Goal: Task Accomplishment & Management: Complete application form

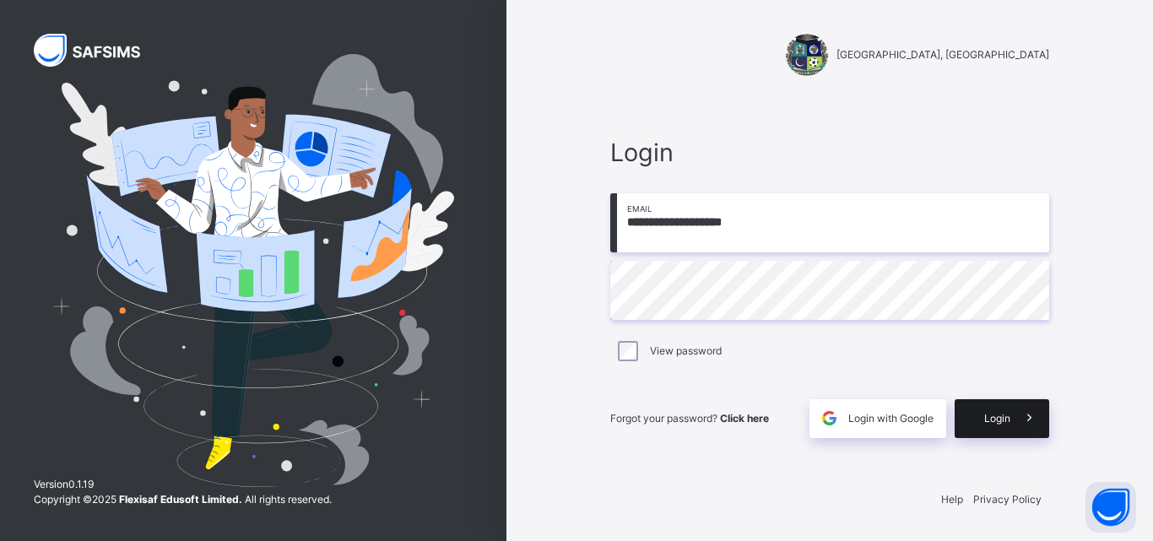
click at [989, 417] on span "Login" at bounding box center [997, 418] width 26 height 15
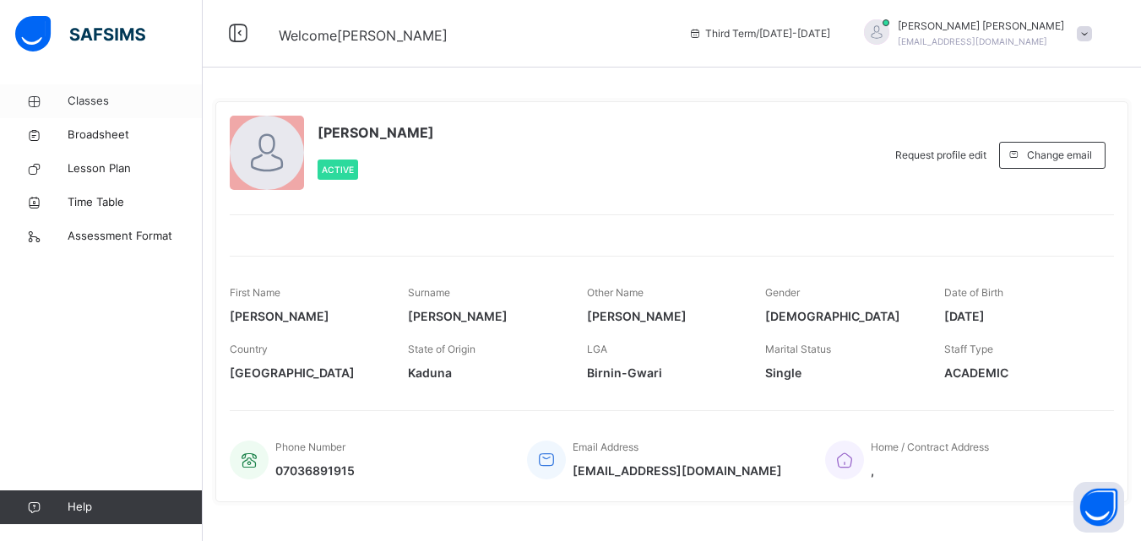
click at [89, 103] on span "Classes" at bounding box center [135, 101] width 135 height 17
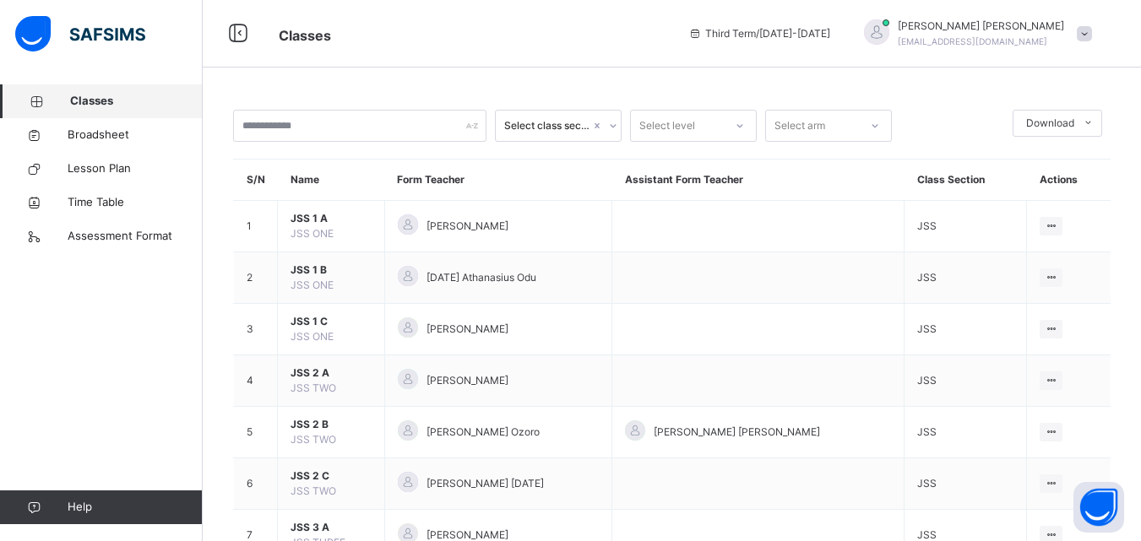
scroll to position [165, 0]
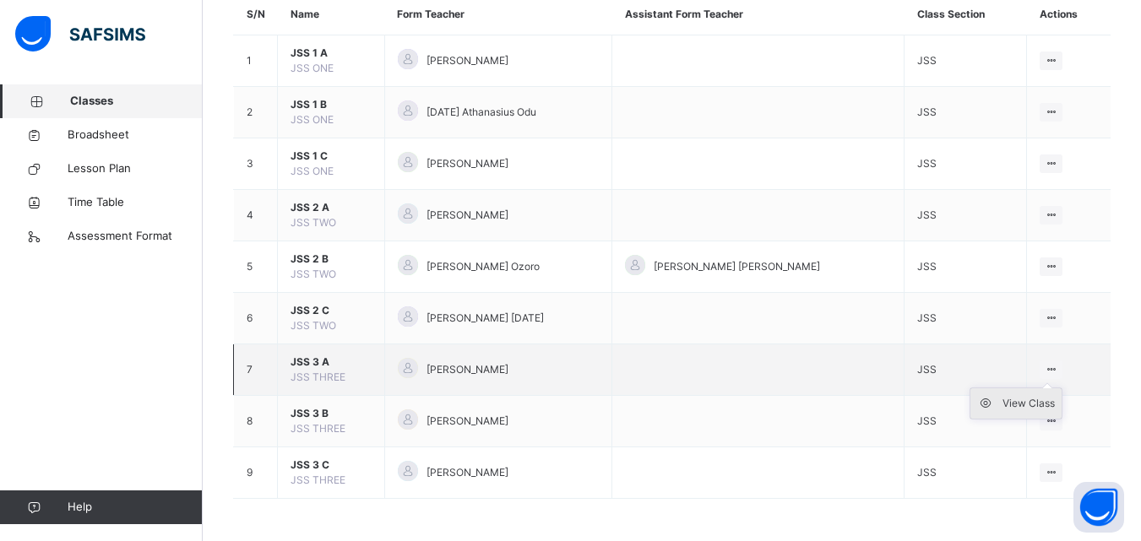
click at [1028, 404] on div "View Class" at bounding box center [1028, 403] width 52 height 17
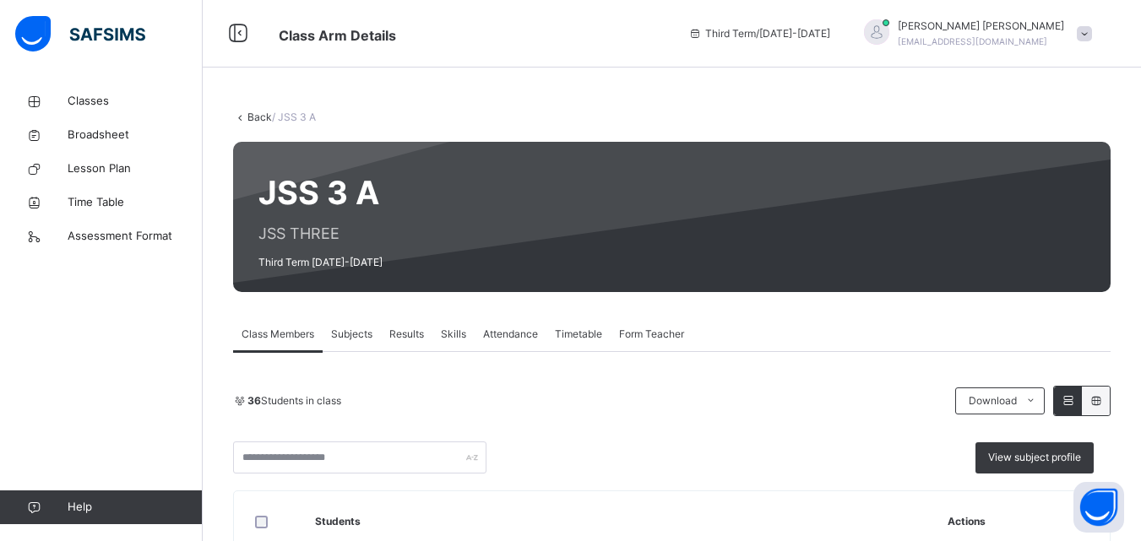
click at [452, 333] on span "Skills" at bounding box center [453, 334] width 25 height 15
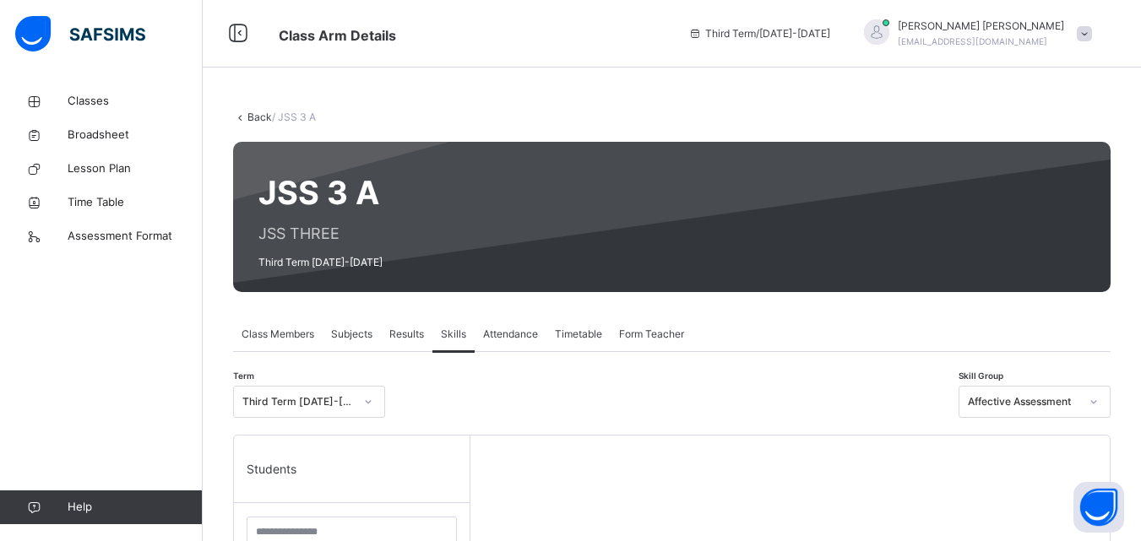
click at [1098, 403] on icon at bounding box center [1093, 401] width 10 height 17
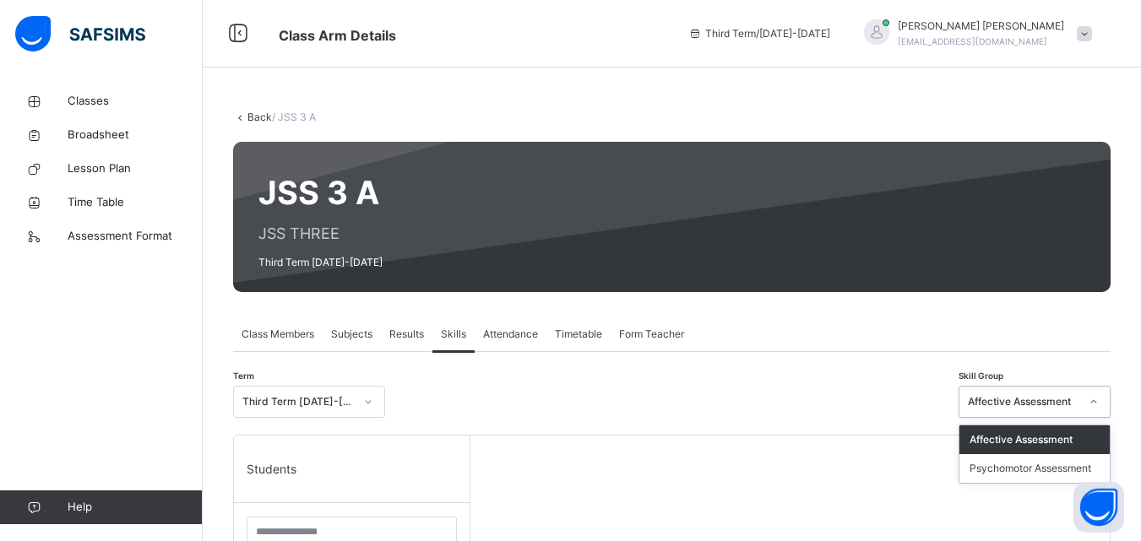
click at [1060, 434] on div "Affective Assessment" at bounding box center [1034, 440] width 150 height 29
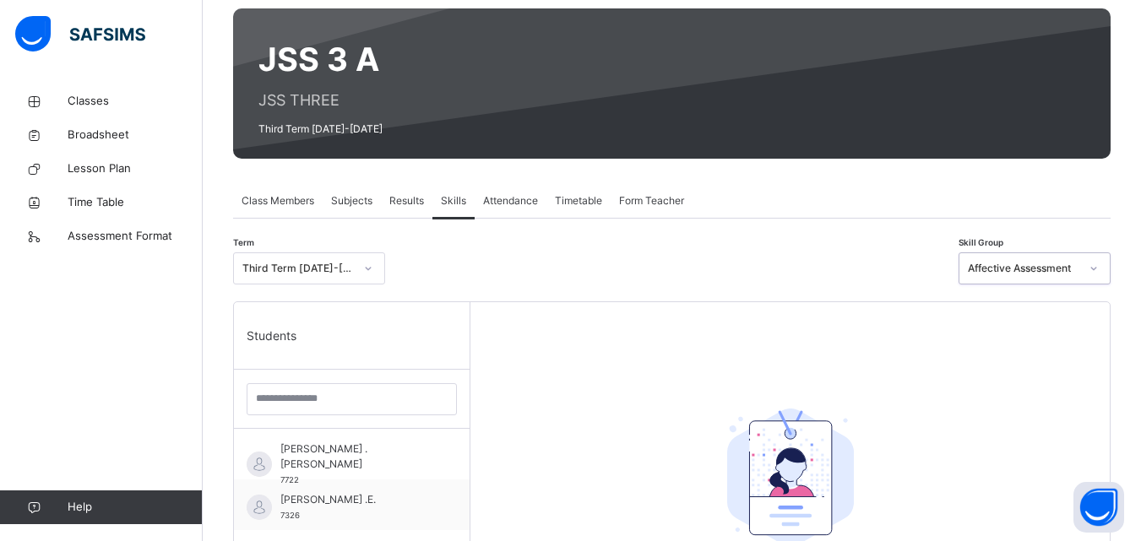
scroll to position [135, 0]
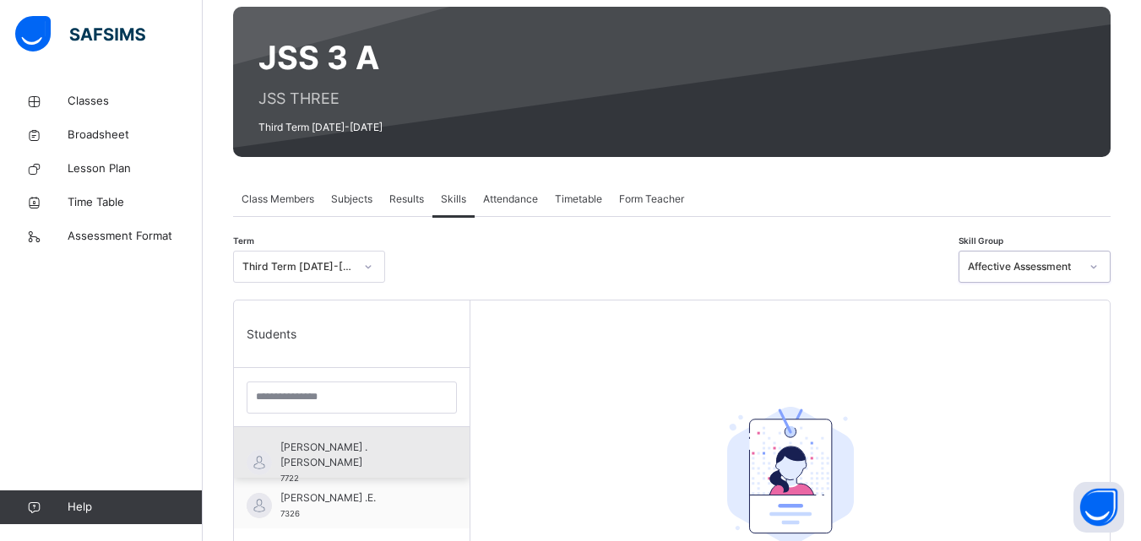
click at [306, 466] on div "Abdullah .I. Ismail 7722" at bounding box center [355, 463] width 151 height 46
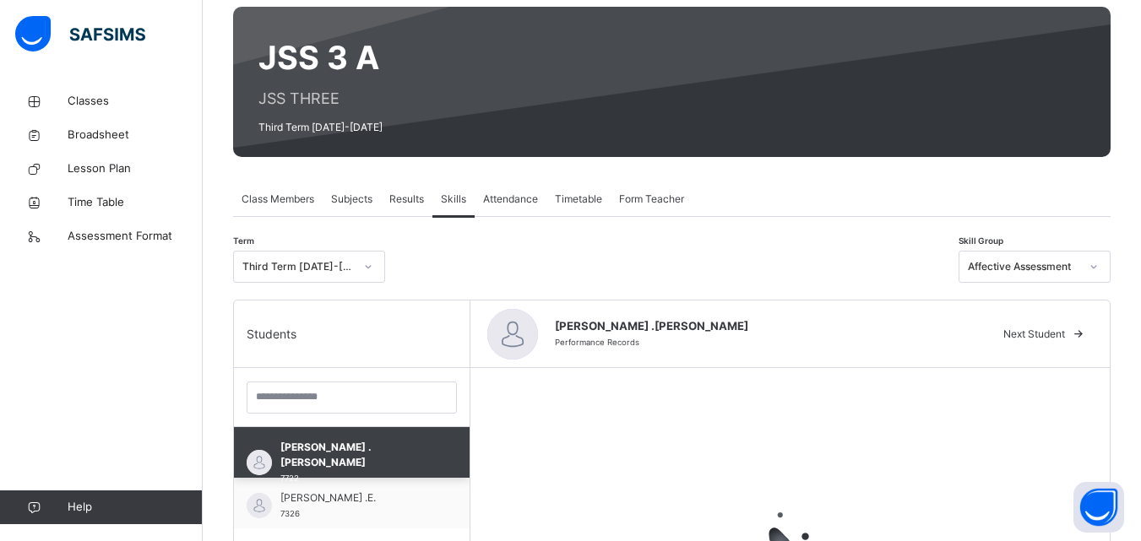
click at [306, 466] on div "Abdullah .I. Ismail 7722" at bounding box center [355, 463] width 151 height 46
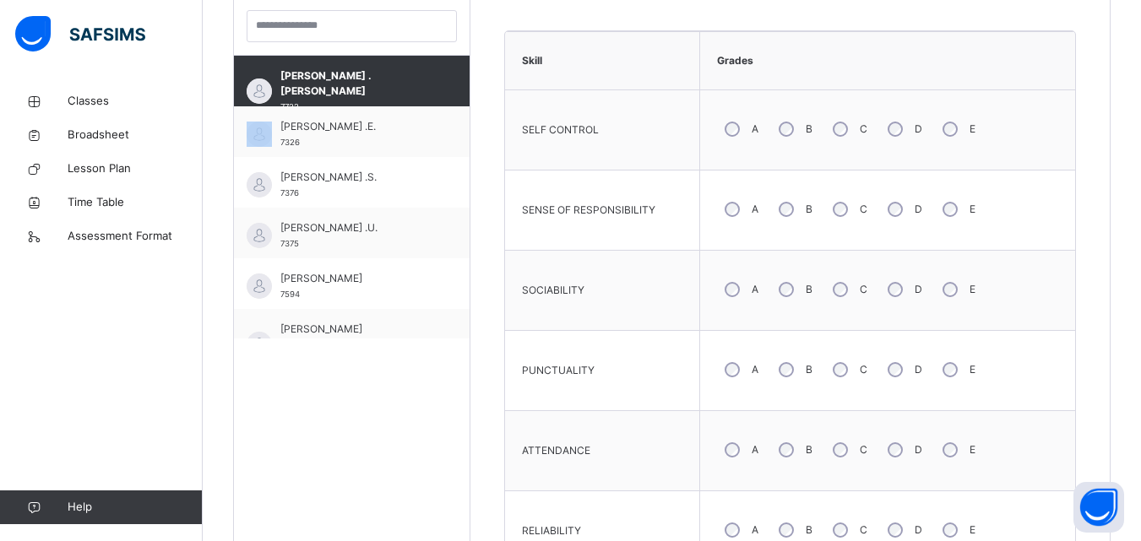
scroll to position [540, 0]
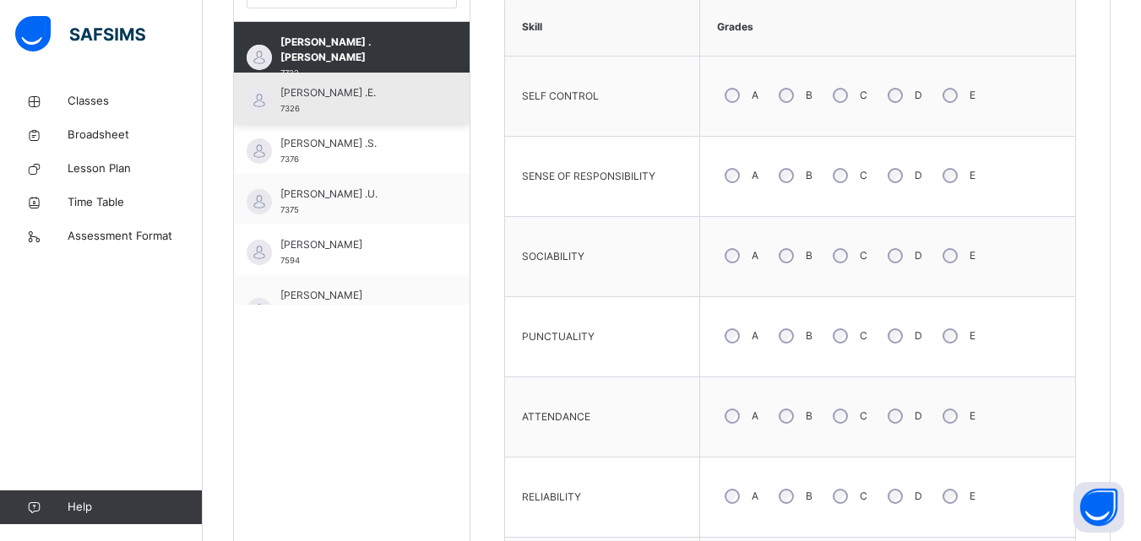
click at [316, 110] on div "Abdulmajeed Ismail .E. 7326" at bounding box center [355, 100] width 151 height 30
click at [316, 65] on span "[PERSON_NAME] .[PERSON_NAME]" at bounding box center [355, 50] width 151 height 30
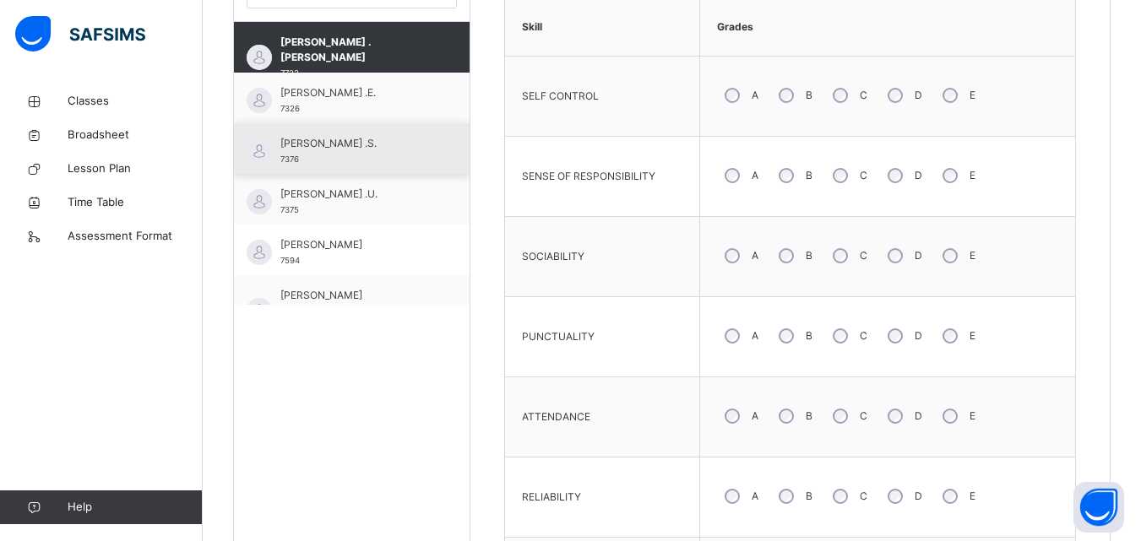
click at [332, 142] on span "[PERSON_NAME] .S." at bounding box center [355, 143] width 151 height 15
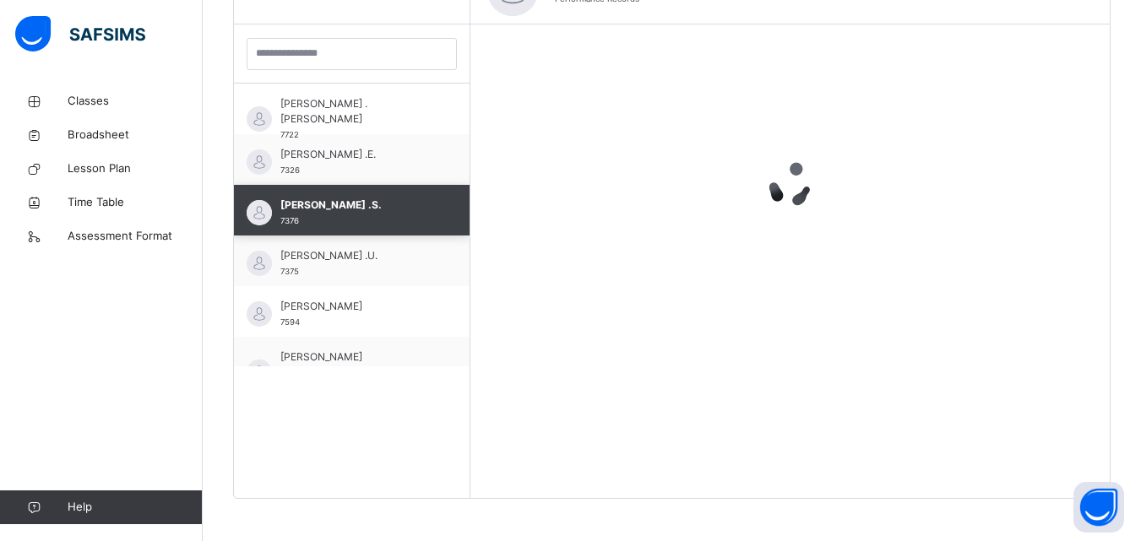
click at [332, 142] on div "Abdulmajeed Ismail .E. 7326" at bounding box center [352, 159] width 236 height 51
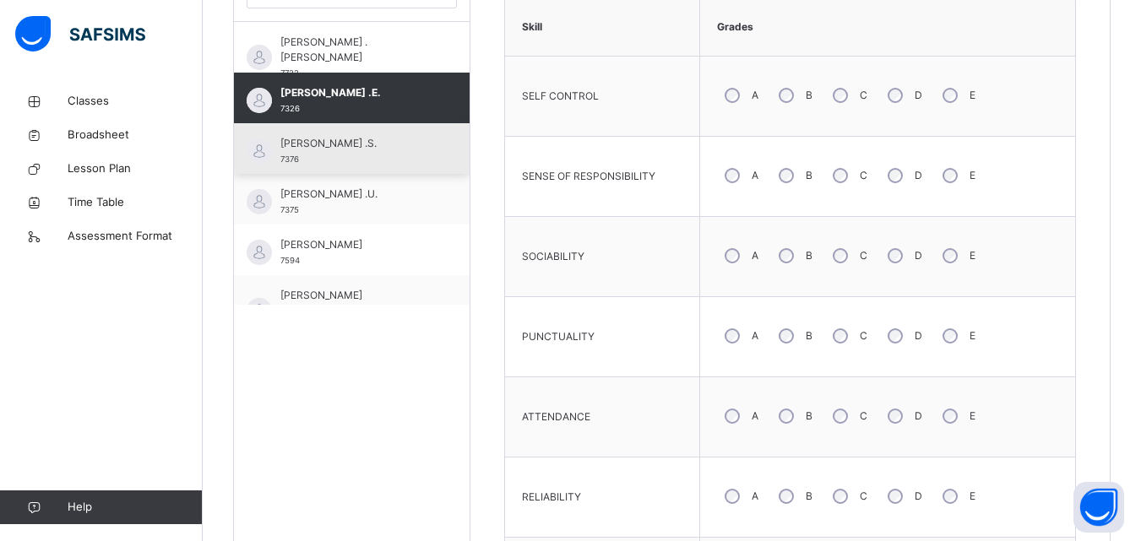
click at [355, 165] on div "Abubakar Abdullahi .S. 7376" at bounding box center [355, 151] width 151 height 30
click at [355, 116] on div "Abdulmajeed Ismail .E. 7326" at bounding box center [355, 100] width 151 height 30
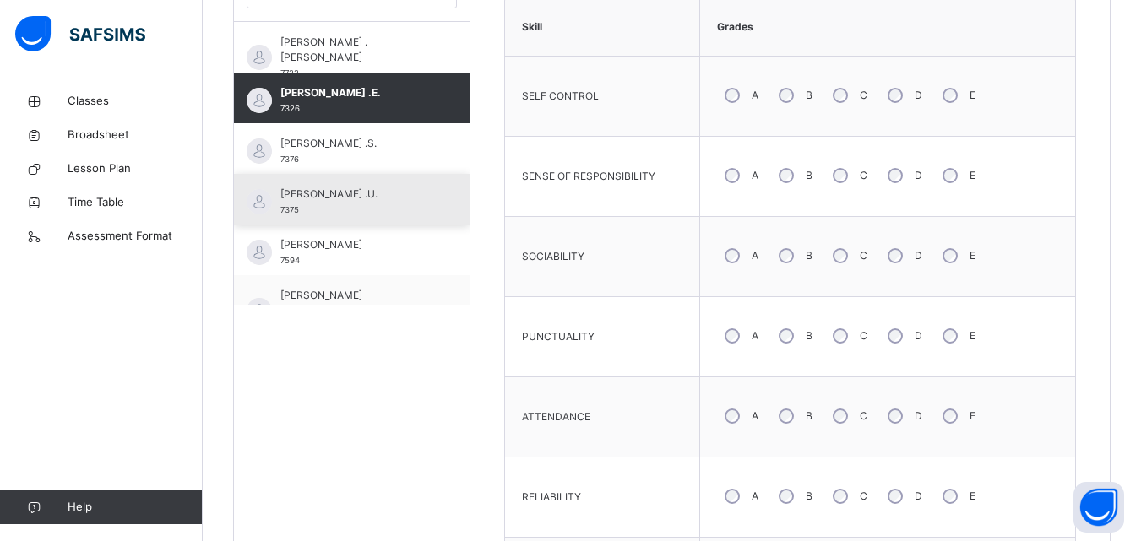
click at [357, 202] on div "Abubakar Waziri .U. 7375" at bounding box center [355, 202] width 151 height 30
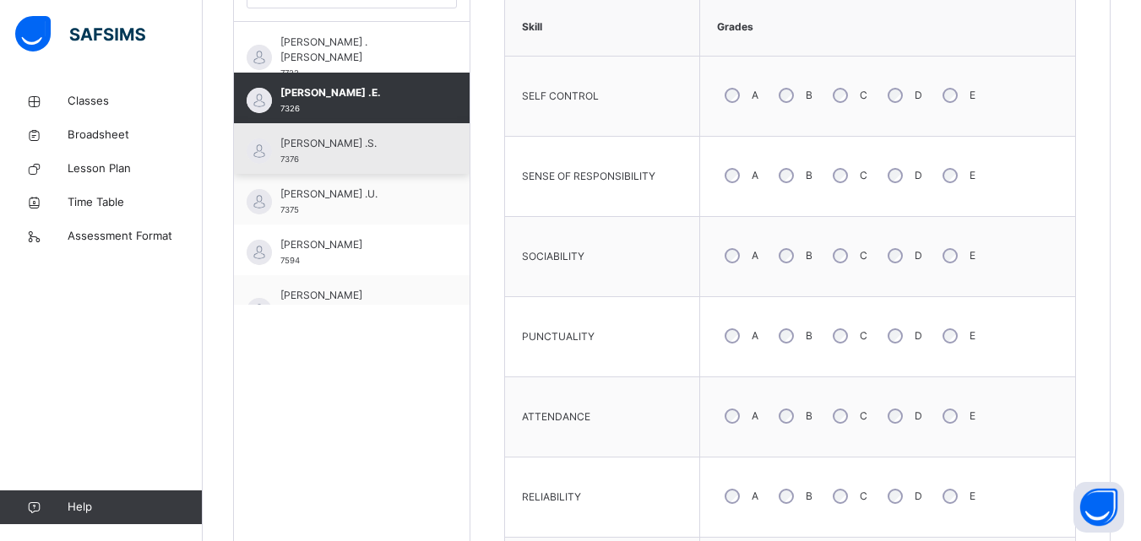
click at [357, 151] on span "[PERSON_NAME] .S." at bounding box center [355, 143] width 151 height 15
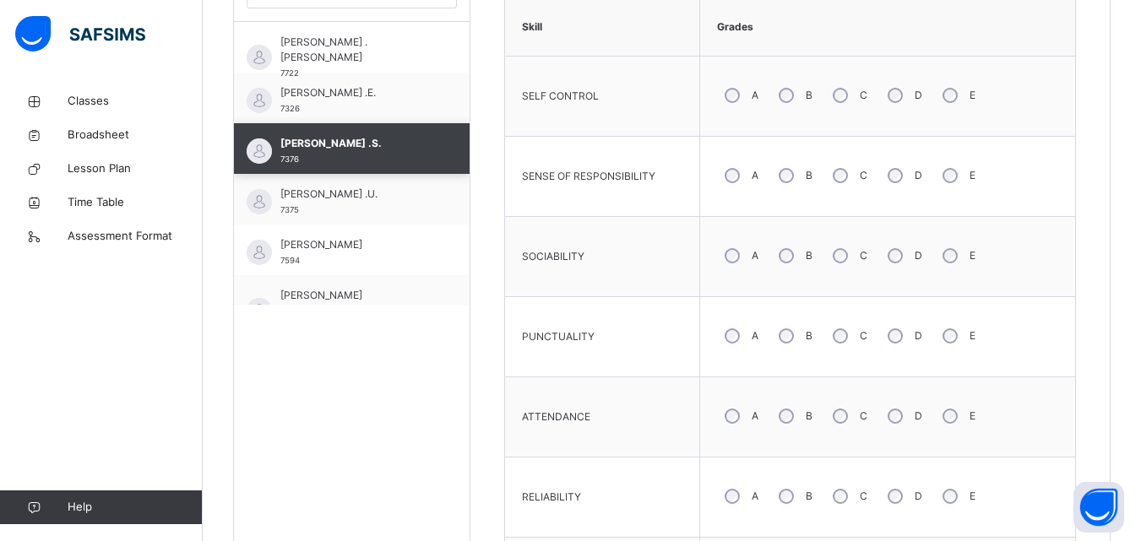
click at [357, 202] on div "Abubakar Waziri .U. 7375" at bounding box center [355, 202] width 151 height 30
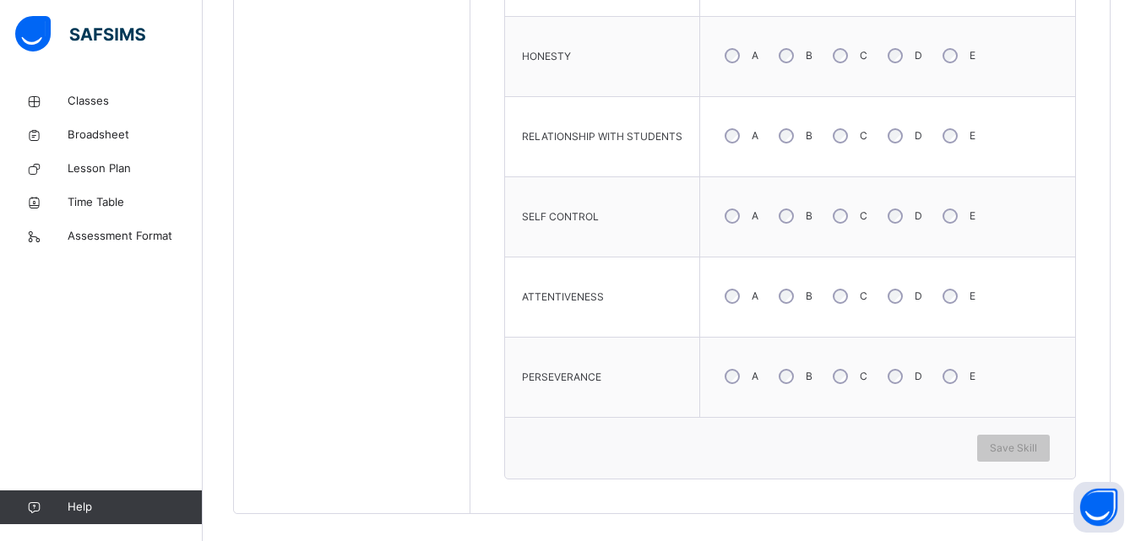
scroll to position [1237, 0]
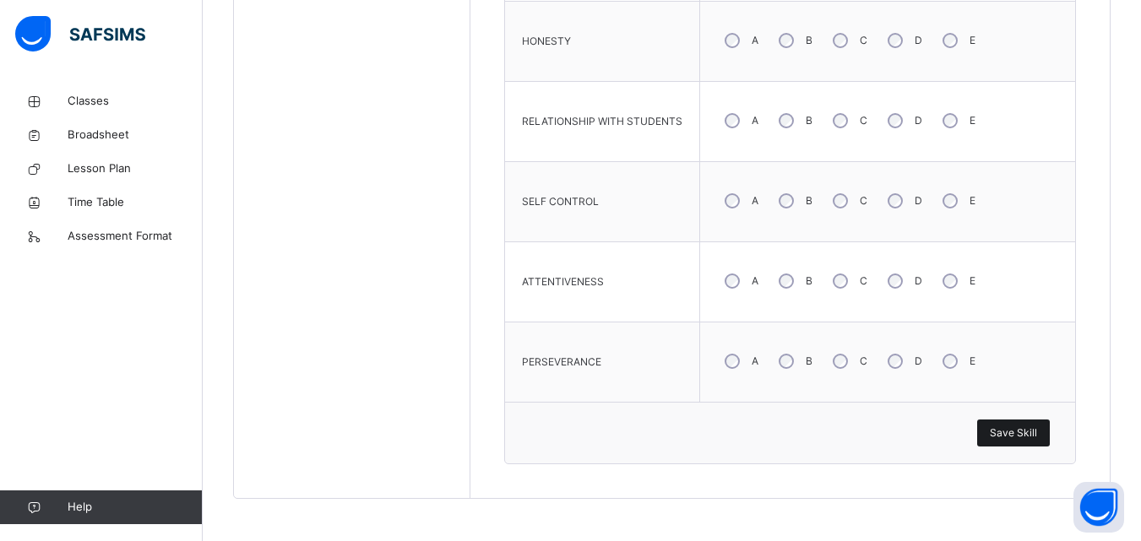
click at [1016, 435] on span "Save Skill" at bounding box center [1013, 433] width 47 height 15
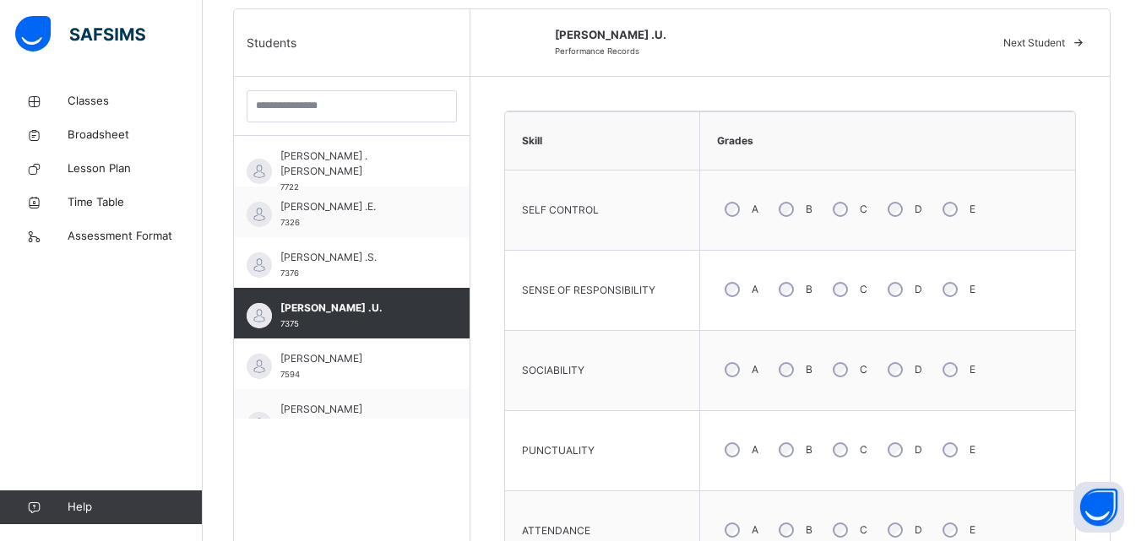
scroll to position [423, 0]
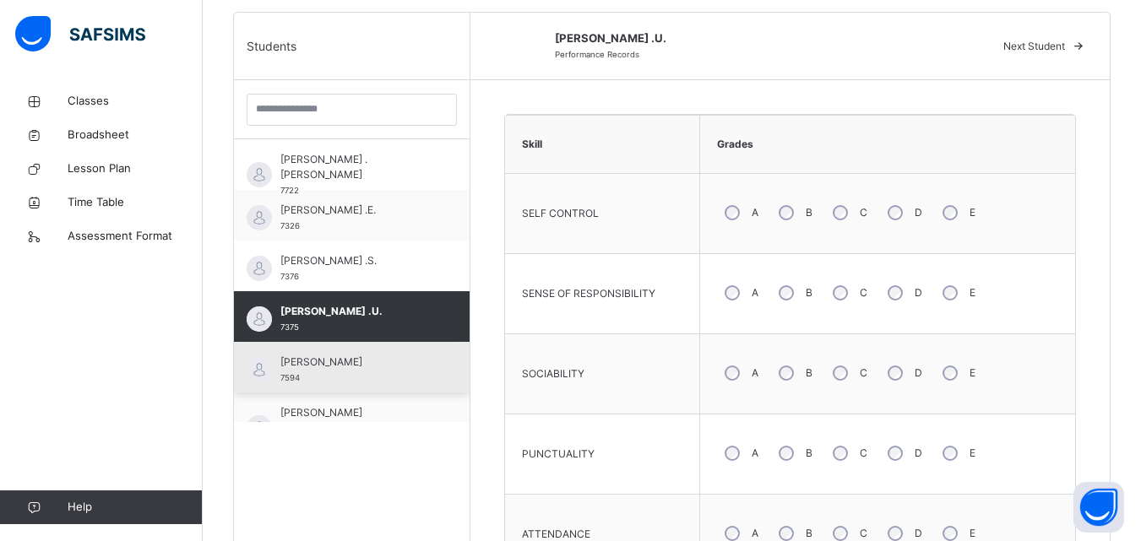
click at [402, 361] on span "[PERSON_NAME]" at bounding box center [355, 362] width 151 height 15
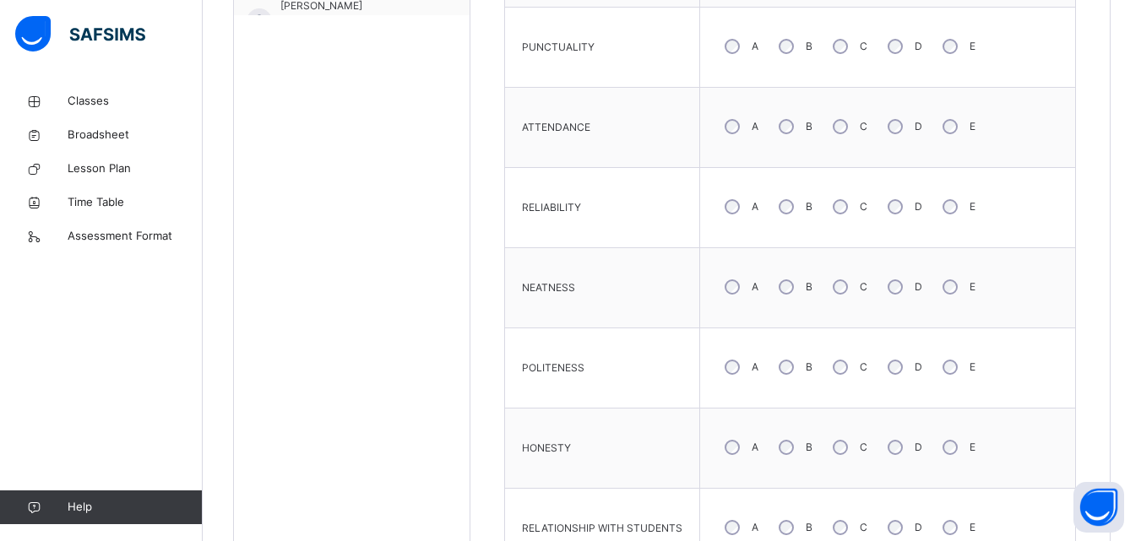
scroll to position [862, 0]
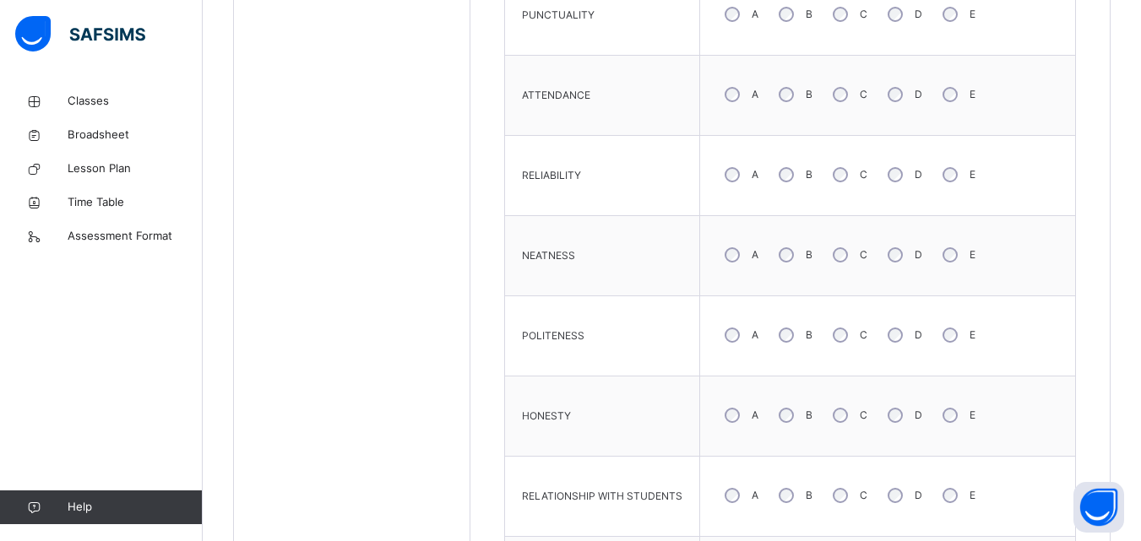
click at [841, 176] on div "A B C D E" at bounding box center [887, 174] width 358 height 61
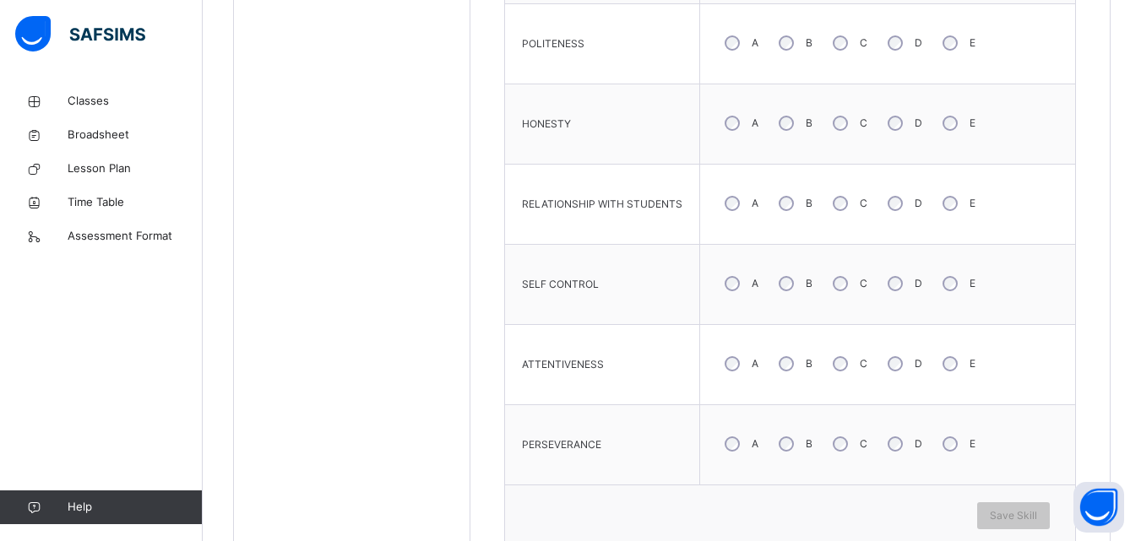
scroll to position [1166, 0]
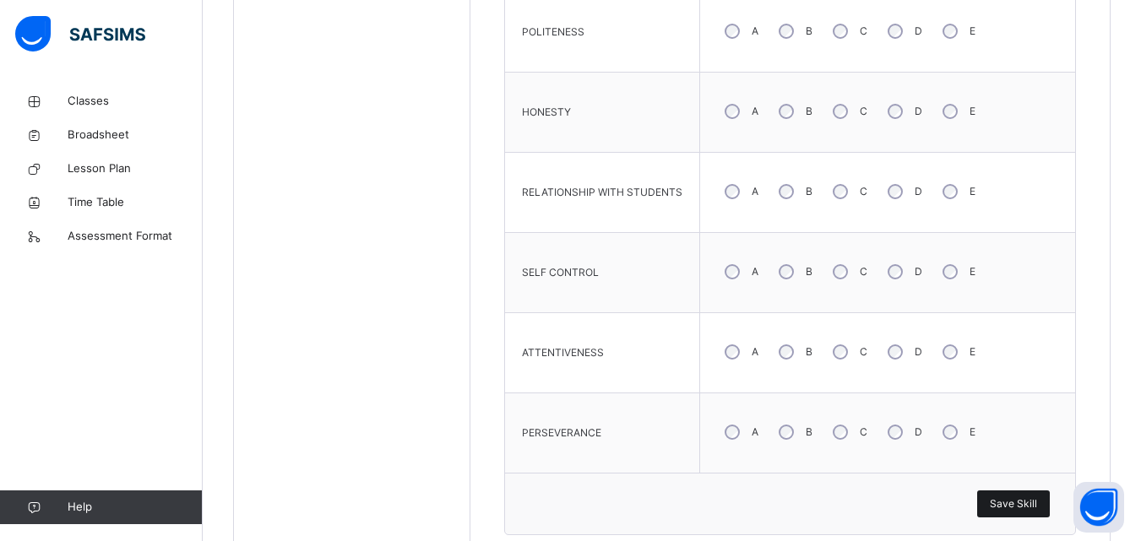
click at [1013, 505] on span "Save Skill" at bounding box center [1013, 503] width 47 height 15
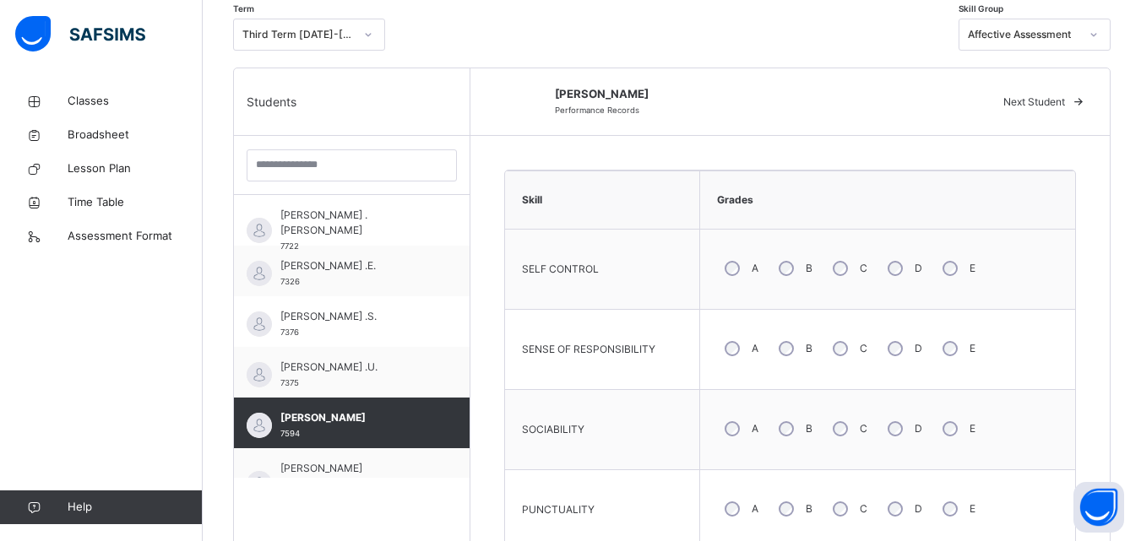
scroll to position [488, 0]
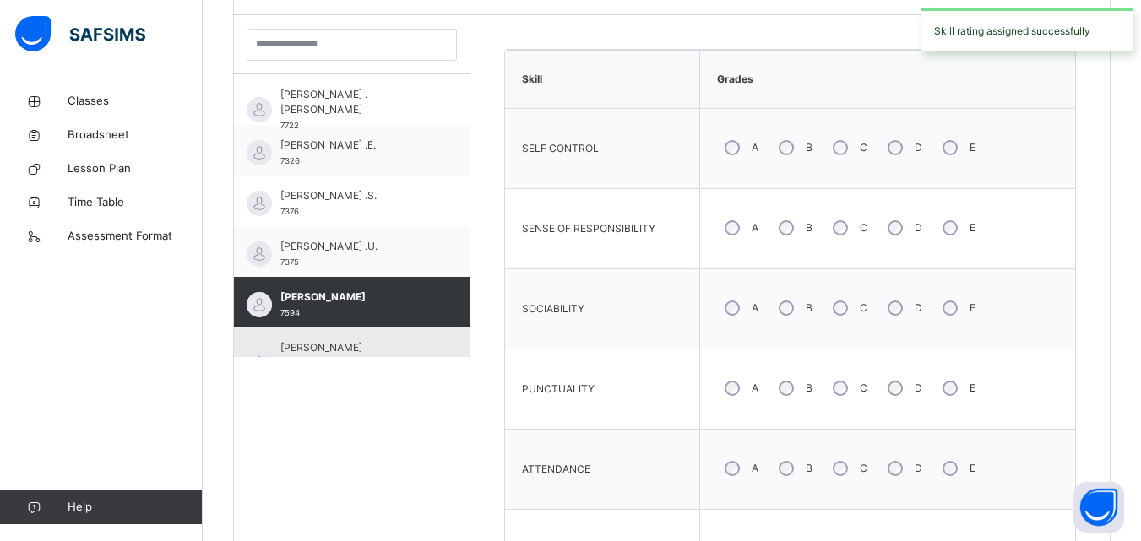
click at [364, 351] on span "[PERSON_NAME] [PERSON_NAME]" at bounding box center [355, 355] width 151 height 30
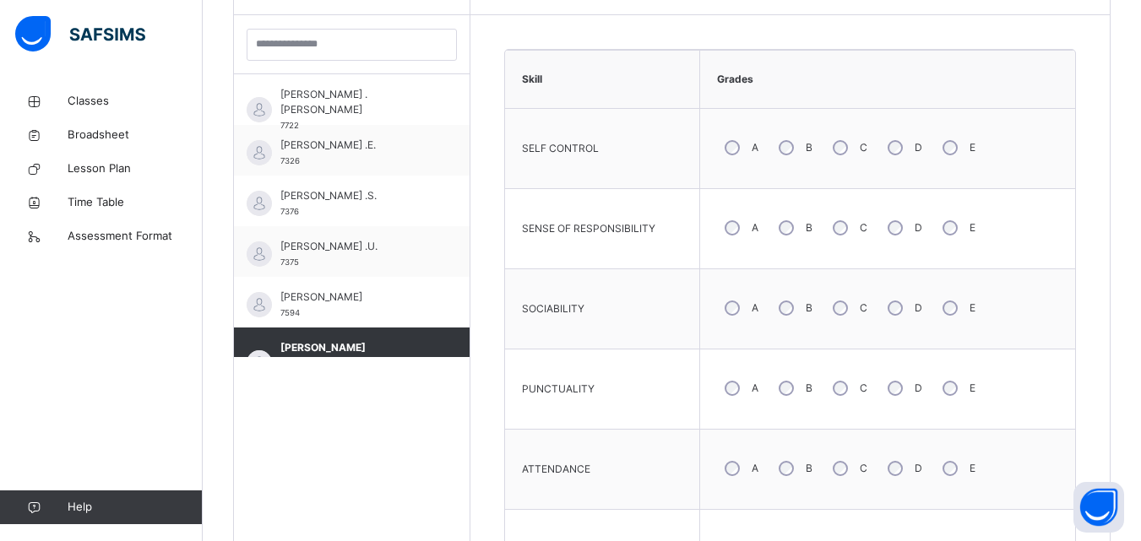
drag, startPoint x: 989, startPoint y: 290, endPoint x: 988, endPoint y: 277, distance: 13.5
click at [988, 277] on td "A B C D E" at bounding box center [888, 309] width 376 height 80
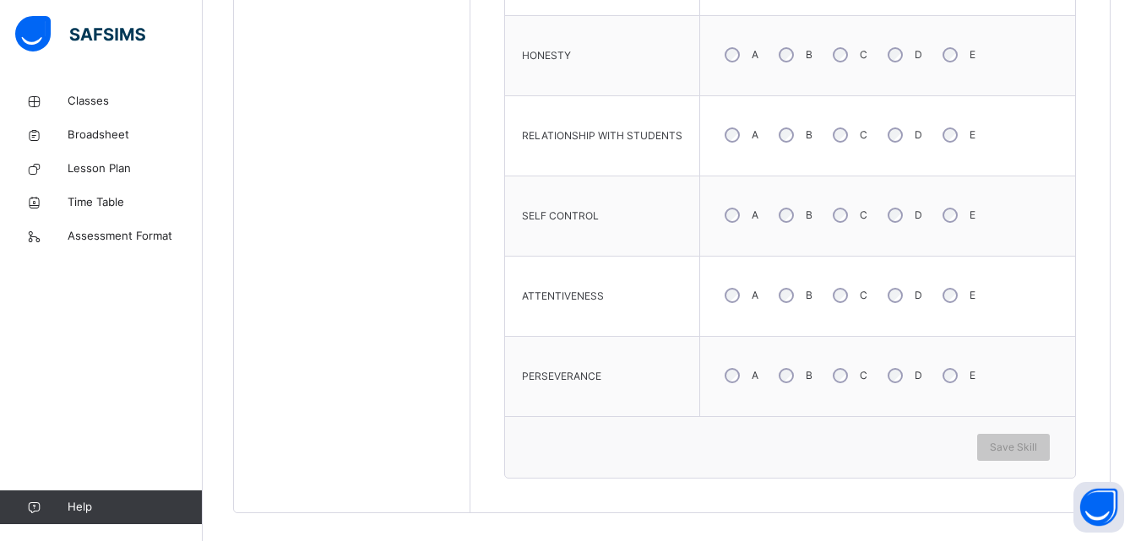
scroll to position [1237, 0]
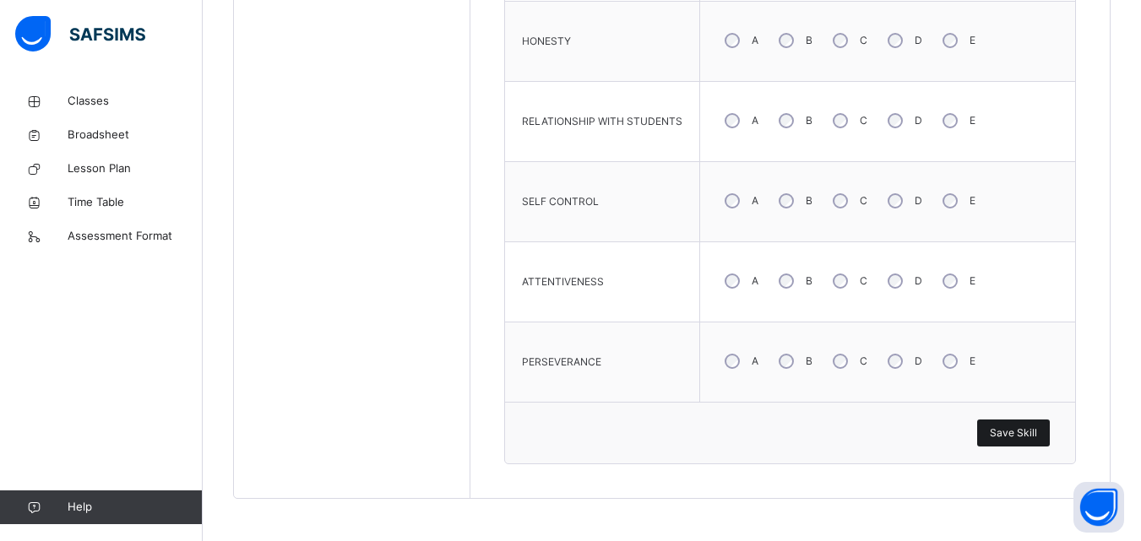
click at [1037, 436] on span "Save Skill" at bounding box center [1013, 433] width 47 height 15
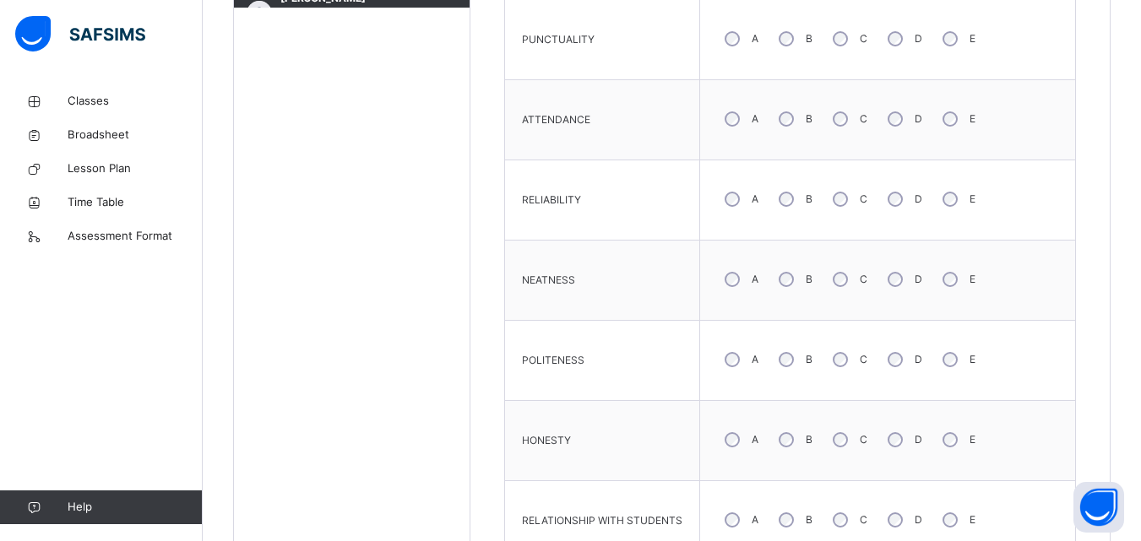
click at [1136, 333] on div "Back / JSS 3 A JSS 3 A JSS THREE Third Term 2024-2025 Class Members Subjects Re…" at bounding box center [672, 94] width 938 height 1694
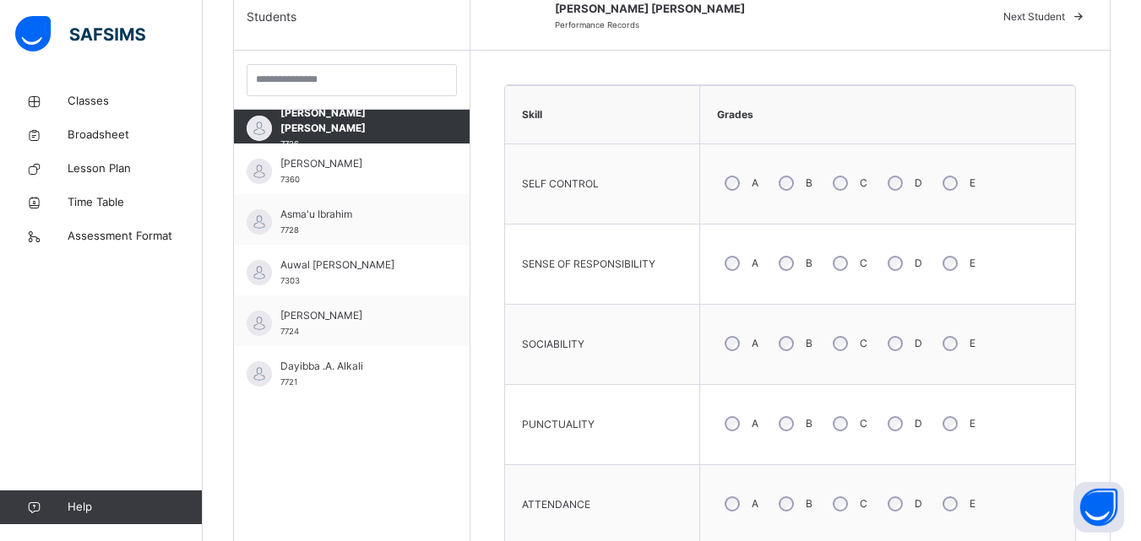
scroll to position [304, 0]
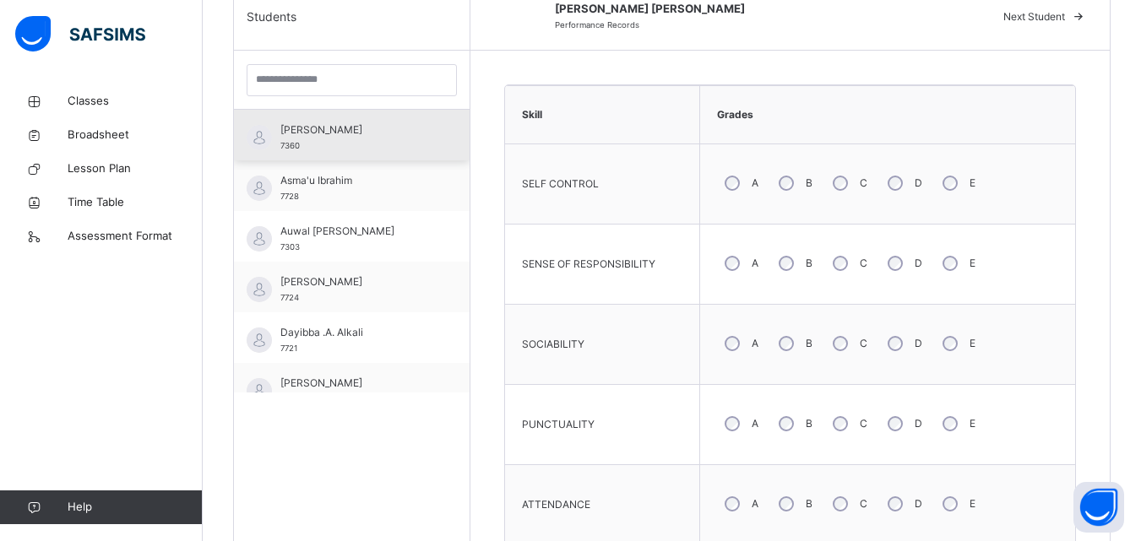
click at [317, 142] on div "[PERSON_NAME] 7360" at bounding box center [355, 137] width 151 height 30
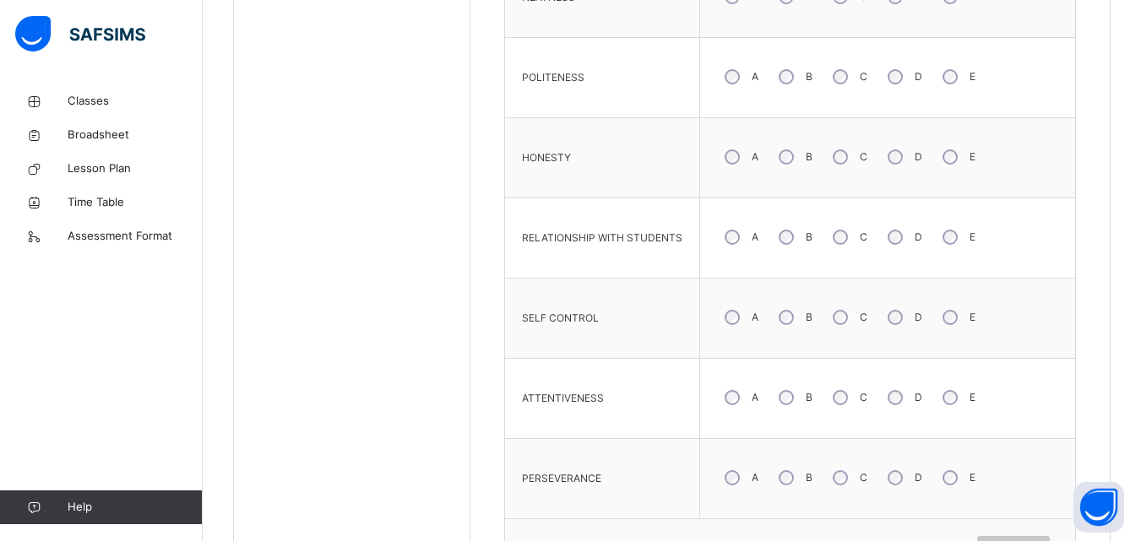
scroll to position [1188, 0]
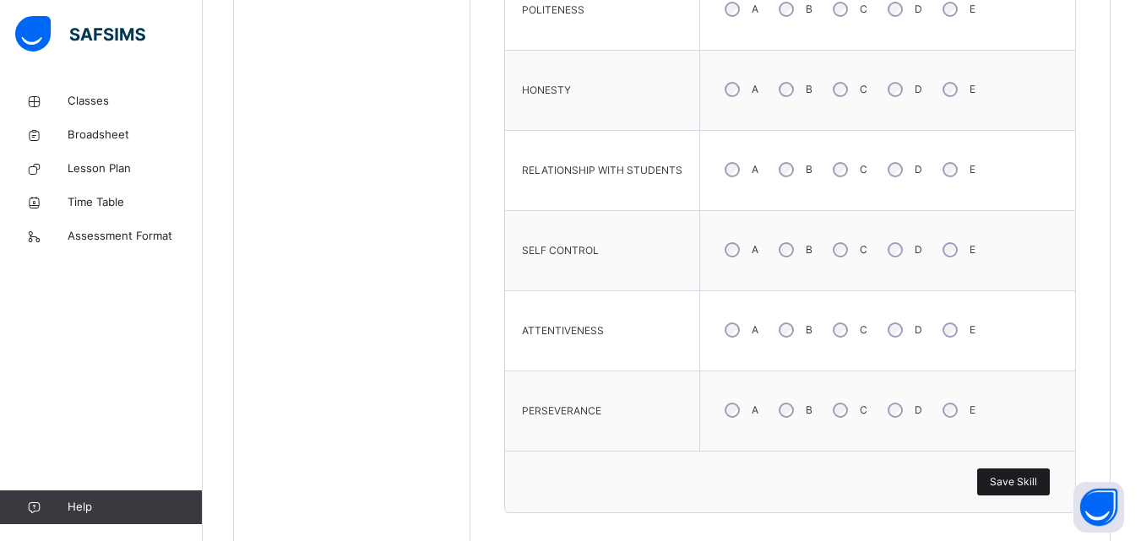
click at [1006, 479] on span "Save Skill" at bounding box center [1013, 481] width 47 height 15
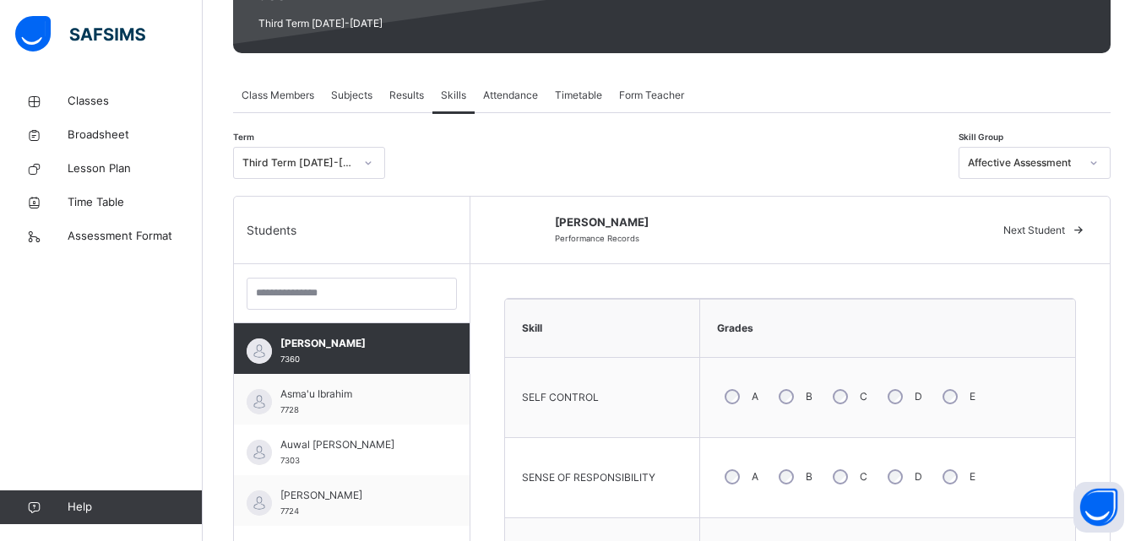
scroll to position [143, 0]
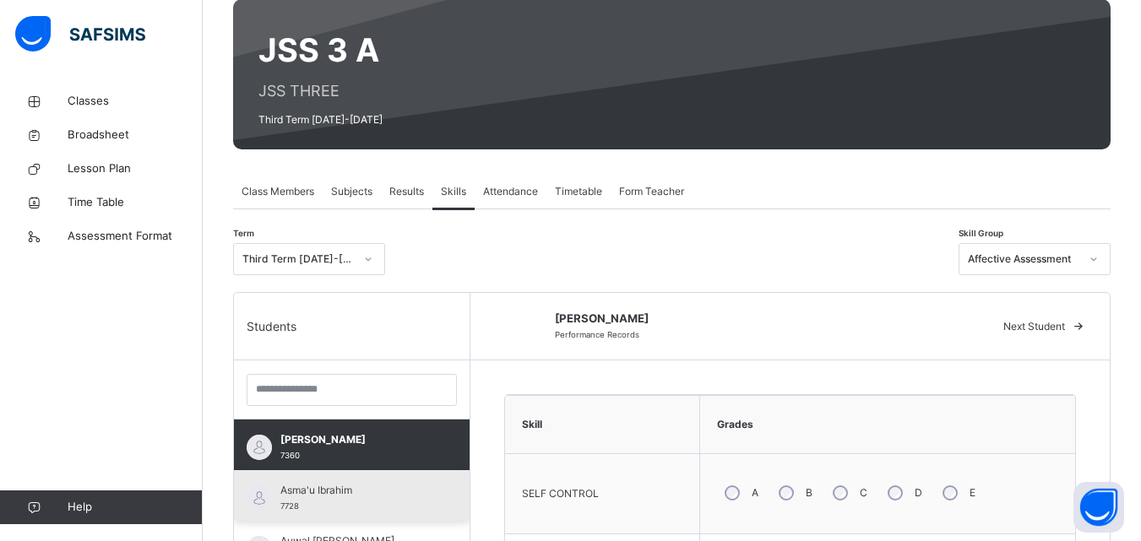
click at [344, 496] on span "Asma'u Ibrahim" at bounding box center [355, 490] width 151 height 15
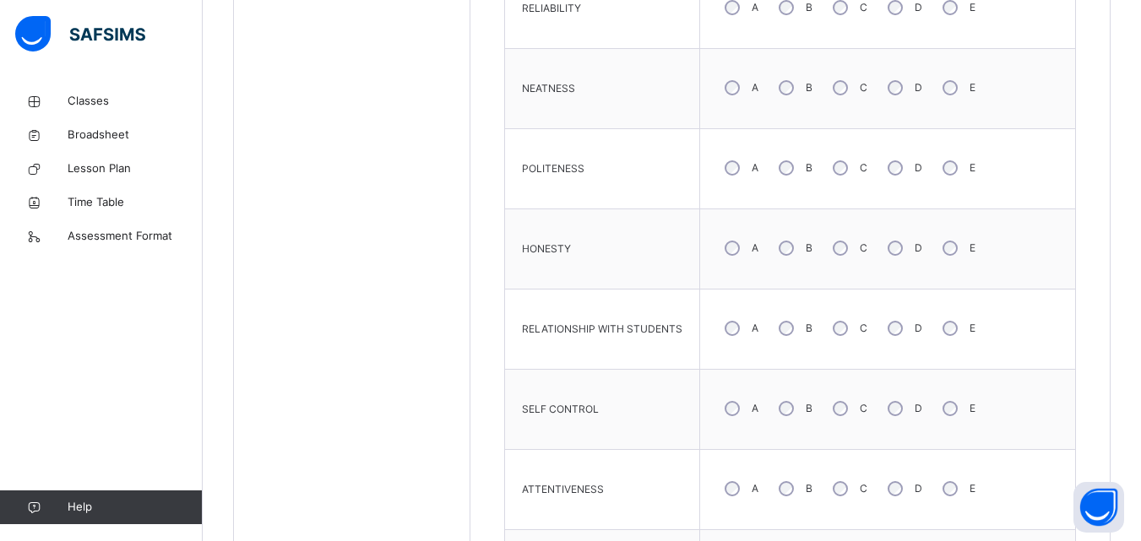
scroll to position [1237, 0]
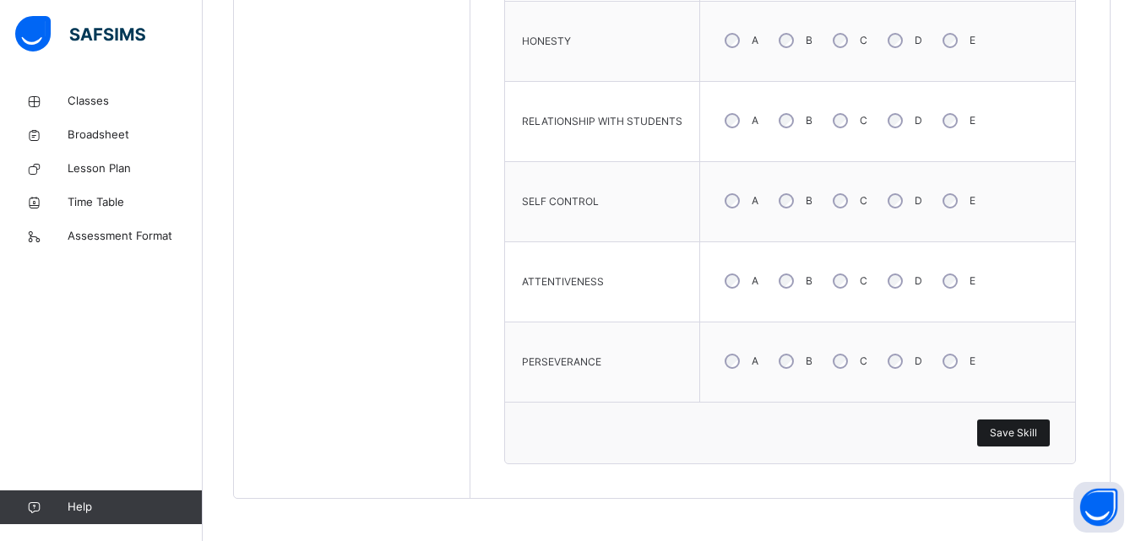
click at [1008, 434] on span "Save Skill" at bounding box center [1013, 433] width 47 height 15
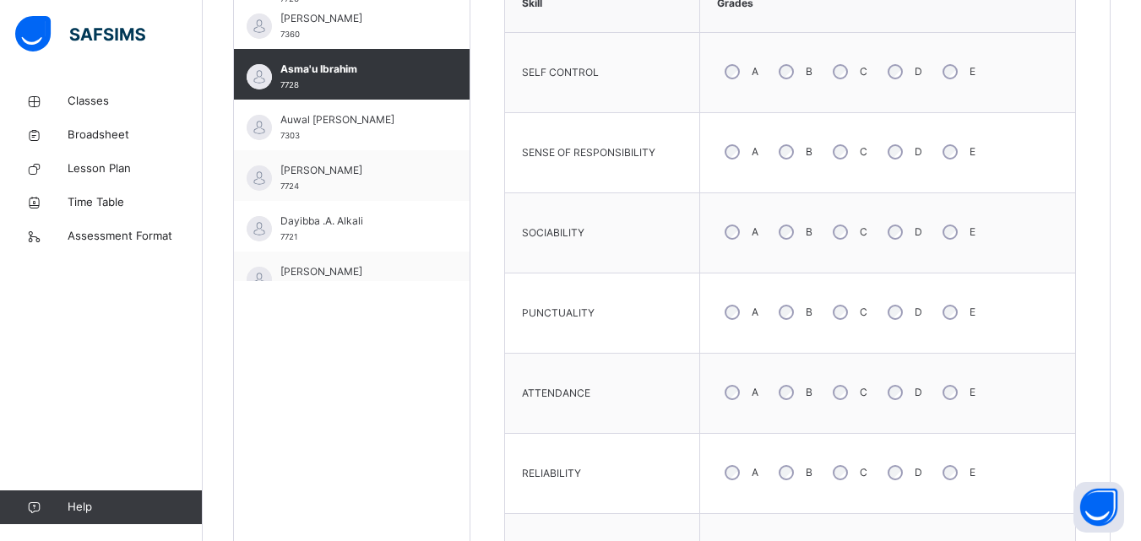
scroll to position [552, 0]
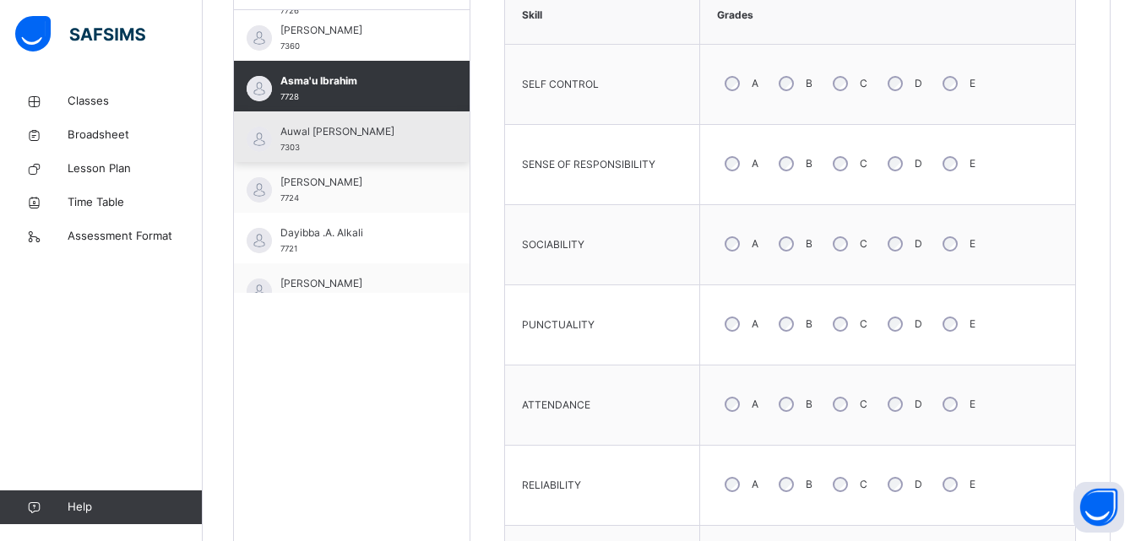
click at [385, 134] on span "Auwal [PERSON_NAME]" at bounding box center [355, 131] width 151 height 15
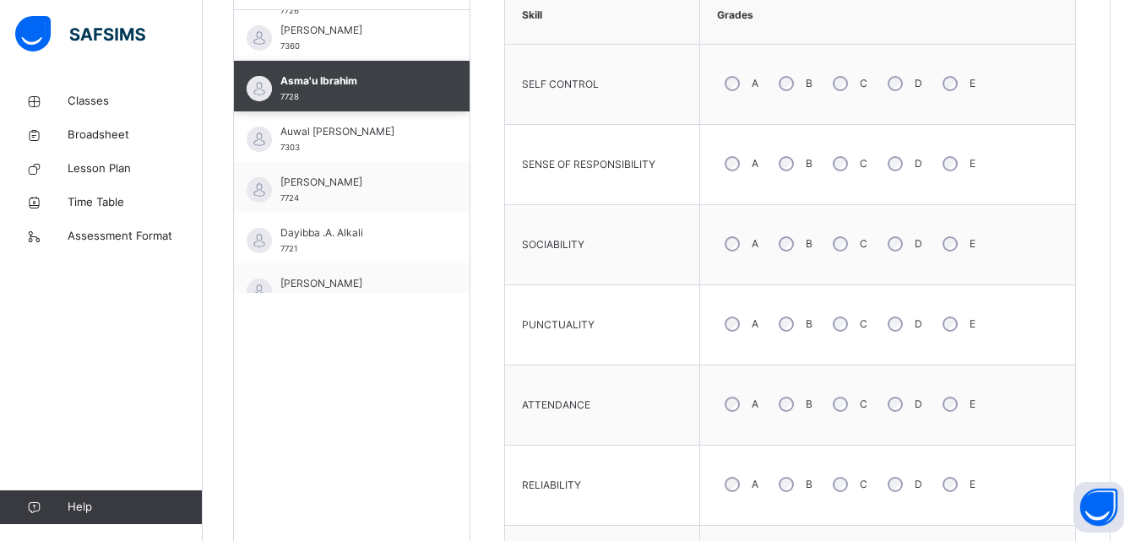
click at [385, 111] on div "Asma'u Ibrahim 7728" at bounding box center [352, 86] width 236 height 51
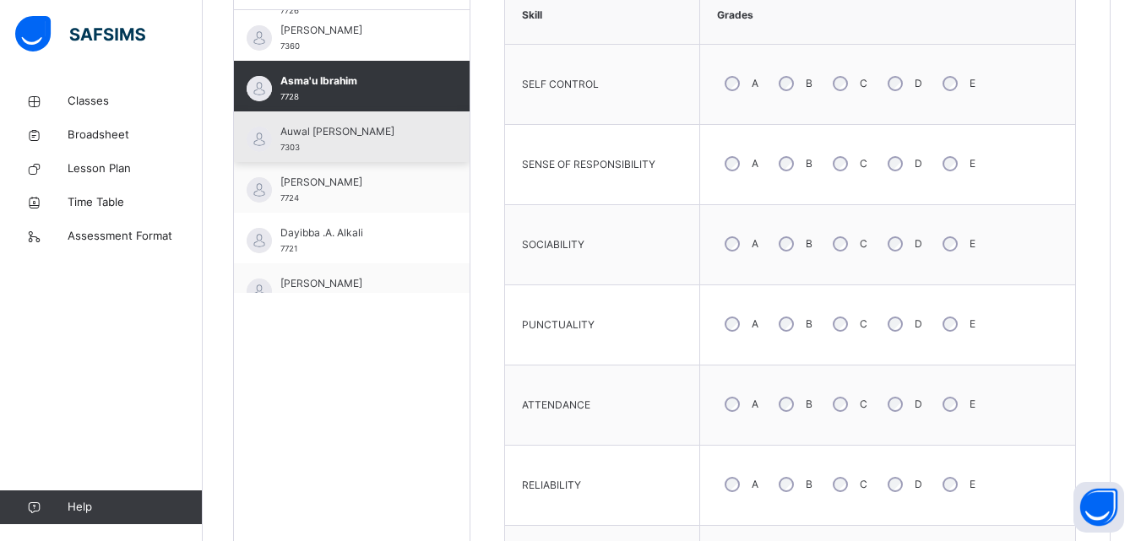
click at [372, 132] on span "Auwal [PERSON_NAME]" at bounding box center [355, 131] width 151 height 15
click at [372, 61] on div "[PERSON_NAME] 7360" at bounding box center [352, 35] width 236 height 51
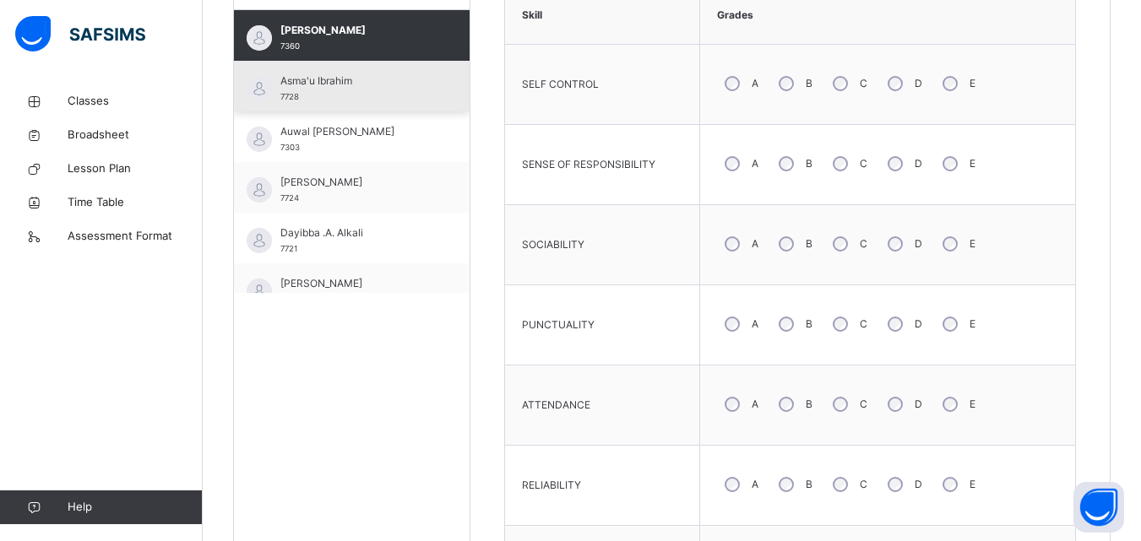
click at [366, 93] on div "Asma'u Ibrahim 7728" at bounding box center [355, 88] width 151 height 30
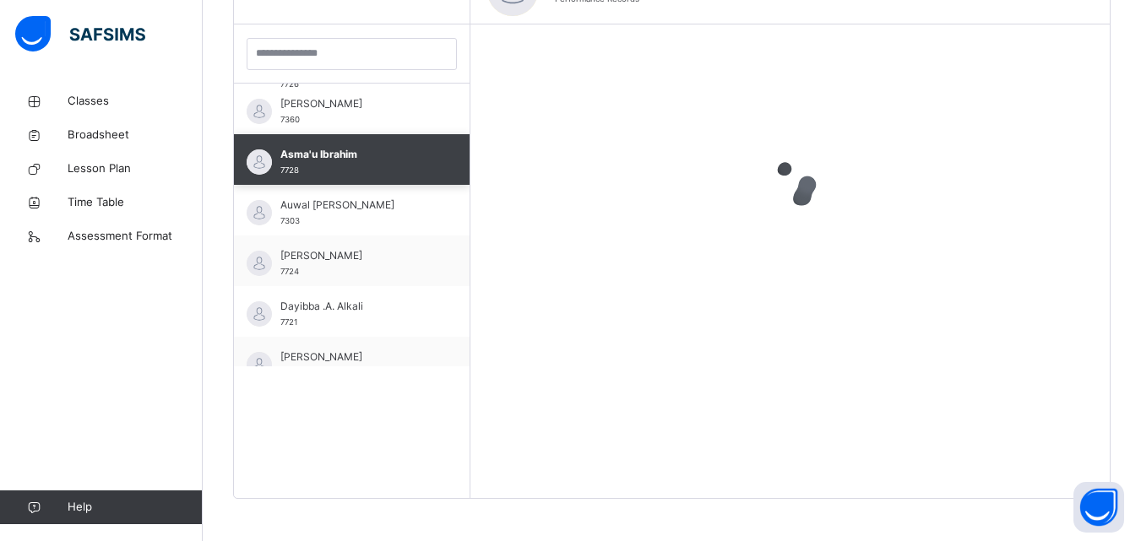
click at [366, 93] on div "[PERSON_NAME] 7360" at bounding box center [352, 109] width 236 height 51
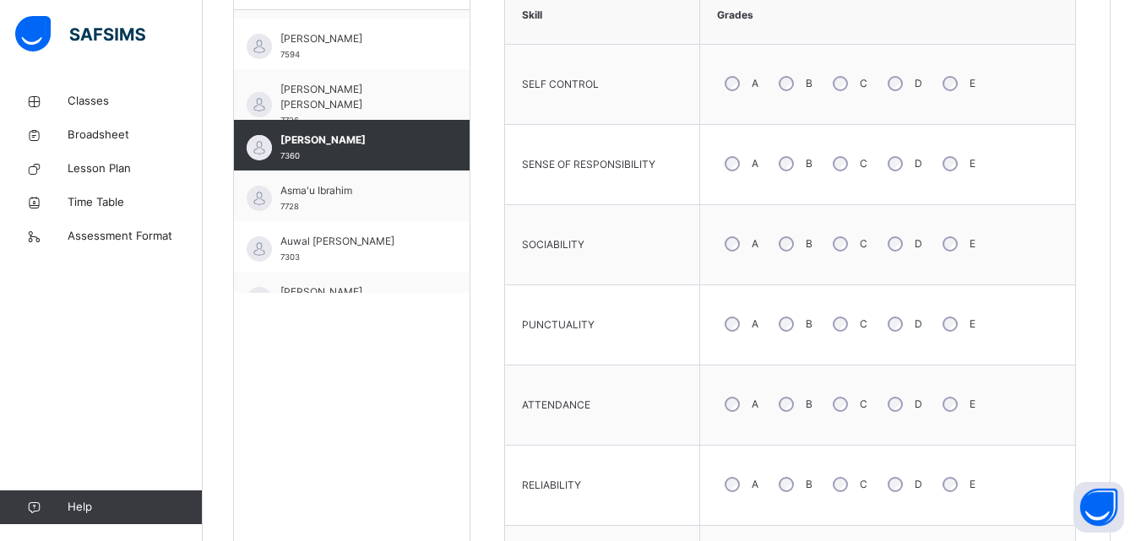
scroll to position [164, 0]
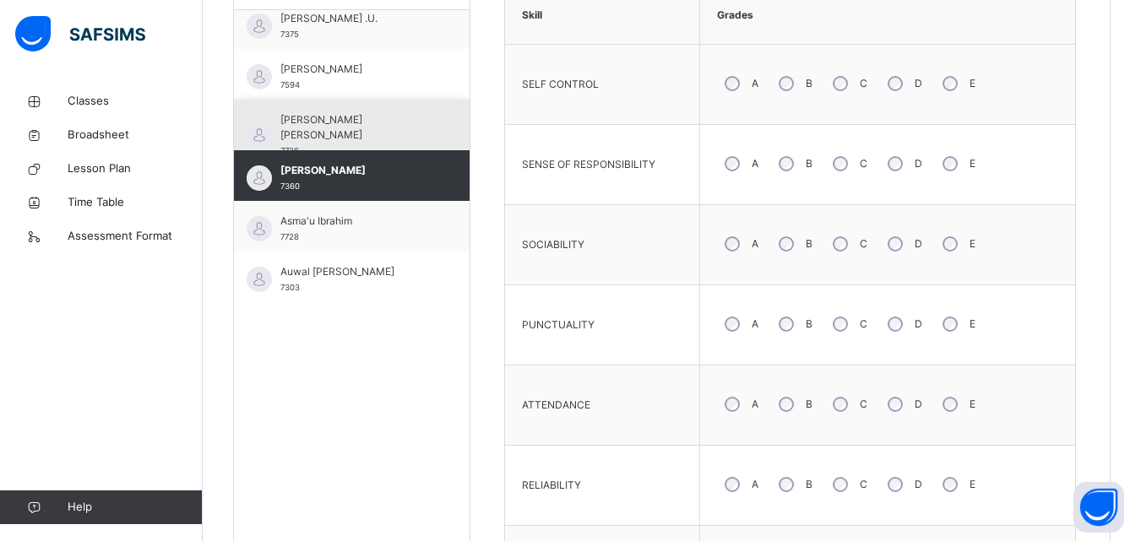
click at [379, 115] on span "[PERSON_NAME] [PERSON_NAME]" at bounding box center [355, 127] width 151 height 30
click at [379, 49] on div "Abubakar Waziri .U. 7375" at bounding box center [352, 23] width 236 height 51
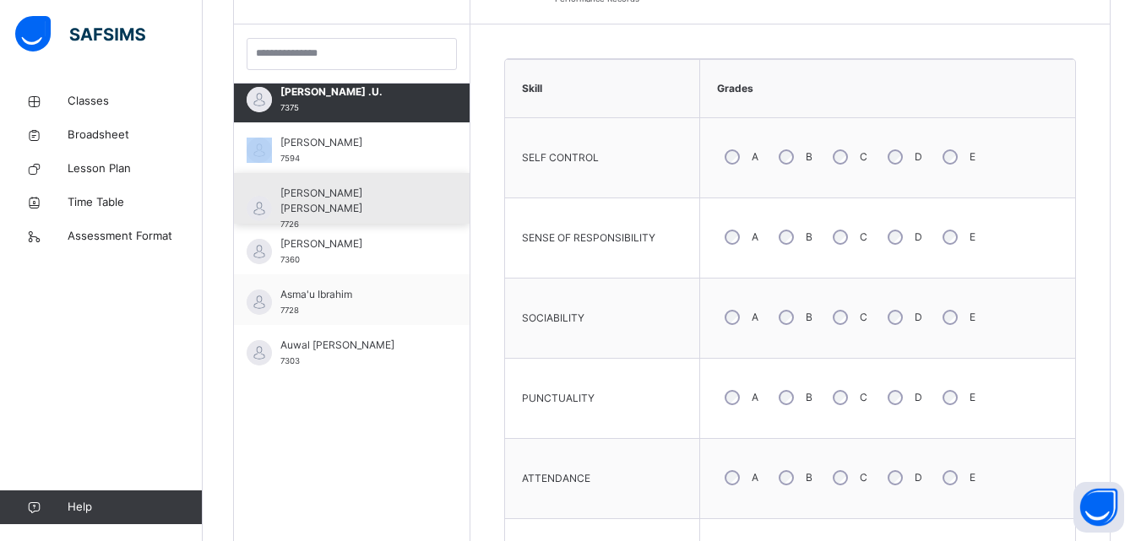
scroll to position [552, 0]
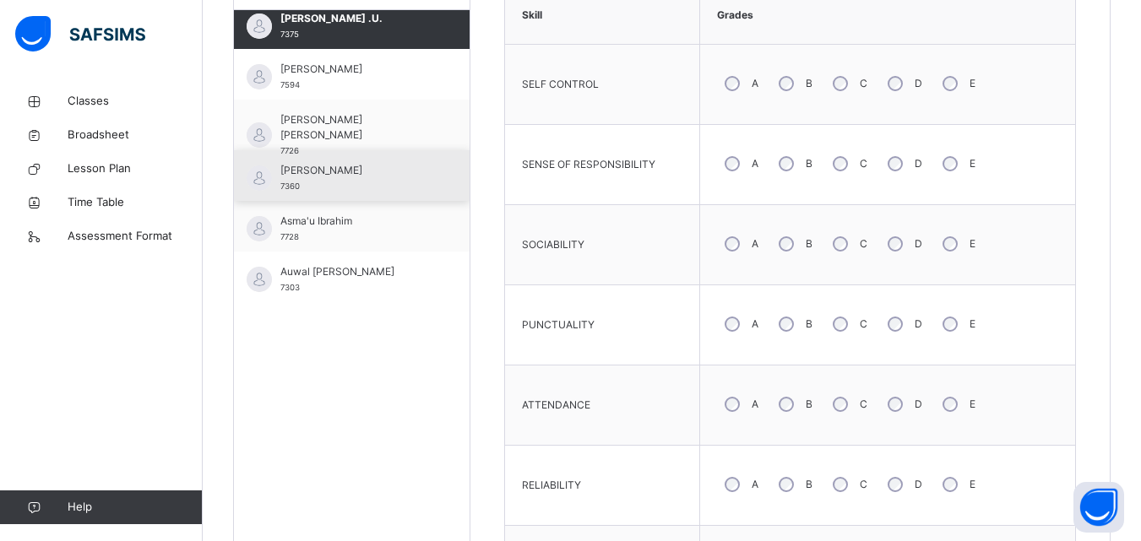
click at [369, 173] on span "[PERSON_NAME]" at bounding box center [355, 170] width 151 height 15
click at [369, 150] on div "Aisha Adam Aliyu 7726" at bounding box center [352, 125] width 236 height 51
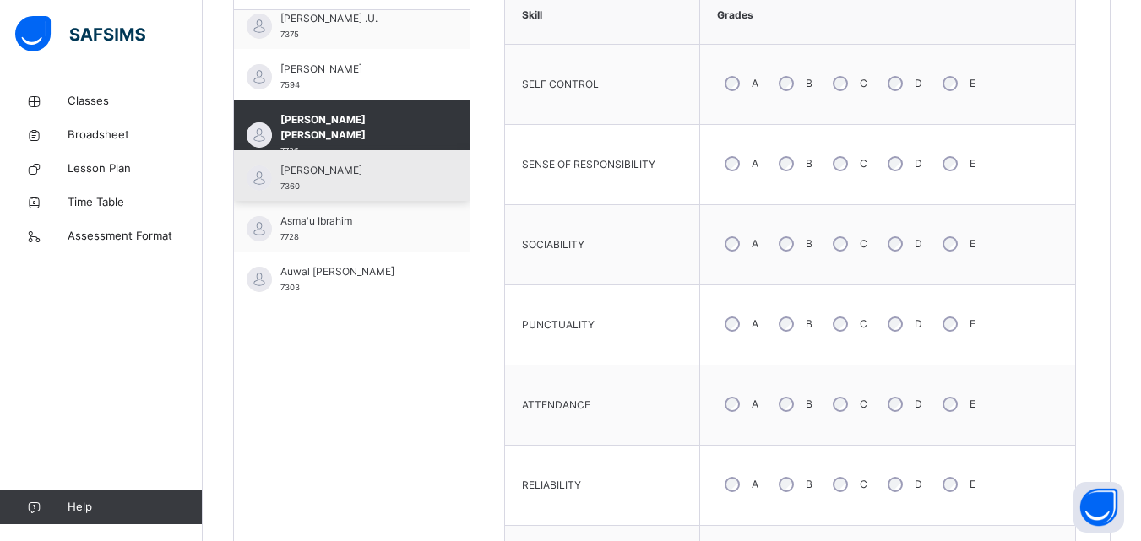
click at [359, 182] on div "[PERSON_NAME] 7360" at bounding box center [355, 178] width 151 height 30
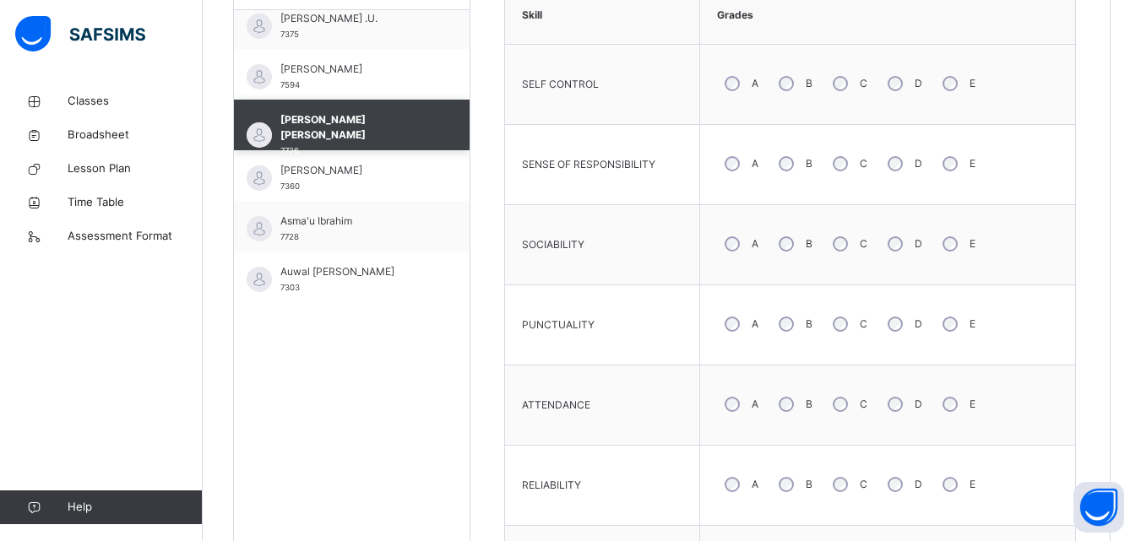
click at [359, 150] on div "Aisha Adam Aliyu 7726" at bounding box center [352, 125] width 236 height 51
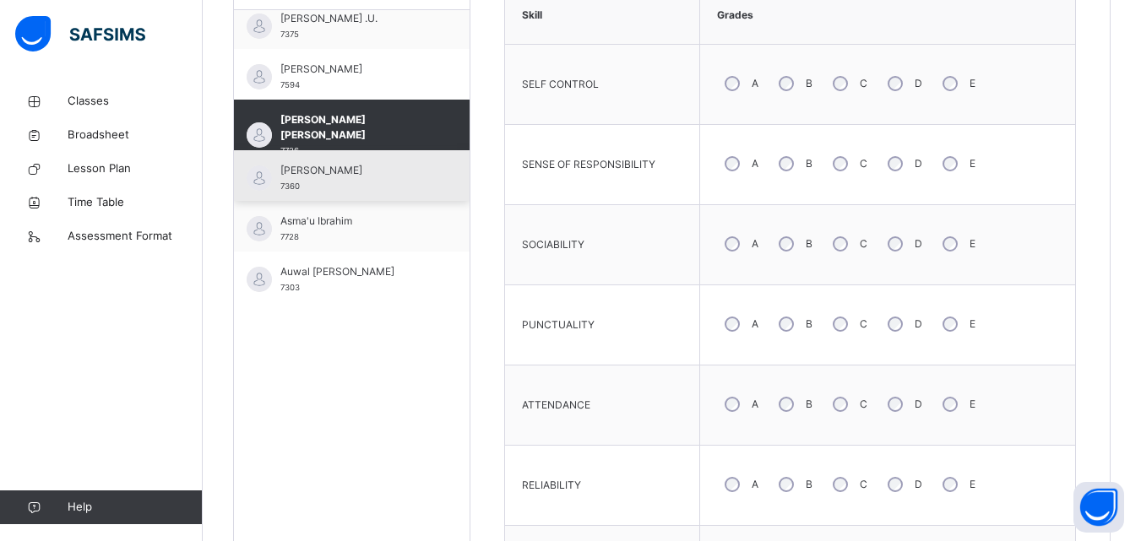
click at [353, 194] on div "[PERSON_NAME] 7360" at bounding box center [352, 175] width 236 height 51
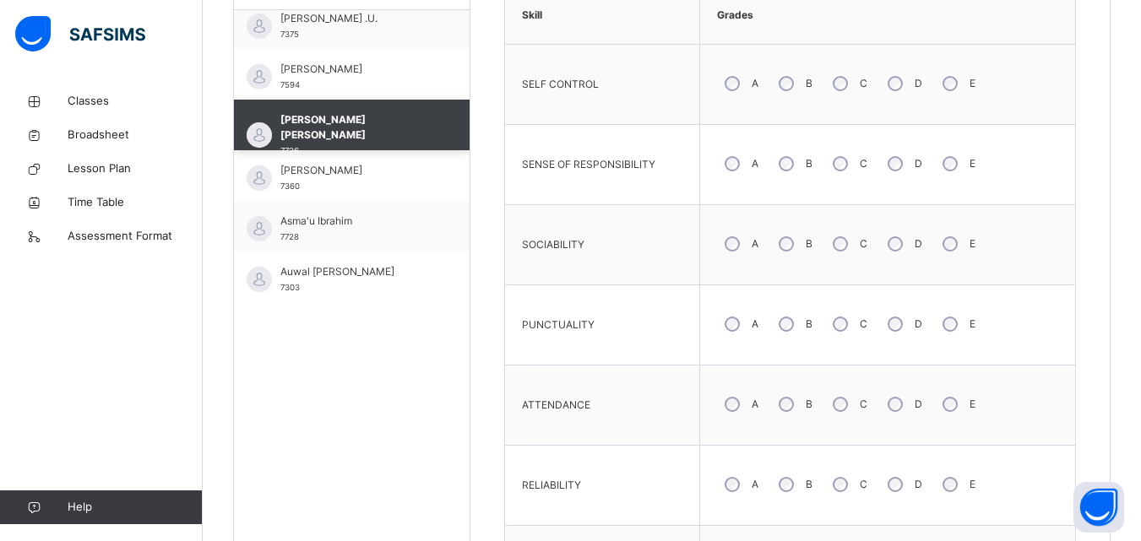
click at [353, 143] on span "[PERSON_NAME] [PERSON_NAME]" at bounding box center [355, 127] width 151 height 30
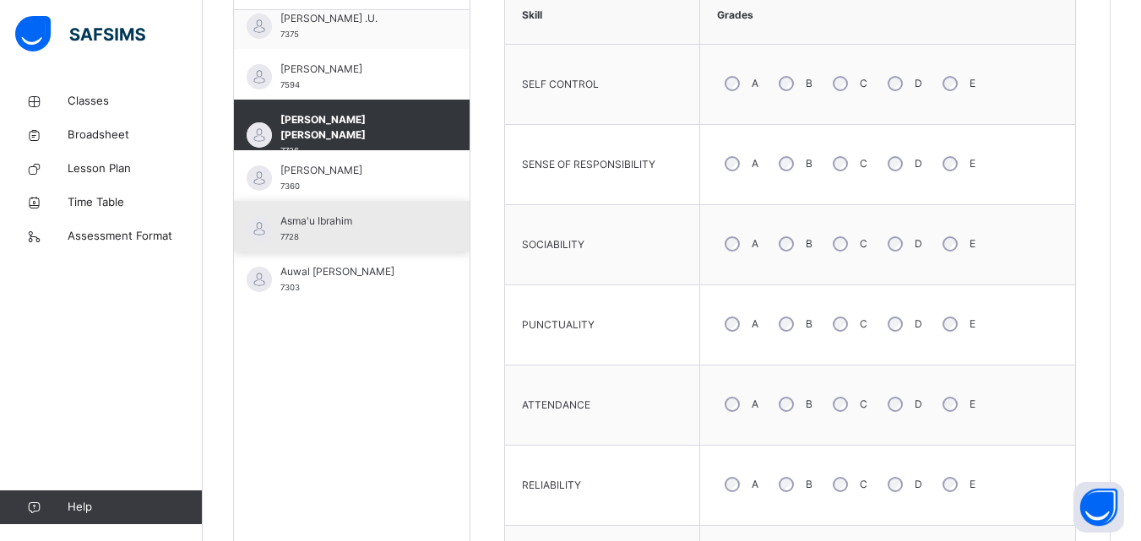
click at [346, 231] on div "Asma'u Ibrahim 7728" at bounding box center [355, 229] width 151 height 30
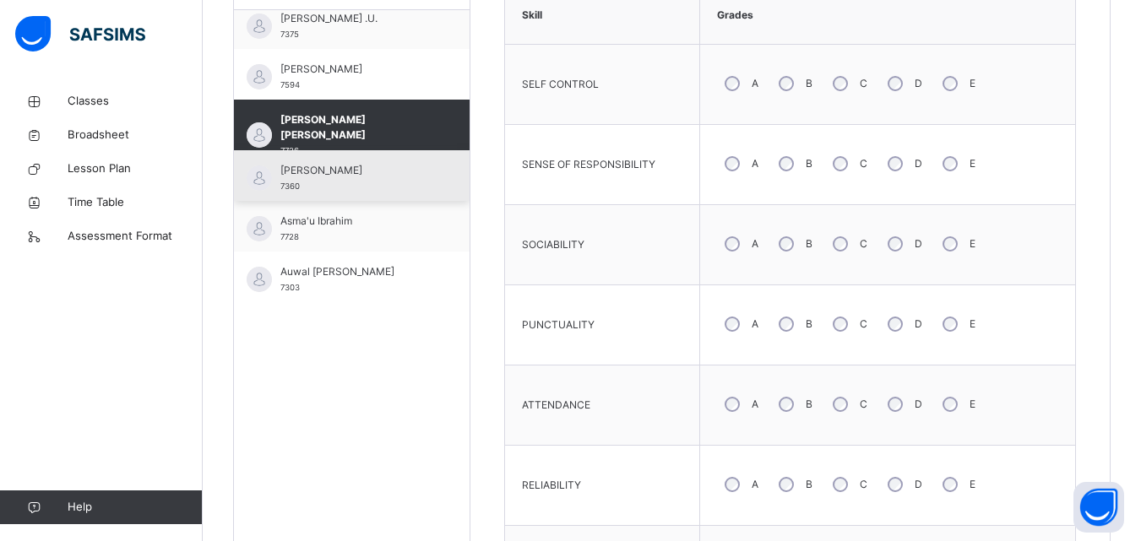
click at [346, 201] on div "[PERSON_NAME] 7360" at bounding box center [352, 175] width 236 height 51
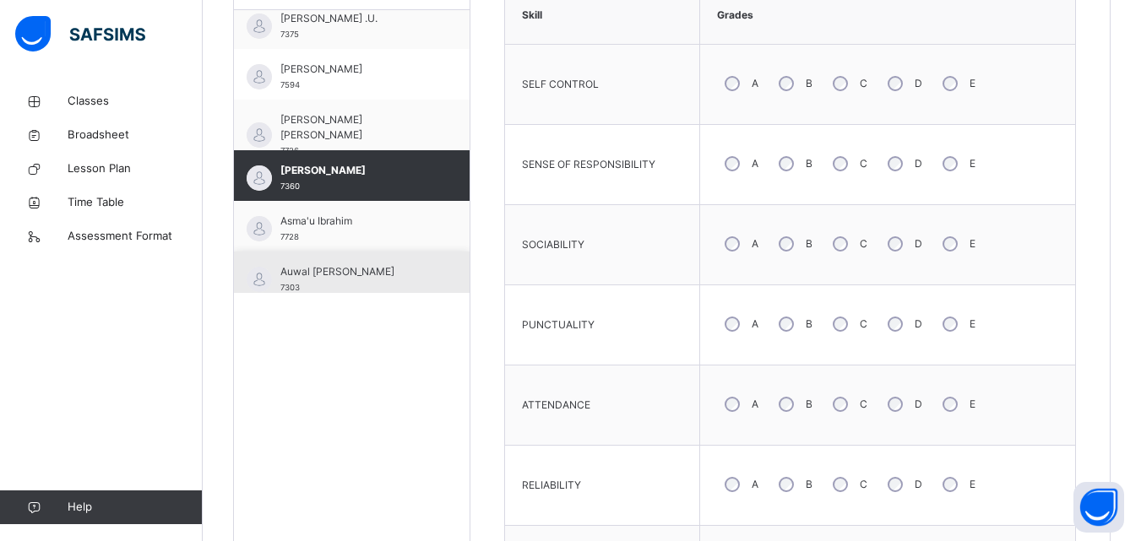
click at [346, 271] on span "Auwal [PERSON_NAME]" at bounding box center [355, 271] width 151 height 15
click at [346, 201] on div "[PERSON_NAME] 7360" at bounding box center [352, 175] width 236 height 51
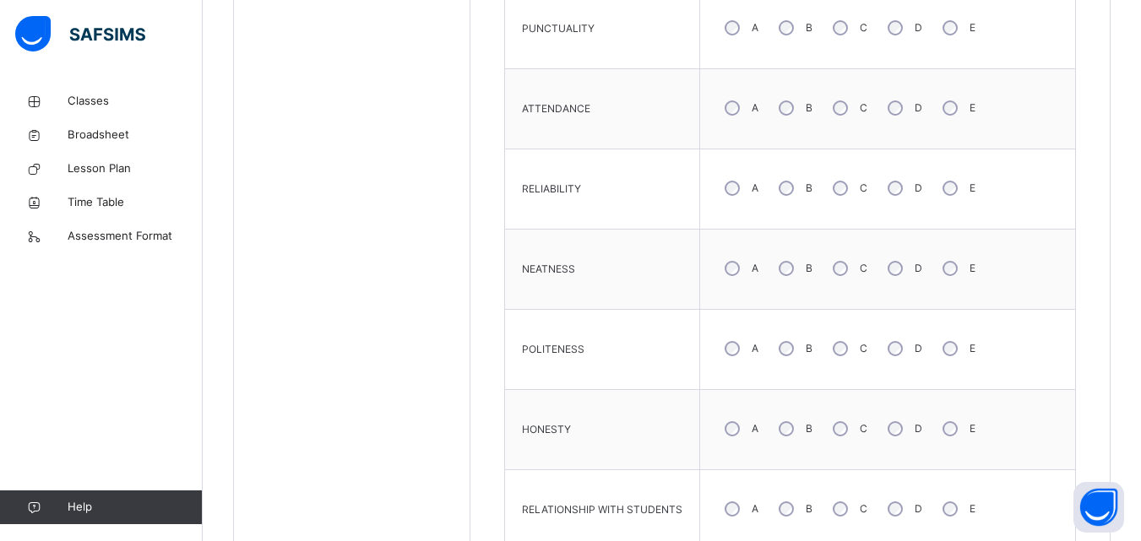
scroll to position [499, 0]
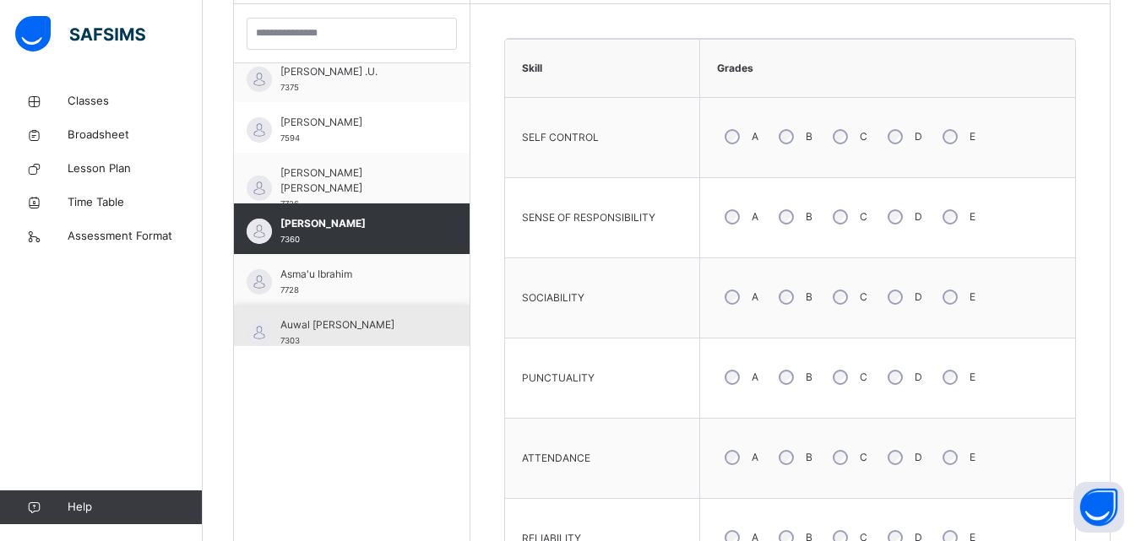
click at [374, 332] on span "Auwal [PERSON_NAME]" at bounding box center [355, 324] width 151 height 15
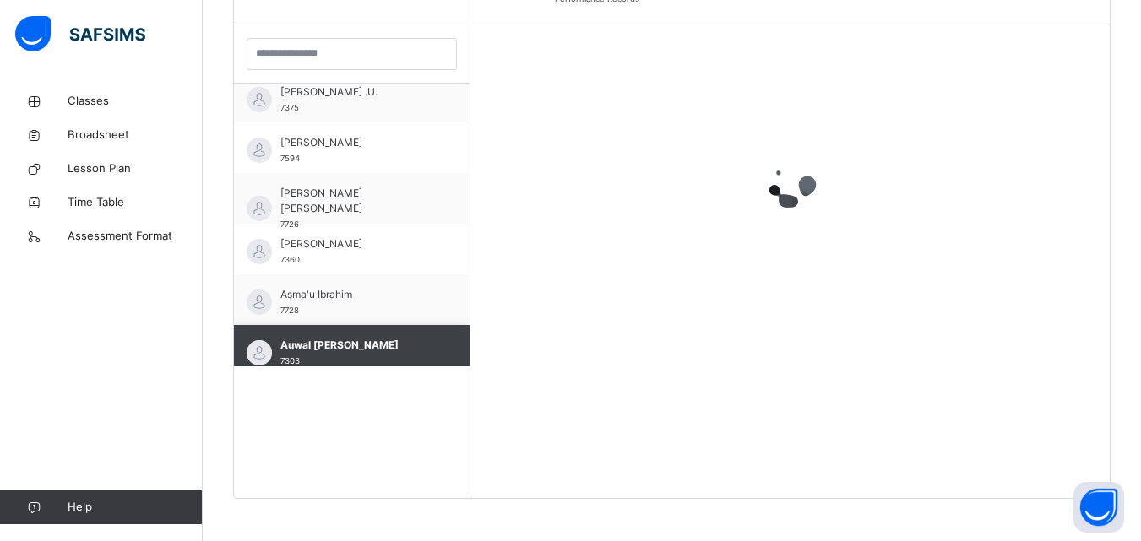
click at [374, 332] on div "Auwal [PERSON_NAME] 7303" at bounding box center [352, 350] width 236 height 51
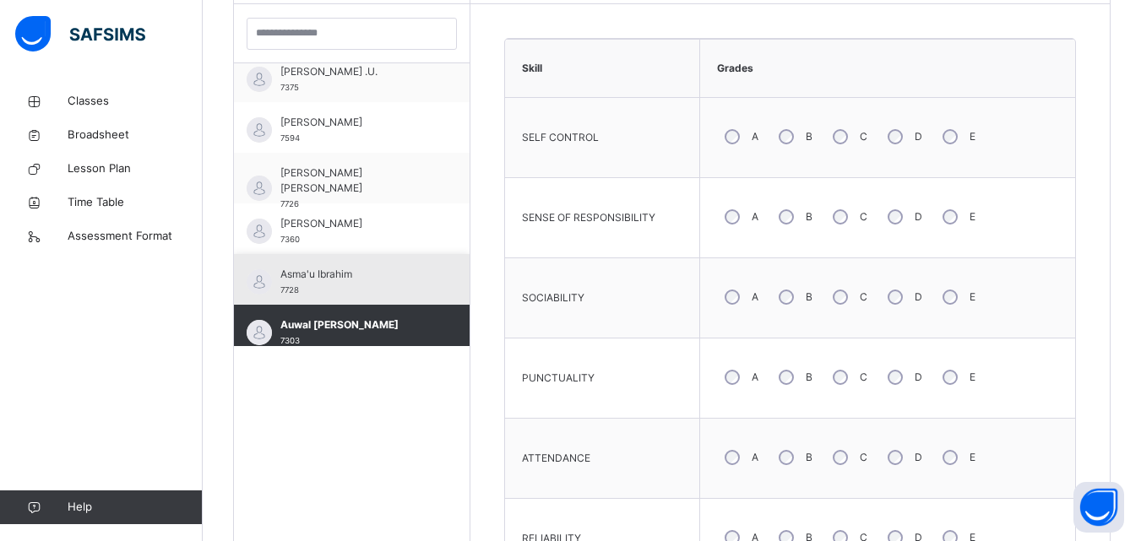
click at [359, 284] on div "Asma'u Ibrahim 7728" at bounding box center [355, 282] width 151 height 30
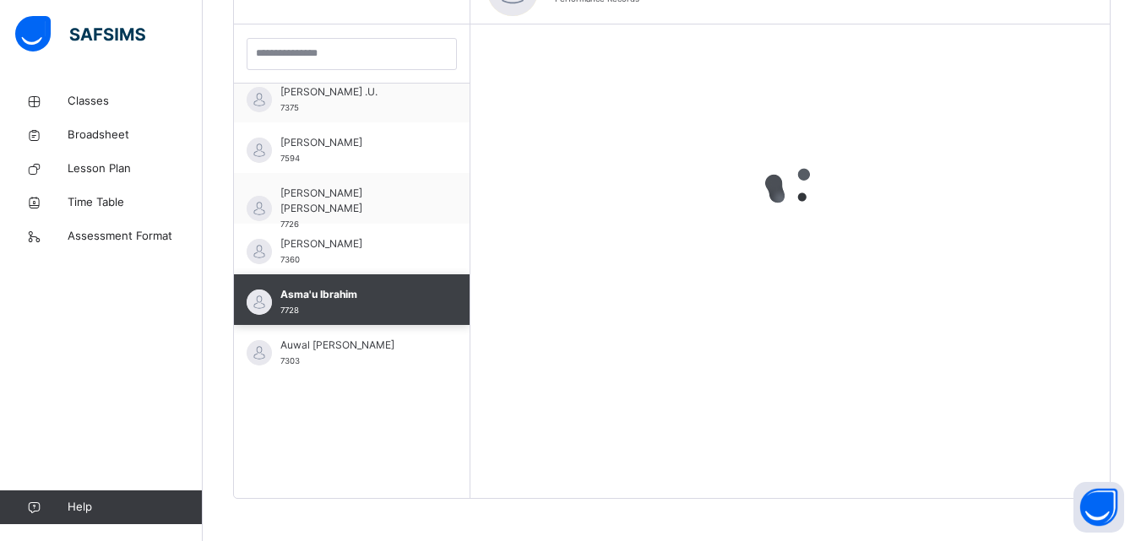
click at [359, 284] on div "Asma'u Ibrahim 7728" at bounding box center [352, 299] width 236 height 51
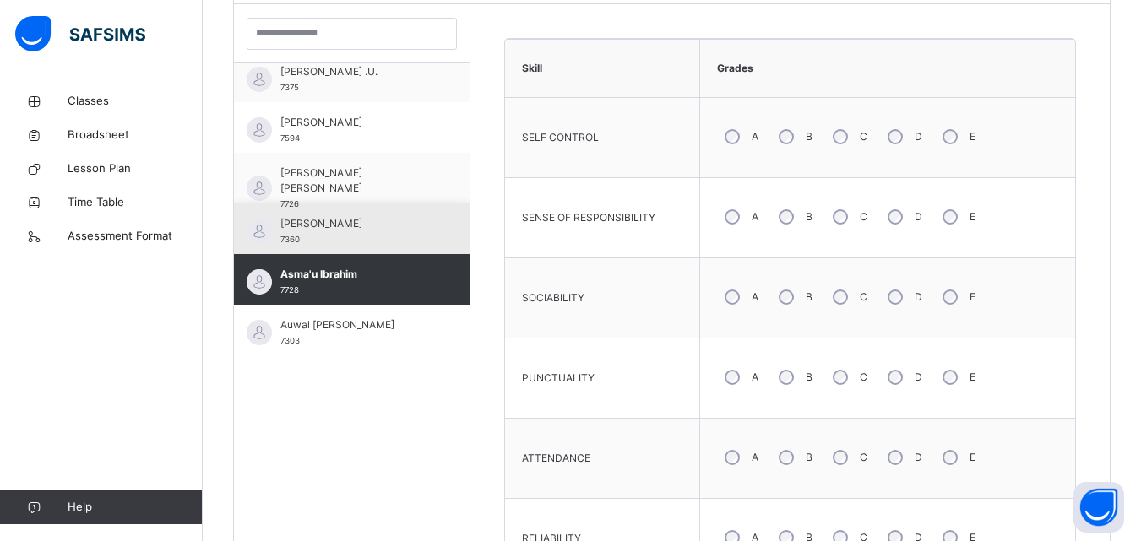
click at [354, 236] on div "[PERSON_NAME] 7360" at bounding box center [355, 231] width 151 height 30
click at [354, 231] on span "[PERSON_NAME]" at bounding box center [355, 223] width 151 height 15
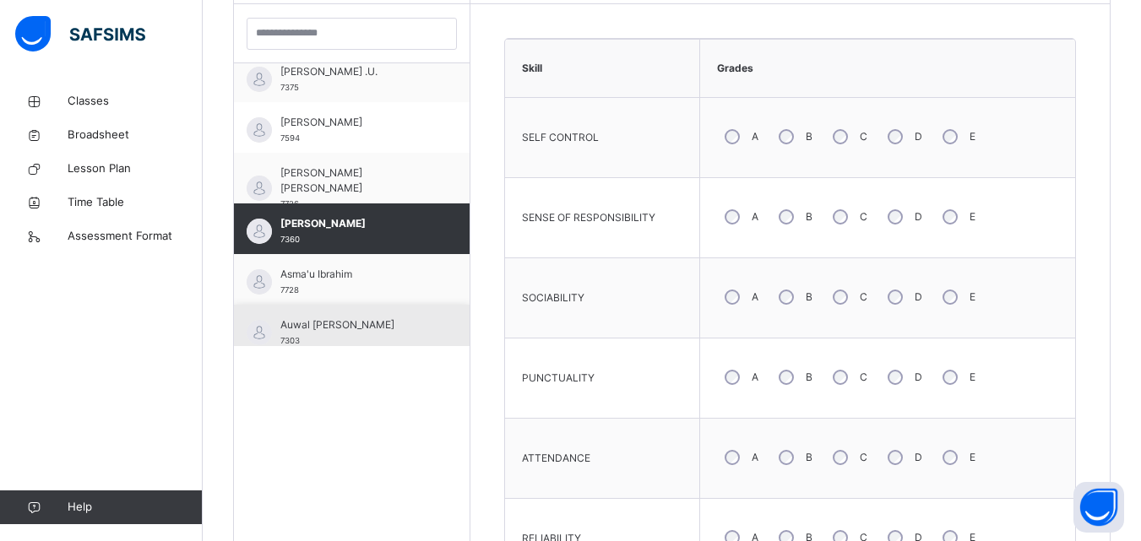
click at [360, 329] on span "Auwal [PERSON_NAME]" at bounding box center [355, 324] width 151 height 15
click at [360, 329] on div "Auwal [PERSON_NAME] 7303" at bounding box center [352, 330] width 236 height 51
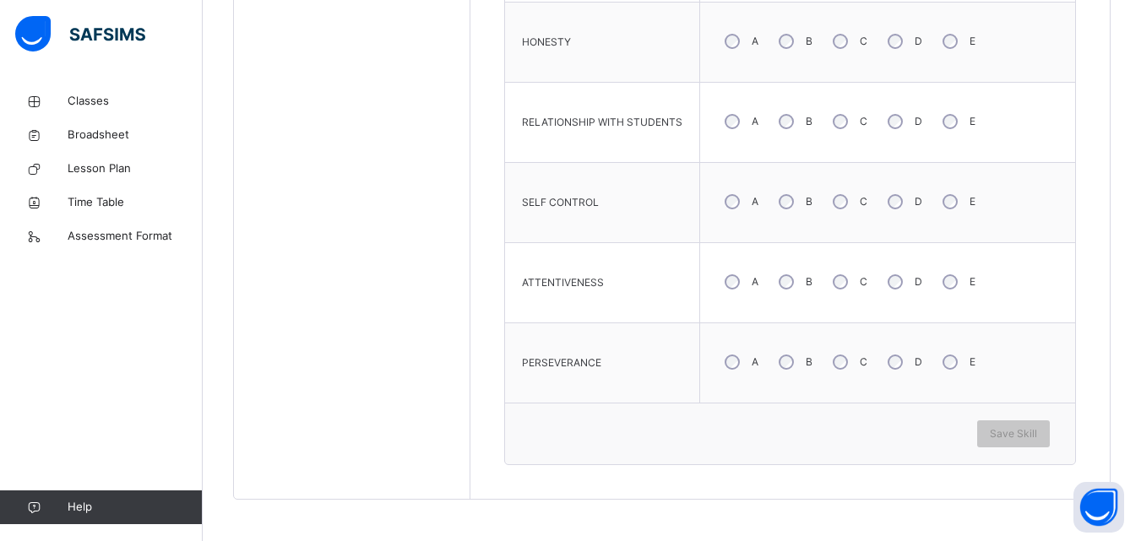
scroll to position [1237, 0]
click at [1010, 429] on span "Save Skill" at bounding box center [1013, 433] width 47 height 15
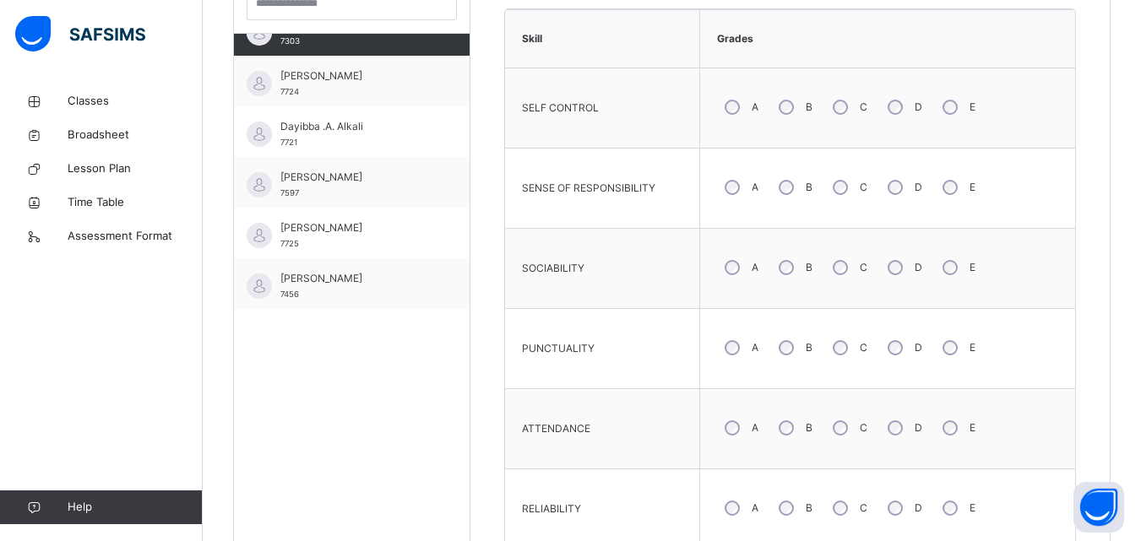
scroll to position [468, 0]
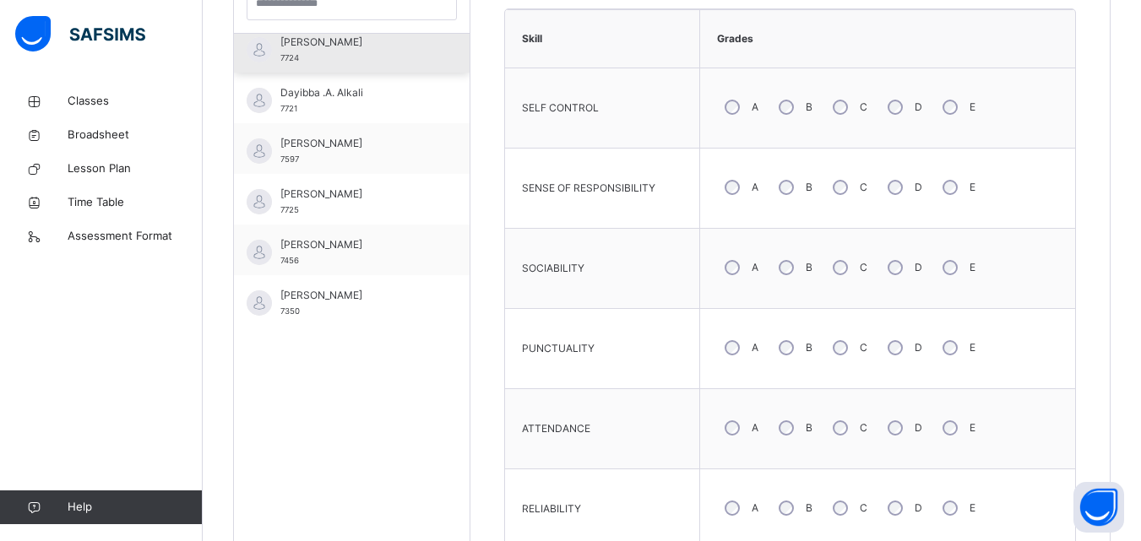
click at [344, 60] on div "[PERSON_NAME] 7724" at bounding box center [355, 50] width 151 height 30
click at [344, 20] on input "search" at bounding box center [352, 4] width 210 height 32
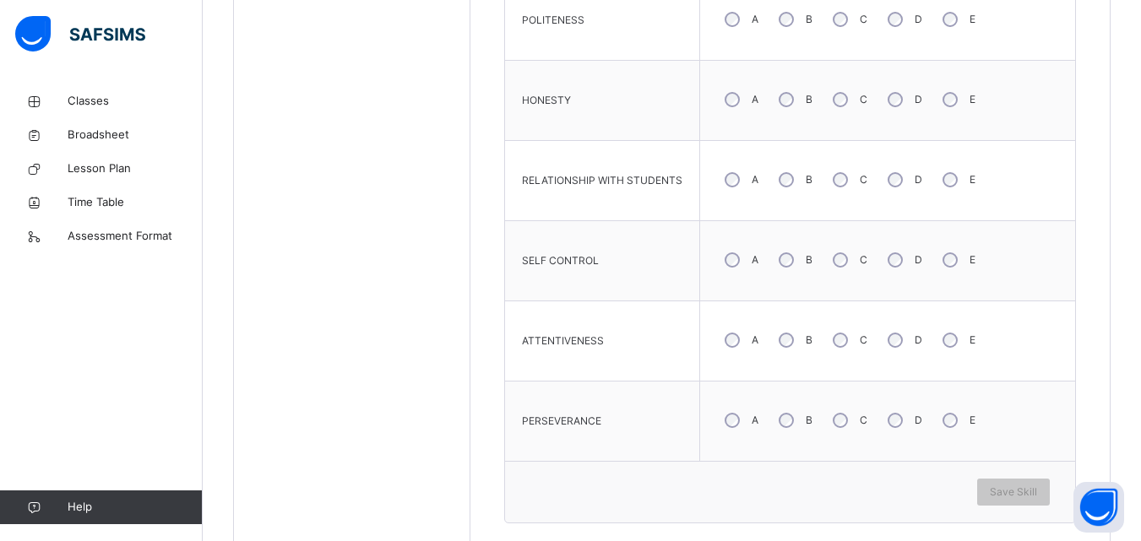
scroll to position [1207, 0]
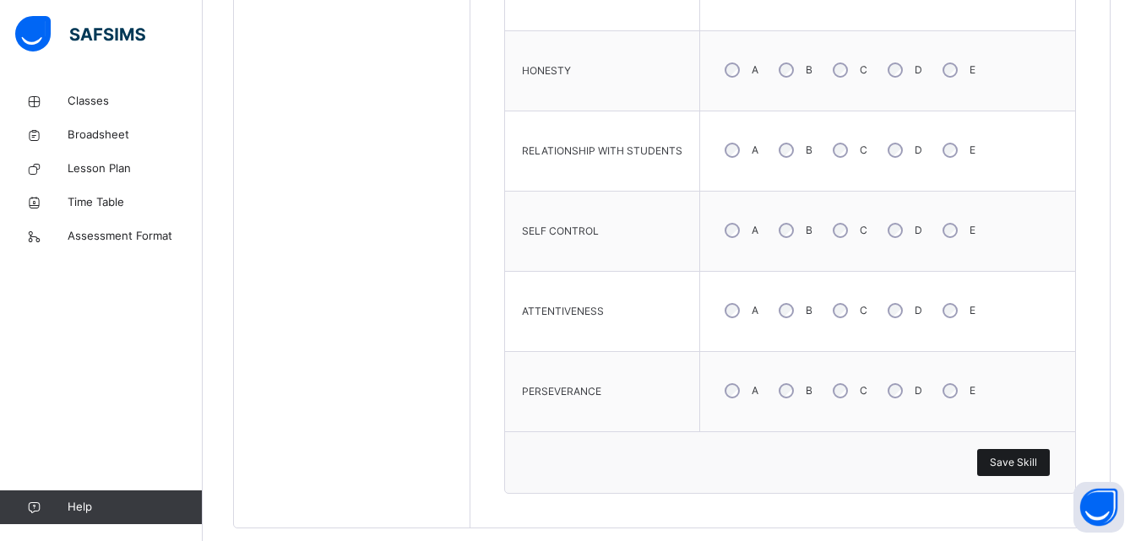
click at [993, 462] on div "Save Skill" at bounding box center [1013, 462] width 73 height 27
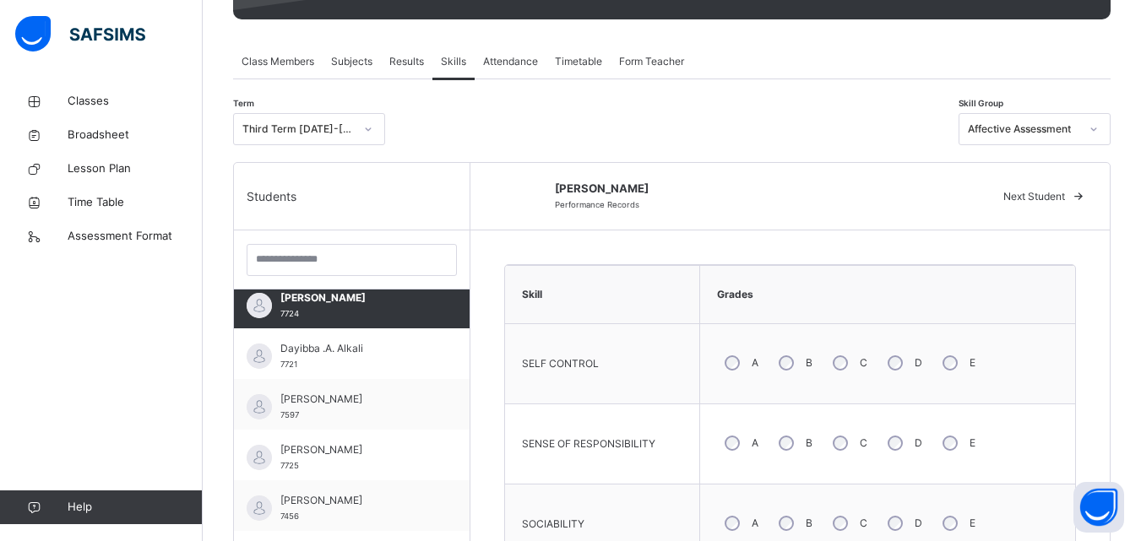
scroll to position [282, 0]
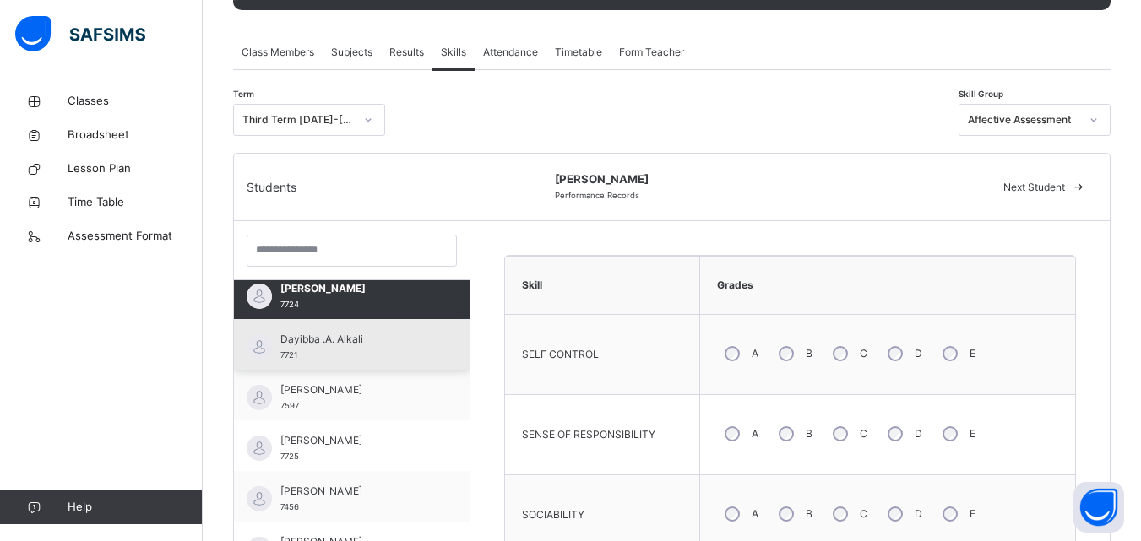
click at [378, 356] on div "Dayibba .A. Alkali 7721" at bounding box center [355, 347] width 151 height 30
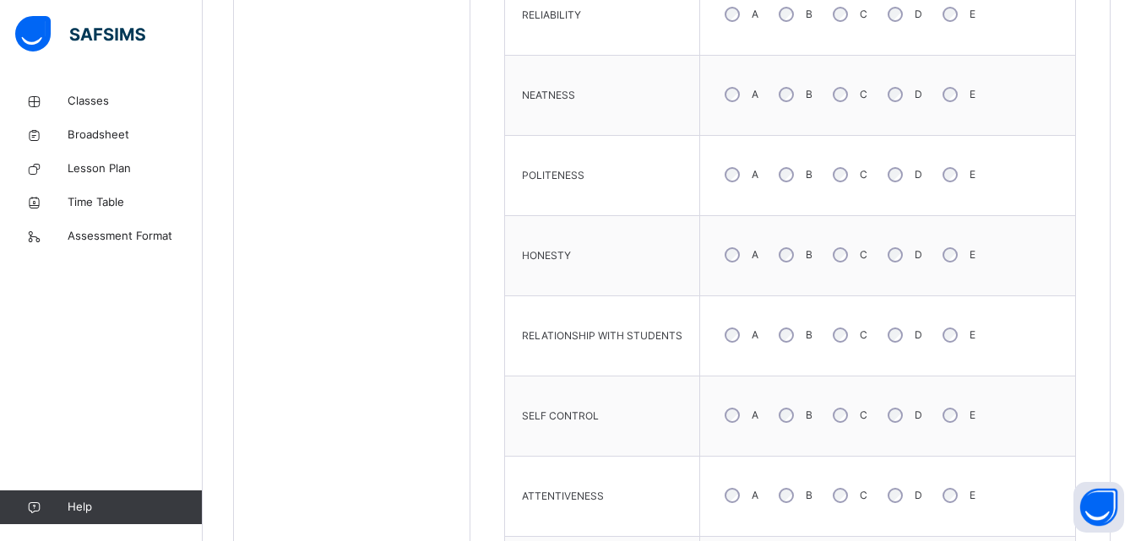
scroll to position [1237, 0]
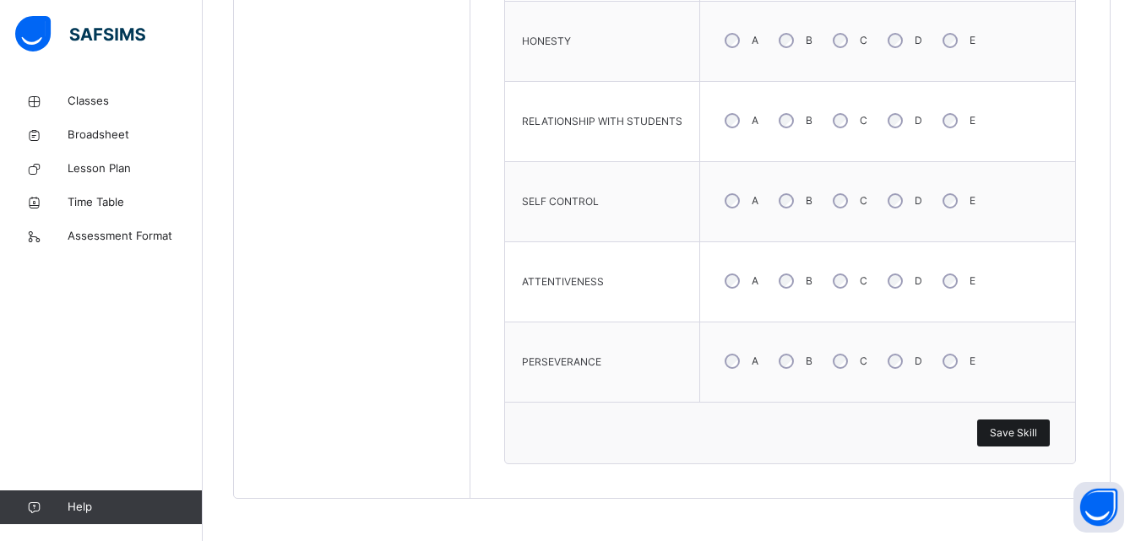
click at [1031, 429] on span "Save Skill" at bounding box center [1013, 433] width 47 height 15
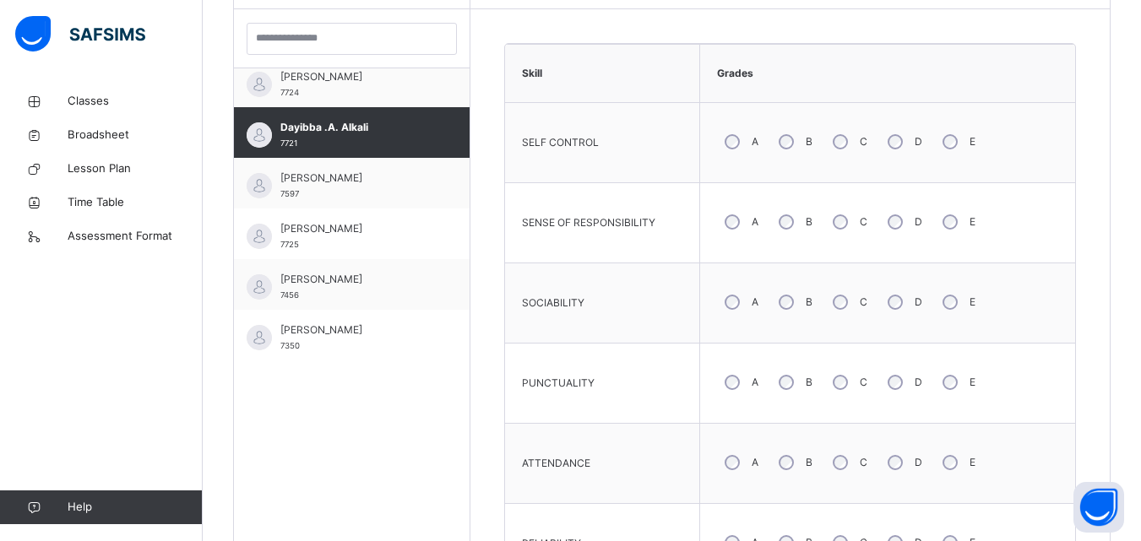
scroll to position [491, 0]
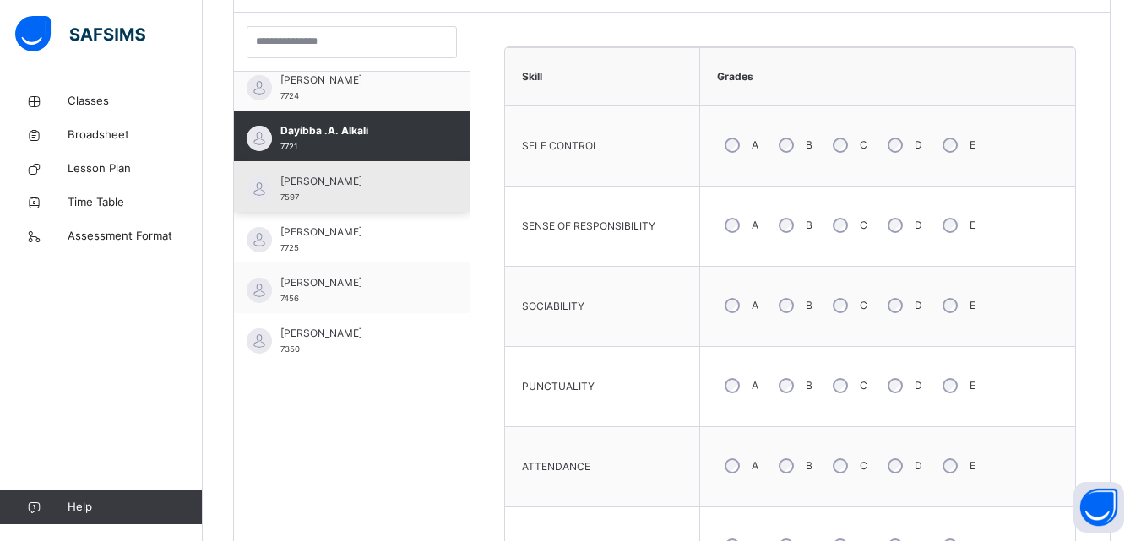
click at [390, 175] on span "[PERSON_NAME]" at bounding box center [355, 181] width 151 height 15
click at [390, 175] on div "[PERSON_NAME] 7597" at bounding box center [352, 186] width 236 height 51
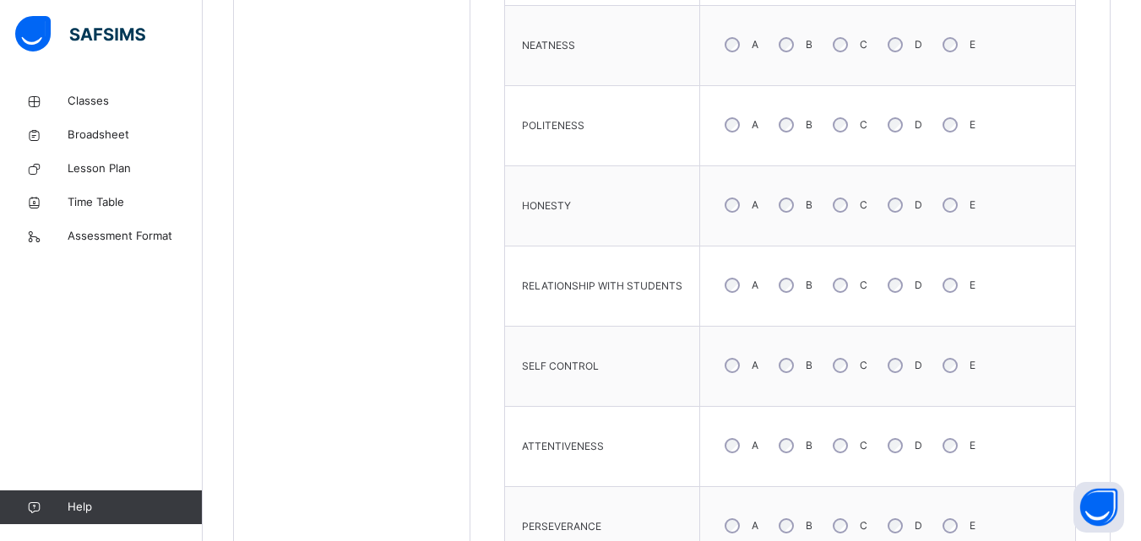
scroll to position [1237, 0]
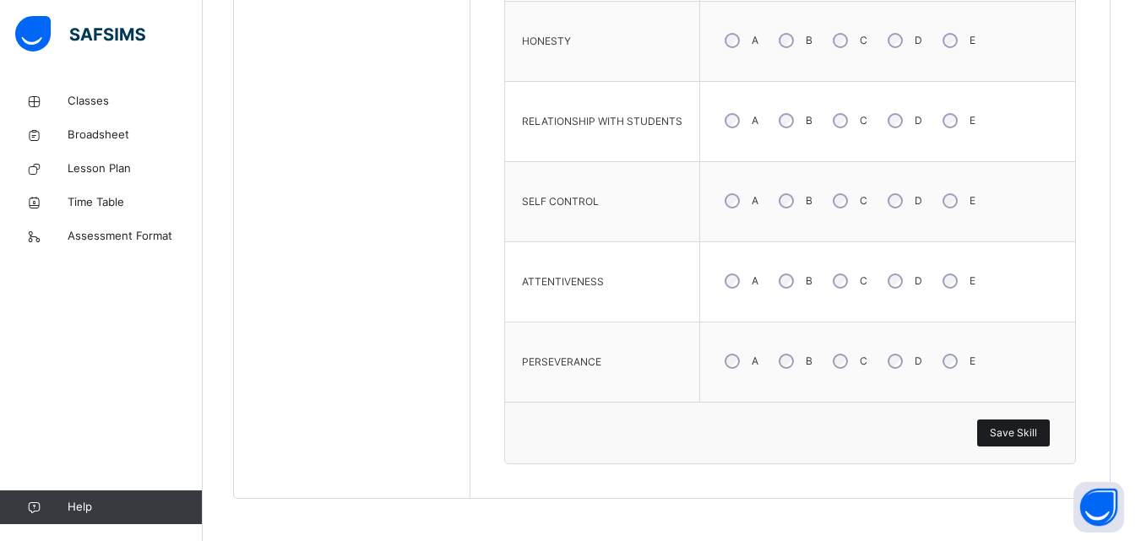
click at [1032, 426] on span "Save Skill" at bounding box center [1013, 433] width 47 height 15
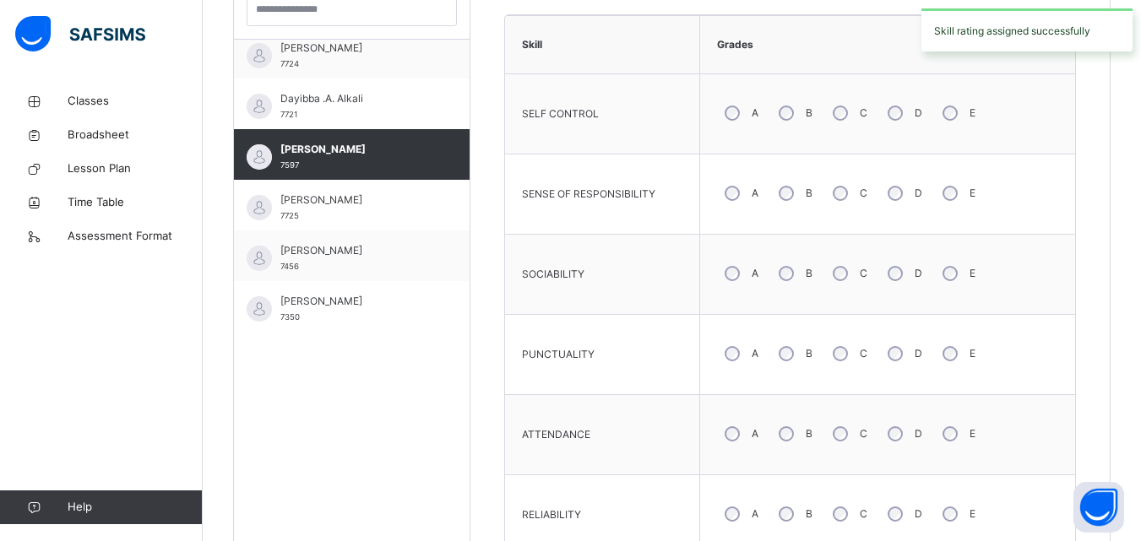
scroll to position [508, 0]
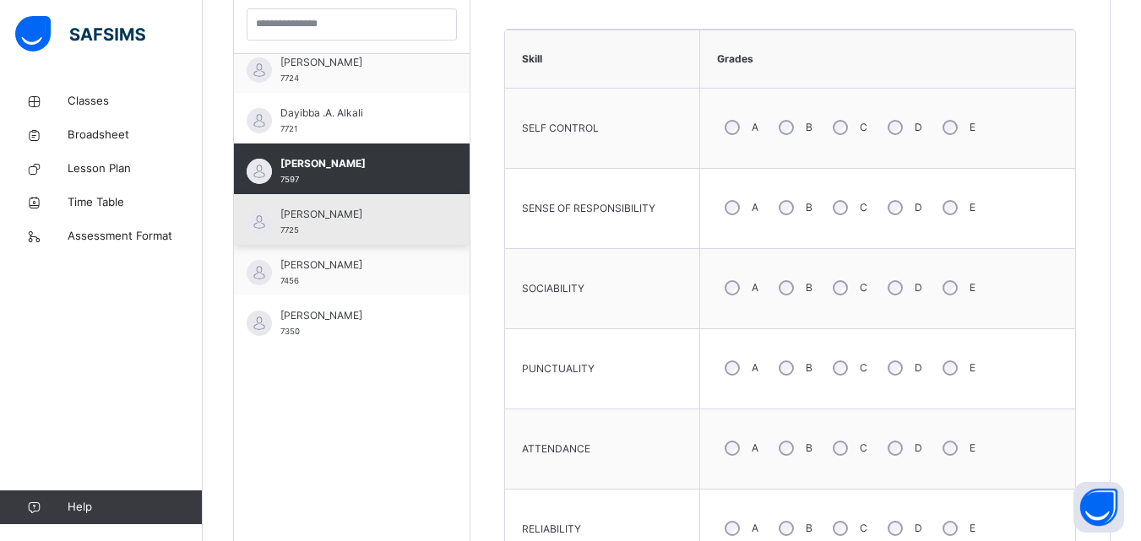
click at [349, 233] on div "[PERSON_NAME] 7725" at bounding box center [355, 222] width 151 height 30
click at [349, 233] on div "[PERSON_NAME] 7725" at bounding box center [352, 219] width 236 height 51
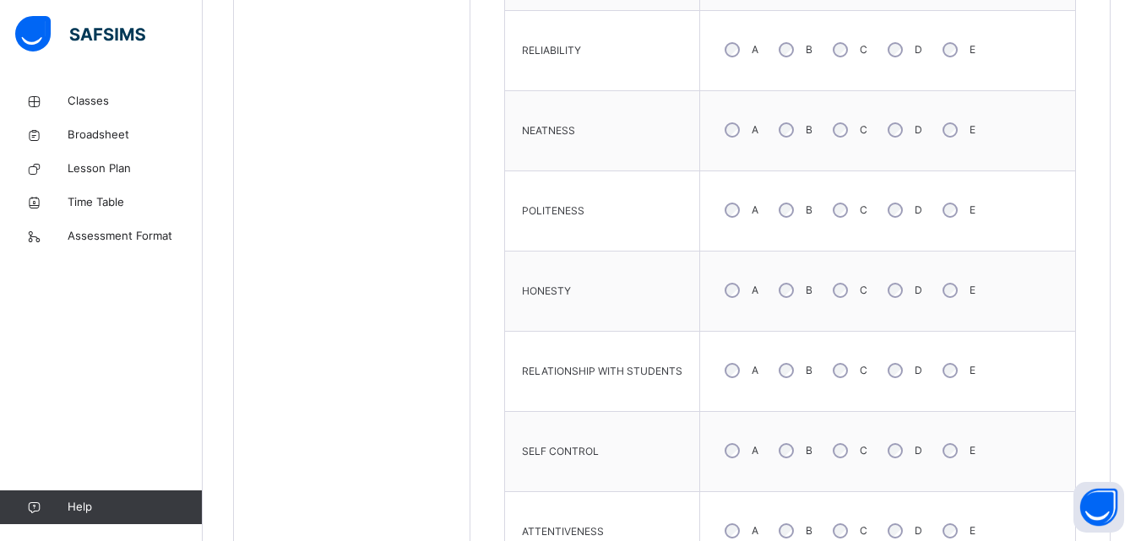
scroll to position [999, 0]
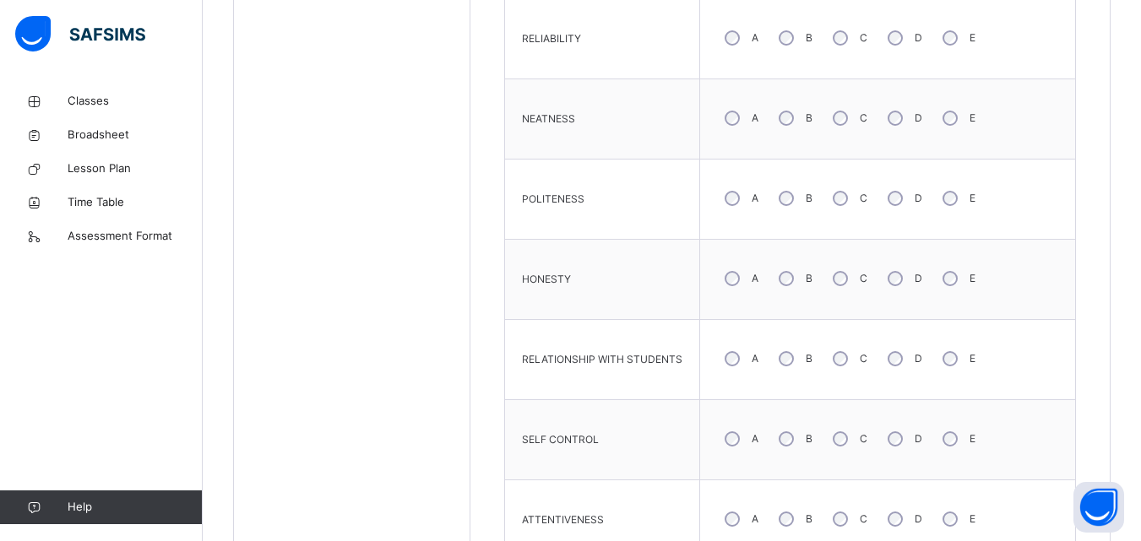
click at [914, 465] on tbody "SELF CONTROL A B C D E SENSE OF RESPONSIBILITY A B C D E SOCIABILITY A B C D E …" at bounding box center [790, 119] width 570 height 1043
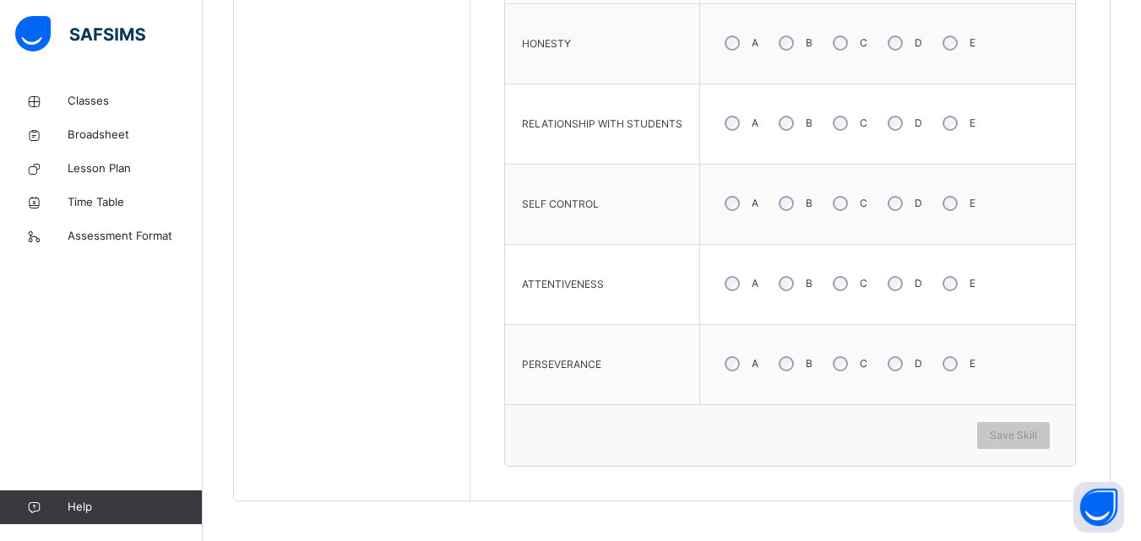
scroll to position [1237, 0]
click at [1014, 434] on span "Save Skill" at bounding box center [1013, 433] width 47 height 15
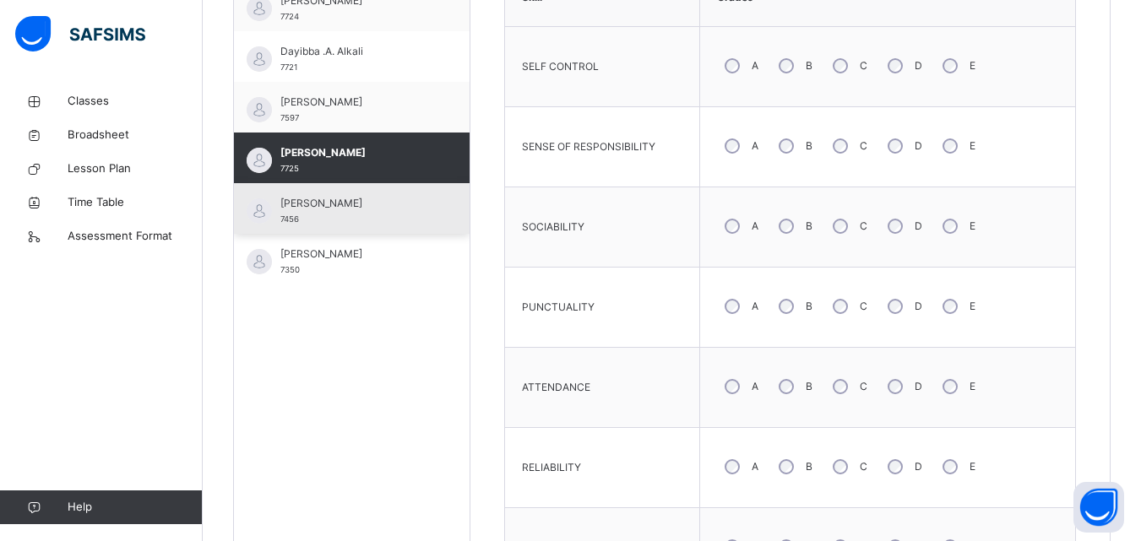
click at [404, 203] on span "[PERSON_NAME]" at bounding box center [355, 203] width 151 height 15
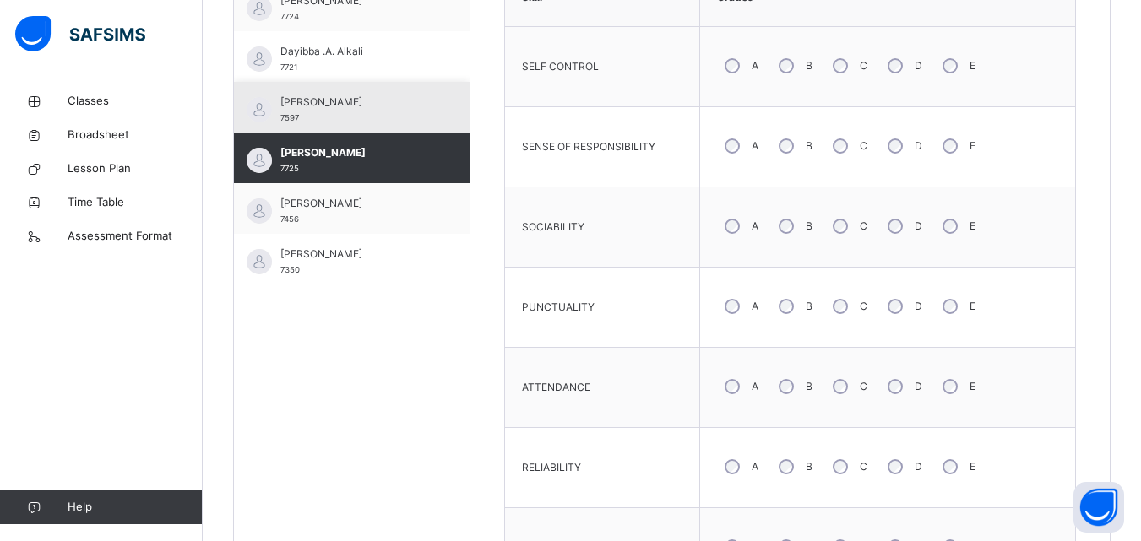
click at [404, 125] on div "[PERSON_NAME] 7597" at bounding box center [355, 110] width 151 height 30
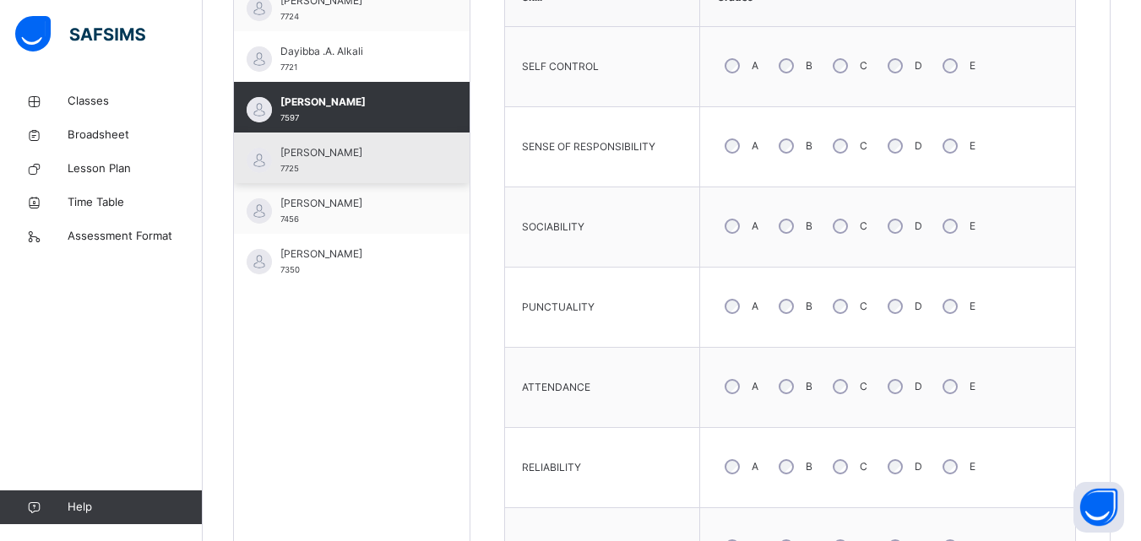
click at [328, 139] on div "[PERSON_NAME] 7725" at bounding box center [352, 158] width 236 height 51
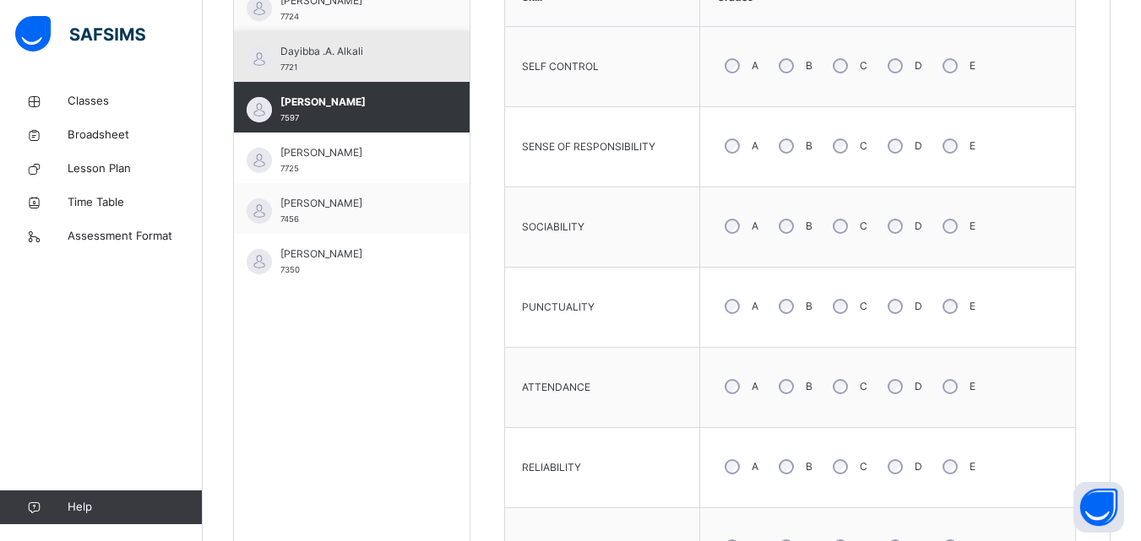
click at [328, 59] on span "Dayibba .A. Alkali" at bounding box center [355, 51] width 151 height 15
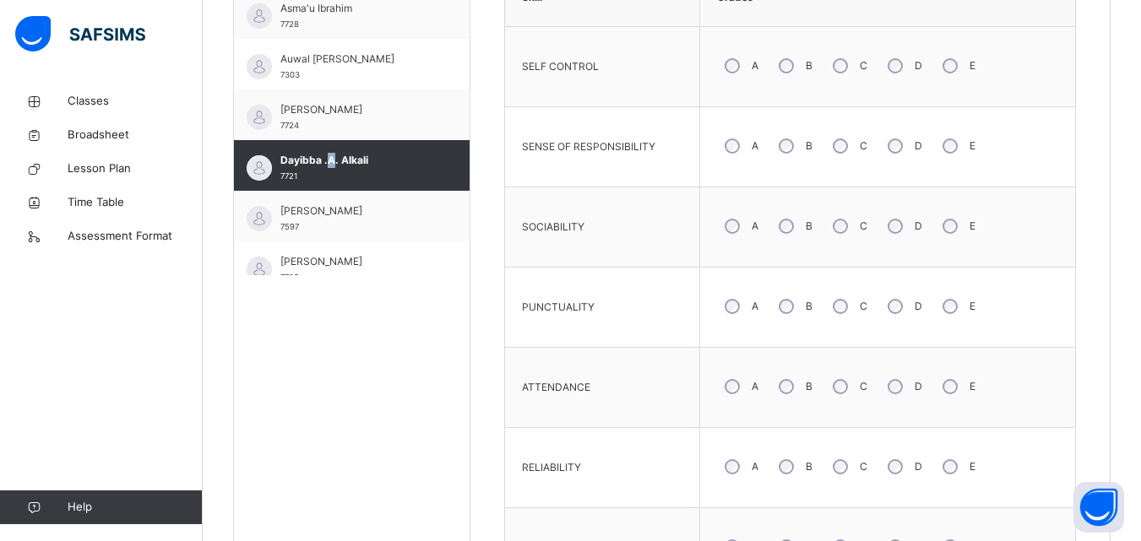
scroll to position [317, 0]
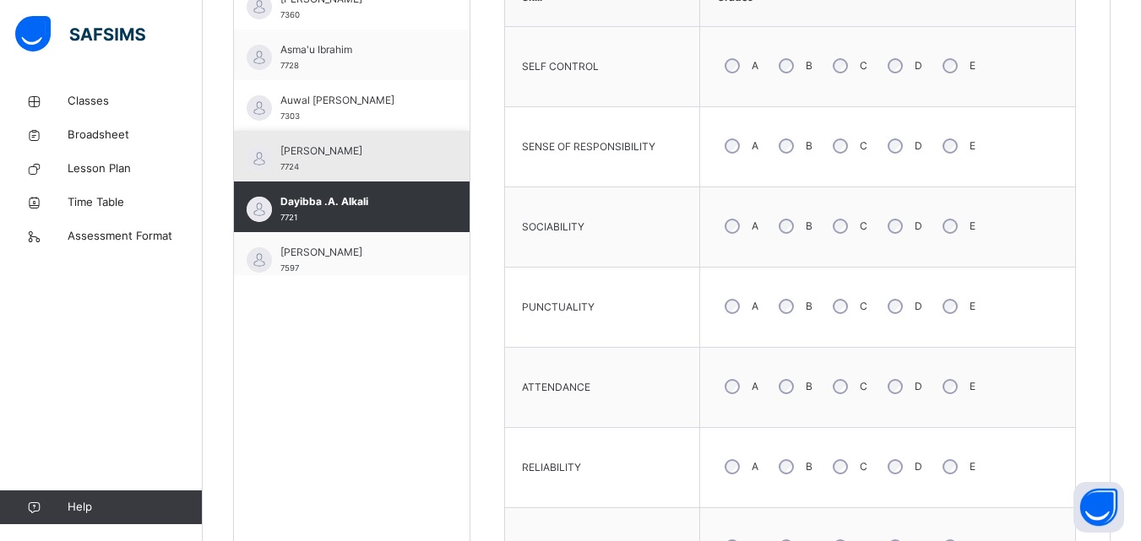
click at [393, 149] on span "[PERSON_NAME]" at bounding box center [355, 151] width 151 height 15
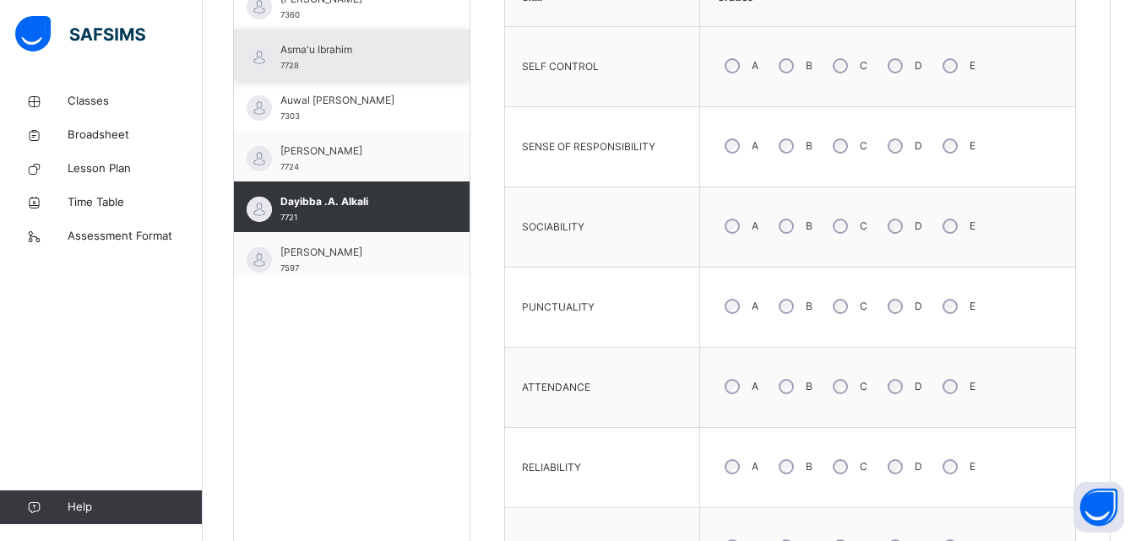
click at [393, 73] on div "Asma'u Ibrahim 7728" at bounding box center [355, 57] width 151 height 30
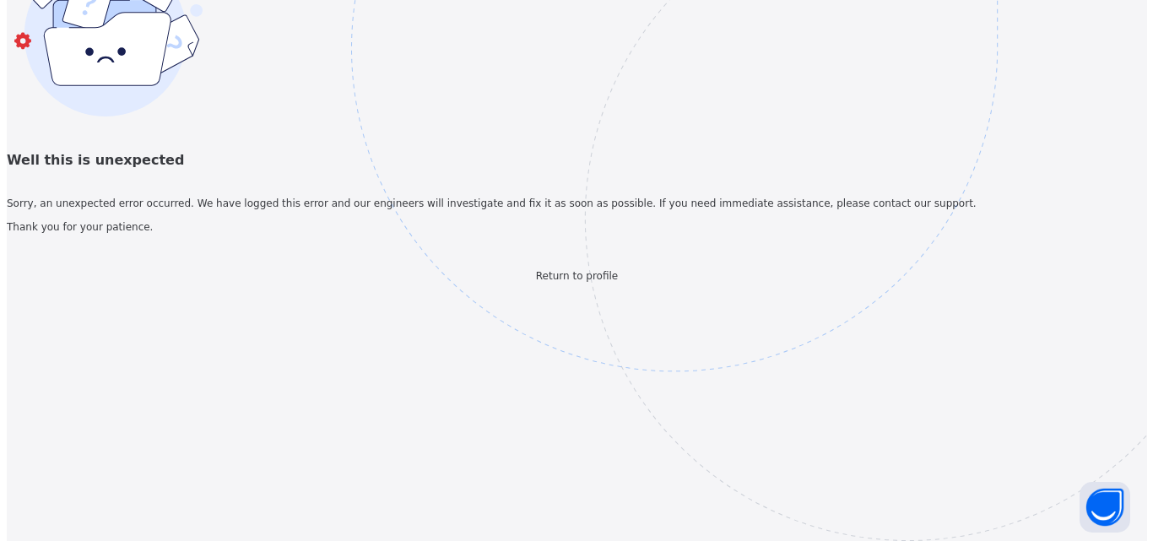
scroll to position [0, 0]
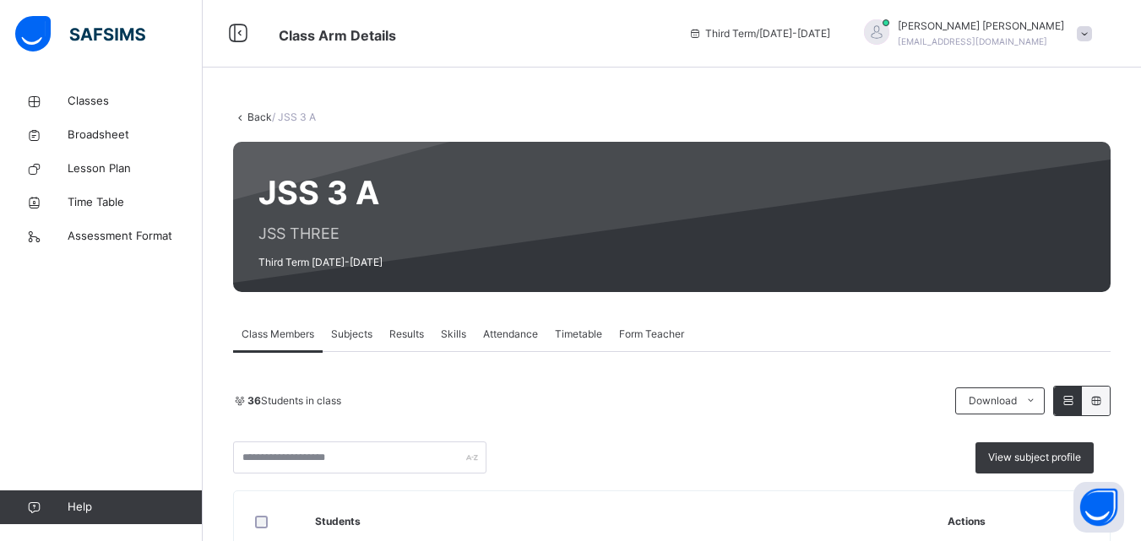
click at [450, 330] on span "Skills" at bounding box center [453, 334] width 25 height 15
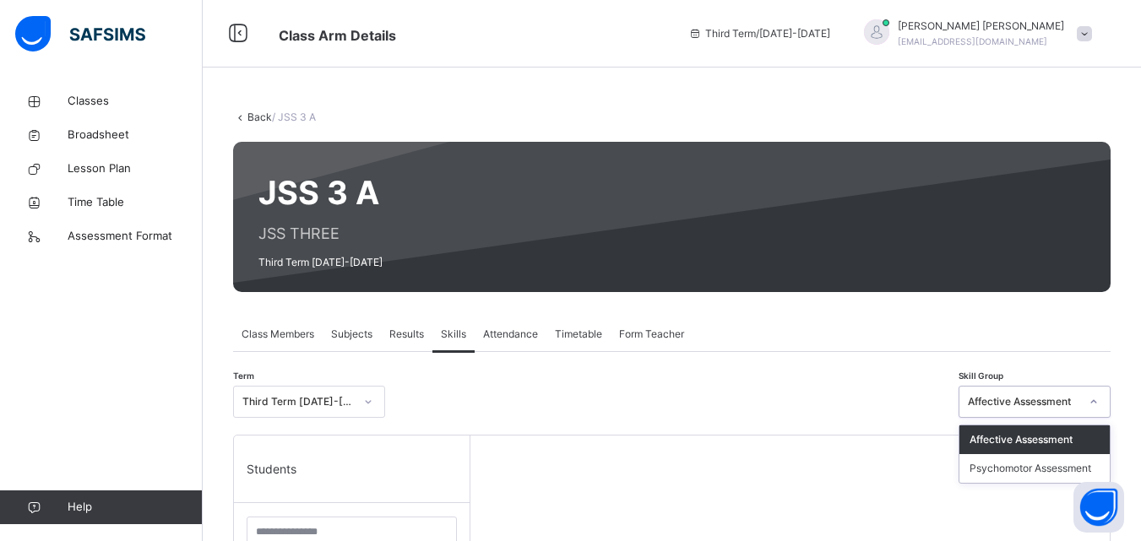
click at [1098, 404] on icon at bounding box center [1093, 401] width 10 height 17
click at [1038, 435] on div "Affective Assessment" at bounding box center [1034, 440] width 150 height 29
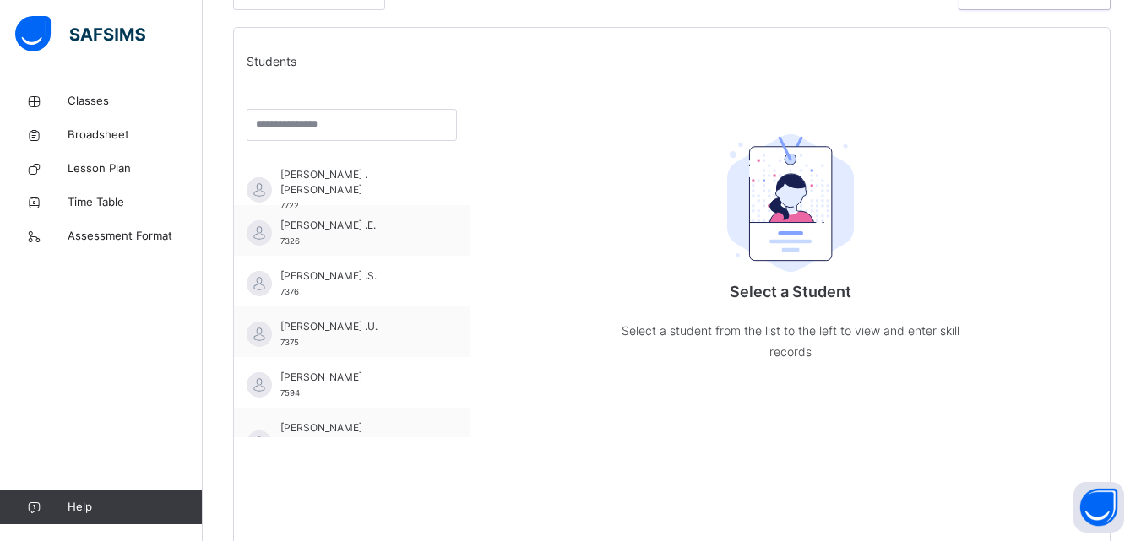
scroll to position [428, 0]
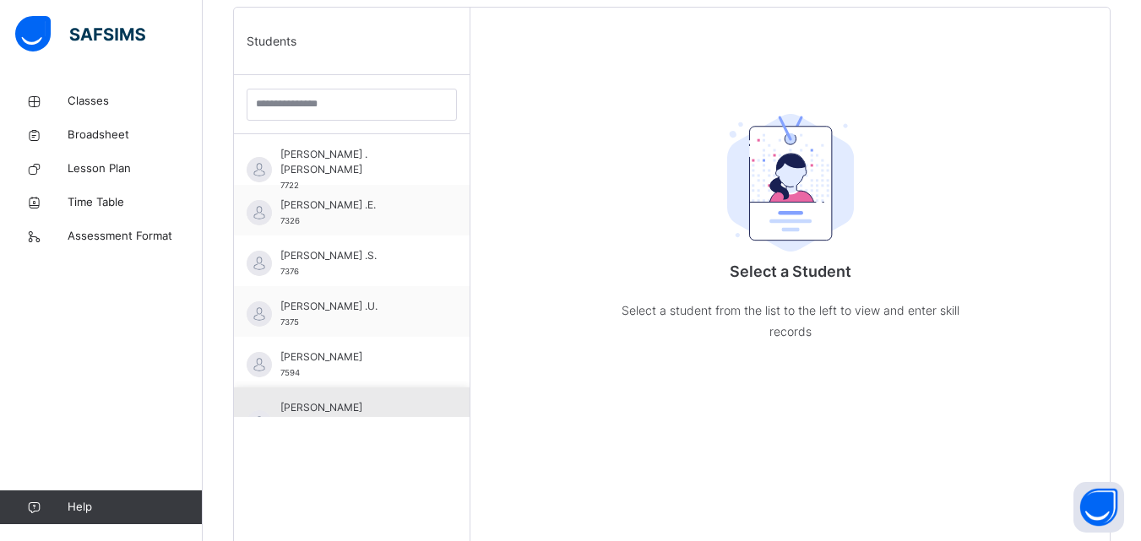
click at [370, 405] on span "[PERSON_NAME] [PERSON_NAME]" at bounding box center [355, 415] width 151 height 30
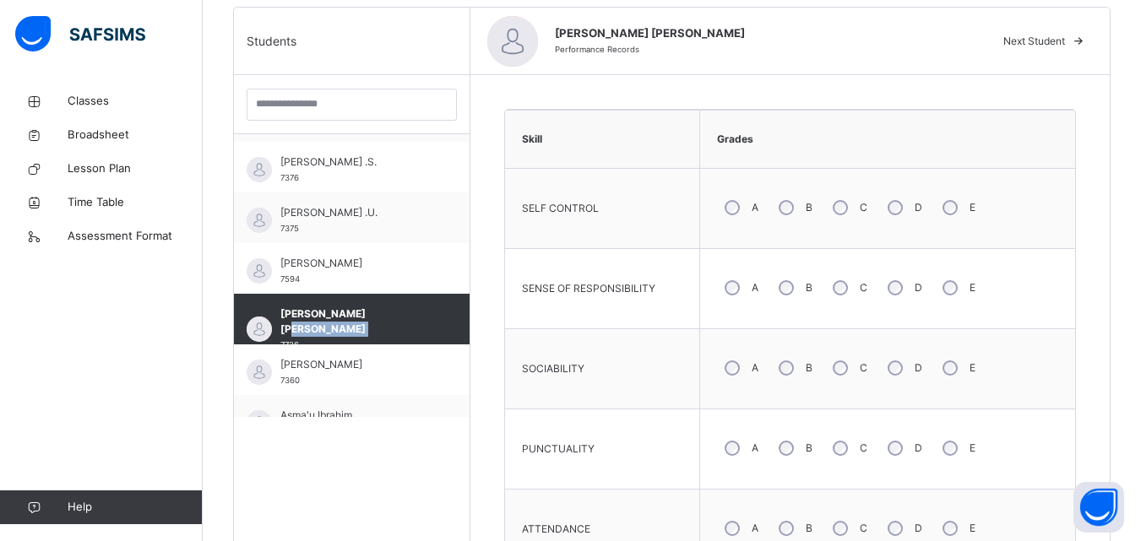
scroll to position [101, 0]
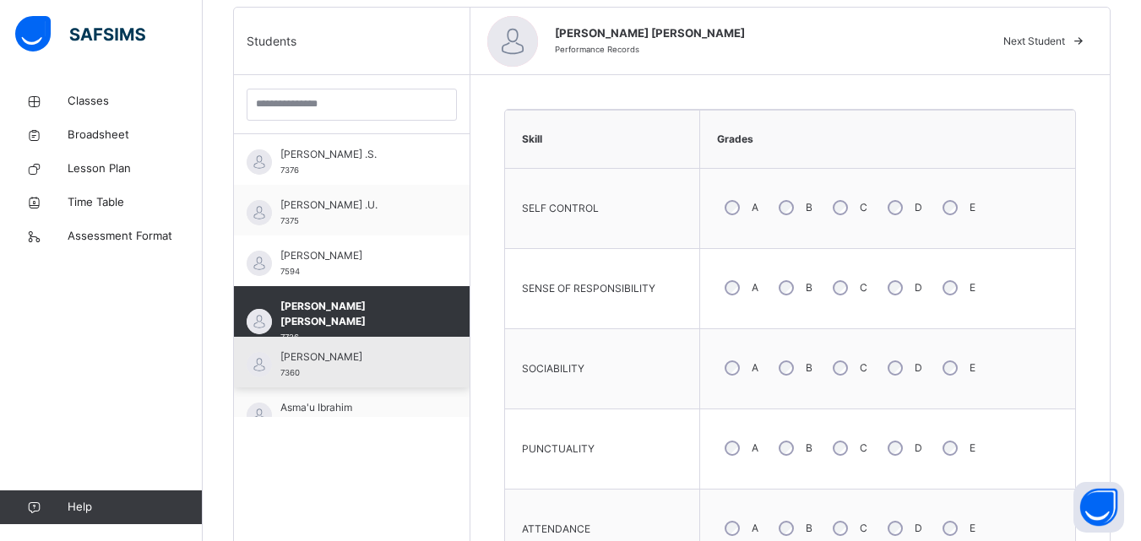
click at [418, 375] on div "[PERSON_NAME] 7360" at bounding box center [355, 365] width 151 height 30
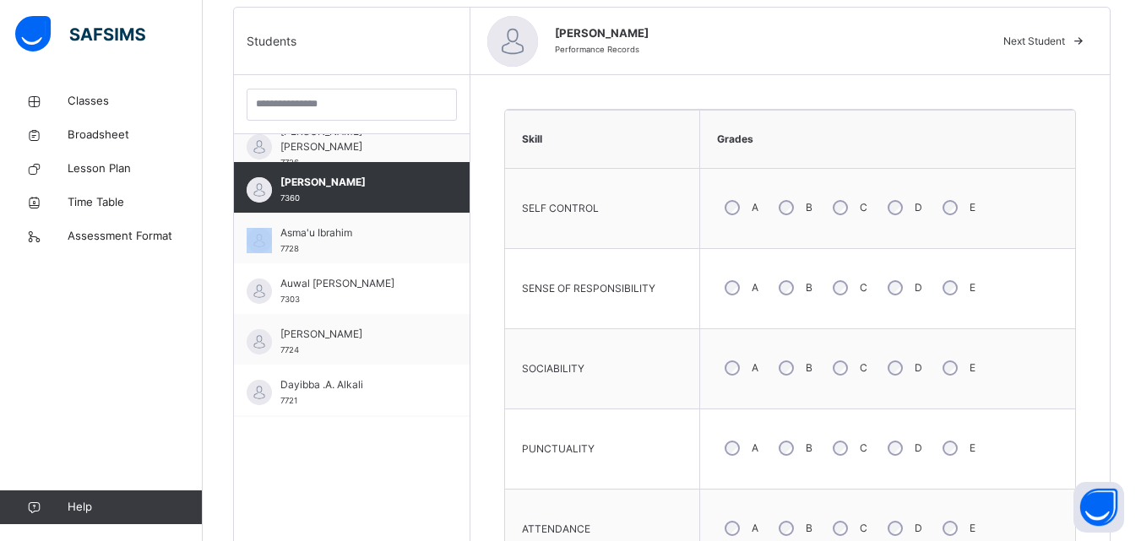
scroll to position [304, 0]
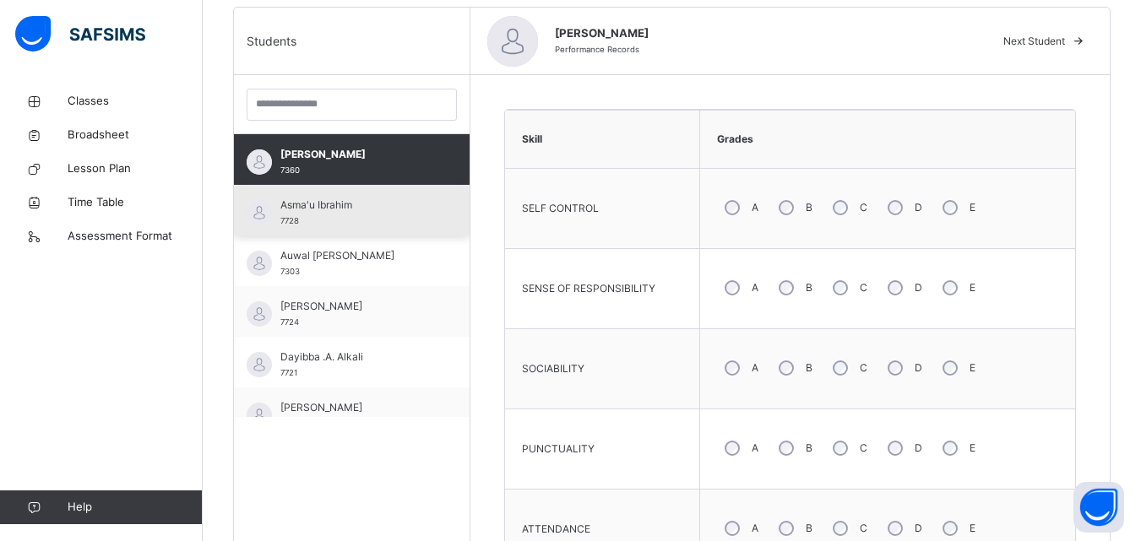
click at [323, 213] on div "Asma'u Ibrahim 7728" at bounding box center [355, 213] width 151 height 30
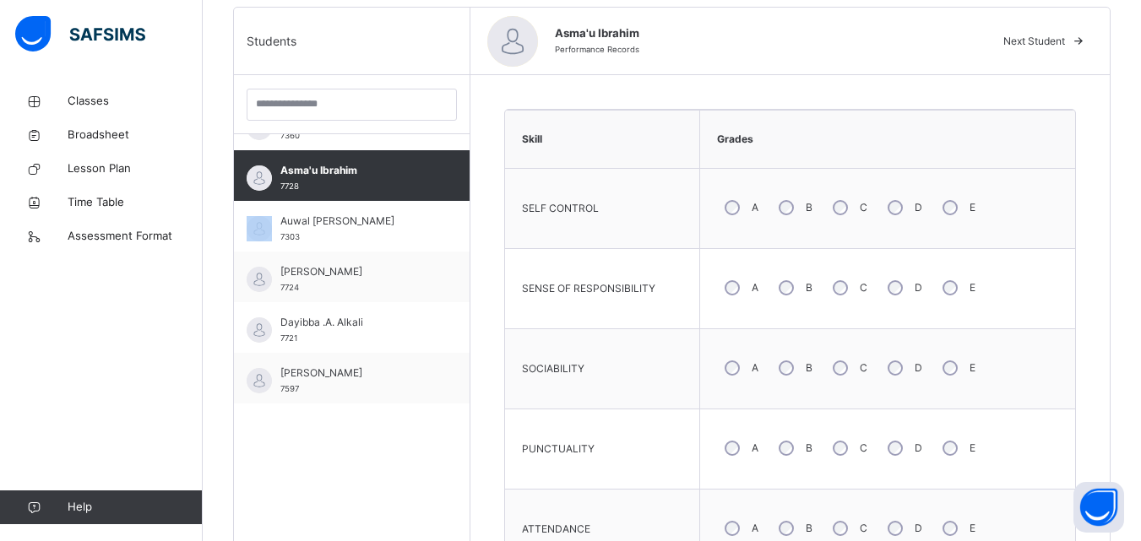
scroll to position [371, 0]
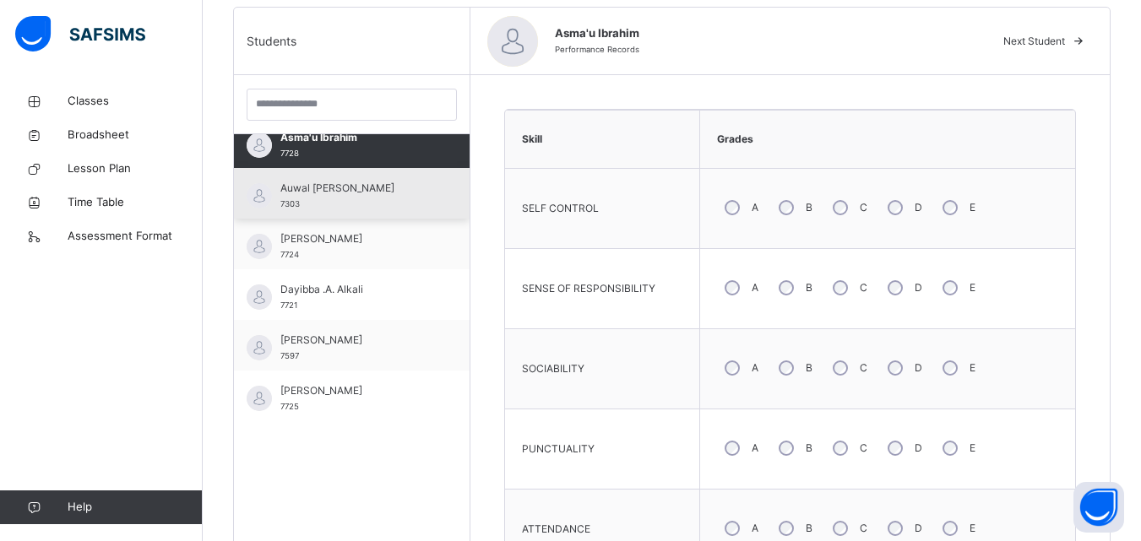
click at [371, 198] on div "Auwal [PERSON_NAME] 7303" at bounding box center [355, 196] width 151 height 30
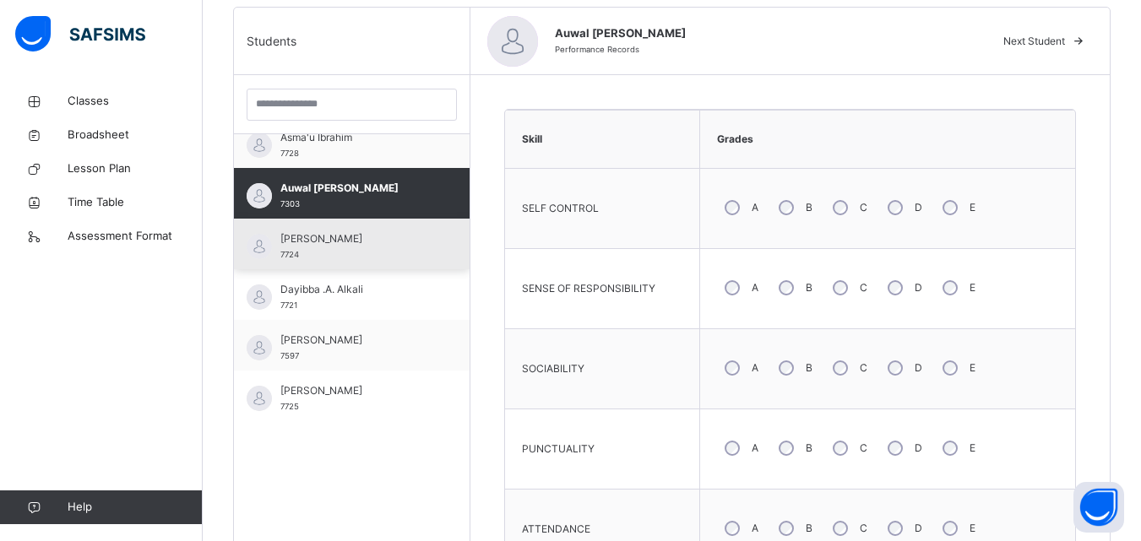
click at [393, 261] on div "[PERSON_NAME] 7724" at bounding box center [355, 246] width 151 height 30
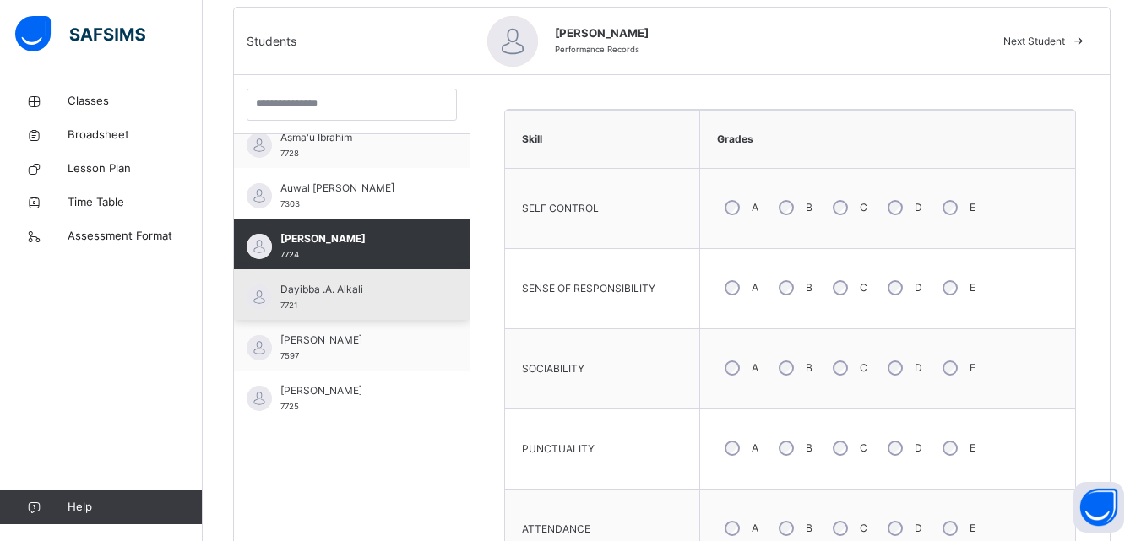
click at [394, 299] on div "Dayibba .A. Alkali 7721" at bounding box center [355, 297] width 151 height 30
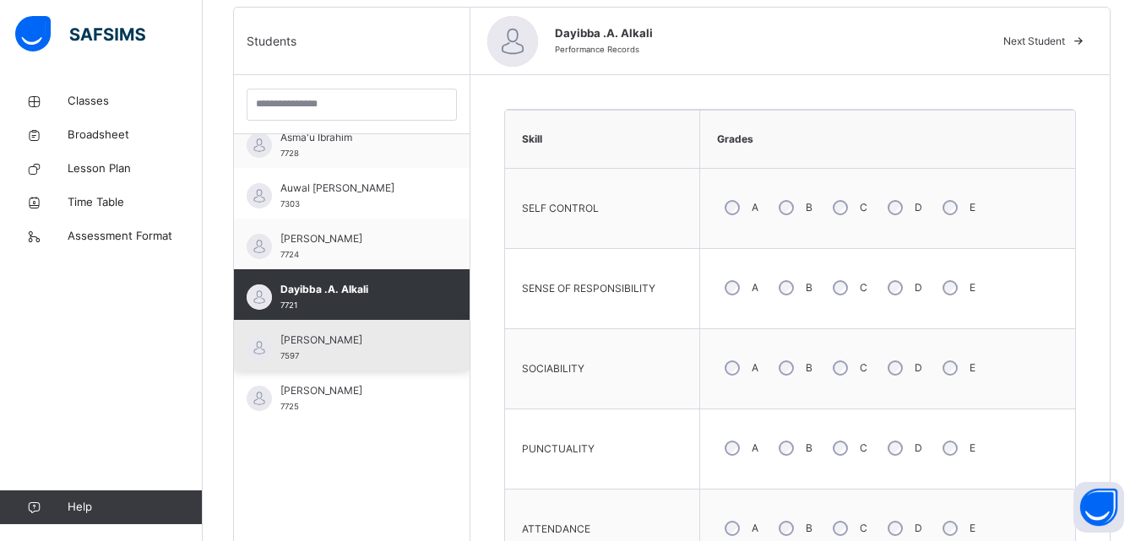
click at [399, 350] on div "[PERSON_NAME] 7597" at bounding box center [355, 348] width 151 height 30
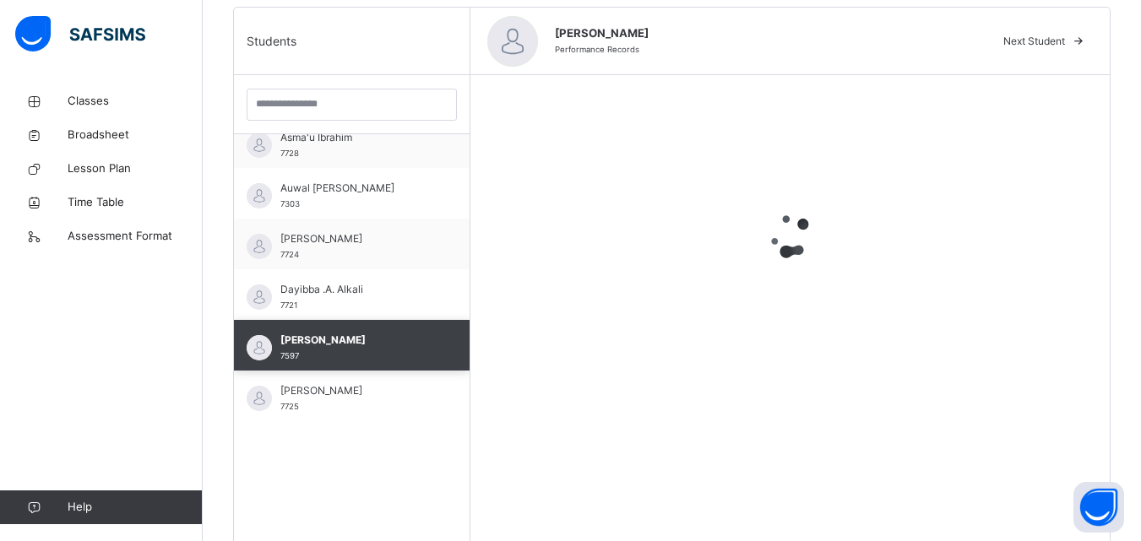
click at [399, 350] on div "[PERSON_NAME] 7597" at bounding box center [355, 348] width 151 height 30
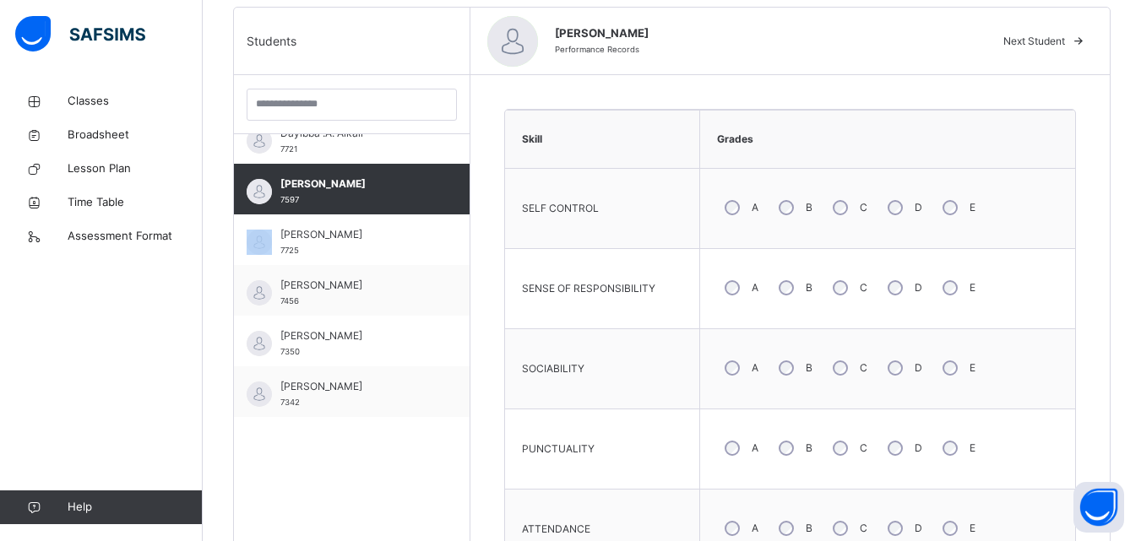
scroll to position [540, 0]
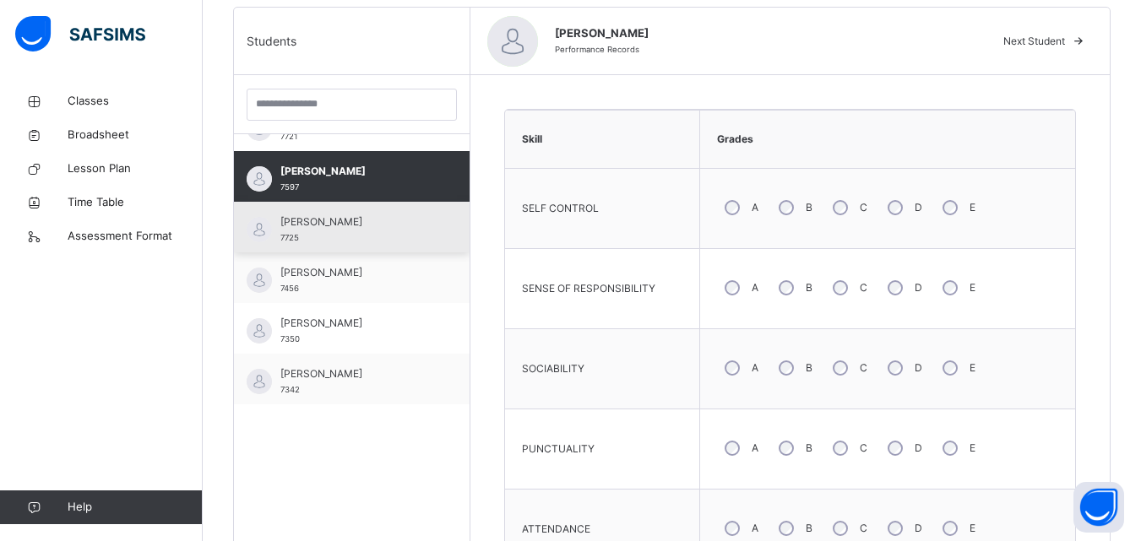
click at [377, 230] on div "[PERSON_NAME] 7725" at bounding box center [355, 229] width 151 height 30
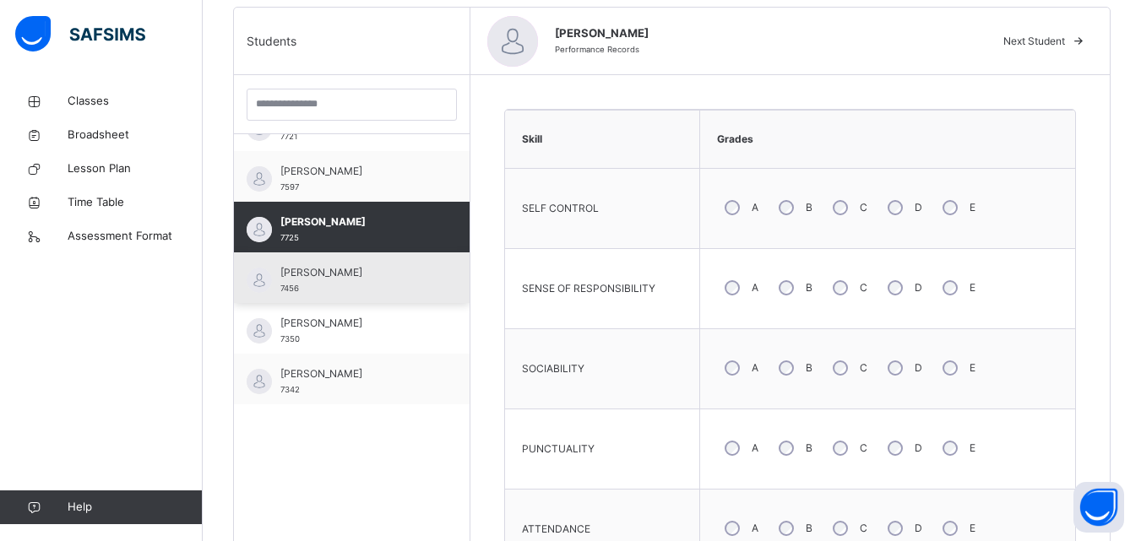
click at [382, 266] on span "[PERSON_NAME]" at bounding box center [355, 272] width 151 height 15
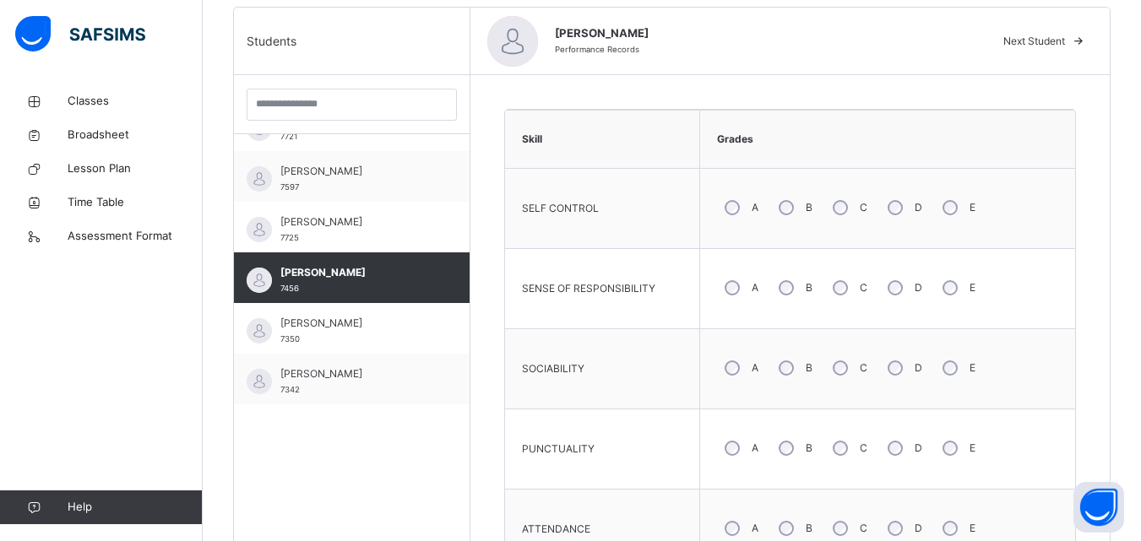
click at [81, 76] on div "Classes Broadsheet Lesson Plan Time Table Assessment Format Help" at bounding box center [101, 305] width 203 height 474
click at [82, 86] on link "Classes" at bounding box center [101, 101] width 203 height 34
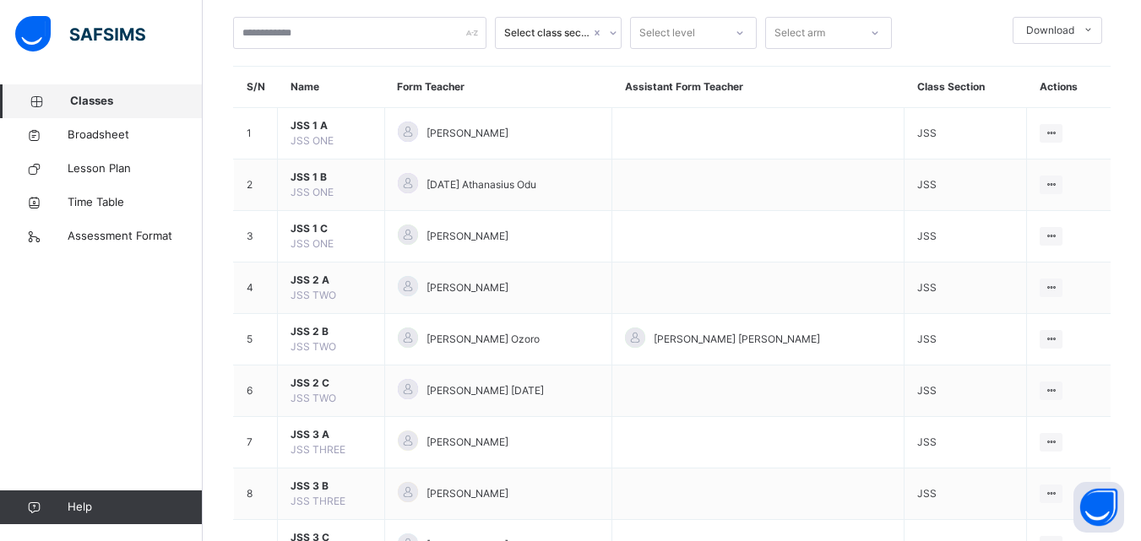
scroll to position [95, 0]
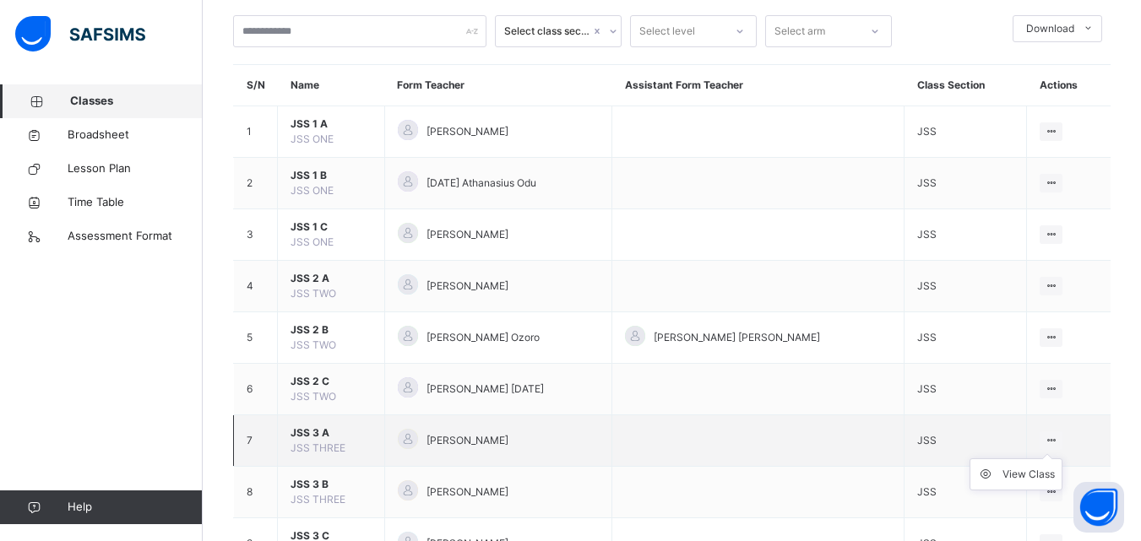
click at [1060, 458] on ul "View Class" at bounding box center [1015, 474] width 93 height 32
click at [1021, 476] on div "View Class" at bounding box center [1028, 474] width 52 height 17
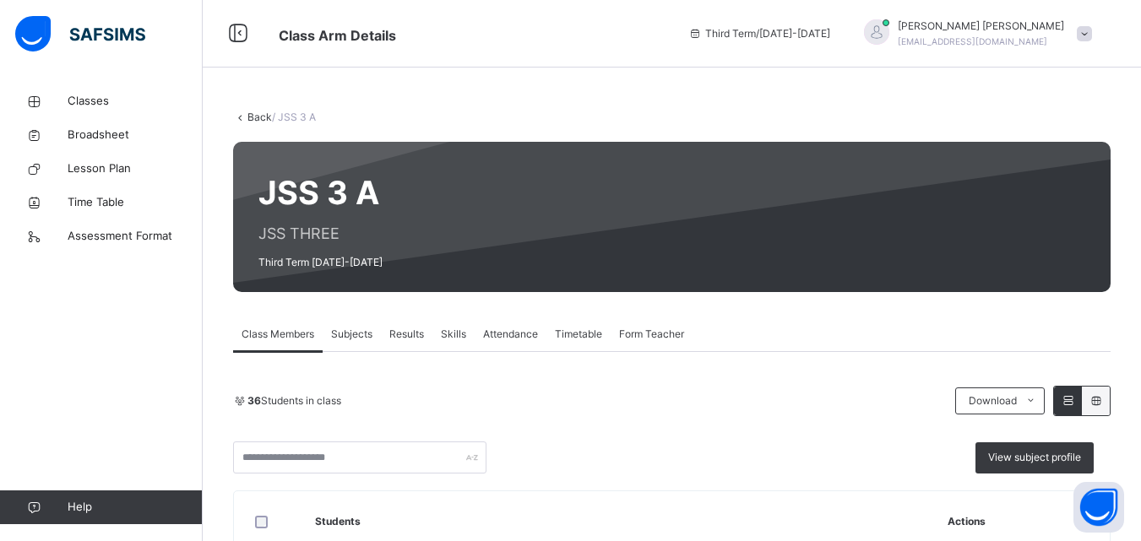
click at [454, 338] on span "Skills" at bounding box center [453, 334] width 25 height 15
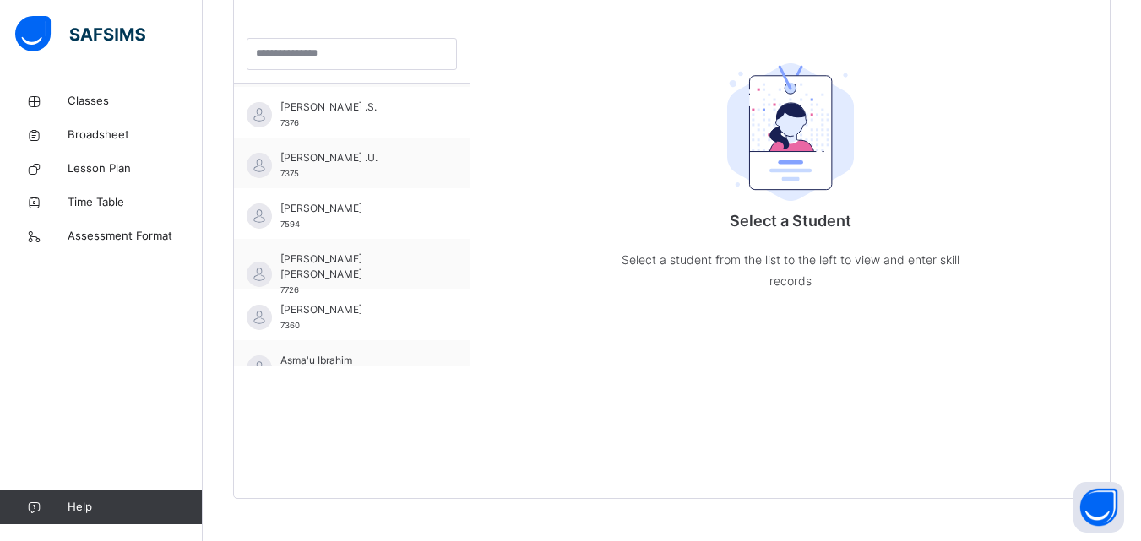
scroll to position [135, 0]
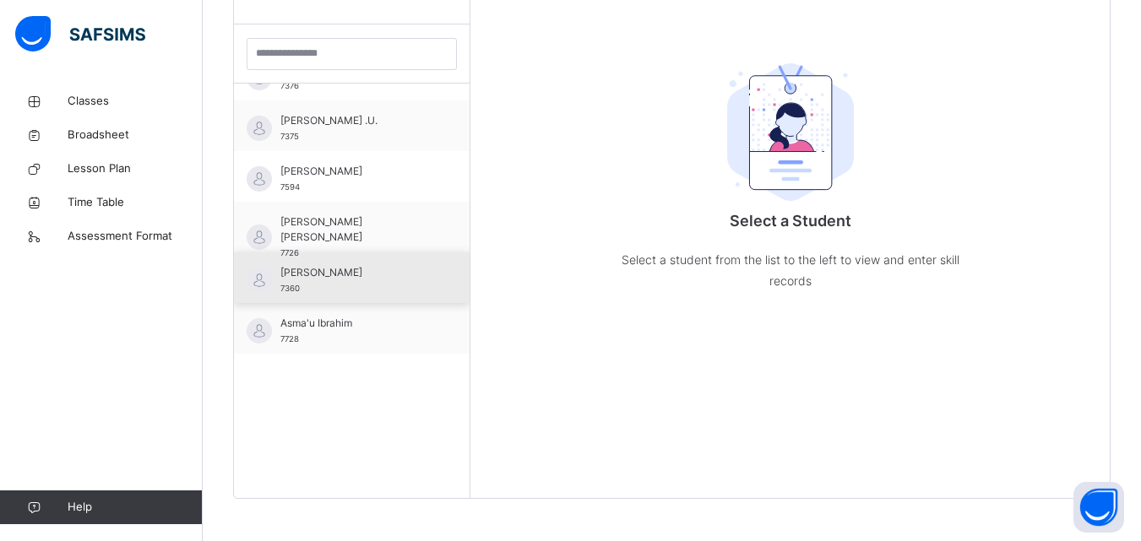
click at [387, 292] on div "[PERSON_NAME] 7360" at bounding box center [355, 280] width 151 height 30
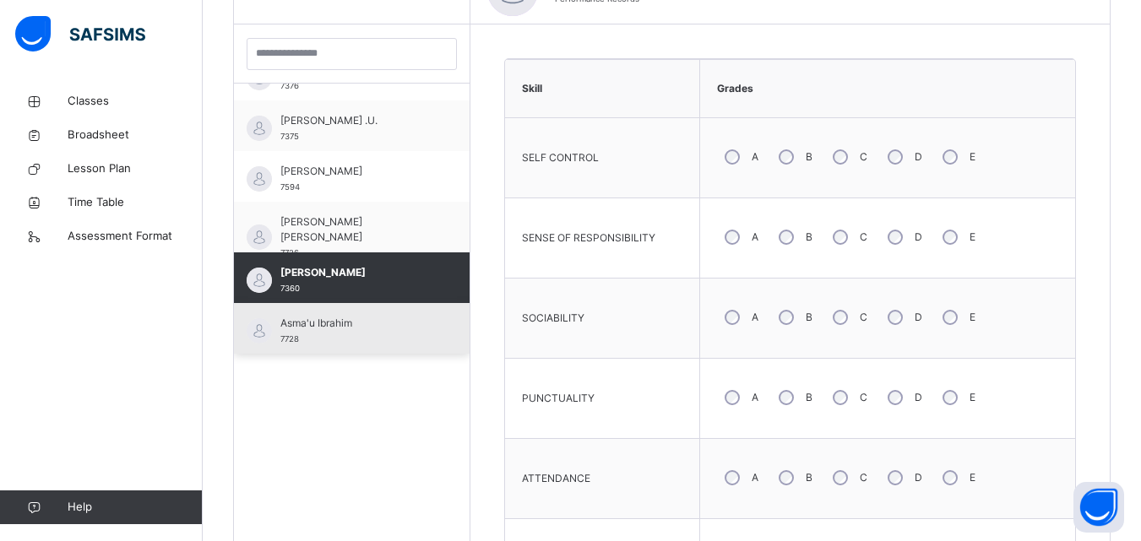
click at [383, 322] on span "Asma'u Ibrahim" at bounding box center [355, 323] width 151 height 15
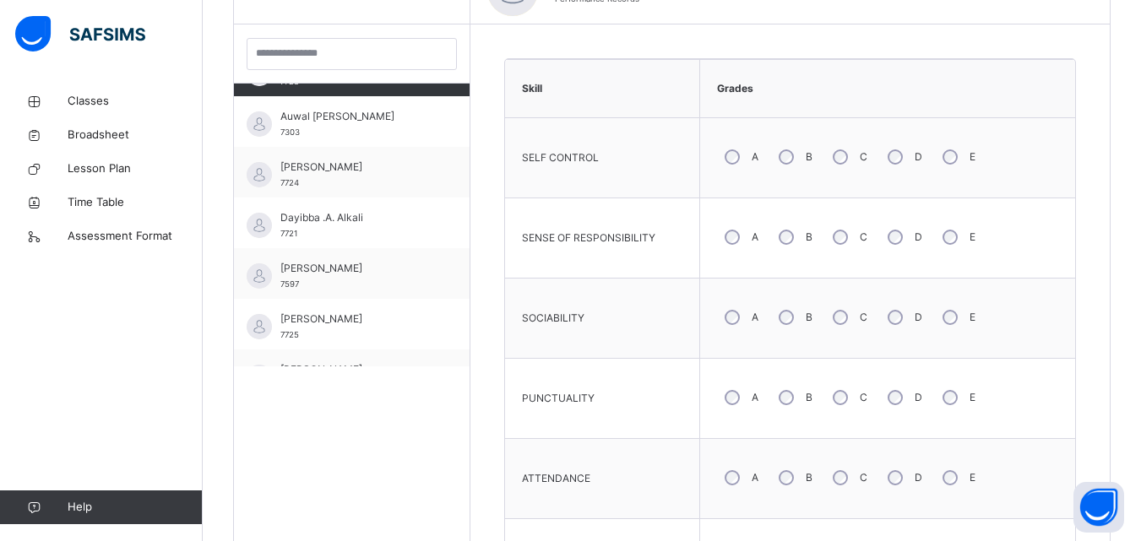
scroll to position [405, 0]
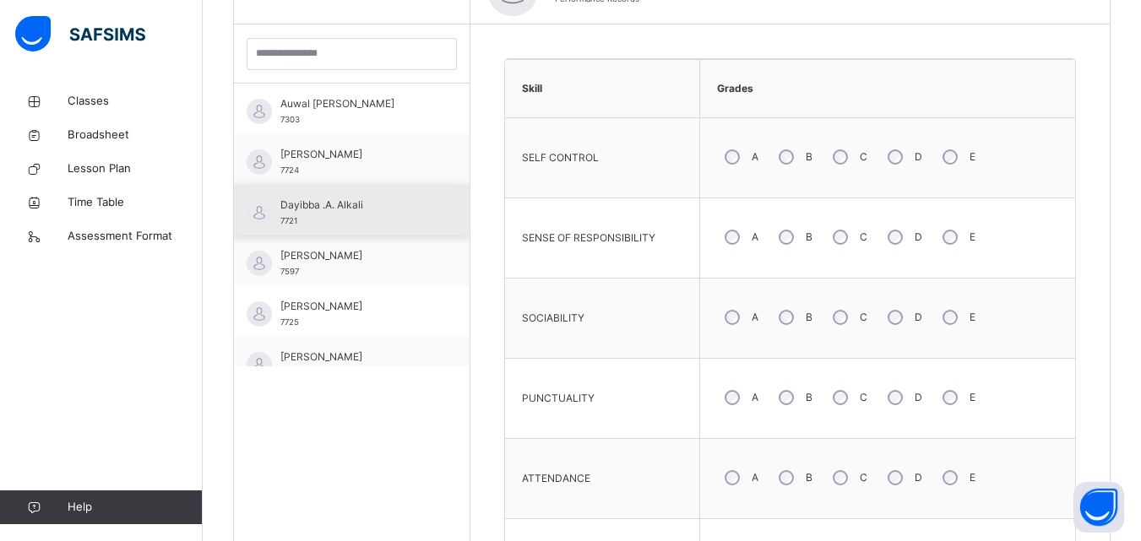
click at [308, 216] on div "Dayibba .A. Alkali 7721" at bounding box center [355, 213] width 151 height 30
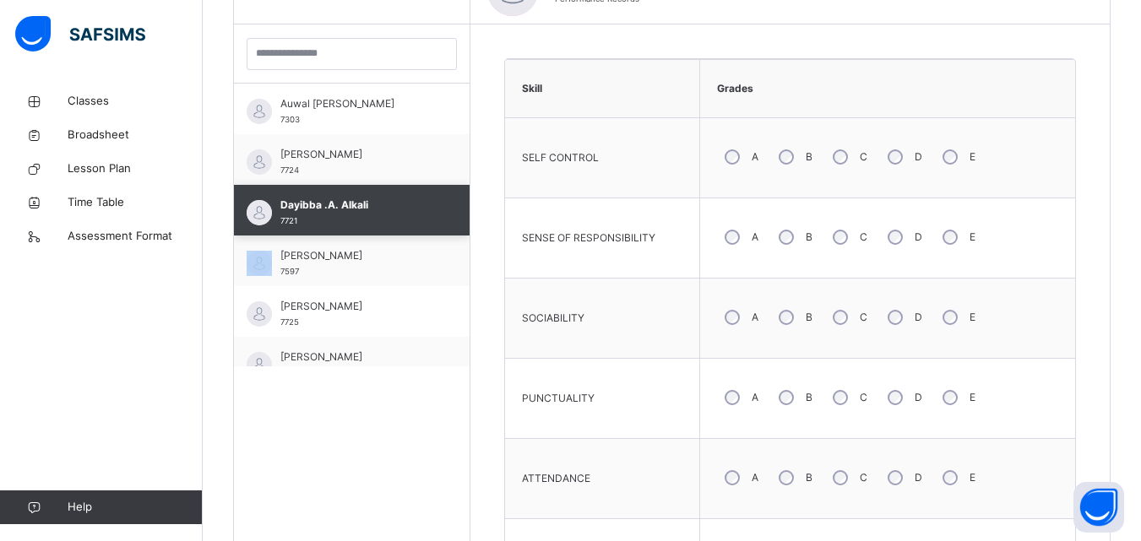
click at [342, 214] on div "Dayibba .A. Alkali 7721" at bounding box center [355, 213] width 151 height 30
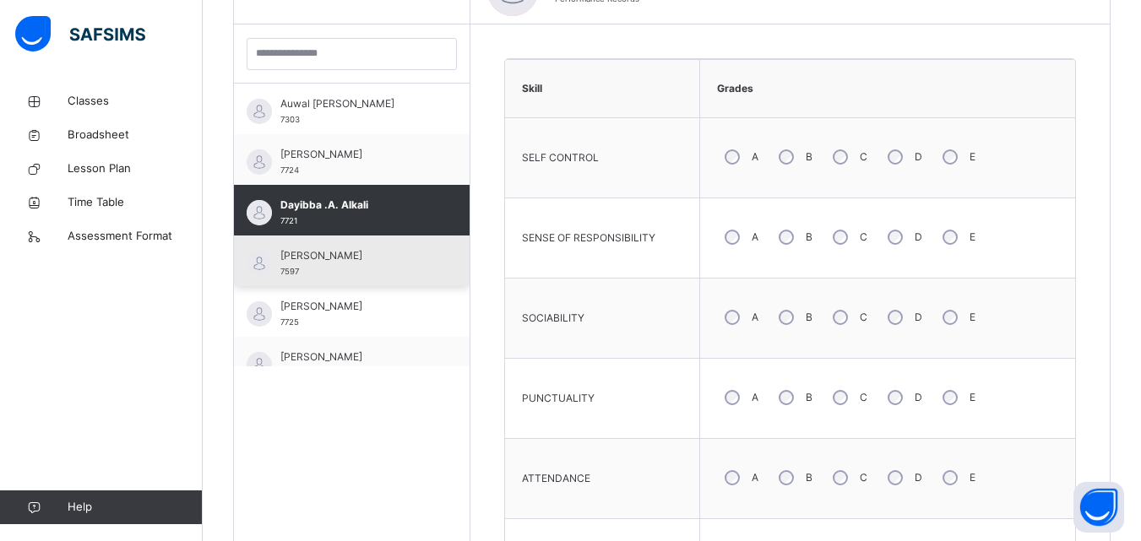
click at [342, 252] on span "[PERSON_NAME]" at bounding box center [355, 255] width 151 height 15
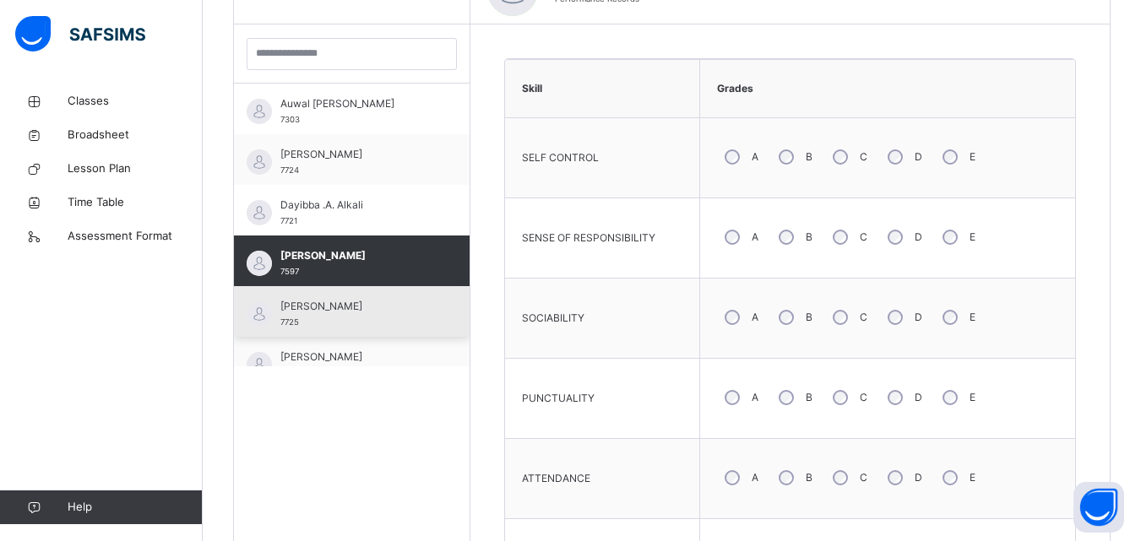
click at [356, 304] on span "[PERSON_NAME]" at bounding box center [355, 306] width 151 height 15
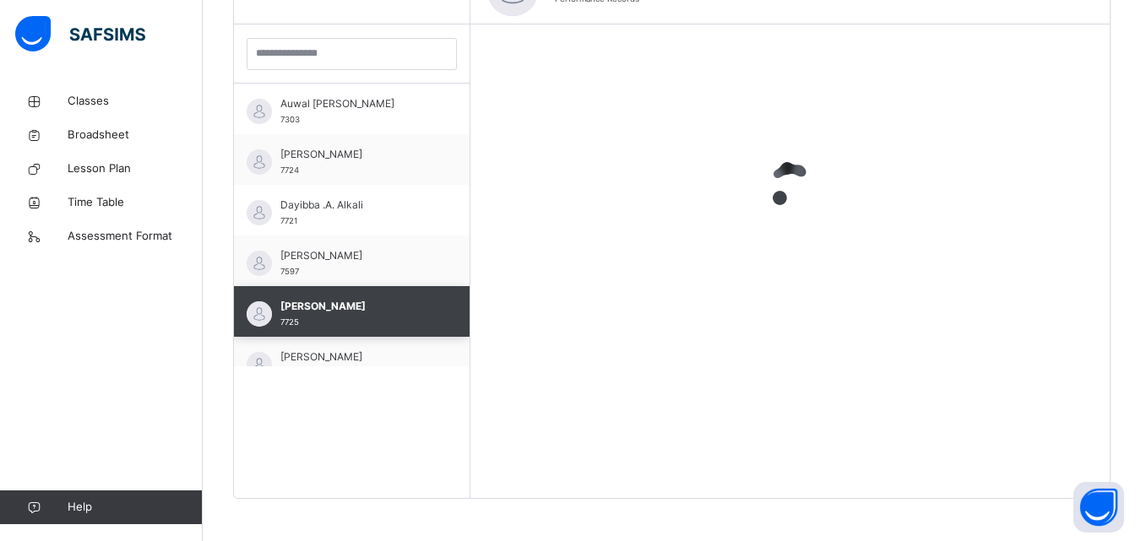
click at [356, 304] on span "[PERSON_NAME]" at bounding box center [355, 306] width 151 height 15
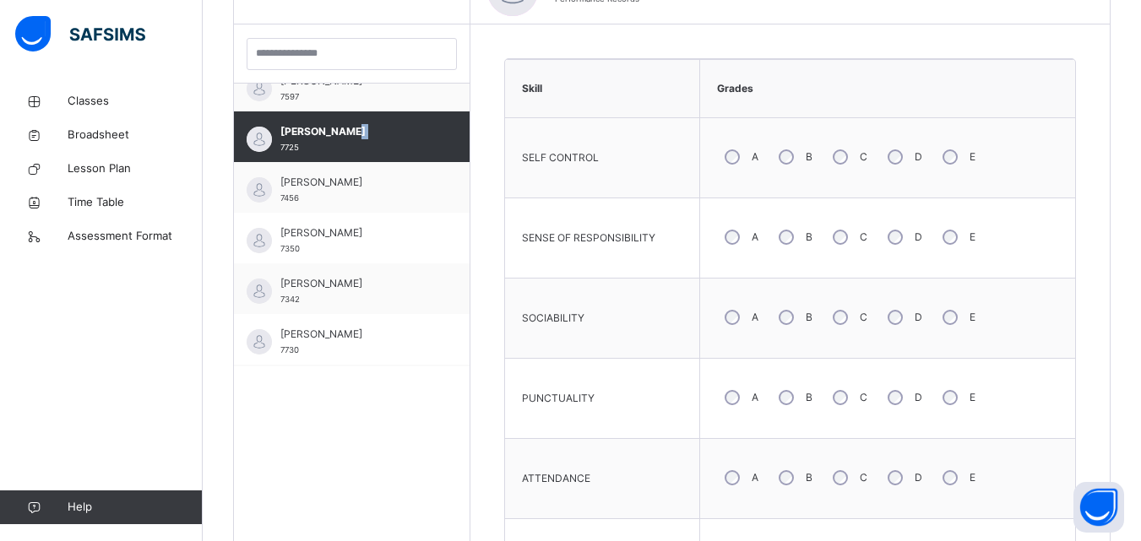
scroll to position [608, 0]
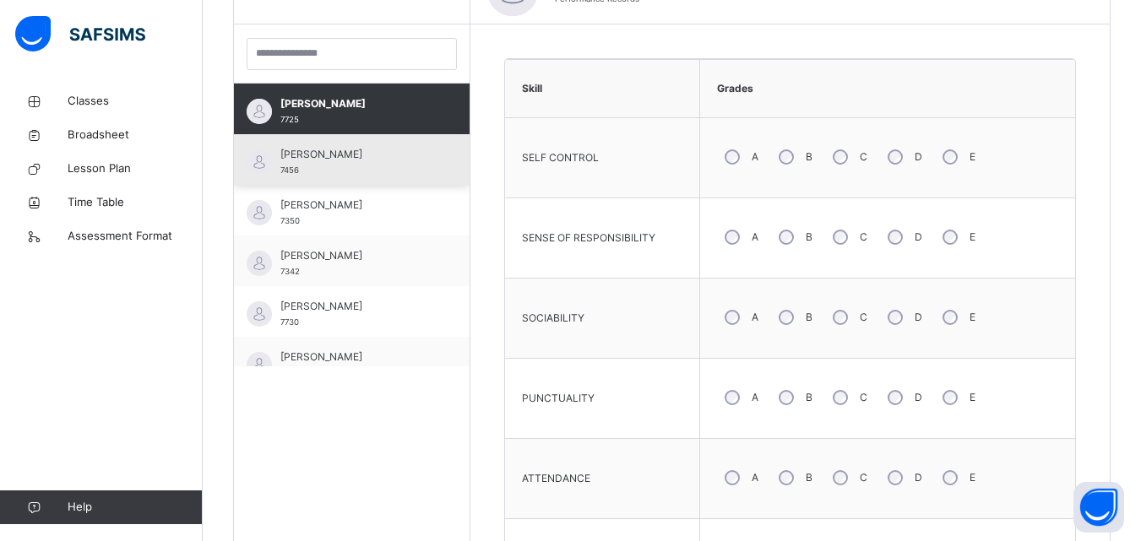
click at [366, 147] on span "[PERSON_NAME]" at bounding box center [355, 154] width 151 height 15
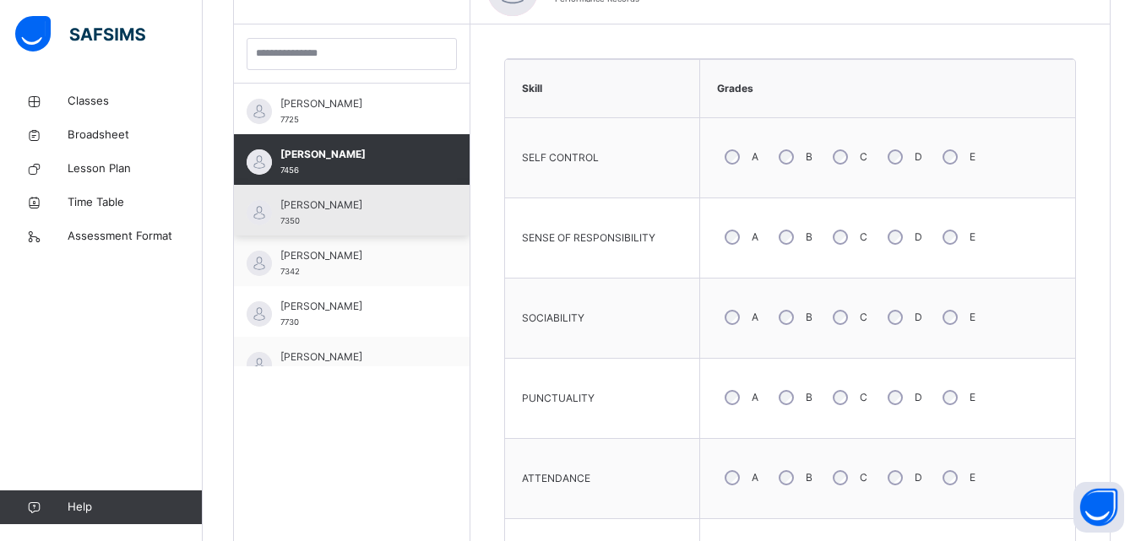
click at [369, 202] on span "[PERSON_NAME]" at bounding box center [355, 205] width 151 height 15
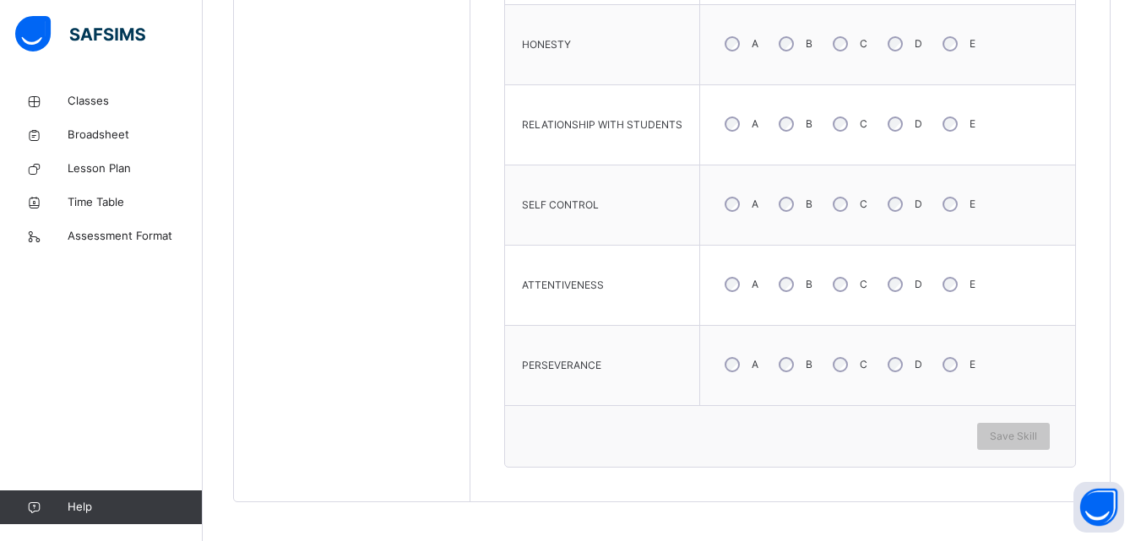
scroll to position [1237, 0]
click at [1018, 431] on span "Save Skill" at bounding box center [1013, 433] width 47 height 15
click at [1027, 436] on span "Save Skill" at bounding box center [1013, 433] width 47 height 15
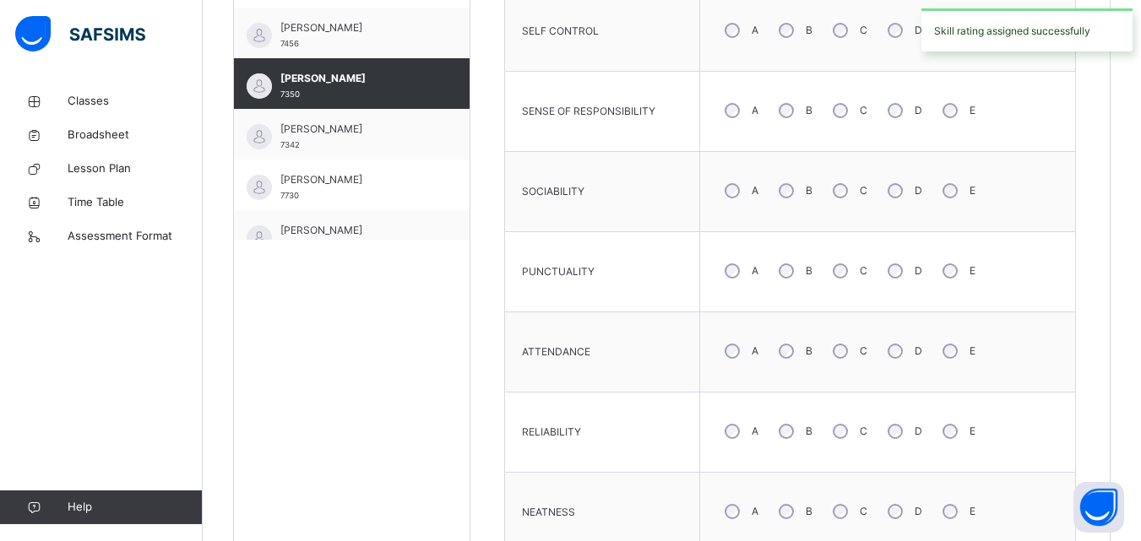
scroll to position [532, 0]
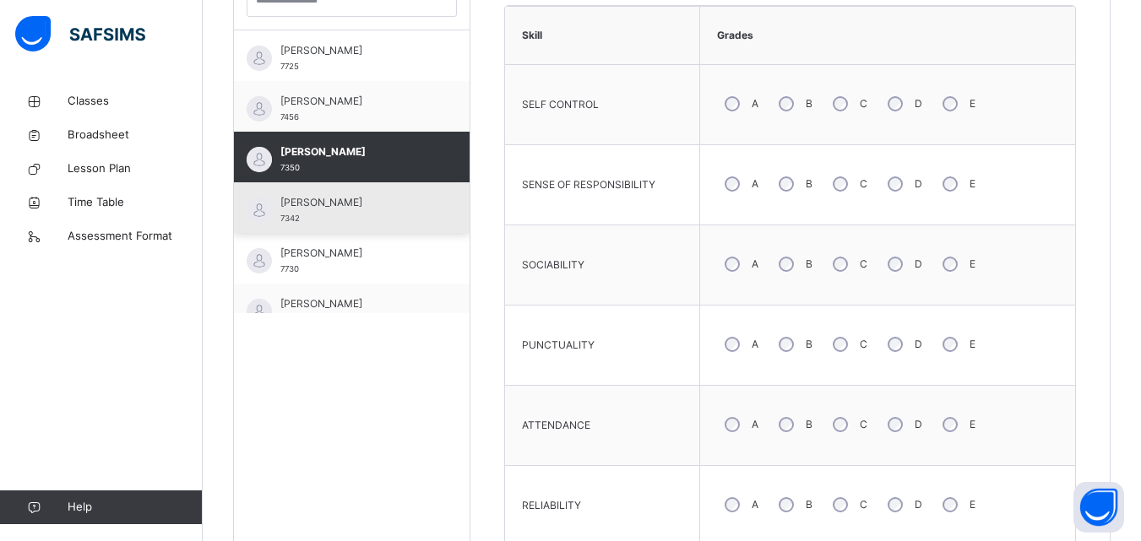
click at [342, 211] on div "[PERSON_NAME] 7342" at bounding box center [355, 210] width 151 height 30
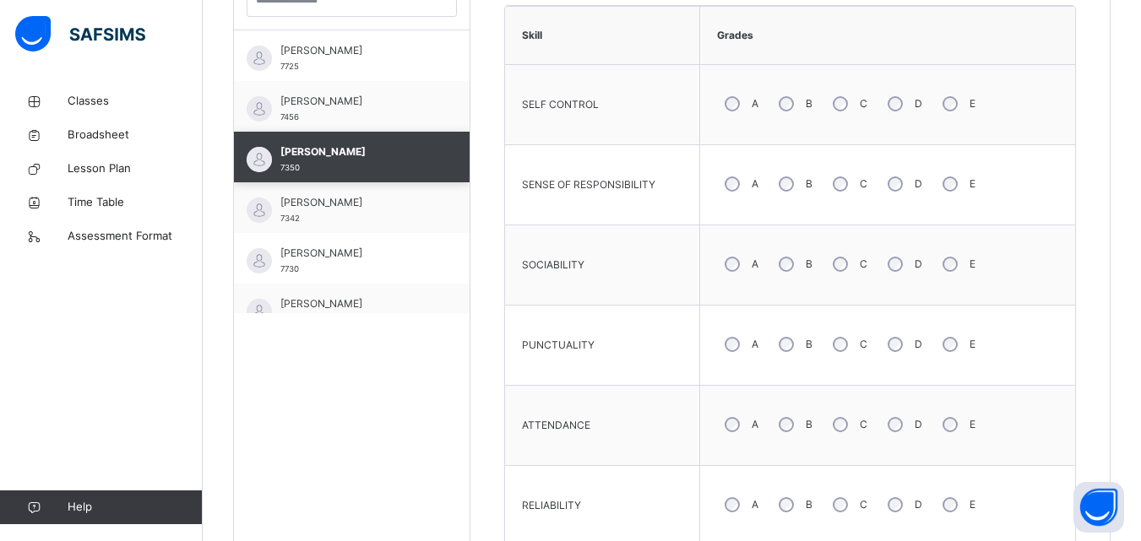
click at [342, 160] on span "[PERSON_NAME]" at bounding box center [355, 151] width 151 height 15
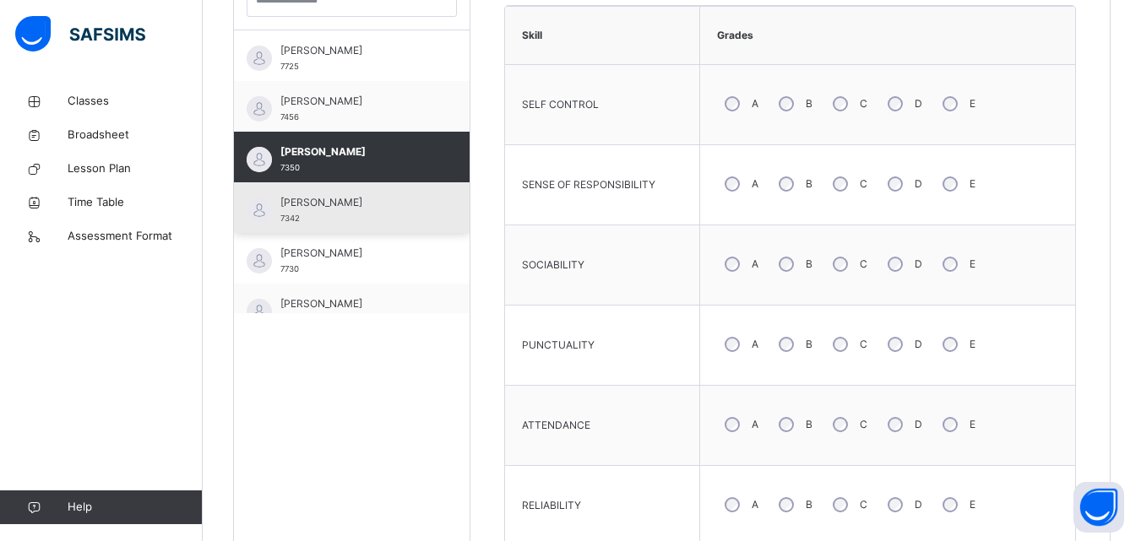
click at [374, 214] on div "[PERSON_NAME] 7342" at bounding box center [355, 210] width 151 height 30
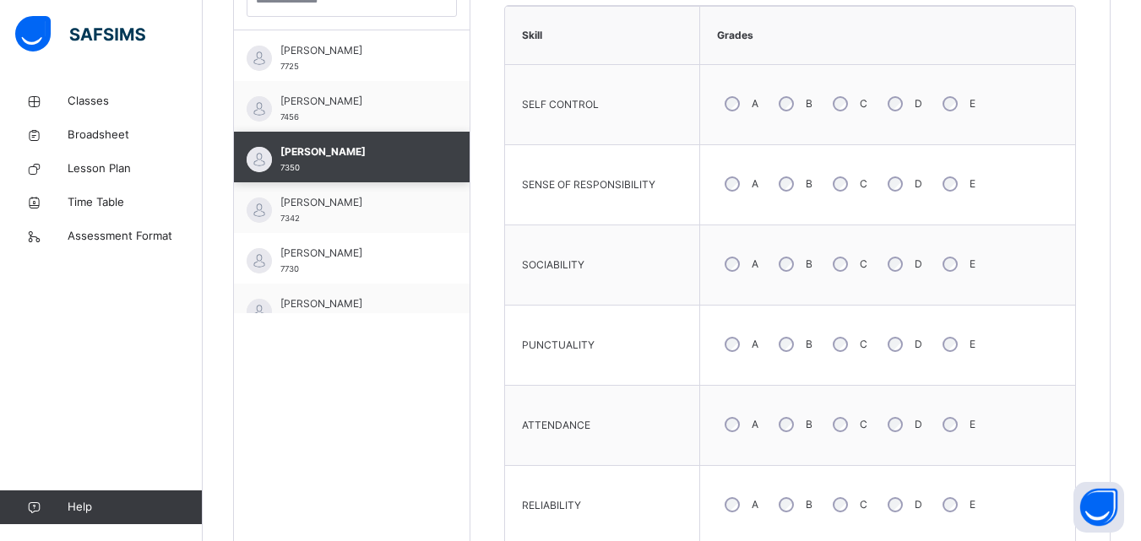
click at [374, 175] on div "[PERSON_NAME] Idris 7350" at bounding box center [355, 159] width 151 height 30
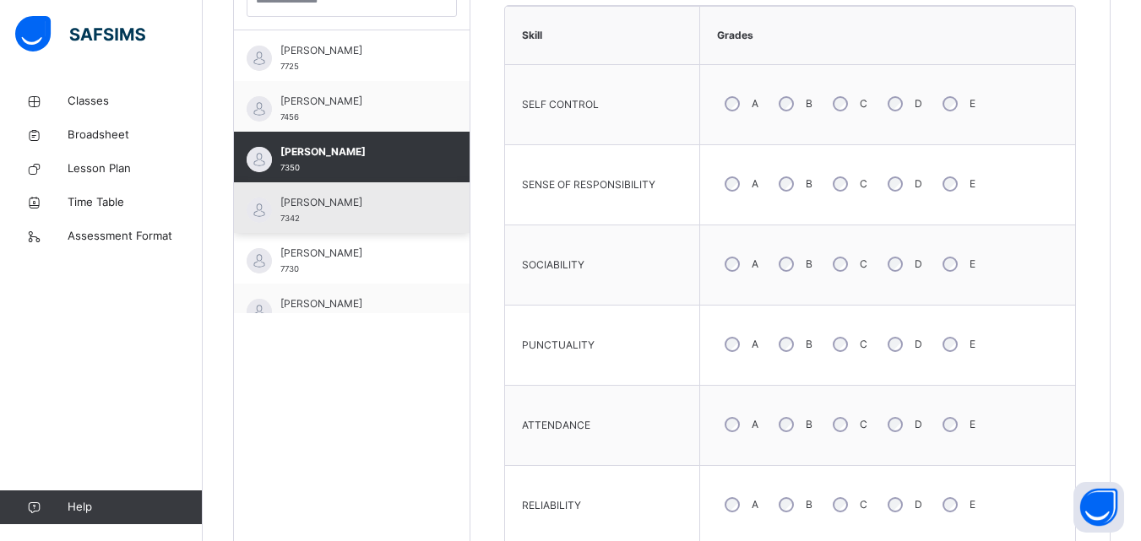
click at [388, 208] on span "[PERSON_NAME]" at bounding box center [355, 202] width 151 height 15
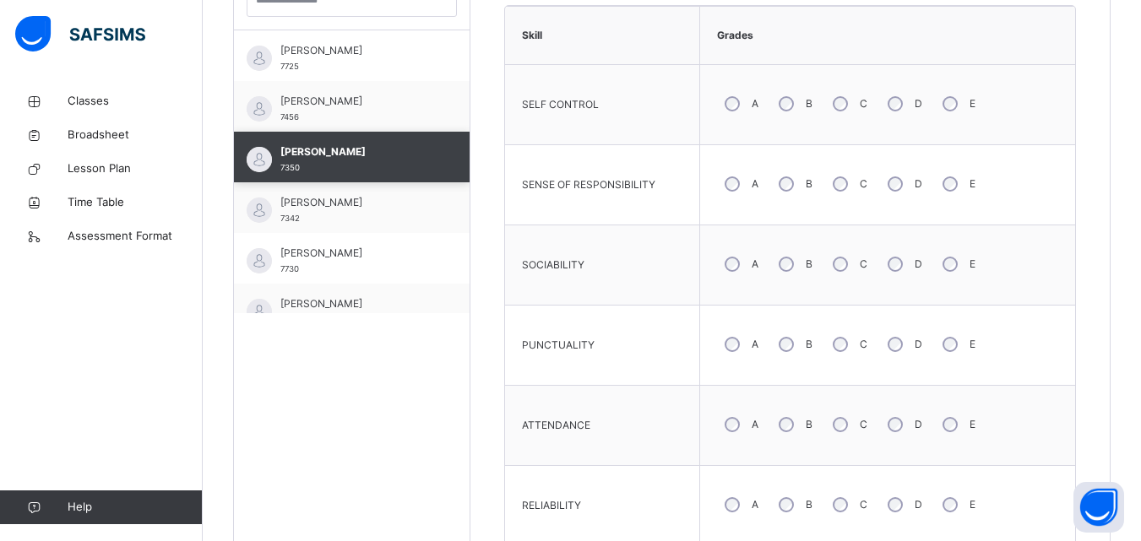
click at [388, 160] on span "[PERSON_NAME]" at bounding box center [355, 151] width 151 height 15
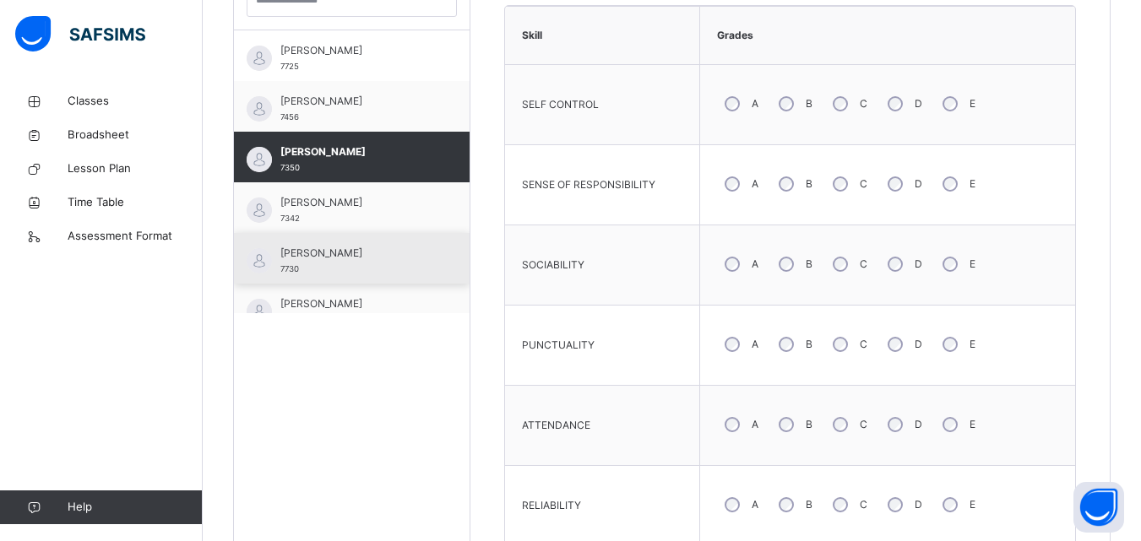
click at [380, 253] on span "[PERSON_NAME]" at bounding box center [355, 253] width 151 height 15
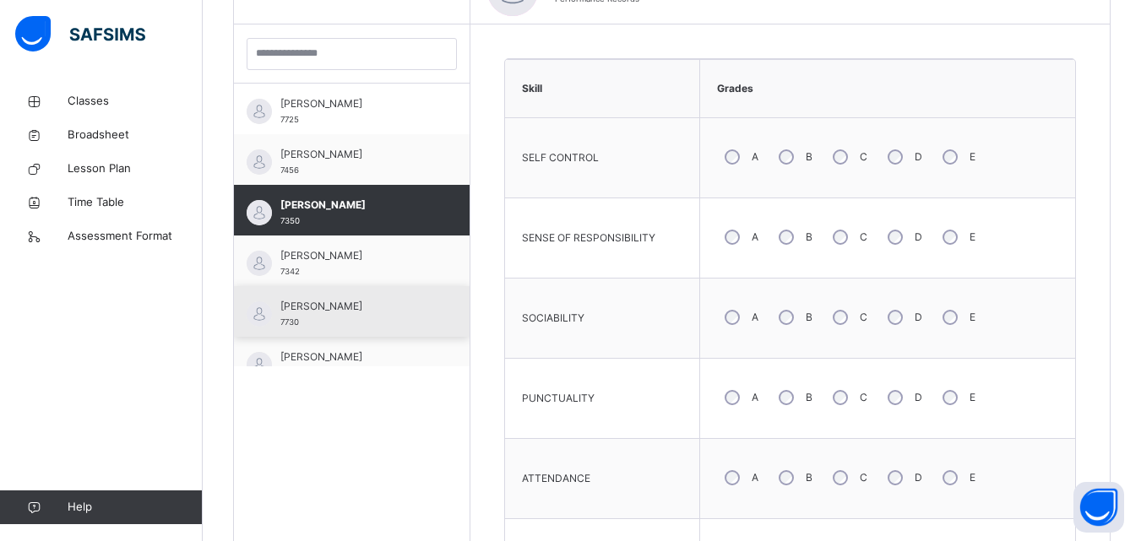
click at [380, 253] on span "[PERSON_NAME]" at bounding box center [355, 255] width 151 height 15
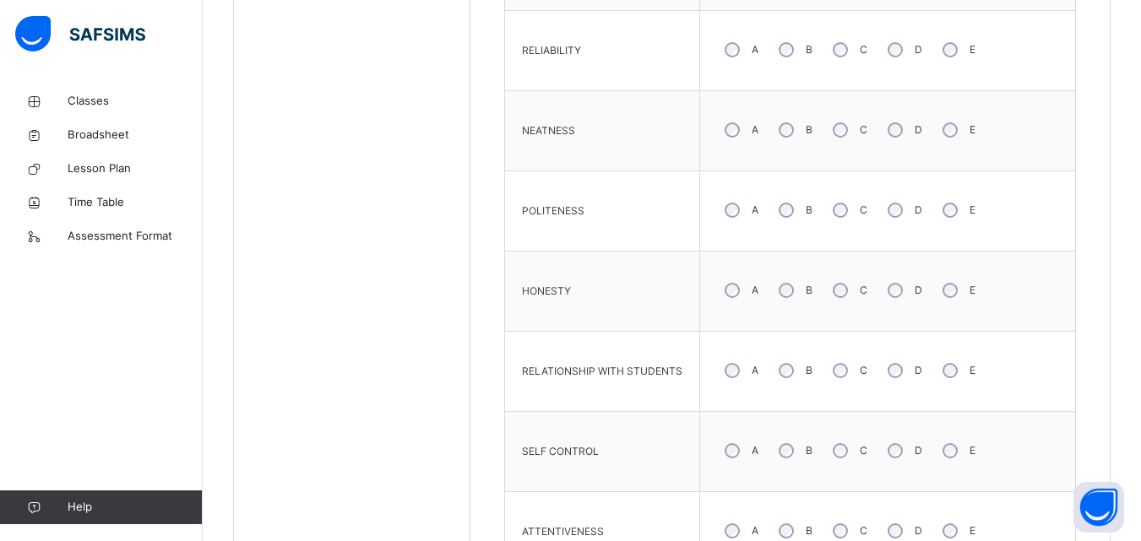
scroll to position [1237, 0]
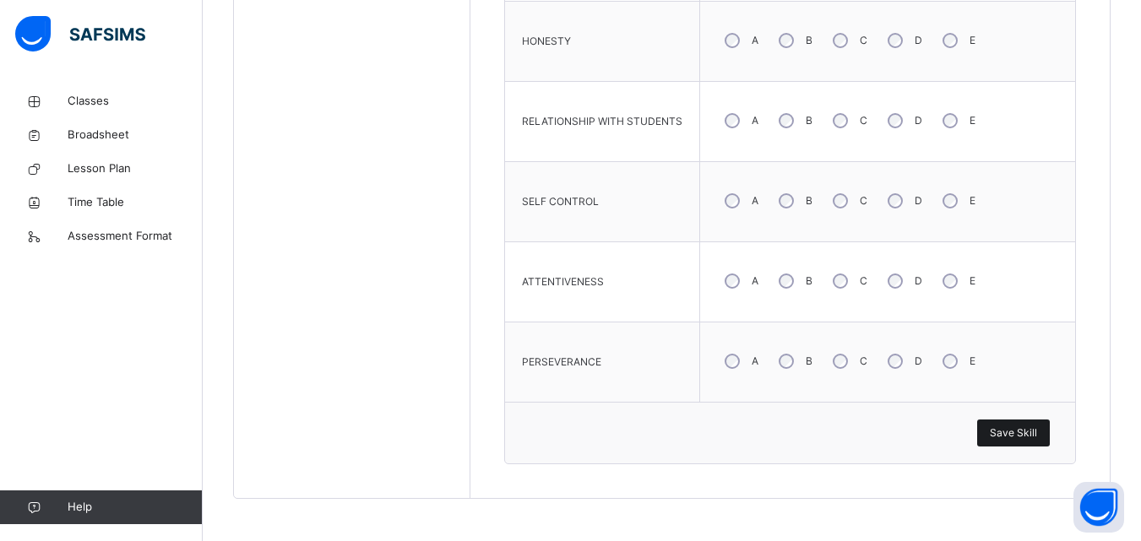
click at [1037, 429] on span "Save Skill" at bounding box center [1013, 433] width 47 height 15
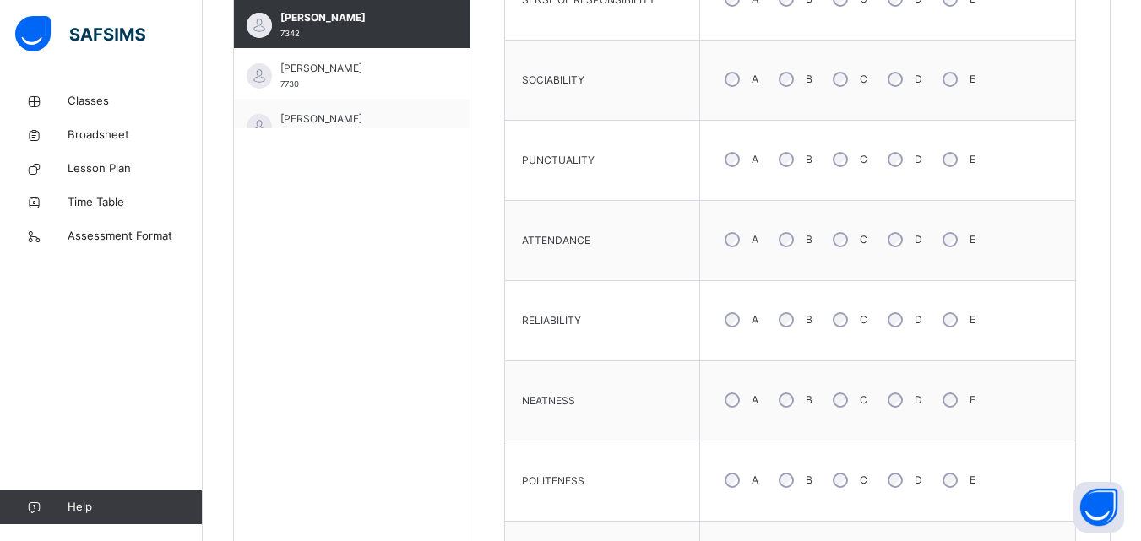
scroll to position [705, 0]
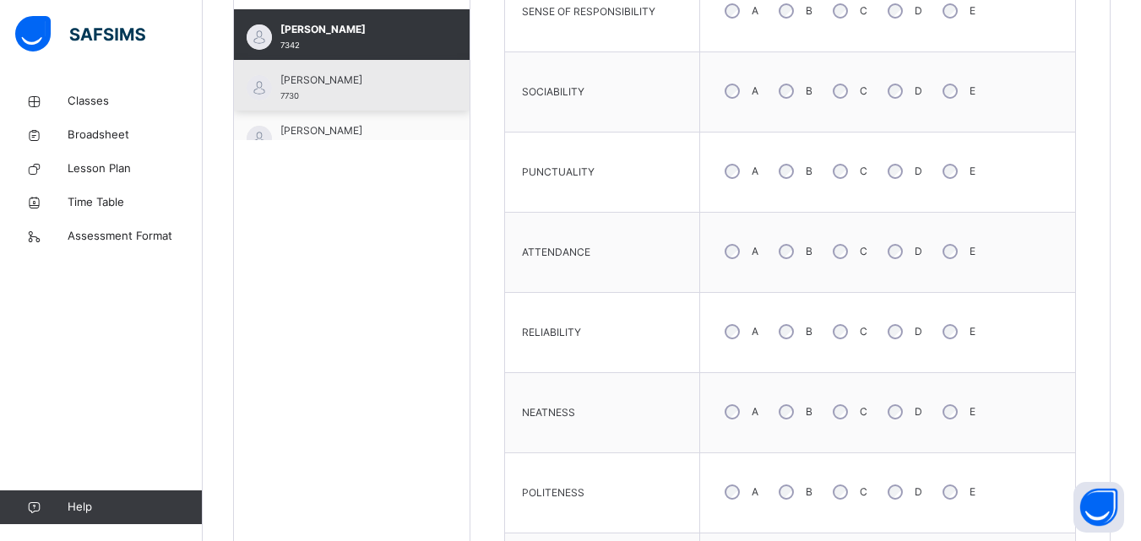
click at [393, 97] on div "[PERSON_NAME] 7730" at bounding box center [355, 88] width 151 height 30
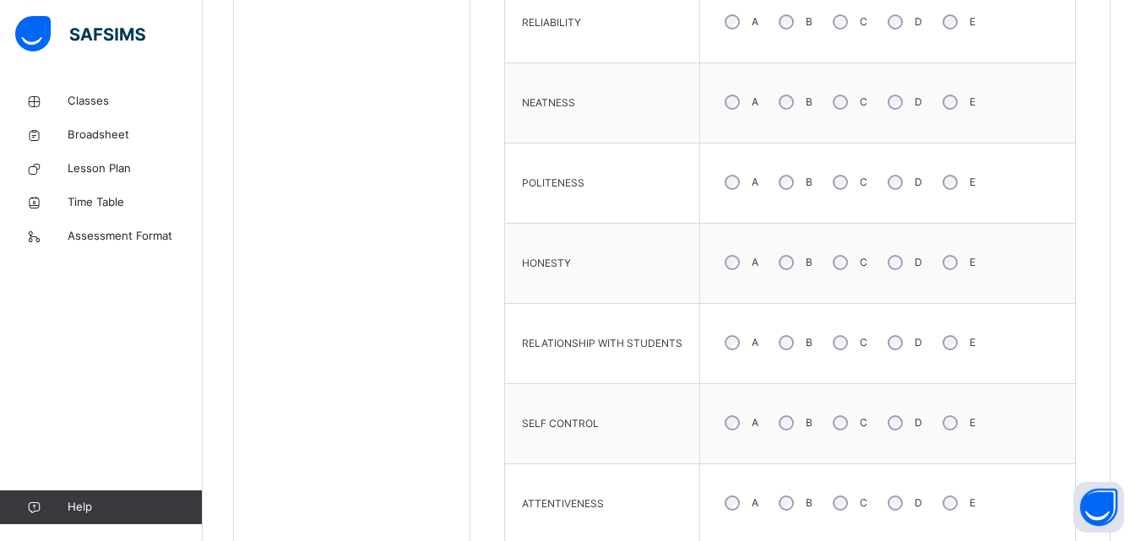
scroll to position [1144, 0]
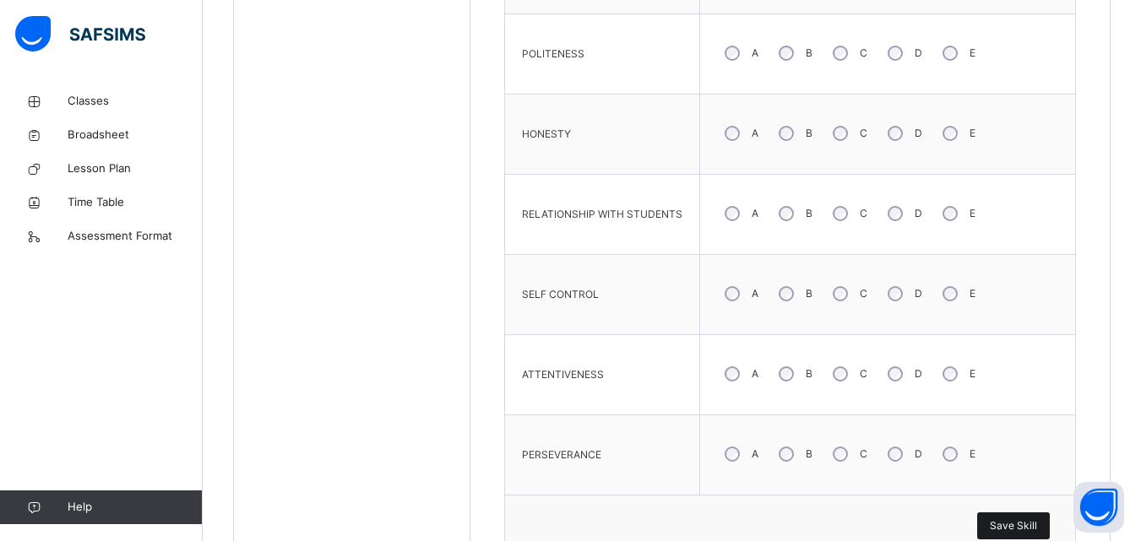
click at [1009, 524] on span "Save Skill" at bounding box center [1013, 525] width 47 height 15
click at [946, 309] on div "E" at bounding box center [957, 293] width 45 height 35
click at [1023, 528] on span "Save Skill" at bounding box center [1013, 525] width 47 height 15
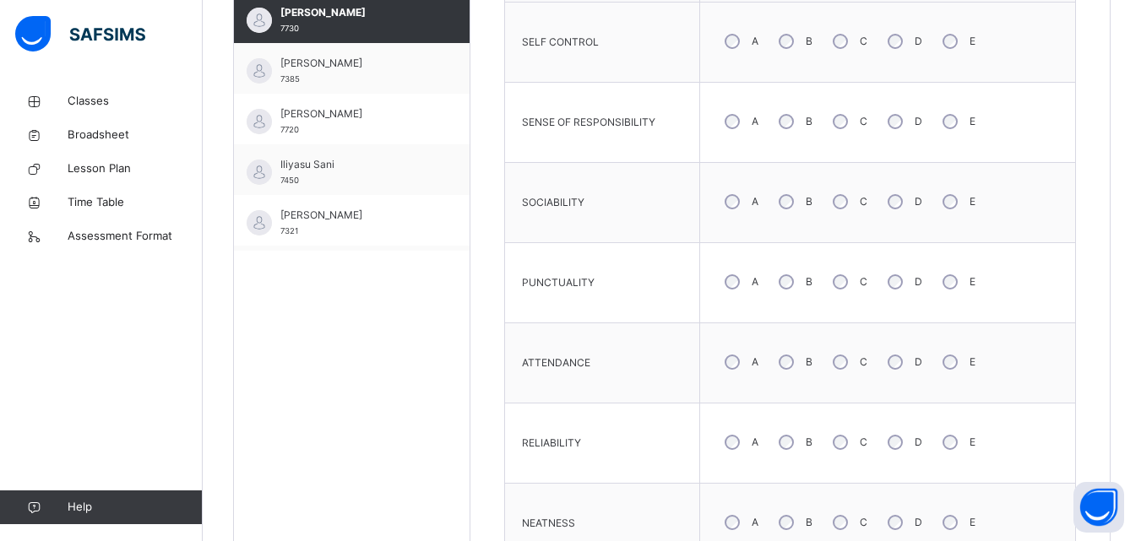
scroll to position [811, 0]
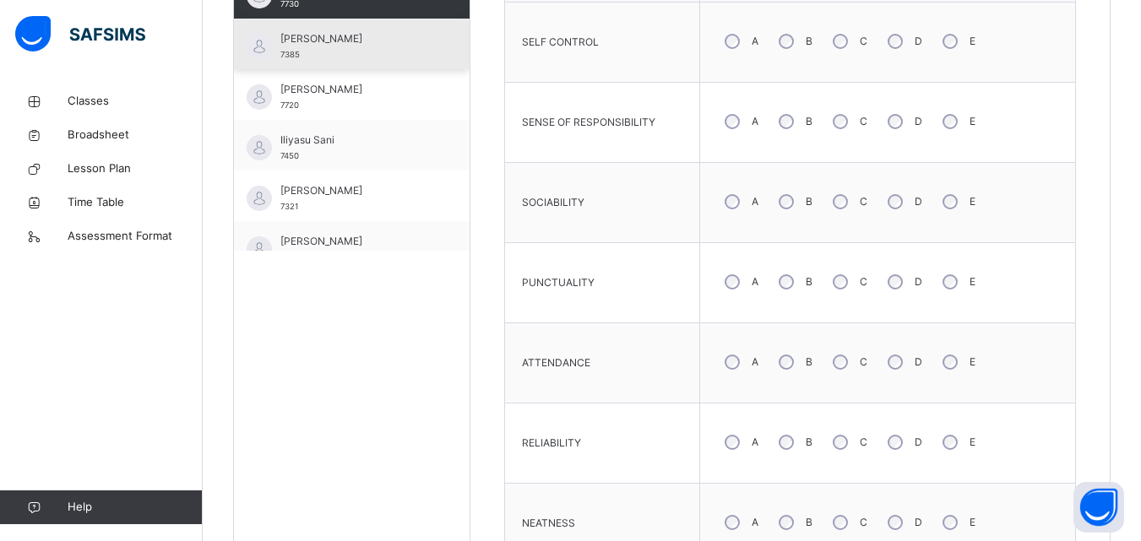
click at [361, 53] on div "[PERSON_NAME] Shehu 7385" at bounding box center [355, 46] width 151 height 30
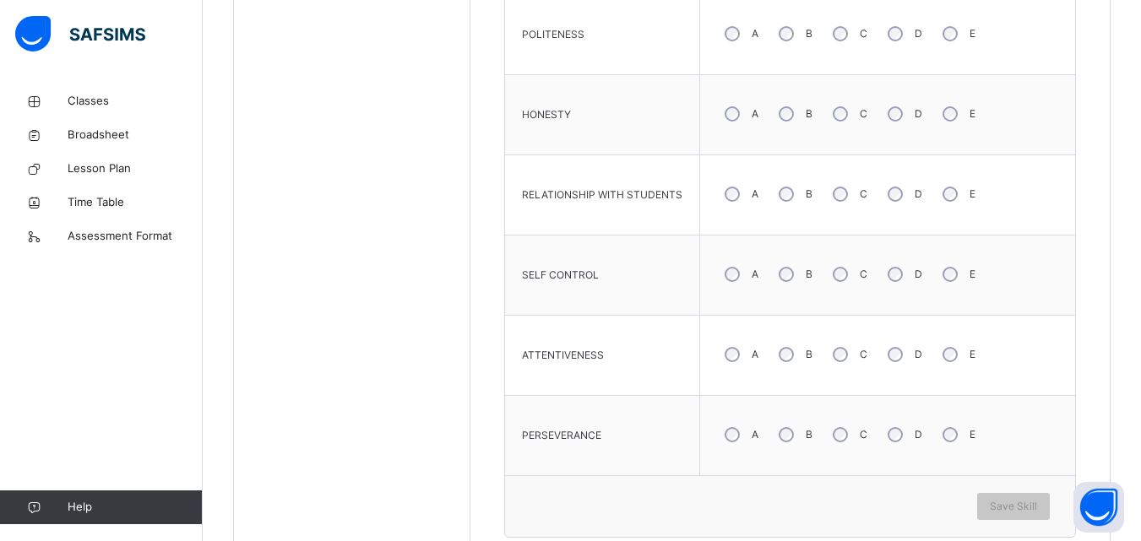
scroll to position [1178, 0]
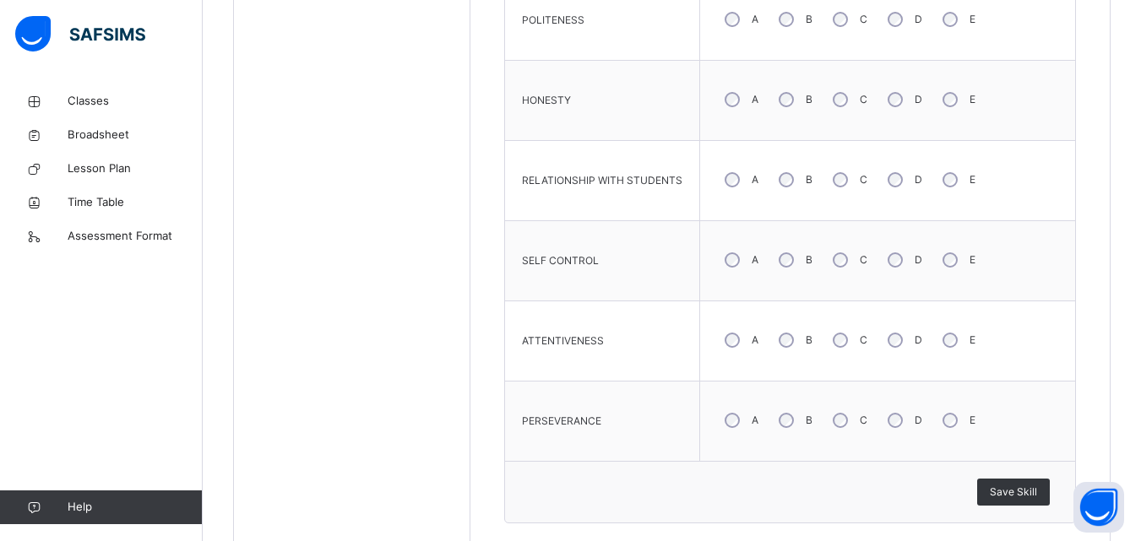
click at [1012, 491] on span "Save Skill" at bounding box center [1013, 492] width 47 height 15
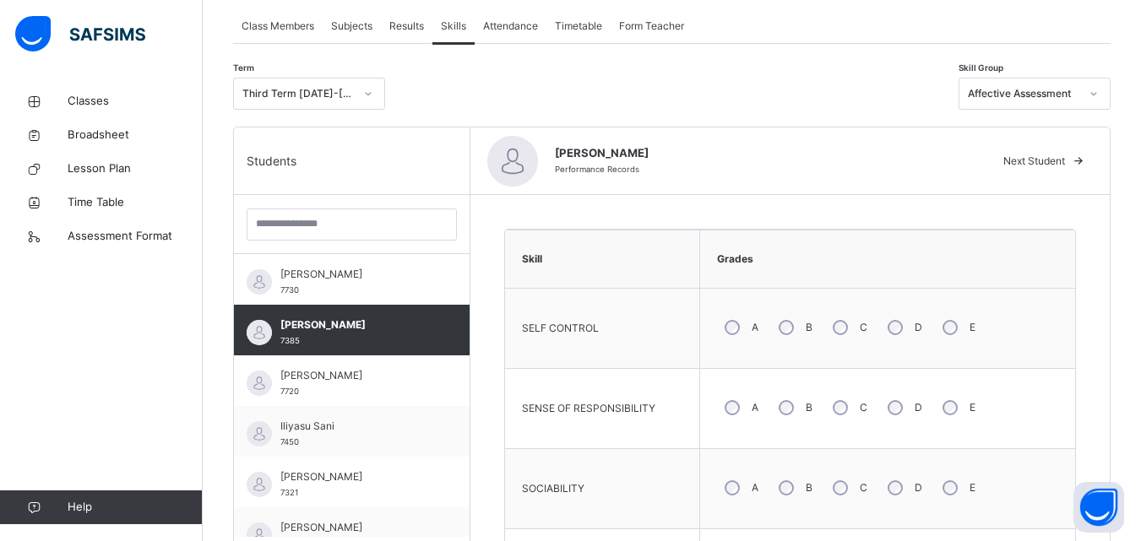
scroll to position [299, 0]
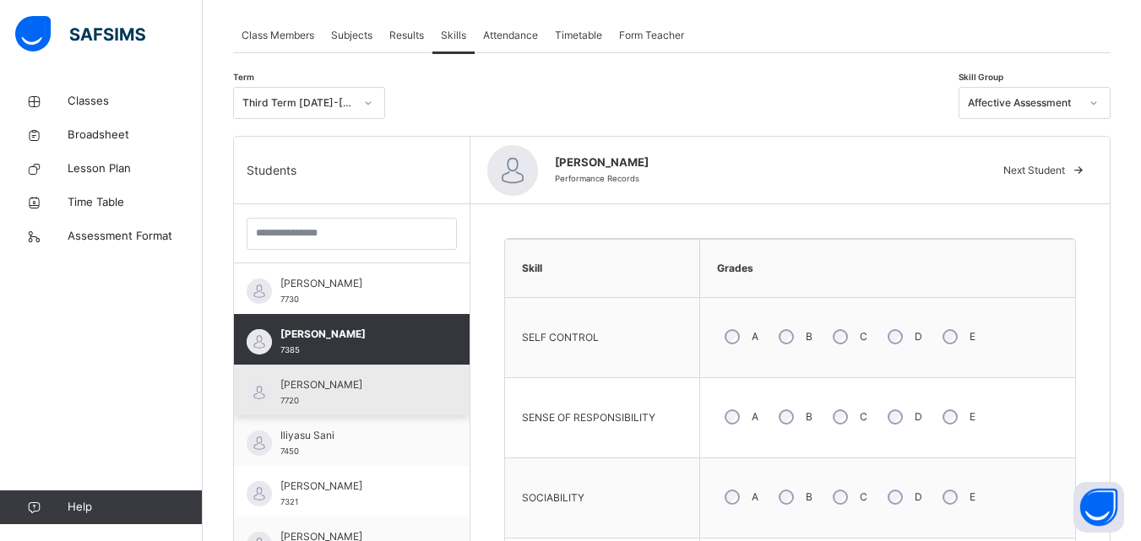
click at [340, 397] on div "[PERSON_NAME] 7720" at bounding box center [355, 392] width 151 height 30
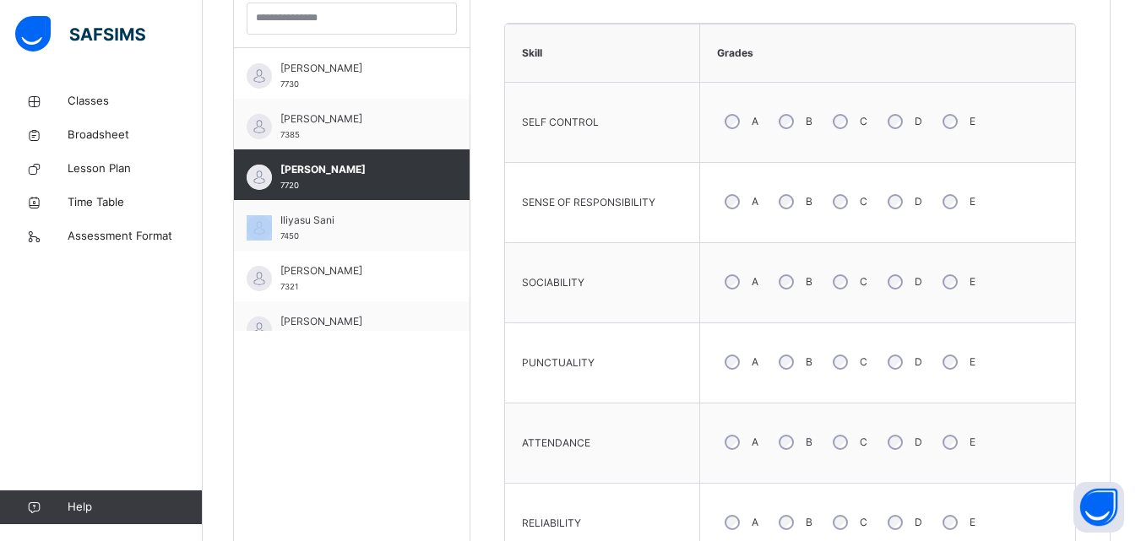
scroll to position [517, 0]
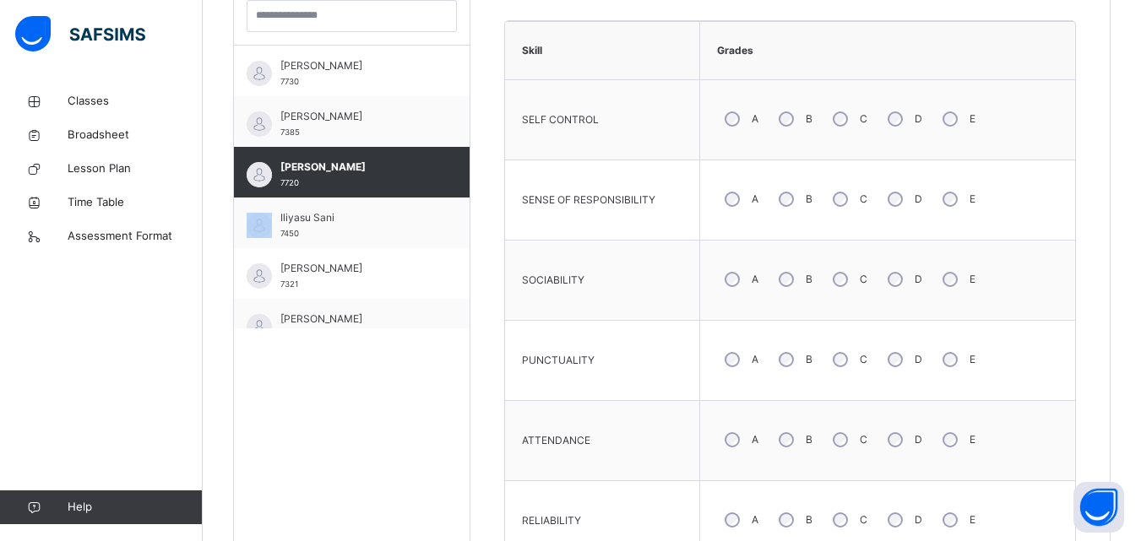
click at [948, 228] on div "A B C D E" at bounding box center [887, 199] width 358 height 61
click at [949, 308] on div "A B C D E" at bounding box center [887, 279] width 358 height 61
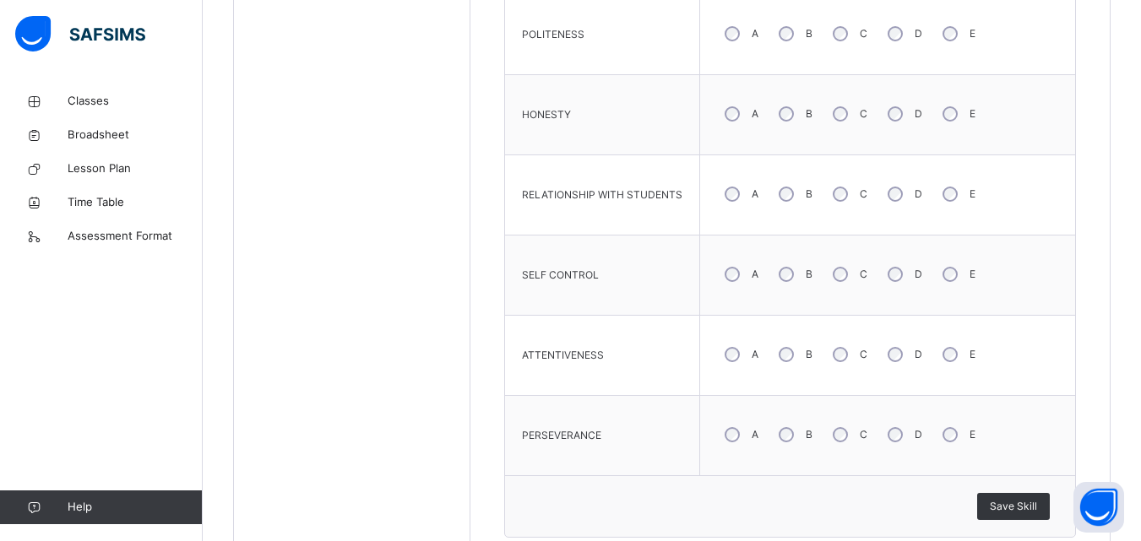
scroll to position [1237, 0]
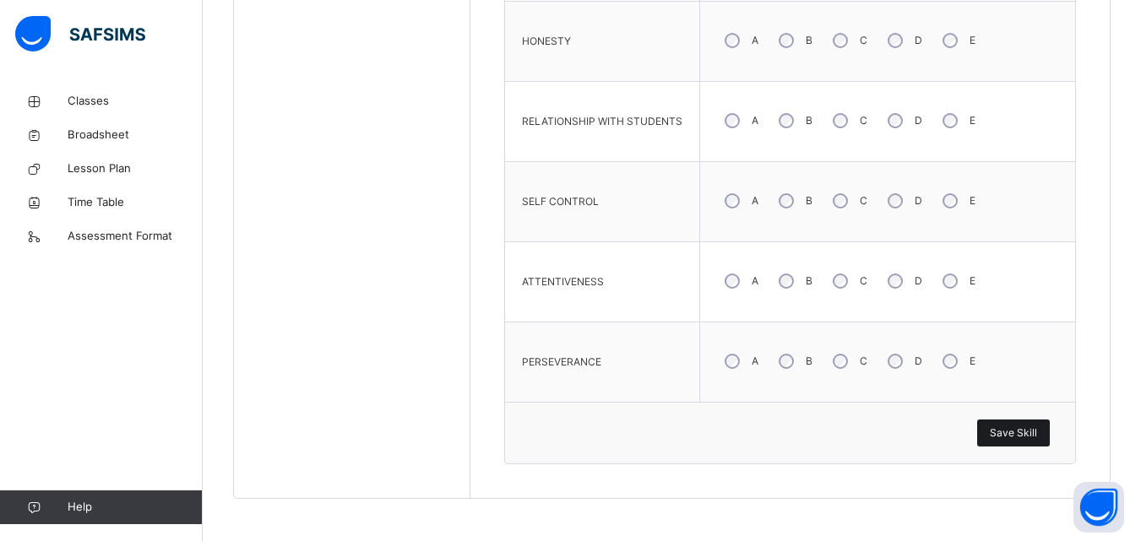
click at [1015, 433] on span "Save Skill" at bounding box center [1013, 433] width 47 height 15
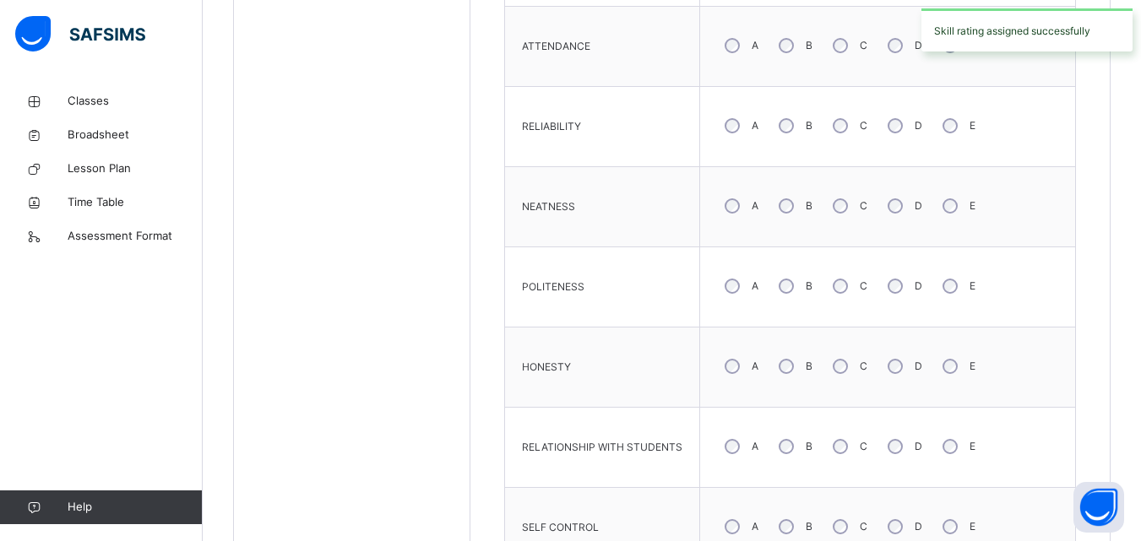
scroll to position [350, 0]
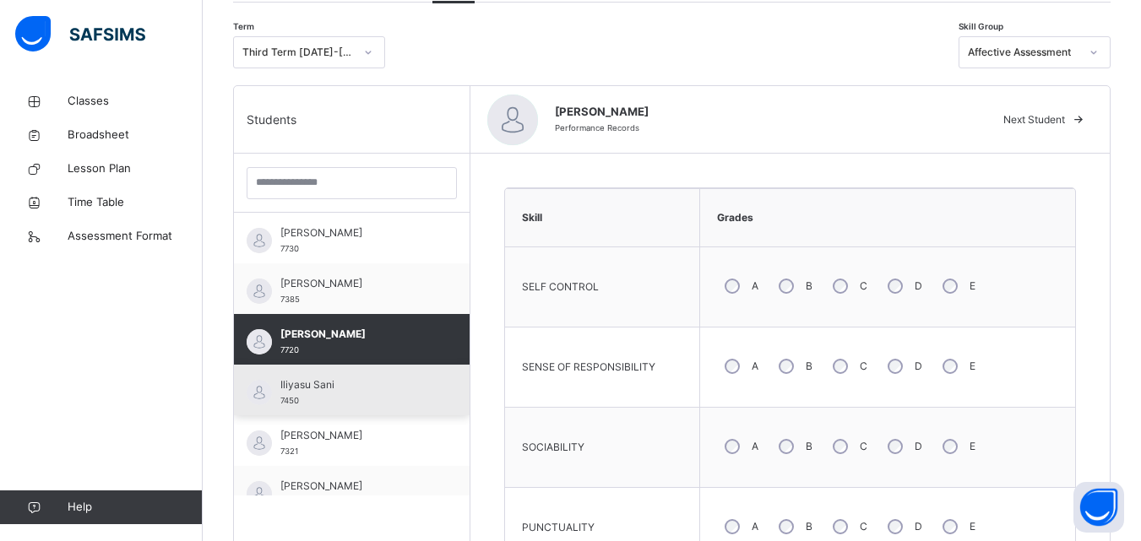
click at [348, 394] on div "Iliyasu Sani 7450" at bounding box center [355, 392] width 151 height 30
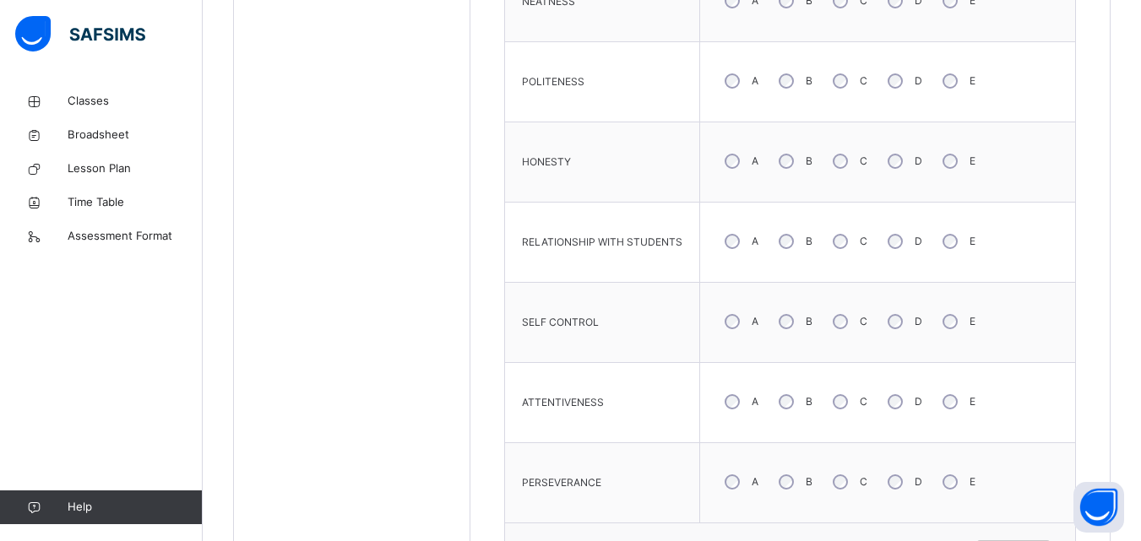
scroll to position [1166, 0]
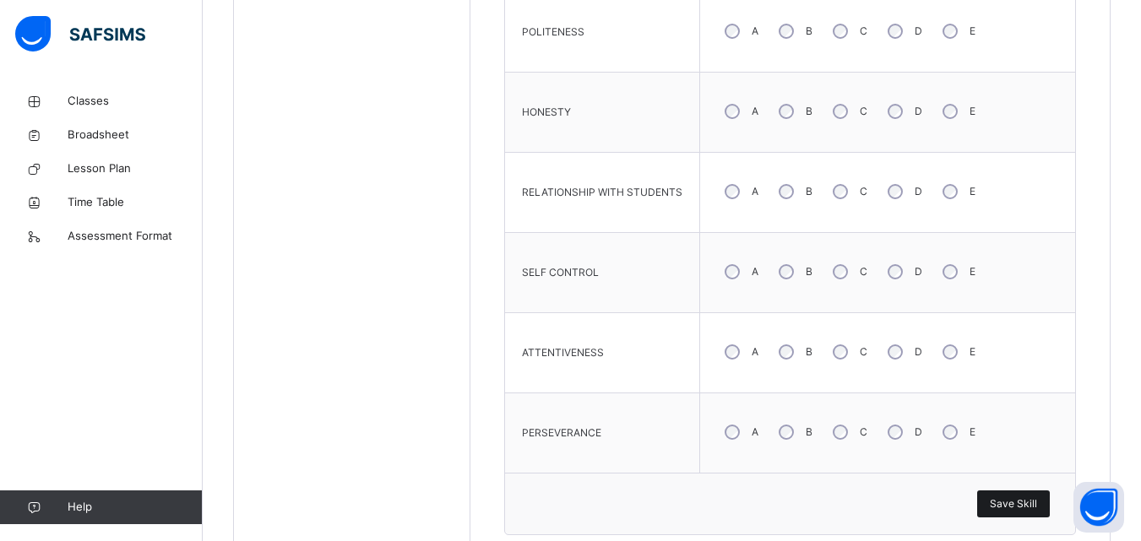
click at [1007, 502] on span "Save Skill" at bounding box center [1013, 503] width 47 height 15
click at [1009, 503] on span "Save Skill" at bounding box center [1013, 503] width 47 height 15
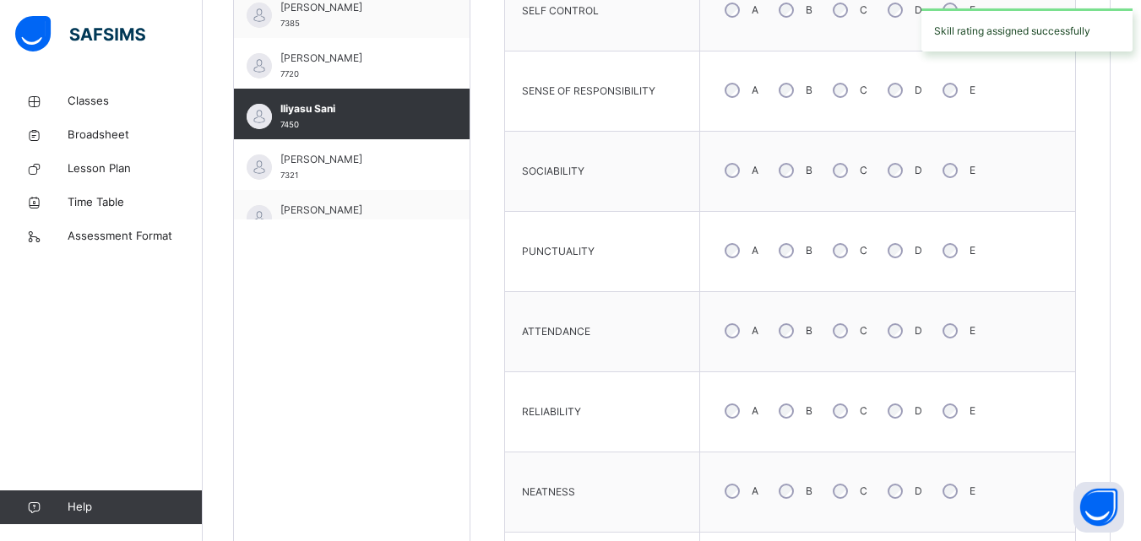
scroll to position [599, 0]
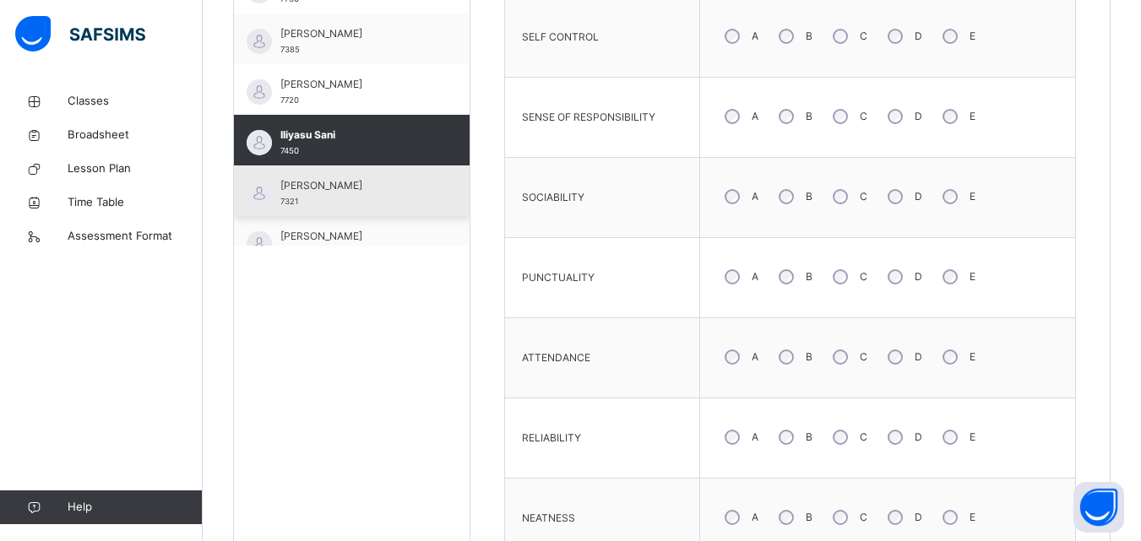
click at [316, 205] on div "[PERSON_NAME] 7321" at bounding box center [355, 193] width 151 height 30
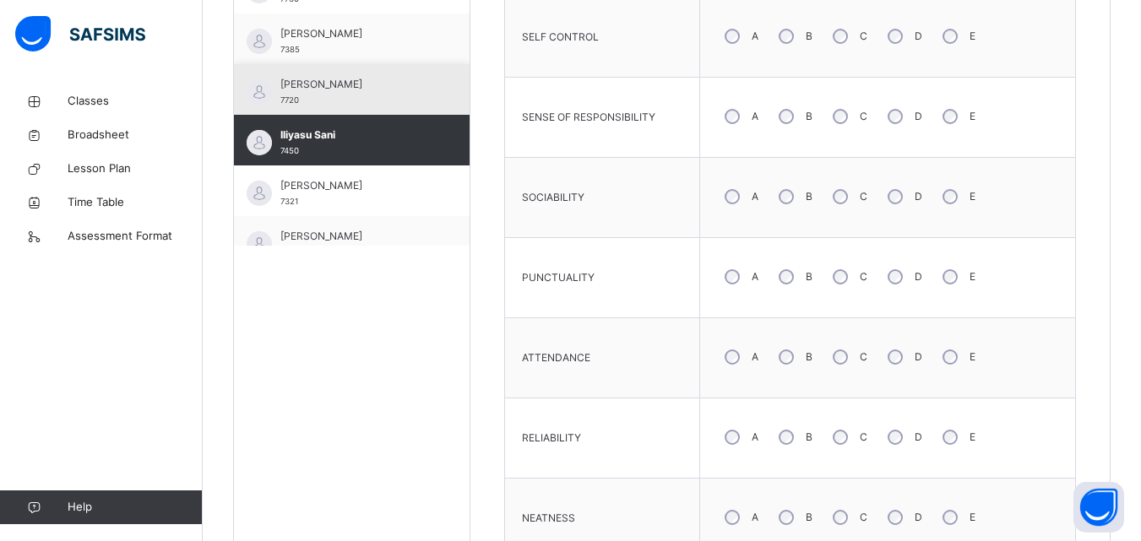
click at [316, 92] on span "[PERSON_NAME]" at bounding box center [355, 84] width 151 height 15
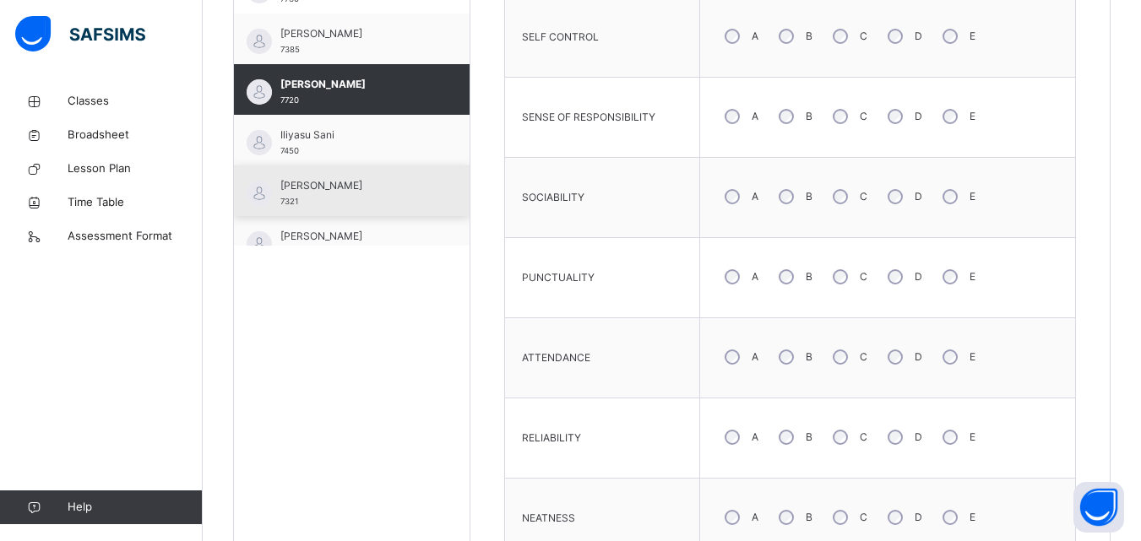
click at [380, 196] on div "[PERSON_NAME] 7321" at bounding box center [355, 193] width 151 height 30
click at [380, 115] on div "[PERSON_NAME] 7720" at bounding box center [352, 89] width 236 height 51
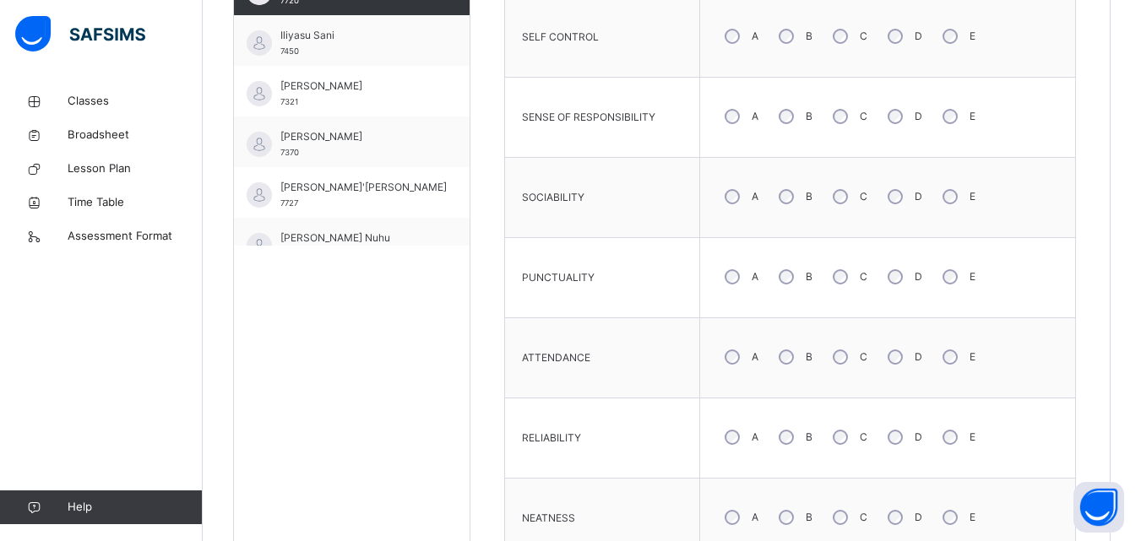
scroll to position [912, 0]
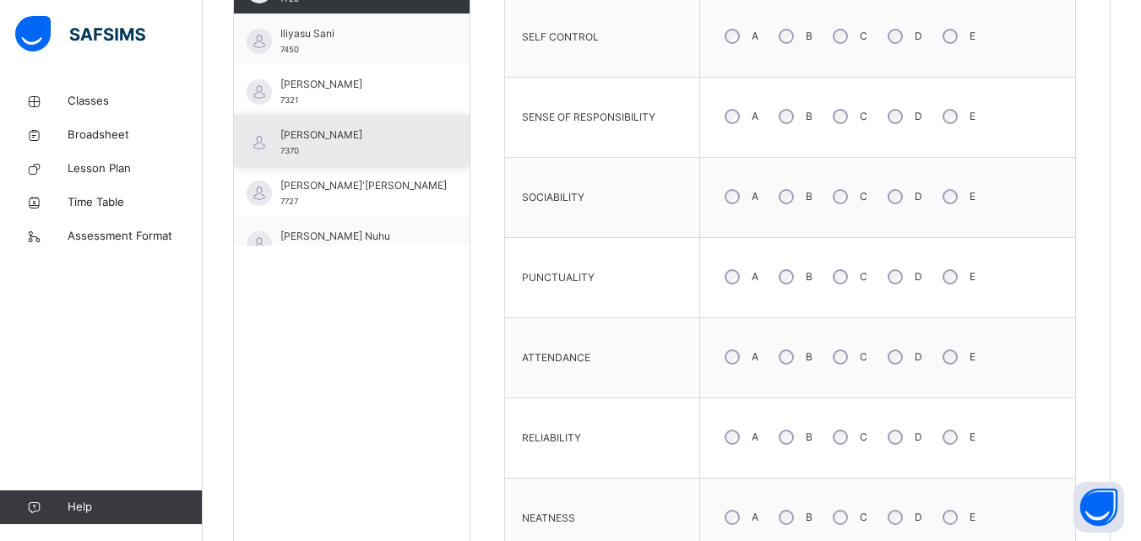
click at [361, 138] on span "[PERSON_NAME]" at bounding box center [355, 134] width 151 height 15
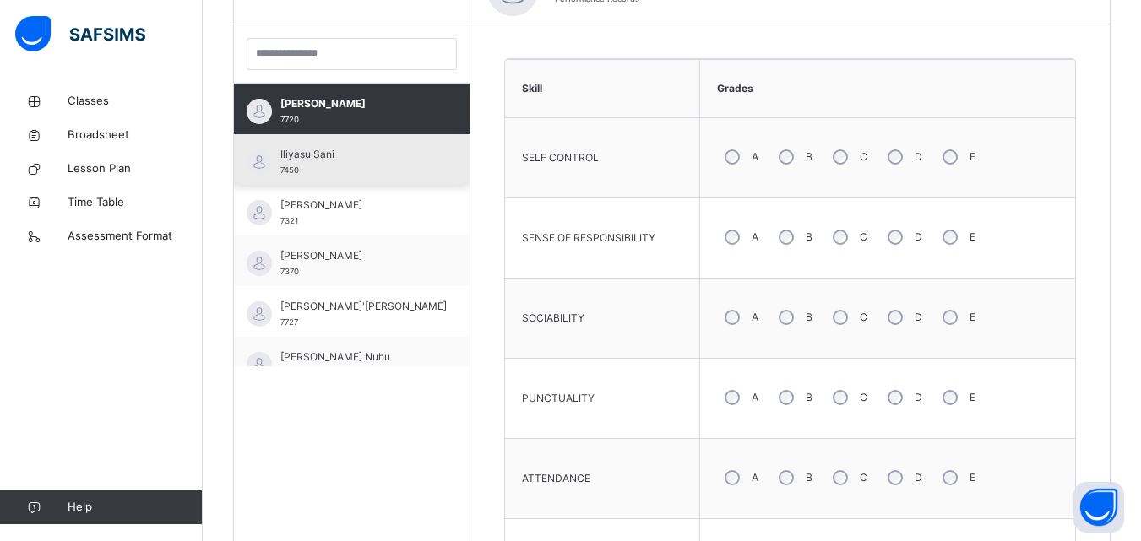
click at [361, 138] on div "Iliyasu Sani 7450" at bounding box center [352, 159] width 236 height 51
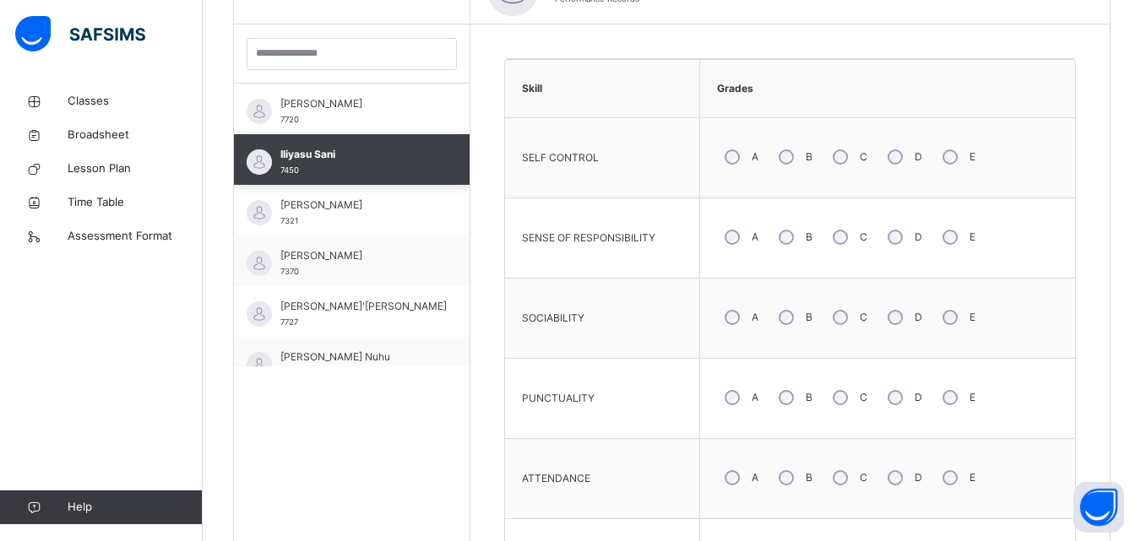
scroll to position [599, 0]
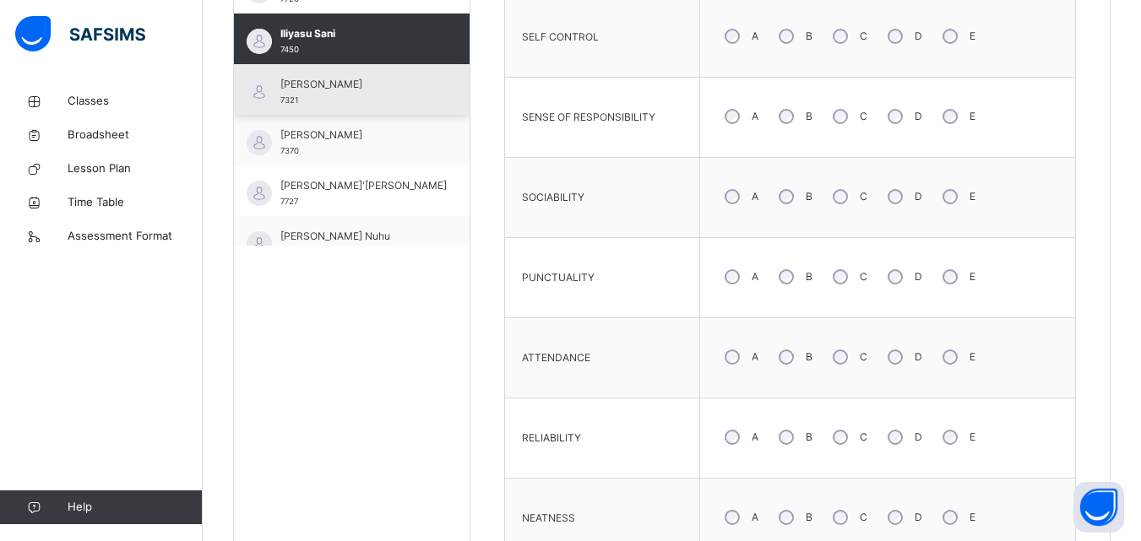
click at [404, 93] on div "[PERSON_NAME] 7321" at bounding box center [355, 92] width 151 height 30
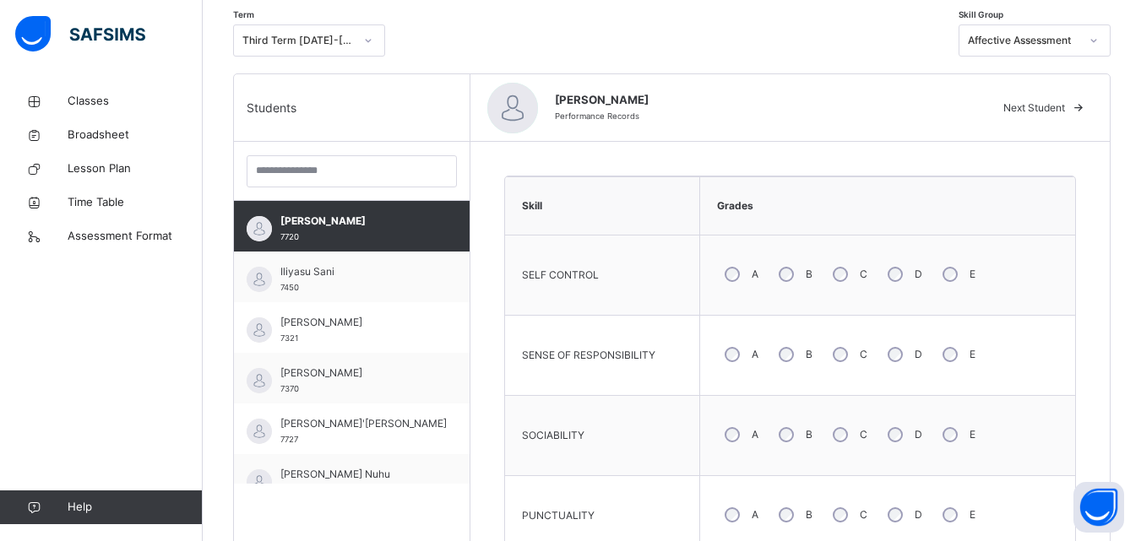
scroll to position [359, 0]
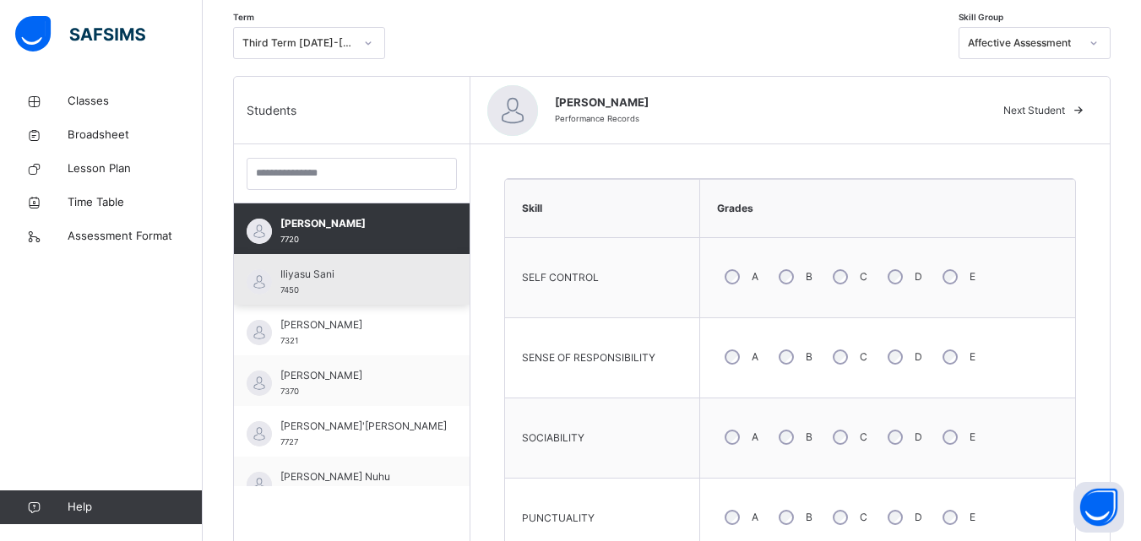
click at [366, 285] on div "Iliyasu Sani 7450" at bounding box center [355, 282] width 151 height 30
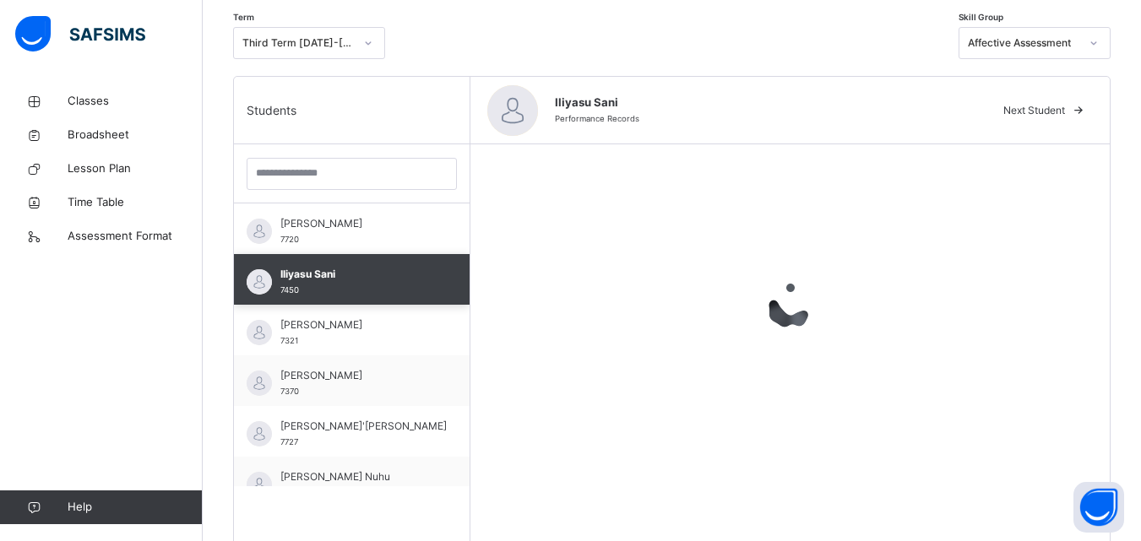
click at [366, 285] on div "Iliyasu Sani 7450" at bounding box center [355, 282] width 151 height 30
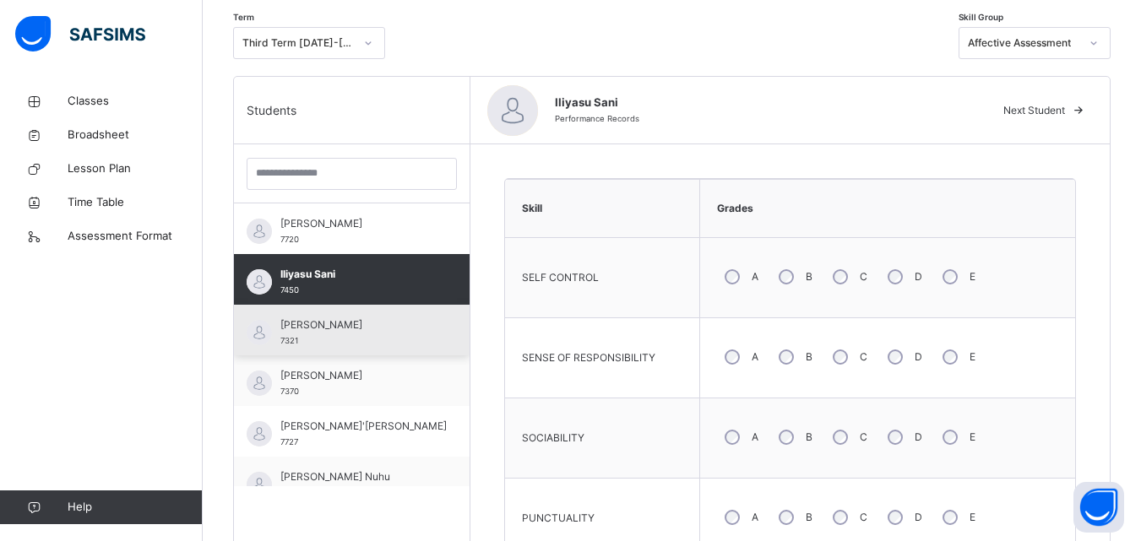
click at [370, 328] on span "[PERSON_NAME]" at bounding box center [355, 324] width 151 height 15
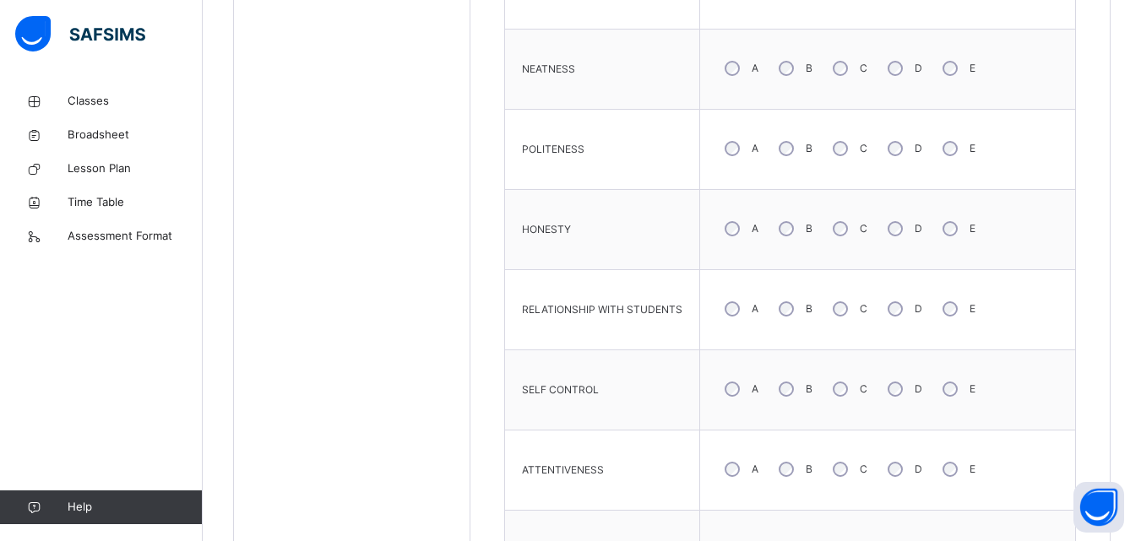
scroll to position [1237, 0]
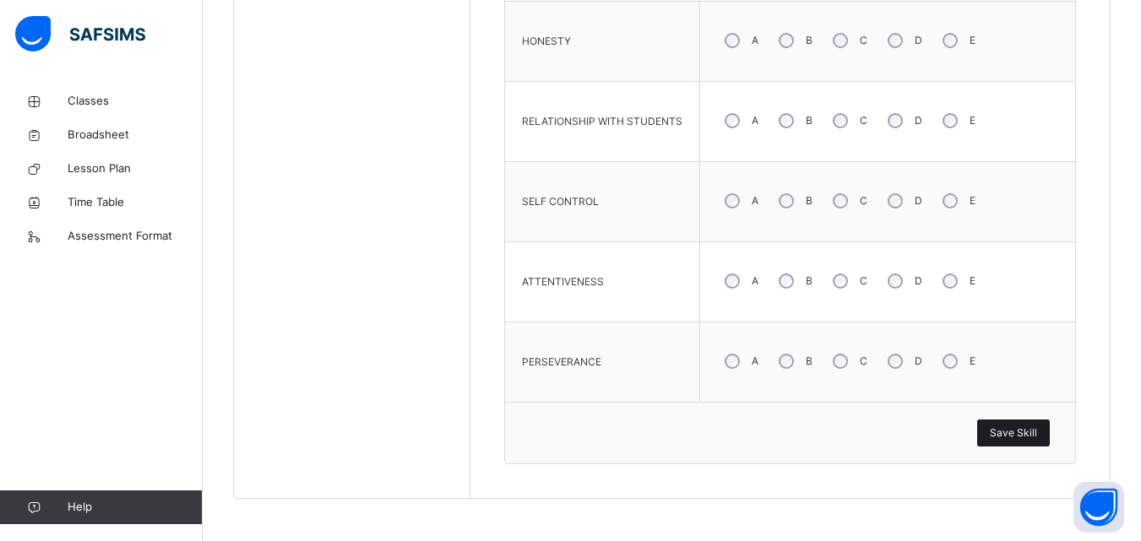
click at [1007, 431] on span "Save Skill" at bounding box center [1013, 433] width 47 height 15
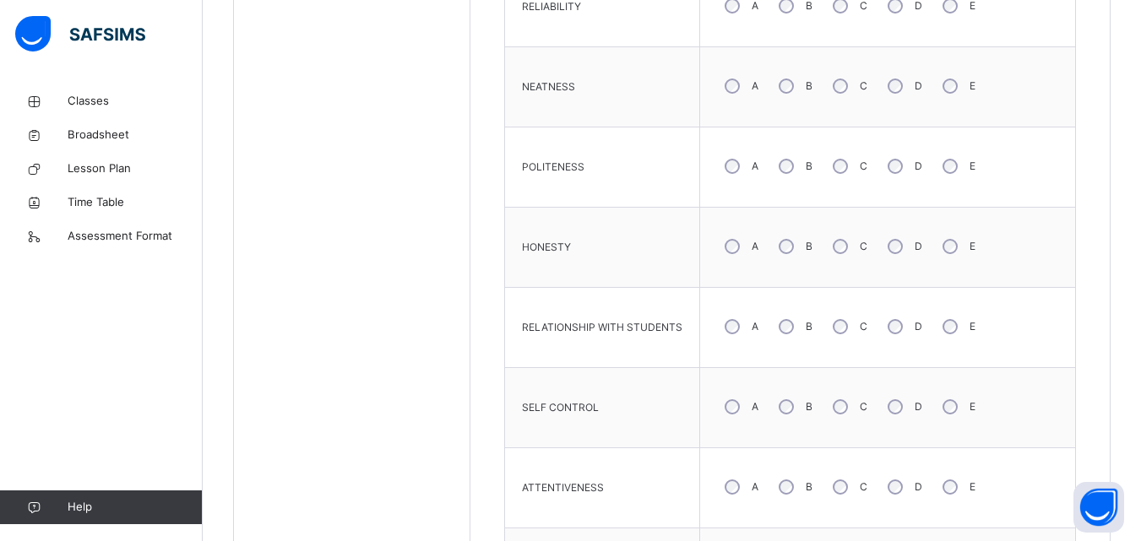
scroll to position [655, 0]
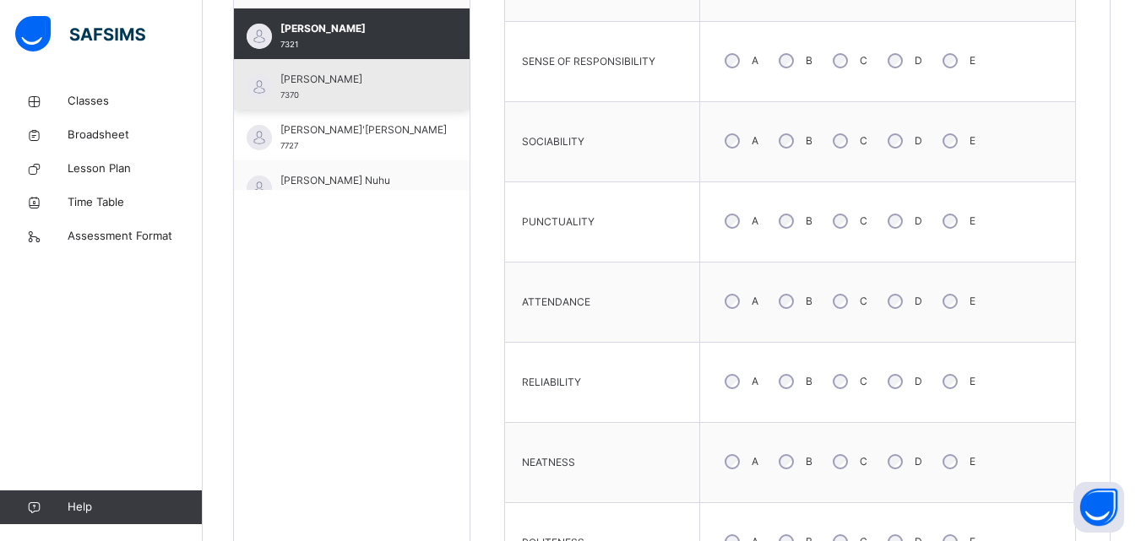
click at [356, 84] on span "[PERSON_NAME]" at bounding box center [355, 79] width 151 height 15
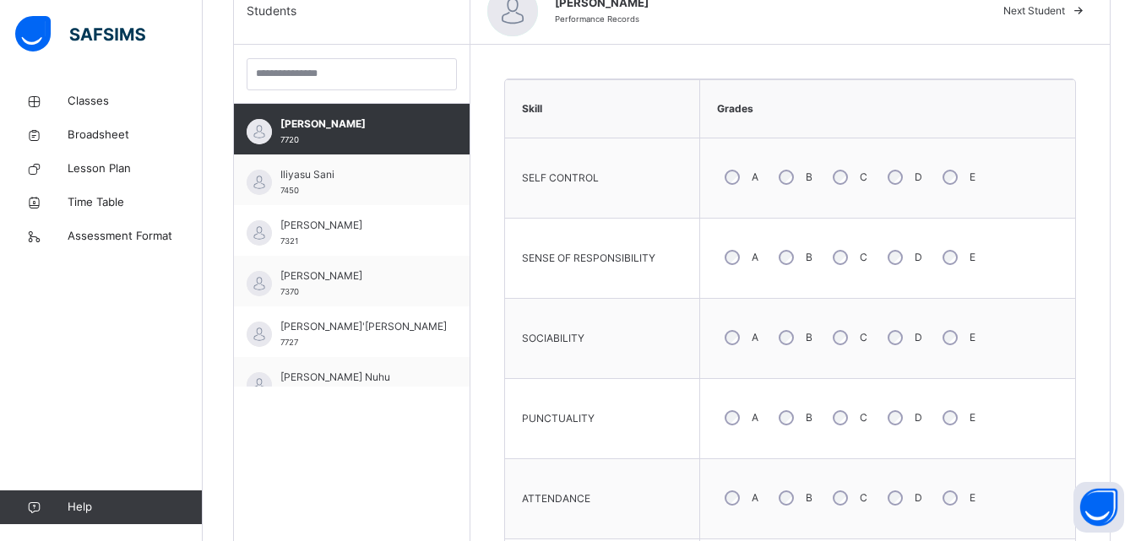
scroll to position [473, 0]
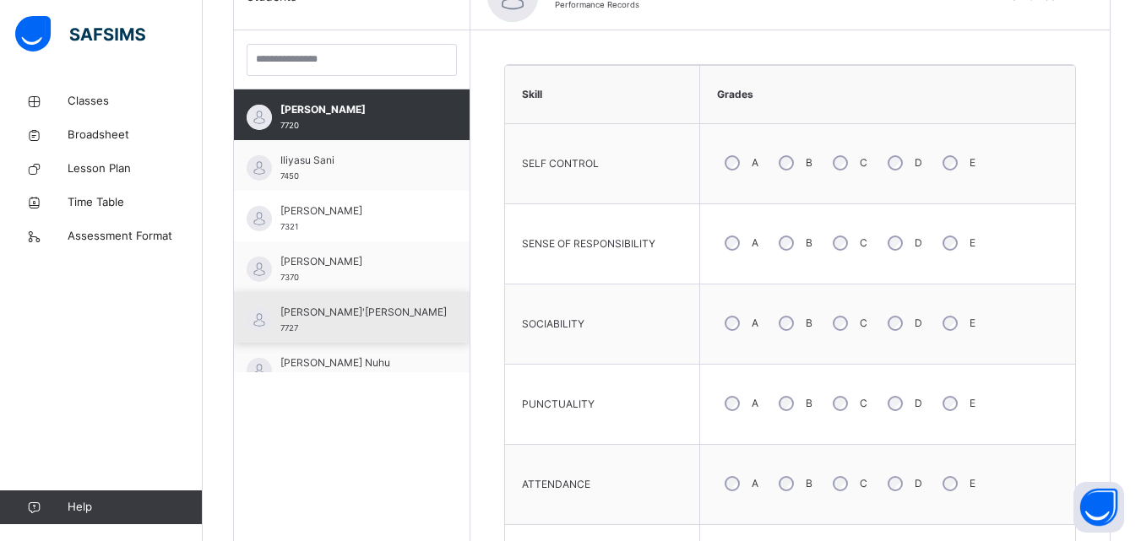
click at [311, 317] on span "[PERSON_NAME]'[PERSON_NAME]" at bounding box center [363, 312] width 166 height 15
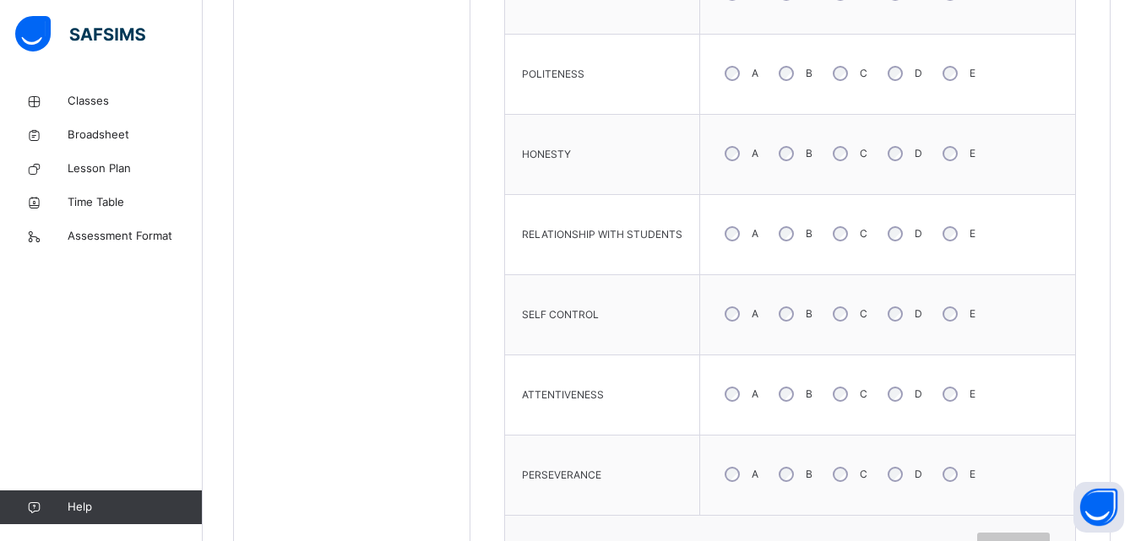
scroll to position [1237, 0]
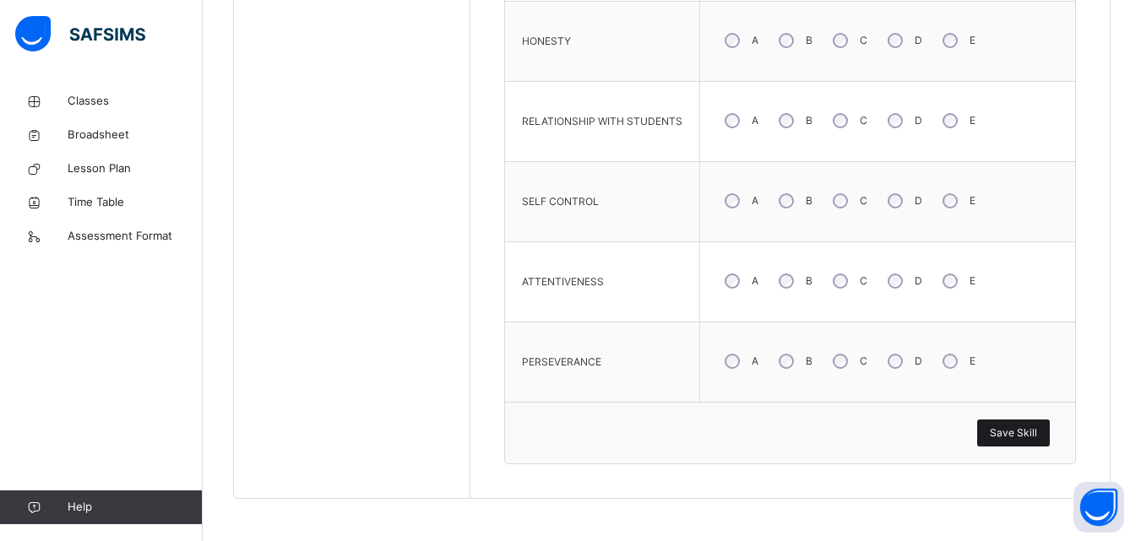
click at [1017, 436] on span "Save Skill" at bounding box center [1013, 433] width 47 height 15
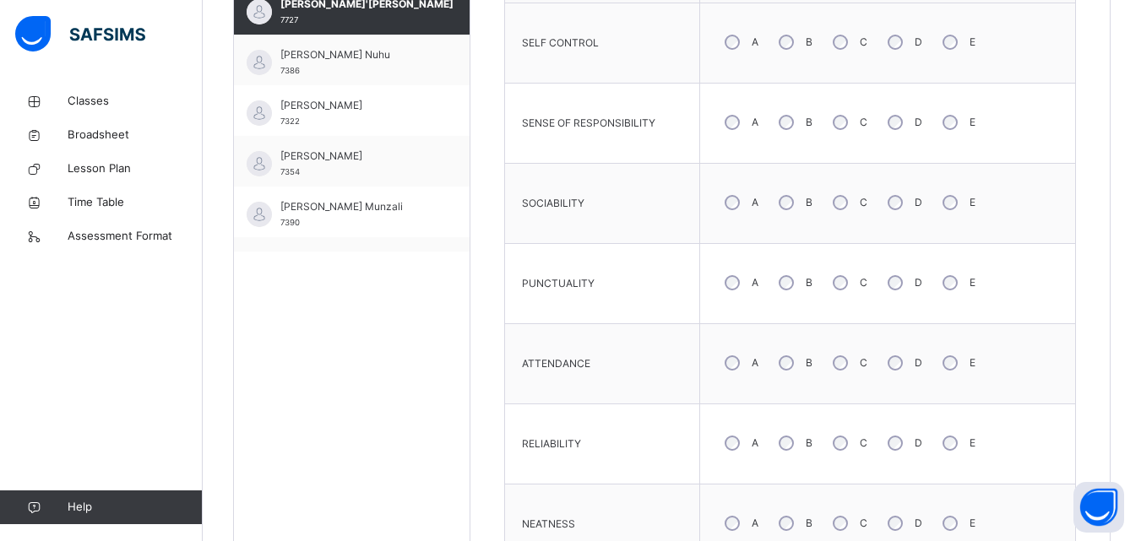
scroll to position [1114, 0]
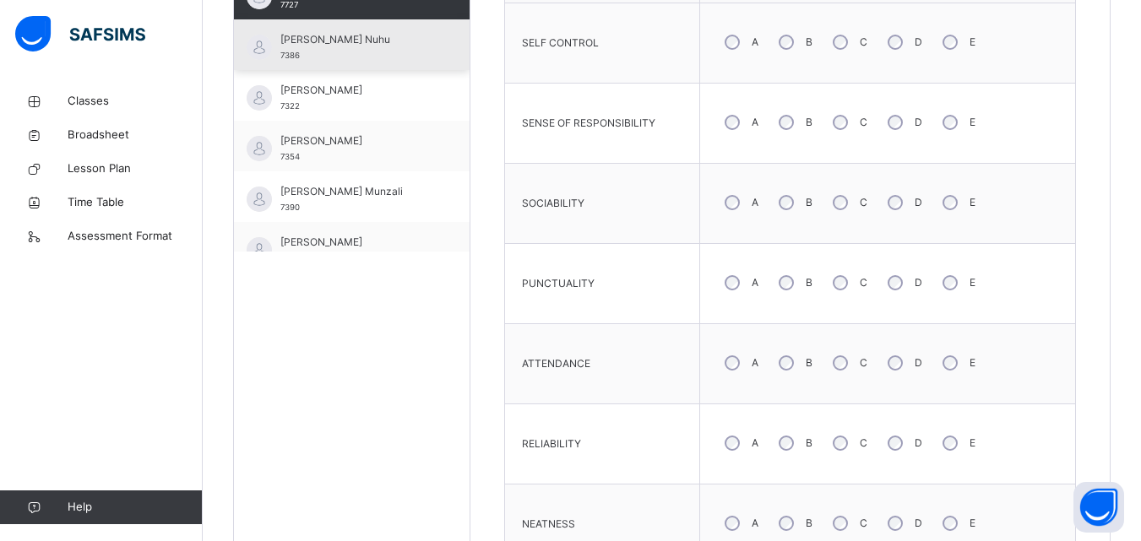
click at [356, 55] on div "[PERSON_NAME] Nuhu 7386" at bounding box center [355, 47] width 151 height 30
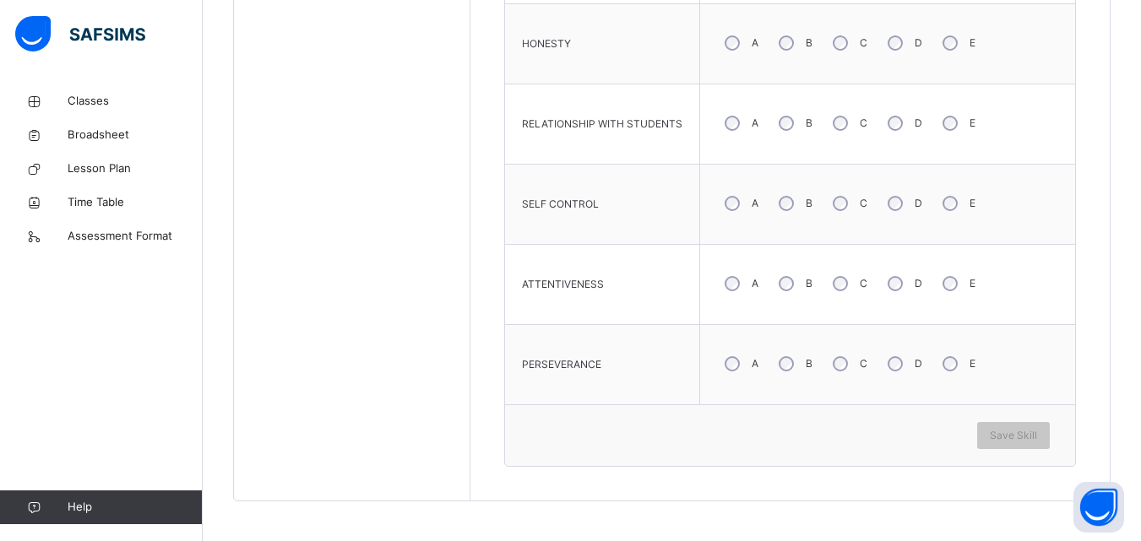
scroll to position [1237, 0]
click at [789, 354] on div "B" at bounding box center [794, 361] width 46 height 35
click at [1037, 434] on span "Save Skill" at bounding box center [1013, 433] width 47 height 15
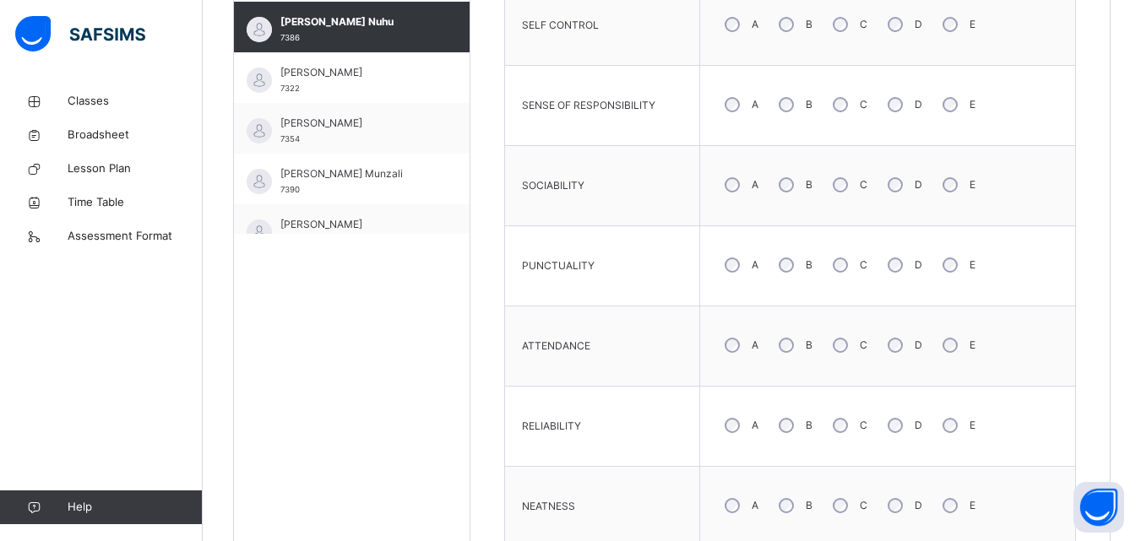
scroll to position [596, 0]
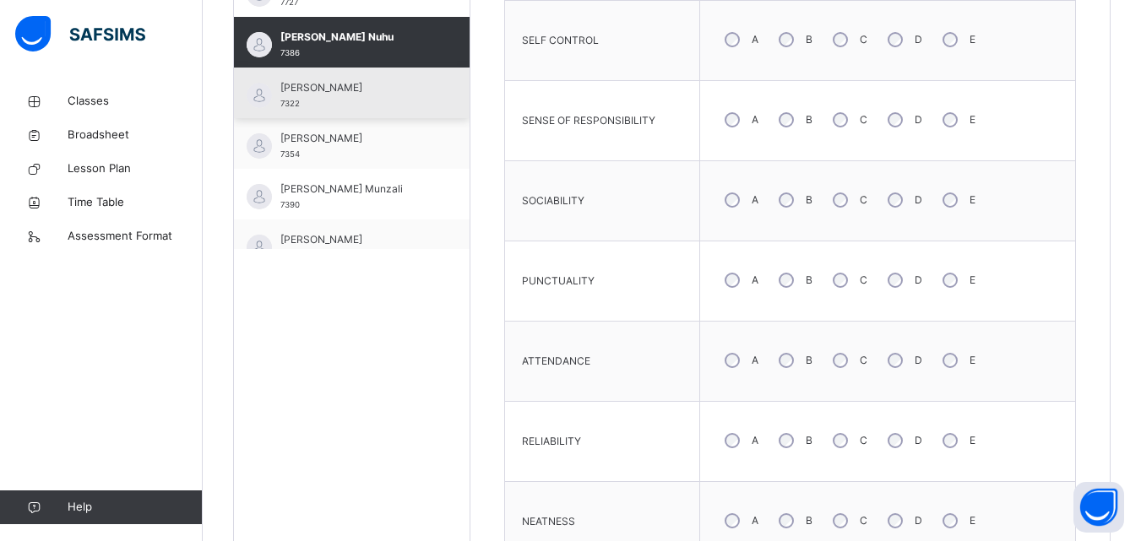
click at [395, 106] on div "[PERSON_NAME] 7322" at bounding box center [355, 95] width 151 height 30
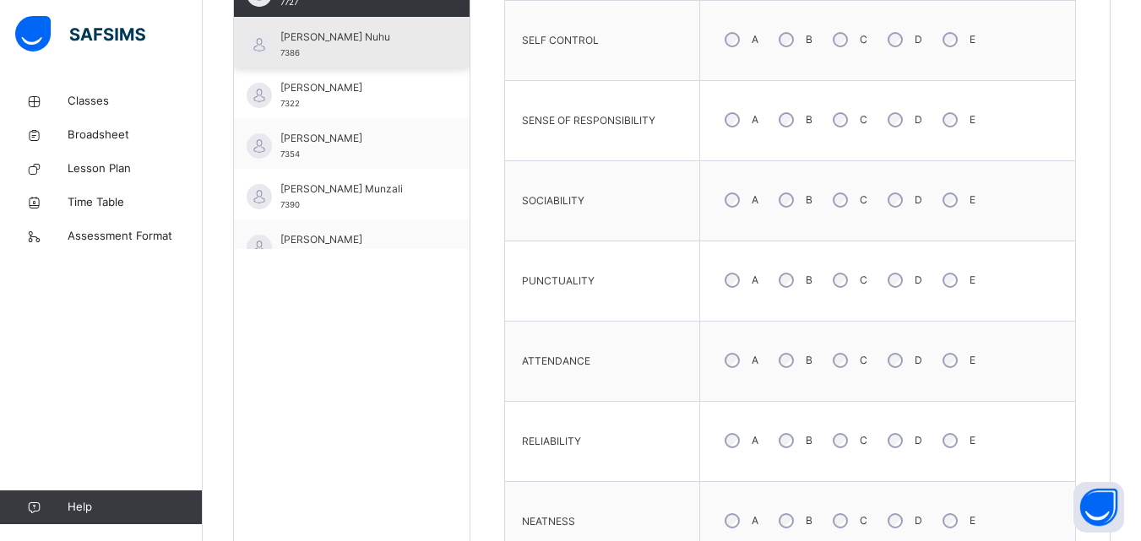
click at [368, 58] on div "[PERSON_NAME] Nuhu 7386" at bounding box center [355, 45] width 151 height 30
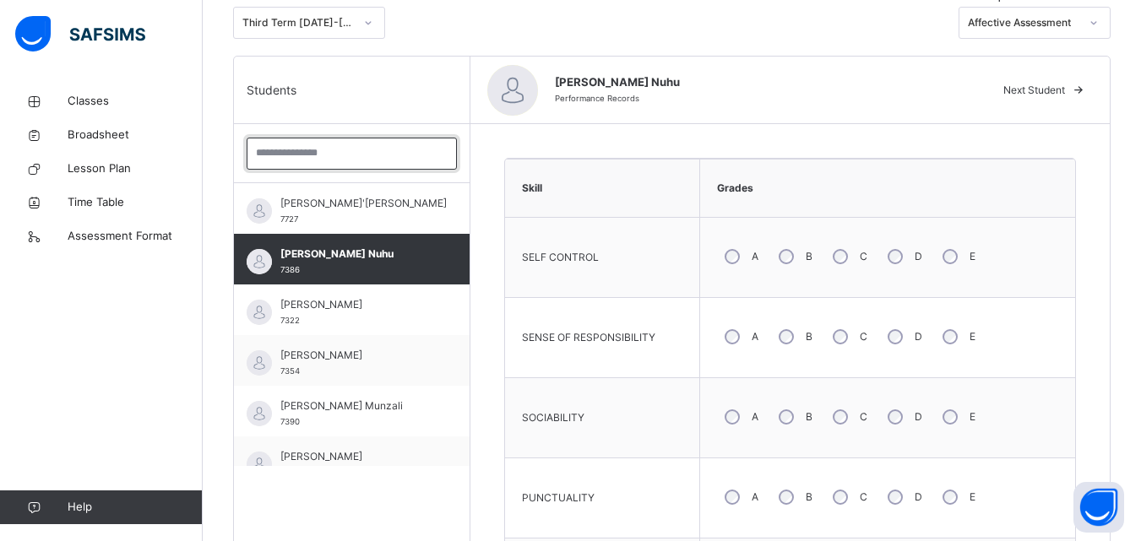
scroll to position [376, 0]
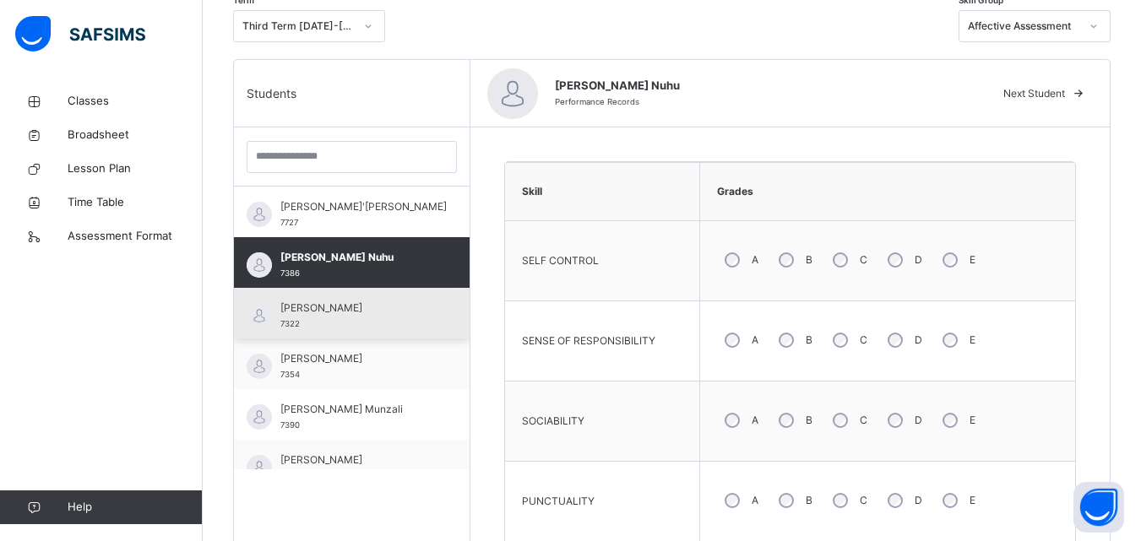
click at [409, 316] on div "[PERSON_NAME] 7322" at bounding box center [355, 316] width 151 height 30
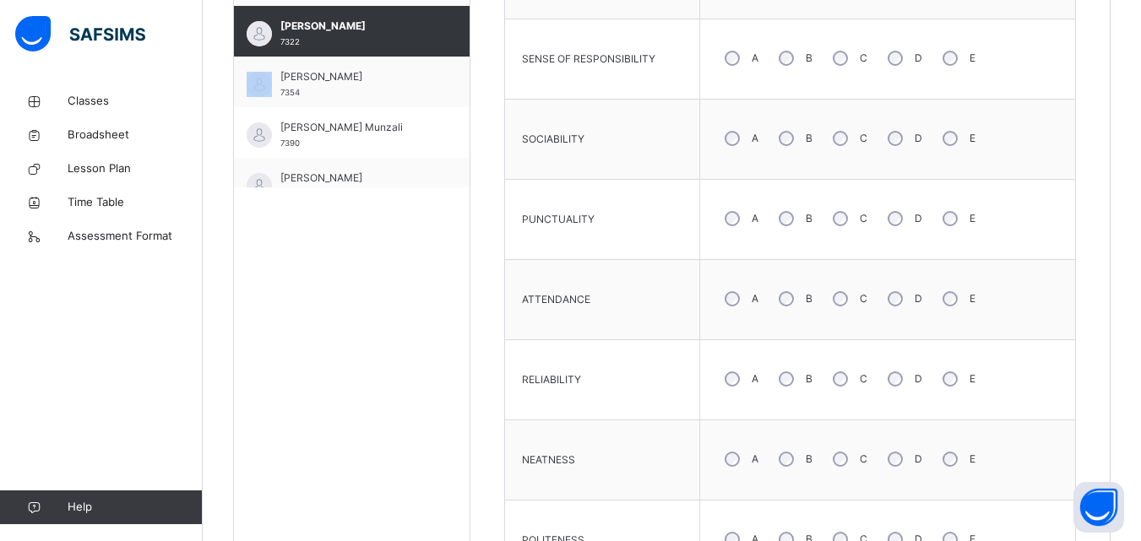
scroll to position [681, 0]
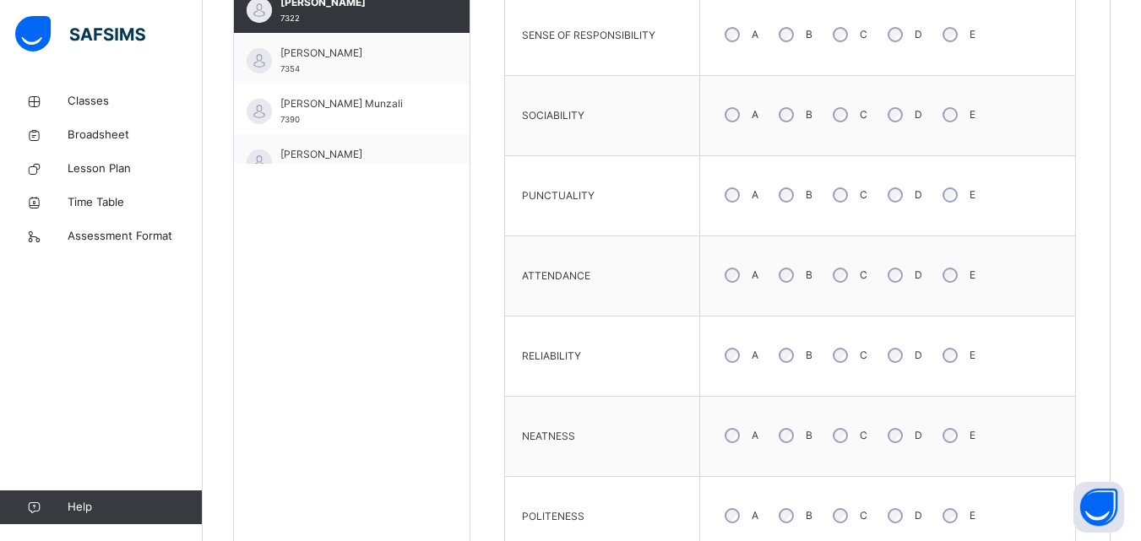
click at [728, 185] on div "A" at bounding box center [740, 194] width 46 height 35
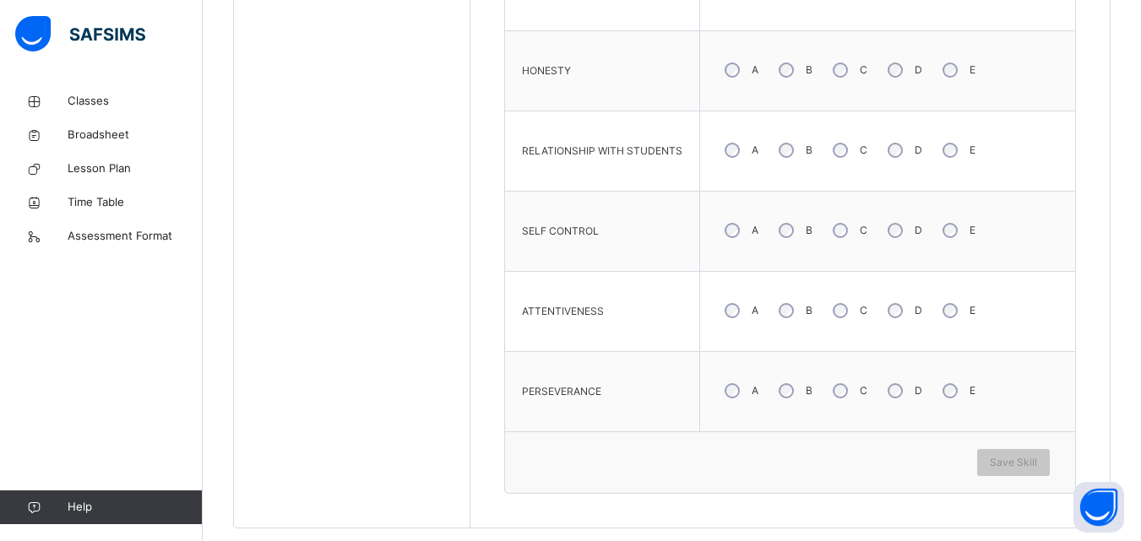
scroll to position [1219, 0]
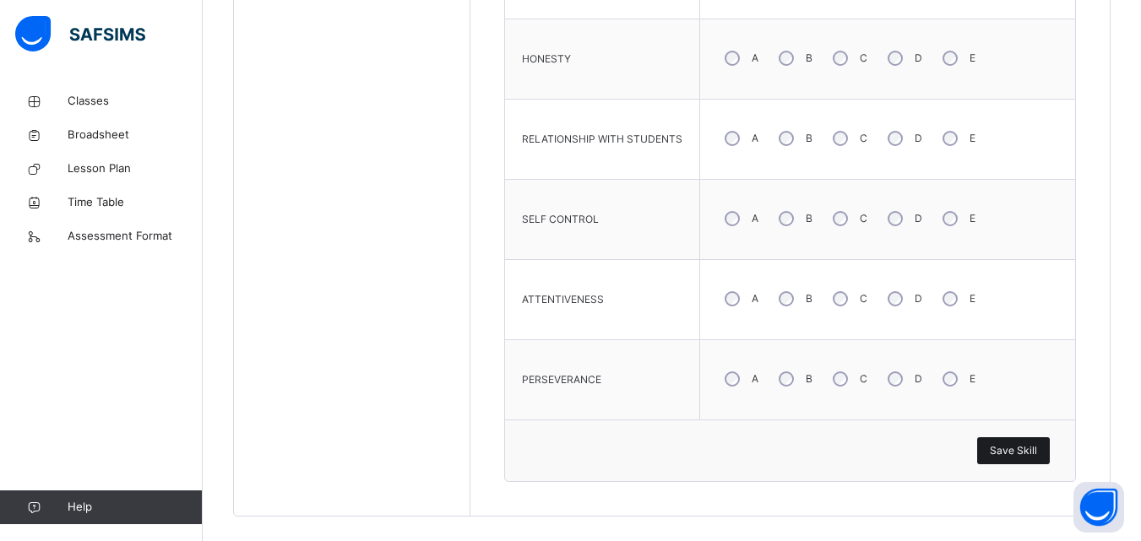
click at [1037, 451] on span "Save Skill" at bounding box center [1013, 450] width 47 height 15
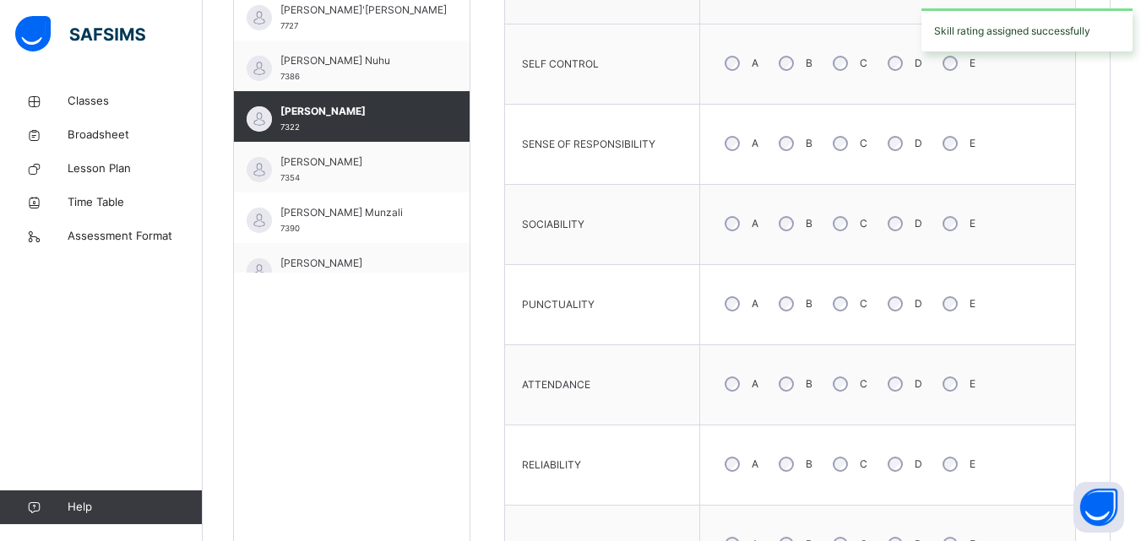
scroll to position [570, 0]
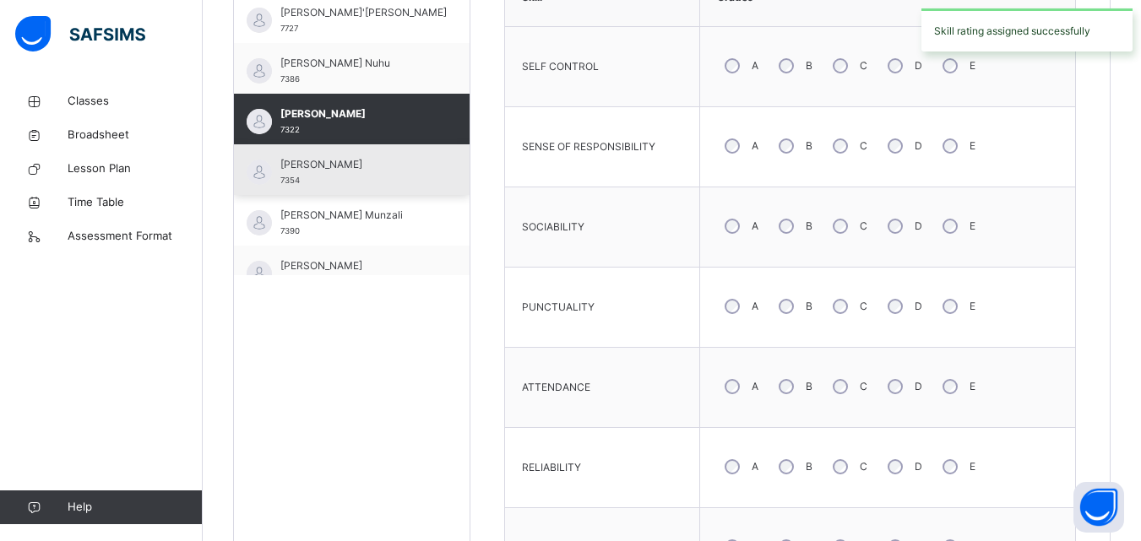
click at [421, 183] on div "[PERSON_NAME] 7354" at bounding box center [352, 169] width 236 height 51
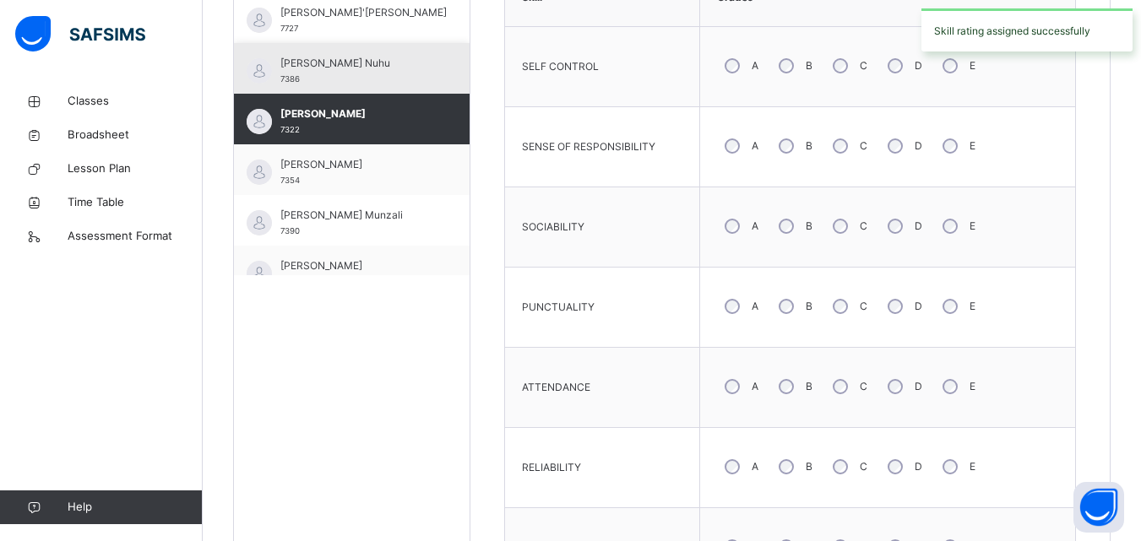
click at [421, 94] on div "[PERSON_NAME] Nuhu 7386" at bounding box center [352, 68] width 236 height 51
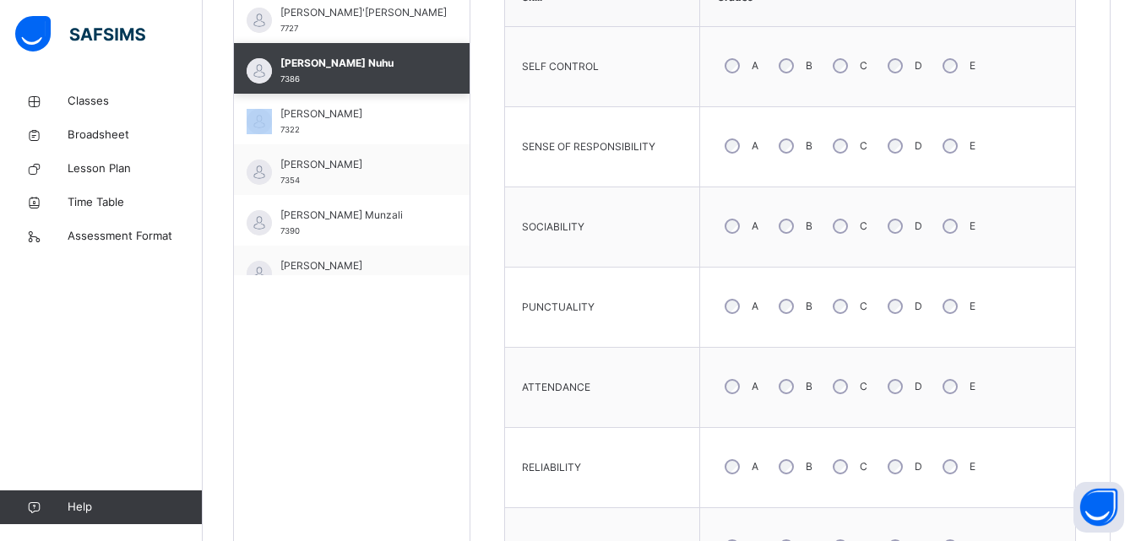
drag, startPoint x: 421, startPoint y: 183, endPoint x: 417, endPoint y: 170, distance: 14.2
click at [417, 170] on div "[PERSON_NAME] 7354" at bounding box center [352, 169] width 236 height 51
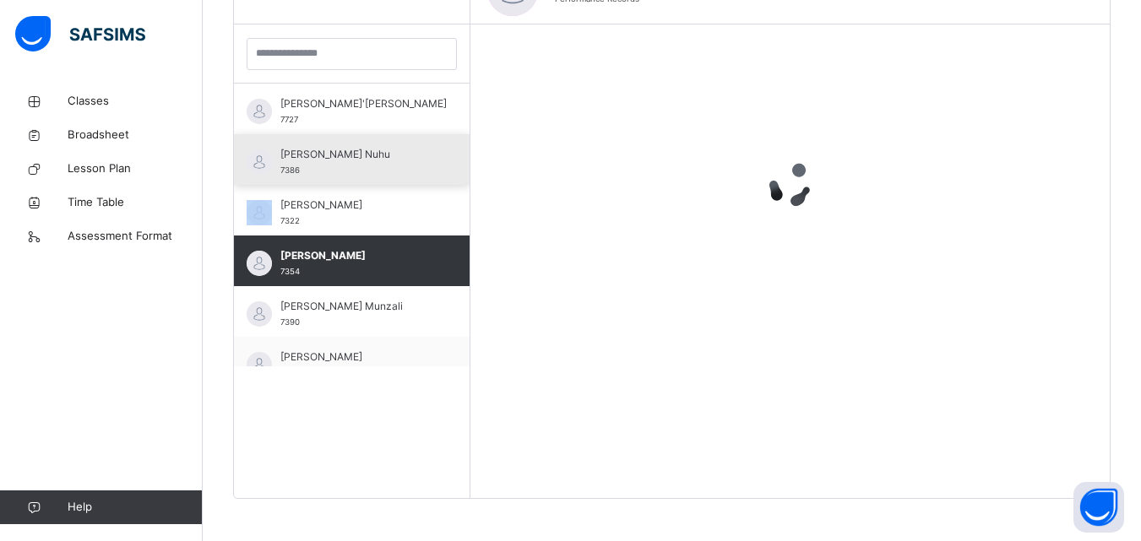
scroll to position [479, 0]
click at [417, 170] on div "[PERSON_NAME] Nuhu 7386" at bounding box center [355, 162] width 151 height 30
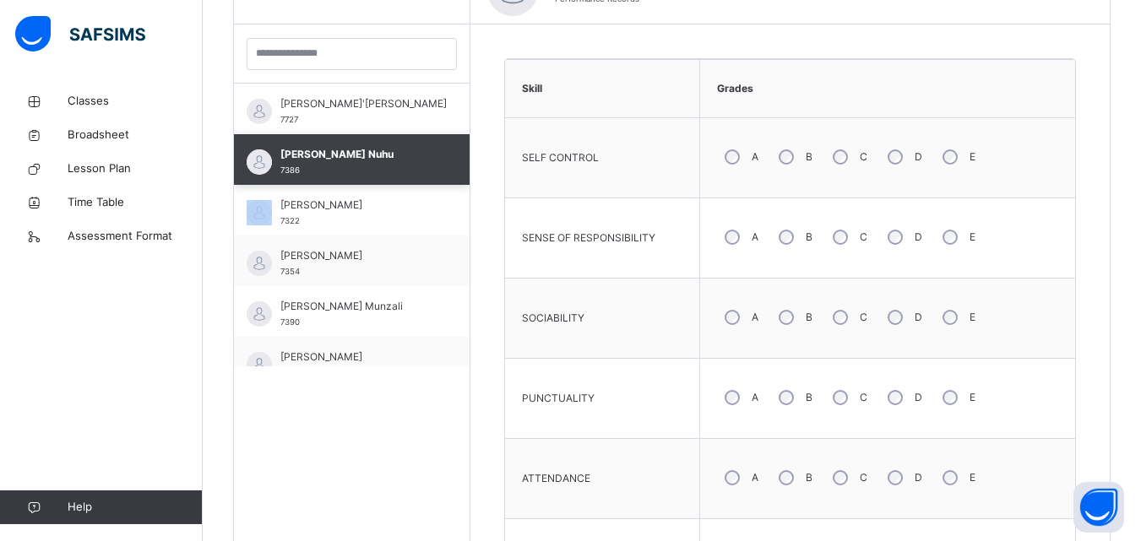
scroll to position [570, 0]
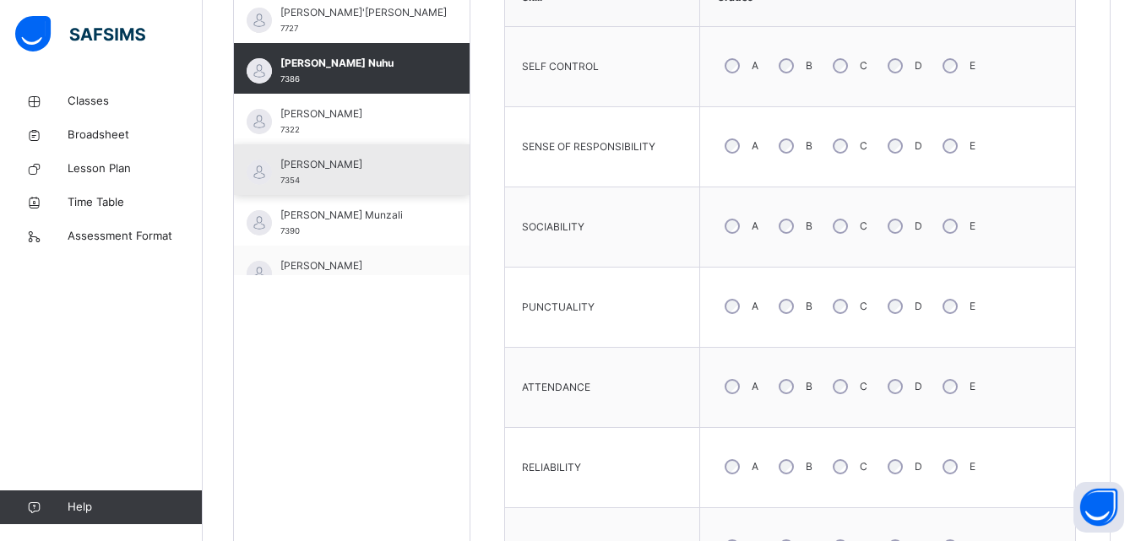
click at [414, 194] on div "[PERSON_NAME] 7354" at bounding box center [352, 169] width 236 height 51
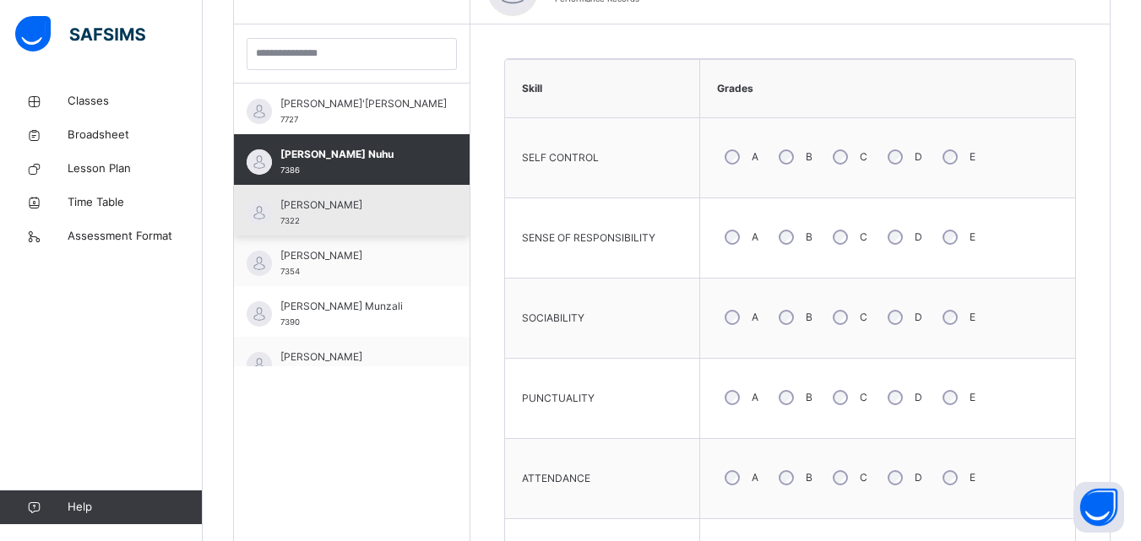
click at [414, 194] on div "[PERSON_NAME] 7322" at bounding box center [352, 210] width 236 height 51
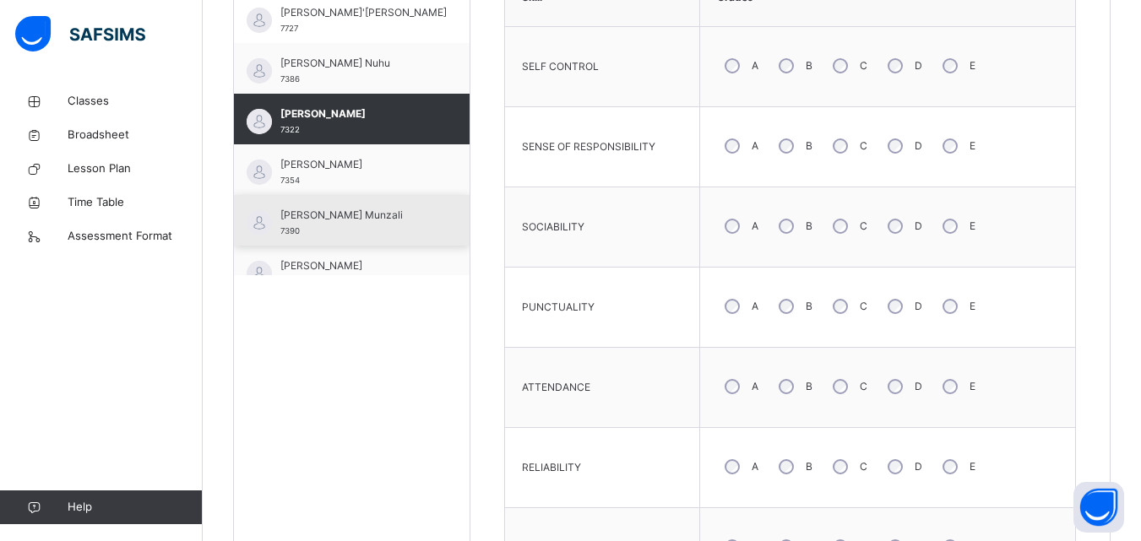
click at [408, 235] on div "[PERSON_NAME] Munzali 7390" at bounding box center [355, 223] width 151 height 30
click at [408, 144] on div "[PERSON_NAME] 7322" at bounding box center [352, 119] width 236 height 51
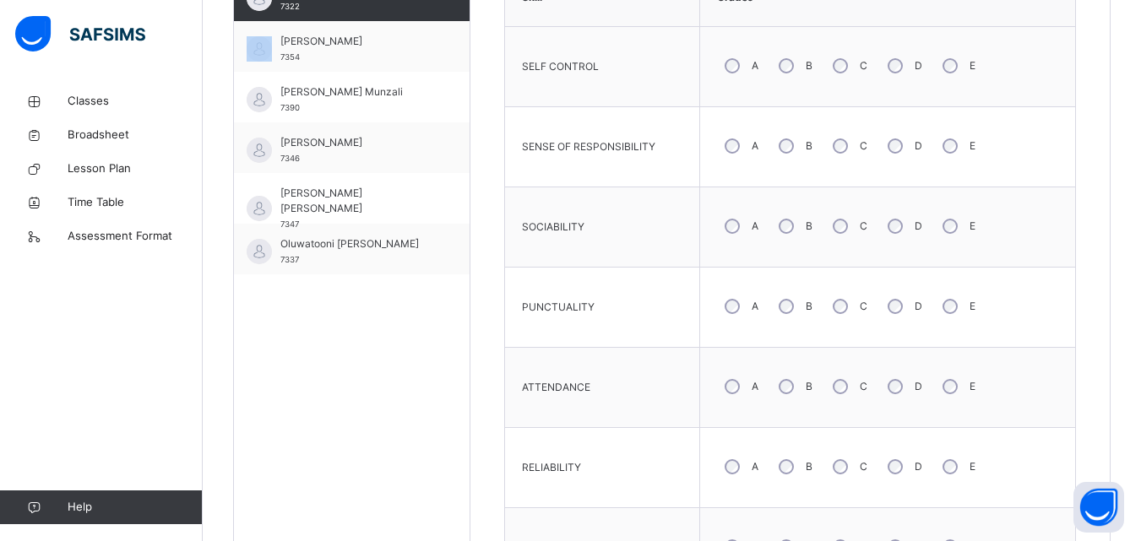
scroll to position [1250, 0]
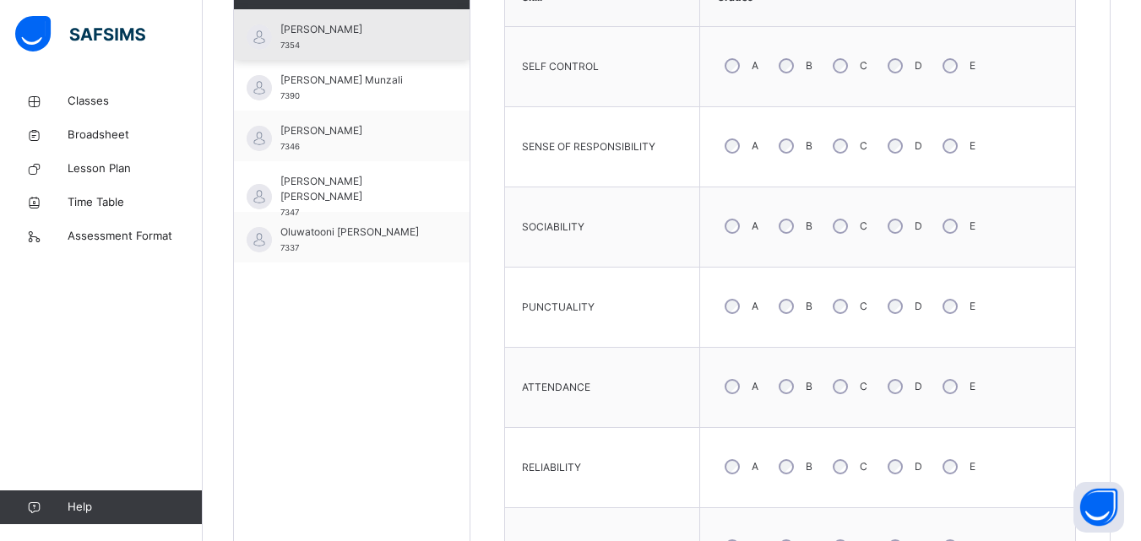
click at [389, 52] on div "[PERSON_NAME] 7354" at bounding box center [352, 34] width 236 height 51
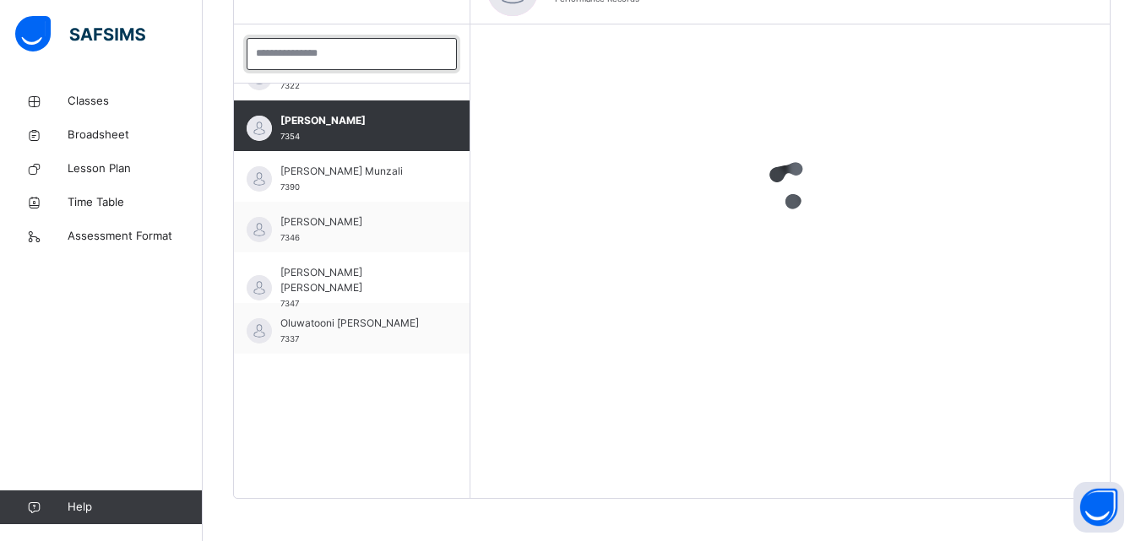
click at [389, 52] on input "search" at bounding box center [352, 54] width 210 height 32
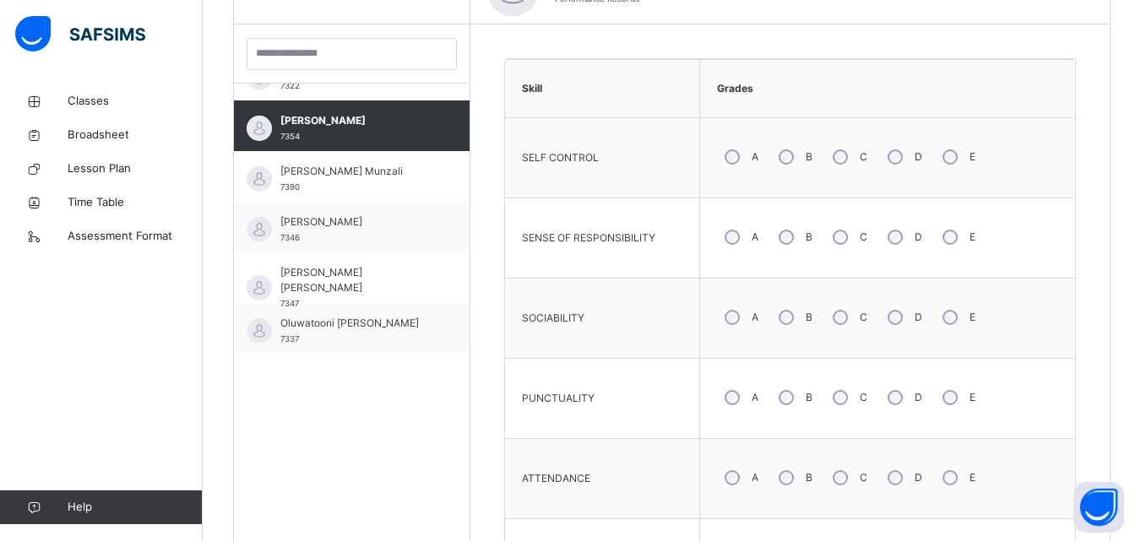
click at [738, 389] on div "A" at bounding box center [740, 397] width 46 height 35
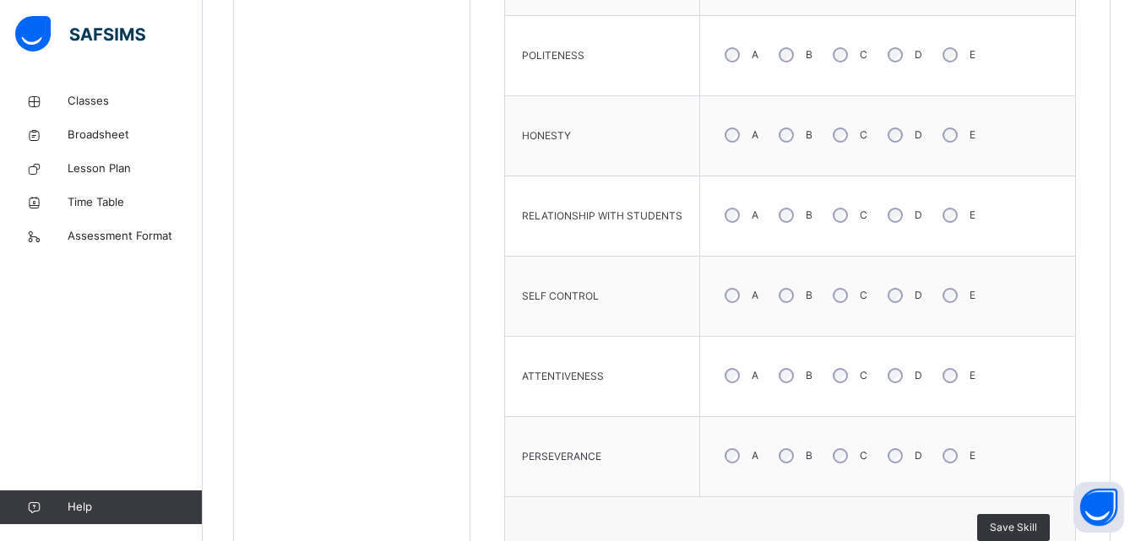
scroll to position [1237, 0]
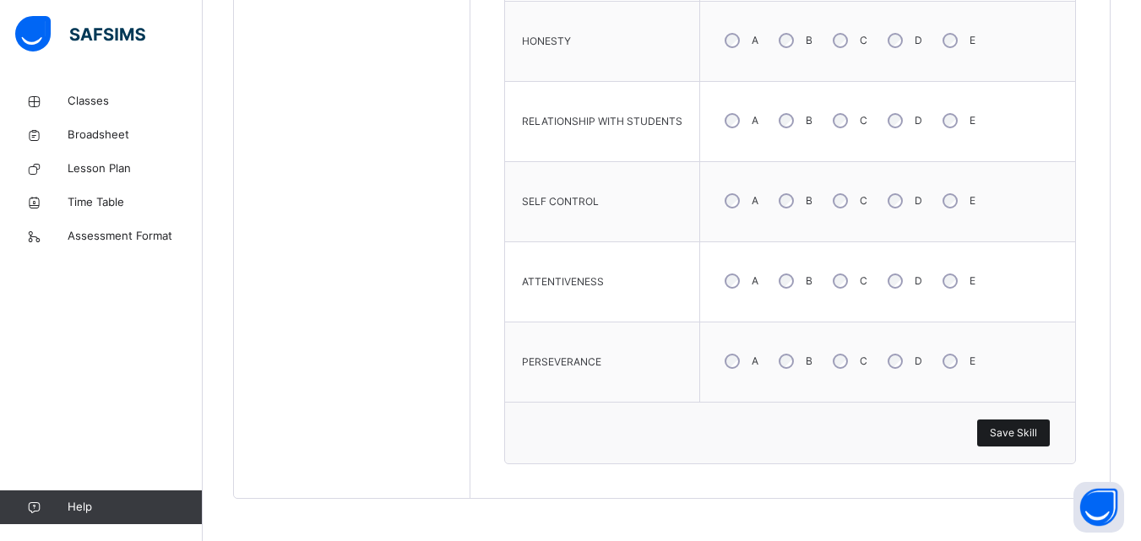
click at [1037, 437] on span "Save Skill" at bounding box center [1013, 433] width 47 height 15
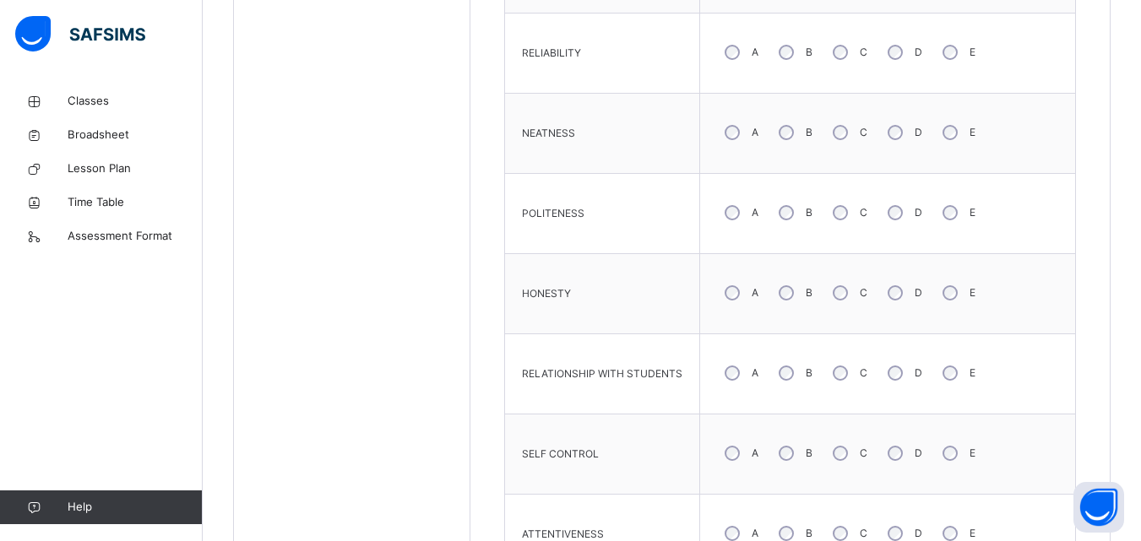
scroll to position [967, 0]
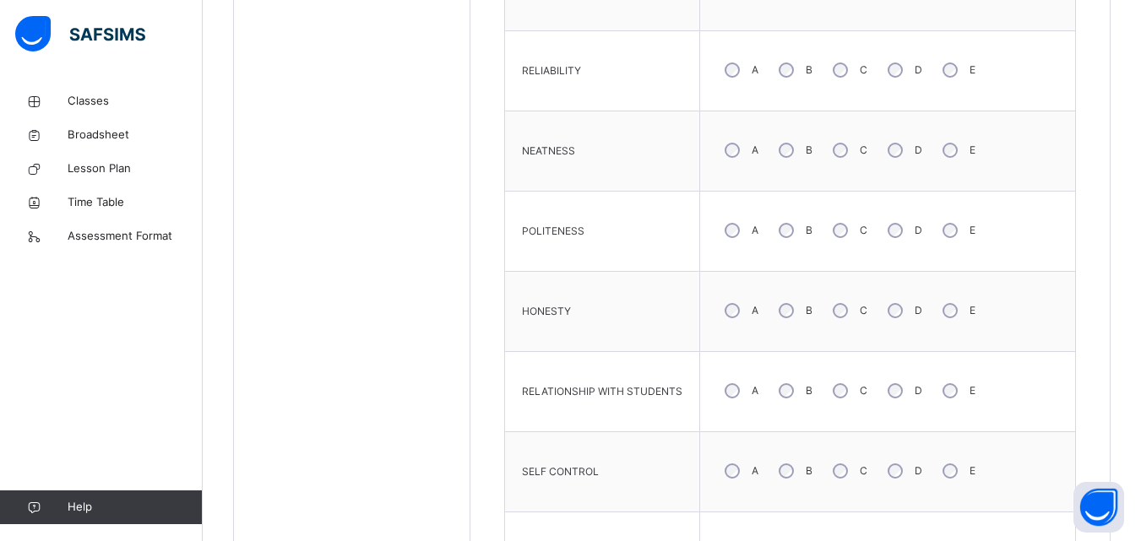
drag, startPoint x: 1136, startPoint y: 345, endPoint x: 1152, endPoint y: 287, distance: 60.4
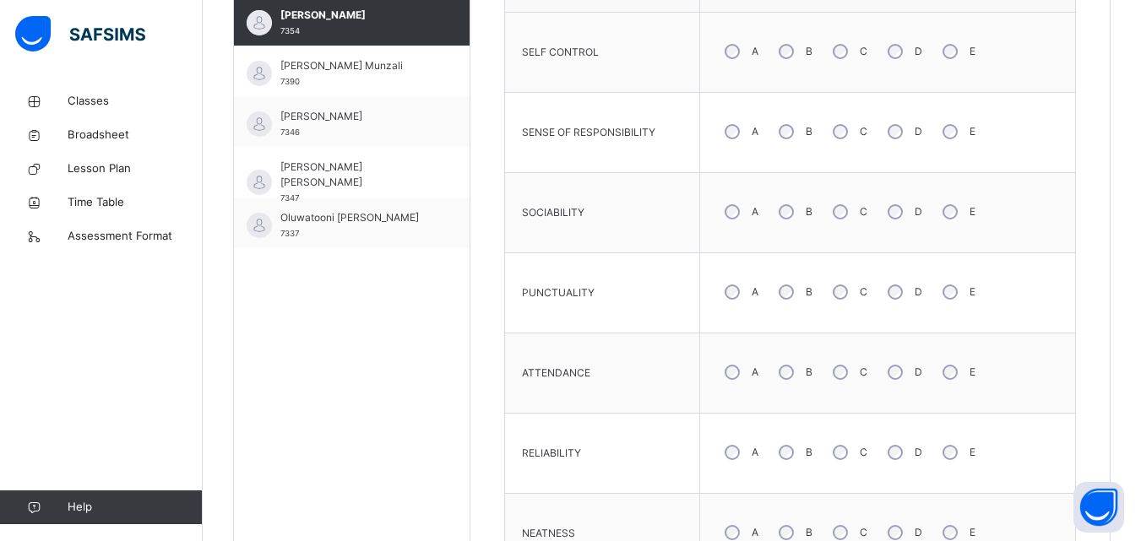
scroll to position [570, 0]
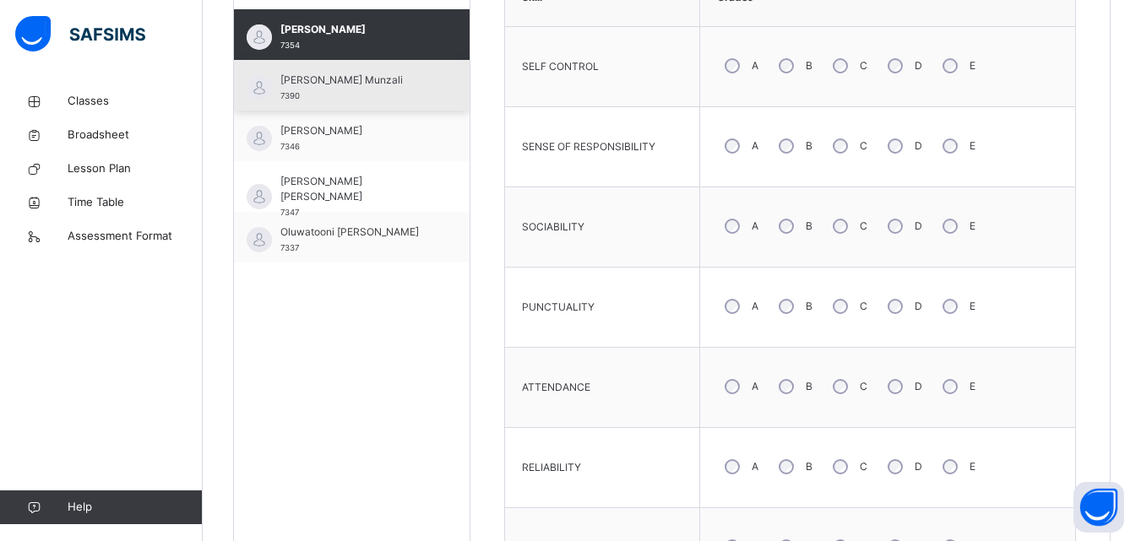
click at [437, 96] on div "[PERSON_NAME] Munzali 7390" at bounding box center [352, 85] width 236 height 51
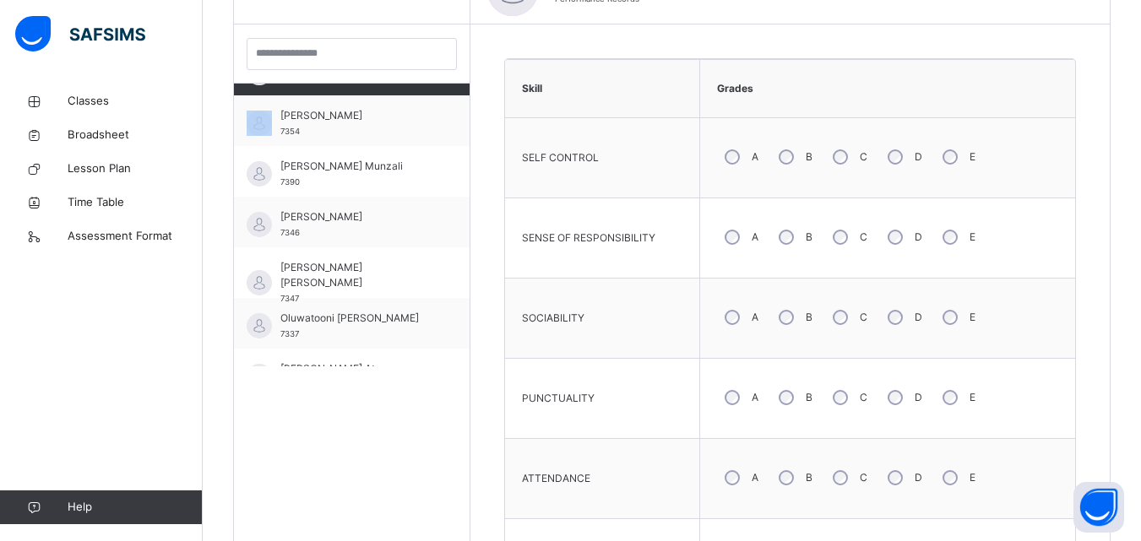
scroll to position [1249, 0]
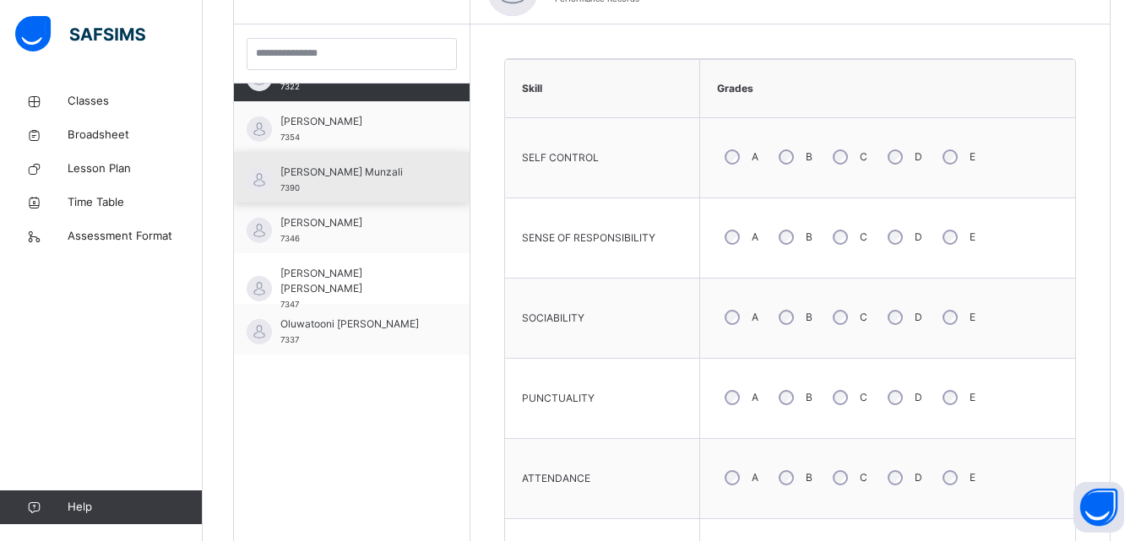
click at [409, 192] on div "[PERSON_NAME] Munzali 7390" at bounding box center [355, 180] width 151 height 30
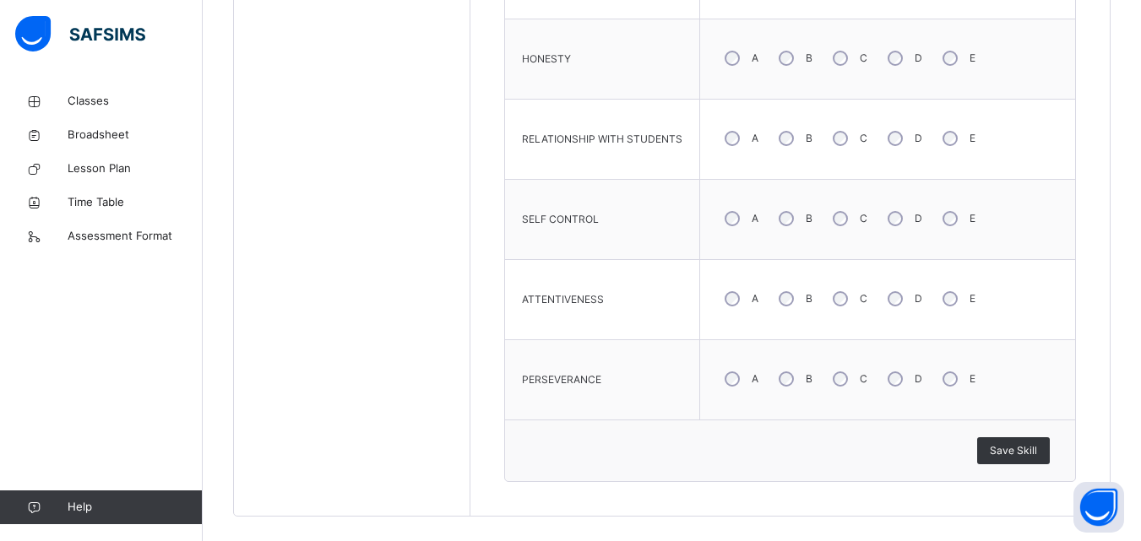
scroll to position [1237, 0]
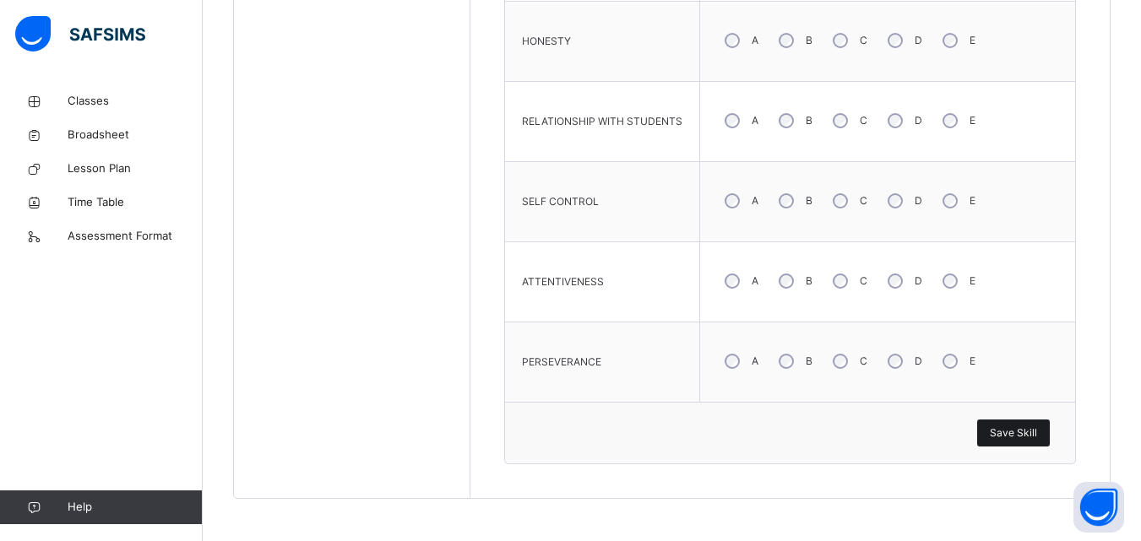
click at [1016, 433] on span "Save Skill" at bounding box center [1013, 433] width 47 height 15
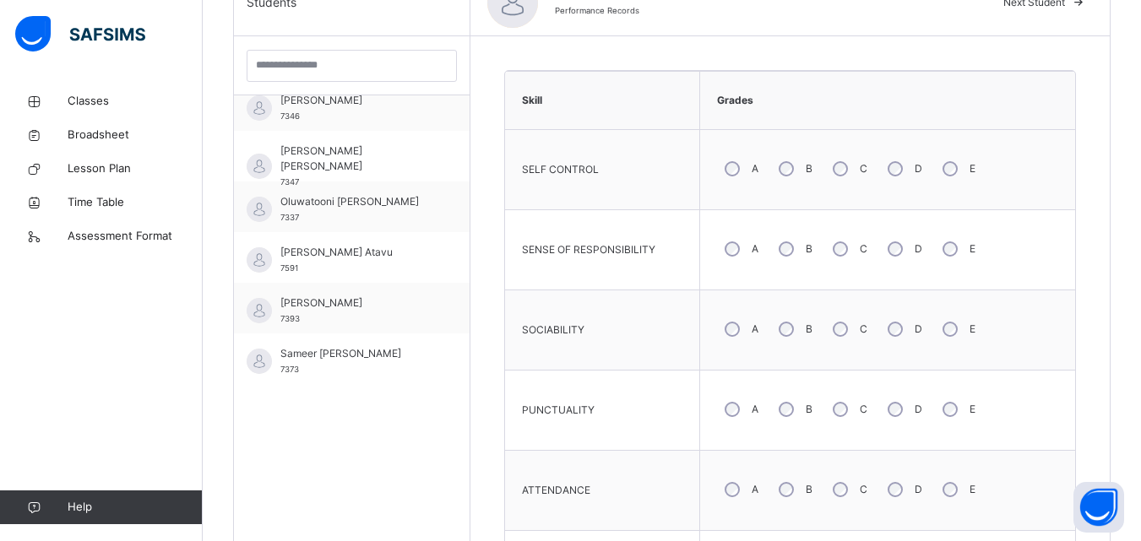
scroll to position [1384, 0]
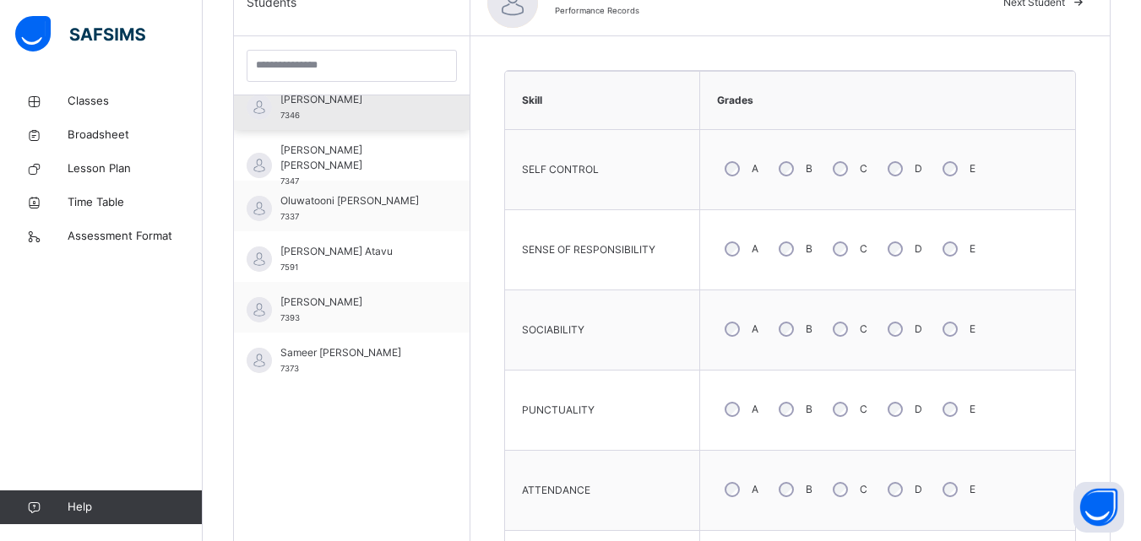
click at [422, 117] on div "[PERSON_NAME] 7346" at bounding box center [352, 104] width 236 height 51
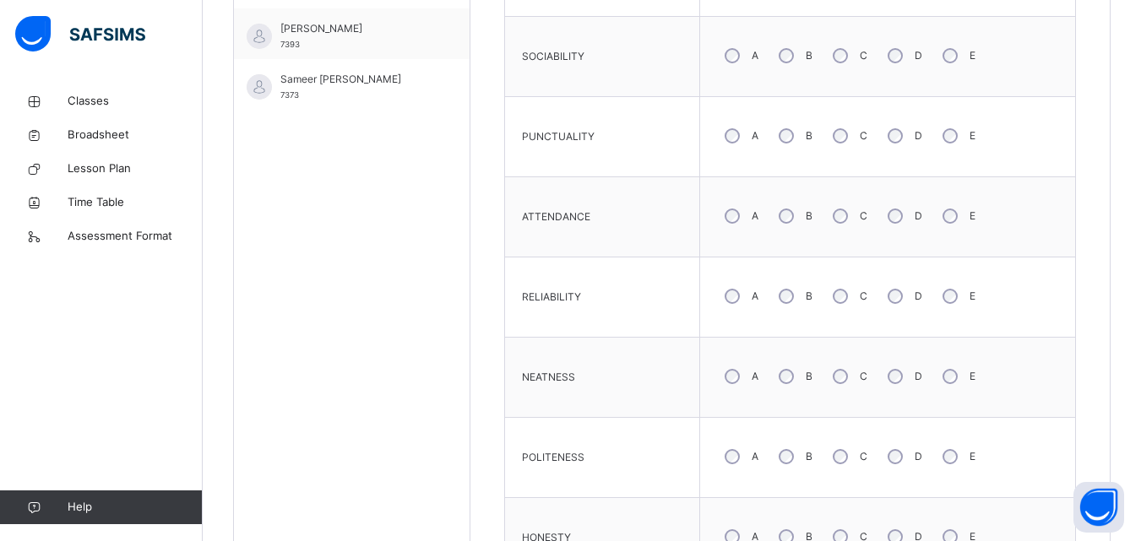
scroll to position [755, 0]
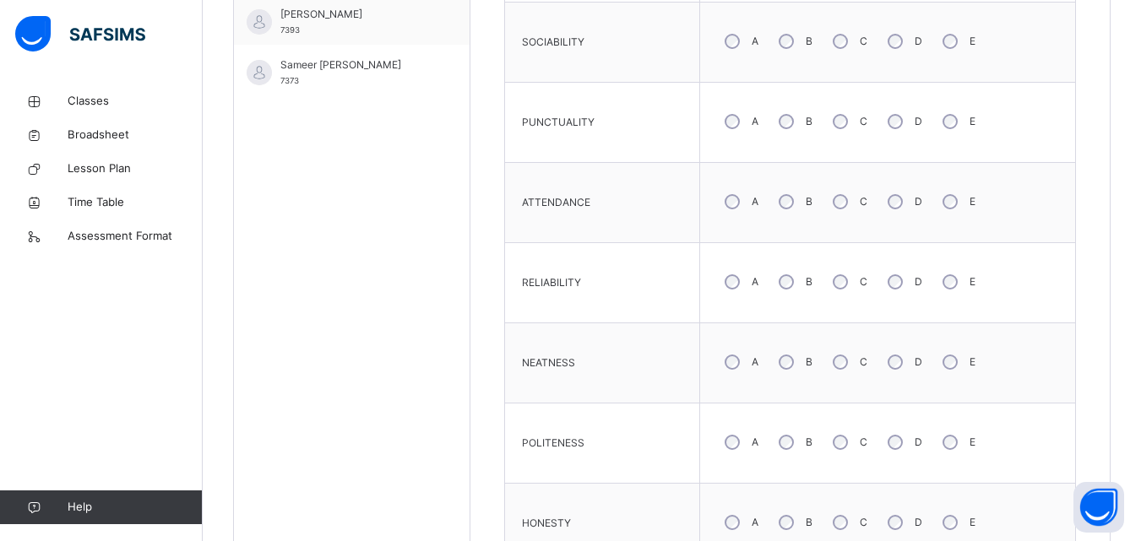
click at [794, 356] on div "B" at bounding box center [794, 361] width 46 height 35
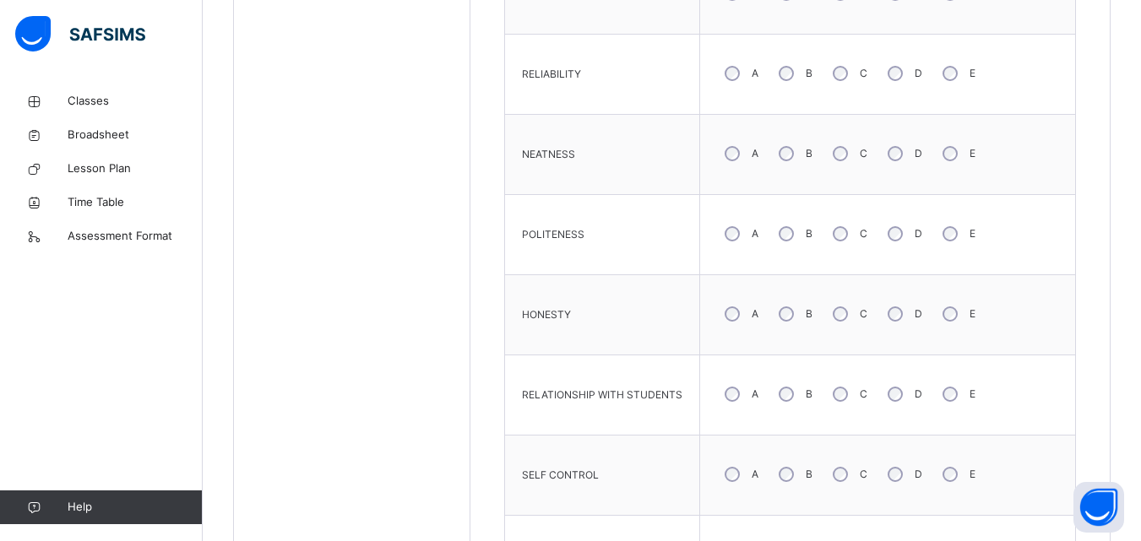
scroll to position [1043, 0]
click at [792, 390] on div "B" at bounding box center [794, 394] width 46 height 35
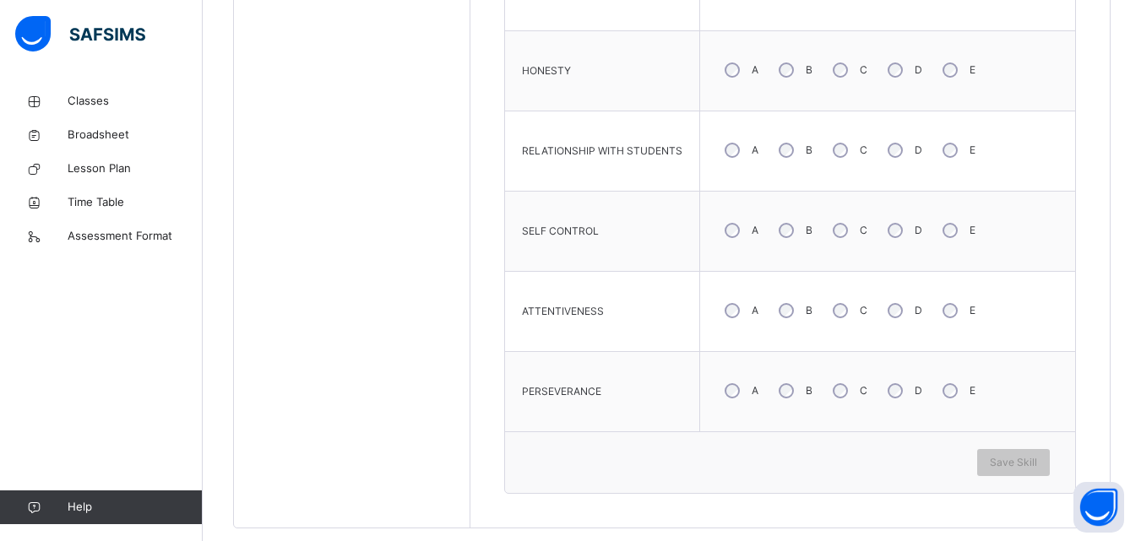
scroll to position [1237, 0]
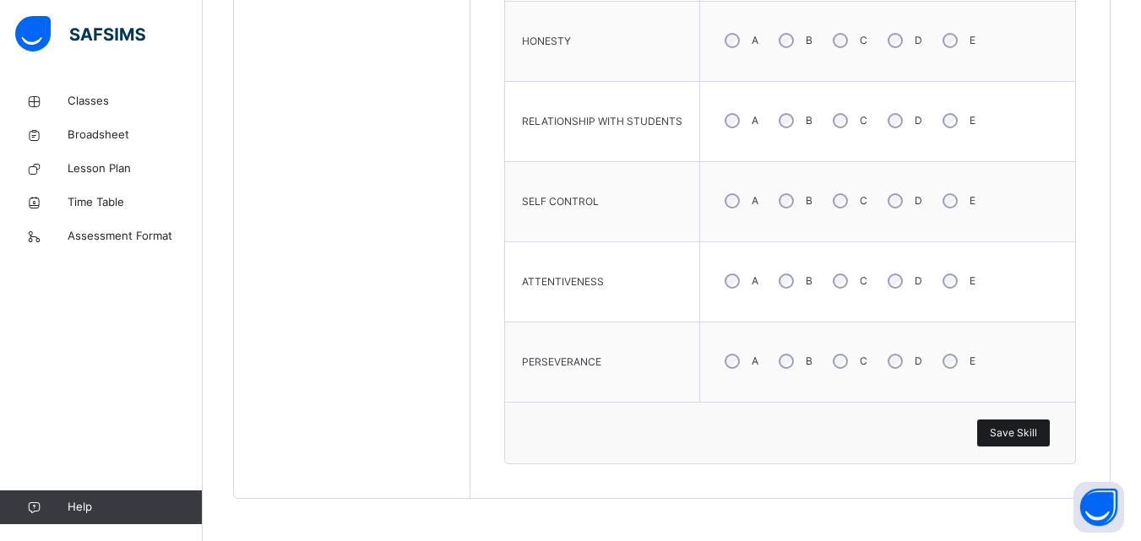
click at [1007, 432] on span "Save Skill" at bounding box center [1013, 433] width 47 height 15
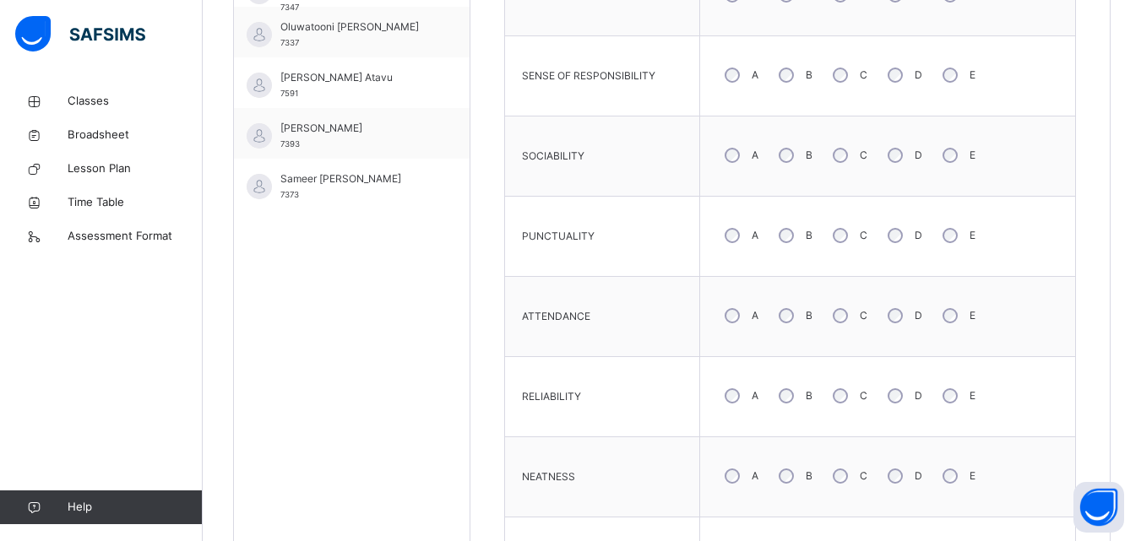
scroll to position [526, 0]
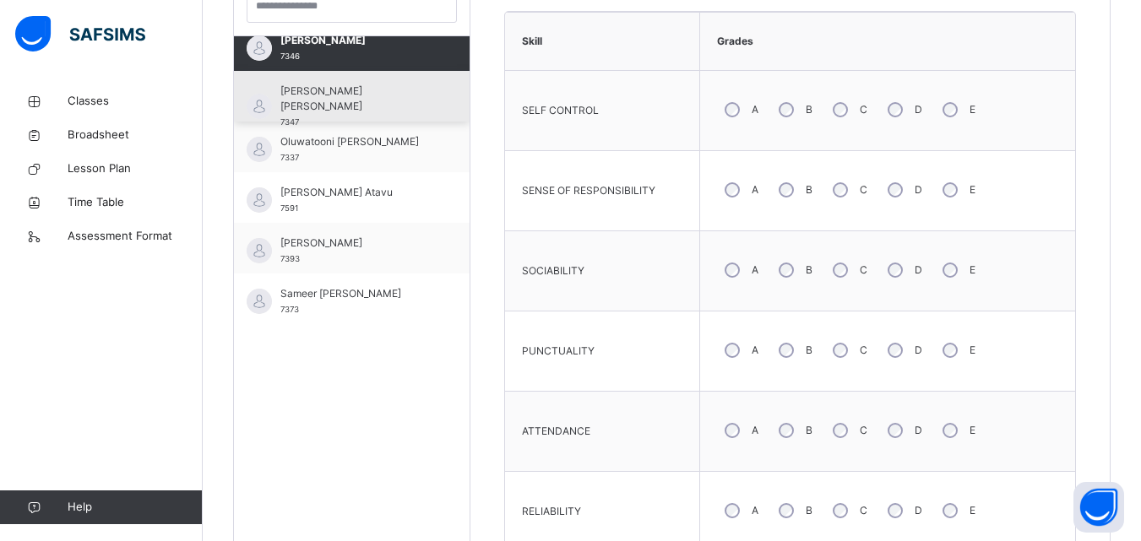
click at [439, 110] on div "[PERSON_NAME] [PERSON_NAME] 7347" at bounding box center [352, 96] width 236 height 51
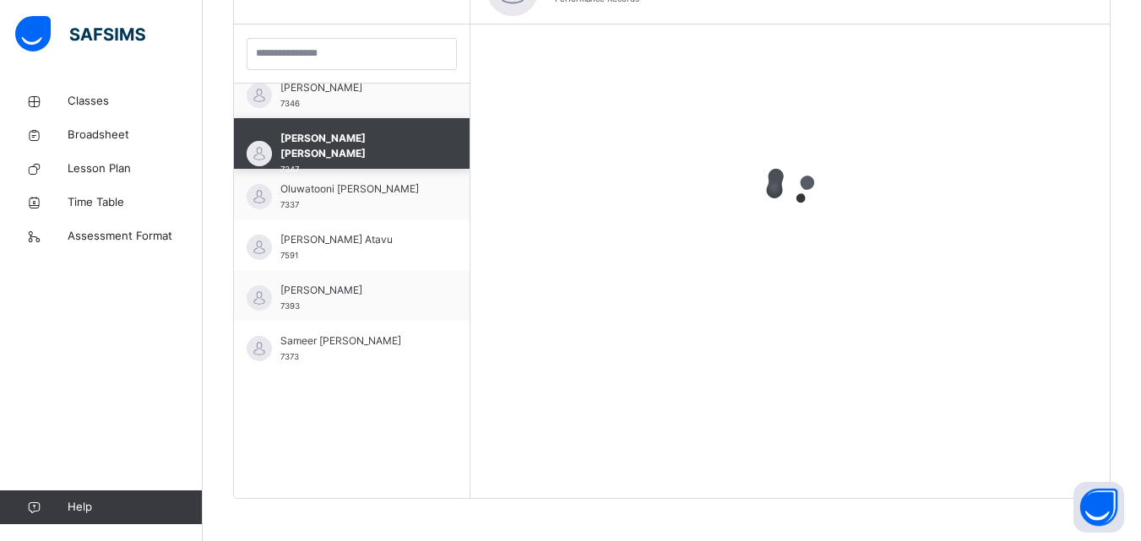
click at [439, 110] on div "[PERSON_NAME] 7346" at bounding box center [352, 93] width 236 height 51
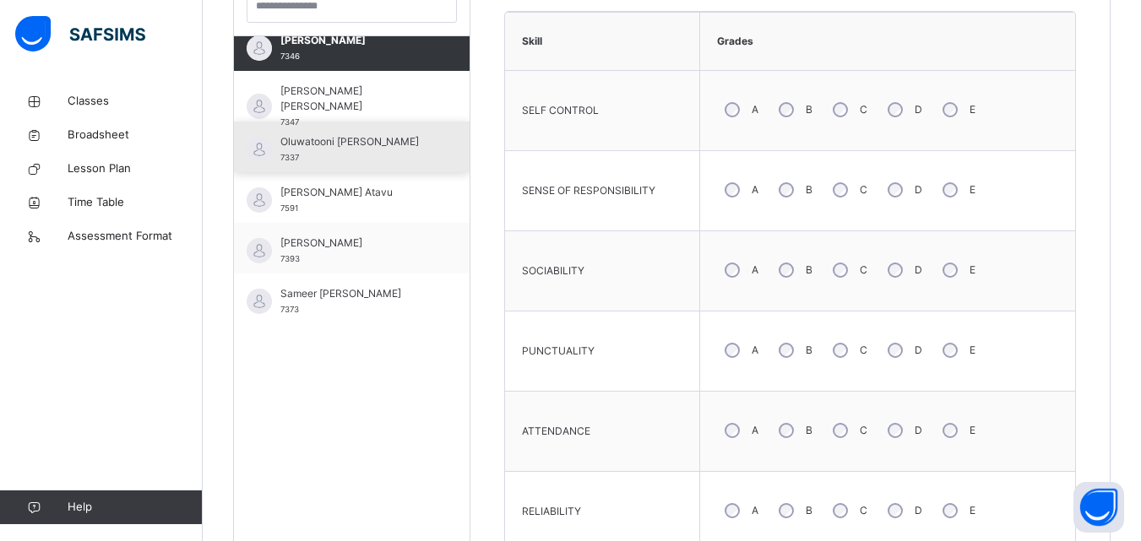
click at [426, 140] on div "Oluwatooni [PERSON_NAME] 7337" at bounding box center [352, 147] width 236 height 51
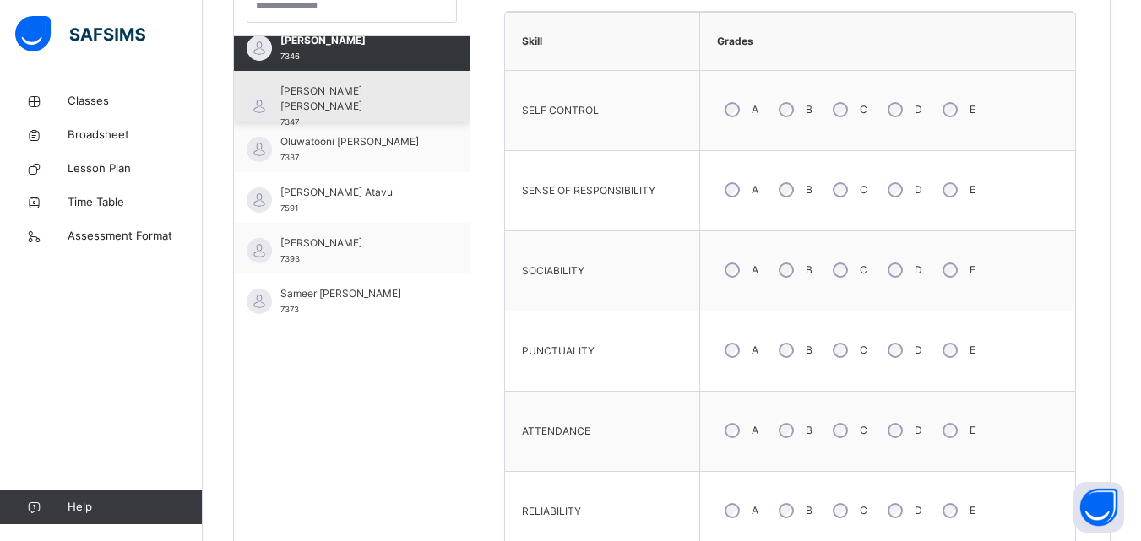
click at [426, 122] on div "[PERSON_NAME] [PERSON_NAME] 7347" at bounding box center [352, 96] width 236 height 51
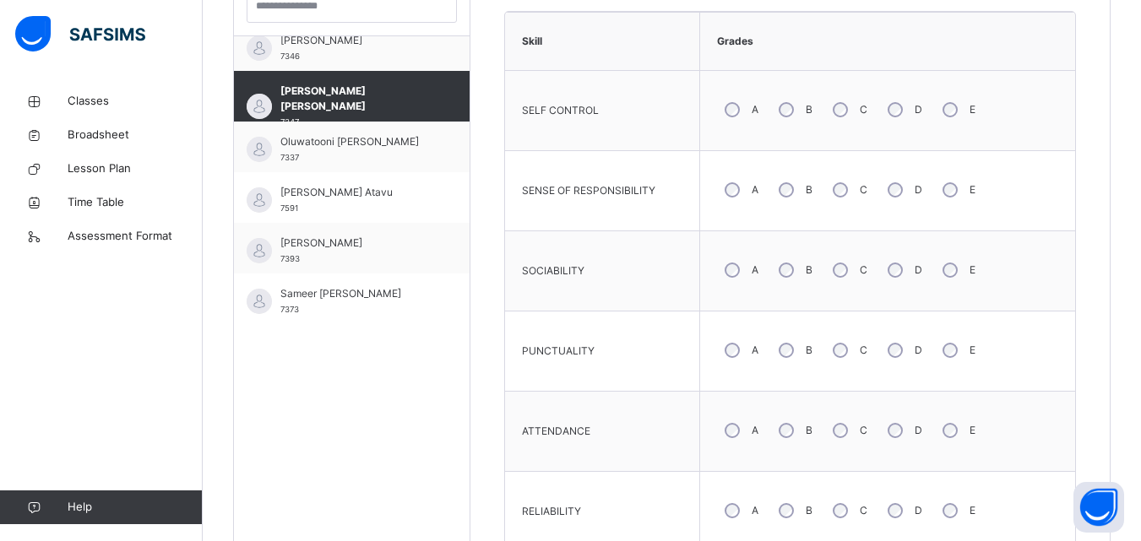
click at [738, 193] on div "A" at bounding box center [740, 189] width 46 height 35
click at [784, 499] on div "B" at bounding box center [794, 510] width 46 height 35
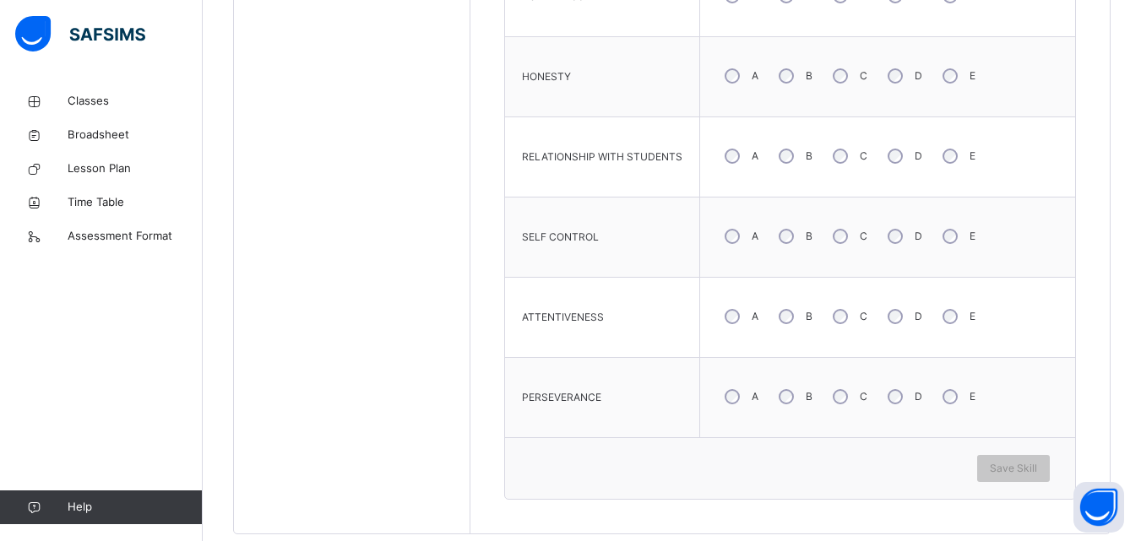
scroll to position [1211, 0]
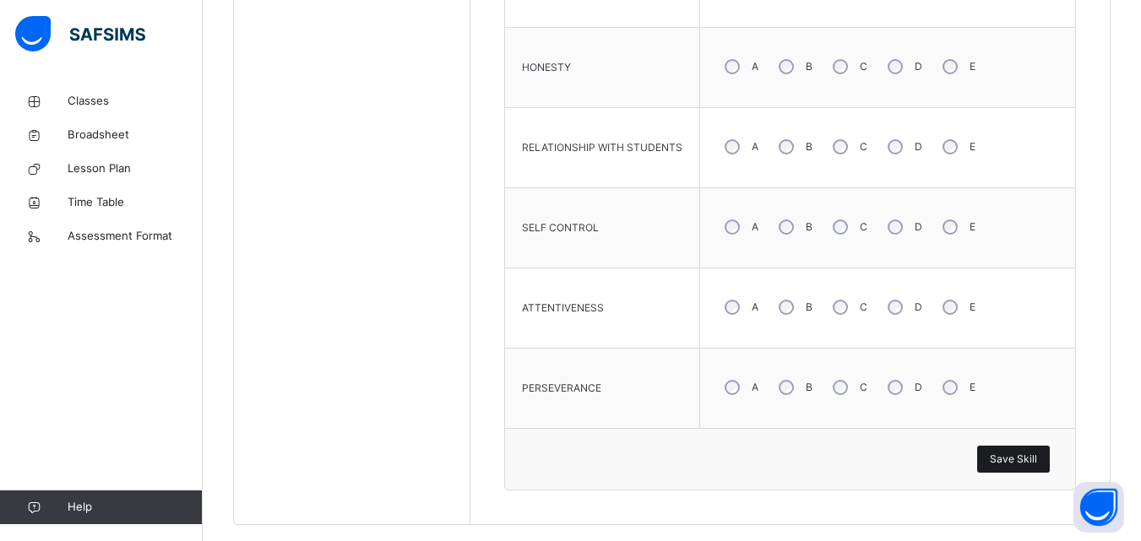
click at [1010, 450] on div "Save Skill" at bounding box center [1013, 459] width 73 height 27
click at [1029, 462] on span "Save Skill" at bounding box center [1013, 459] width 47 height 15
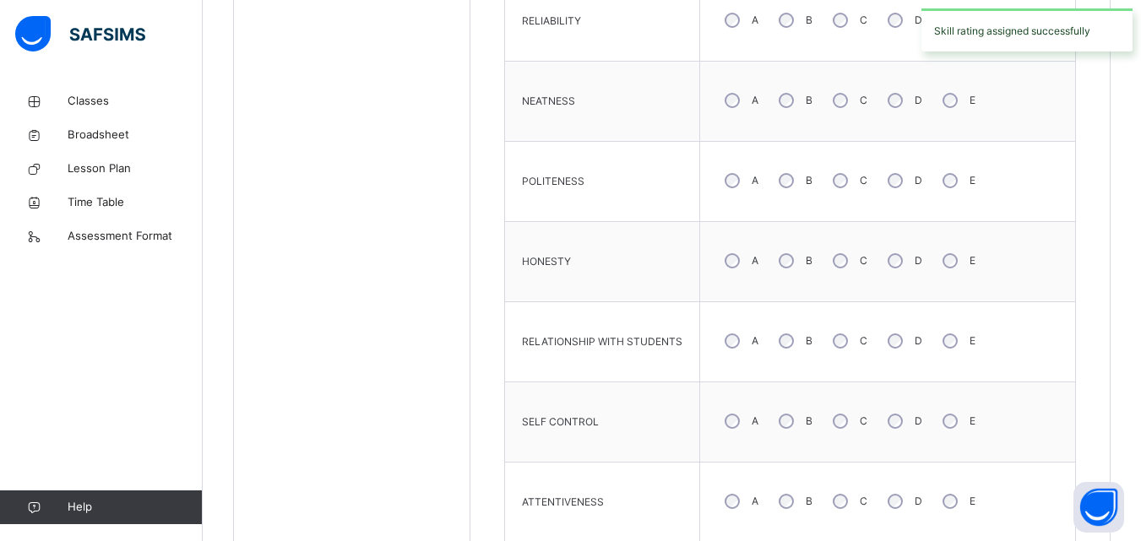
scroll to position [576, 0]
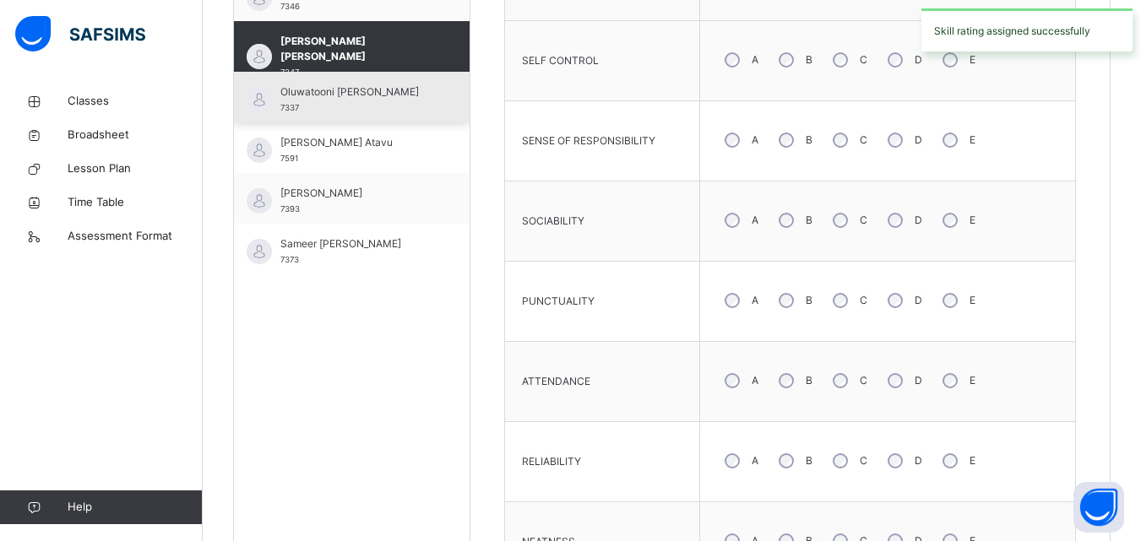
click at [414, 85] on span "Oluwatooni [PERSON_NAME]" at bounding box center [355, 91] width 151 height 15
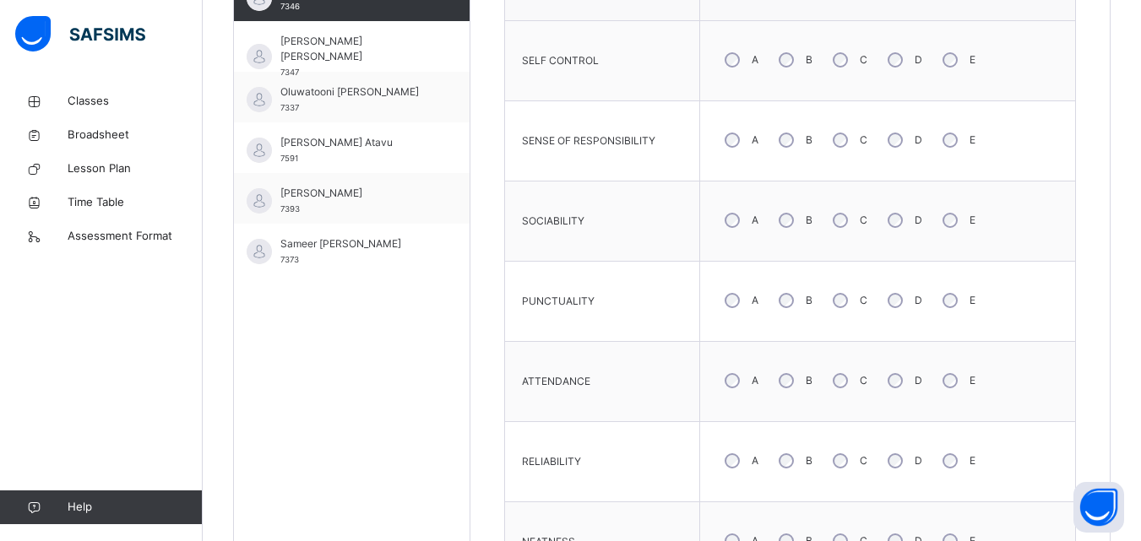
click at [948, 314] on div "E" at bounding box center [957, 300] width 45 height 35
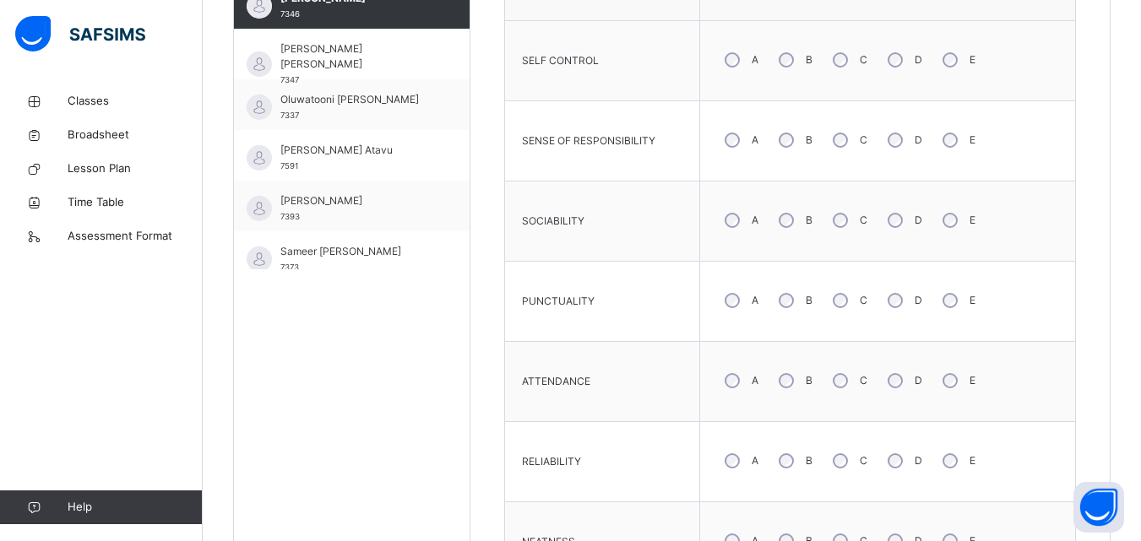
scroll to position [1364, 0]
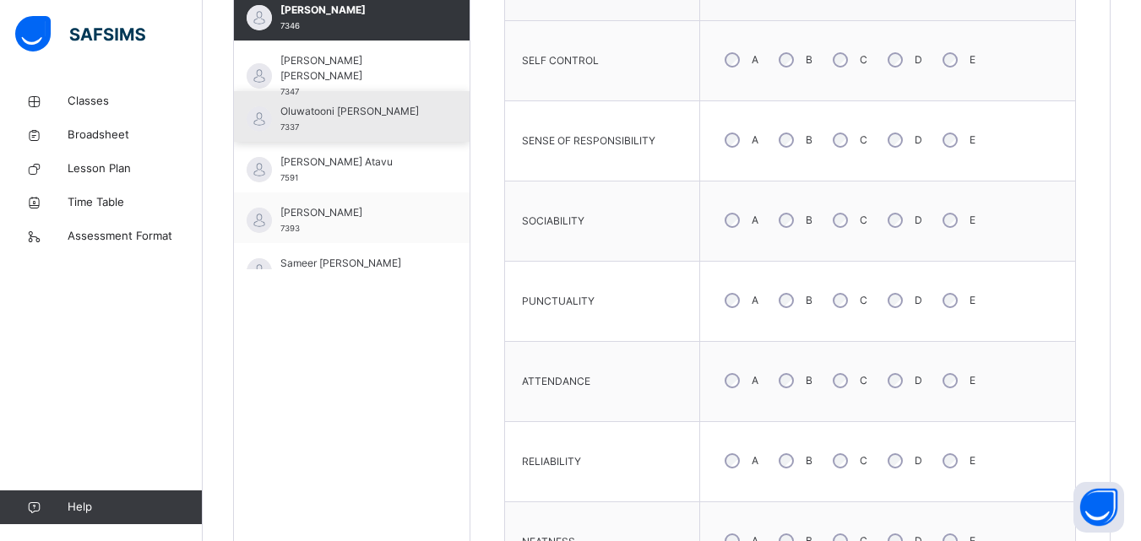
click at [431, 123] on div "Oluwatooni [PERSON_NAME] 7337" at bounding box center [352, 116] width 236 height 51
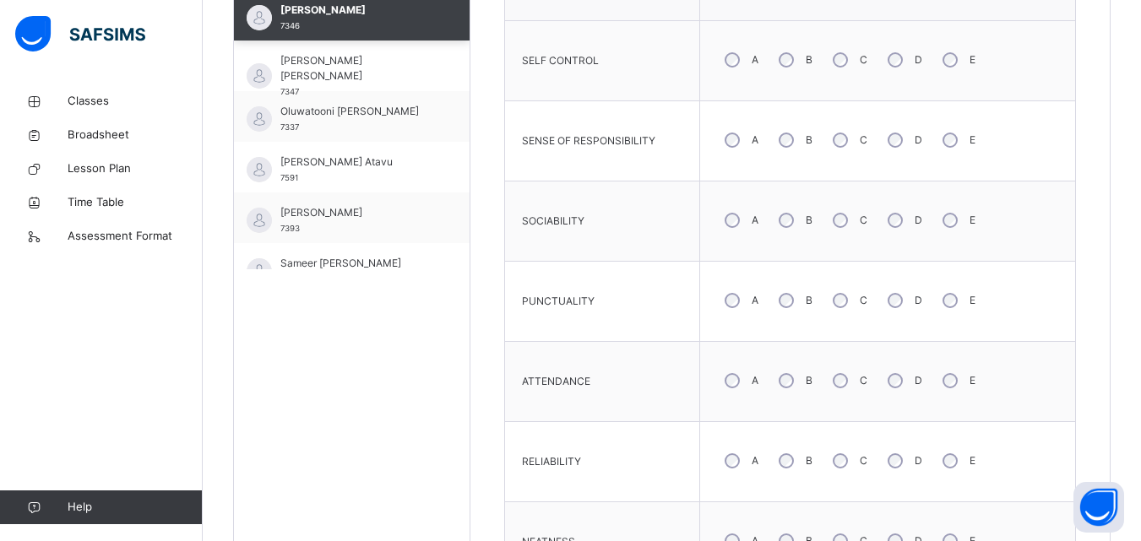
click at [431, 41] on div "[PERSON_NAME] 7346" at bounding box center [352, 15] width 236 height 51
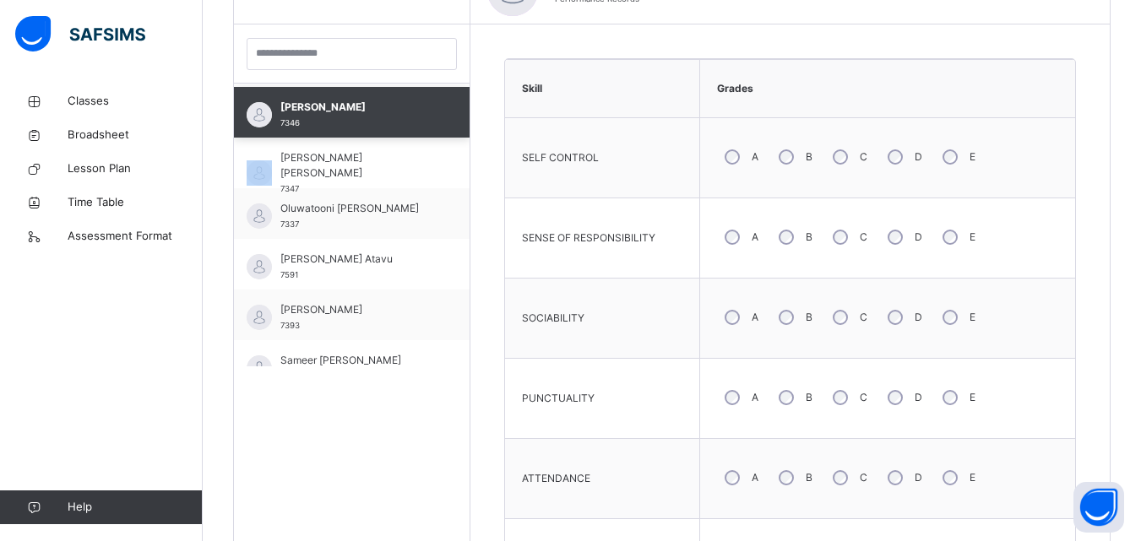
scroll to position [576, 0]
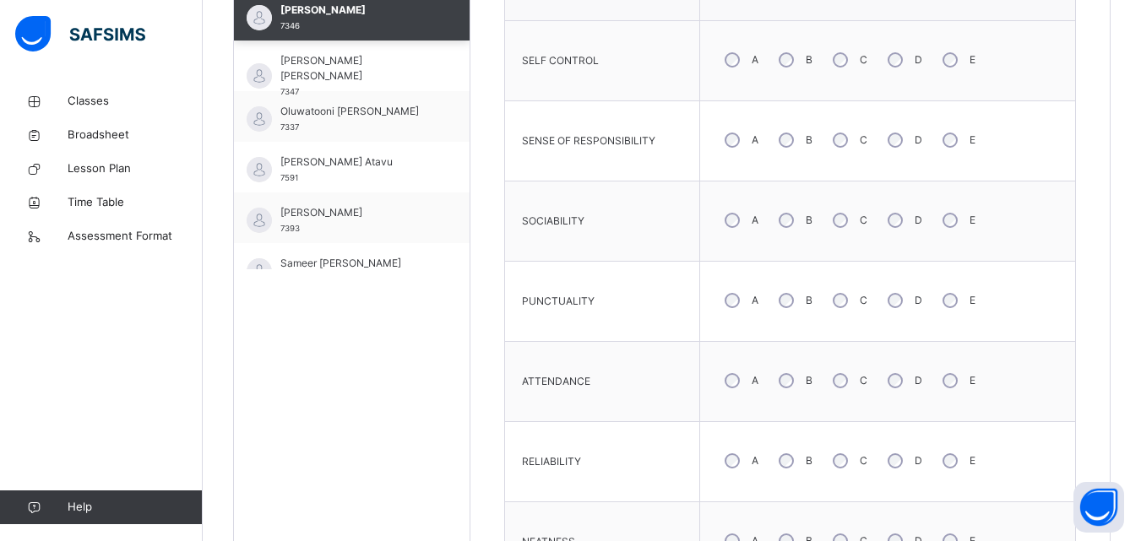
click at [431, 123] on div "Oluwatooni [PERSON_NAME] 7337" at bounding box center [352, 116] width 236 height 51
click at [431, 41] on div "[PERSON_NAME] 7346" at bounding box center [352, 15] width 236 height 51
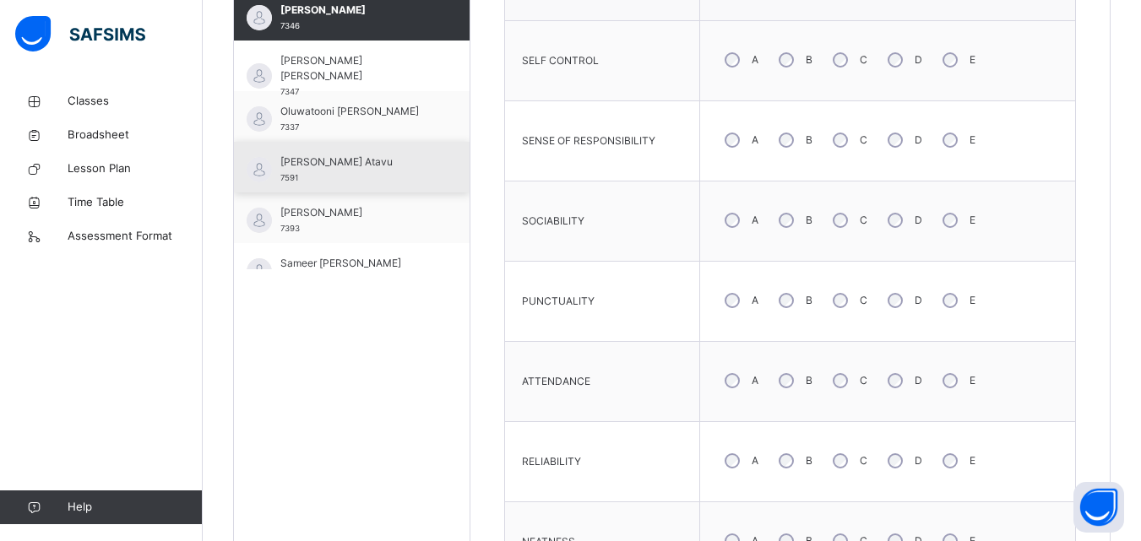
click at [425, 171] on div "[PERSON_NAME] 7591" at bounding box center [352, 167] width 236 height 51
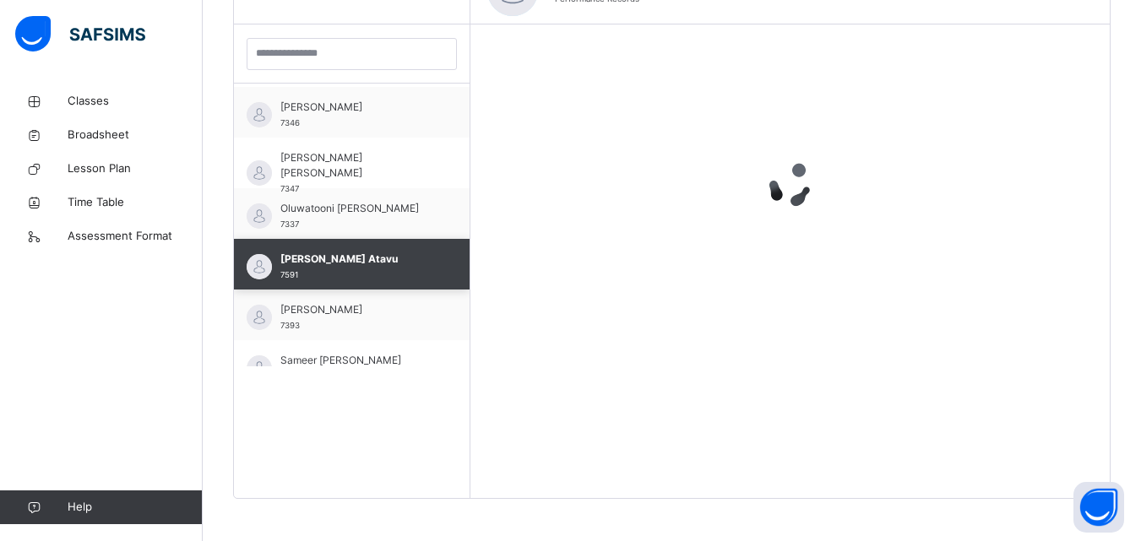
click at [425, 171] on div "[PERSON_NAME] [PERSON_NAME] 7347" at bounding box center [352, 163] width 236 height 51
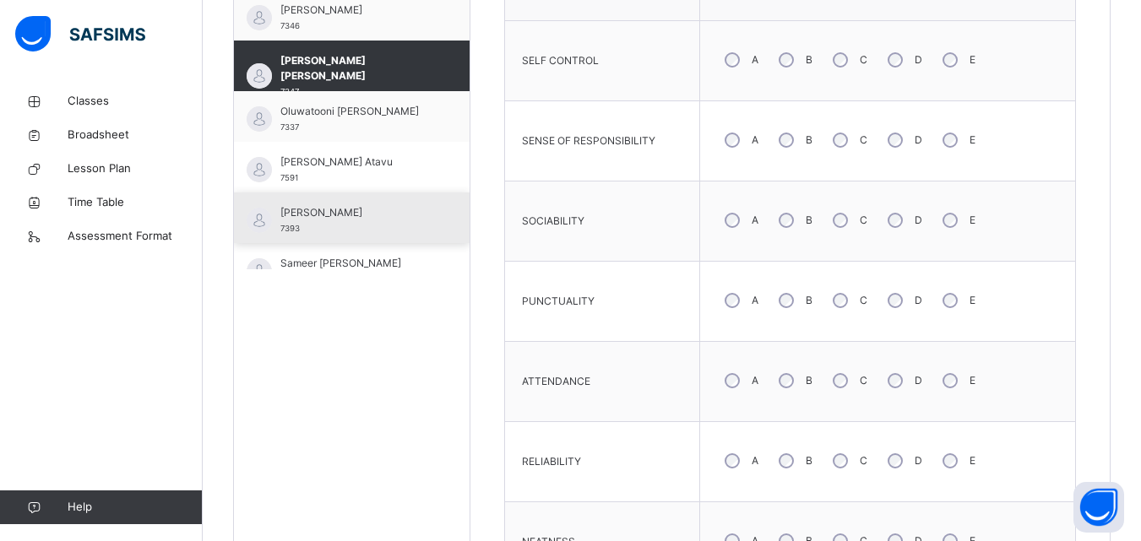
click at [424, 212] on div "[PERSON_NAME] 7393" at bounding box center [352, 218] width 236 height 51
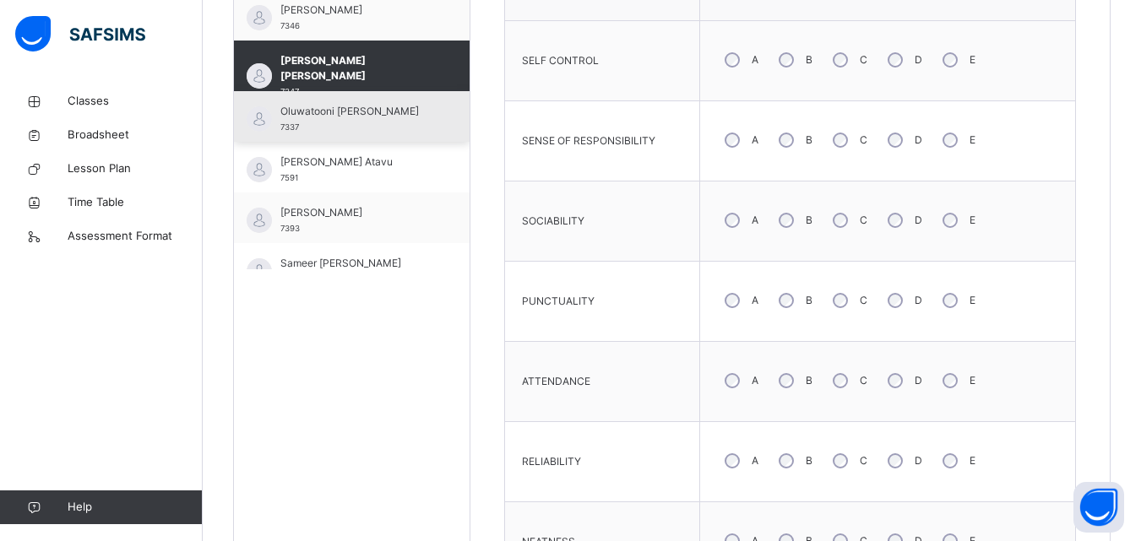
click at [424, 142] on div "Oluwatooni [PERSON_NAME] 7337" at bounding box center [352, 116] width 236 height 51
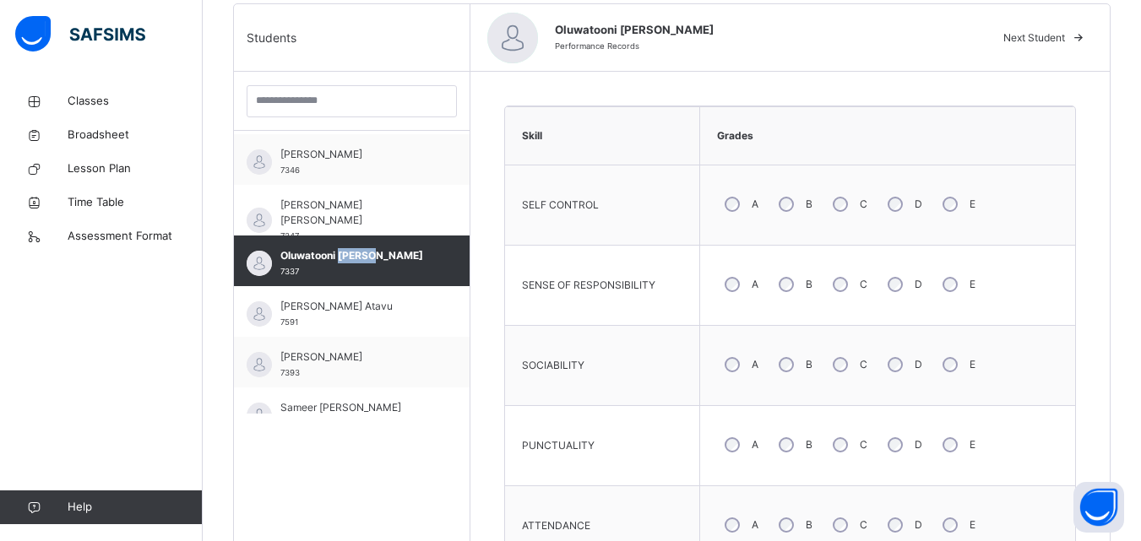
scroll to position [429, 0]
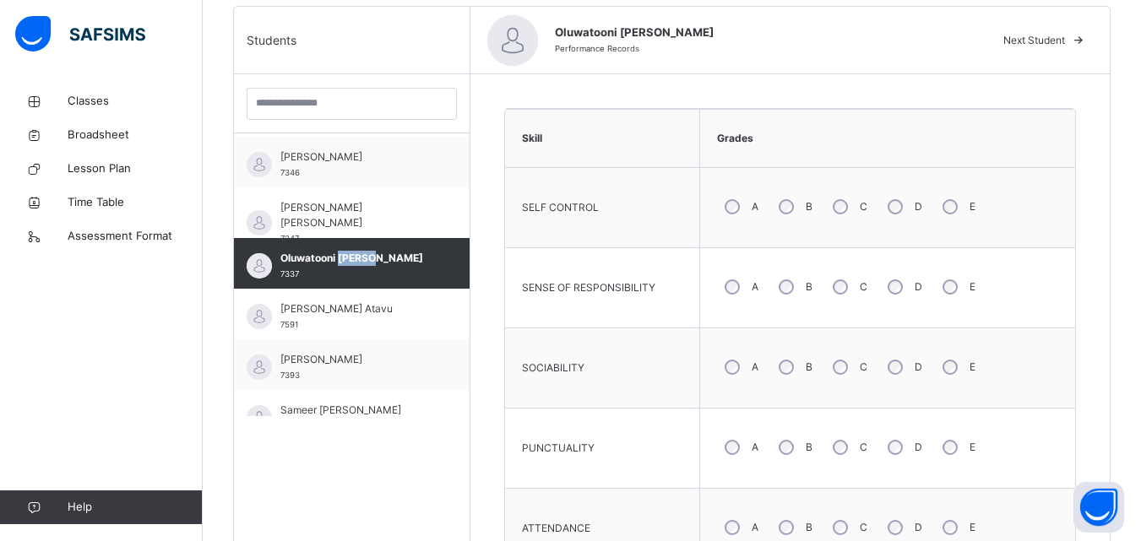
click at [948, 223] on div "E" at bounding box center [957, 206] width 45 height 35
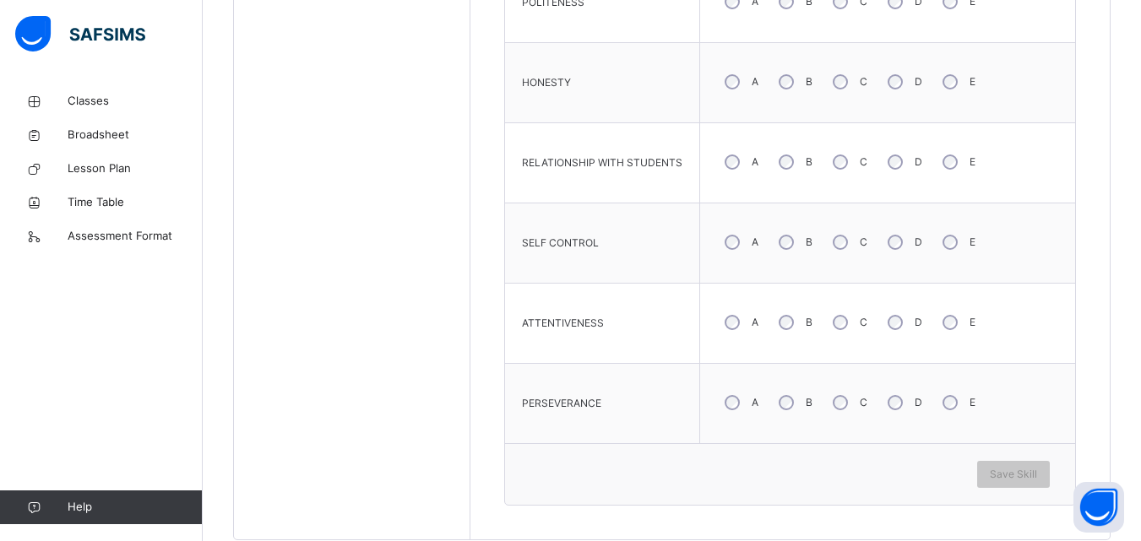
scroll to position [1237, 0]
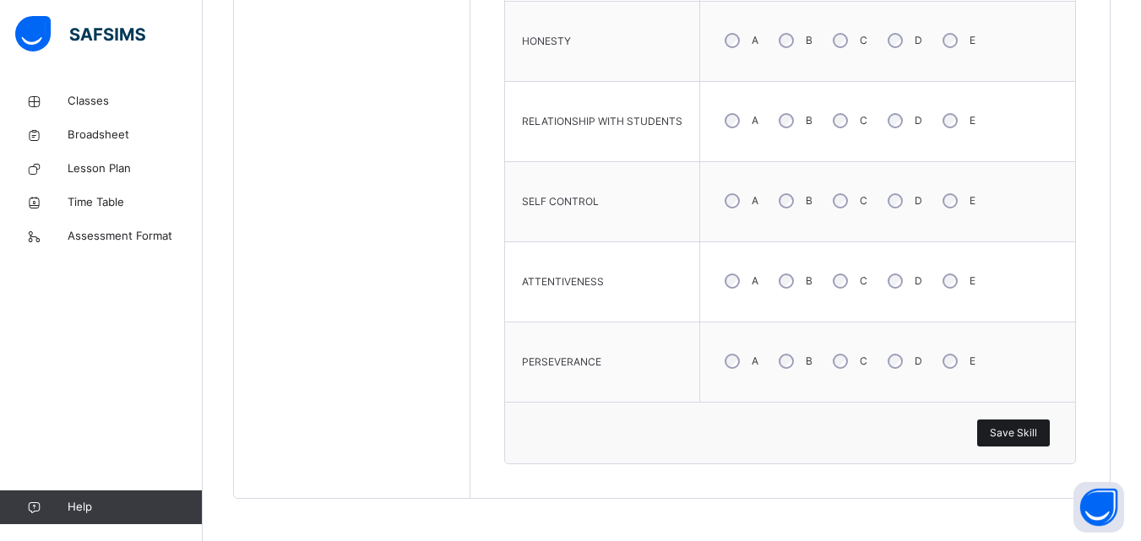
click at [1014, 437] on span "Save Skill" at bounding box center [1013, 433] width 47 height 15
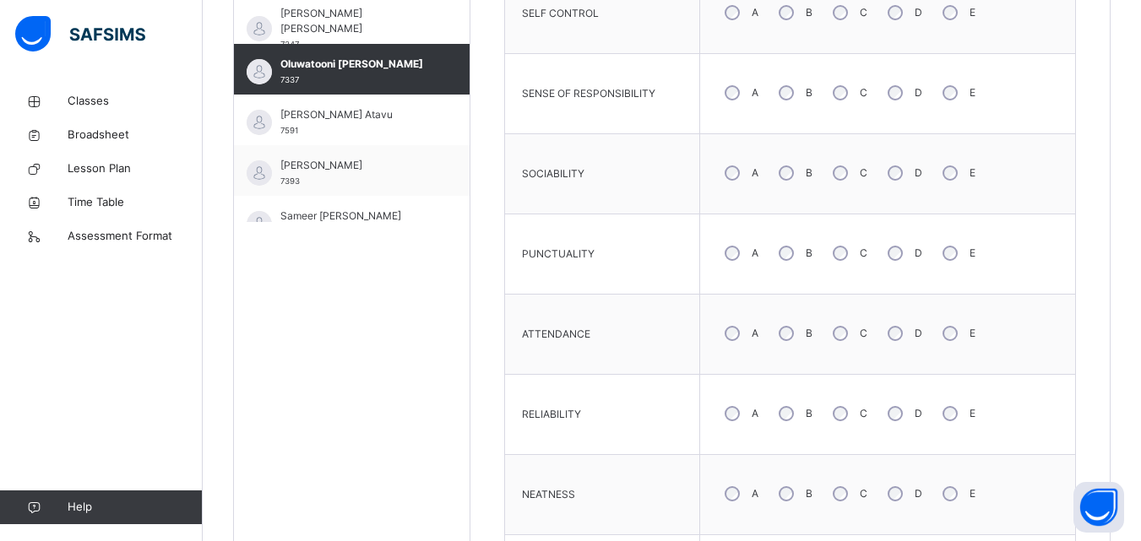
scroll to position [596, 0]
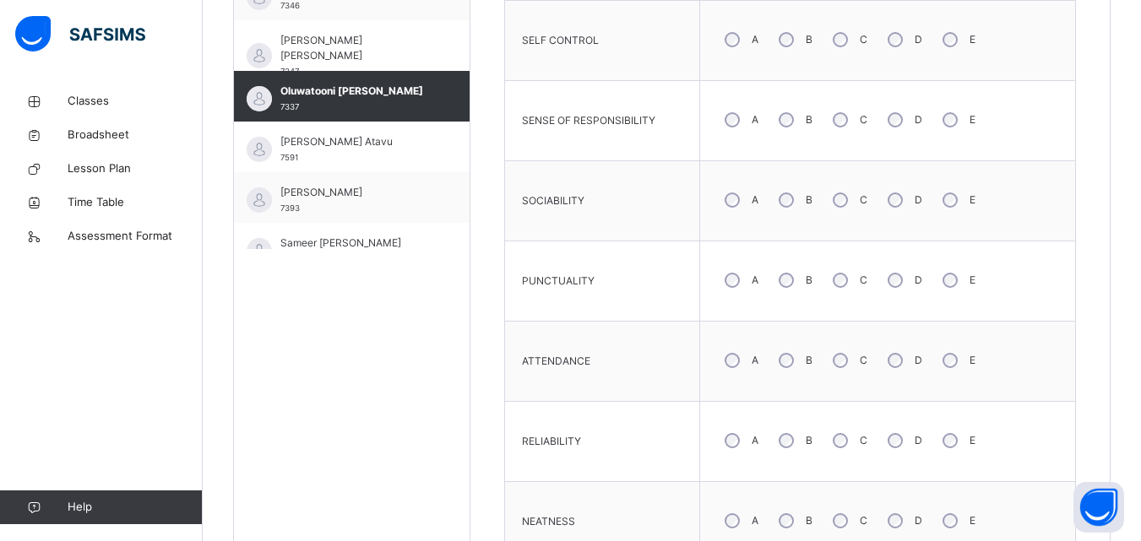
click at [948, 214] on div "E" at bounding box center [957, 199] width 45 height 35
click at [949, 231] on td "A B C D E" at bounding box center [888, 201] width 376 height 80
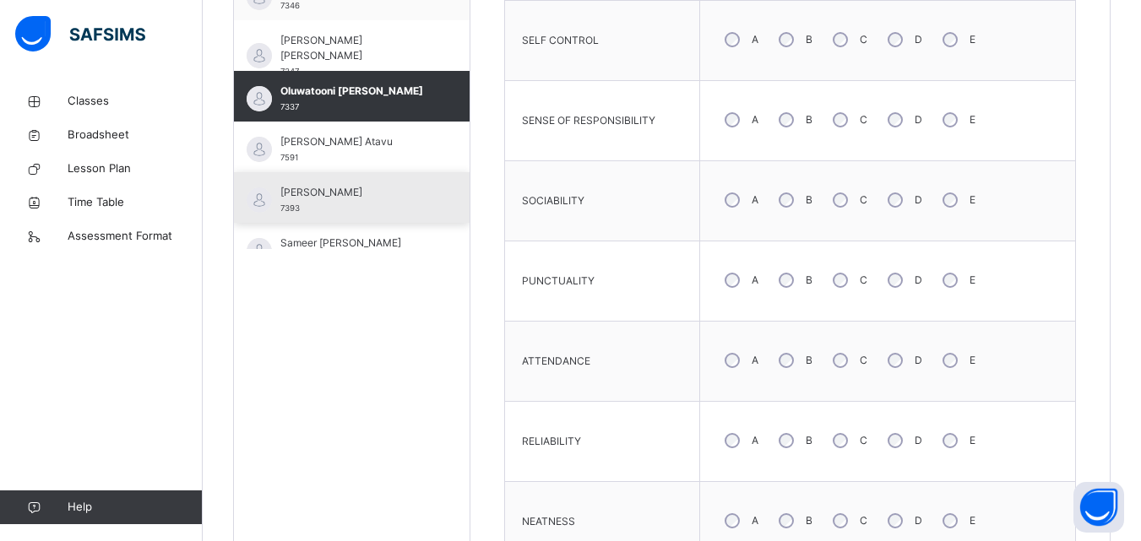
click at [416, 182] on div "[PERSON_NAME] 7393" at bounding box center [352, 197] width 236 height 51
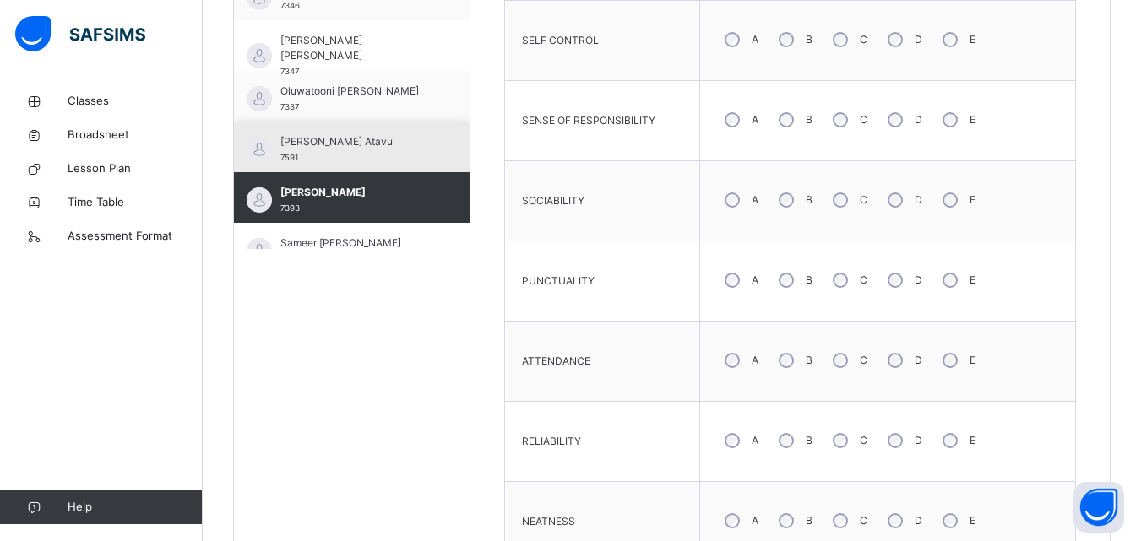
click at [408, 158] on div "[PERSON_NAME] 7591" at bounding box center [355, 149] width 151 height 30
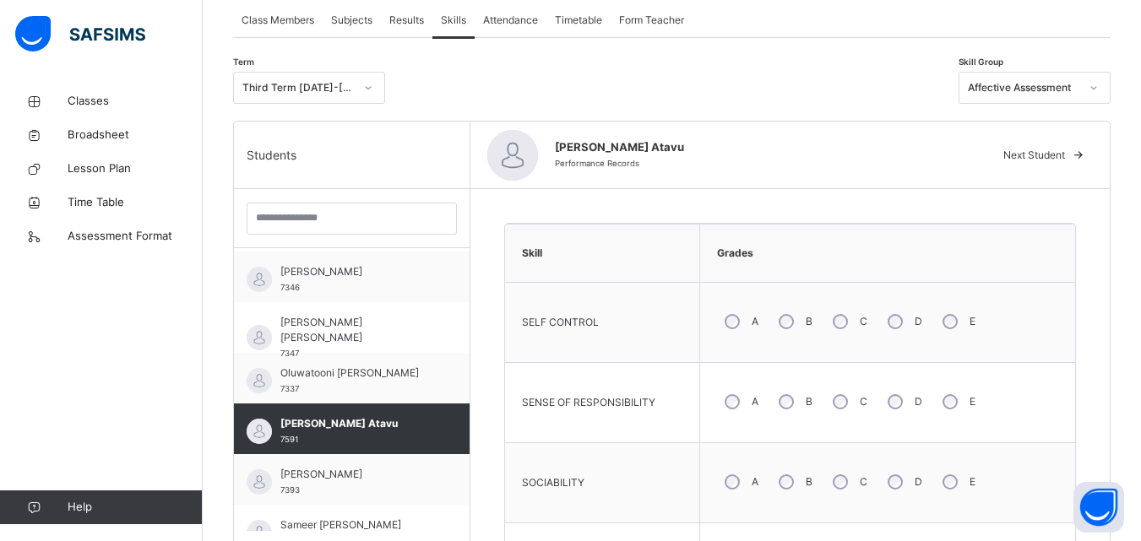
scroll to position [384, 0]
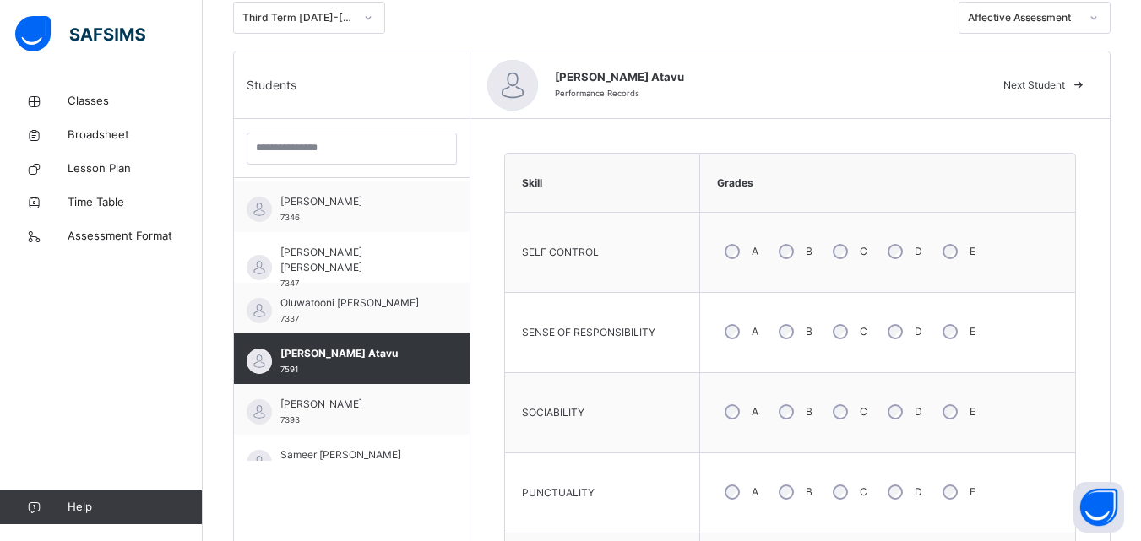
click at [738, 488] on div "A" at bounding box center [740, 491] width 46 height 35
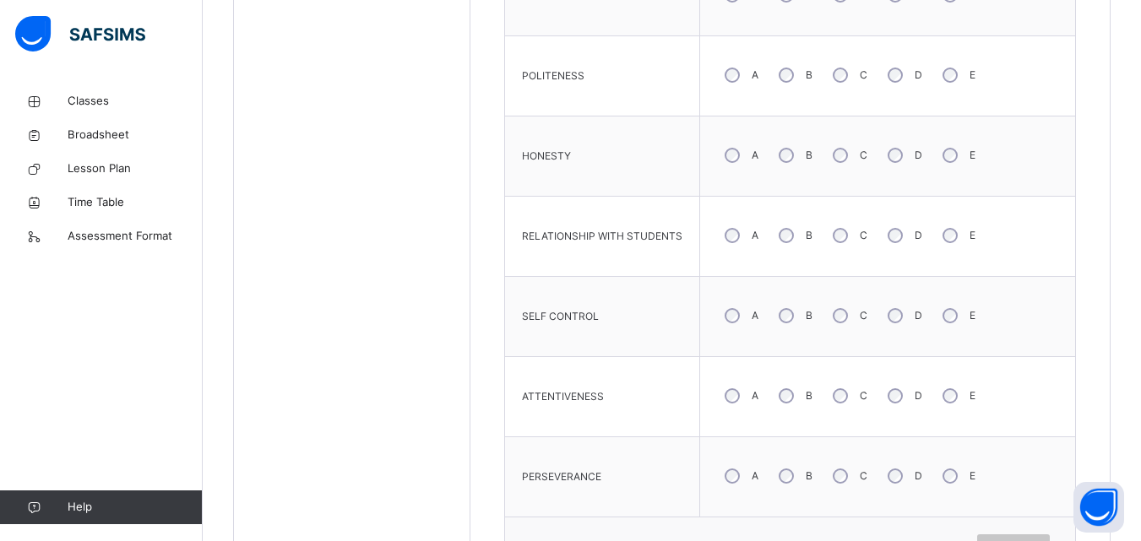
scroll to position [1237, 0]
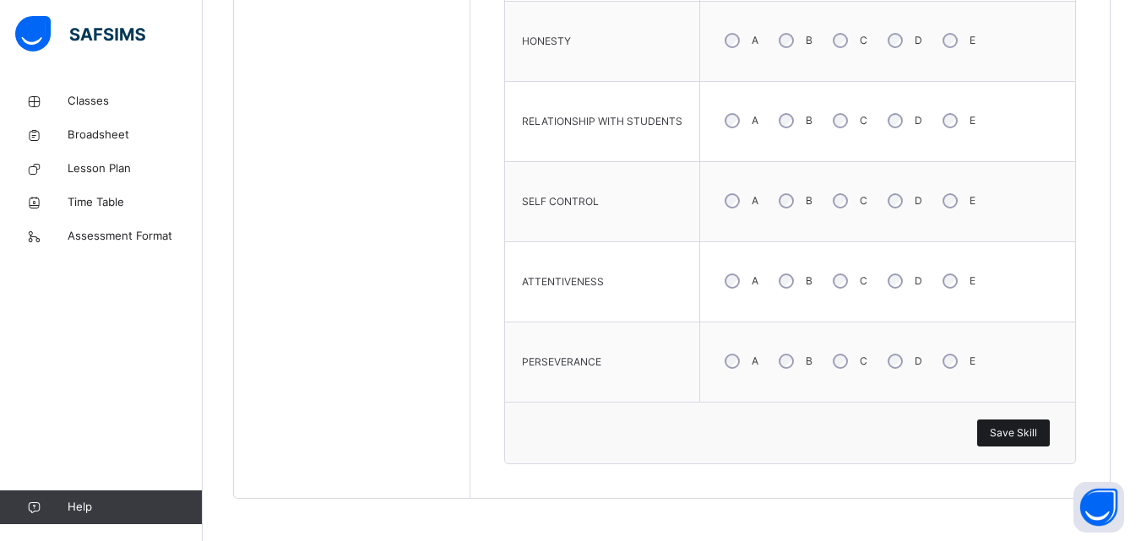
click at [1037, 432] on span "Save Skill" at bounding box center [1013, 433] width 47 height 15
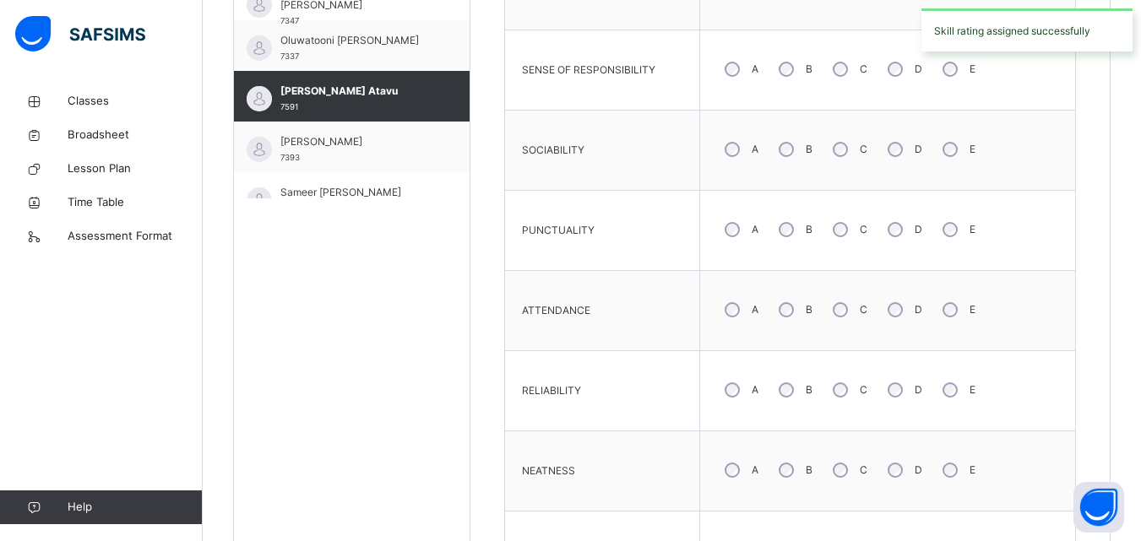
scroll to position [635, 0]
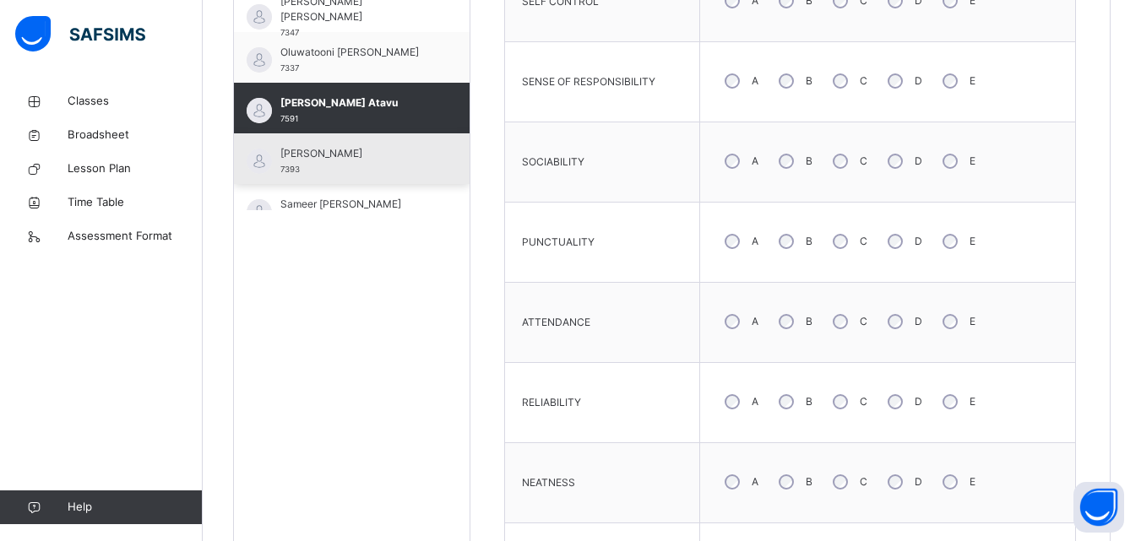
click at [419, 173] on div "[PERSON_NAME] 7393" at bounding box center [352, 158] width 236 height 51
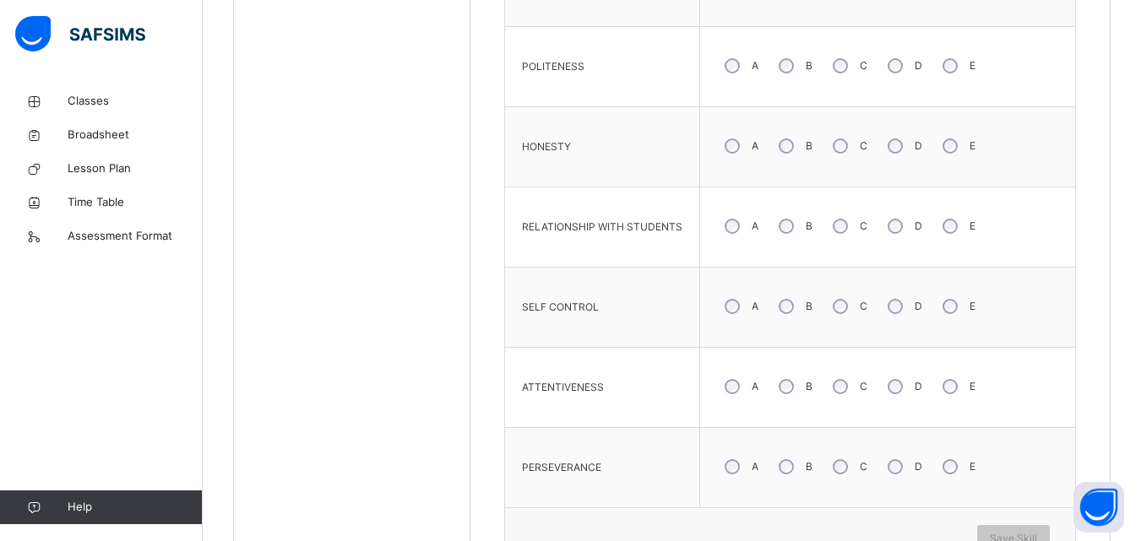
scroll to position [1237, 0]
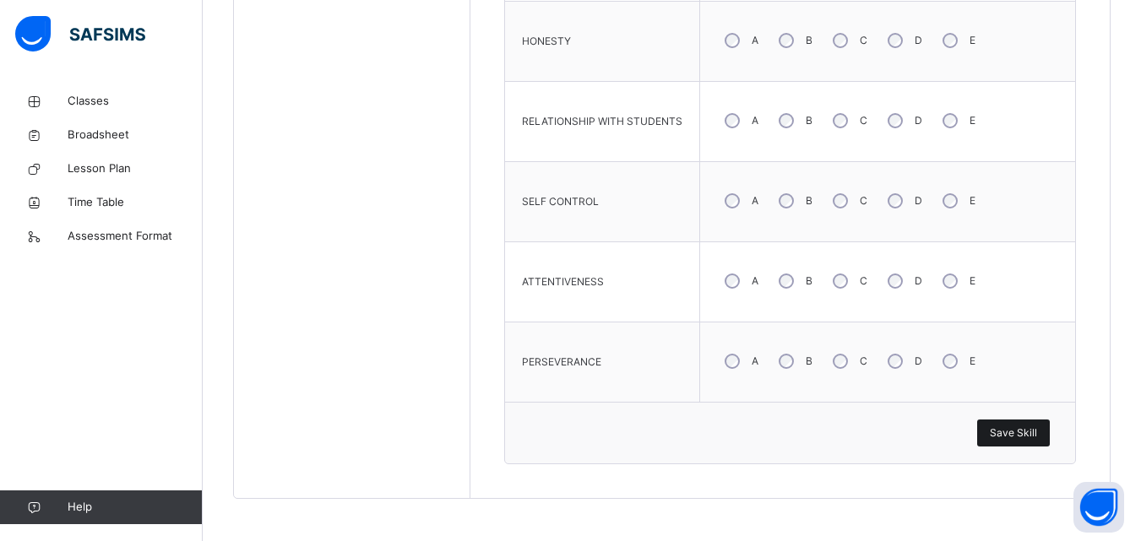
click at [1009, 434] on span "Save Skill" at bounding box center [1013, 433] width 47 height 15
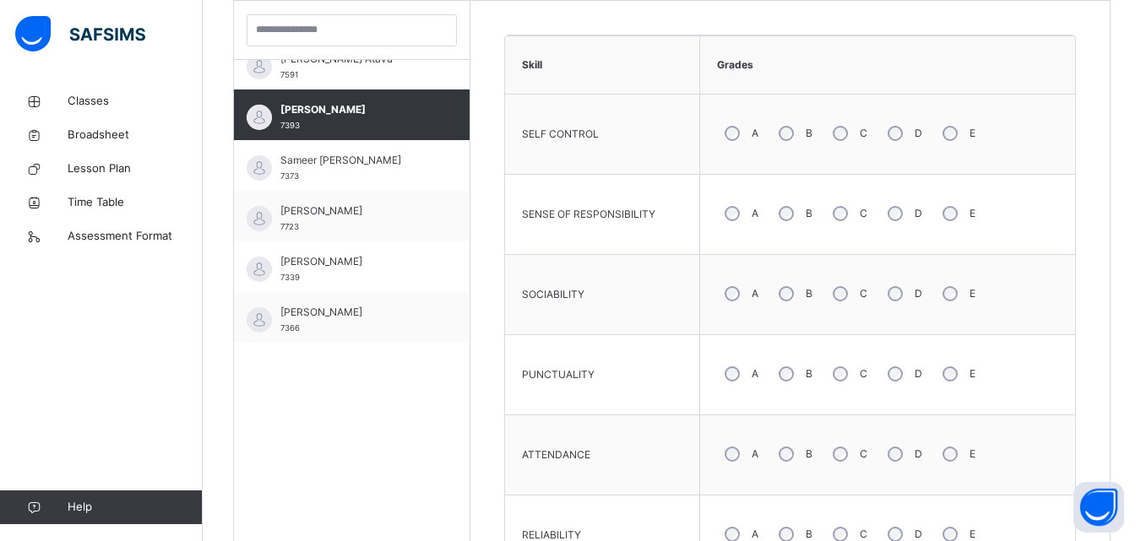
scroll to position [500, 0]
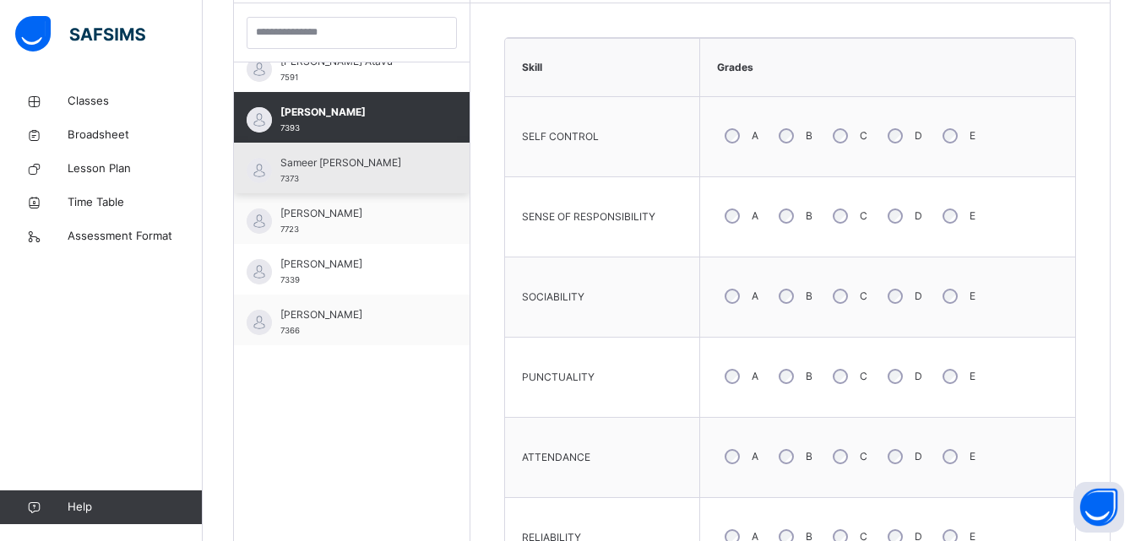
click at [416, 182] on div "Sameer [PERSON_NAME] 7373" at bounding box center [355, 170] width 151 height 30
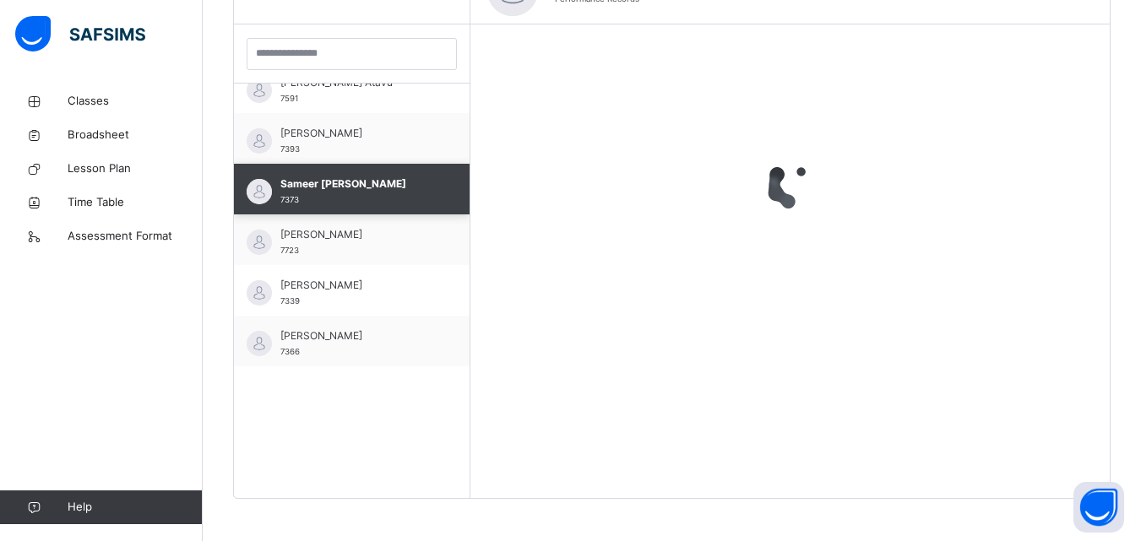
click at [416, 182] on span "Sameer [PERSON_NAME]" at bounding box center [355, 183] width 151 height 15
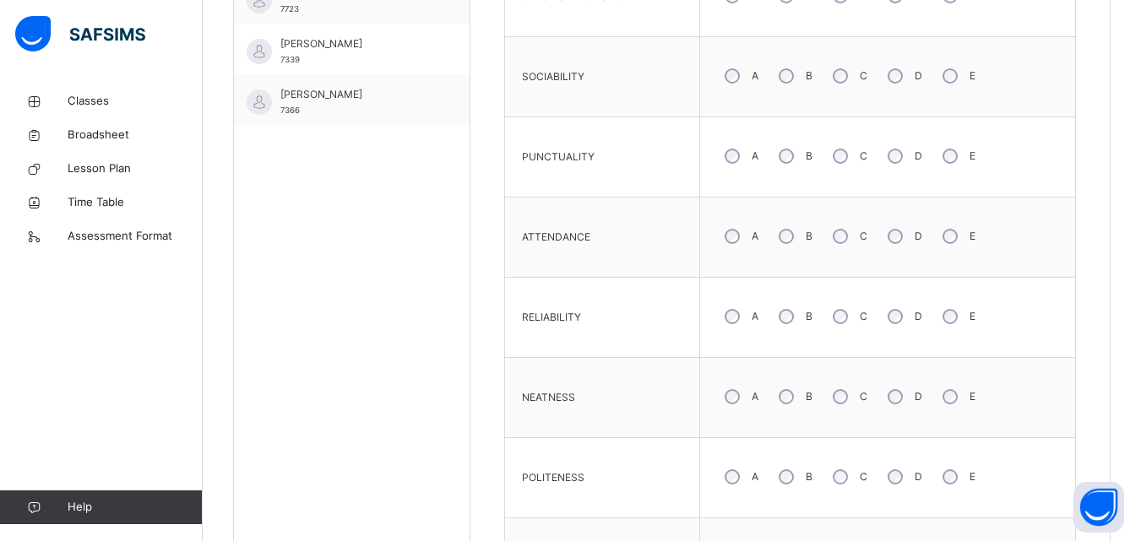
scroll to position [746, 0]
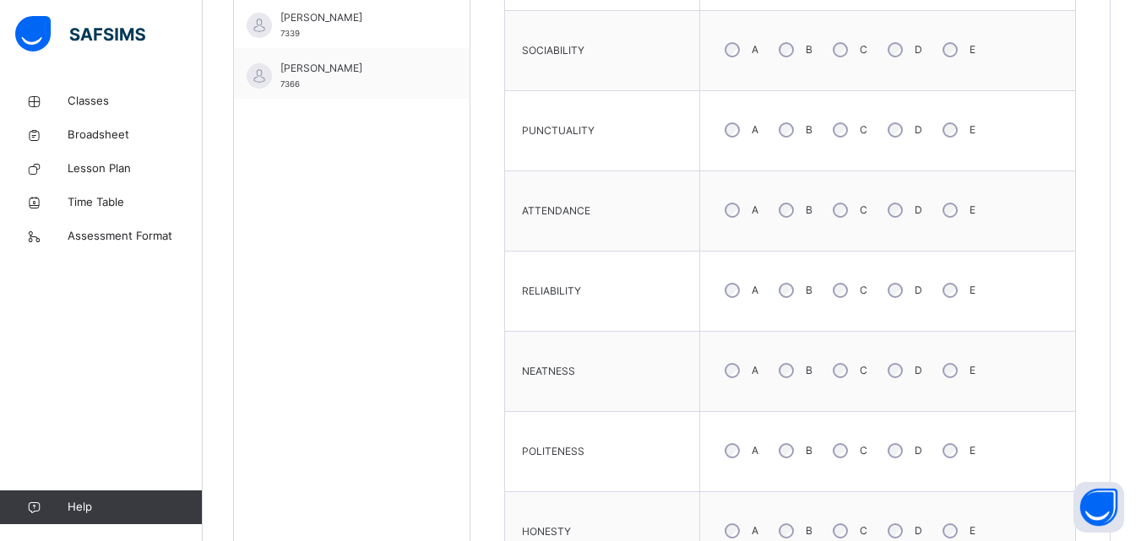
click at [782, 458] on div "B" at bounding box center [794, 450] width 46 height 35
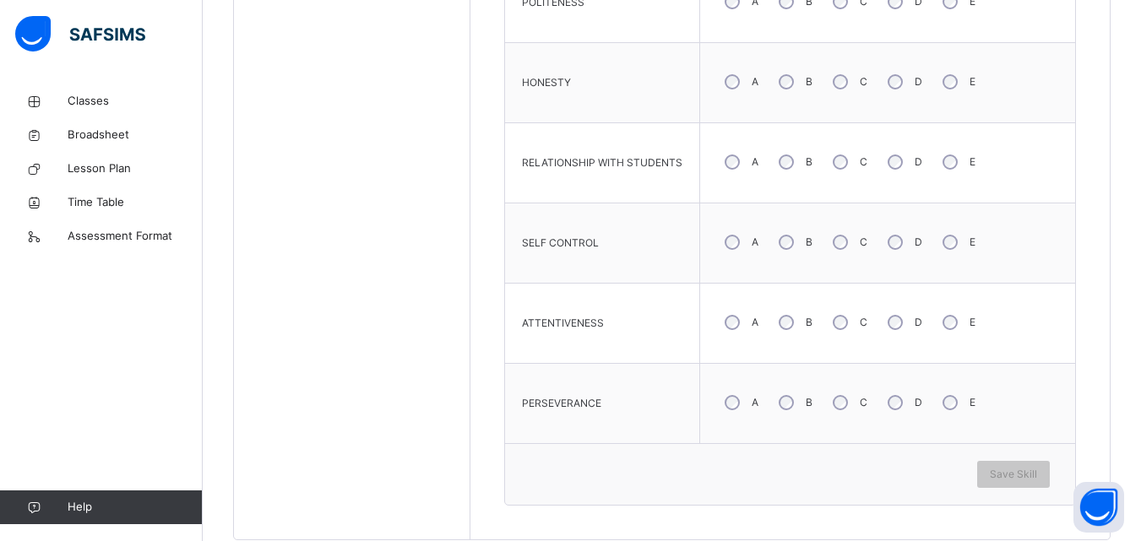
scroll to position [1237, 0]
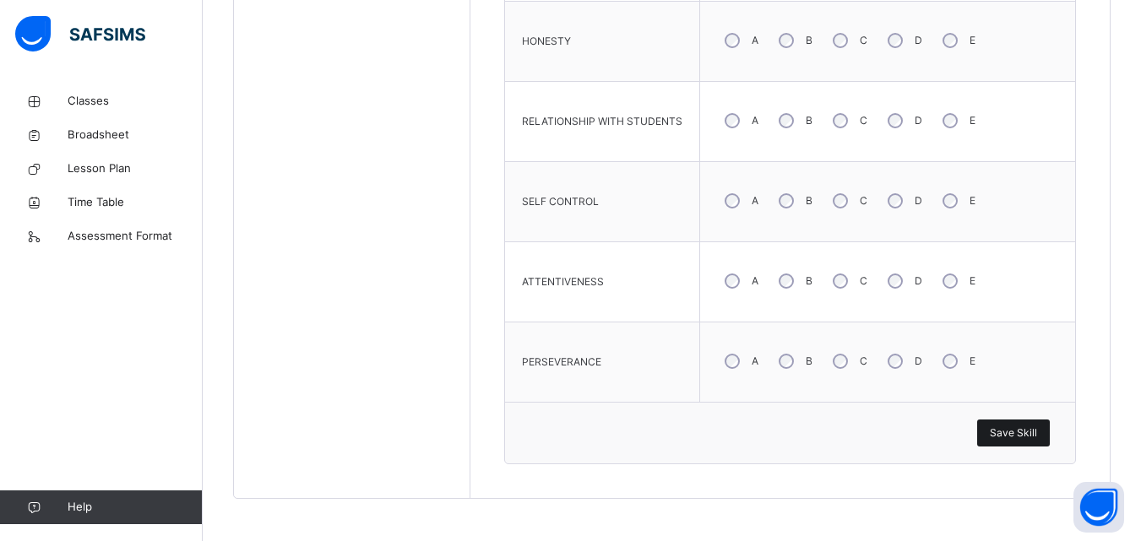
click at [1014, 432] on span "Save Skill" at bounding box center [1013, 433] width 47 height 15
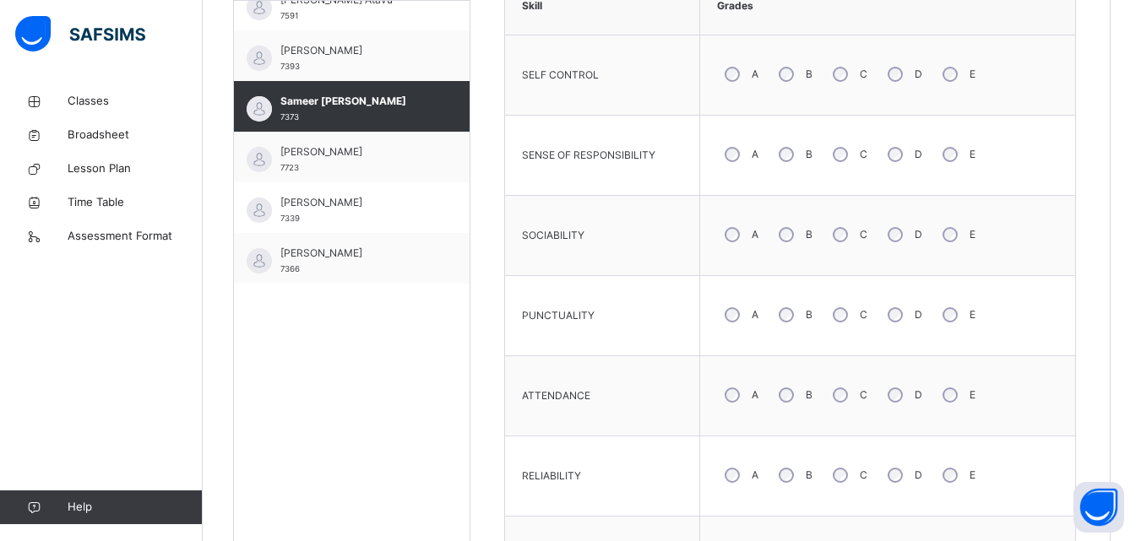
scroll to position [550, 0]
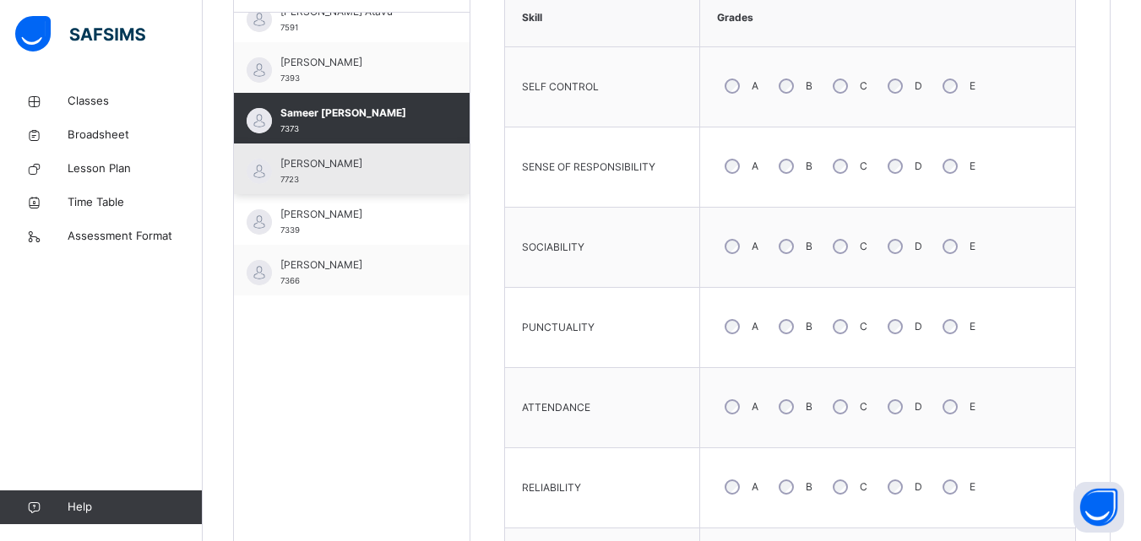
click at [379, 173] on div "[PERSON_NAME] 7723" at bounding box center [355, 171] width 151 height 30
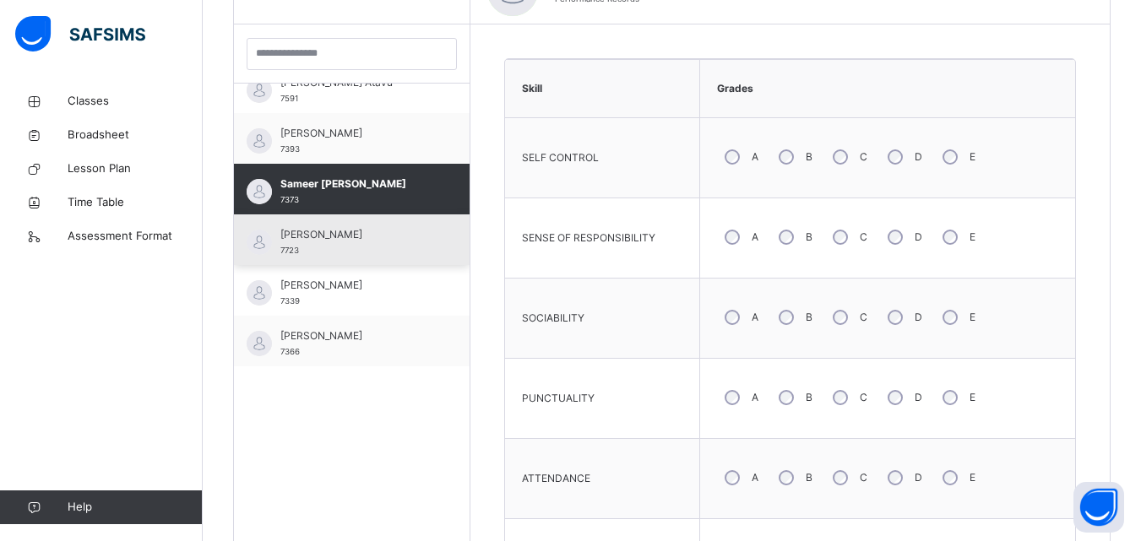
click at [379, 173] on div "Sameer [PERSON_NAME] 7373" at bounding box center [352, 189] width 236 height 51
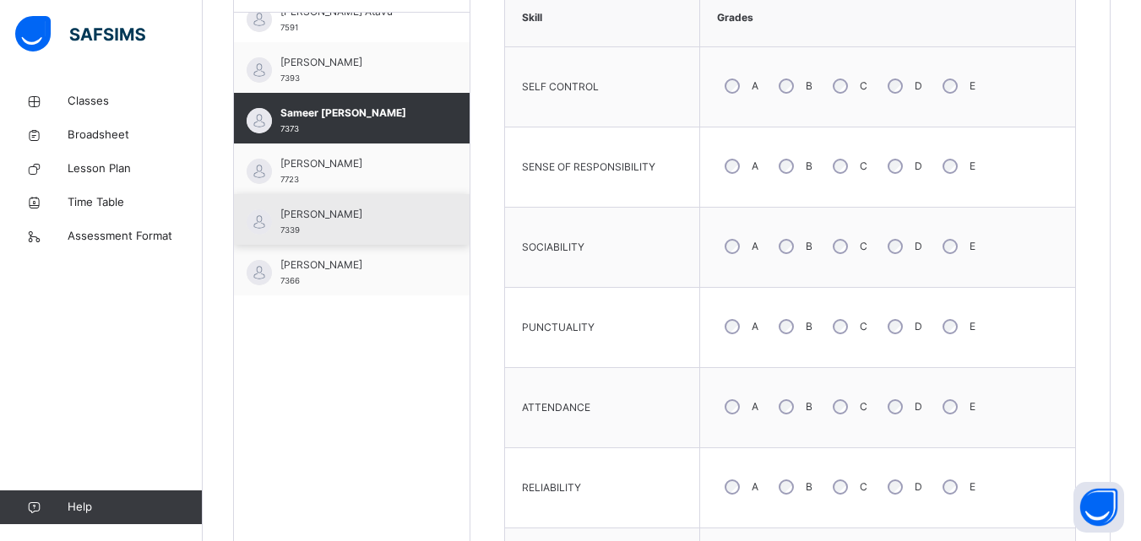
click at [390, 223] on div "[PERSON_NAME] 7339" at bounding box center [355, 222] width 151 height 30
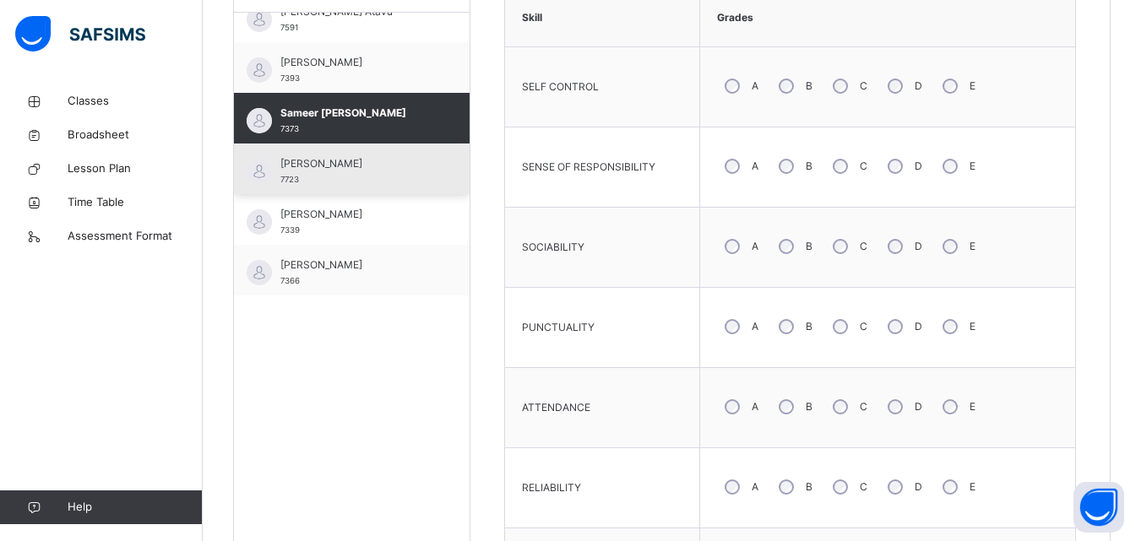
click at [390, 194] on div "[PERSON_NAME] 7723" at bounding box center [352, 169] width 236 height 51
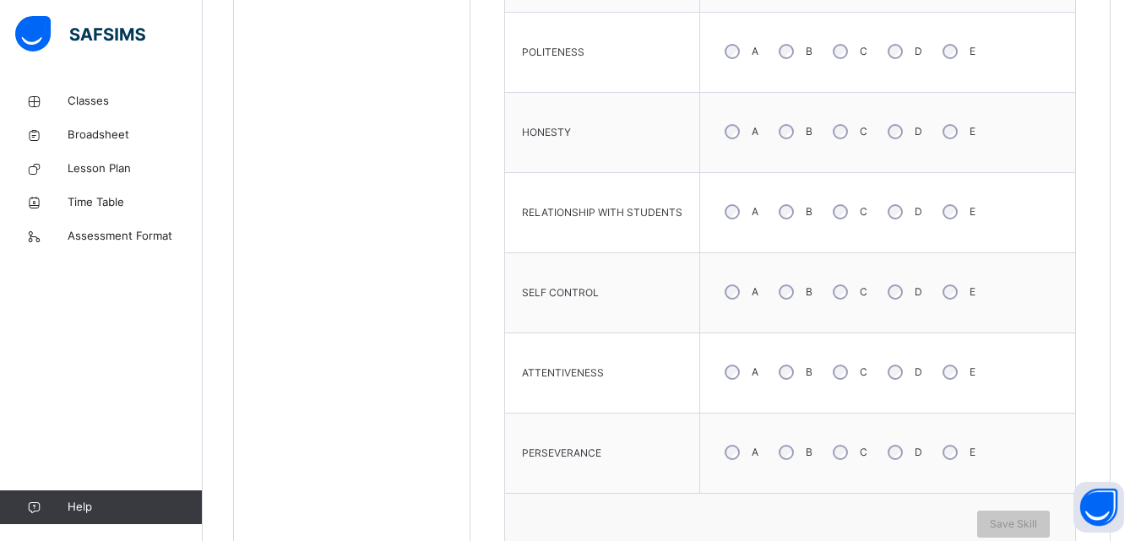
scroll to position [1152, 0]
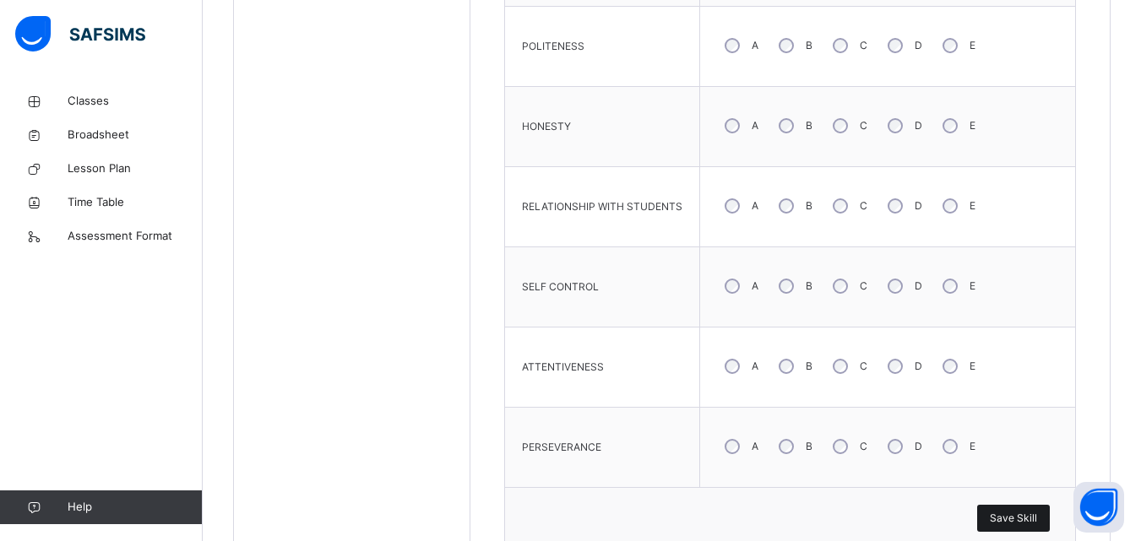
click at [1015, 520] on span "Save Skill" at bounding box center [1013, 518] width 47 height 15
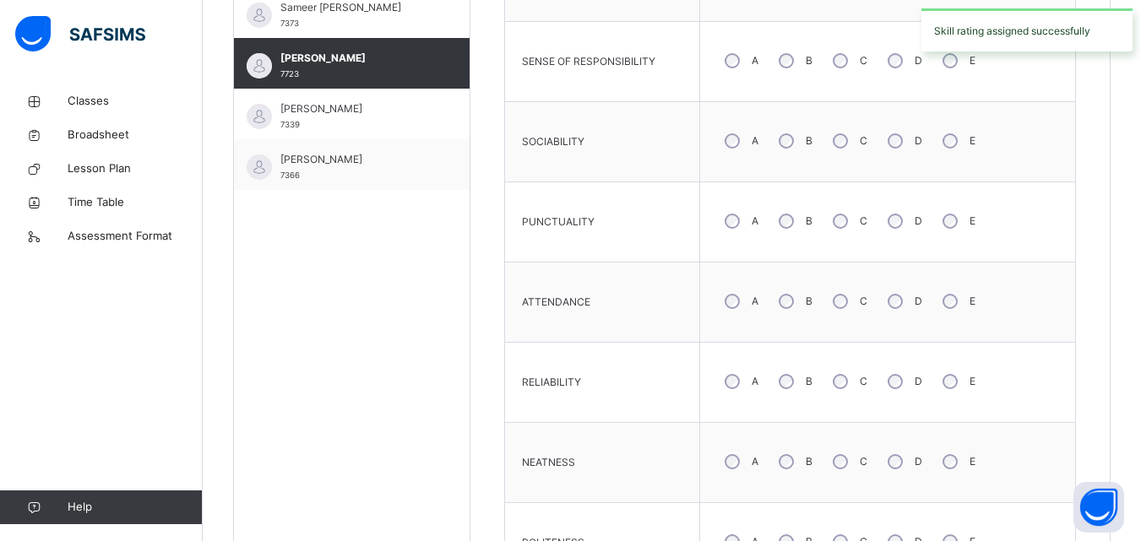
scroll to position [626, 0]
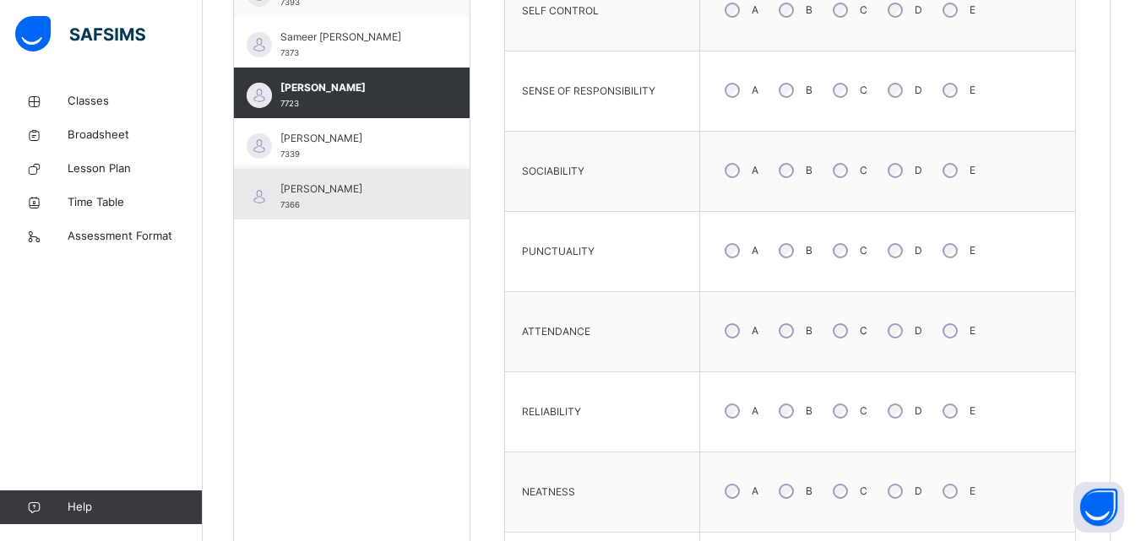
click at [424, 187] on div "[PERSON_NAME] 7366" at bounding box center [352, 194] width 236 height 51
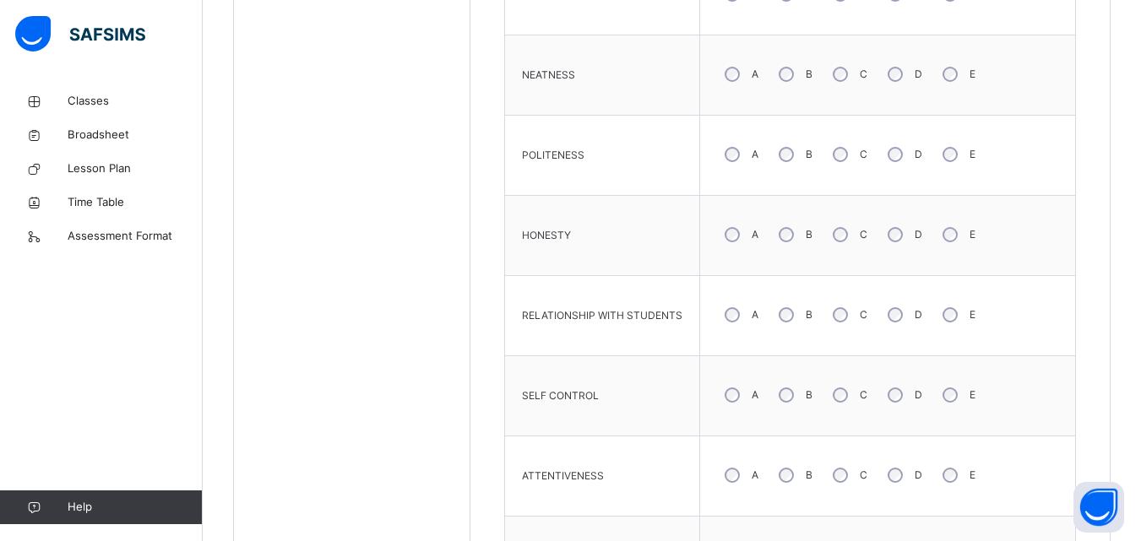
scroll to position [1237, 0]
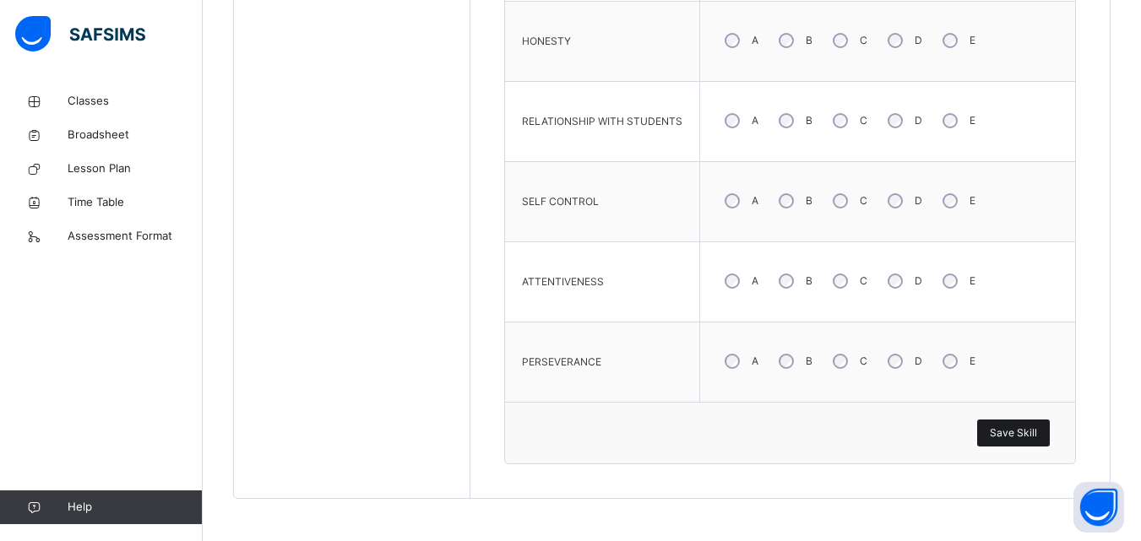
click at [1037, 437] on span "Save Skill" at bounding box center [1013, 433] width 47 height 15
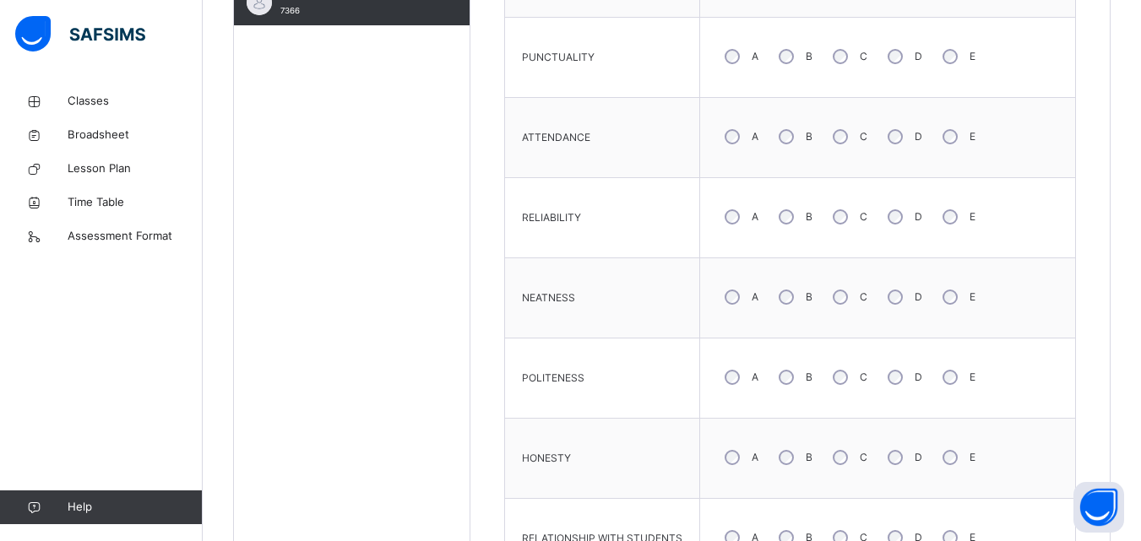
scroll to position [746, 0]
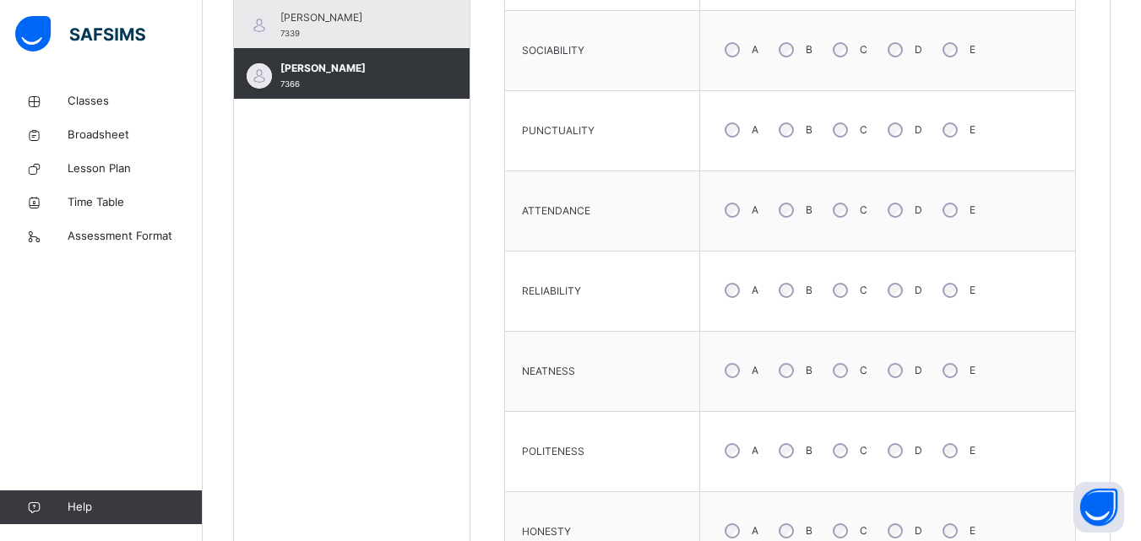
click at [367, 18] on span "[PERSON_NAME]" at bounding box center [355, 17] width 151 height 15
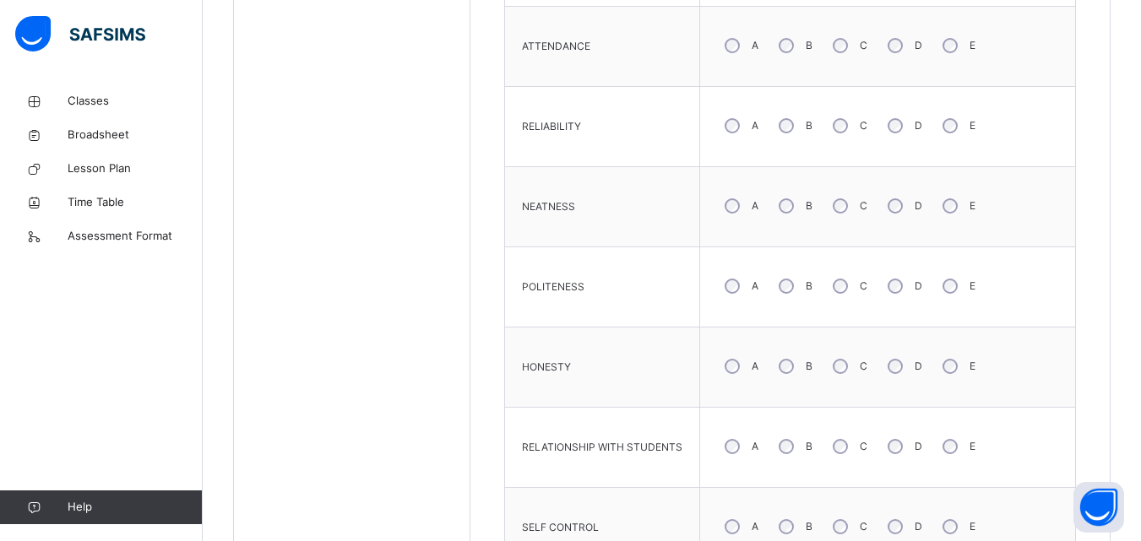
scroll to position [943, 0]
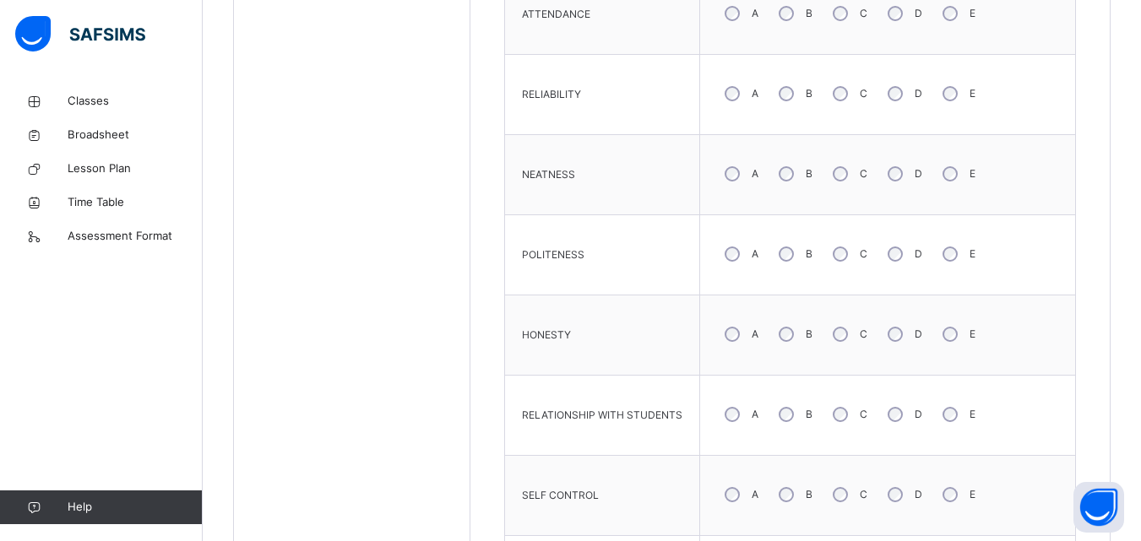
click at [774, 388] on div "A B C D E" at bounding box center [887, 414] width 358 height 61
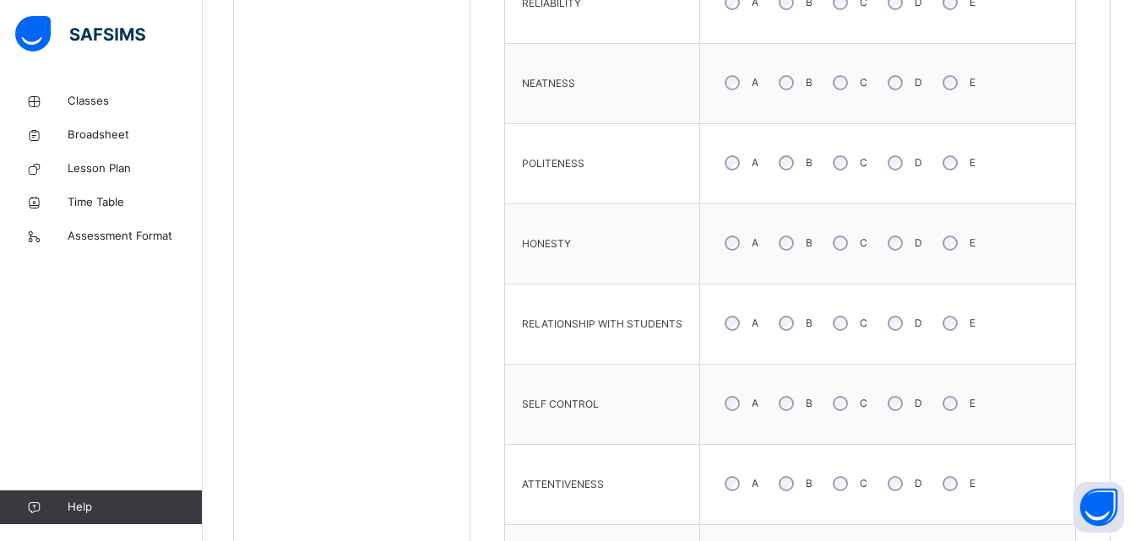
scroll to position [1223, 0]
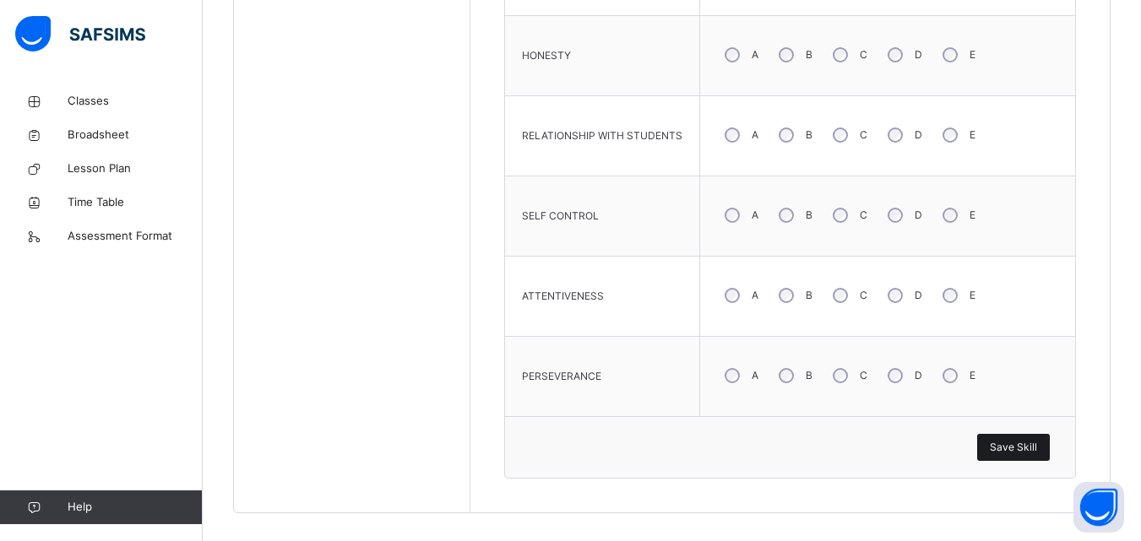
click at [1024, 453] on span "Save Skill" at bounding box center [1013, 447] width 47 height 15
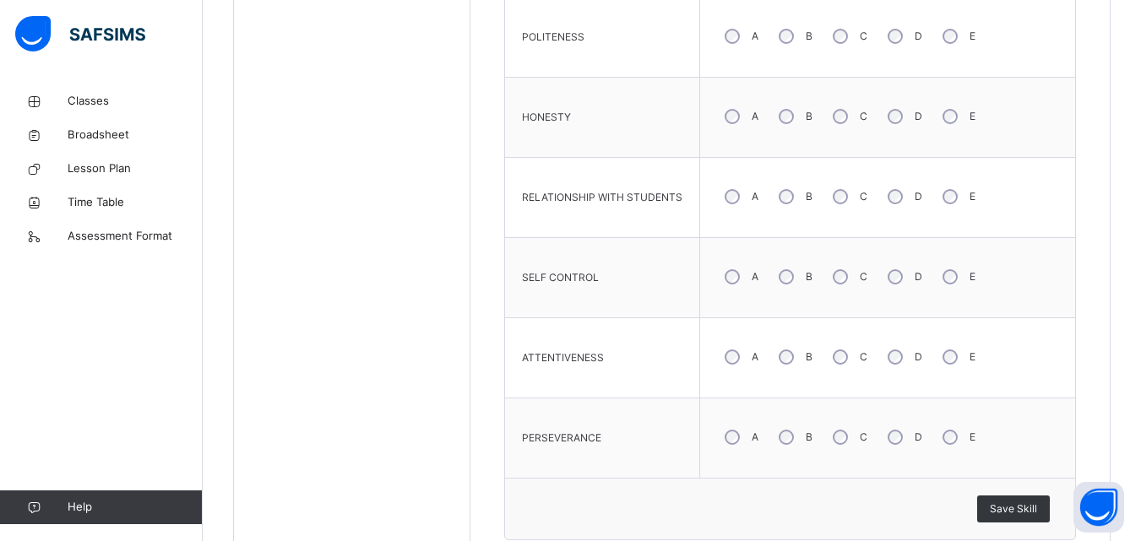
scroll to position [1237, 0]
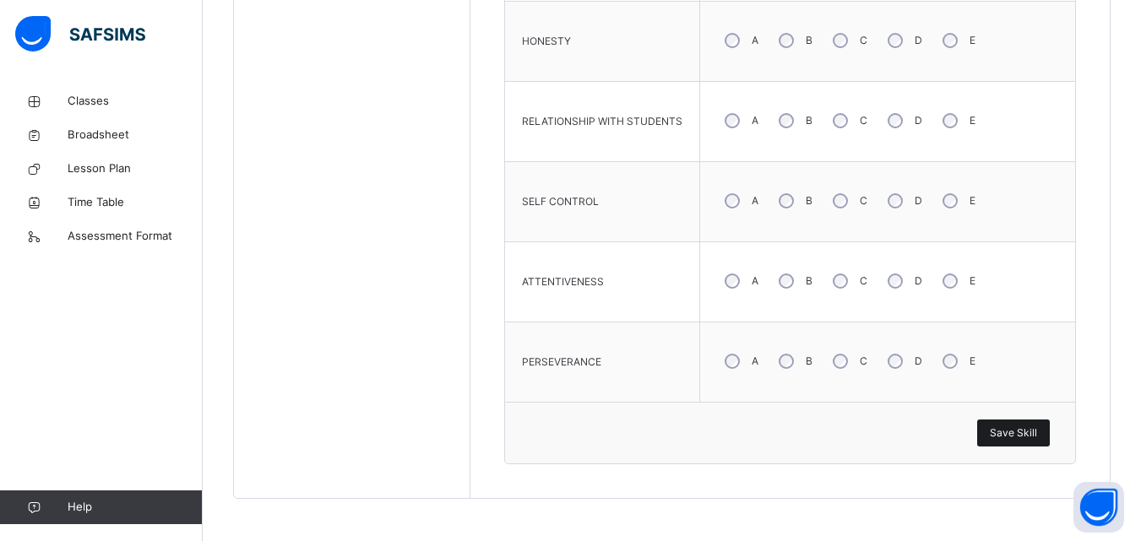
click at [1033, 432] on span "Save Skill" at bounding box center [1013, 433] width 47 height 15
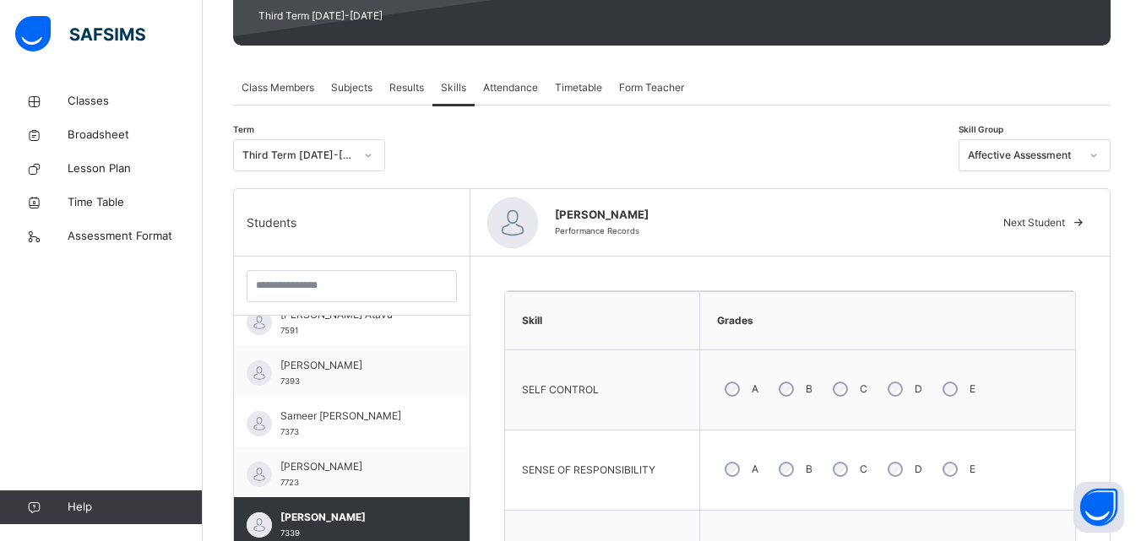
scroll to position [218, 0]
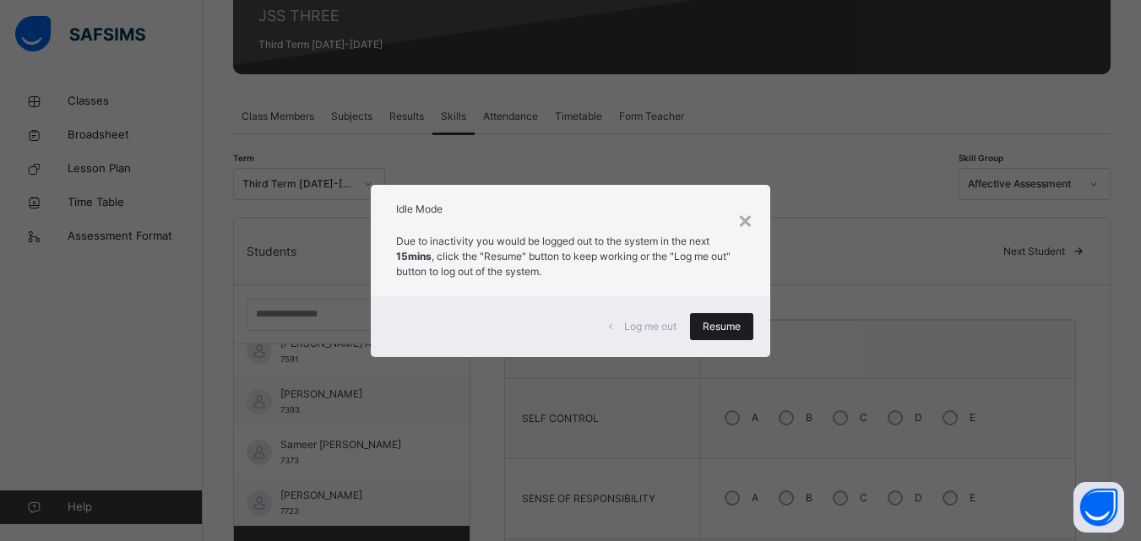
click at [724, 322] on span "Resume" at bounding box center [721, 326] width 38 height 15
click at [751, 220] on div "×" at bounding box center [745, 219] width 16 height 35
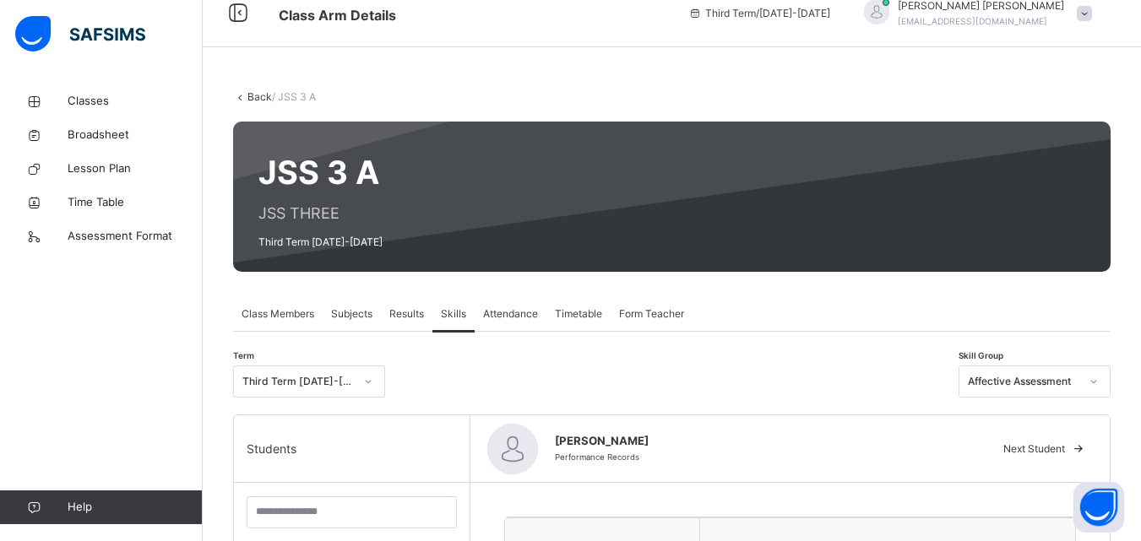
scroll to position [0, 0]
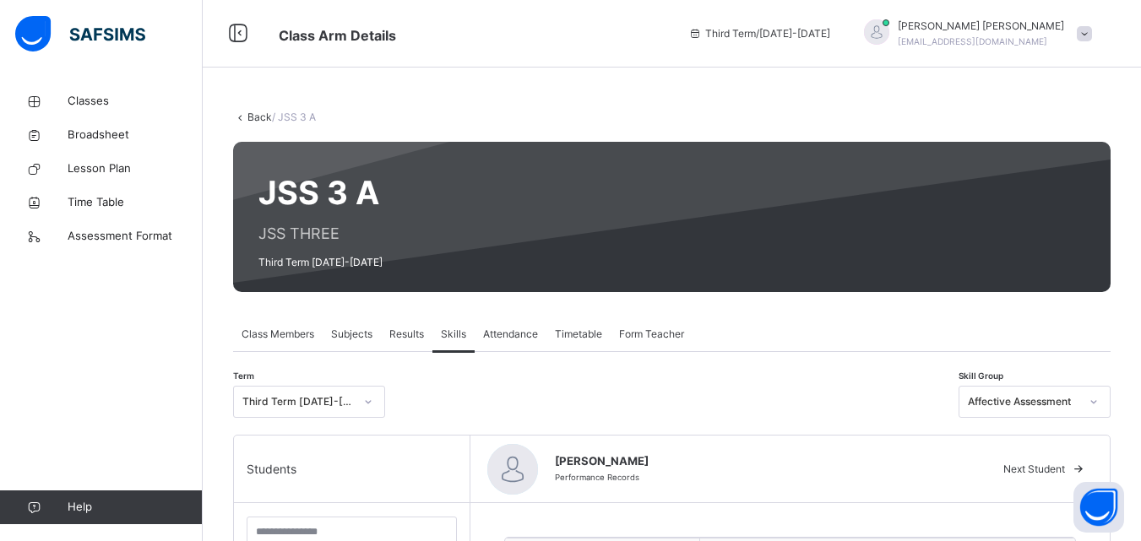
click at [1092, 35] on span at bounding box center [1083, 33] width 15 height 15
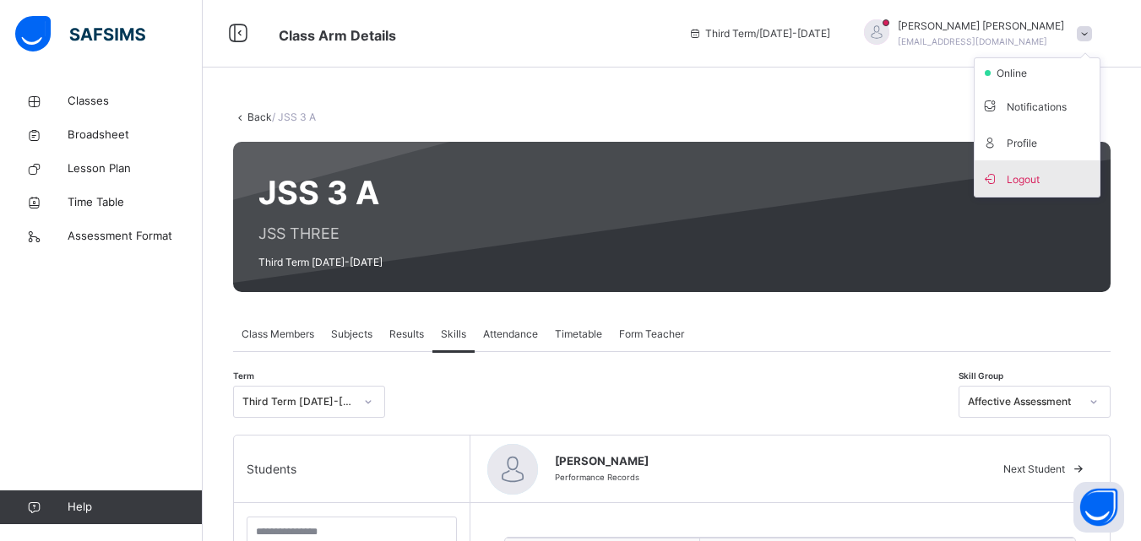
click at [1037, 178] on span "Logout" at bounding box center [1036, 178] width 111 height 23
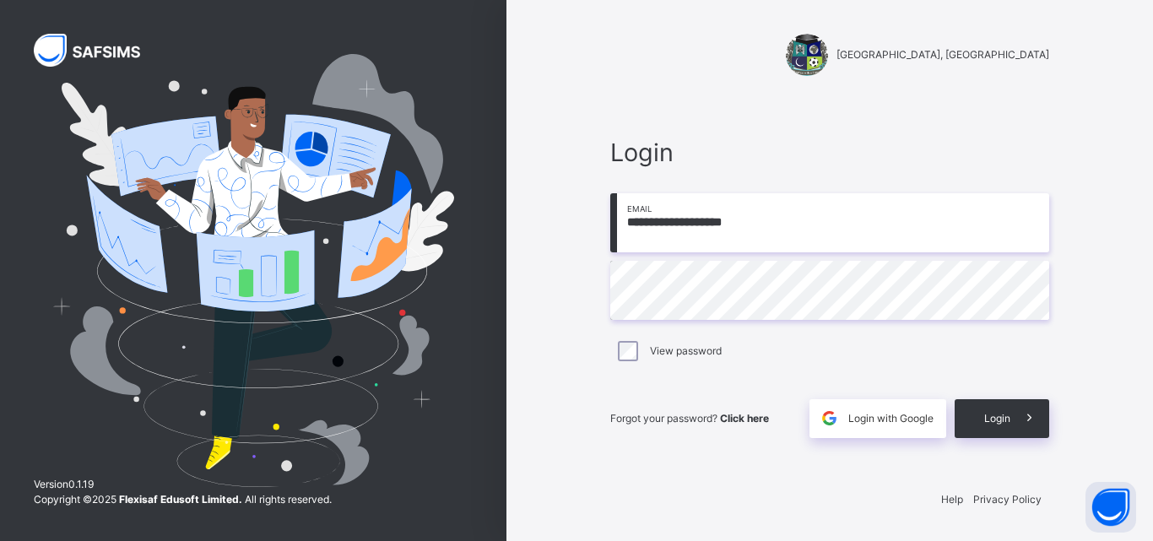
click at [776, 216] on input "**********" at bounding box center [829, 222] width 439 height 59
type input "**********"
click at [1000, 419] on span "Login" at bounding box center [997, 418] width 26 height 15
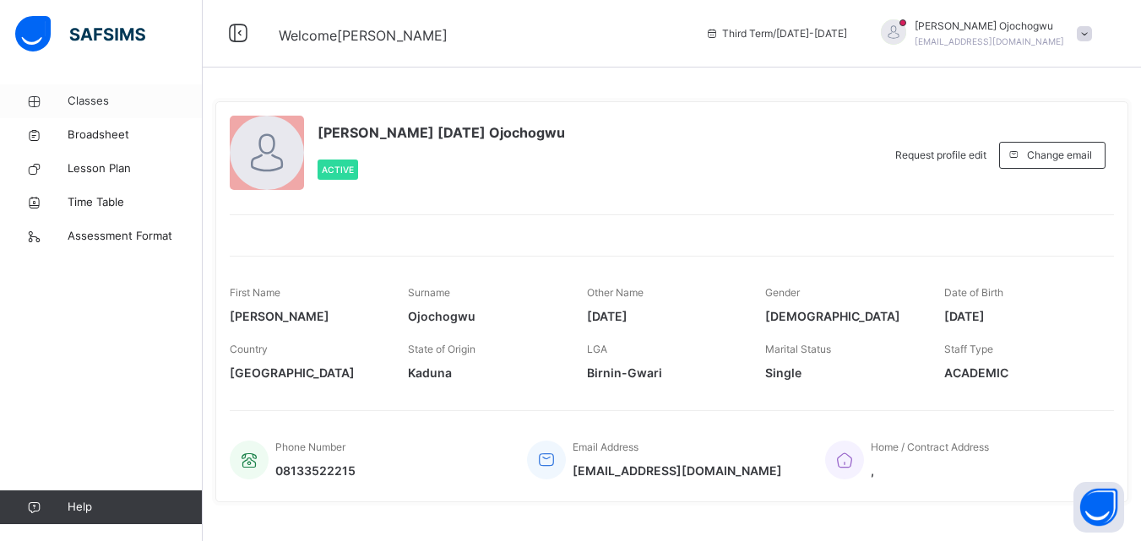
click at [83, 98] on span "Classes" at bounding box center [135, 101] width 135 height 17
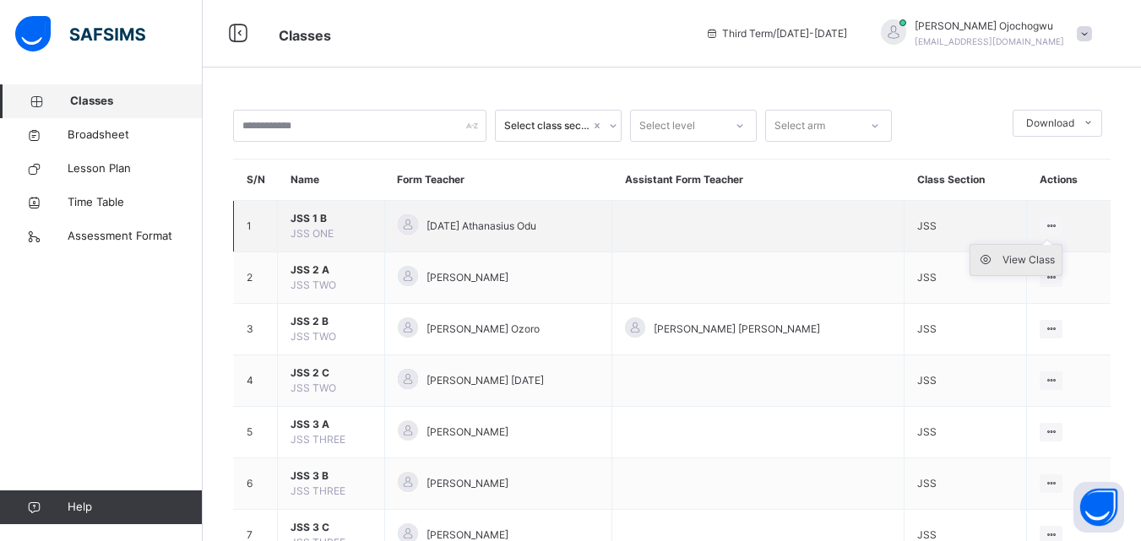
click at [1033, 256] on div "View Class" at bounding box center [1028, 260] width 52 height 17
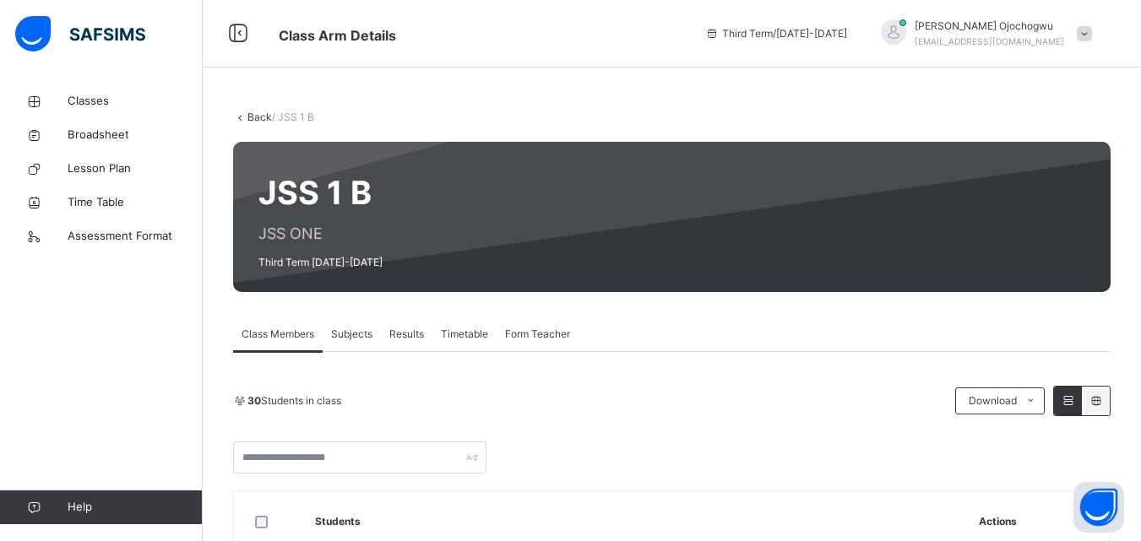
click at [355, 333] on span "Subjects" at bounding box center [351, 334] width 41 height 15
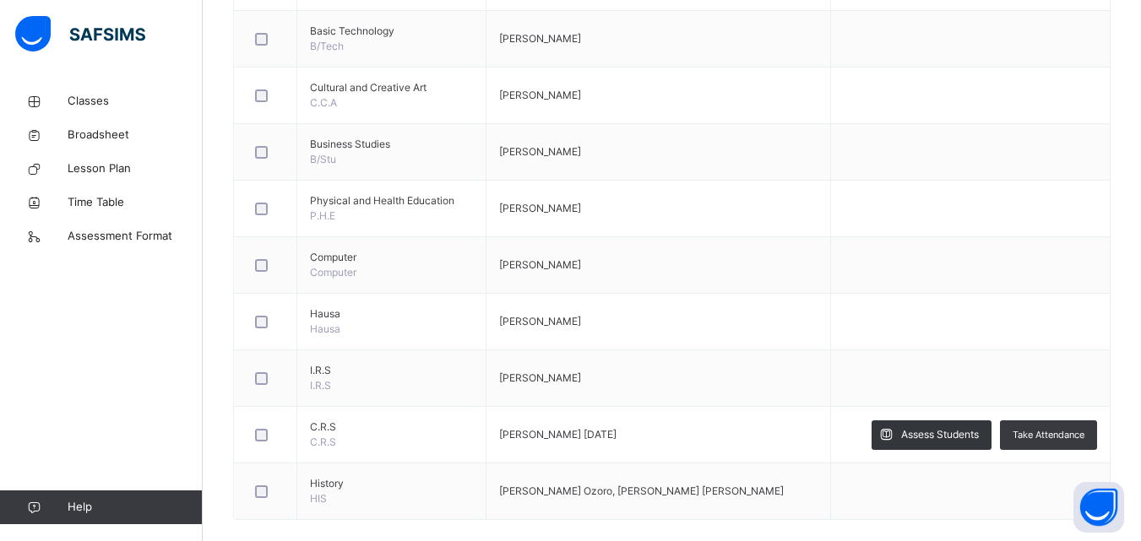
scroll to position [777, 0]
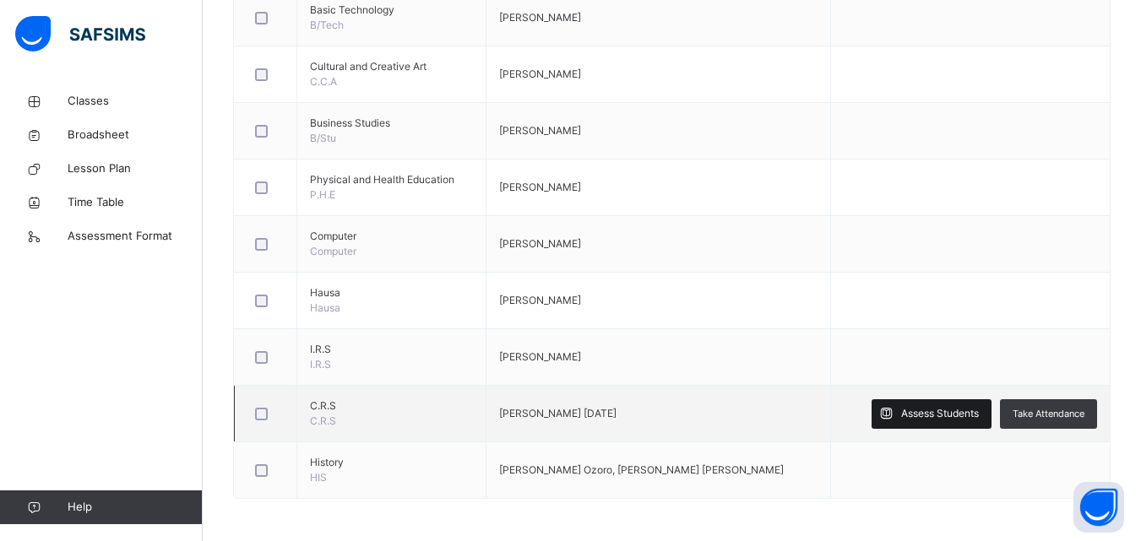
click at [948, 413] on span "Assess Students" at bounding box center [940, 413] width 78 height 15
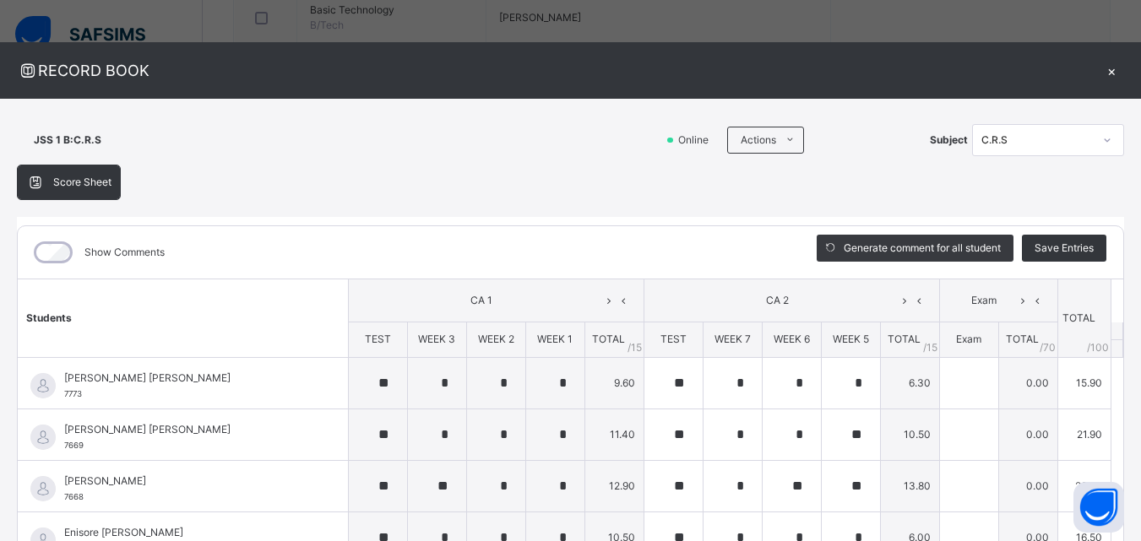
type input "**"
type input "*"
type input "**"
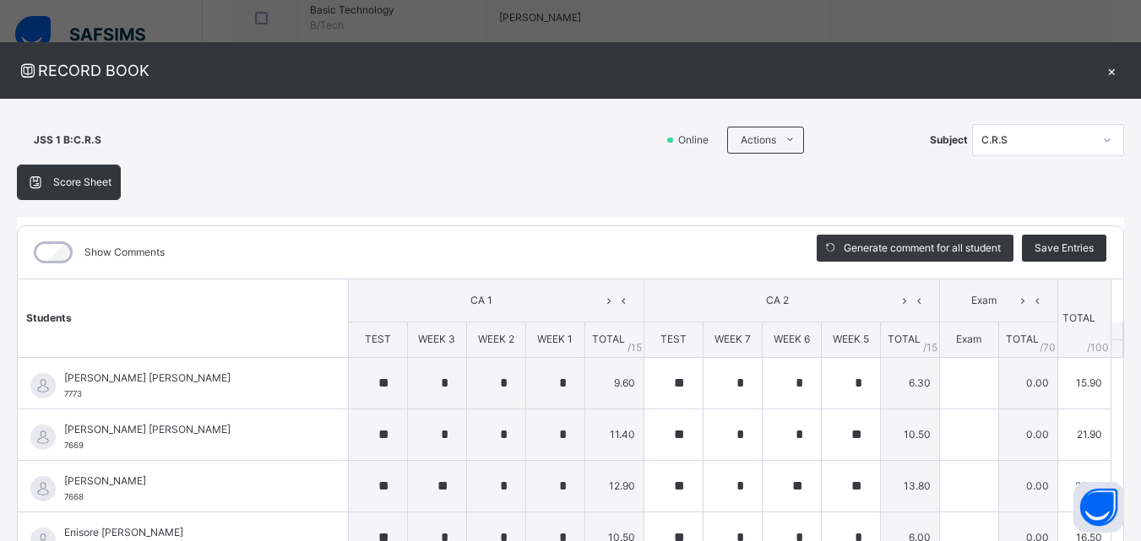
type input "*"
type input "**"
type input "*"
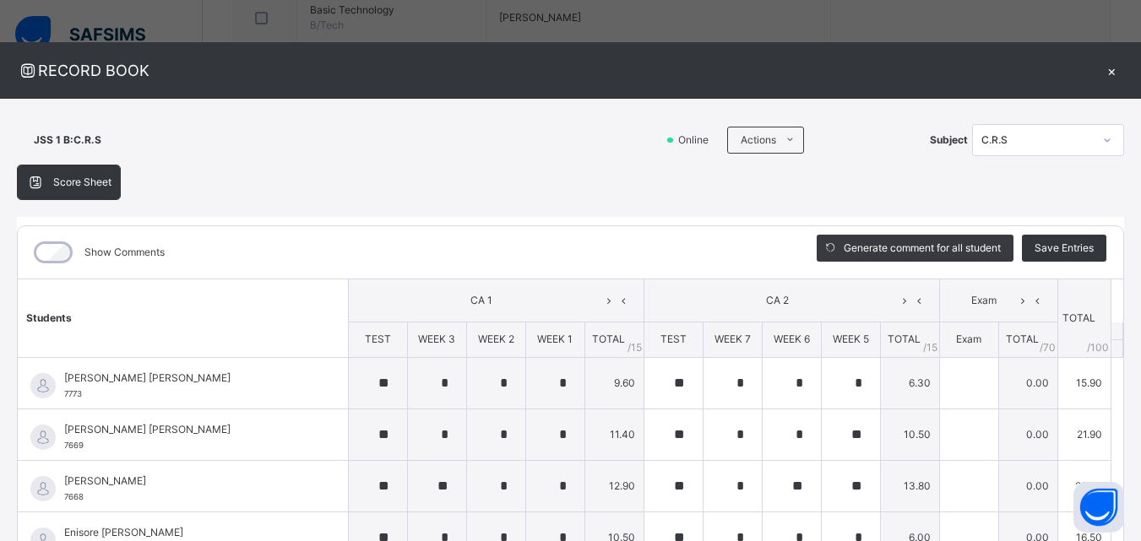
type input "*"
type input "**"
type input "*"
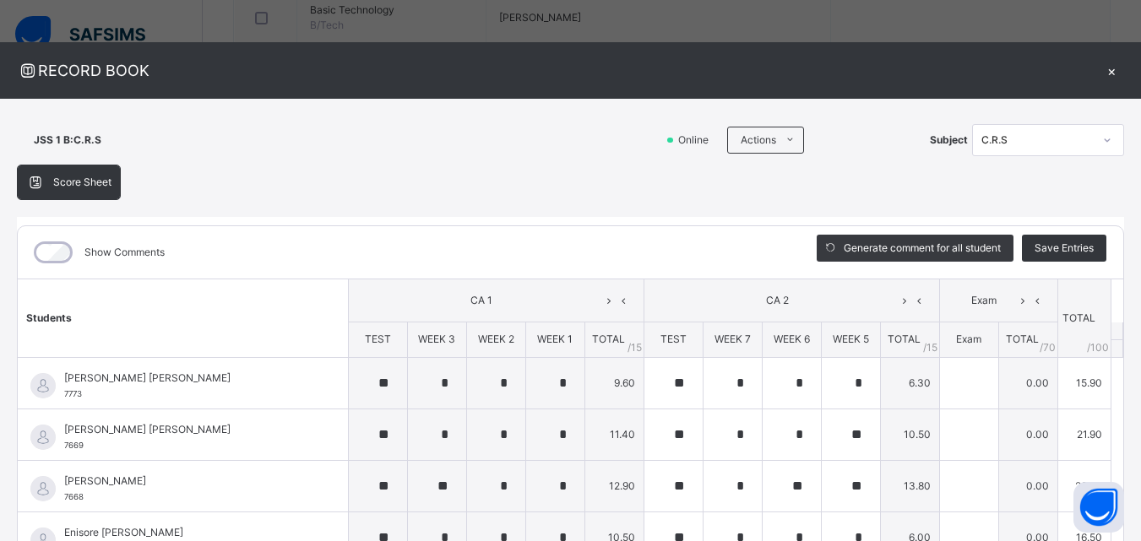
type input "**"
type input "*"
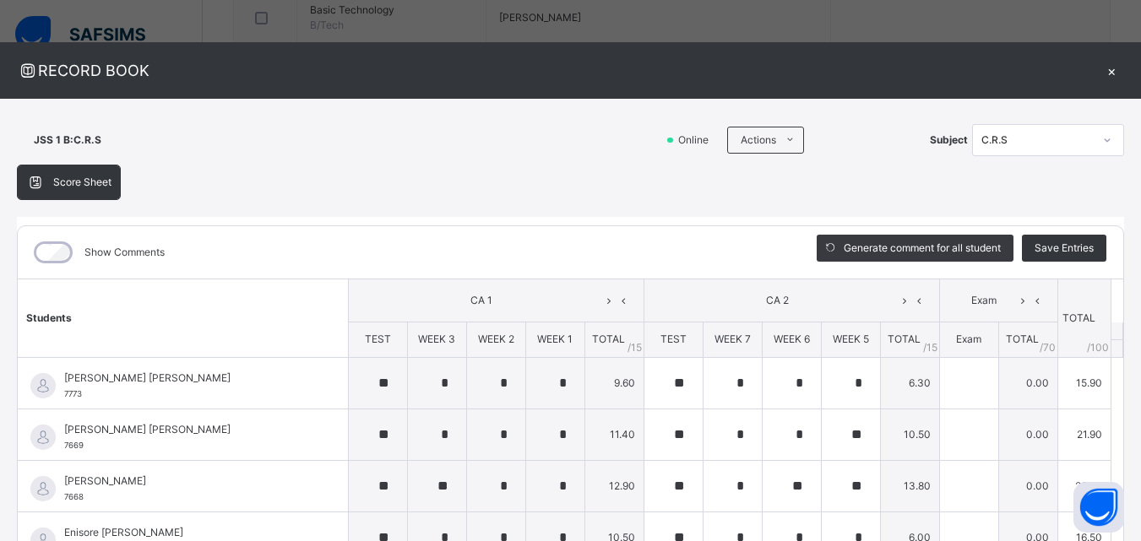
type input "**"
type input "*"
type input "**"
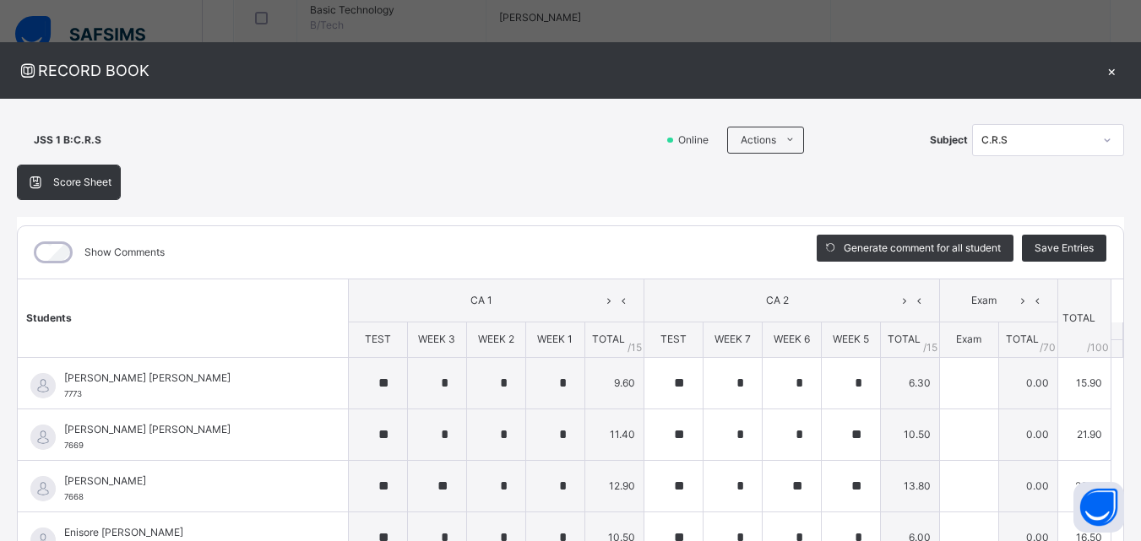
type input "*"
type input "**"
type input "*"
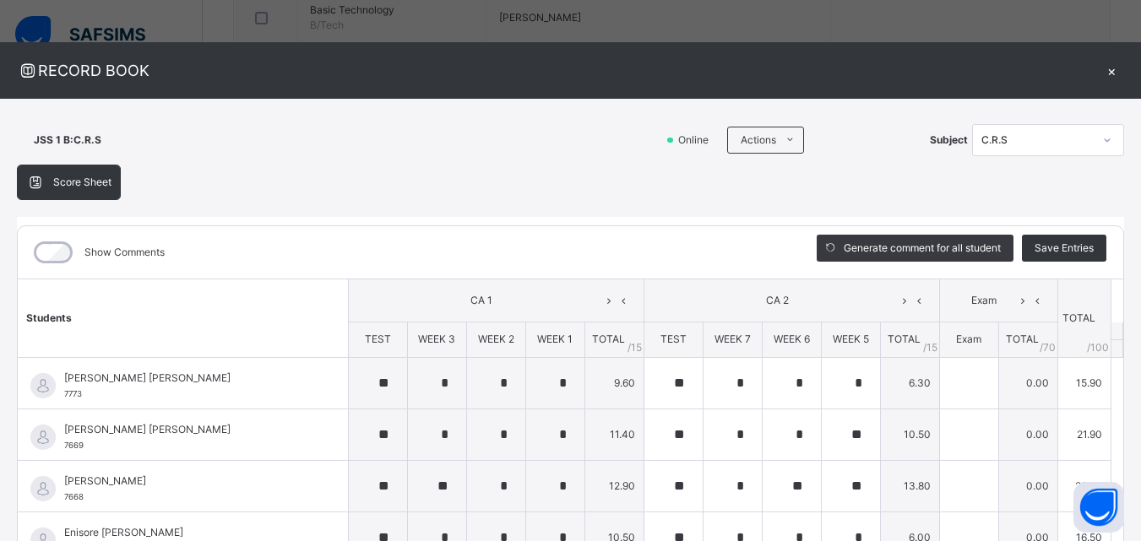
type input "*"
type input "**"
type input "*"
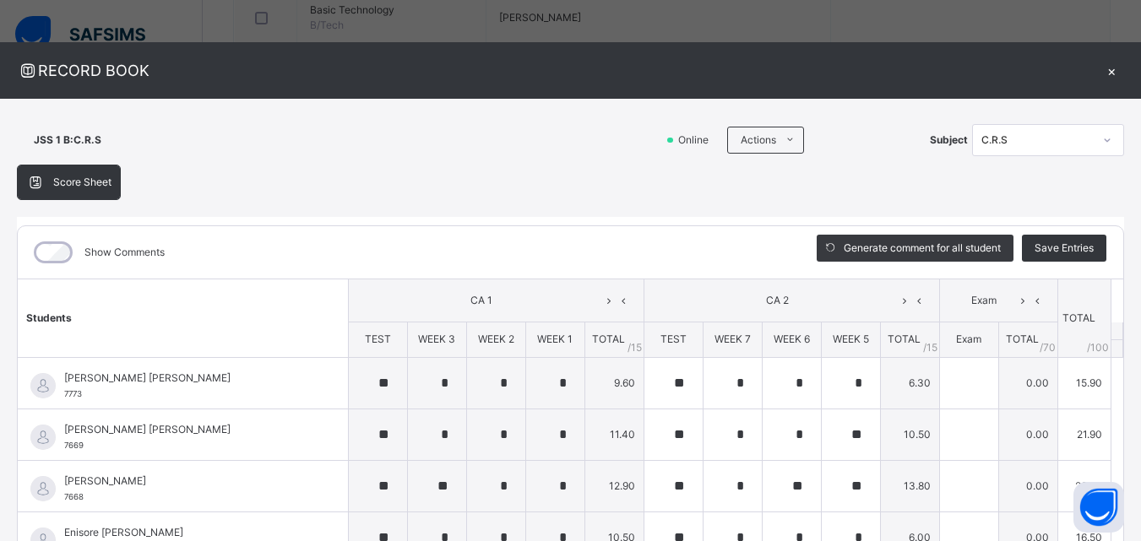
type input "*"
type input "**"
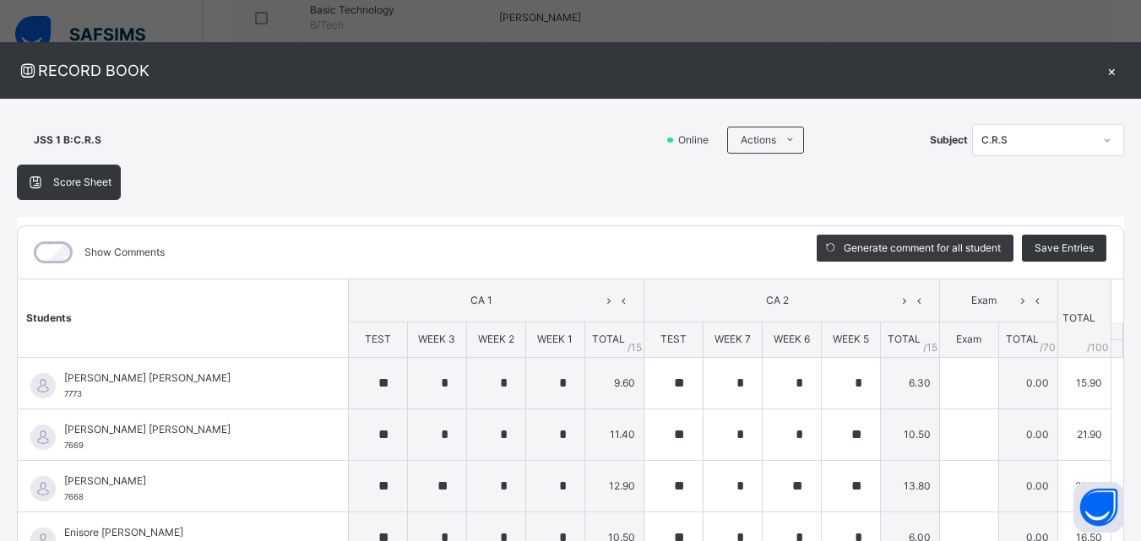
type input "**"
type input "*"
type input "**"
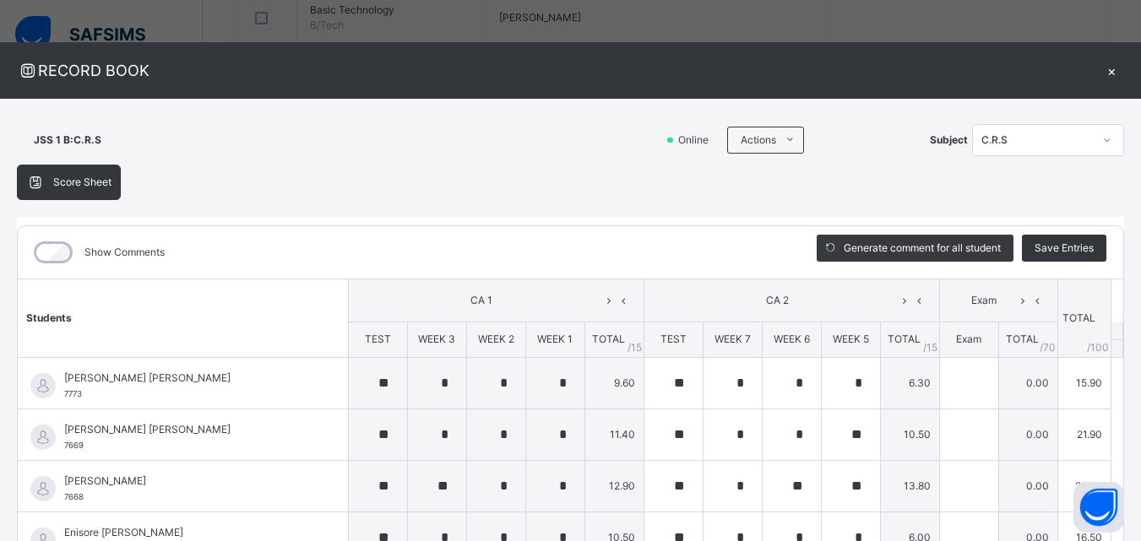
type input "*"
type input "**"
type input "*"
type input "**"
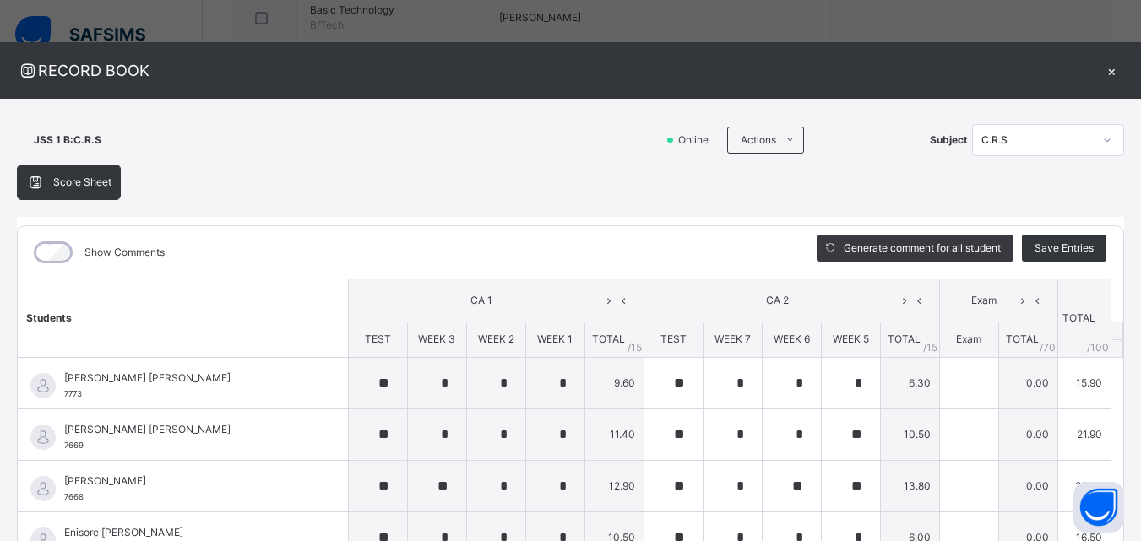
type input "**"
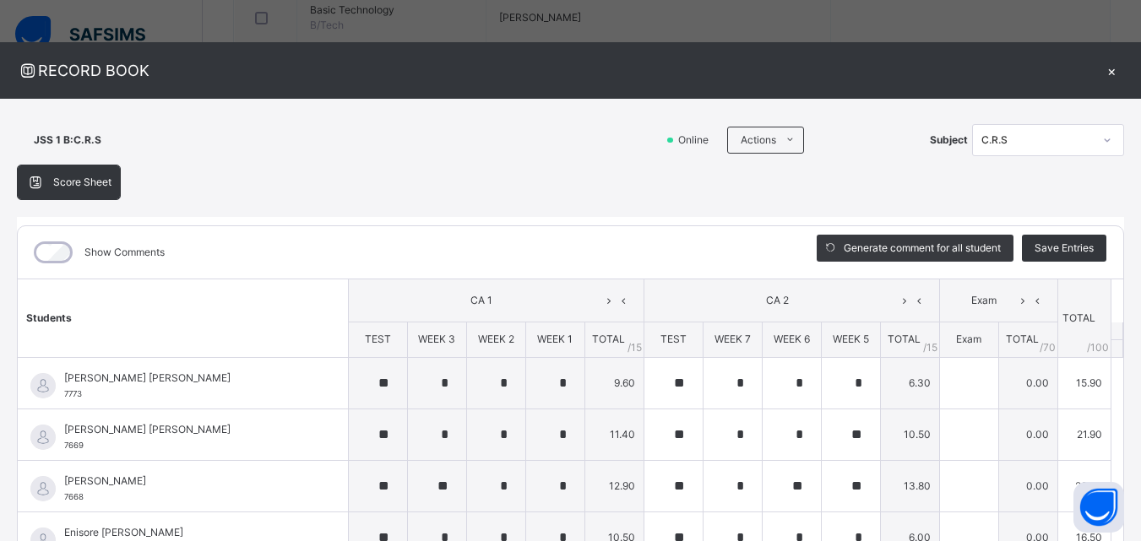
type input "**"
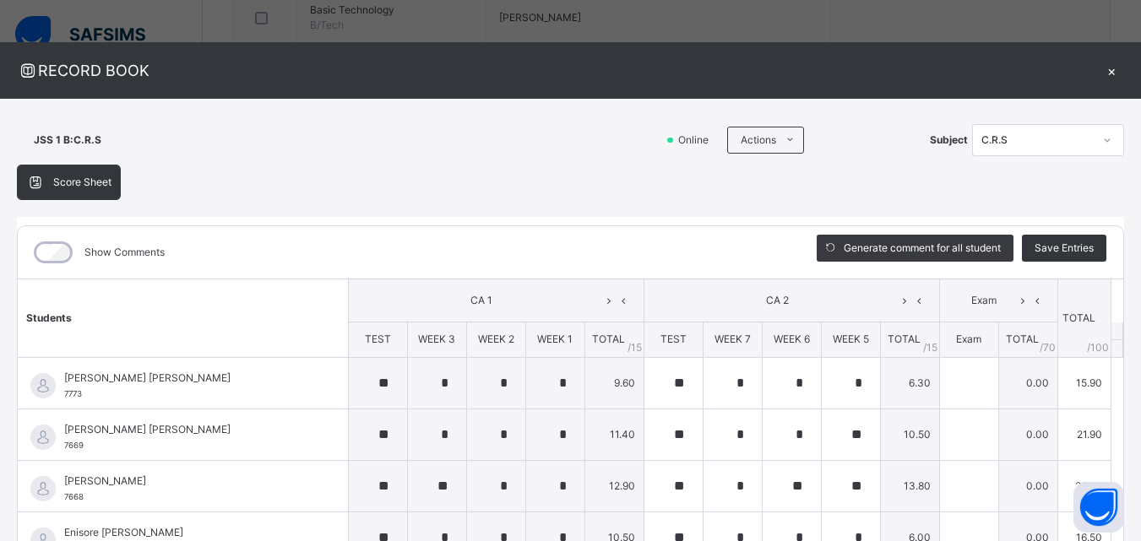
type input "**"
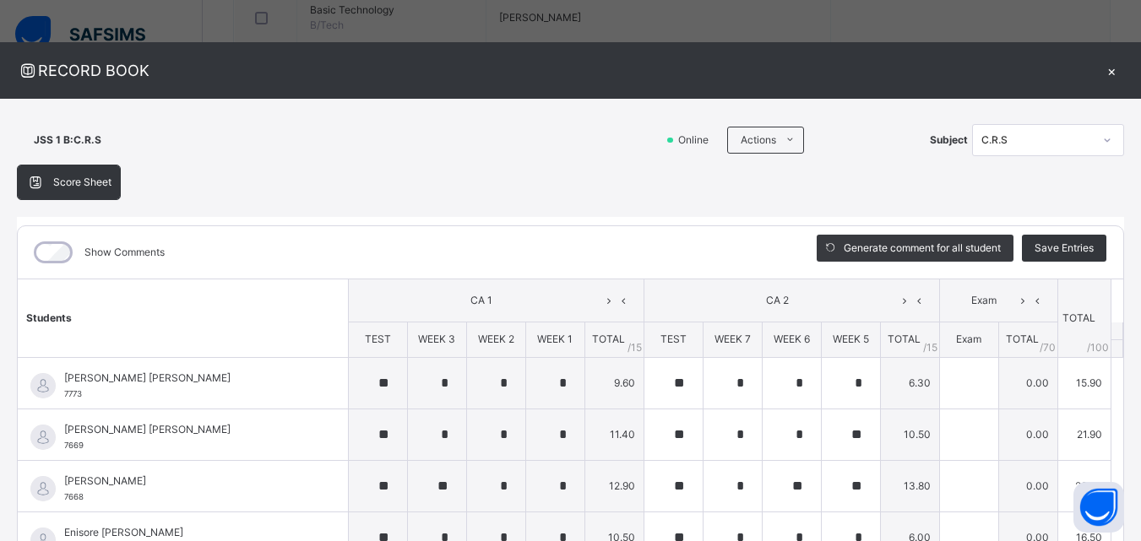
type input "*"
type input "**"
type input "*"
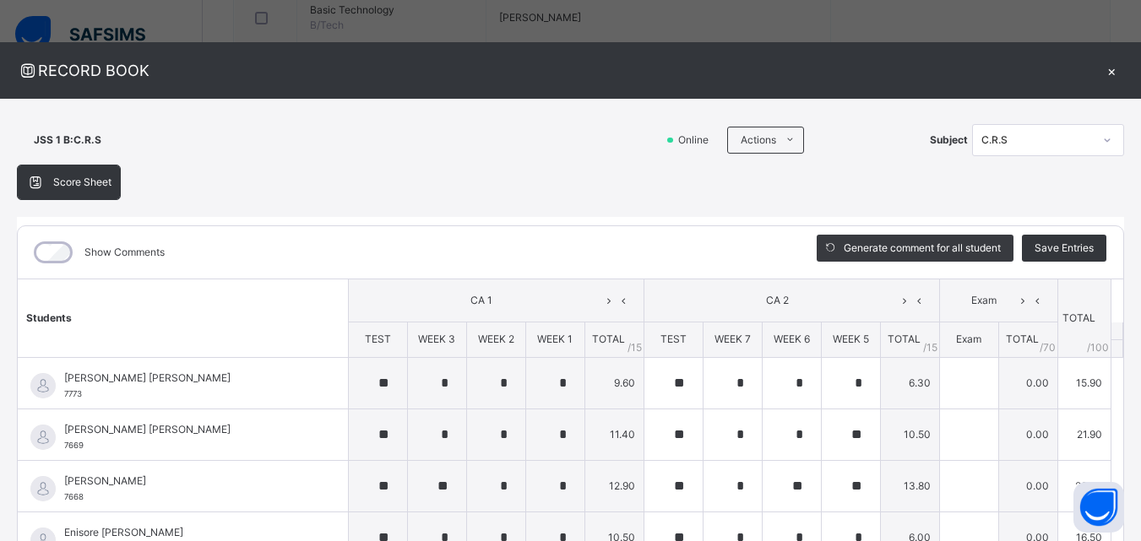
type input "**"
type input "*"
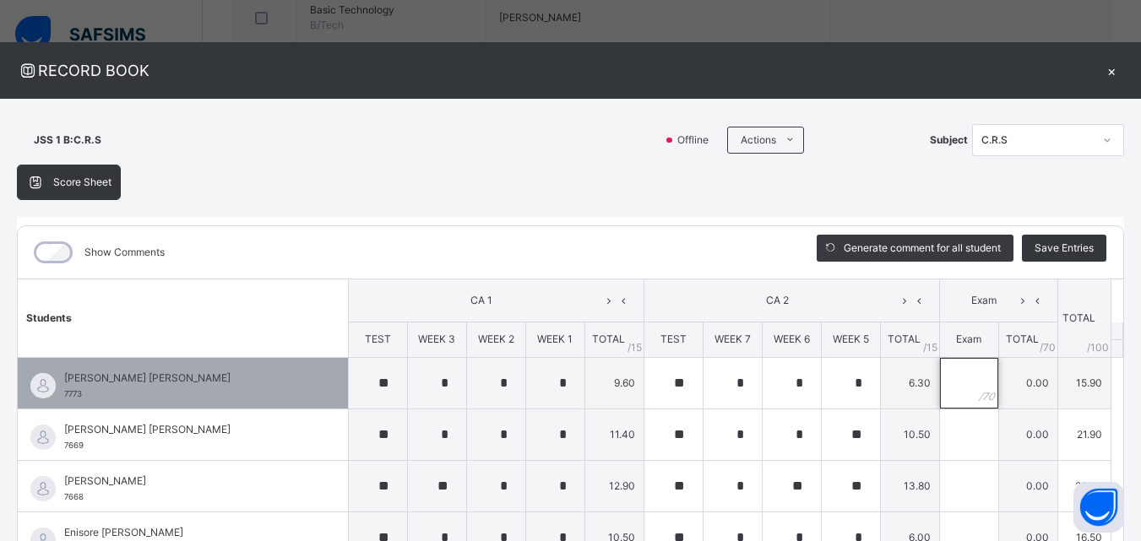
click at [943, 386] on input "text" at bounding box center [969, 383] width 58 height 51
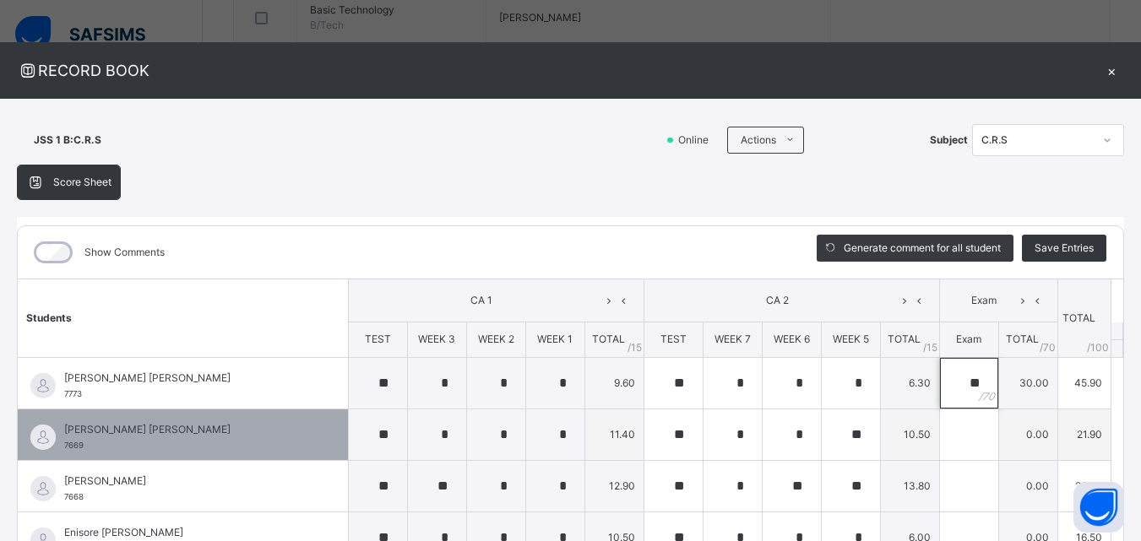
type input "**"
click at [948, 438] on input "text" at bounding box center [969, 434] width 58 height 51
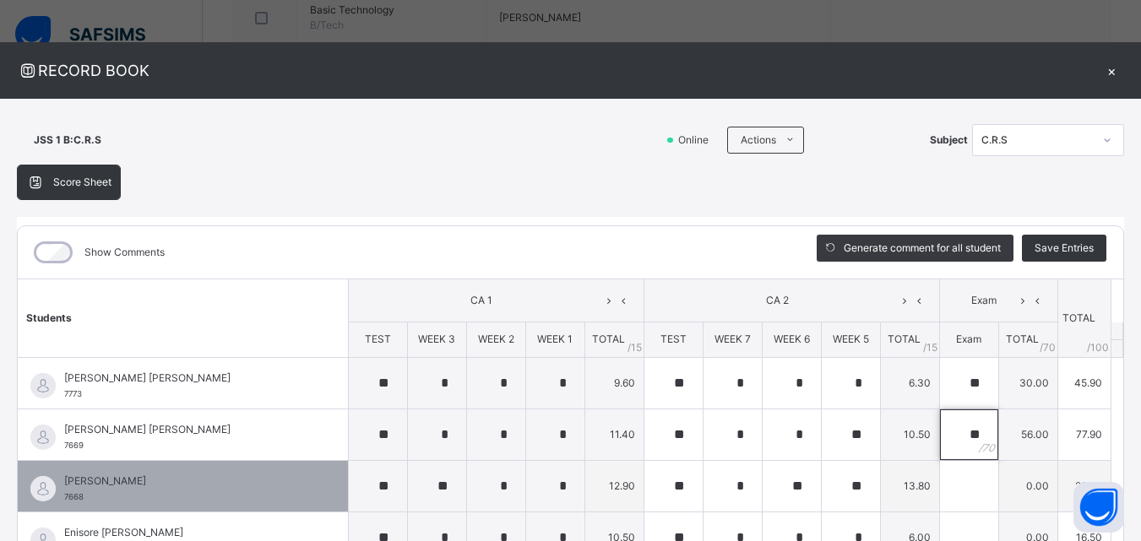
type input "**"
click at [943, 490] on input "text" at bounding box center [969, 486] width 58 height 51
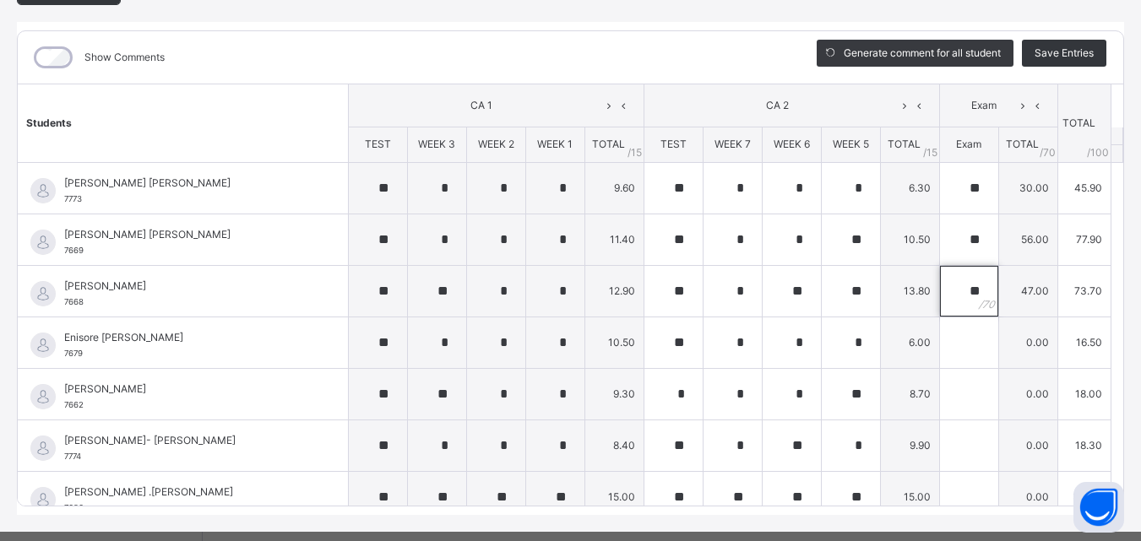
scroll to position [228, 0]
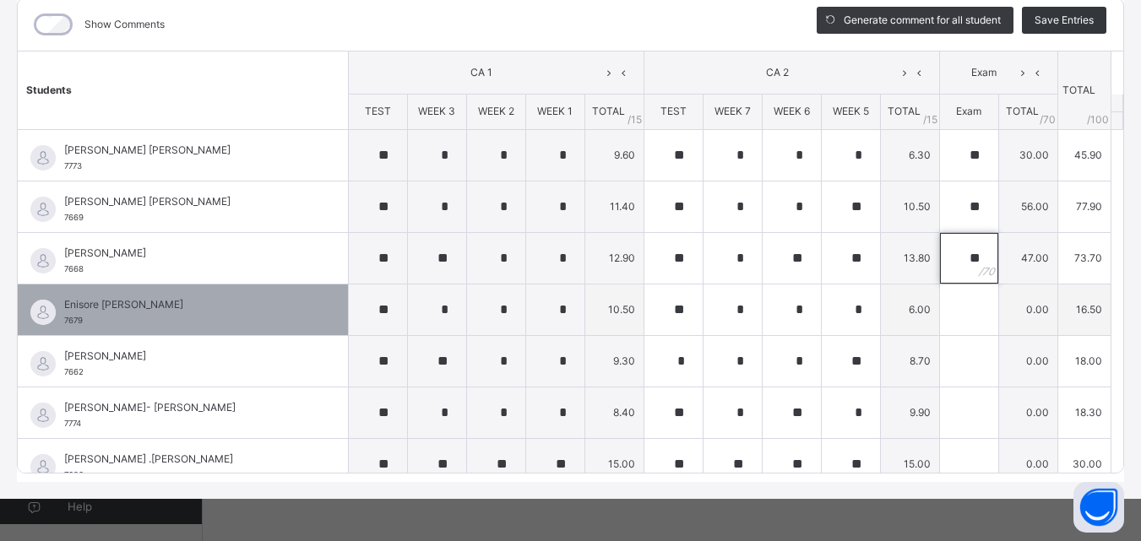
type input "**"
click at [940, 312] on input "text" at bounding box center [969, 310] width 58 height 51
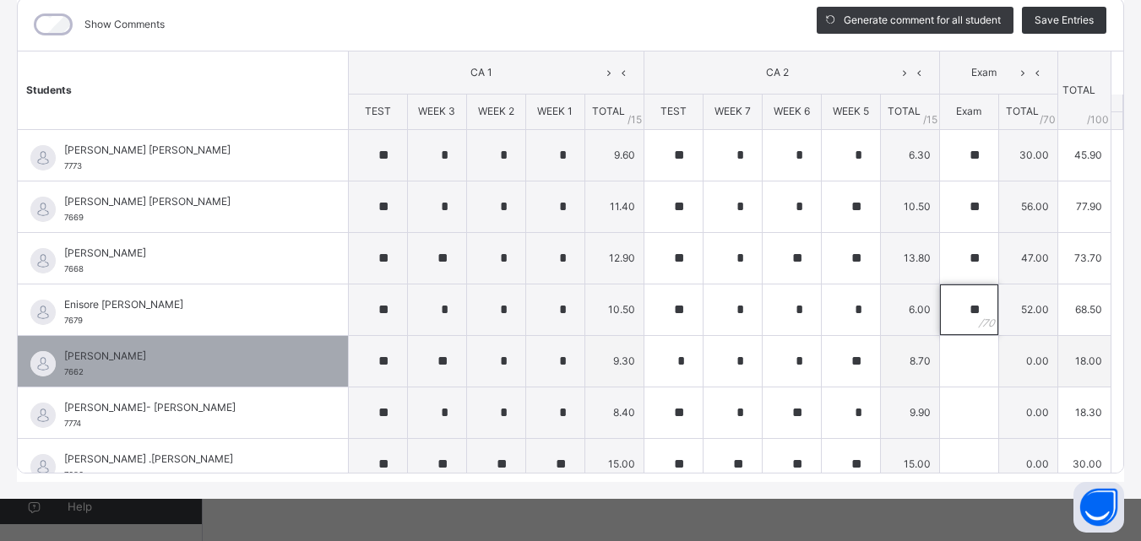
type input "**"
click at [949, 356] on input "text" at bounding box center [969, 361] width 58 height 51
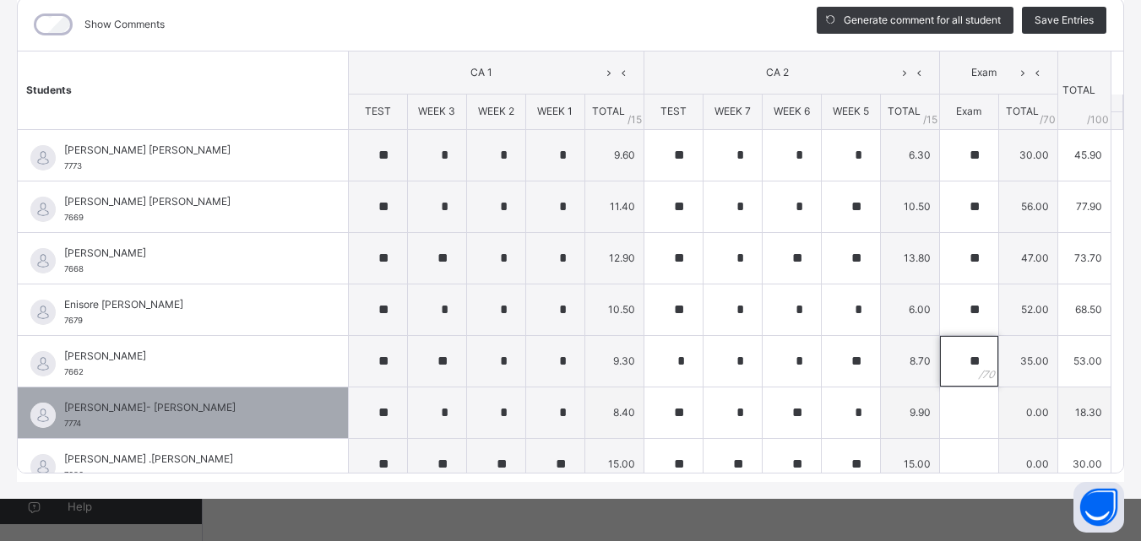
type input "**"
click at [946, 414] on input "text" at bounding box center [969, 413] width 58 height 51
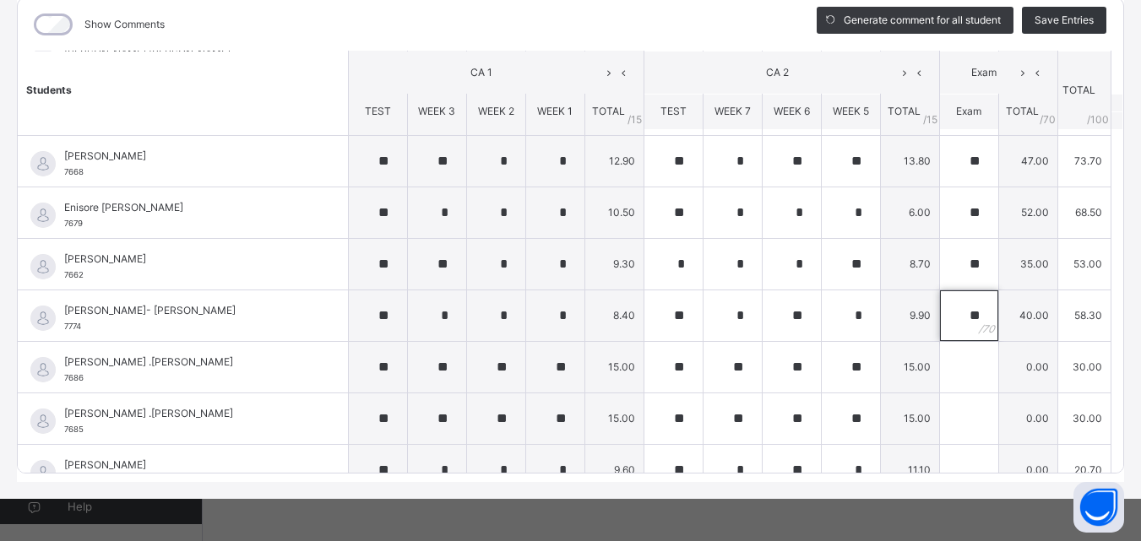
scroll to position [121, 0]
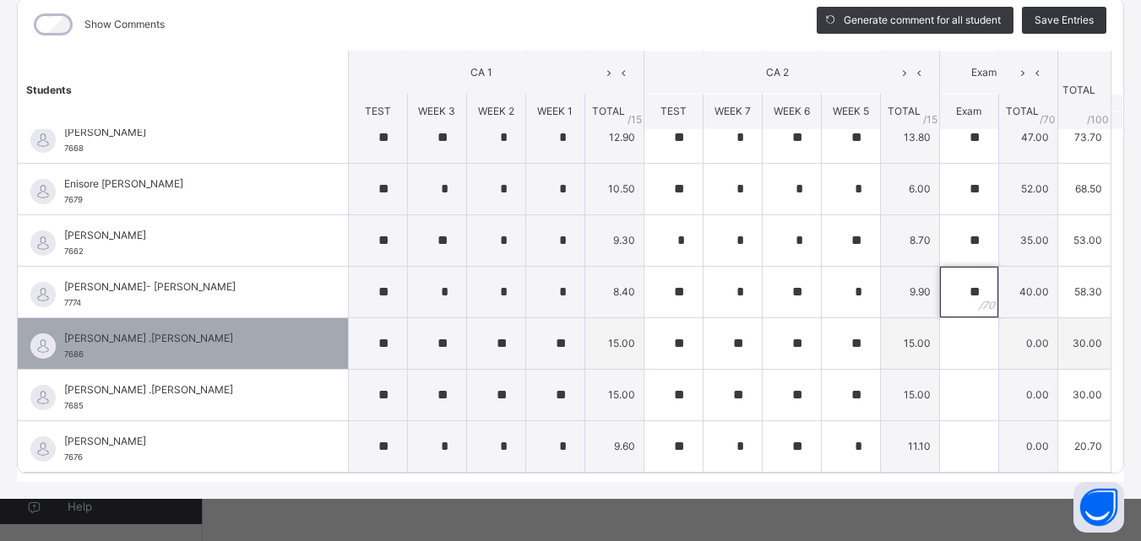
type input "**"
click at [942, 341] on input "text" at bounding box center [969, 343] width 58 height 51
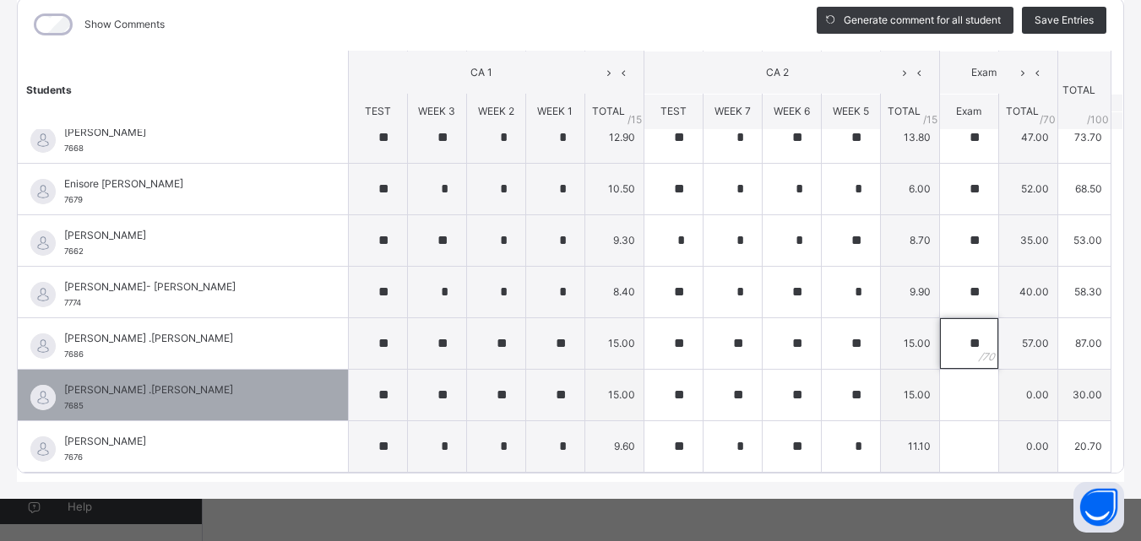
type input "**"
click at [945, 400] on input "text" at bounding box center [969, 395] width 58 height 51
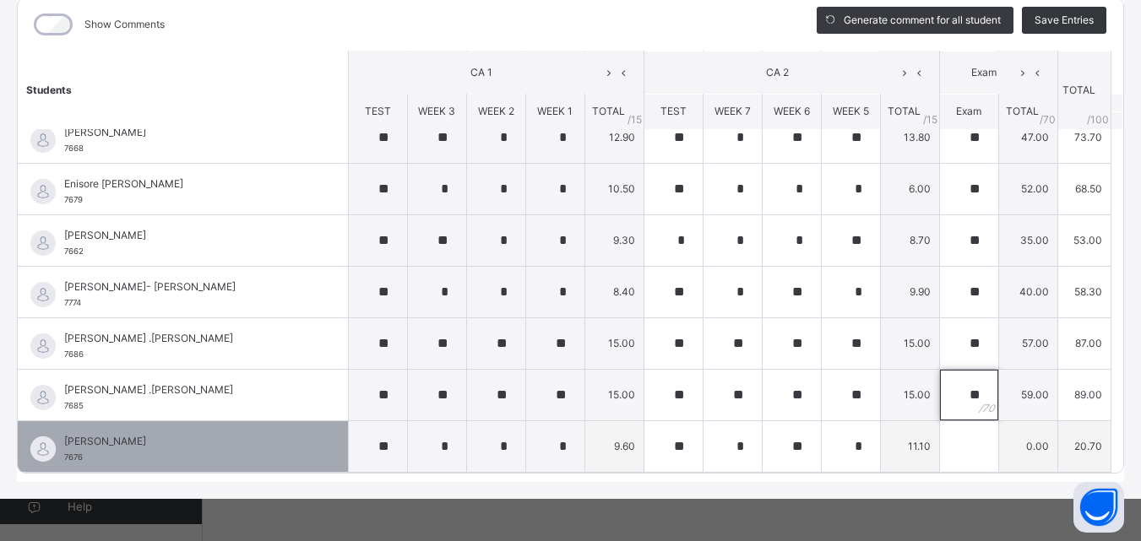
type input "**"
click at [942, 443] on input "text" at bounding box center [969, 446] width 58 height 51
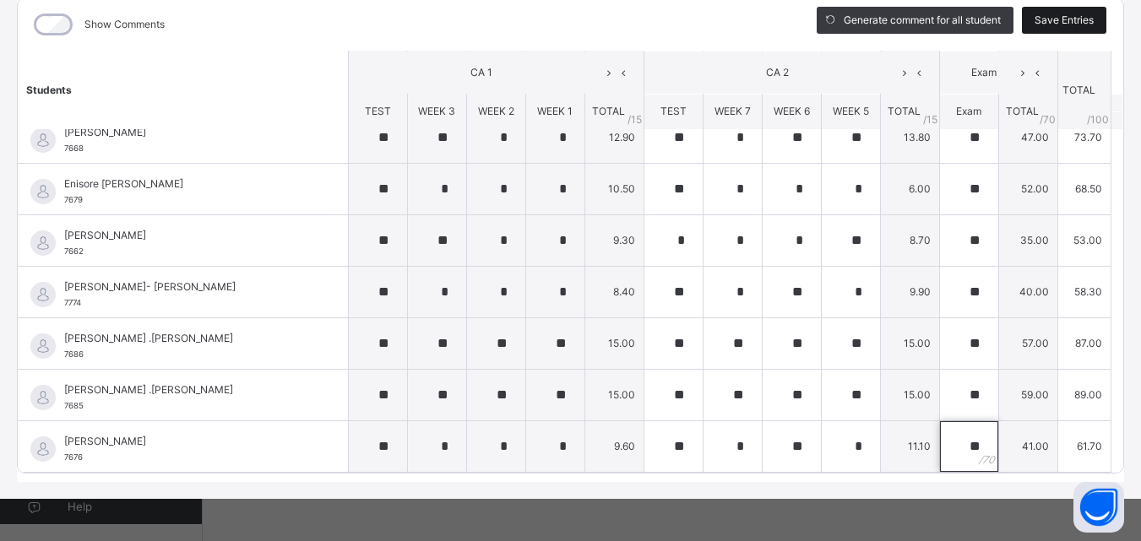
type input "**"
click at [1038, 20] on span "Save Entries" at bounding box center [1063, 20] width 59 height 15
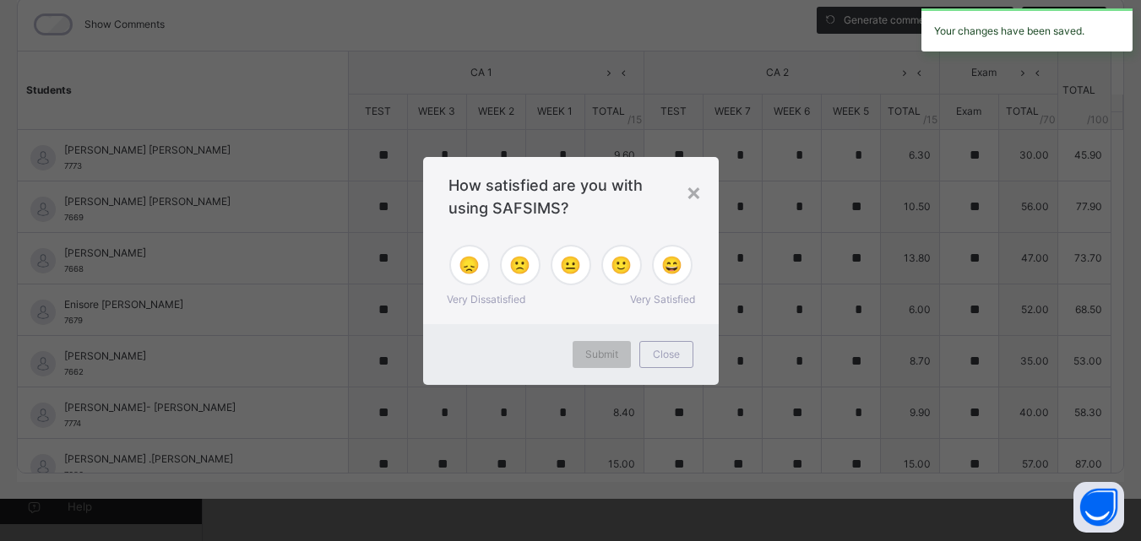
type input "**"
type input "*"
type input "**"
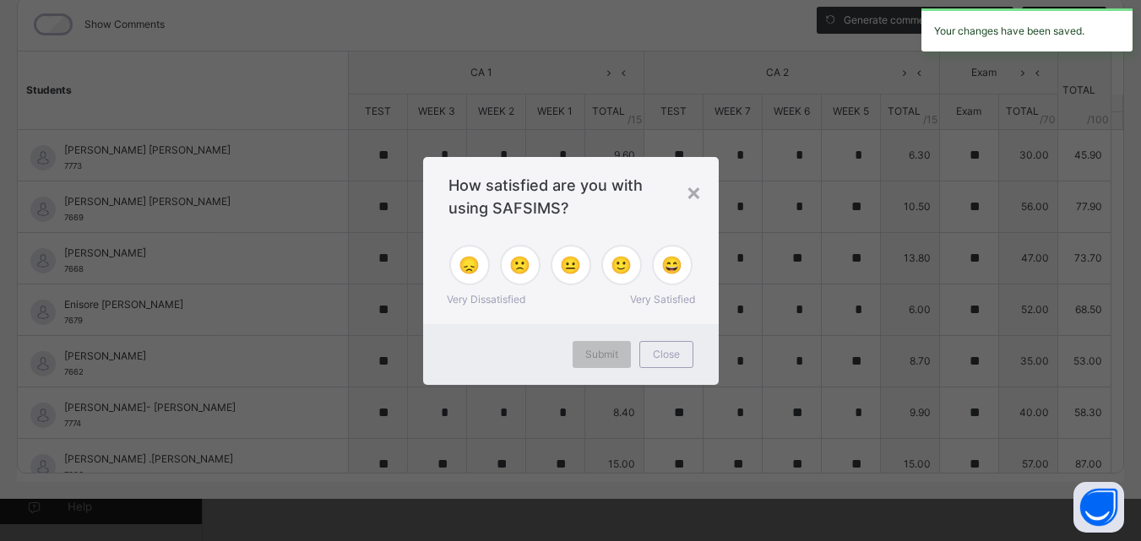
type input "*"
type input "**"
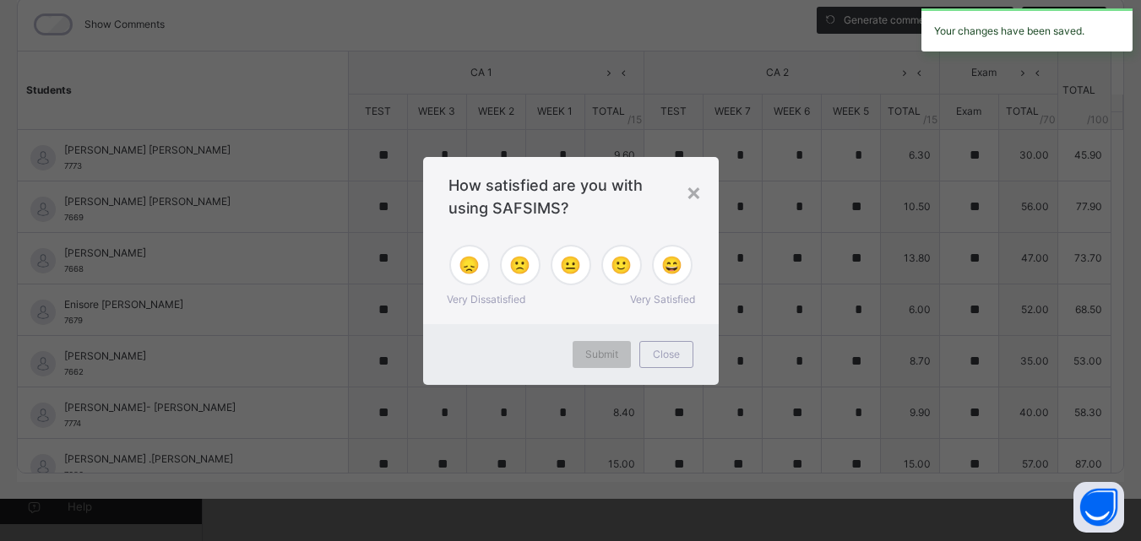
type input "*"
type input "**"
type input "*"
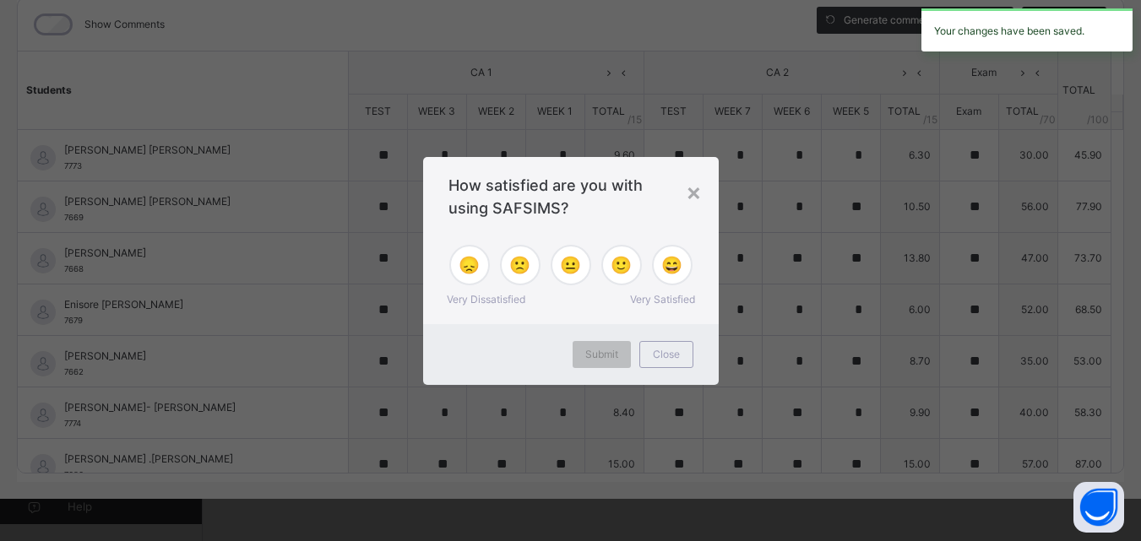
type input "*"
type input "**"
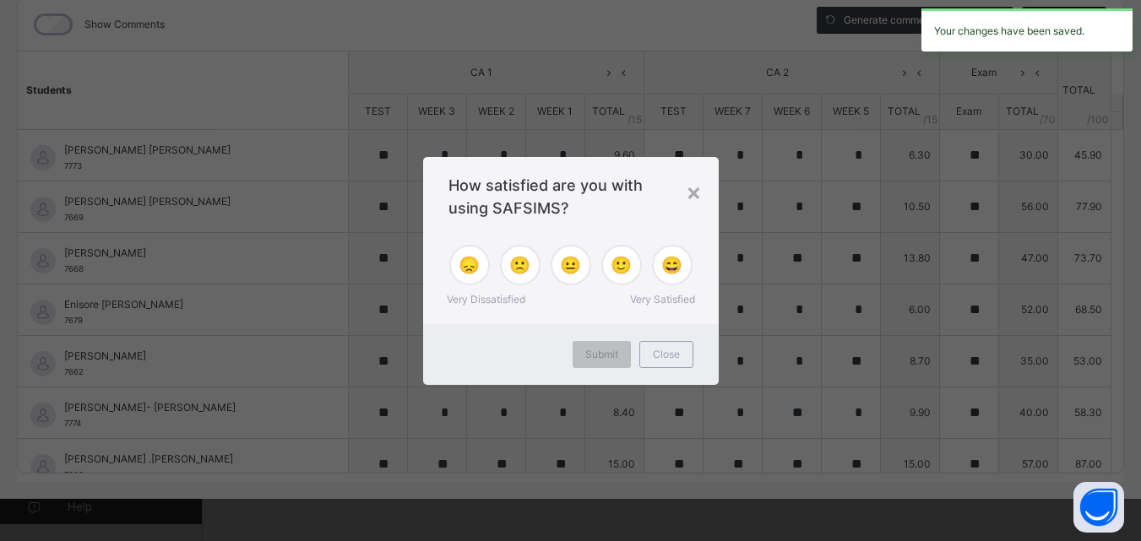
type input "*"
type input "**"
type input "*"
type input "**"
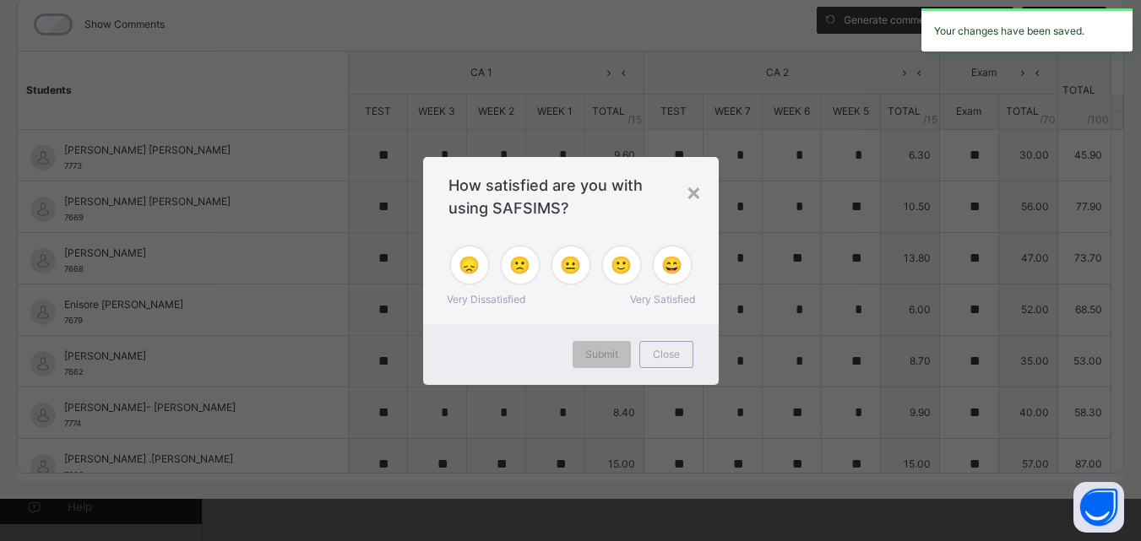
type input "**"
type input "*"
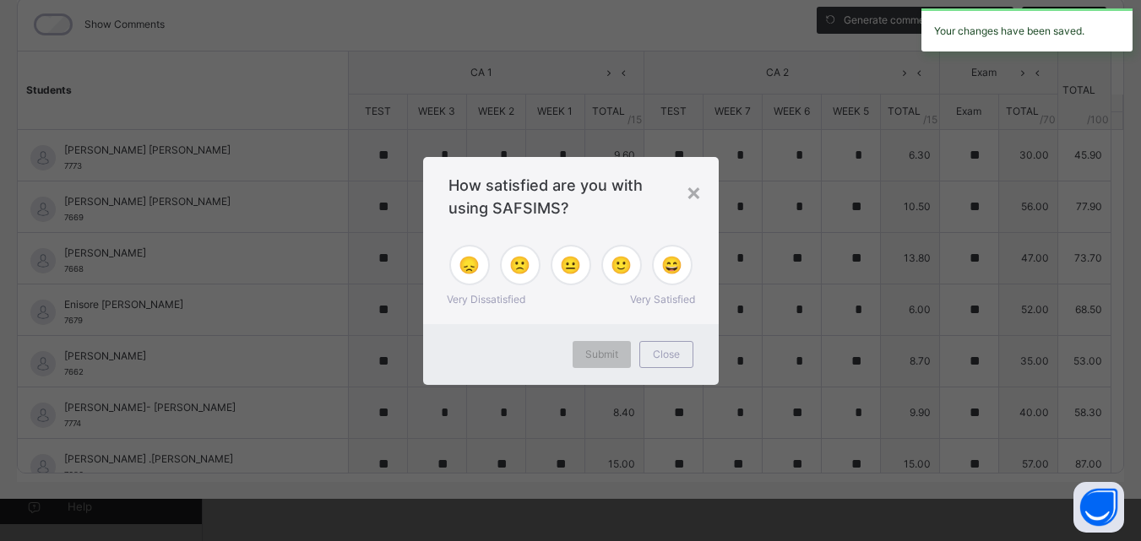
type input "*"
type input "**"
type input "*"
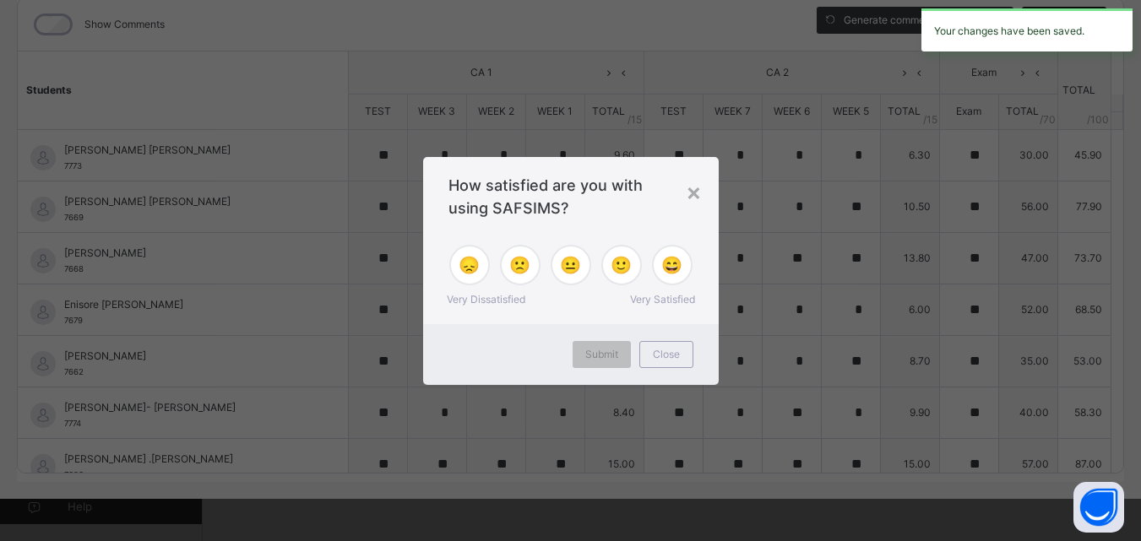
type input "**"
type input "*"
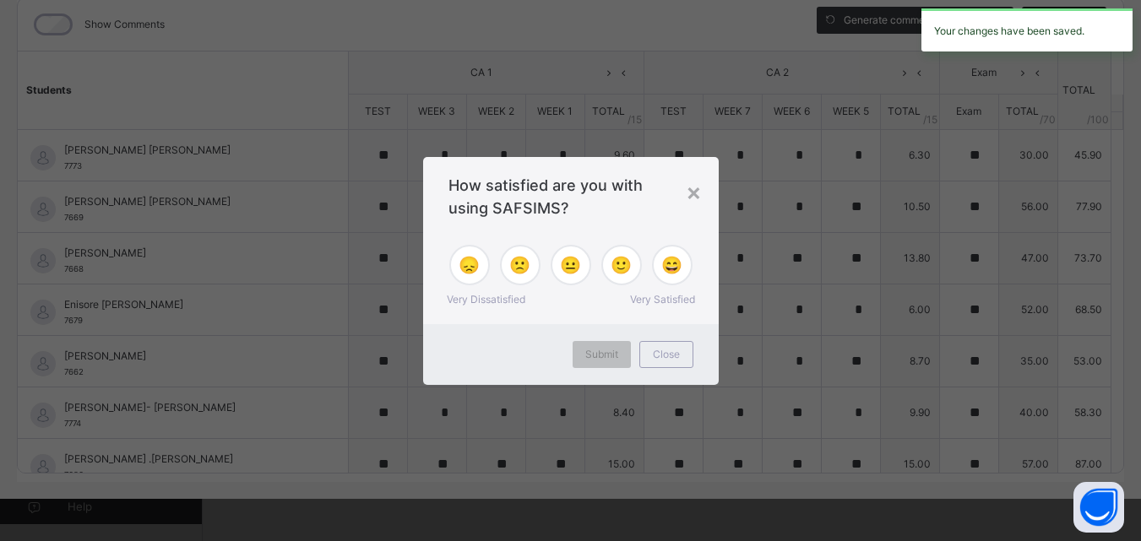
type input "*"
type input "**"
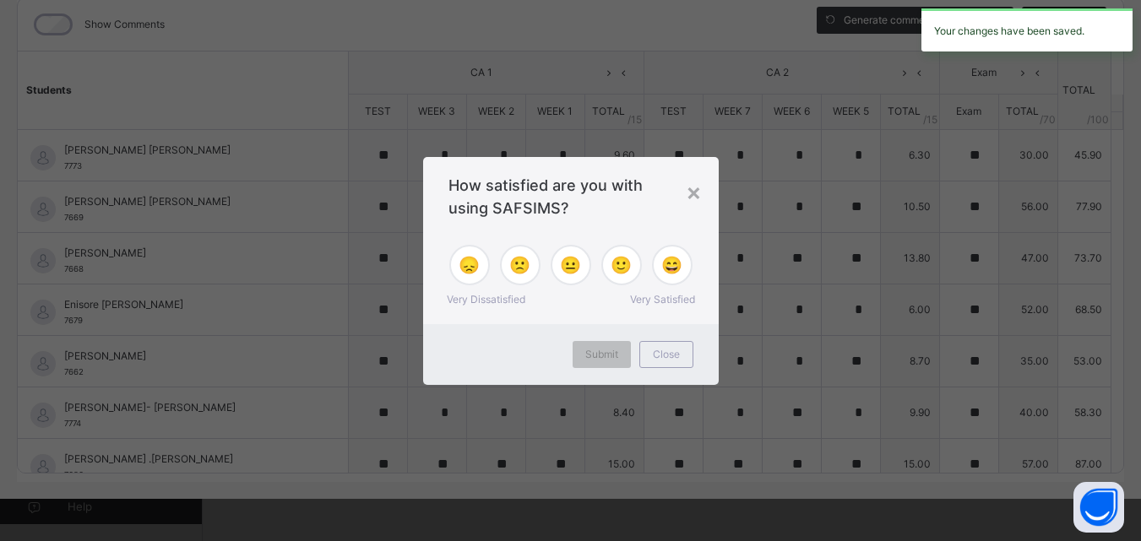
type input "**"
type input "*"
type input "**"
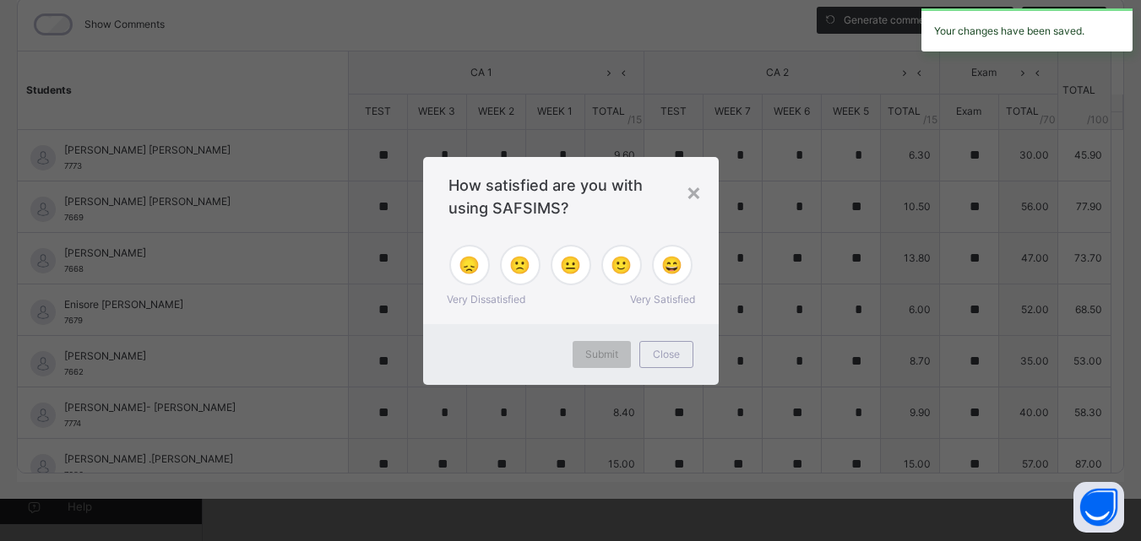
type input "*"
type input "**"
type input "*"
type input "**"
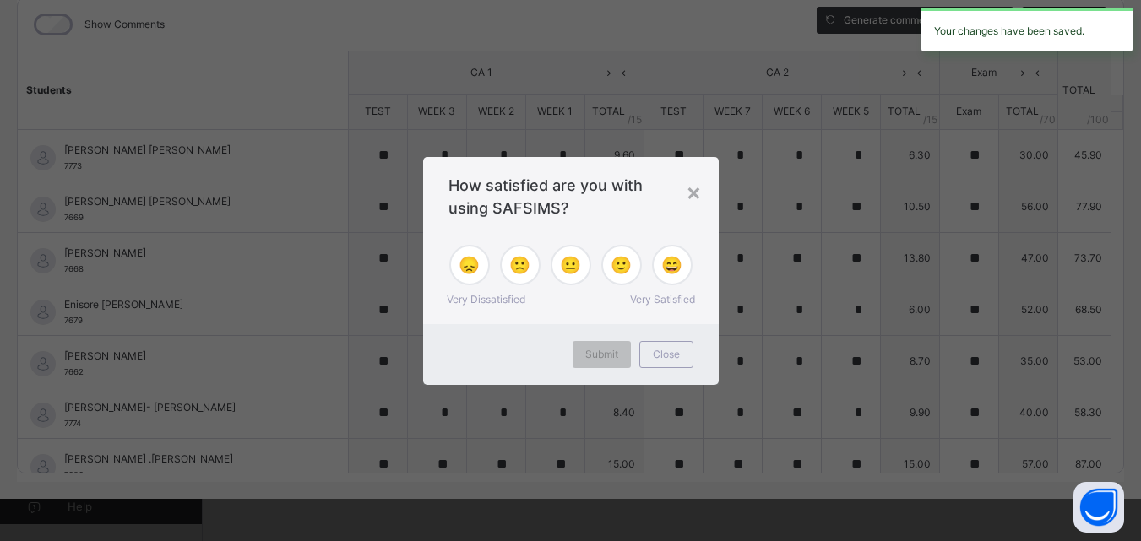
type input "**"
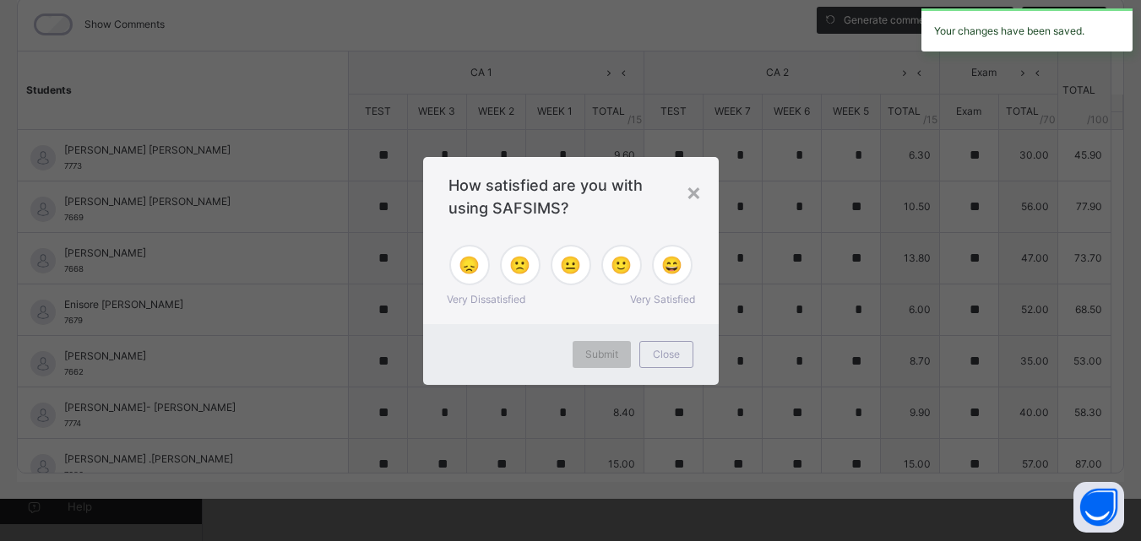
type input "**"
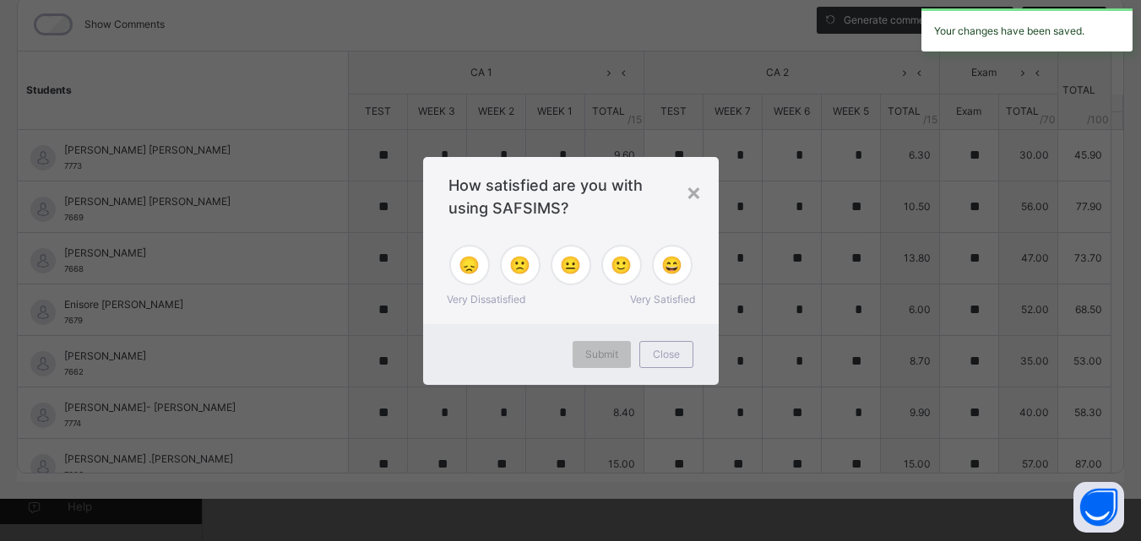
type input "**"
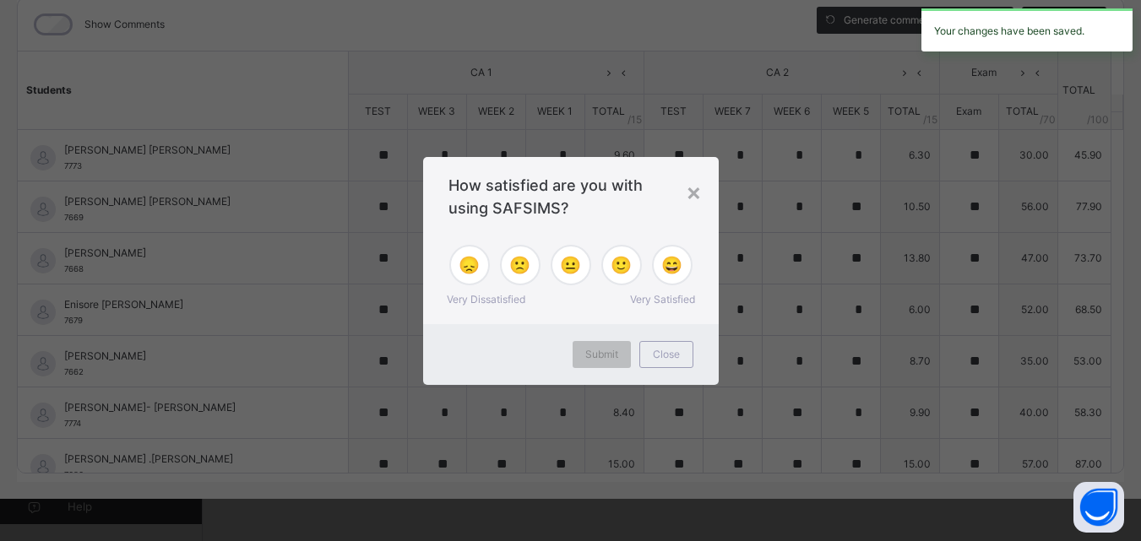
type input "**"
type input "*"
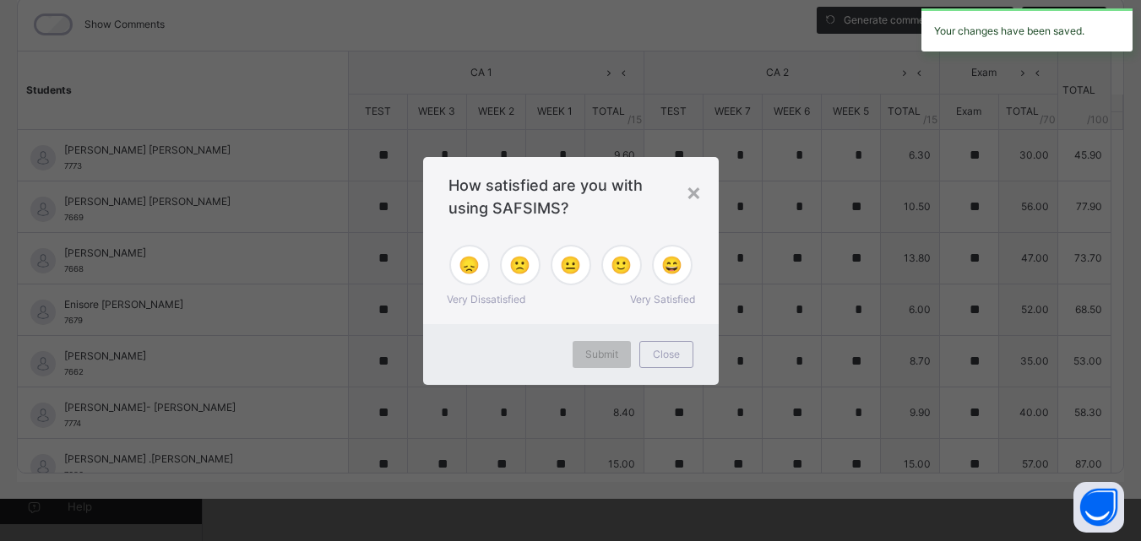
type input "*"
type input "**"
type input "*"
type input "**"
type input "*"
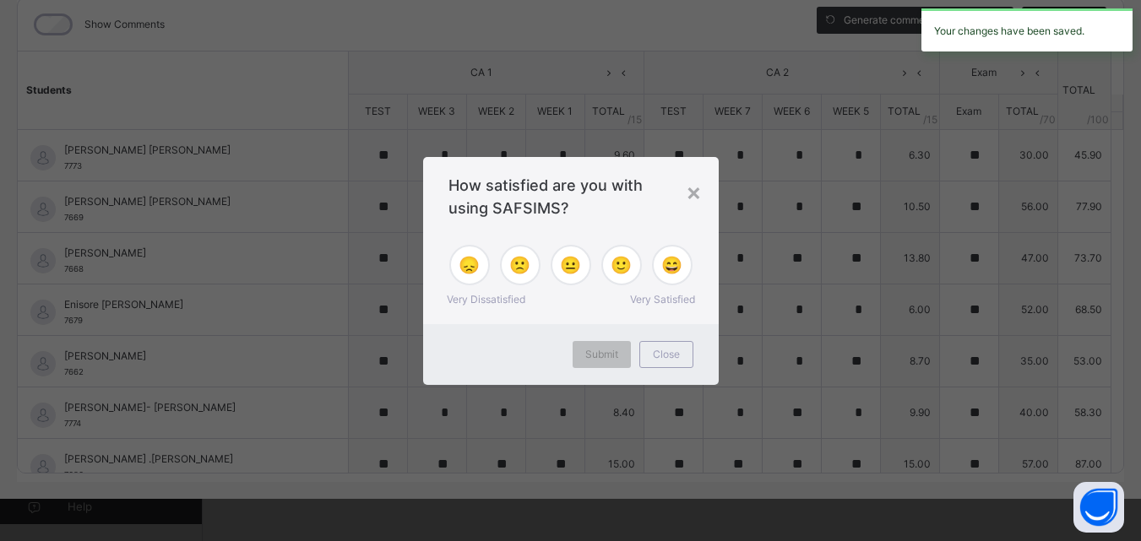
type input "**"
click at [695, 193] on div "×" at bounding box center [694, 191] width 16 height 35
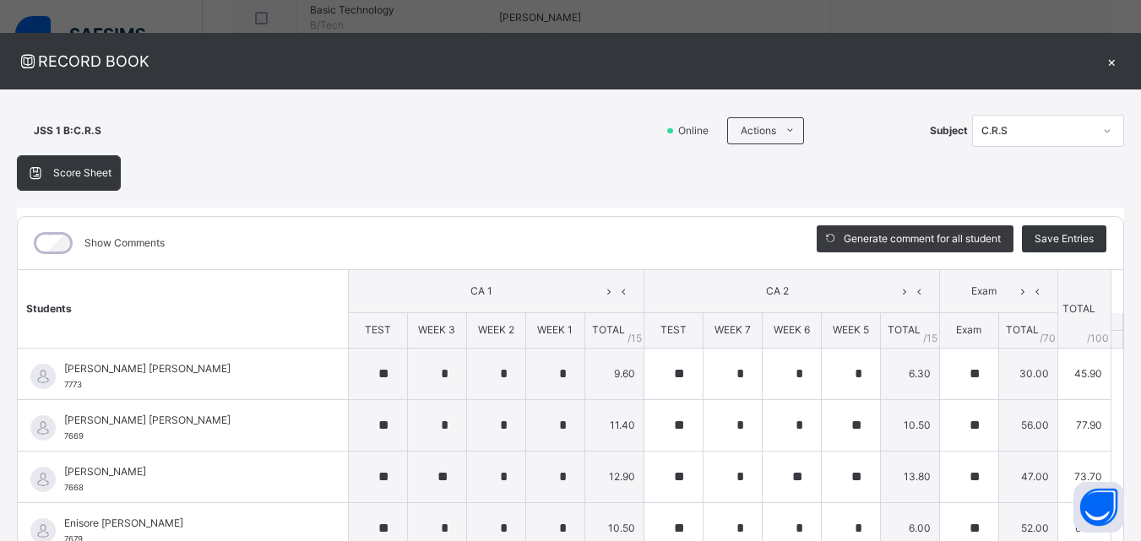
scroll to position [6, 0]
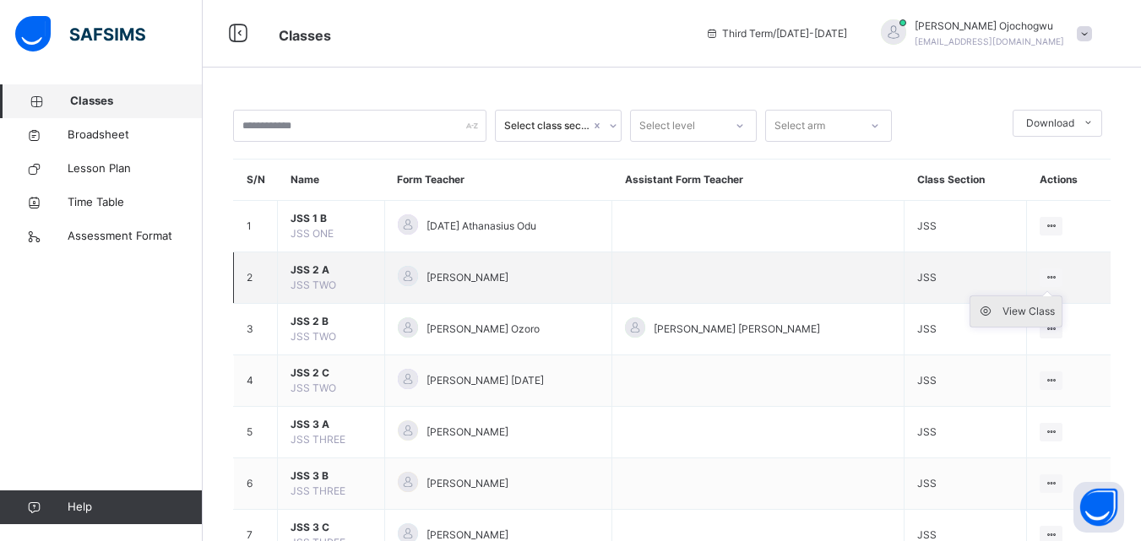
click at [1017, 315] on div "View Class" at bounding box center [1028, 311] width 52 height 17
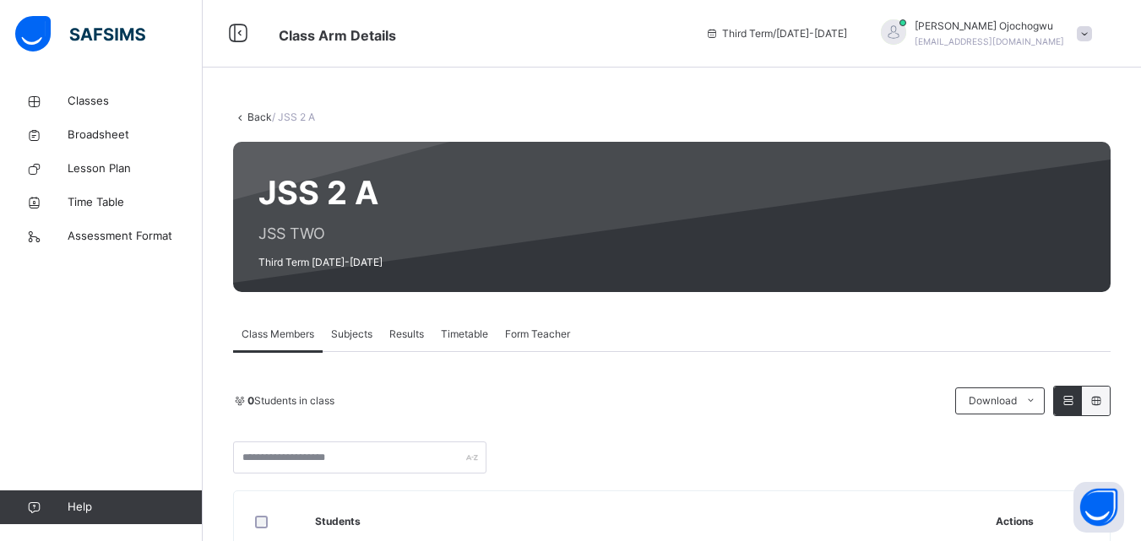
click at [353, 334] on span "Subjects" at bounding box center [351, 334] width 41 height 15
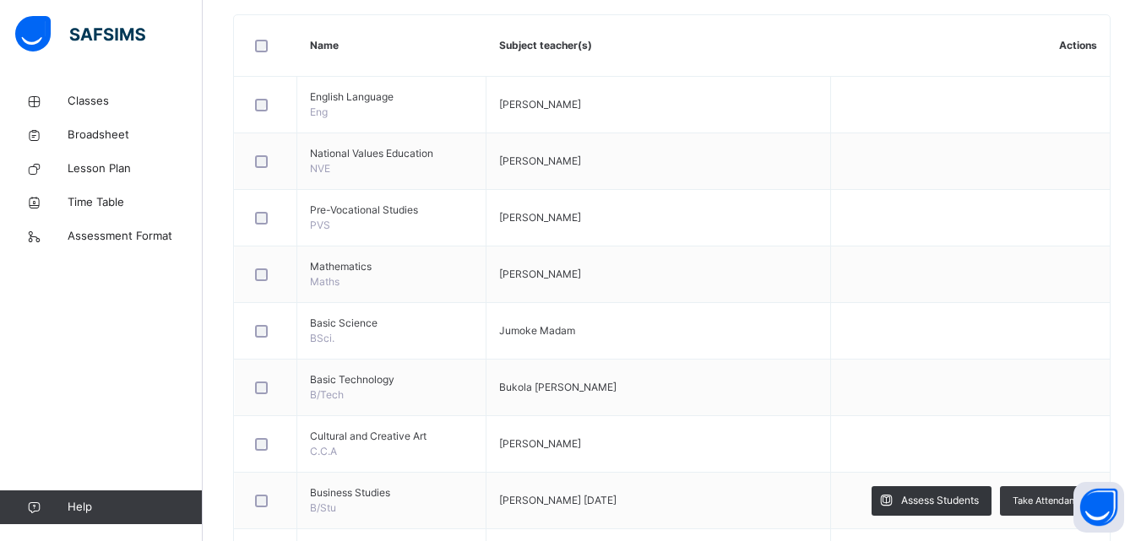
scroll to position [411, 0]
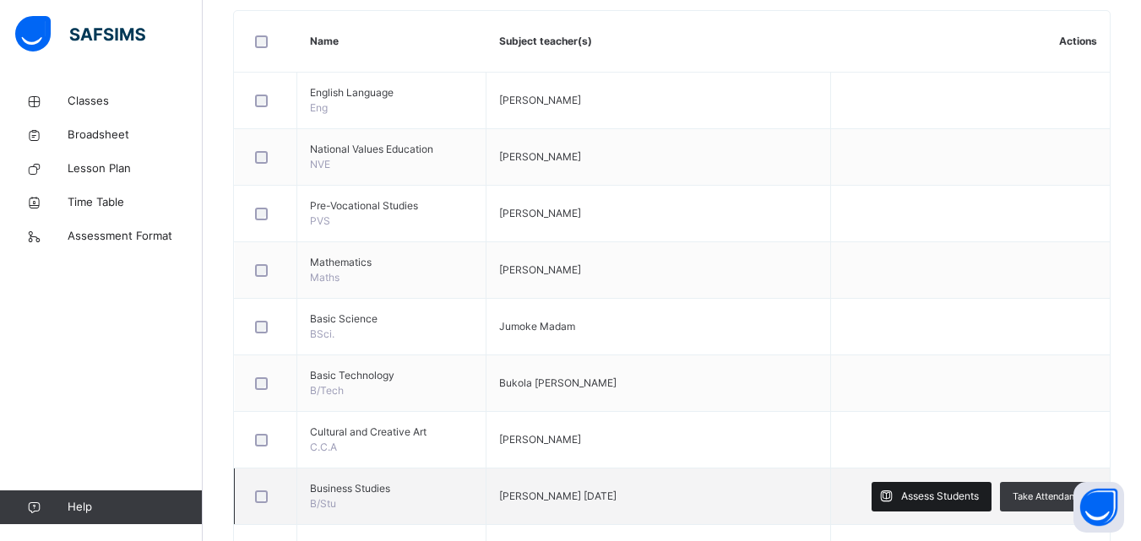
click at [963, 495] on span "Assess Students" at bounding box center [940, 496] width 78 height 15
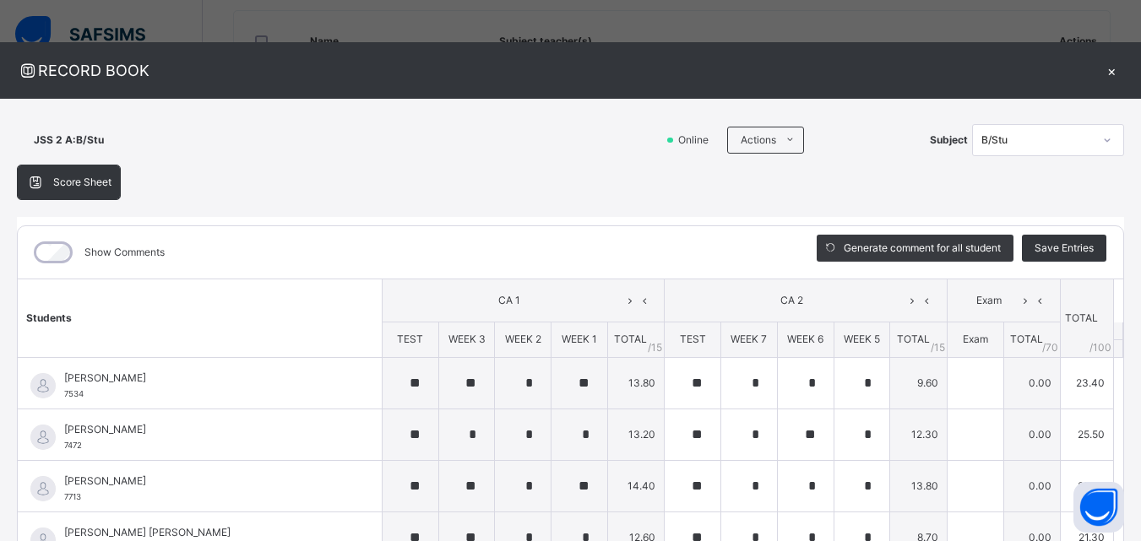
type input "**"
type input "*"
type input "**"
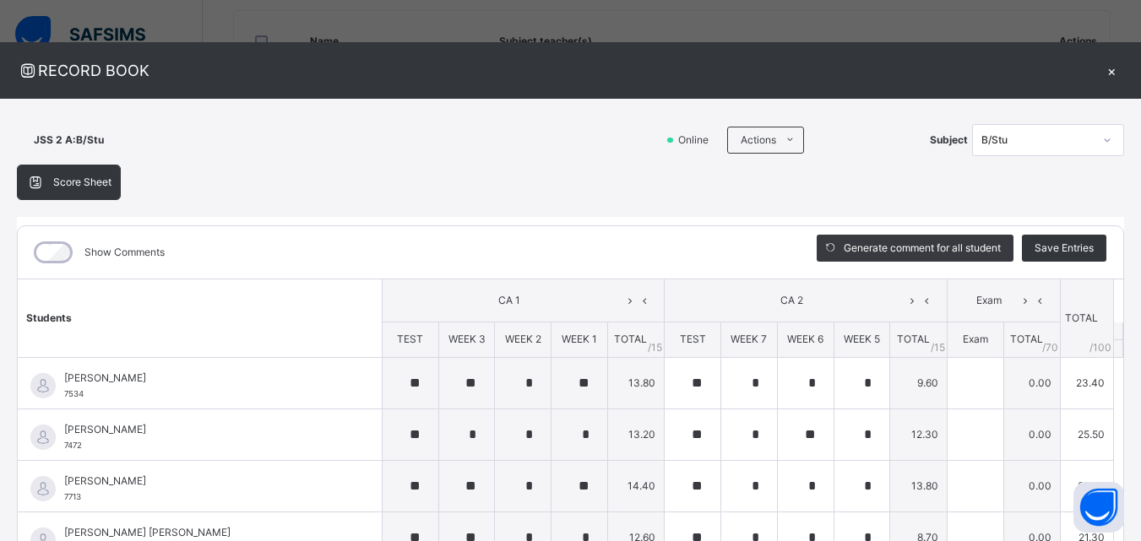
type input "*"
type input "**"
type input "*"
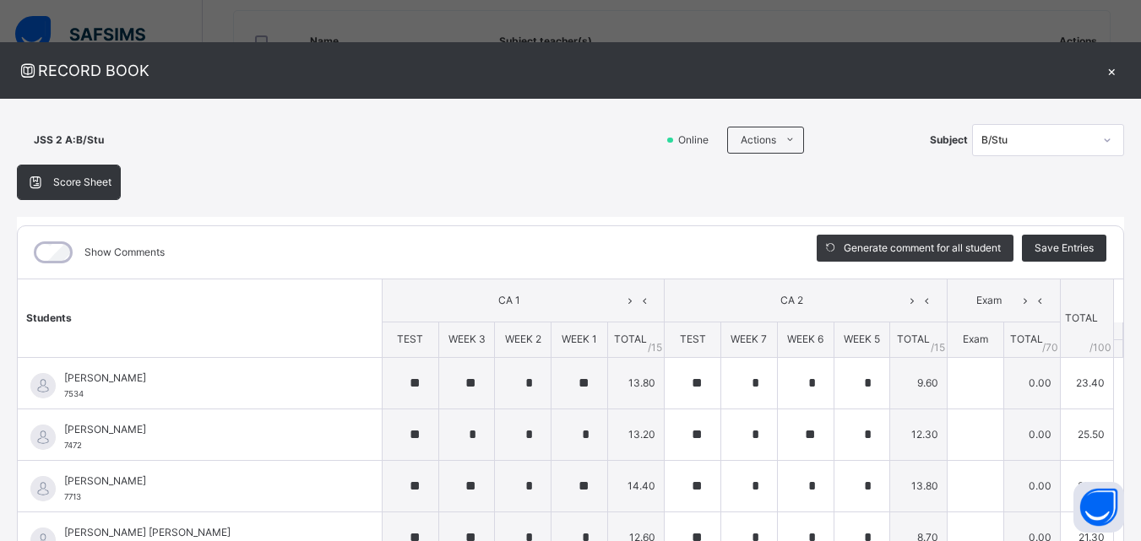
type input "*"
type input "**"
type input "*"
type input "**"
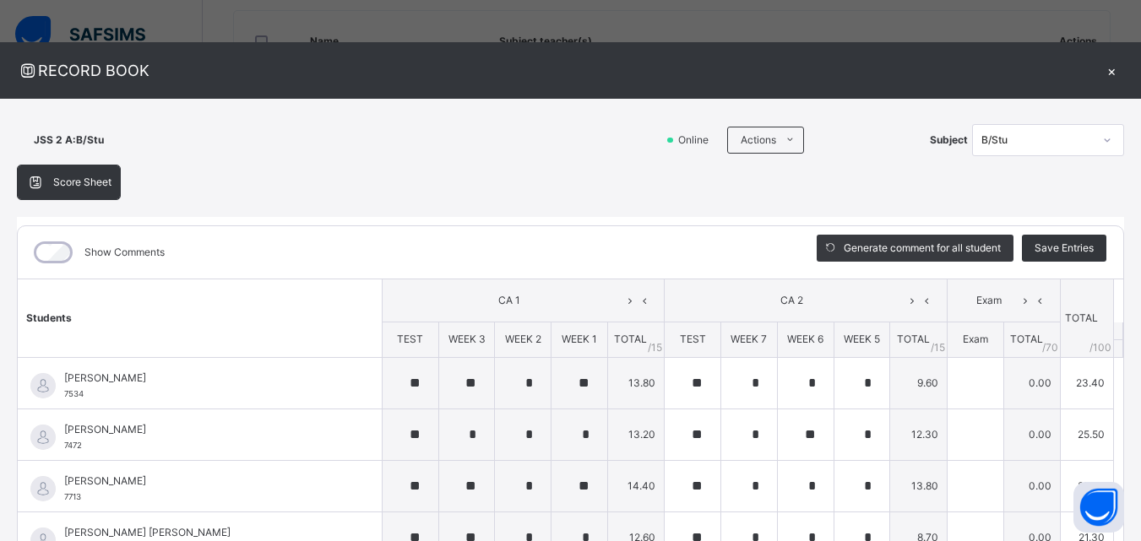
type input "*"
type input "**"
type input "*"
type input "**"
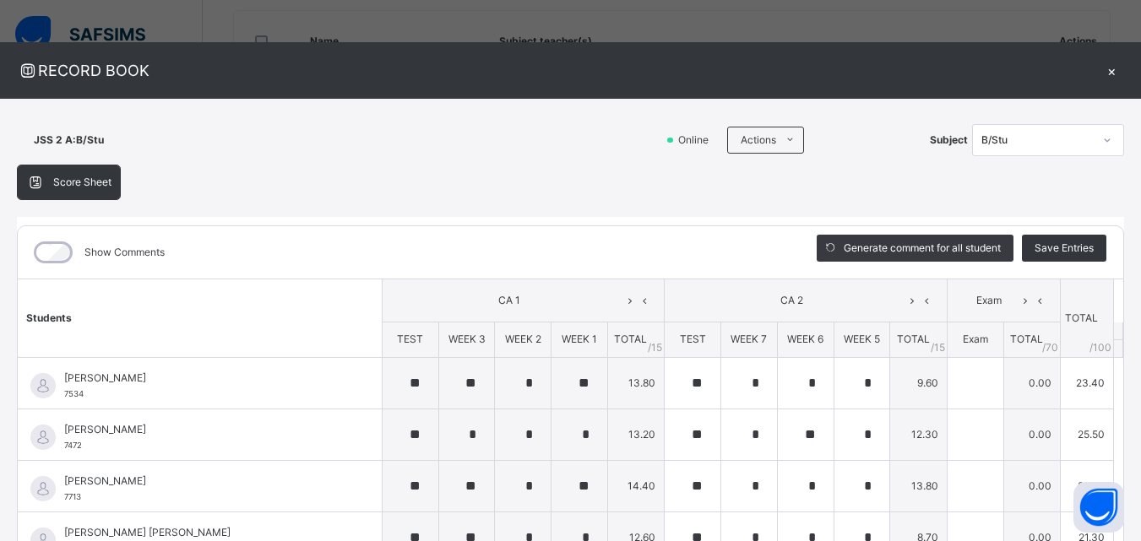
type input "**"
type input "*"
type input "**"
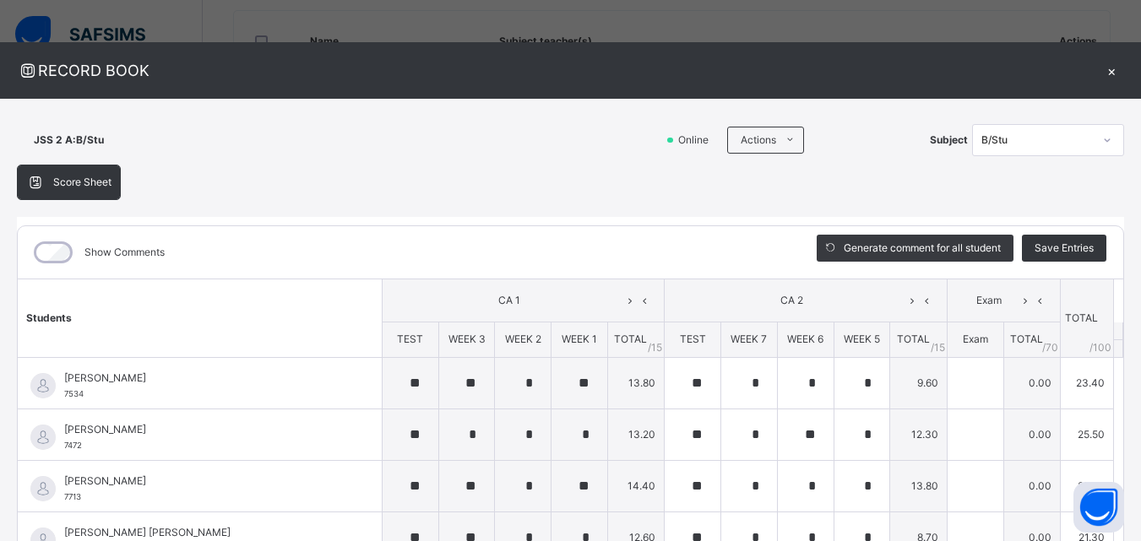
type input "**"
type input "*"
type input "**"
type input "*"
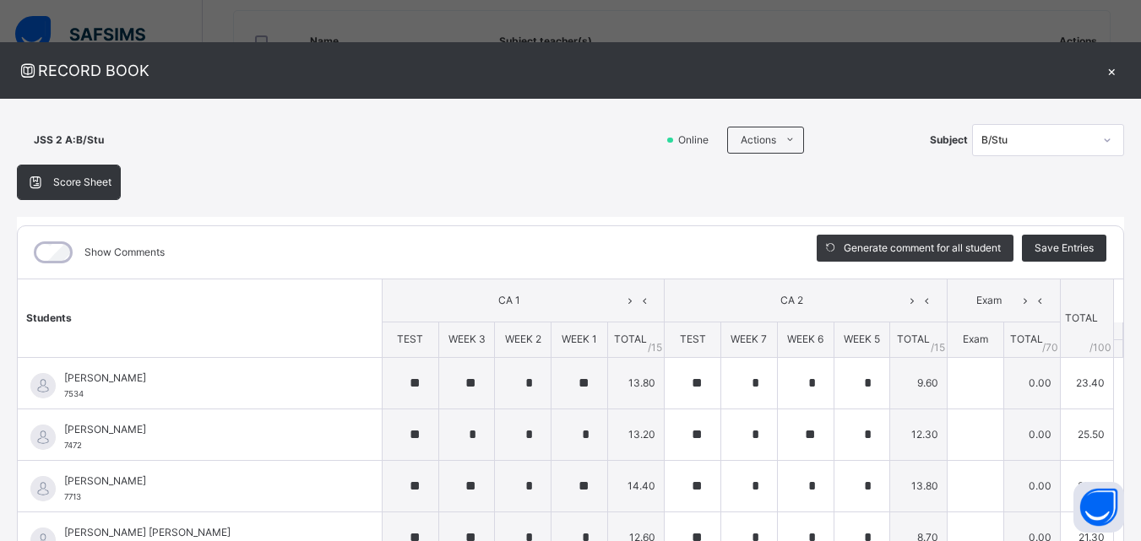
type input "*"
type input "**"
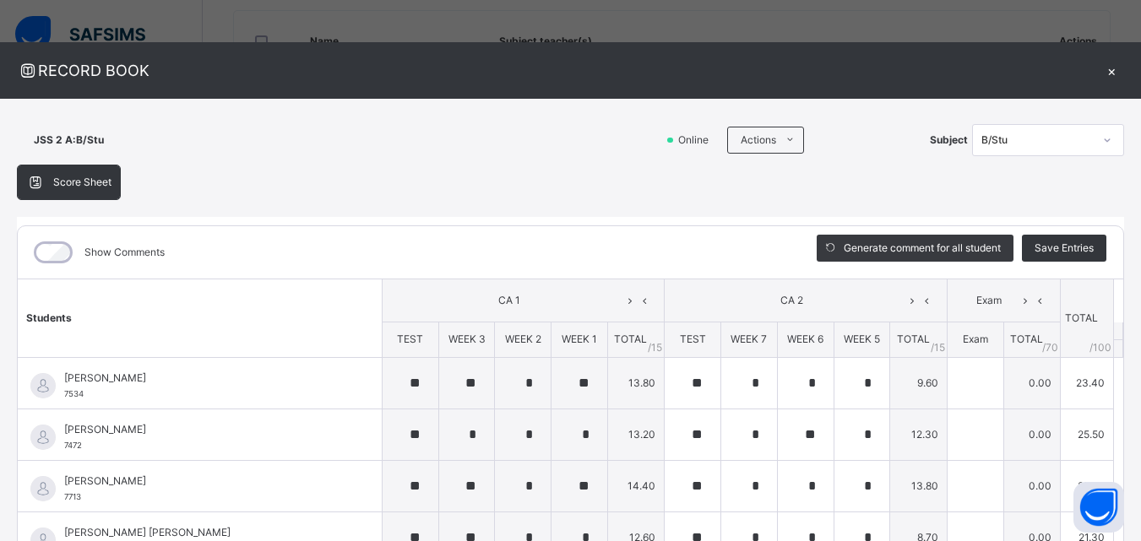
type input "**"
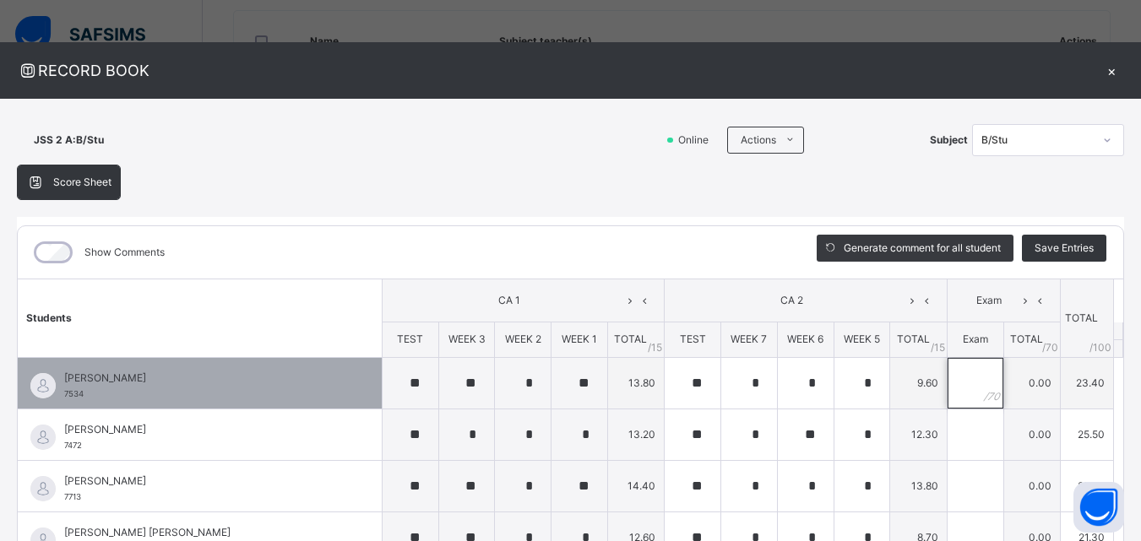
click at [947, 388] on input "text" at bounding box center [975, 383] width 56 height 51
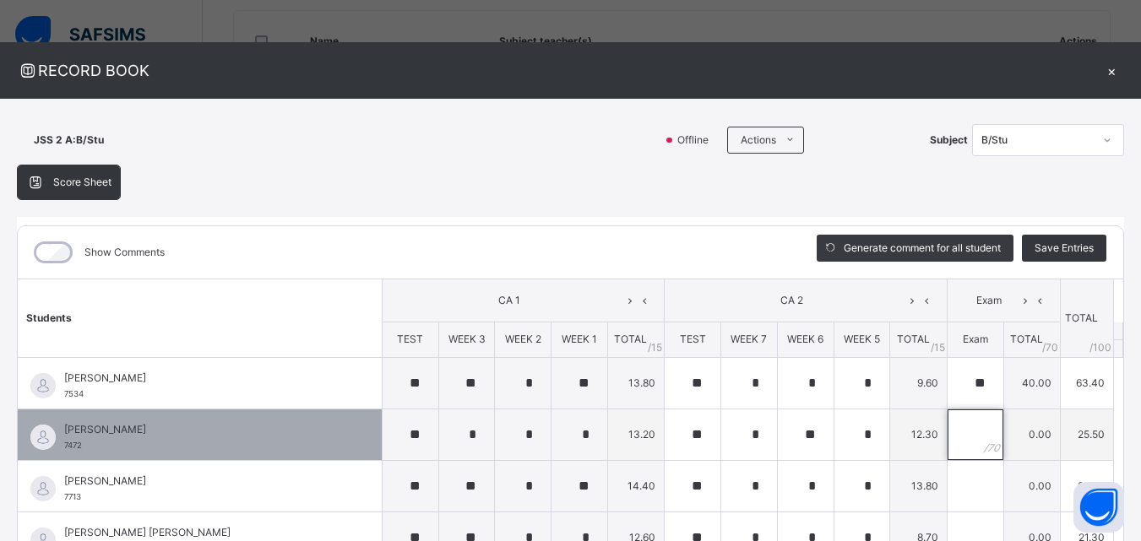
click at [949, 440] on input "text" at bounding box center [975, 434] width 56 height 51
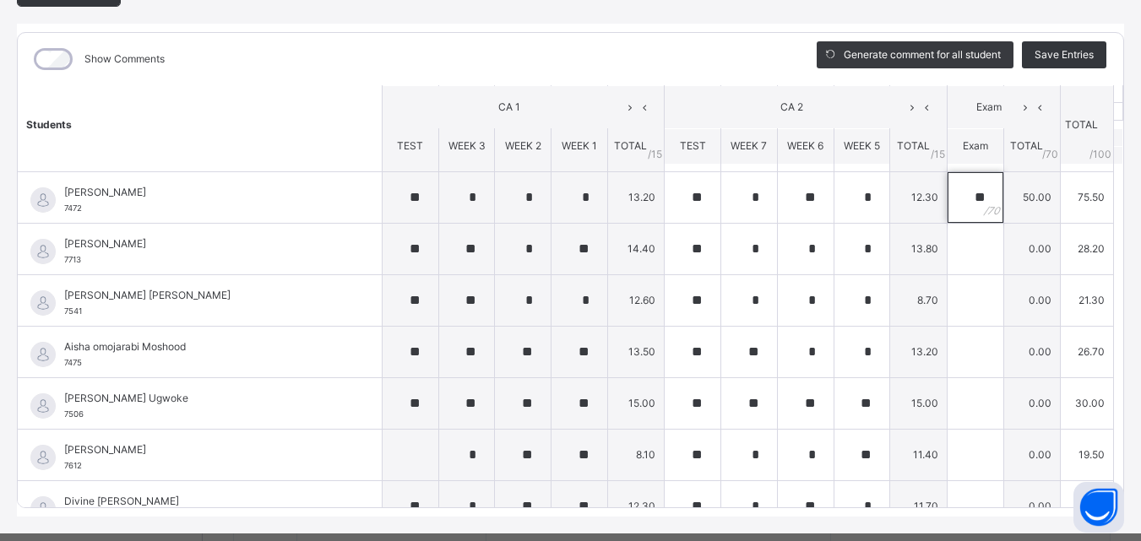
scroll to position [220, 0]
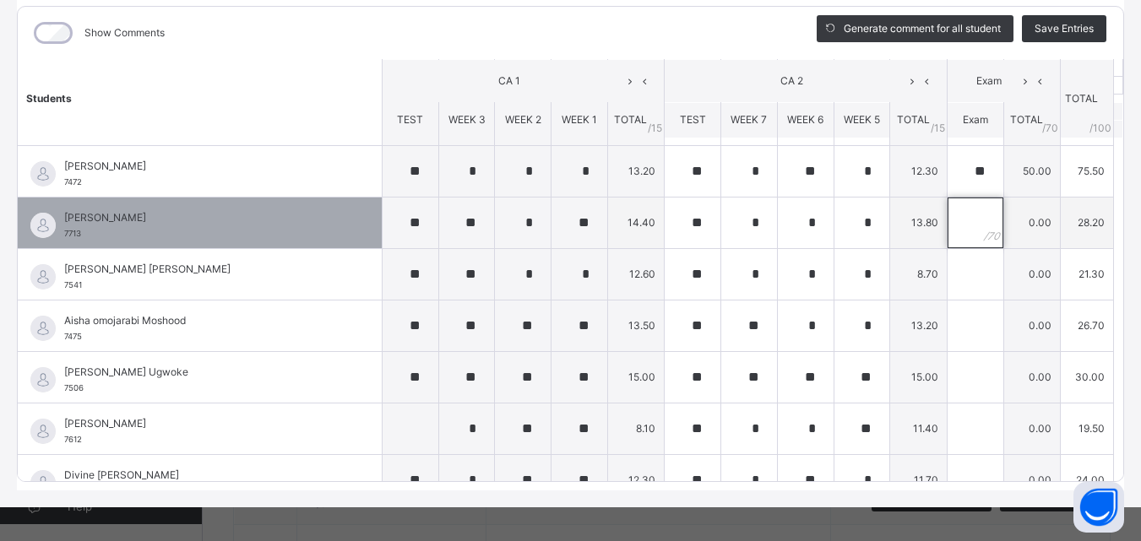
click at [954, 229] on div at bounding box center [975, 223] width 56 height 51
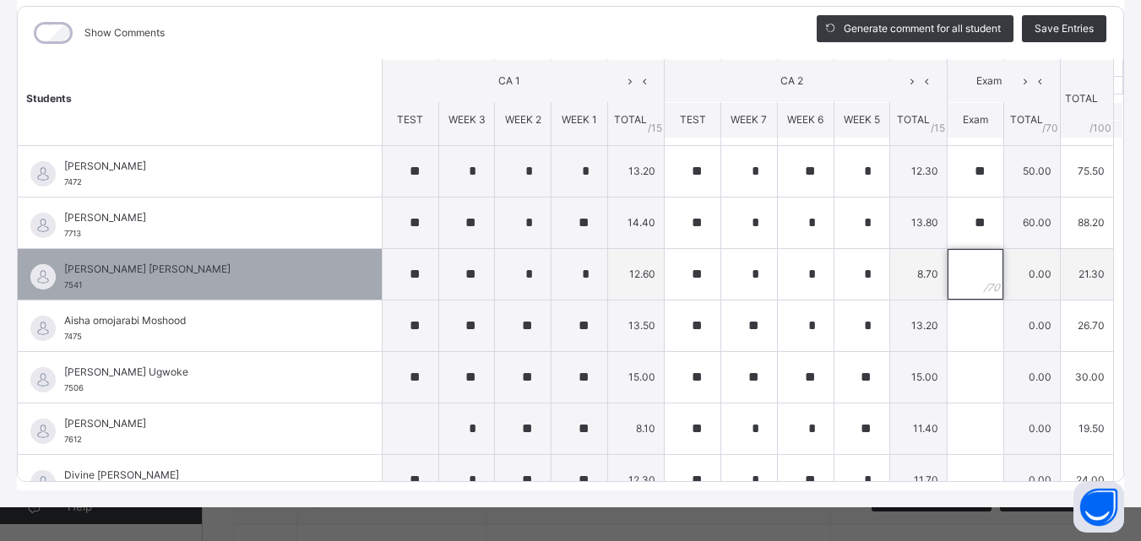
click at [947, 276] on input "text" at bounding box center [975, 274] width 56 height 51
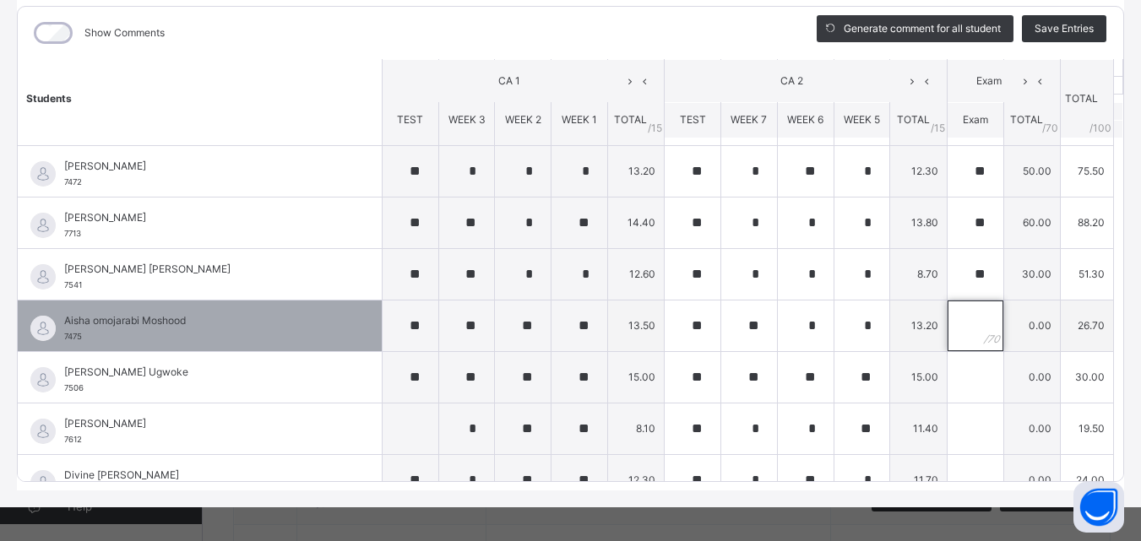
click at [948, 329] on input "text" at bounding box center [975, 326] width 56 height 51
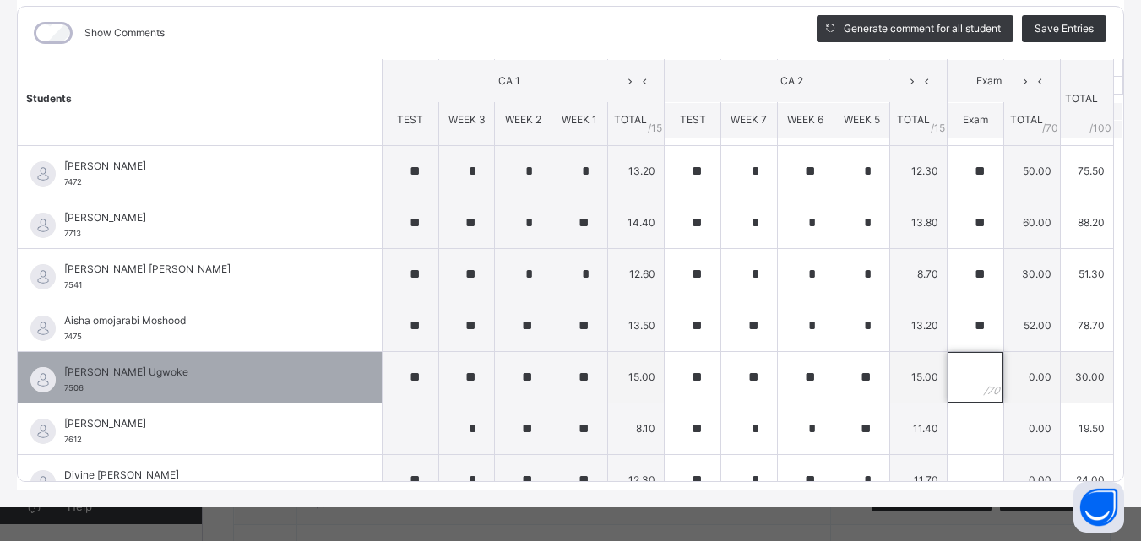
click at [951, 380] on input "text" at bounding box center [975, 377] width 56 height 51
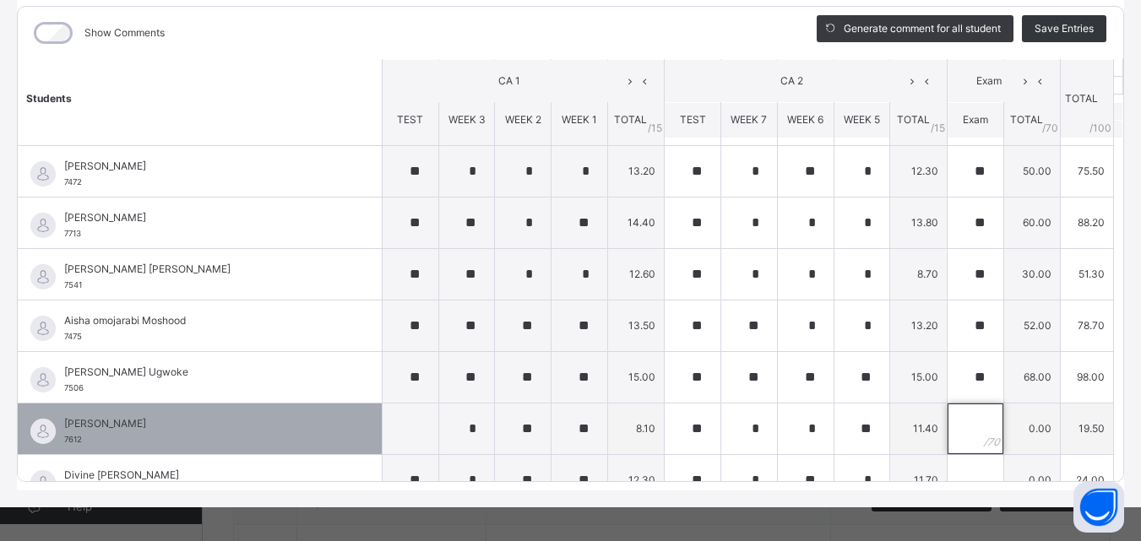
click at [952, 431] on input "text" at bounding box center [975, 429] width 56 height 51
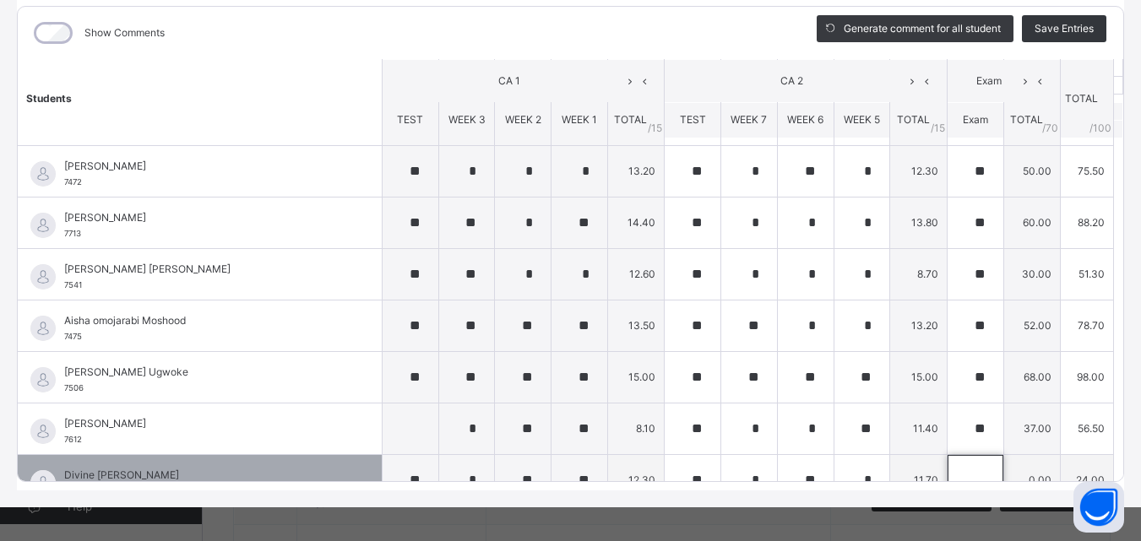
click at [950, 474] on input "text" at bounding box center [975, 480] width 56 height 51
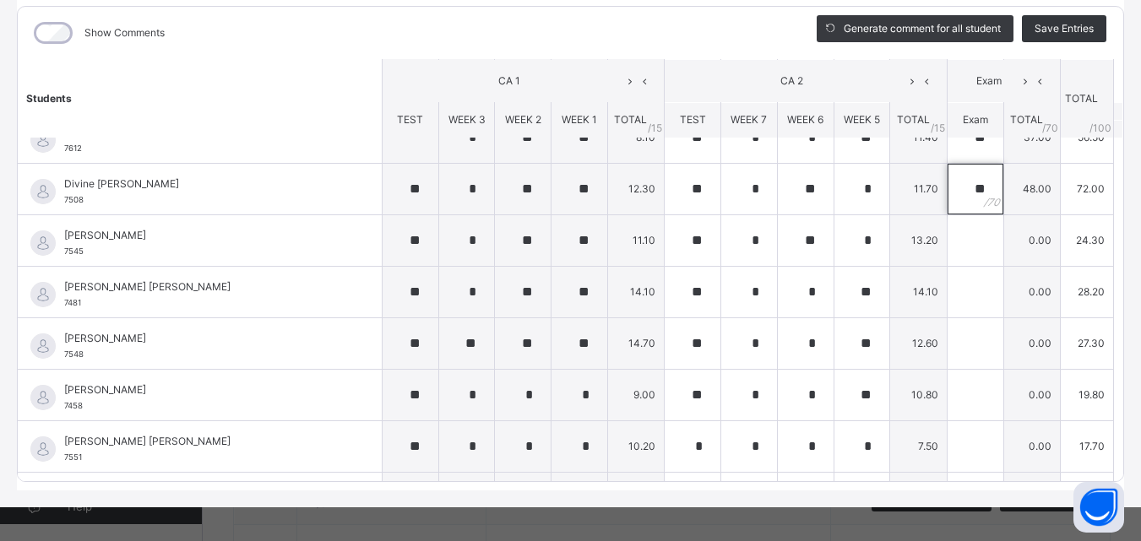
scroll to position [355, 0]
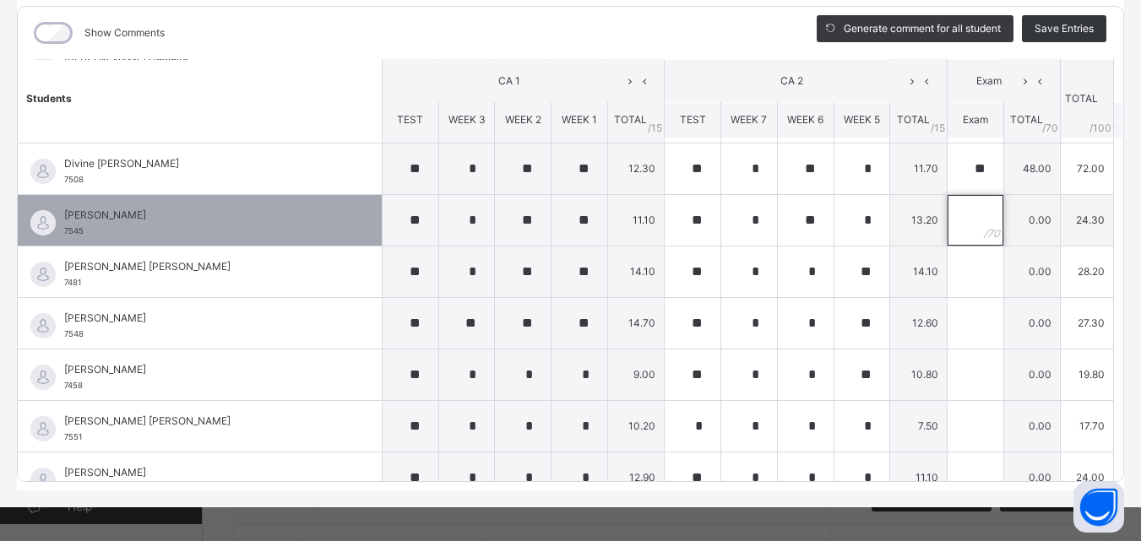
click at [947, 221] on input "text" at bounding box center [975, 220] width 56 height 51
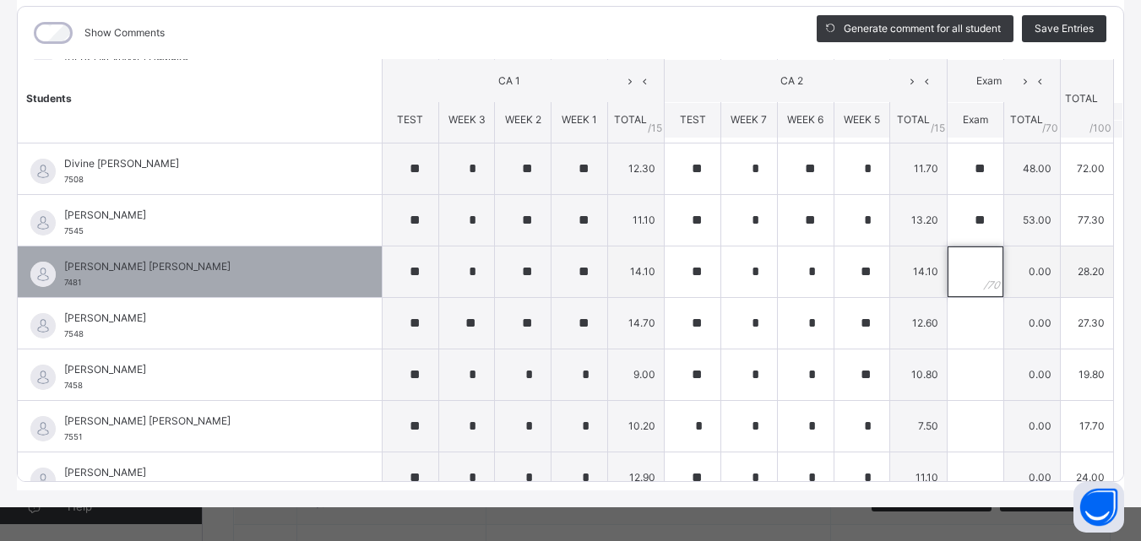
click at [947, 272] on input "text" at bounding box center [975, 272] width 56 height 51
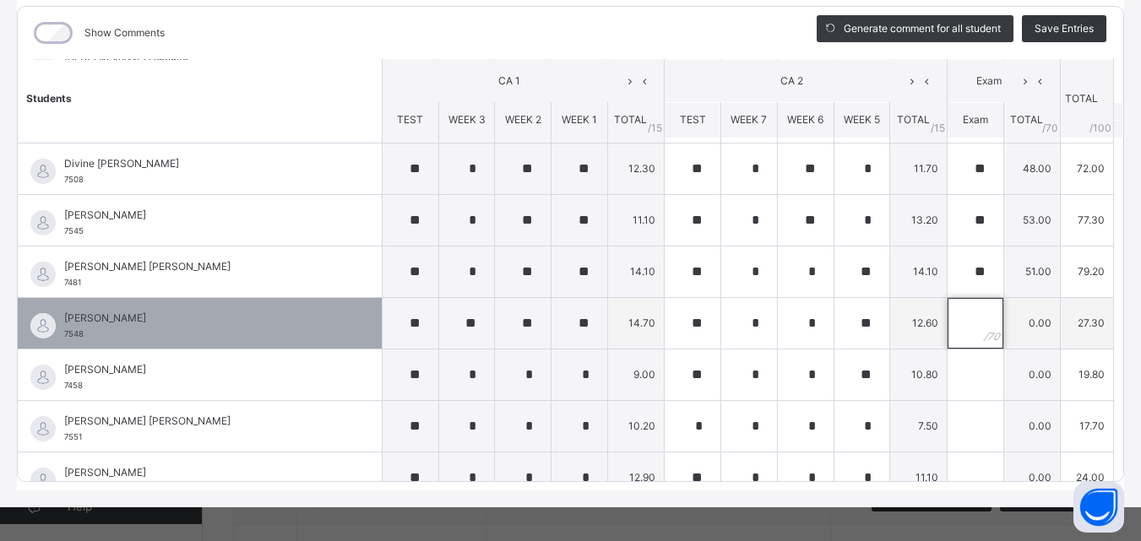
click at [952, 320] on input "text" at bounding box center [975, 323] width 56 height 51
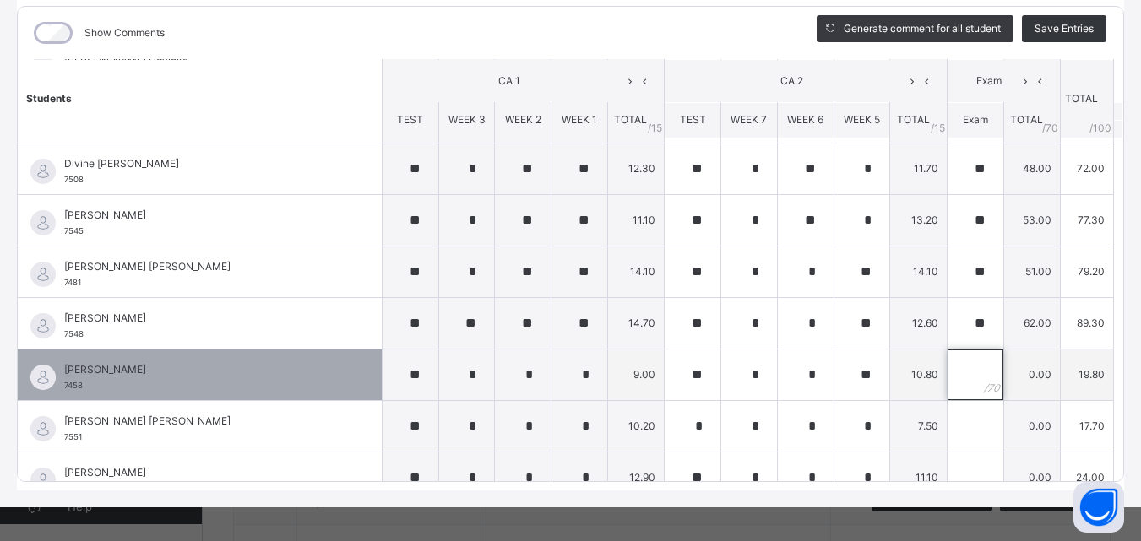
click at [947, 374] on input "text" at bounding box center [975, 375] width 56 height 51
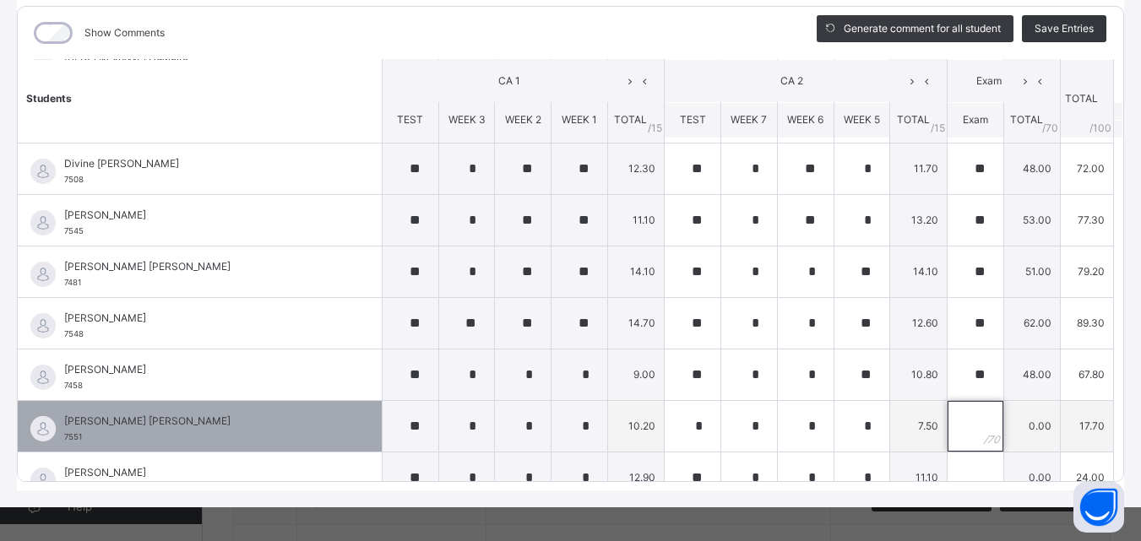
click at [947, 426] on input "text" at bounding box center [975, 426] width 56 height 51
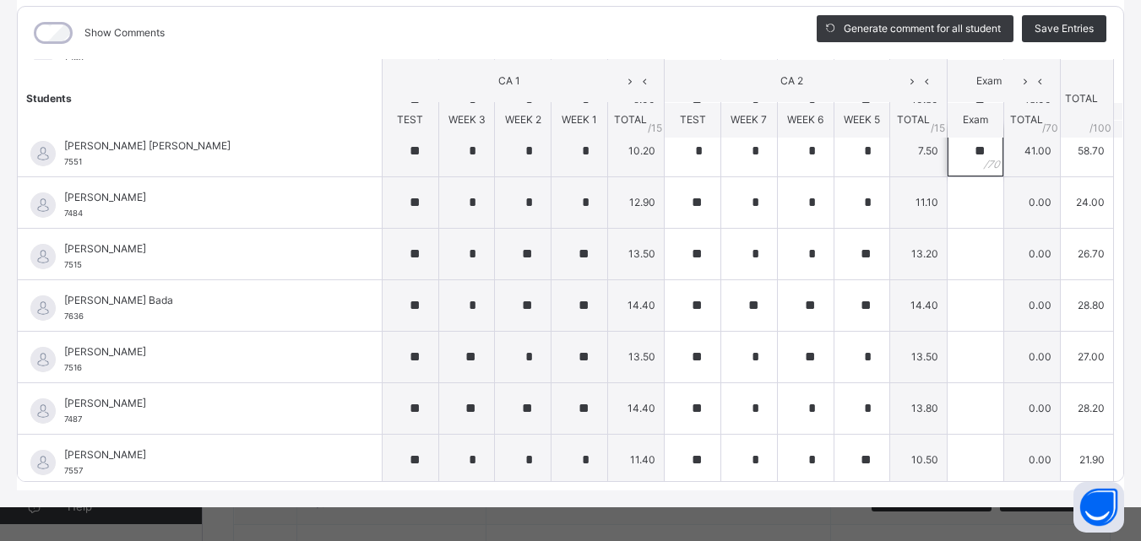
scroll to position [659, 0]
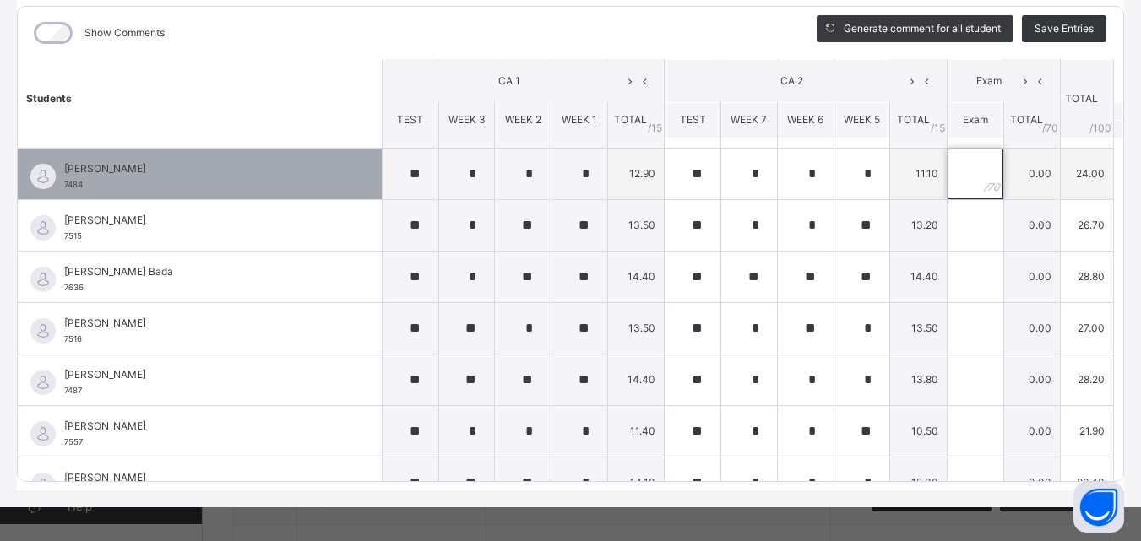
click at [950, 177] on input "text" at bounding box center [975, 174] width 56 height 51
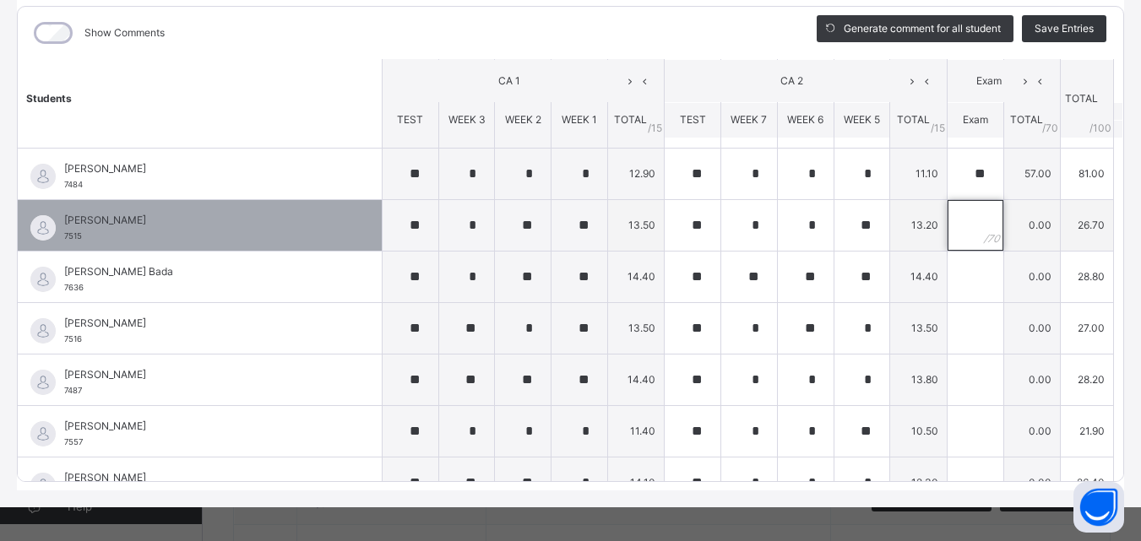
click at [950, 220] on input "text" at bounding box center [975, 225] width 56 height 51
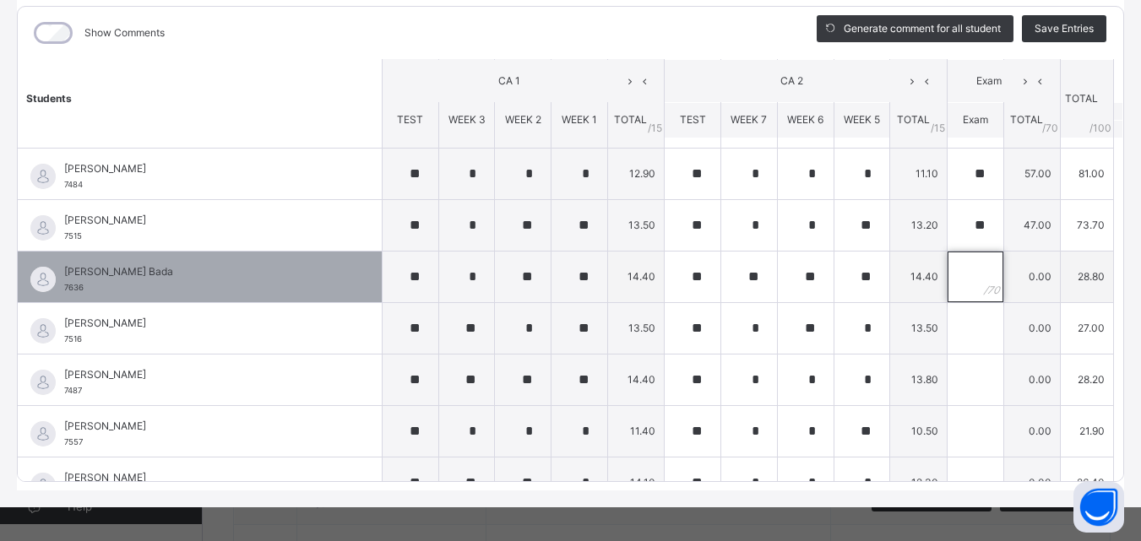
click at [947, 273] on input "text" at bounding box center [975, 277] width 56 height 51
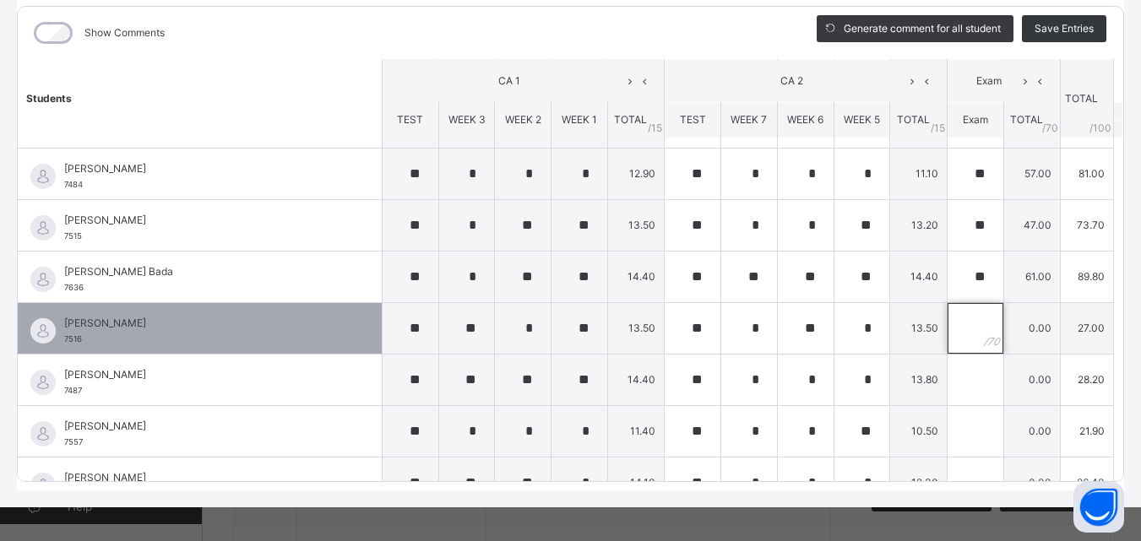
click at [953, 342] on input "text" at bounding box center [975, 328] width 56 height 51
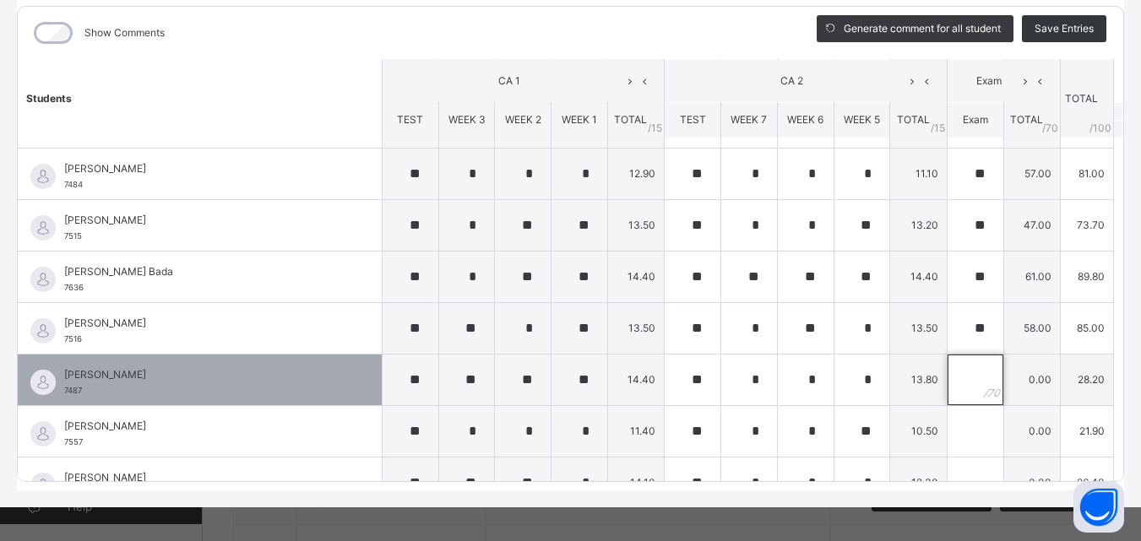
click at [947, 380] on input "text" at bounding box center [975, 380] width 56 height 51
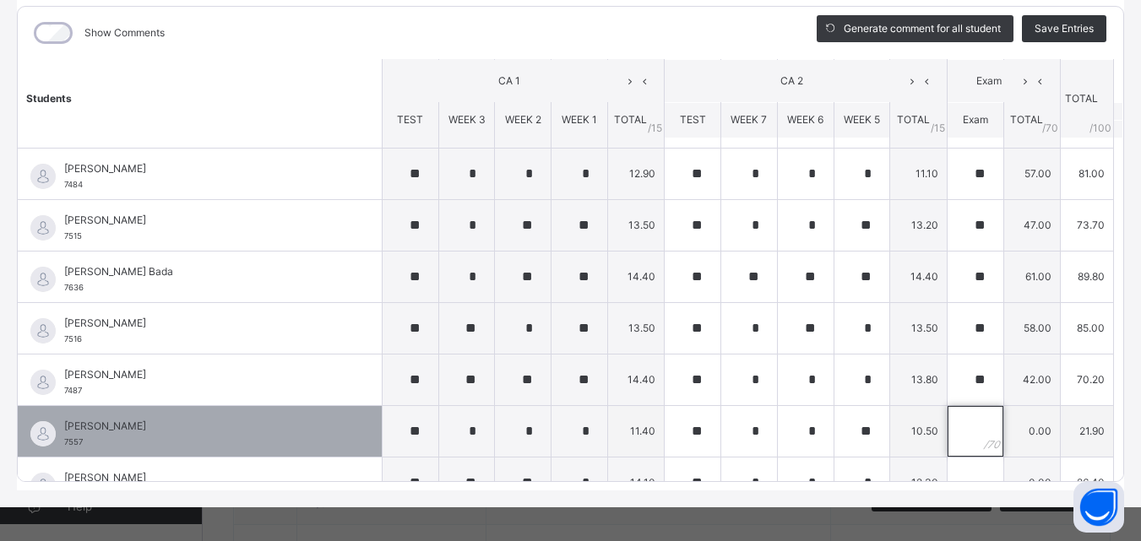
click at [947, 426] on input "text" at bounding box center [975, 431] width 56 height 51
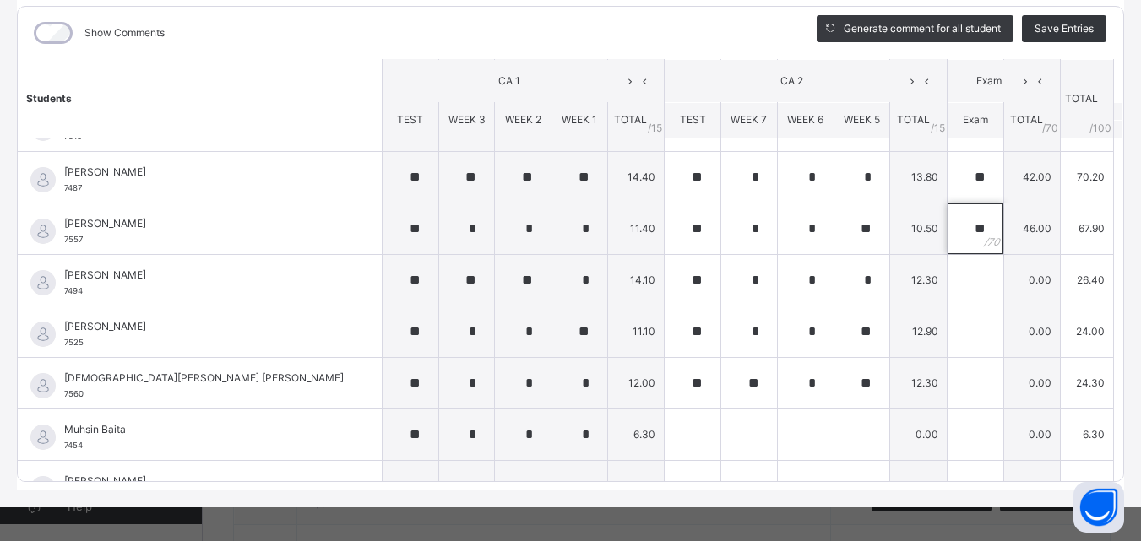
scroll to position [896, 0]
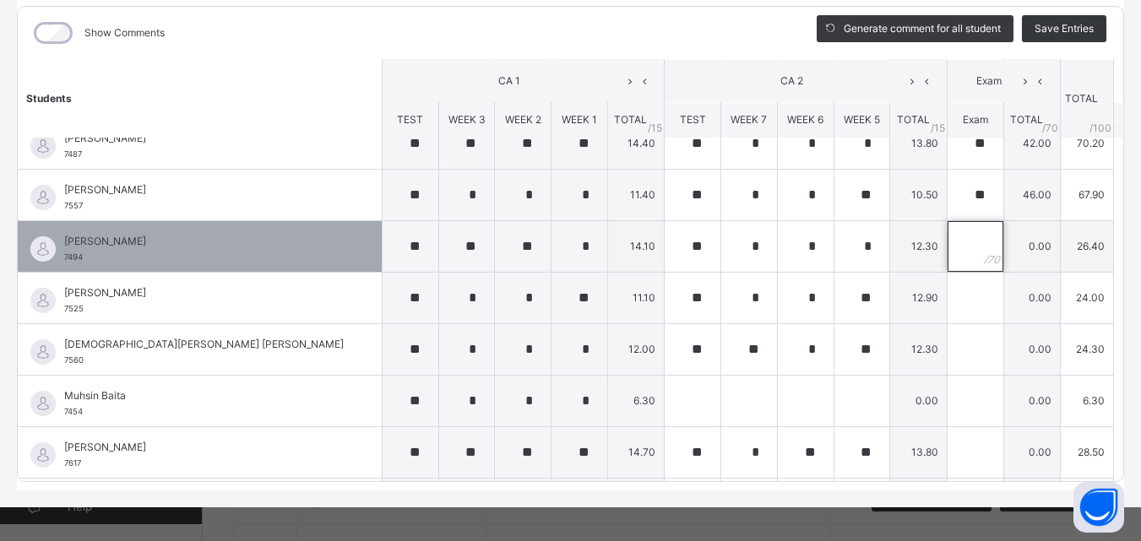
click at [947, 241] on input "text" at bounding box center [975, 246] width 56 height 51
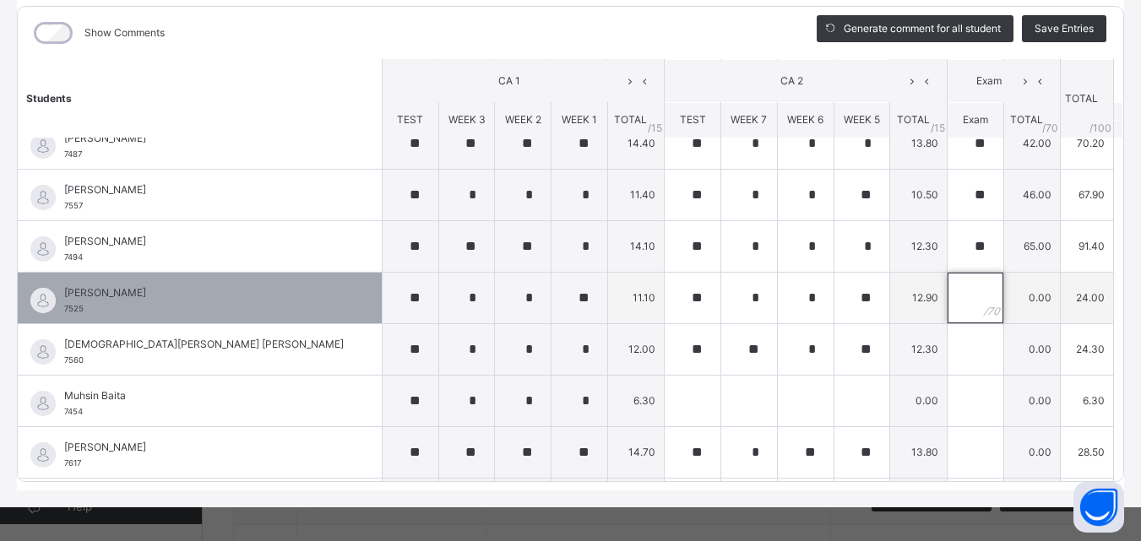
click at [947, 295] on input "text" at bounding box center [975, 298] width 56 height 51
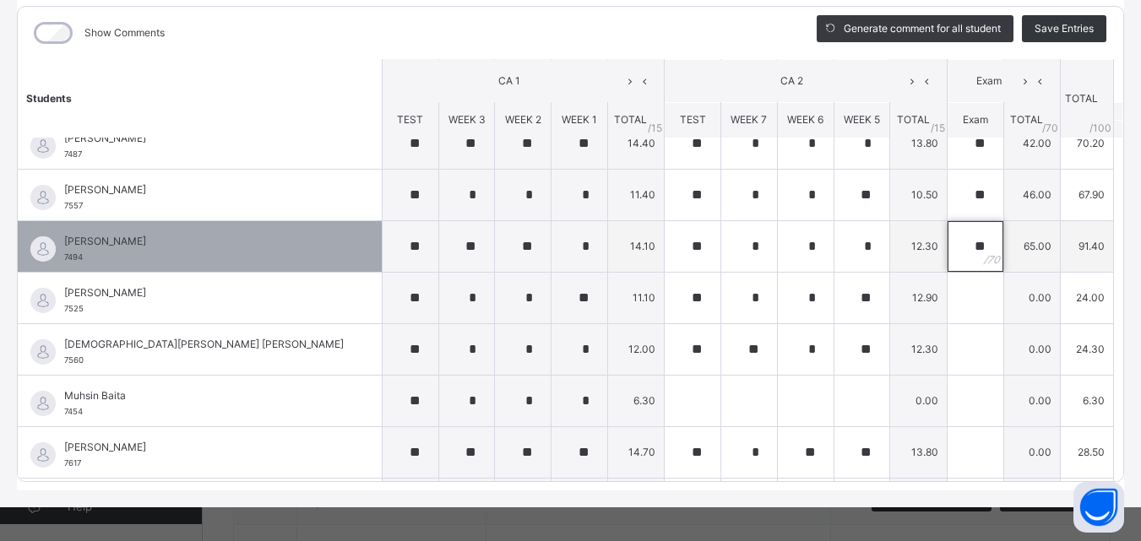
click at [947, 227] on input "**" at bounding box center [975, 246] width 56 height 51
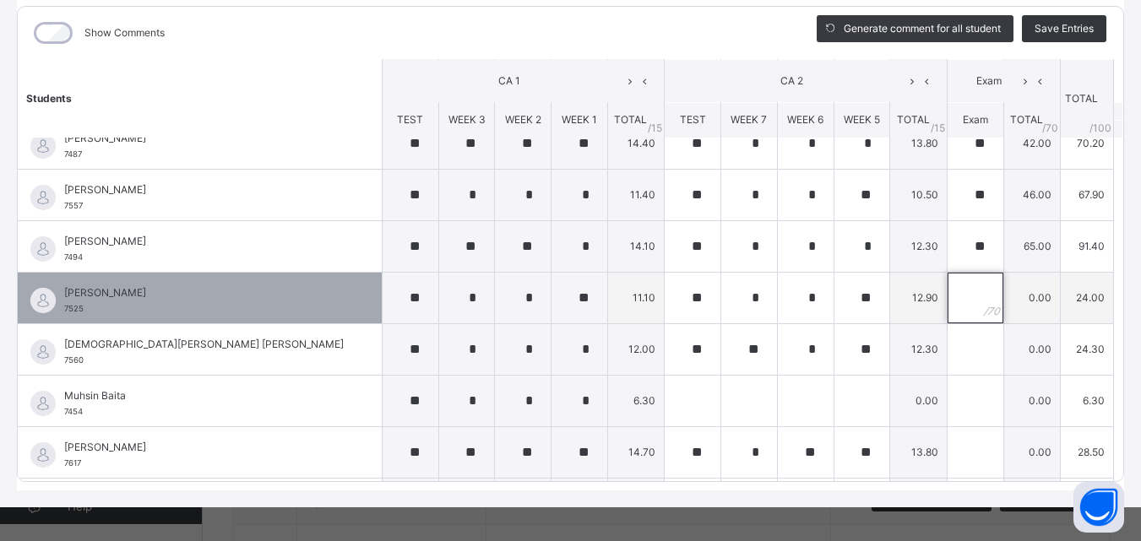
click at [947, 300] on input "text" at bounding box center [975, 298] width 56 height 51
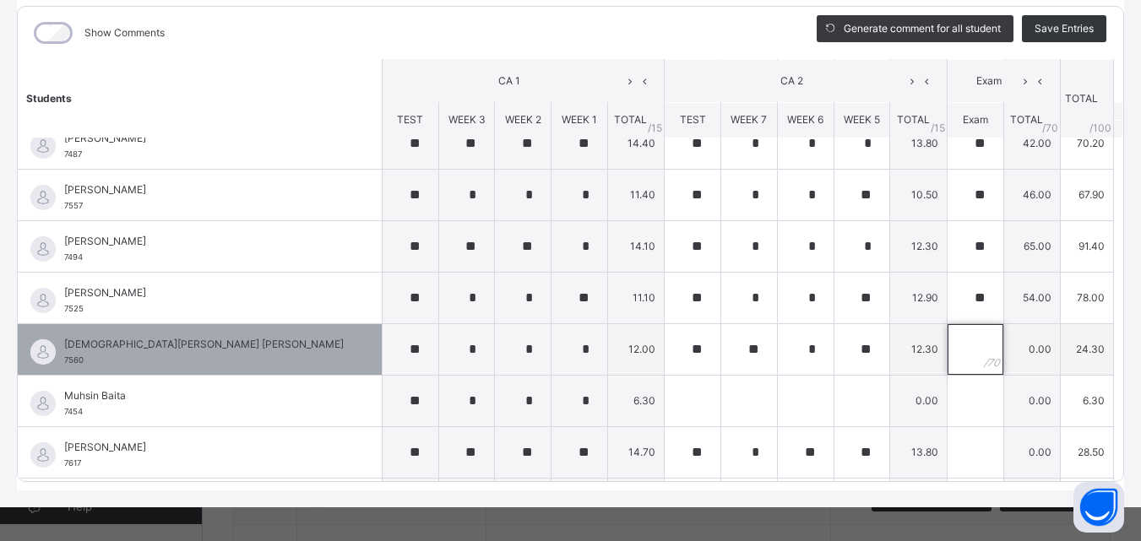
click at [947, 351] on input "text" at bounding box center [975, 349] width 56 height 51
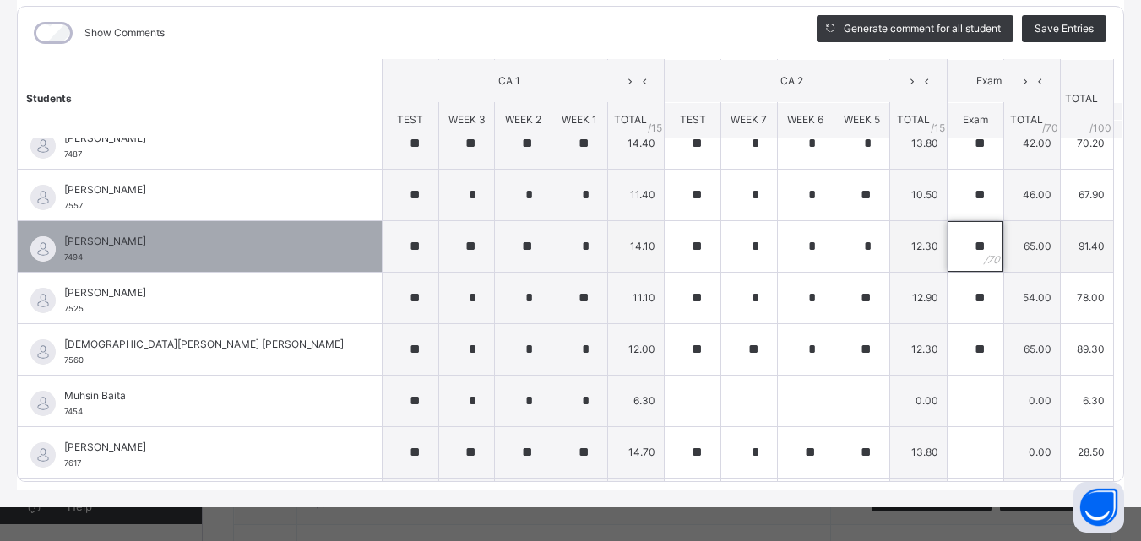
click at [968, 247] on div "**" at bounding box center [975, 246] width 56 height 51
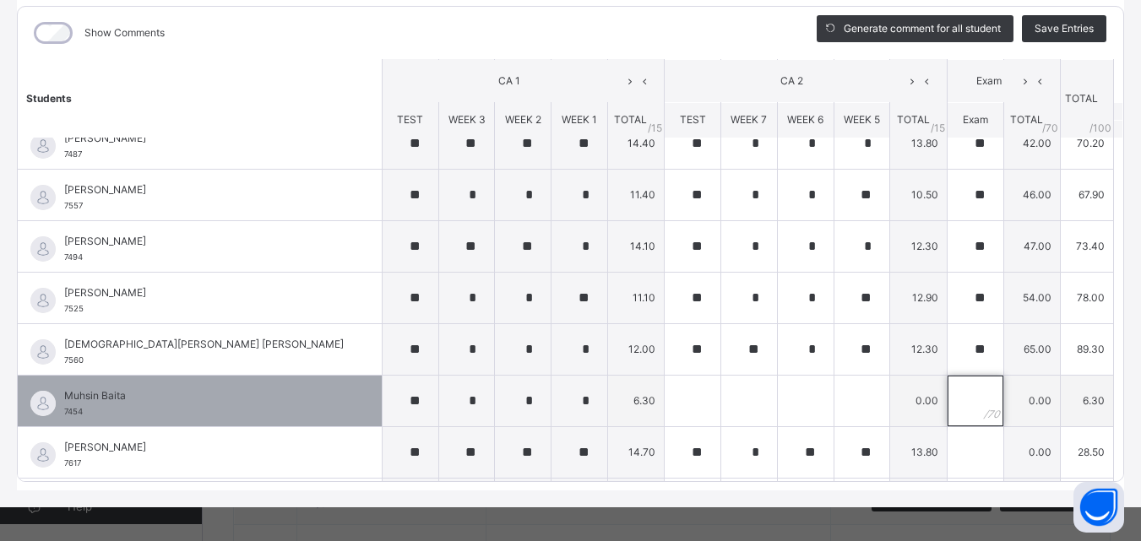
click at [947, 393] on input "text" at bounding box center [975, 401] width 56 height 51
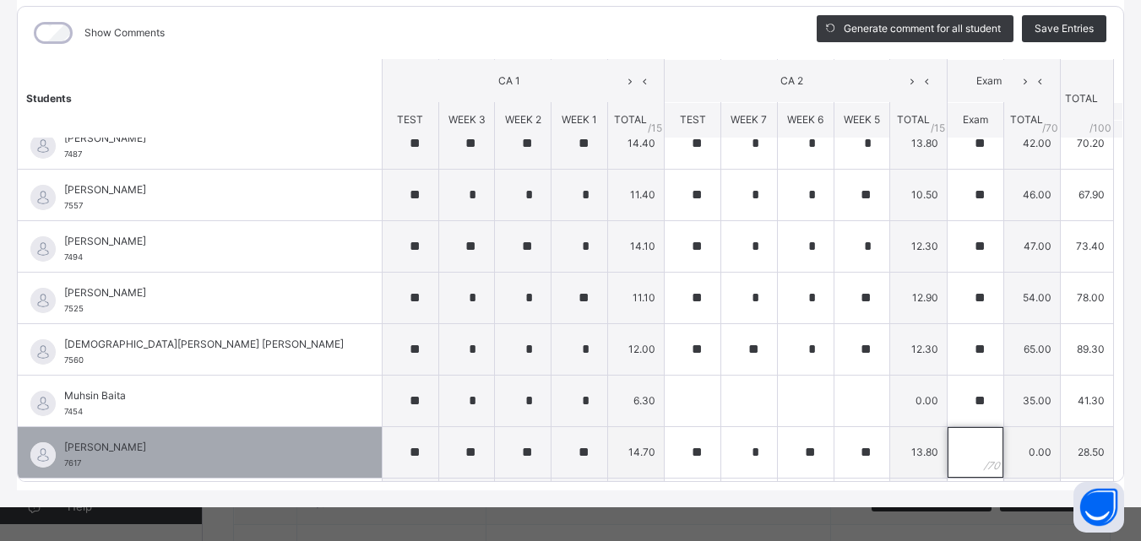
click at [947, 457] on input "text" at bounding box center [975, 452] width 56 height 51
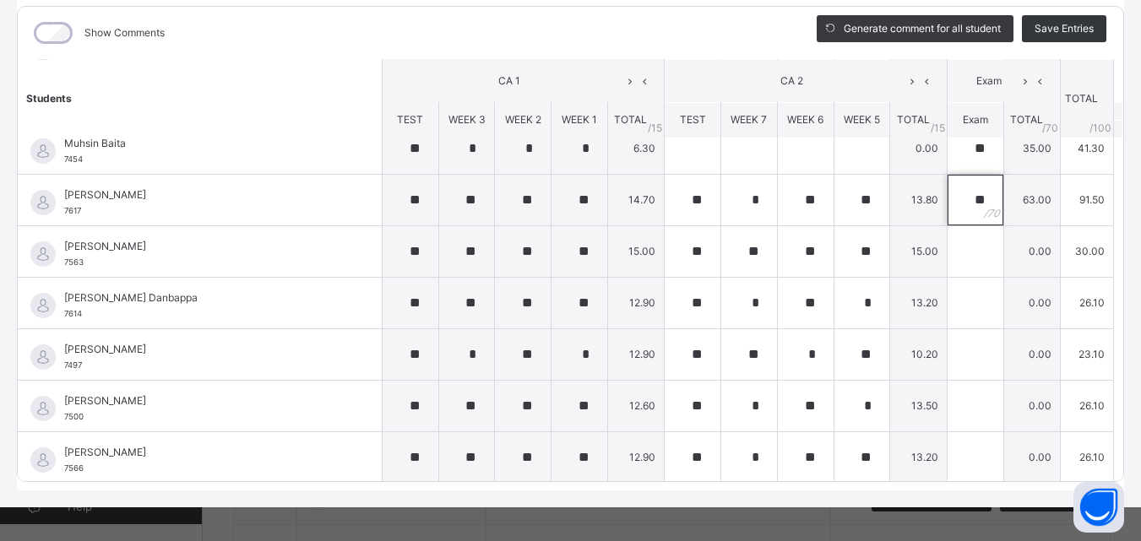
scroll to position [1151, 0]
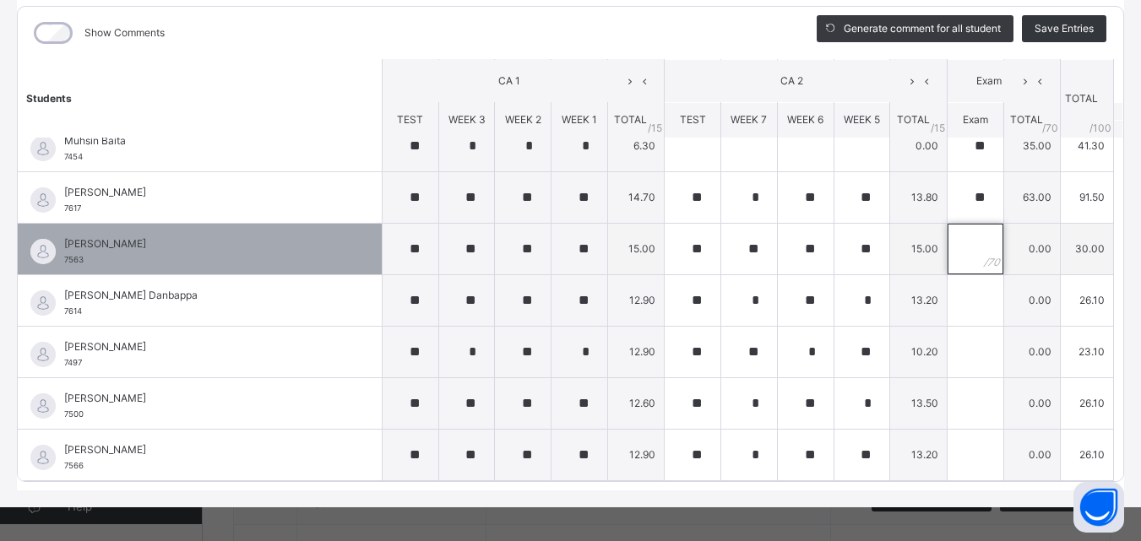
click at [947, 249] on input "text" at bounding box center [975, 249] width 56 height 51
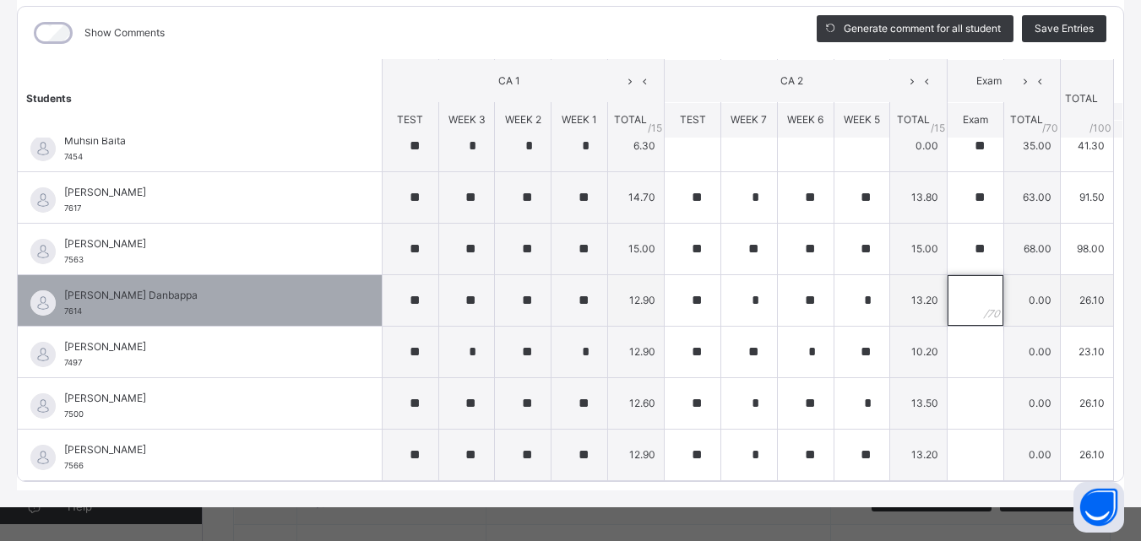
click at [947, 300] on input "text" at bounding box center [975, 300] width 56 height 51
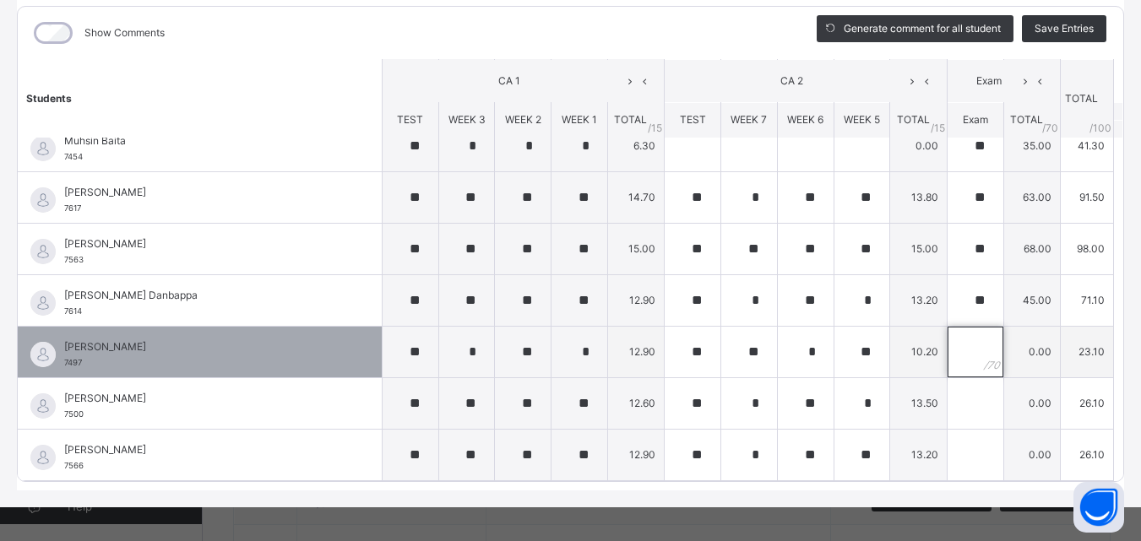
click at [947, 361] on input "text" at bounding box center [975, 352] width 56 height 51
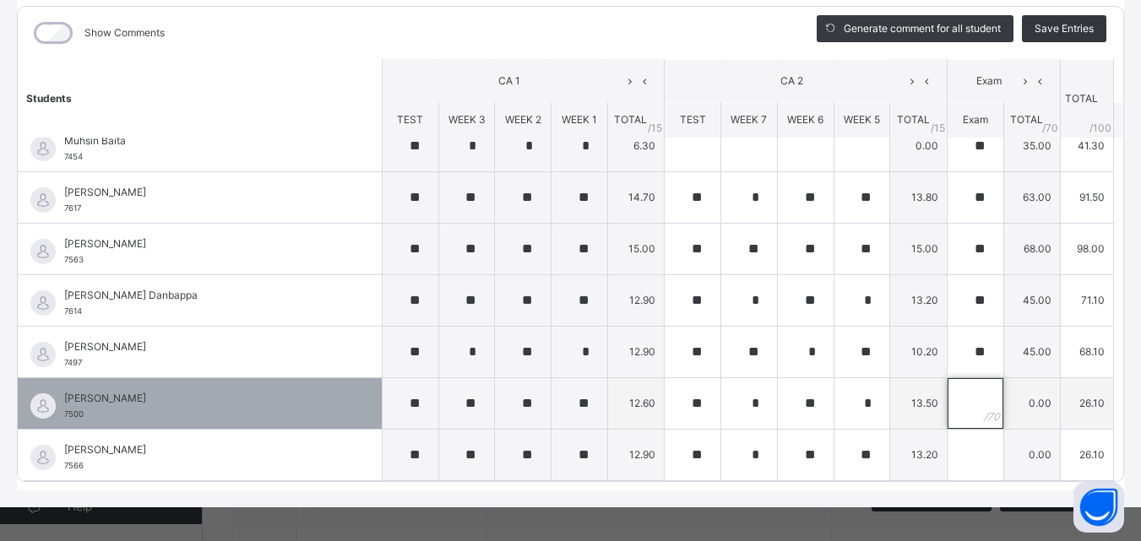
click at [952, 398] on input "text" at bounding box center [975, 403] width 56 height 51
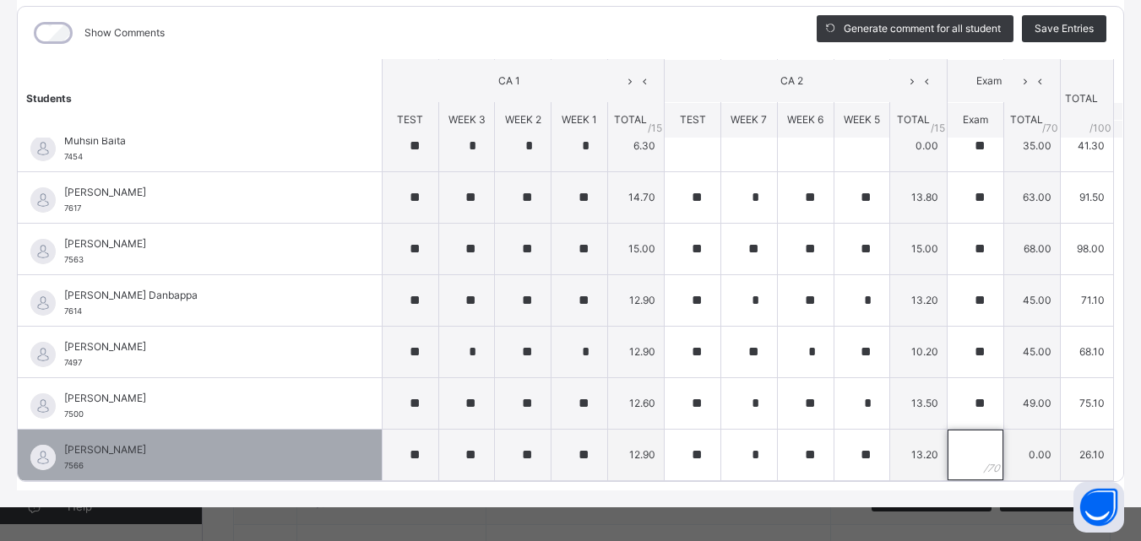
click at [947, 454] on input "text" at bounding box center [975, 455] width 56 height 51
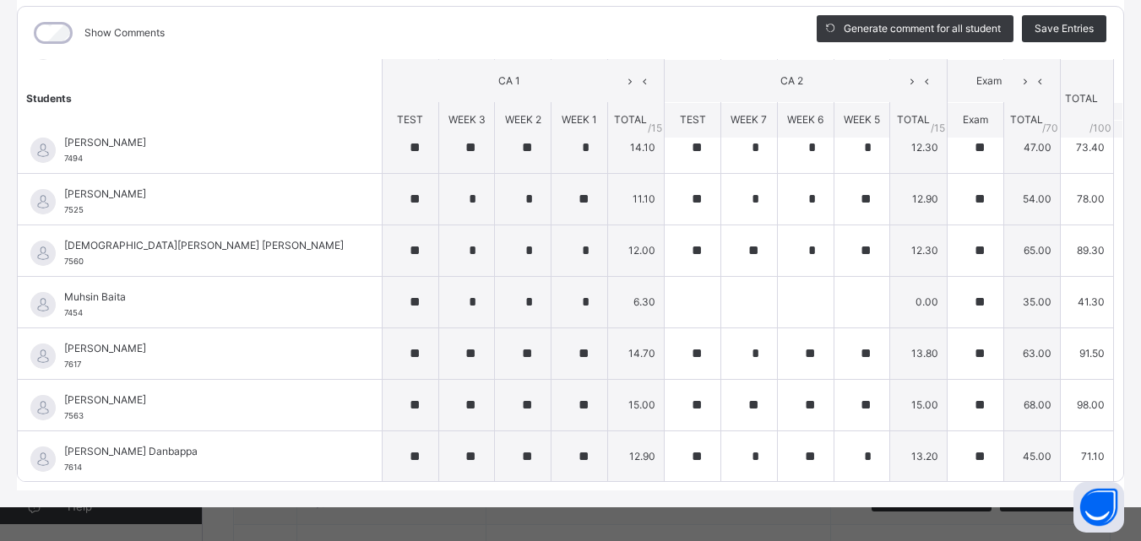
scroll to position [991, 0]
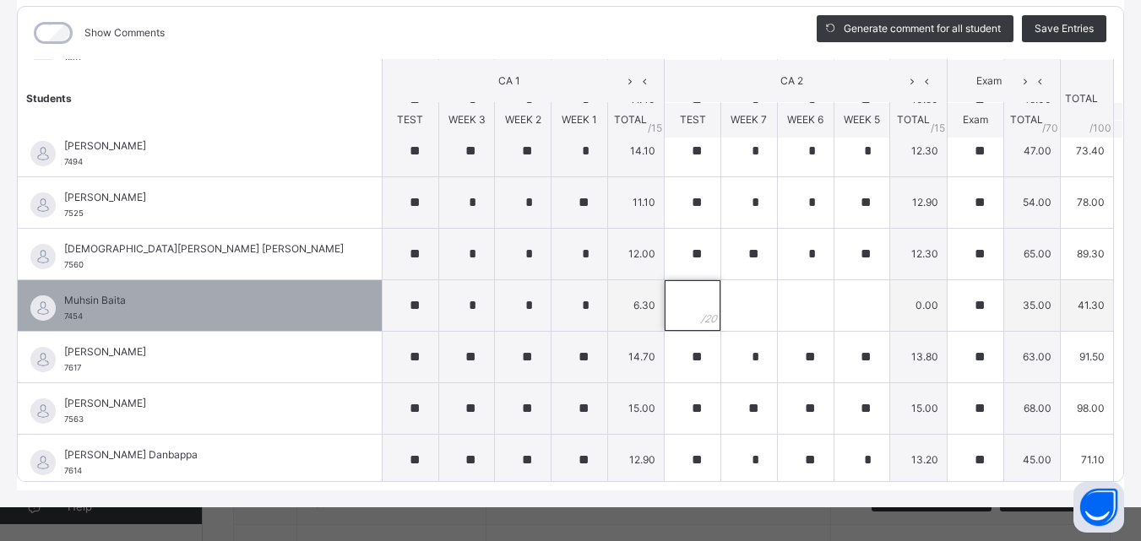
click at [664, 311] on div at bounding box center [692, 305] width 56 height 51
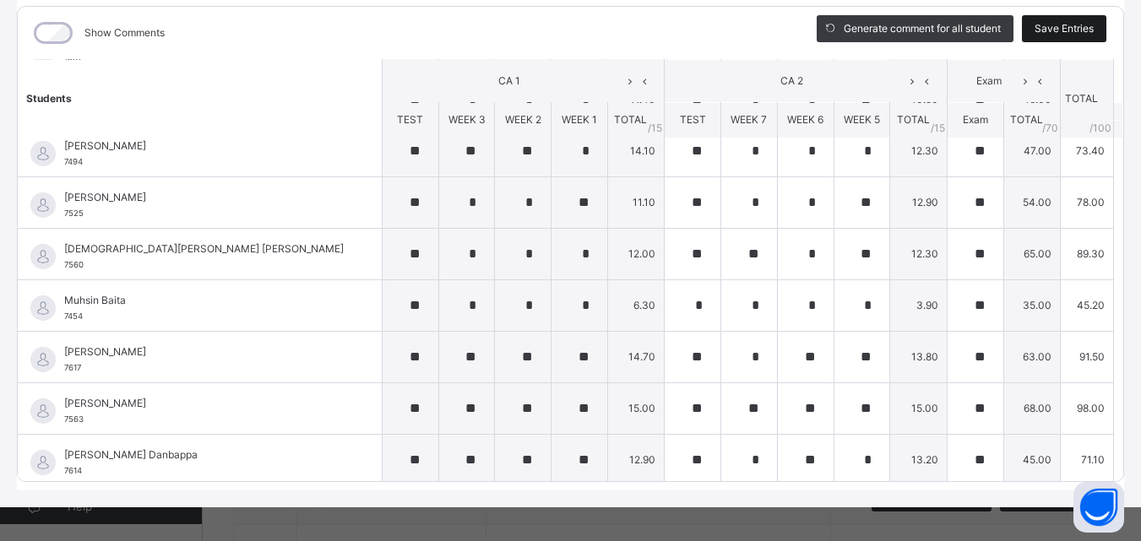
click at [1069, 23] on span "Save Entries" at bounding box center [1063, 28] width 59 height 15
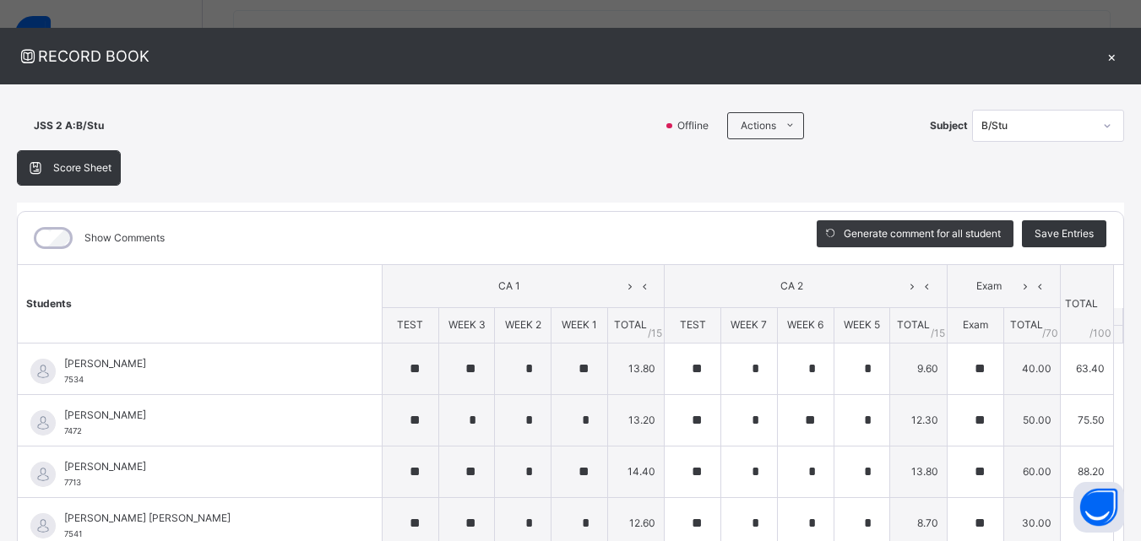
scroll to position [0, 0]
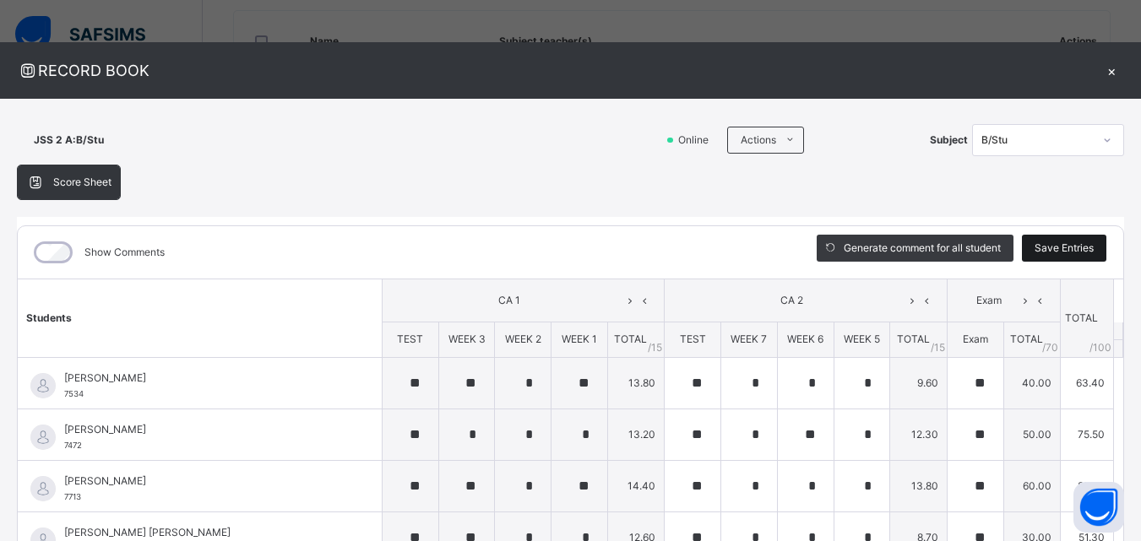
click at [1061, 248] on span "Save Entries" at bounding box center [1063, 248] width 59 height 15
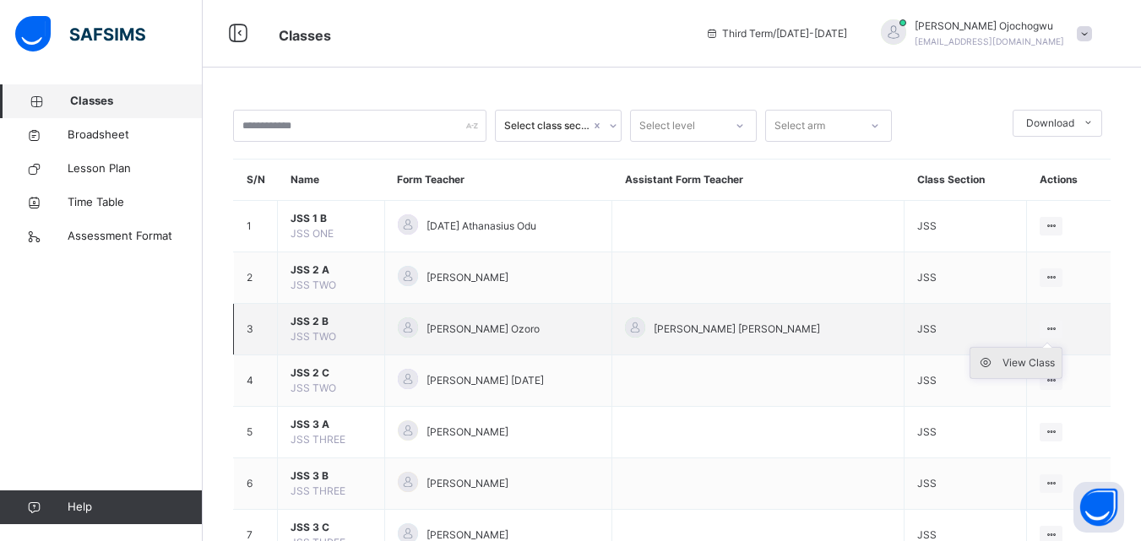
click at [1017, 363] on div "View Class" at bounding box center [1028, 363] width 52 height 17
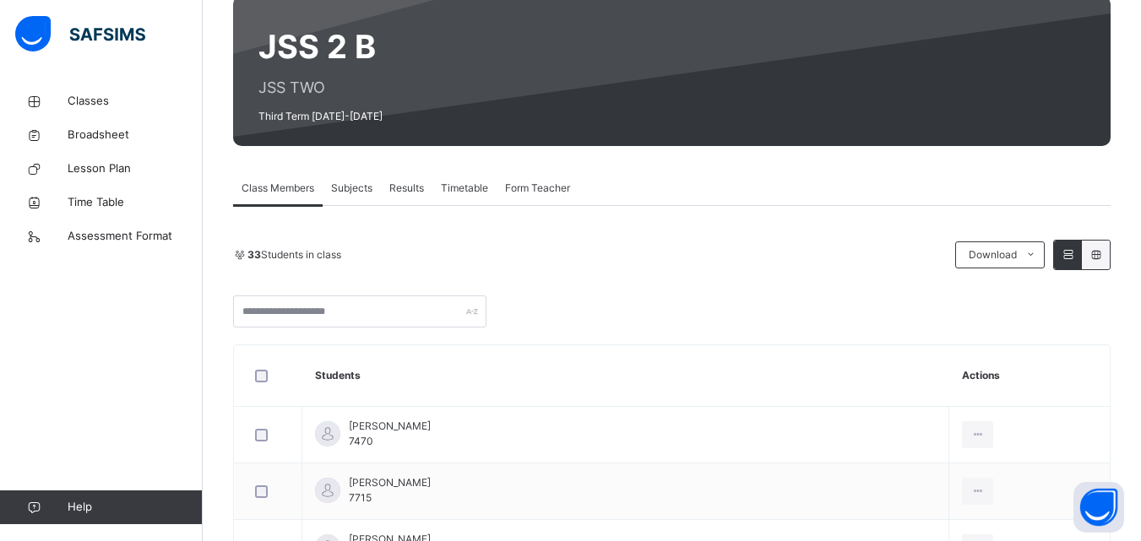
scroll to position [135, 0]
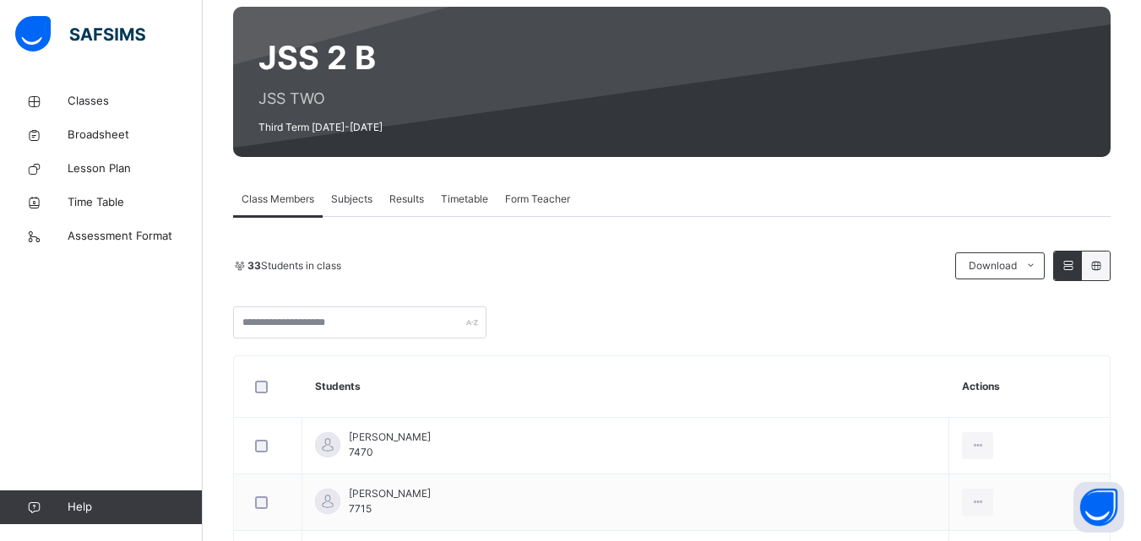
click at [366, 191] on div "Subjects" at bounding box center [352, 199] width 58 height 34
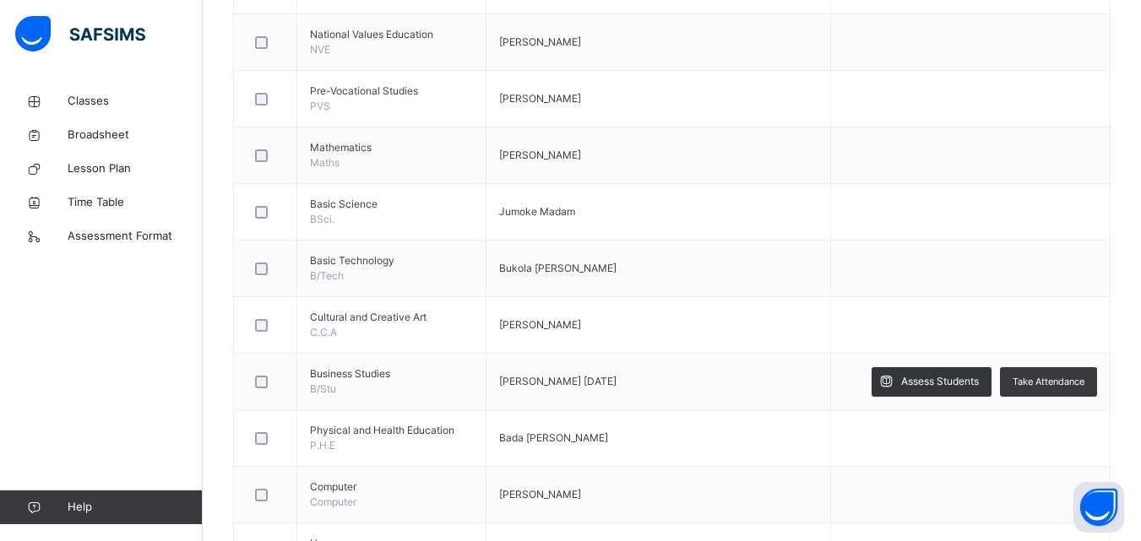
scroll to position [527, 0]
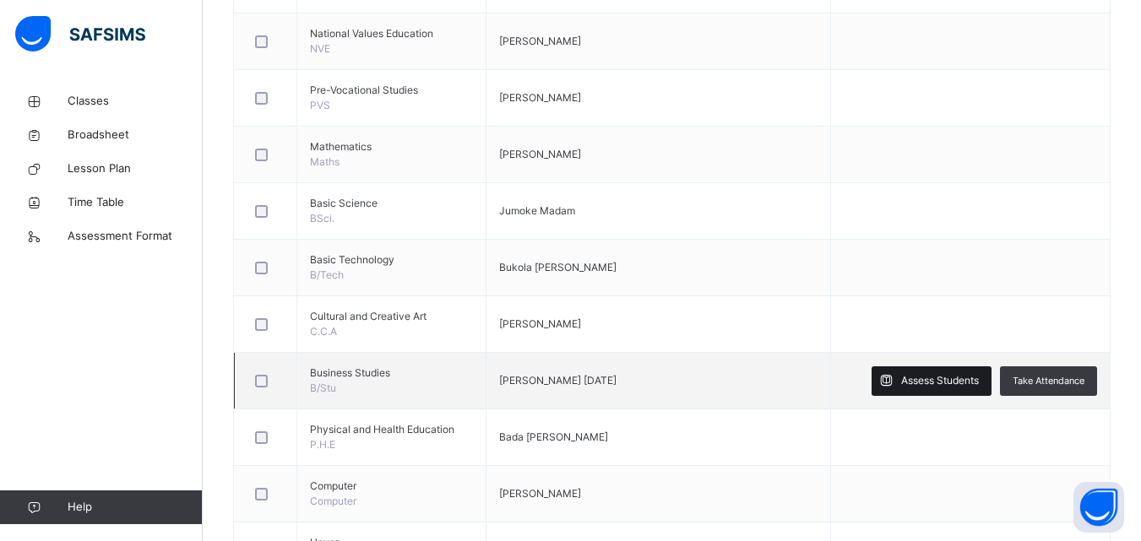
click at [964, 385] on span "Assess Students" at bounding box center [940, 380] width 78 height 15
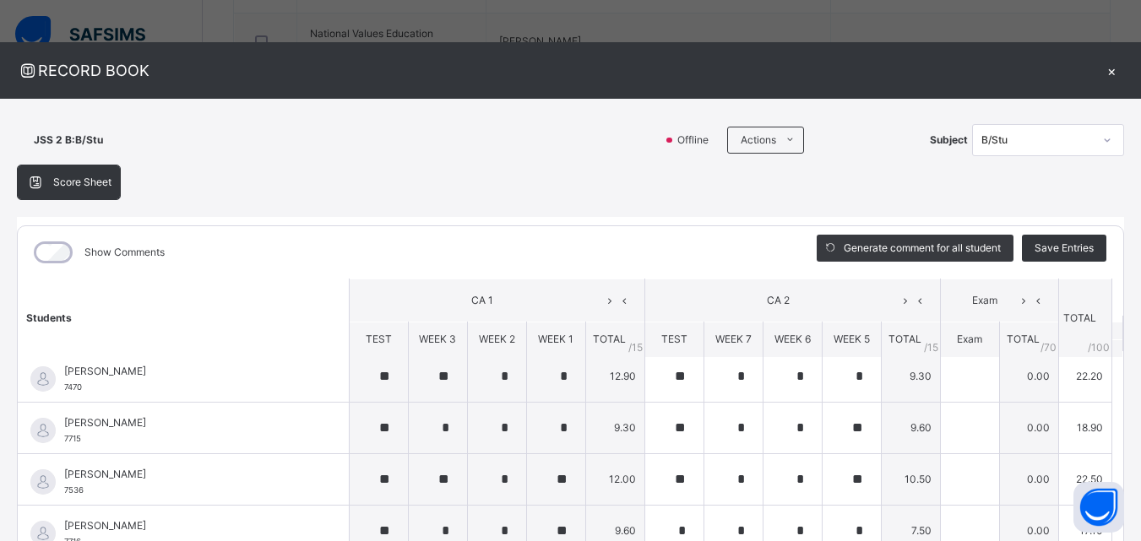
scroll to position [0, 0]
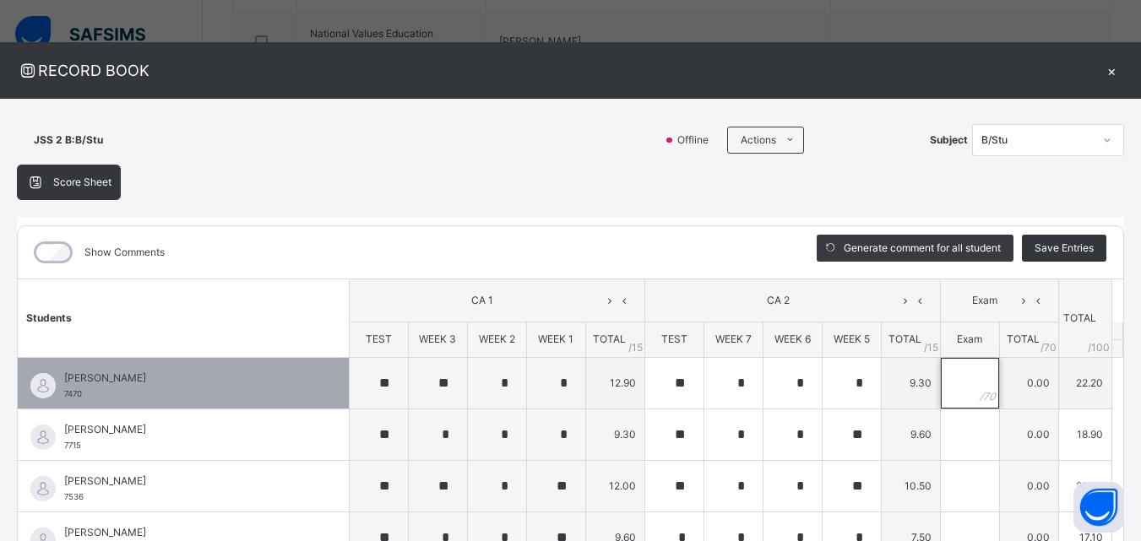
click at [944, 377] on input "text" at bounding box center [970, 383] width 58 height 51
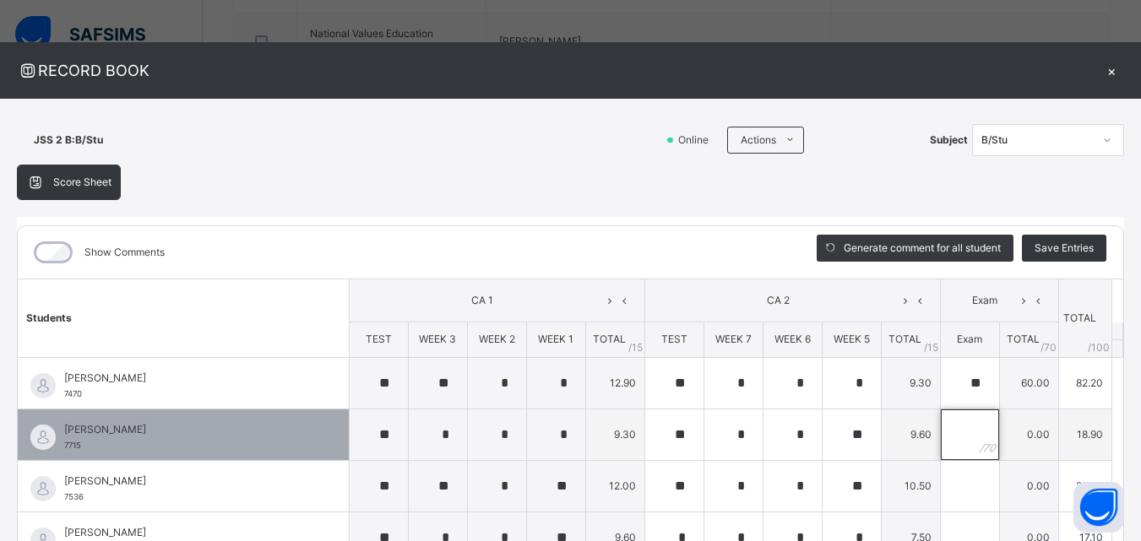
click at [941, 427] on input "text" at bounding box center [970, 434] width 58 height 51
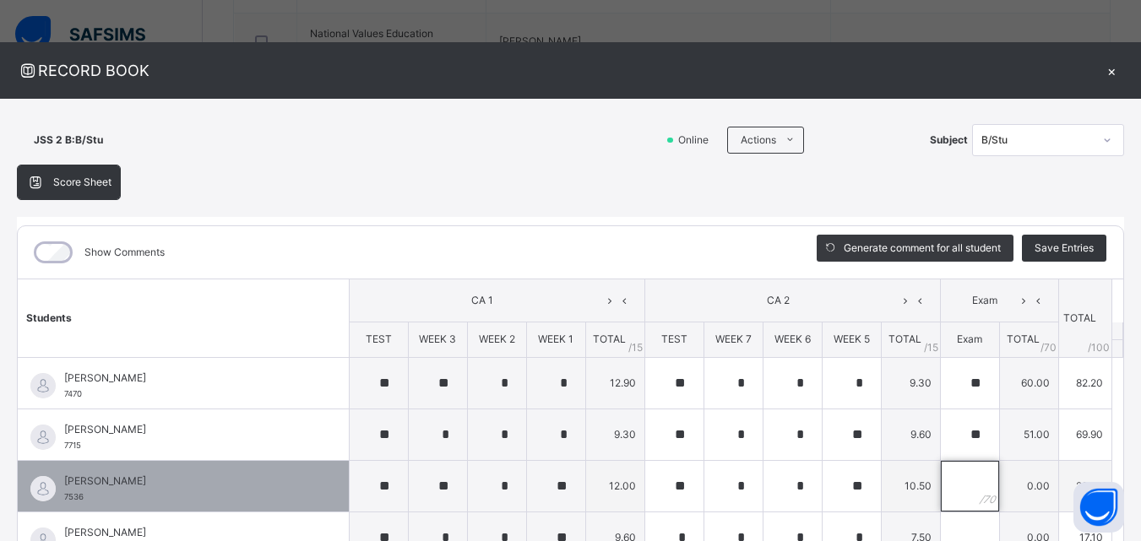
click at [943, 485] on input "text" at bounding box center [970, 486] width 58 height 51
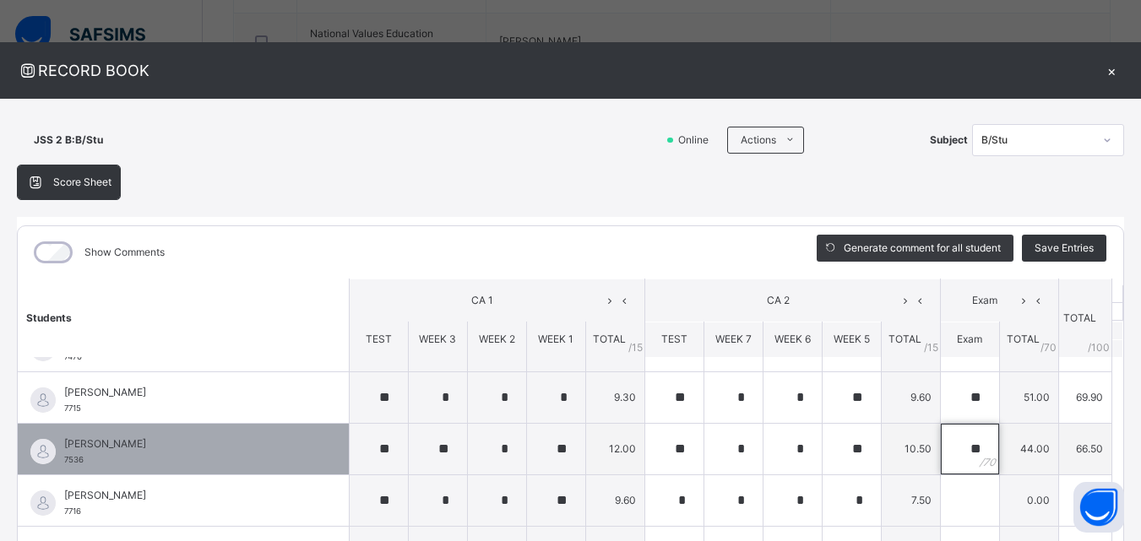
scroll to position [78, 0]
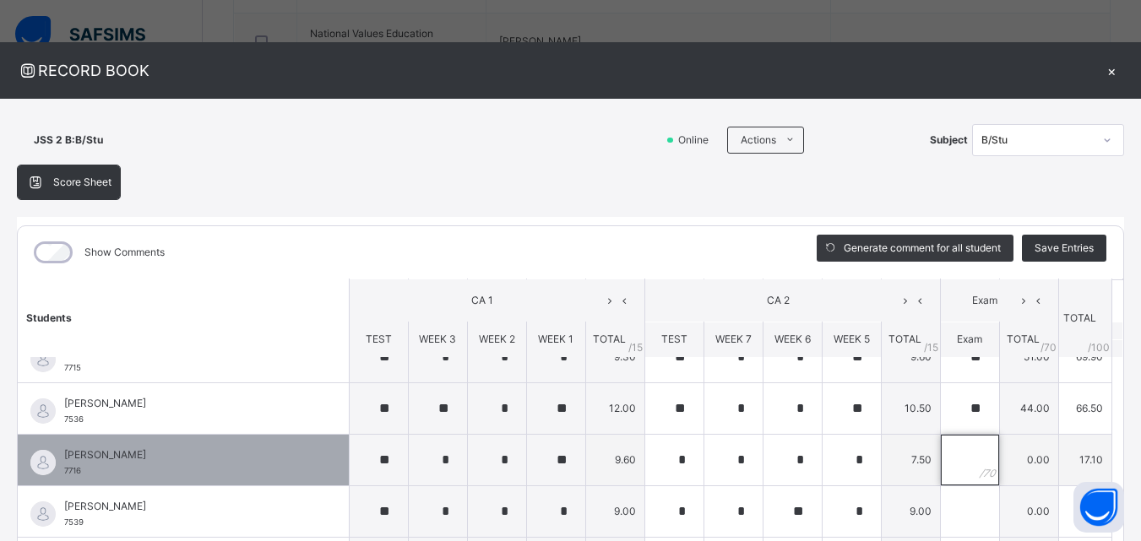
click at [946, 452] on input "text" at bounding box center [970, 460] width 58 height 51
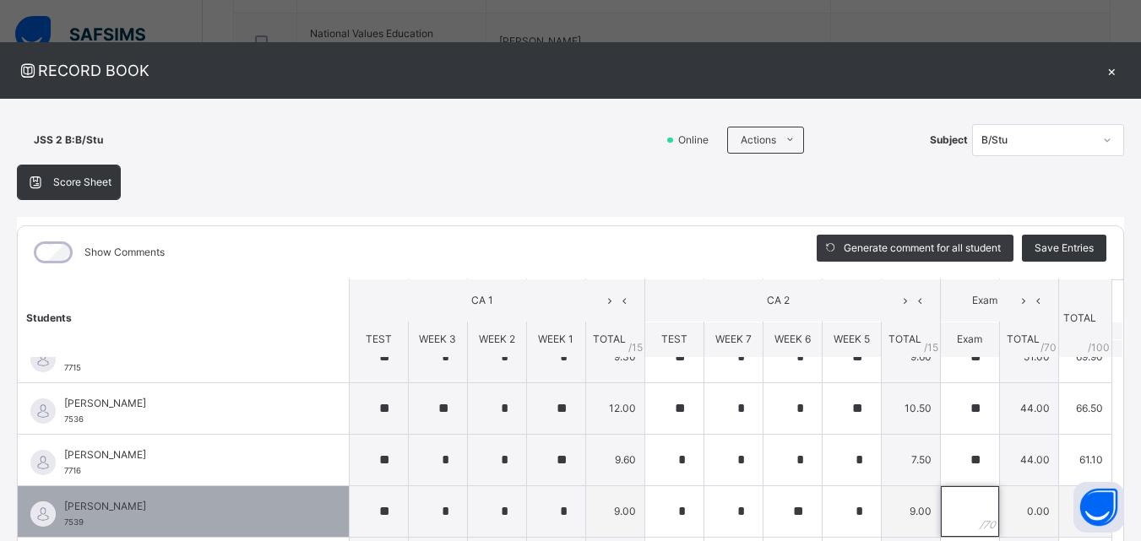
click at [946, 507] on input "text" at bounding box center [970, 511] width 58 height 51
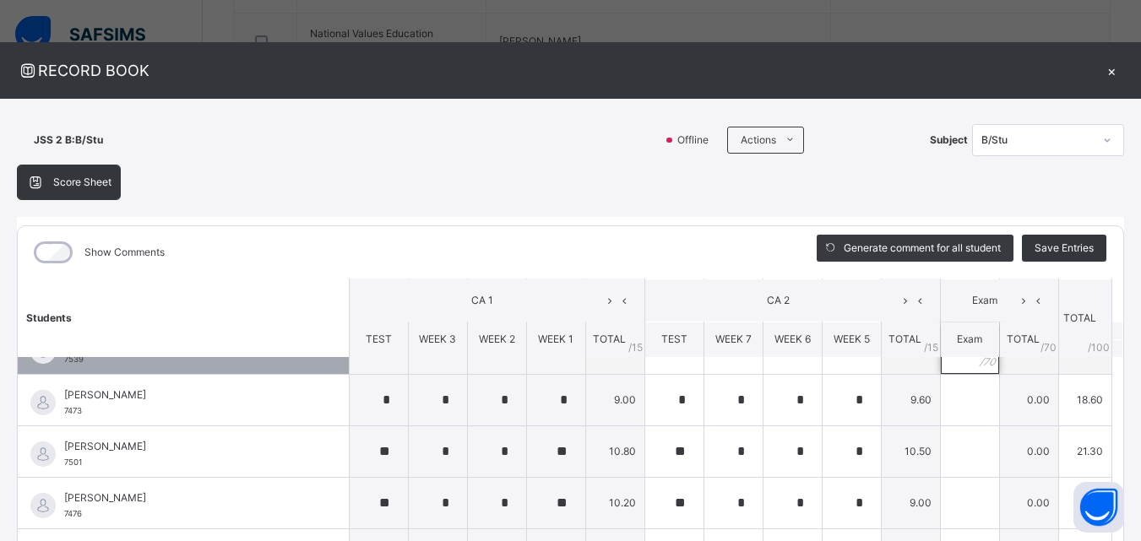
scroll to position [247, 0]
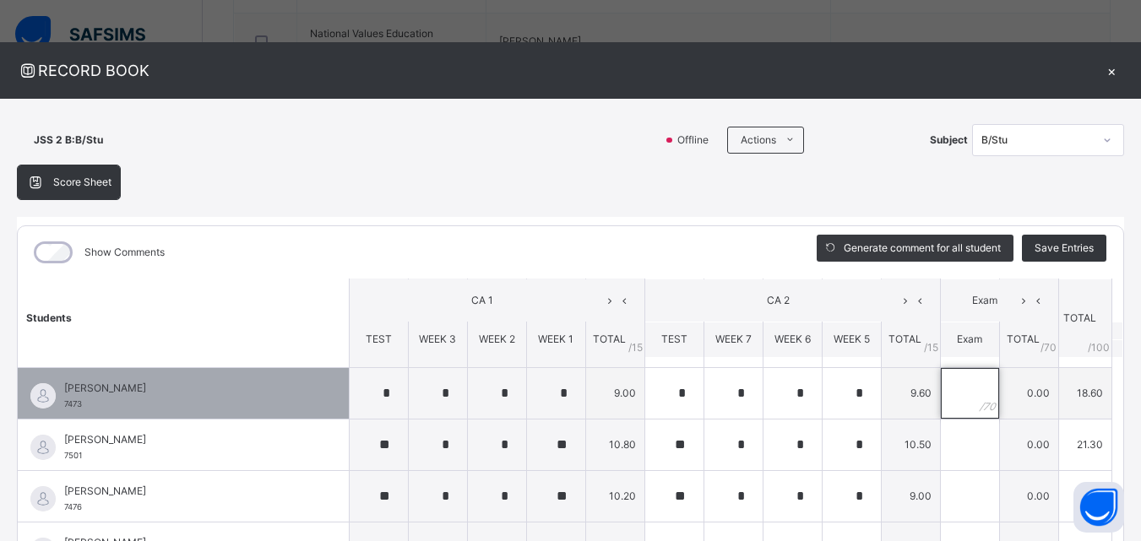
click at [946, 393] on input "text" at bounding box center [970, 393] width 58 height 51
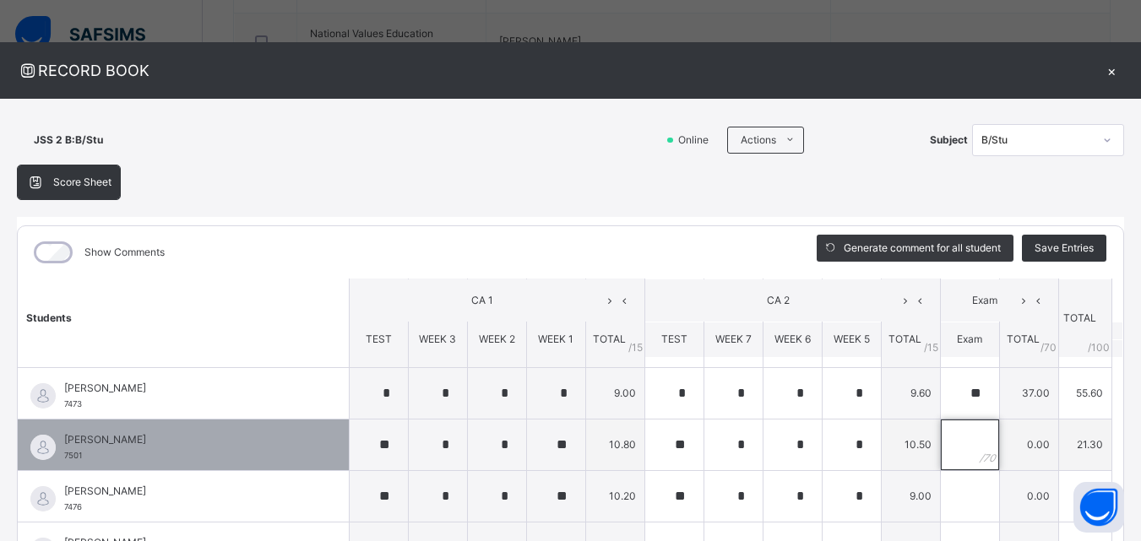
click at [945, 448] on input "text" at bounding box center [970, 445] width 58 height 51
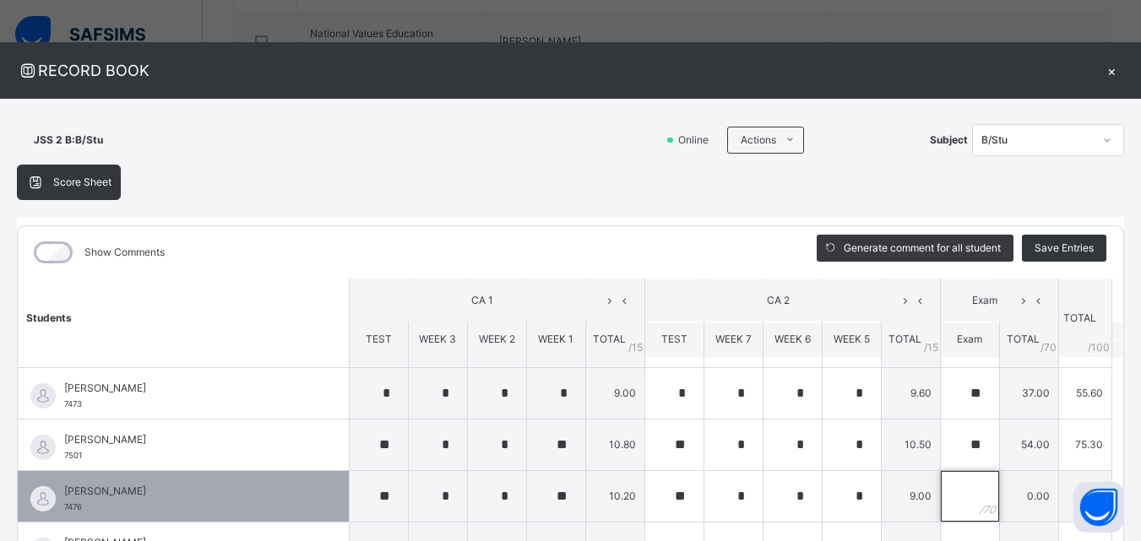
click at [941, 490] on input "text" at bounding box center [970, 496] width 58 height 51
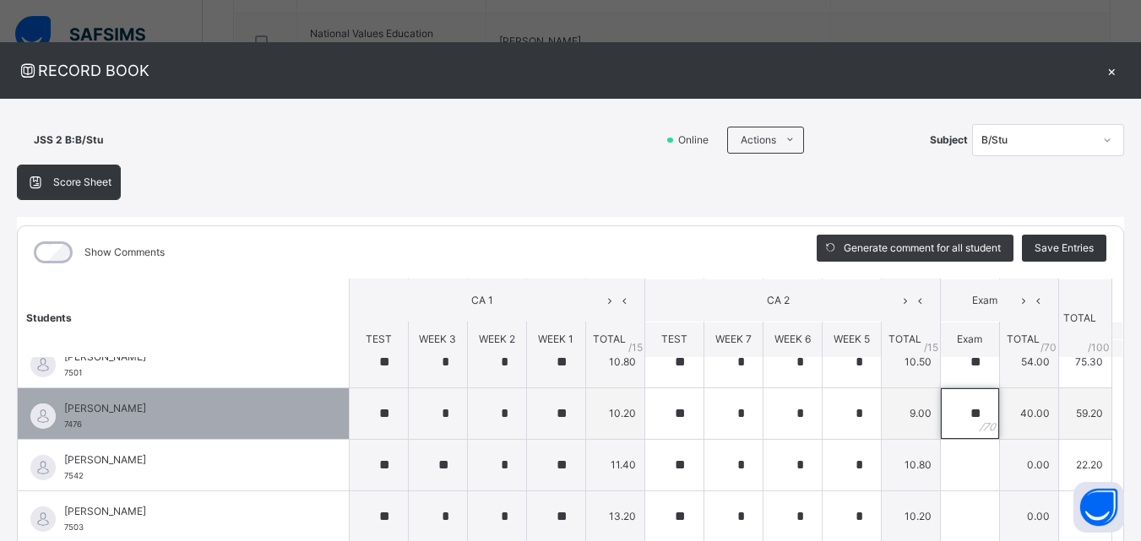
scroll to position [331, 0]
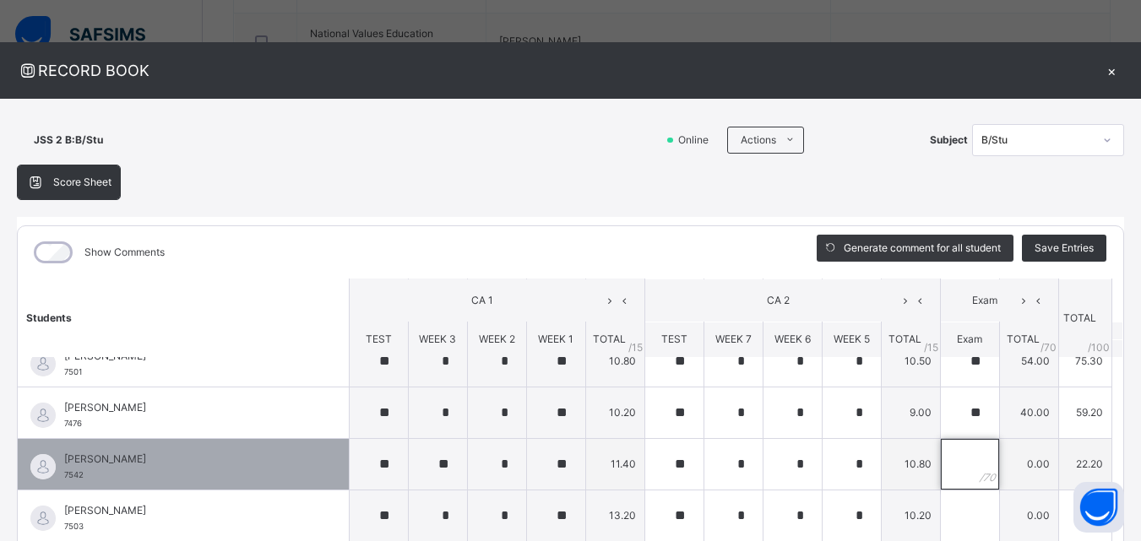
click at [945, 467] on input "text" at bounding box center [970, 464] width 58 height 51
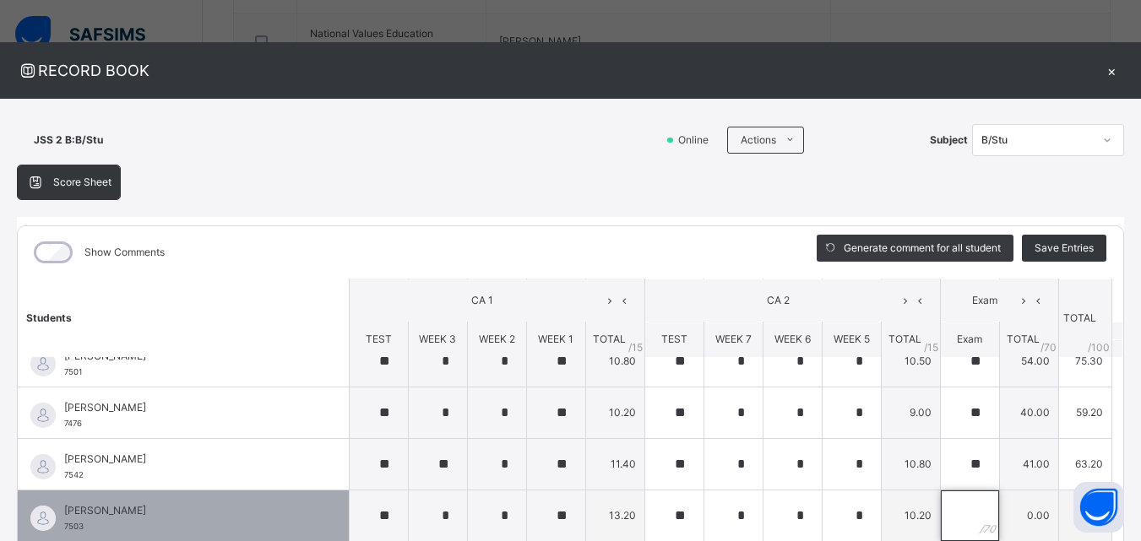
click at [947, 509] on input "text" at bounding box center [970, 516] width 58 height 51
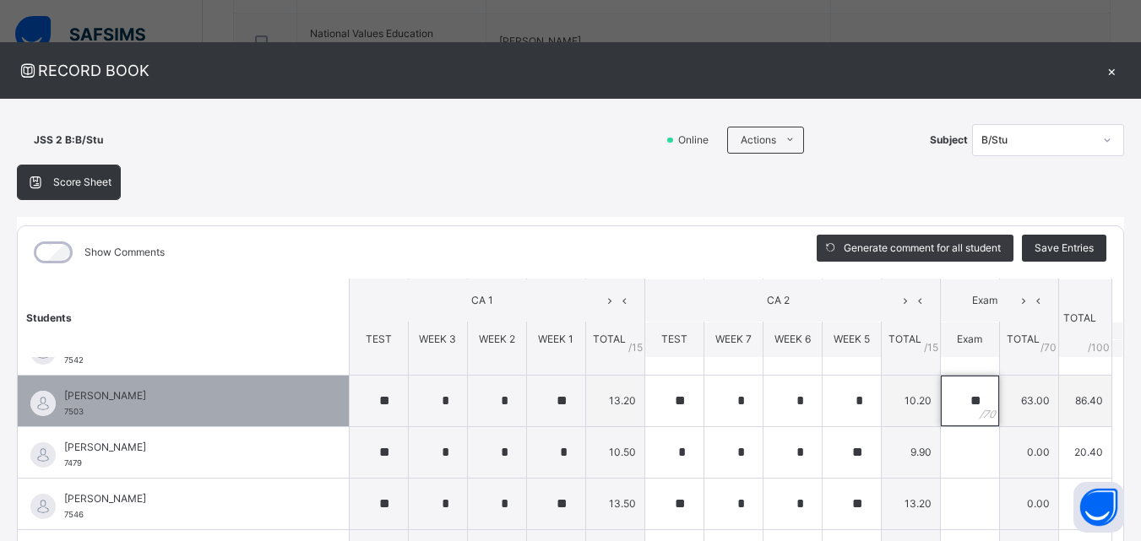
scroll to position [447, 0]
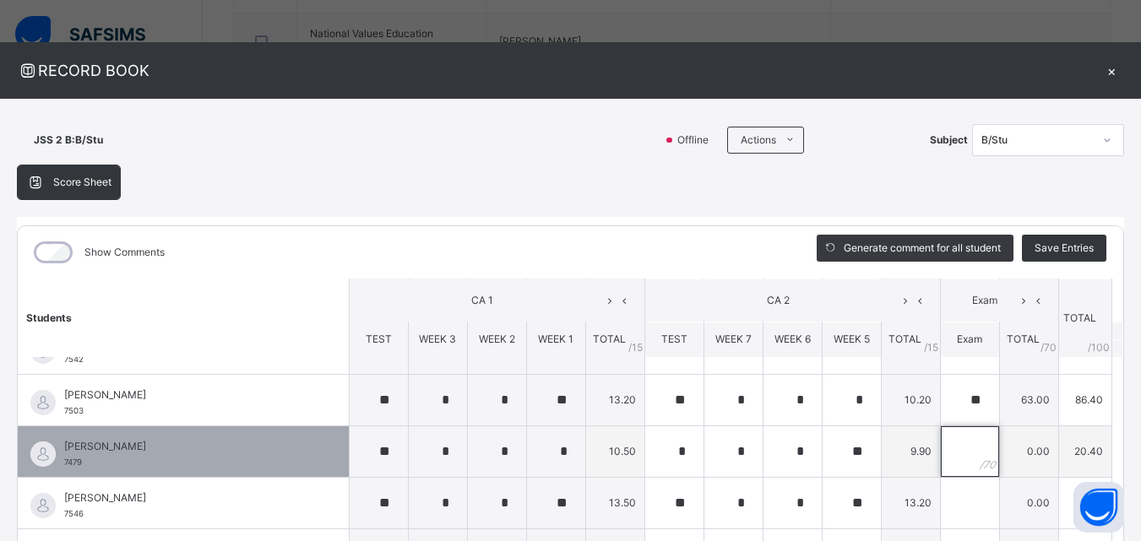
click at [941, 445] on input "text" at bounding box center [970, 451] width 58 height 51
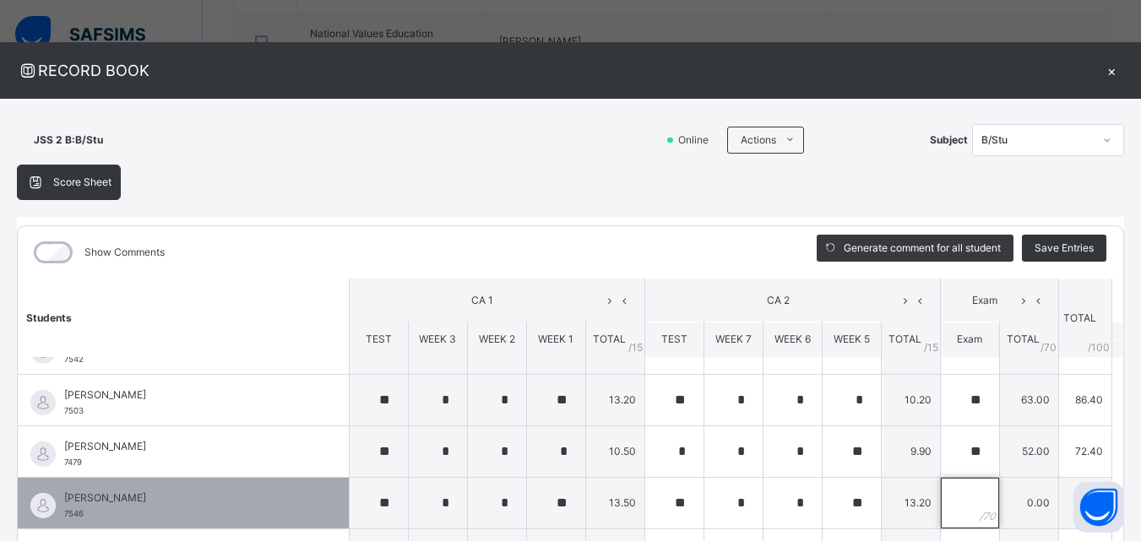
click at [946, 494] on input "text" at bounding box center [970, 503] width 58 height 51
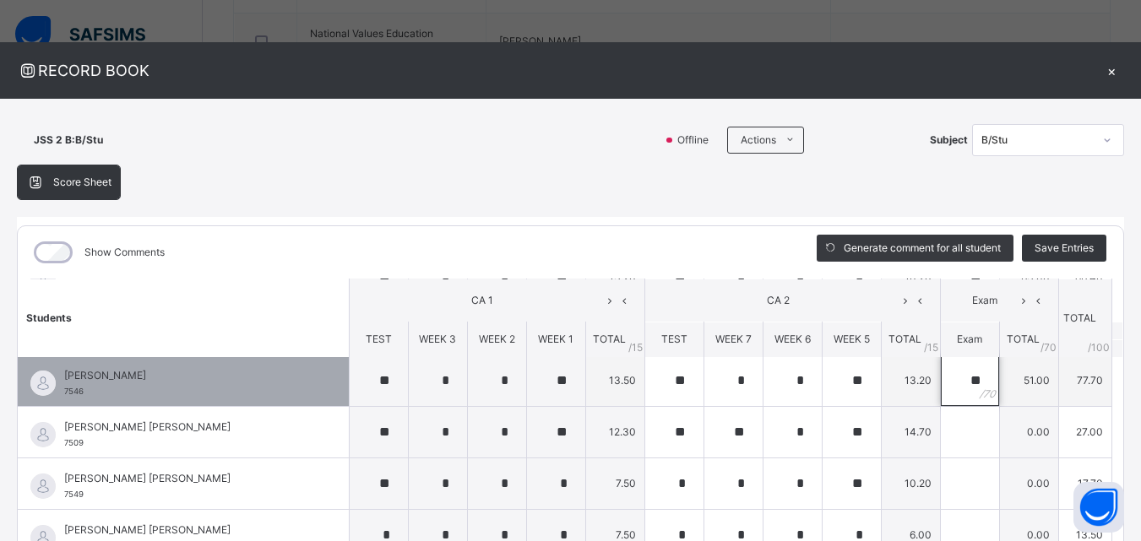
scroll to position [587, 0]
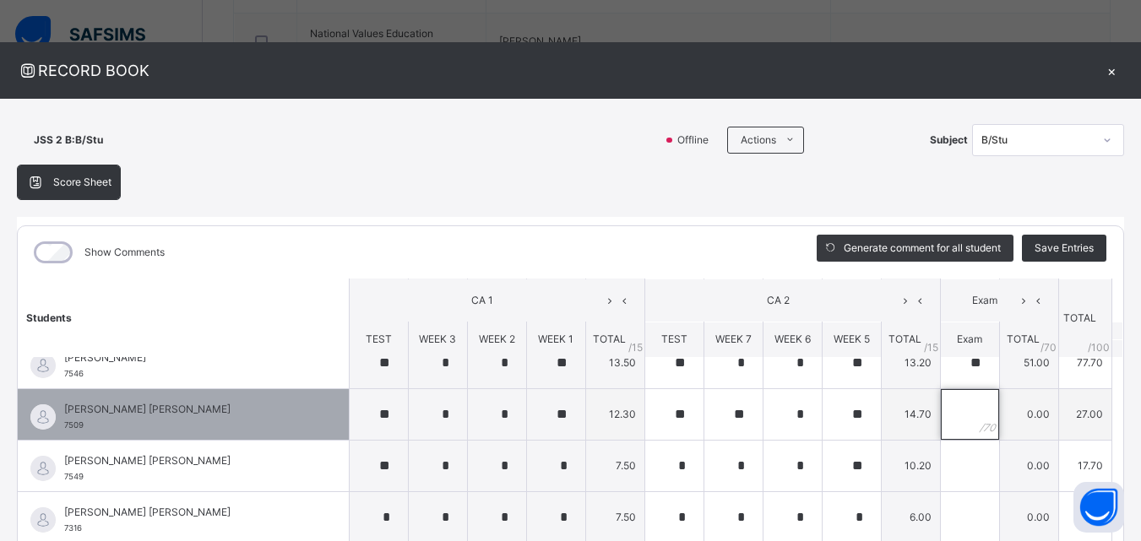
click at [941, 407] on input "text" at bounding box center [970, 414] width 58 height 51
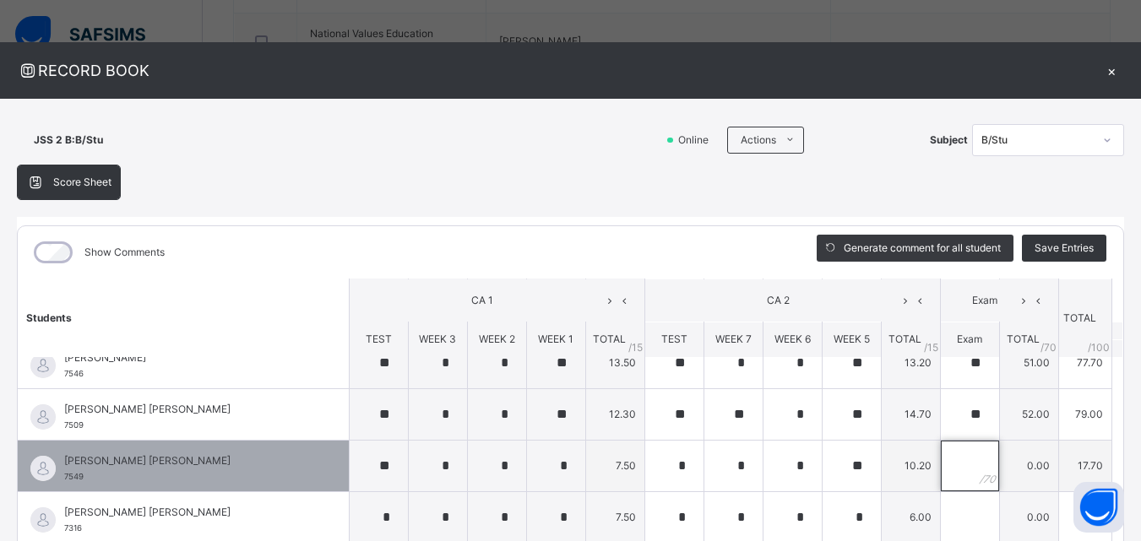
click at [951, 467] on input "text" at bounding box center [970, 466] width 58 height 51
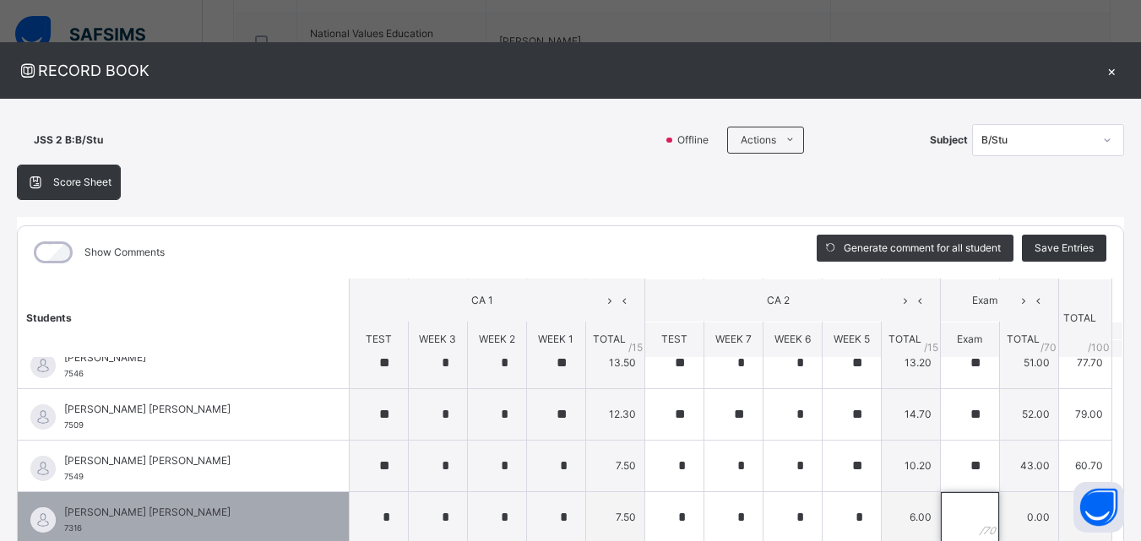
click at [941, 510] on input "text" at bounding box center [970, 517] width 58 height 51
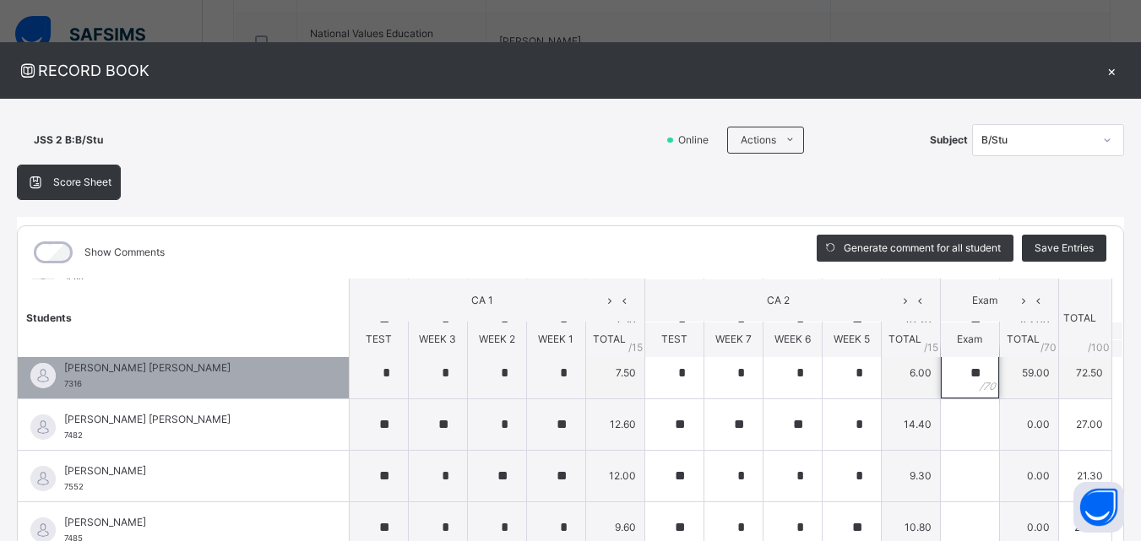
scroll to position [740, 0]
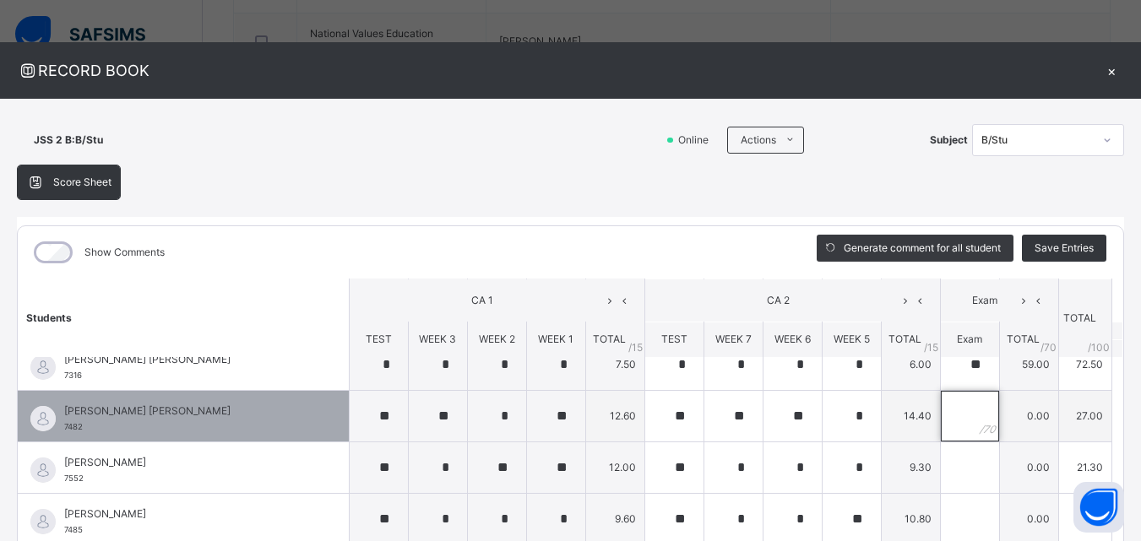
click at [943, 409] on input "text" at bounding box center [970, 416] width 58 height 51
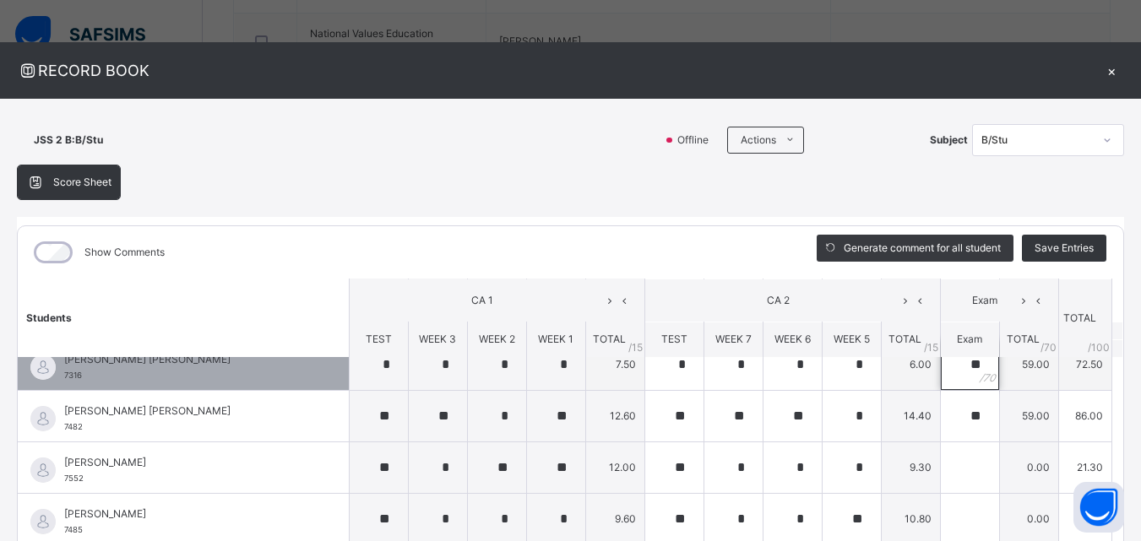
click at [957, 364] on div "**" at bounding box center [970, 364] width 58 height 51
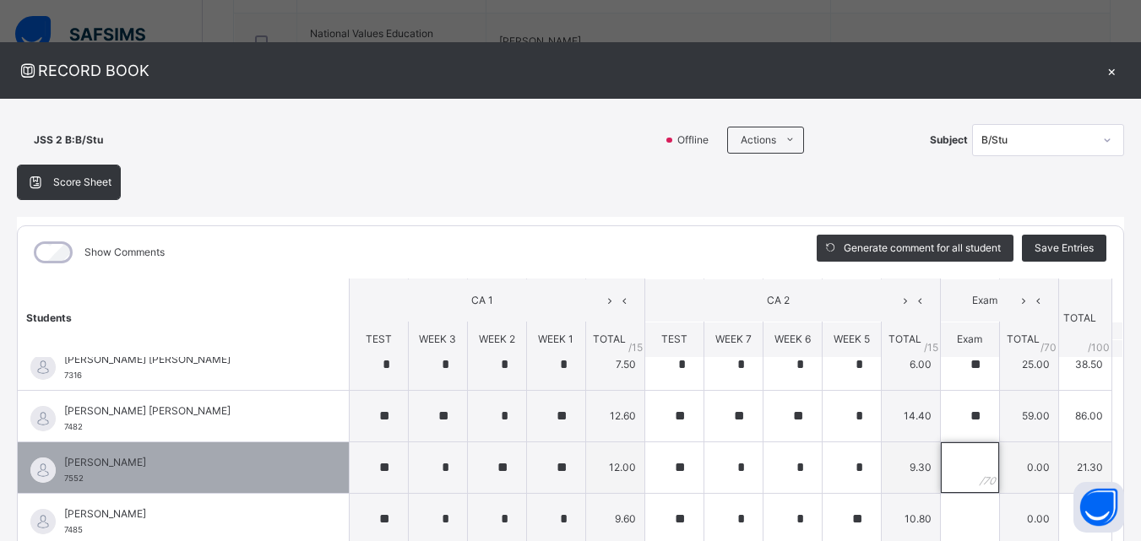
click at [951, 461] on input "text" at bounding box center [970, 467] width 58 height 51
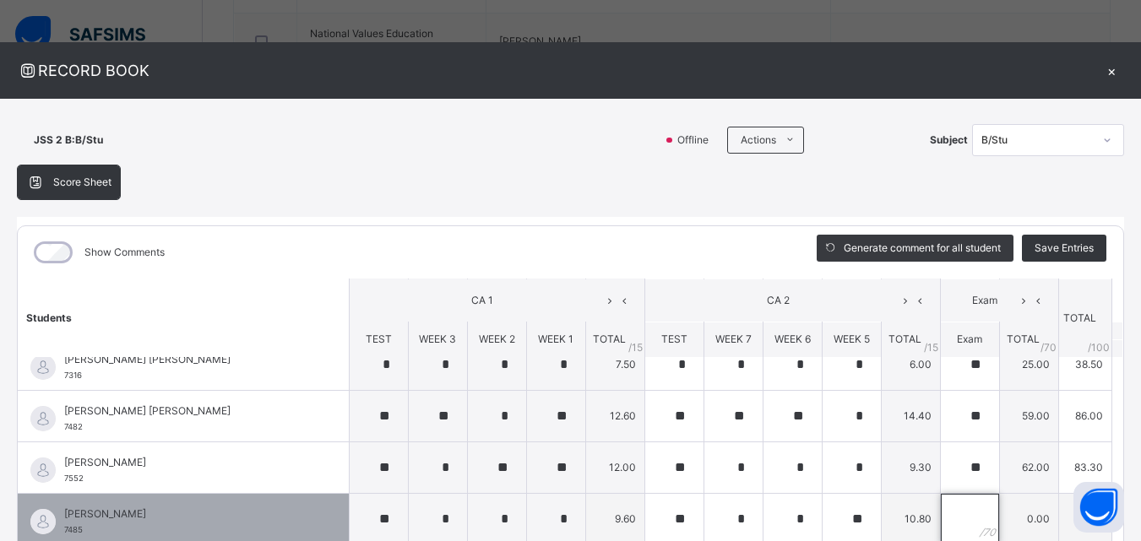
click at [941, 512] on input "text" at bounding box center [970, 519] width 58 height 51
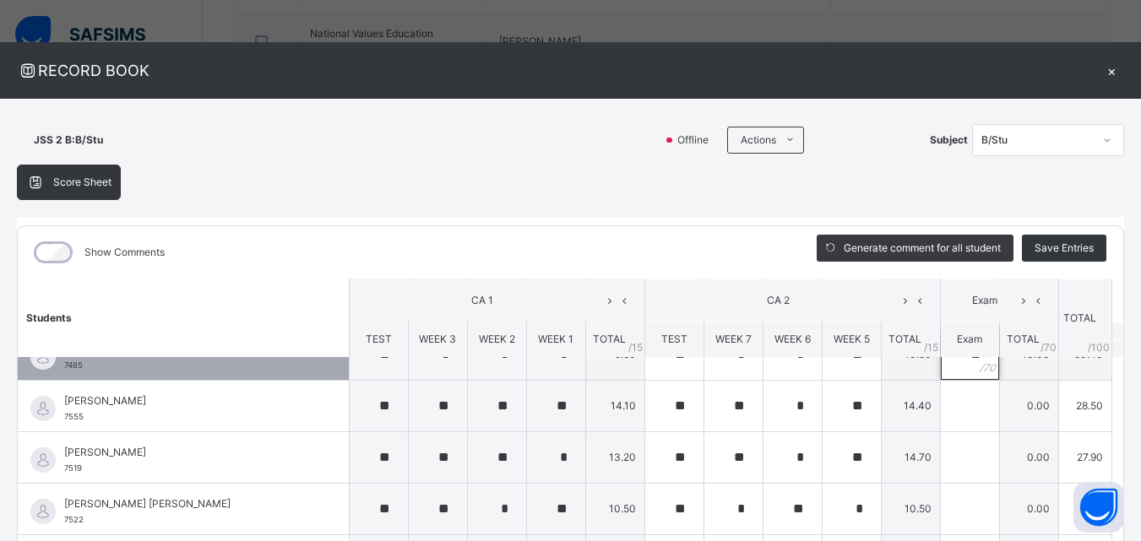
scroll to position [907, 0]
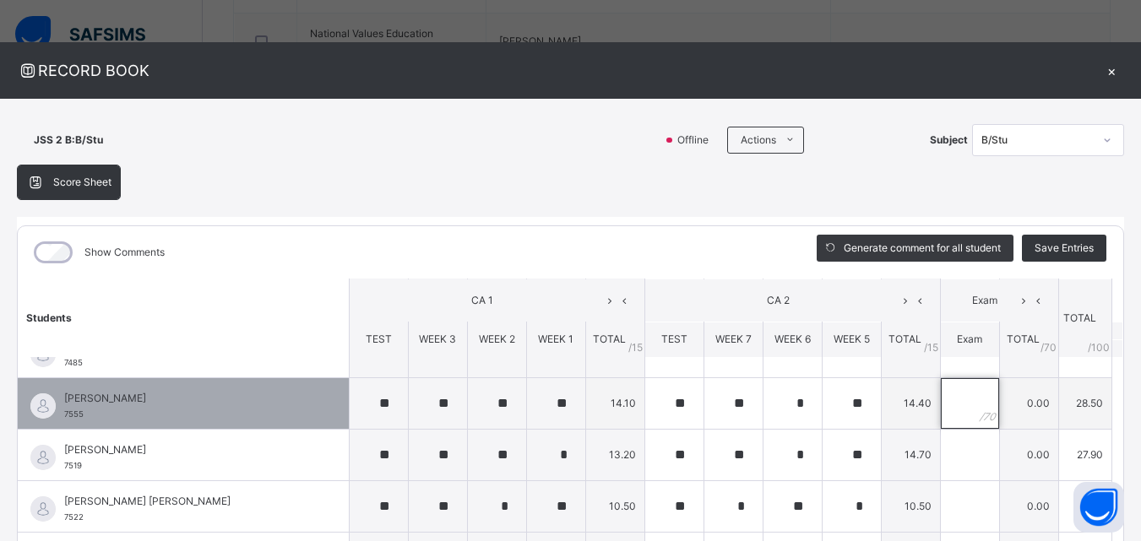
click at [941, 399] on input "text" at bounding box center [970, 403] width 58 height 51
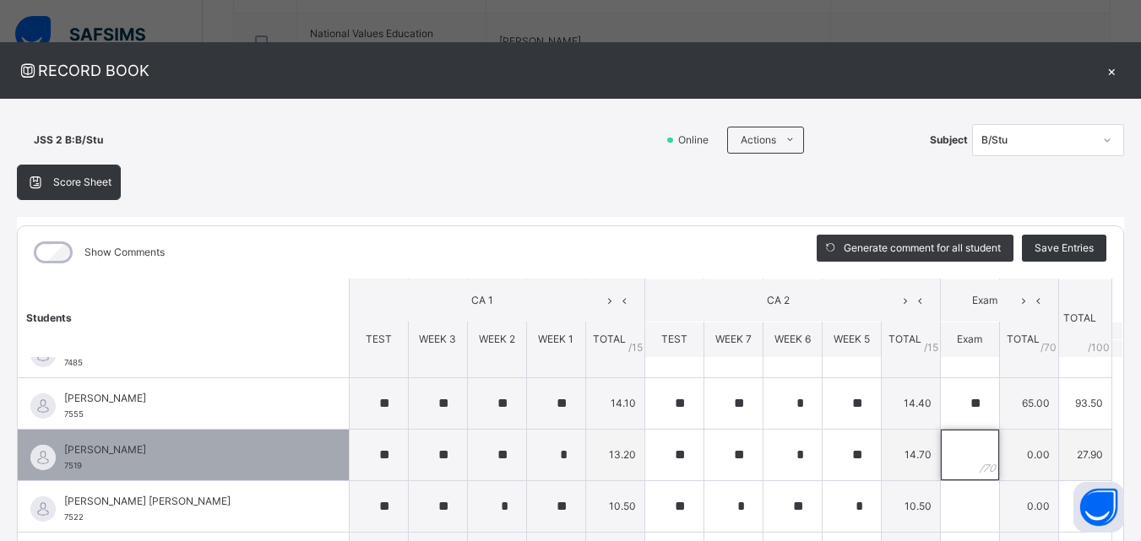
click at [941, 449] on input "text" at bounding box center [970, 455] width 58 height 51
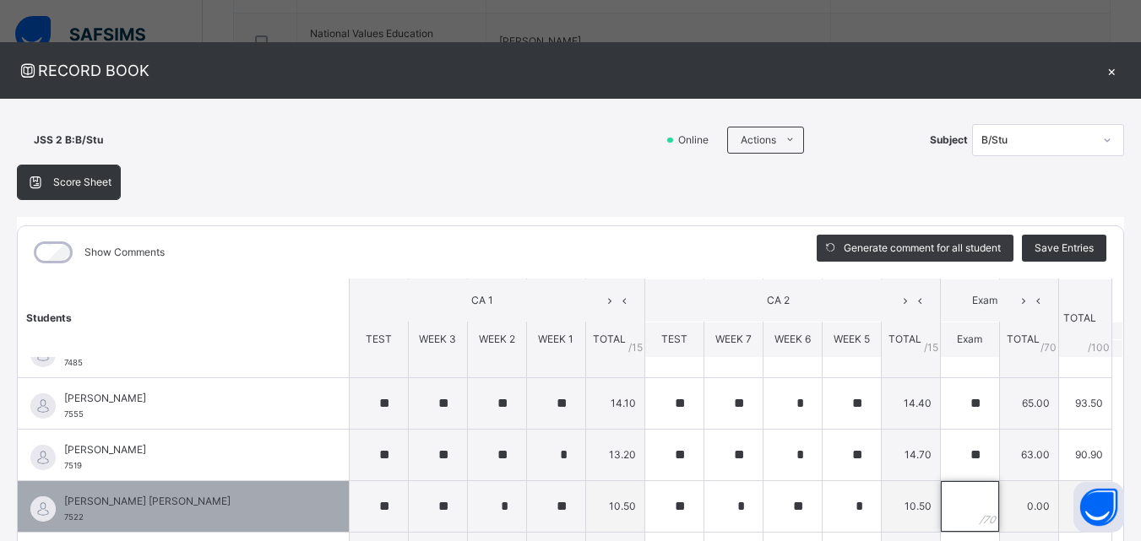
click at [941, 501] on input "text" at bounding box center [970, 506] width 58 height 51
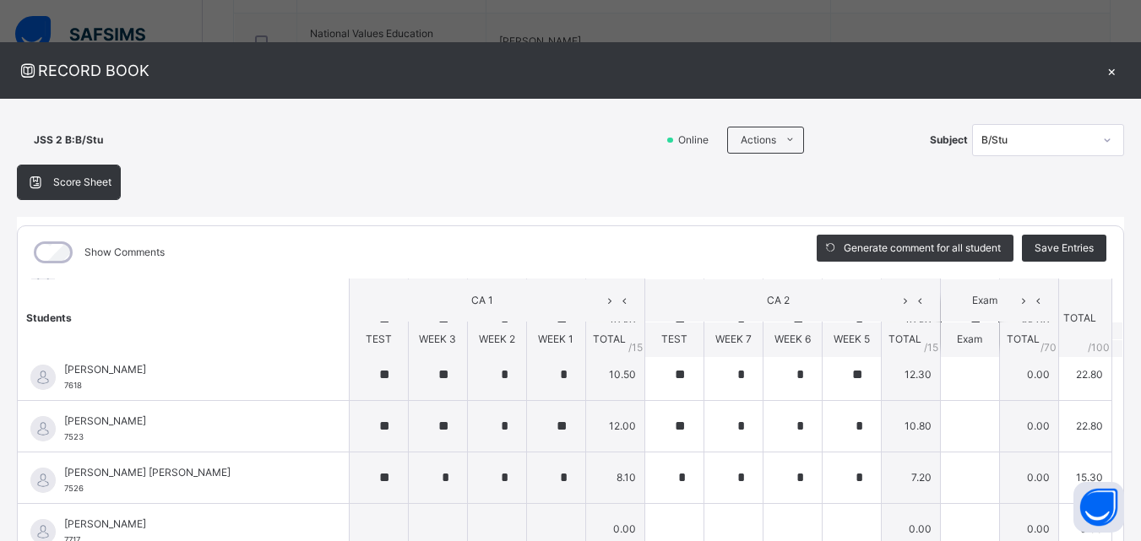
scroll to position [1091, 0]
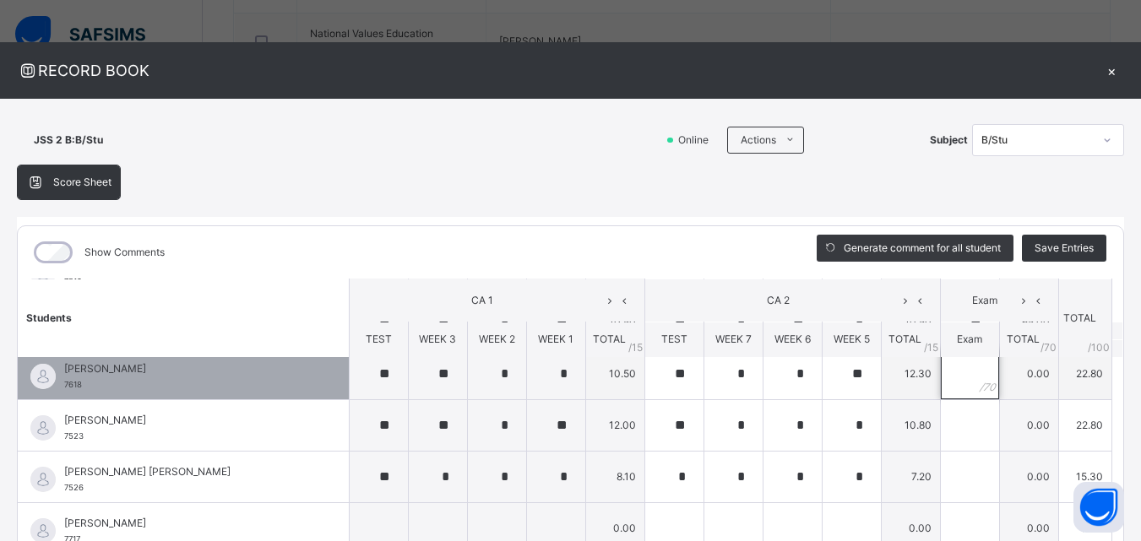
click at [945, 370] on input "text" at bounding box center [970, 374] width 58 height 51
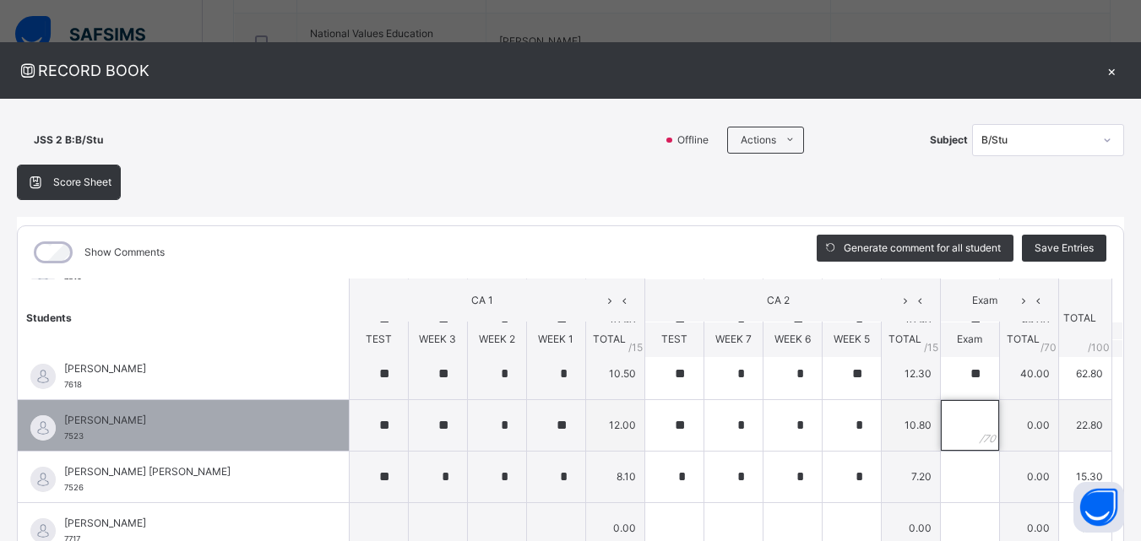
click at [948, 431] on input "text" at bounding box center [970, 425] width 58 height 51
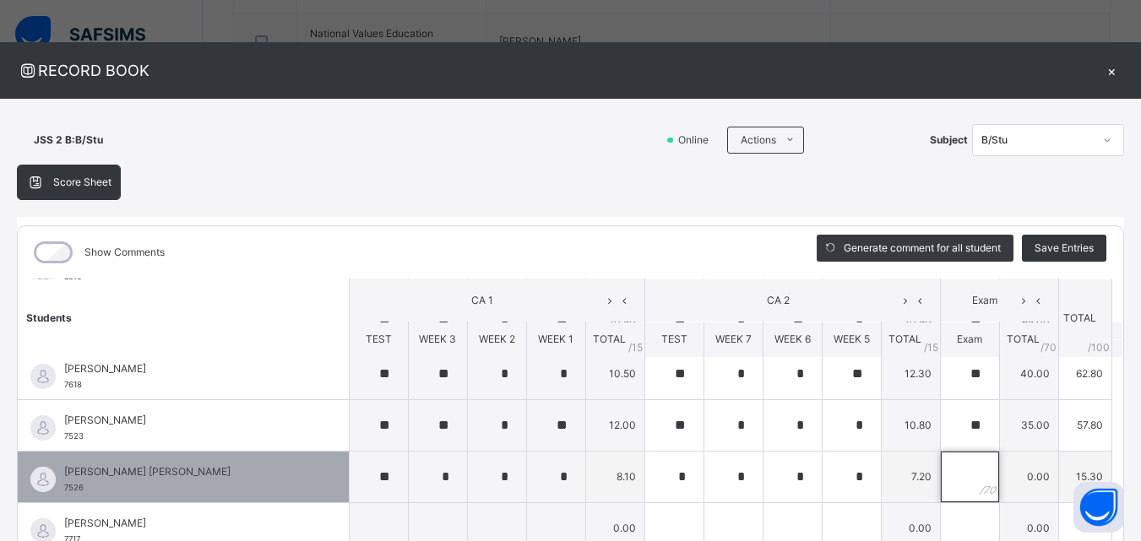
click at [941, 469] on input "text" at bounding box center [970, 477] width 58 height 51
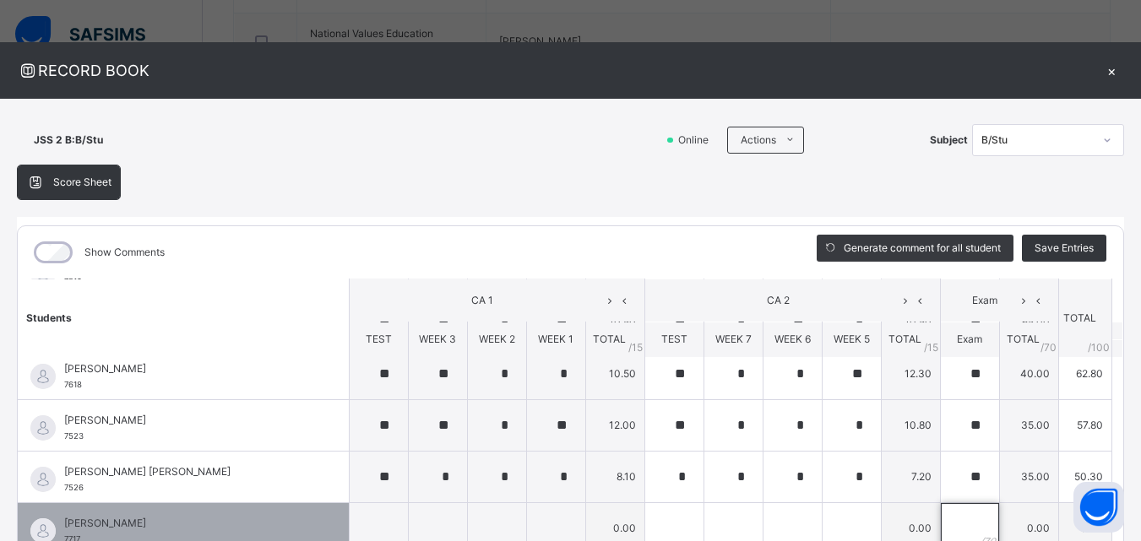
click at [949, 520] on input "text" at bounding box center [970, 528] width 58 height 51
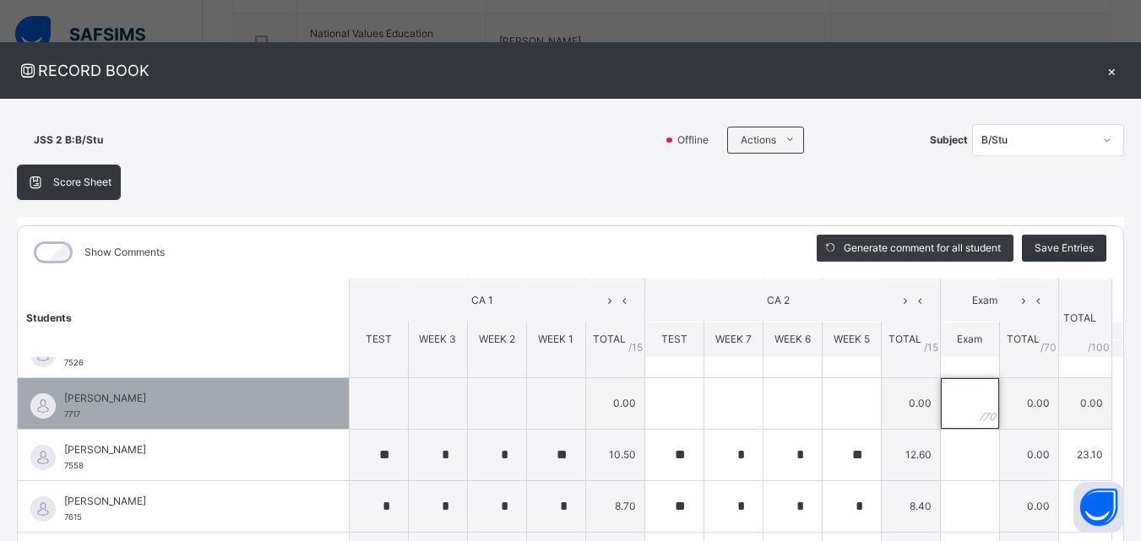
scroll to position [1217, 0]
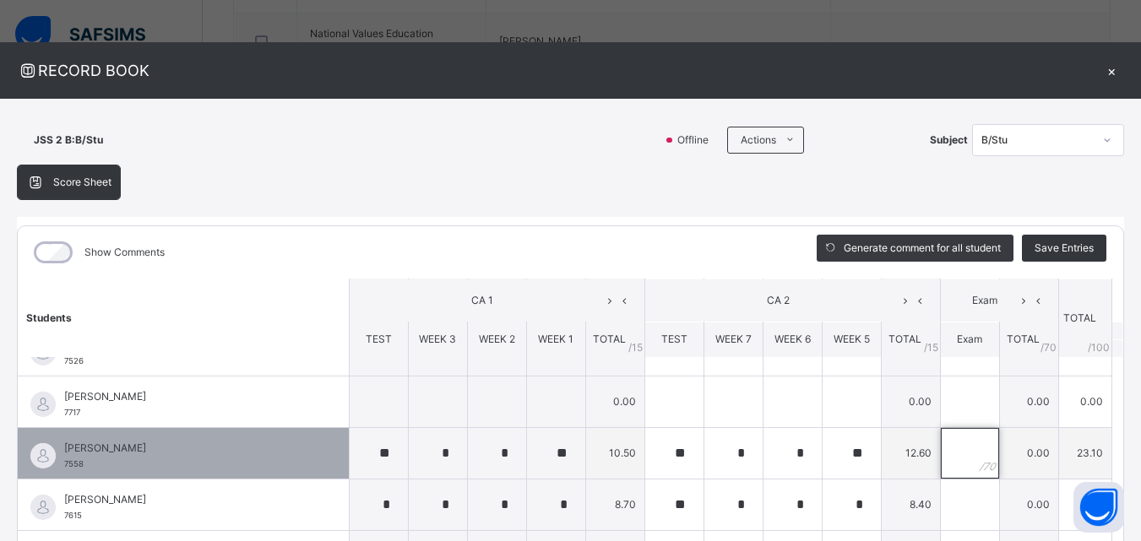
click at [941, 446] on input "text" at bounding box center [970, 453] width 58 height 51
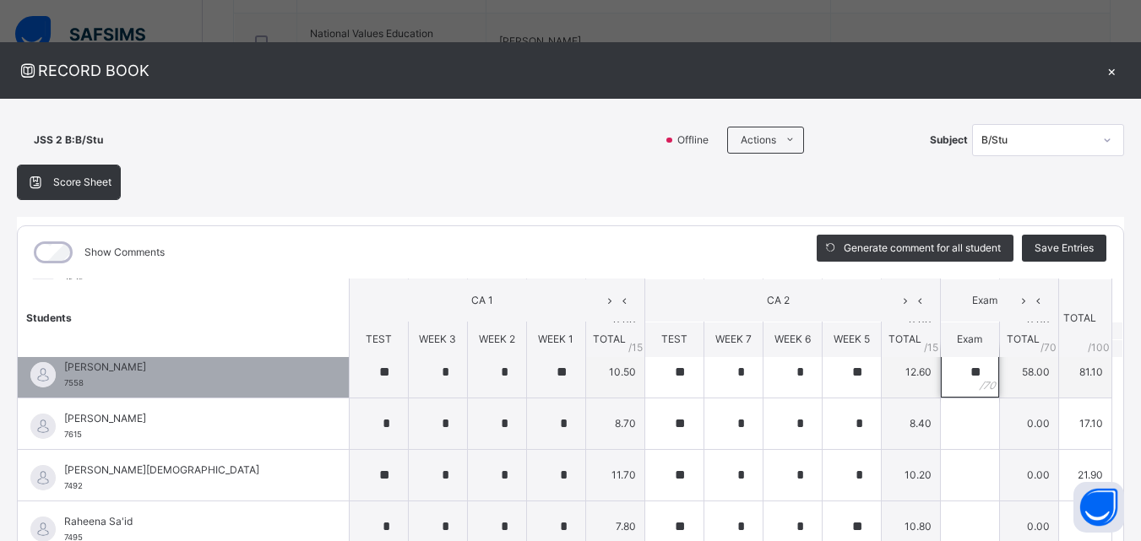
scroll to position [1302, 0]
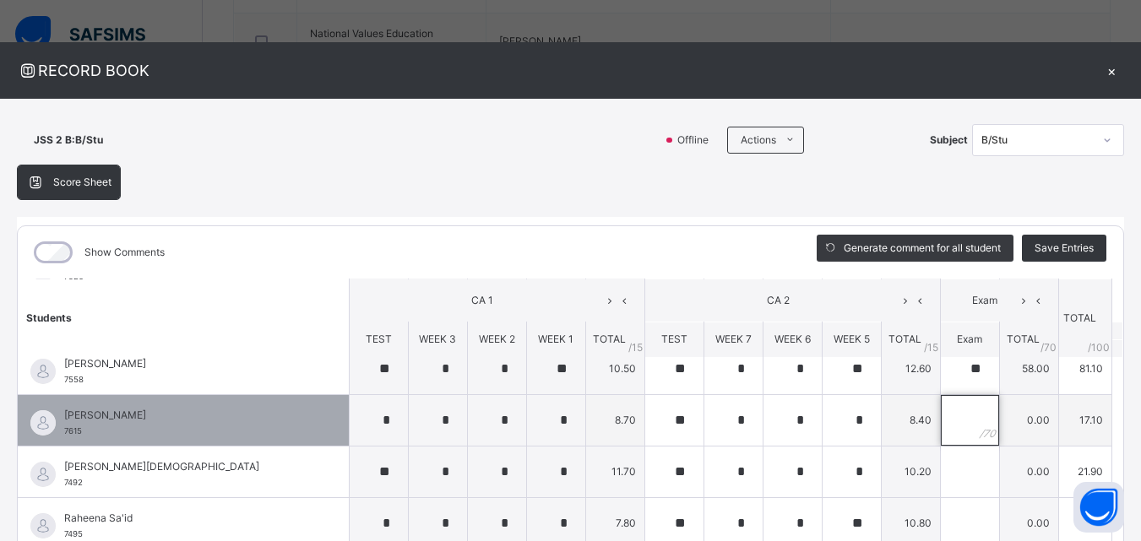
click at [943, 415] on input "text" at bounding box center [970, 420] width 58 height 51
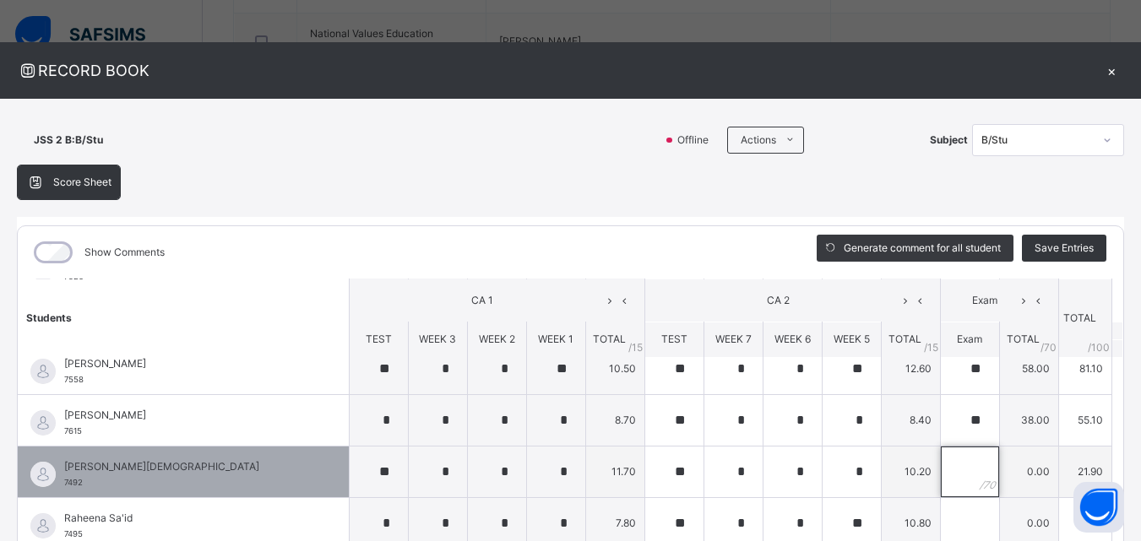
click at [956, 463] on div at bounding box center [970, 472] width 58 height 51
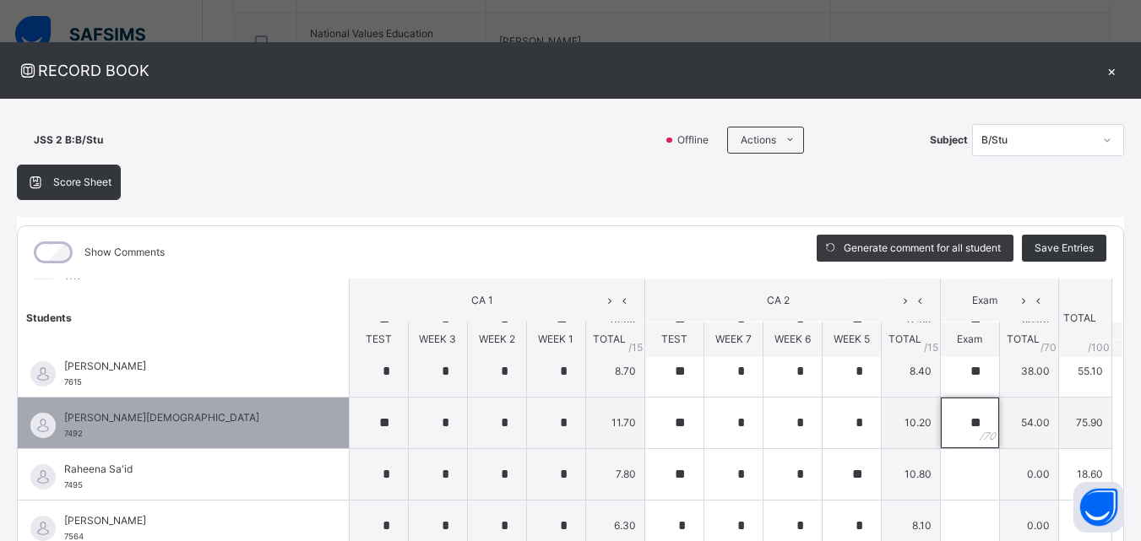
scroll to position [1357, 0]
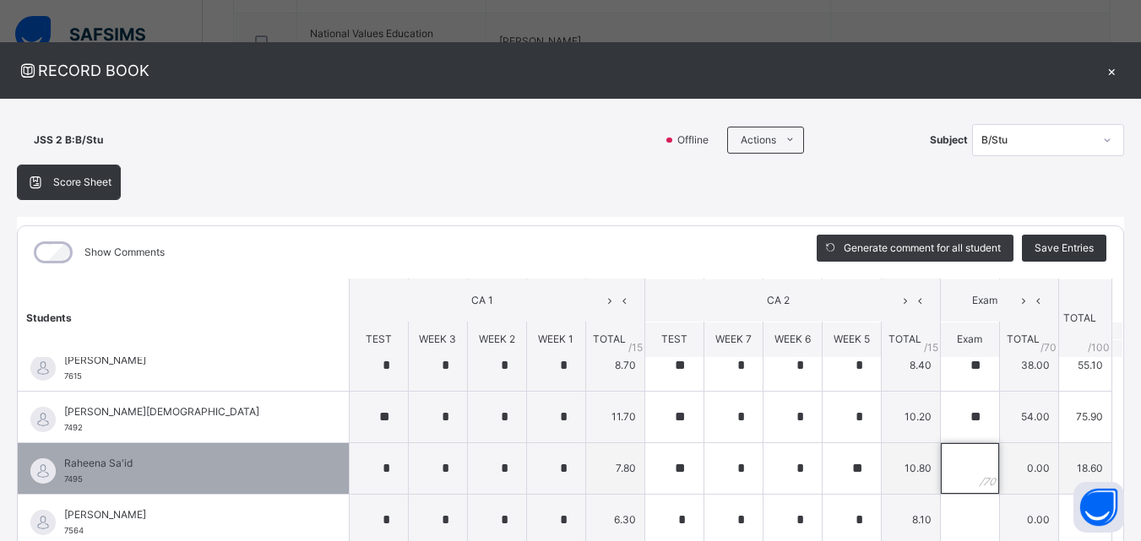
click at [941, 463] on input "text" at bounding box center [970, 468] width 58 height 51
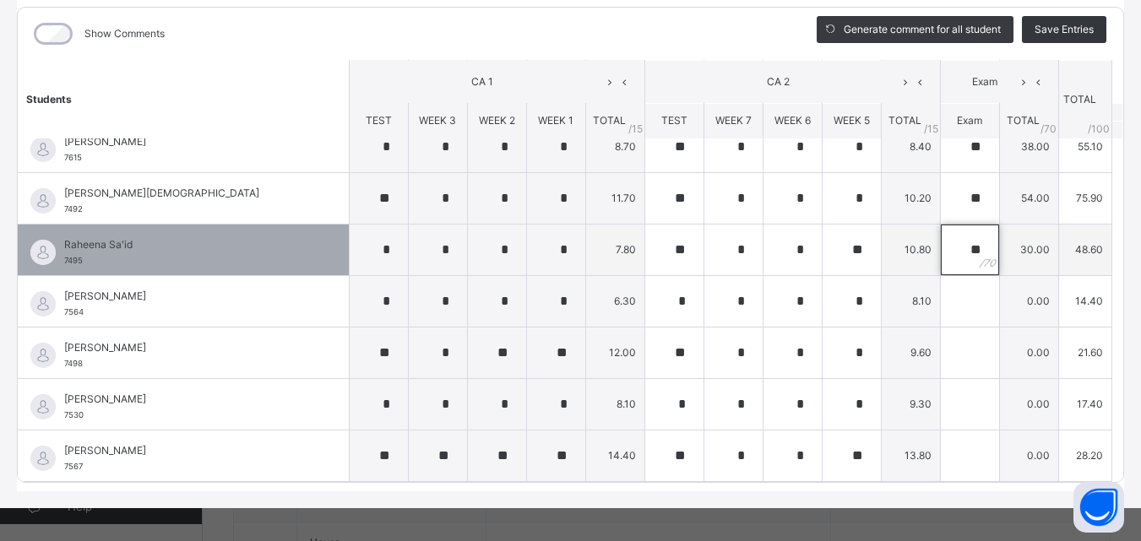
scroll to position [220, 0]
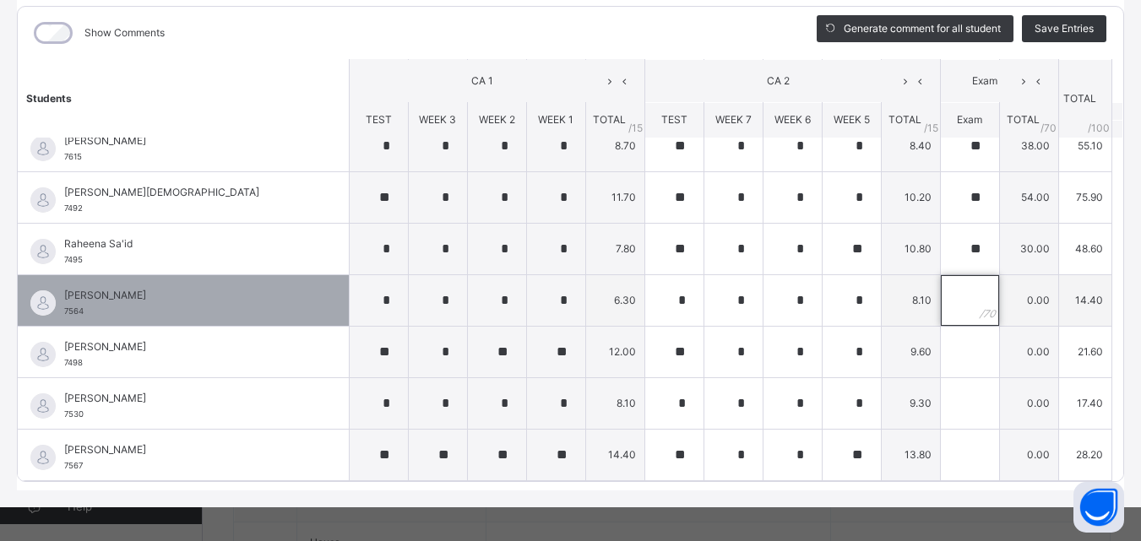
click at [952, 307] on input "text" at bounding box center [970, 300] width 58 height 51
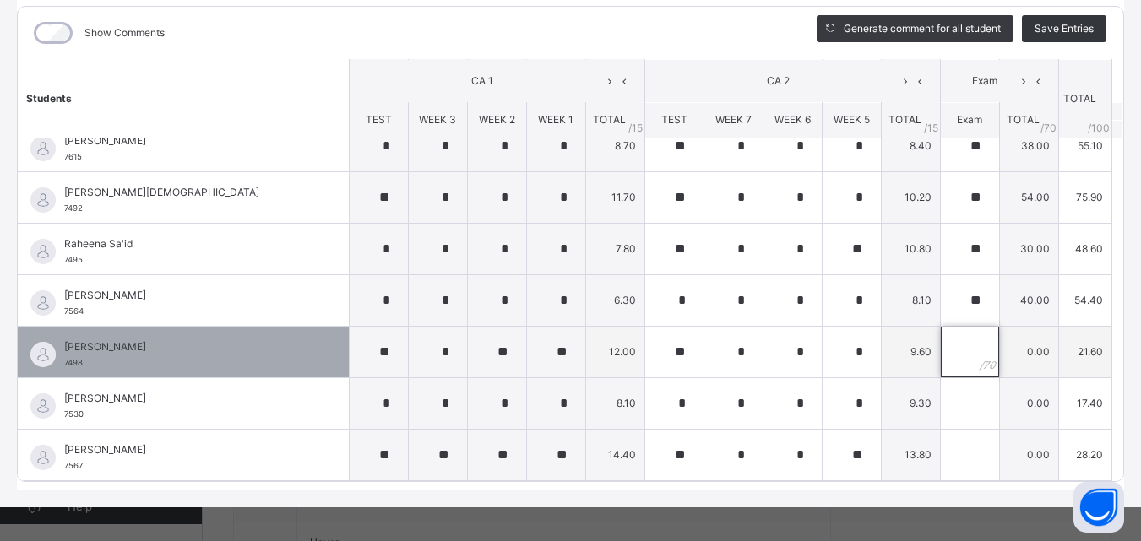
click at [951, 359] on input "text" at bounding box center [970, 352] width 58 height 51
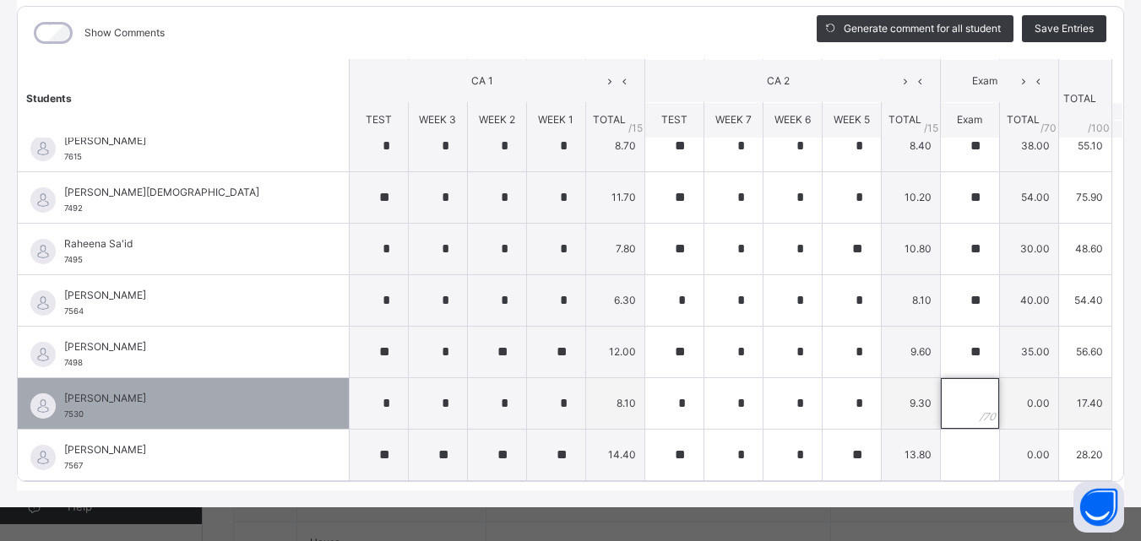
click at [950, 396] on input "text" at bounding box center [970, 403] width 58 height 51
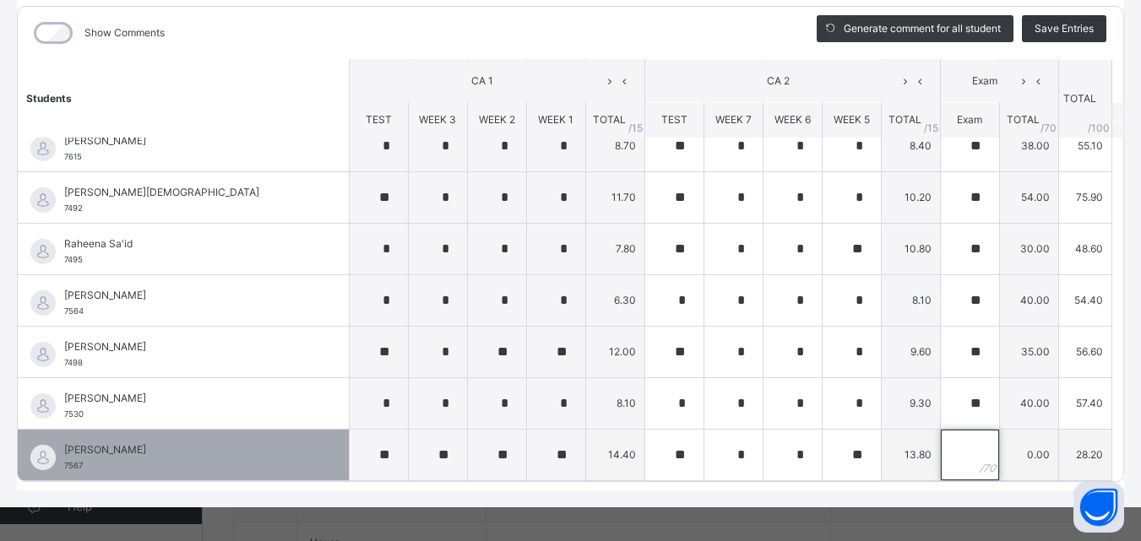
click at [950, 457] on input "text" at bounding box center [970, 455] width 58 height 51
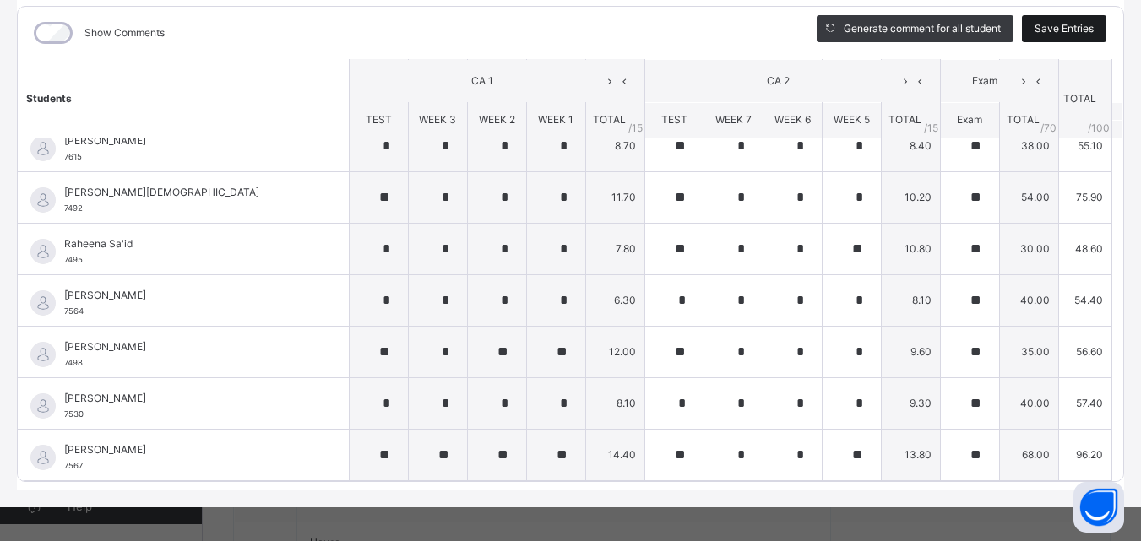
click at [1056, 31] on span "Save Entries" at bounding box center [1063, 28] width 59 height 15
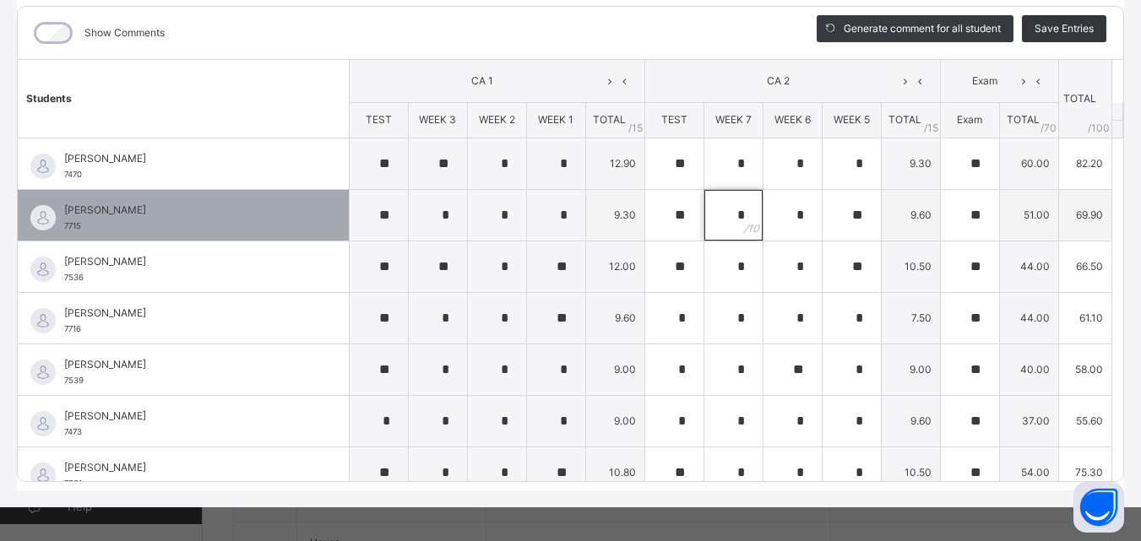
click at [727, 212] on div "*" at bounding box center [733, 215] width 58 height 51
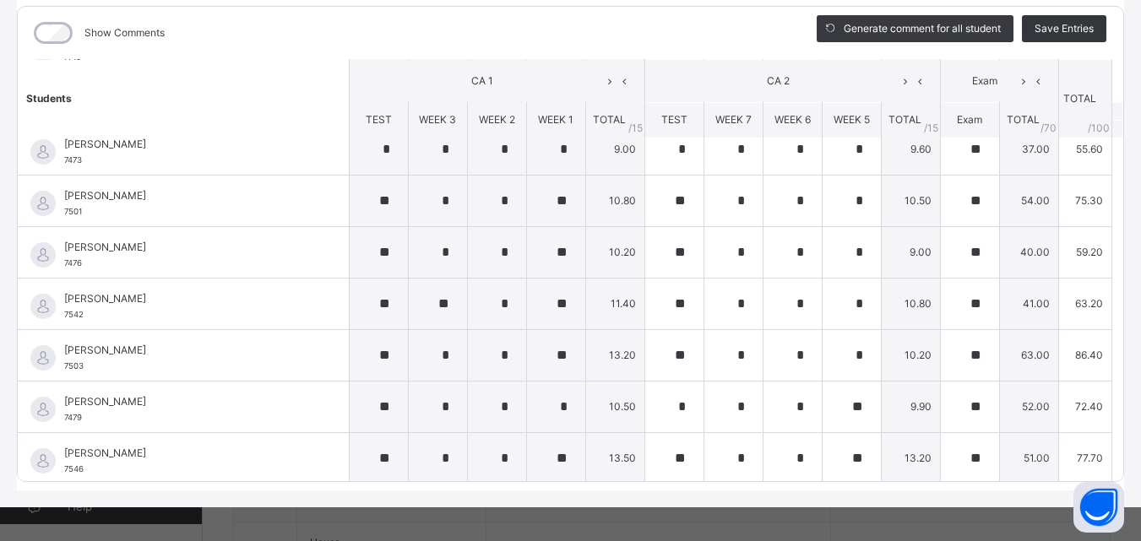
scroll to position [268, 0]
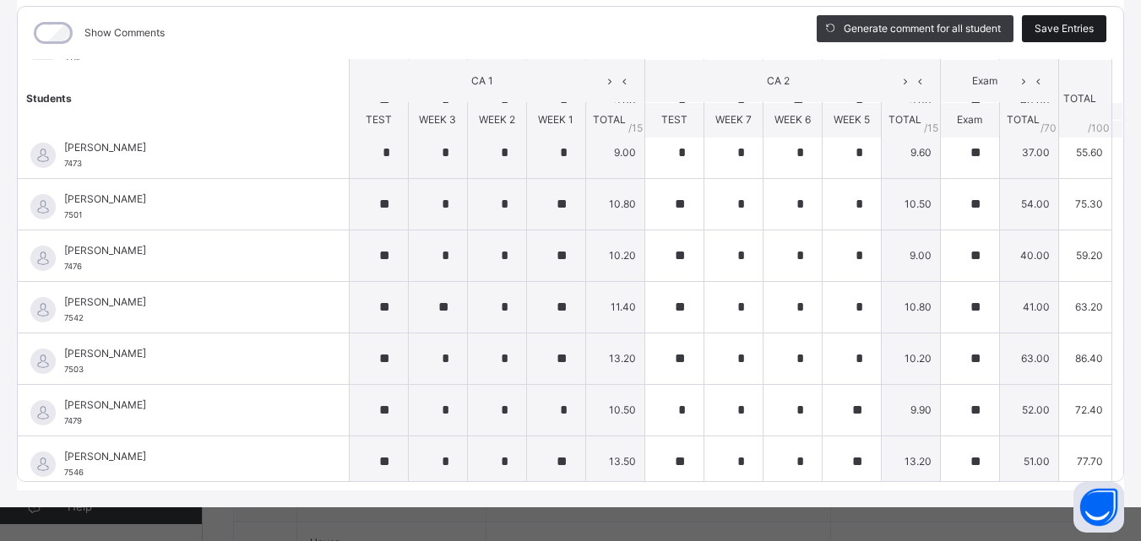
click at [1063, 24] on span "Save Entries" at bounding box center [1063, 28] width 59 height 15
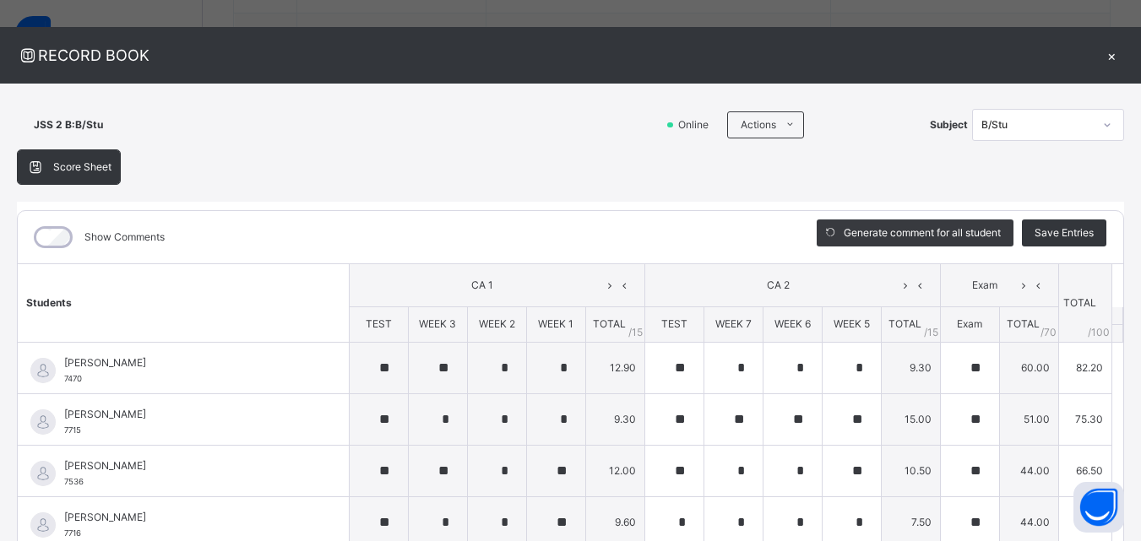
scroll to position [0, 0]
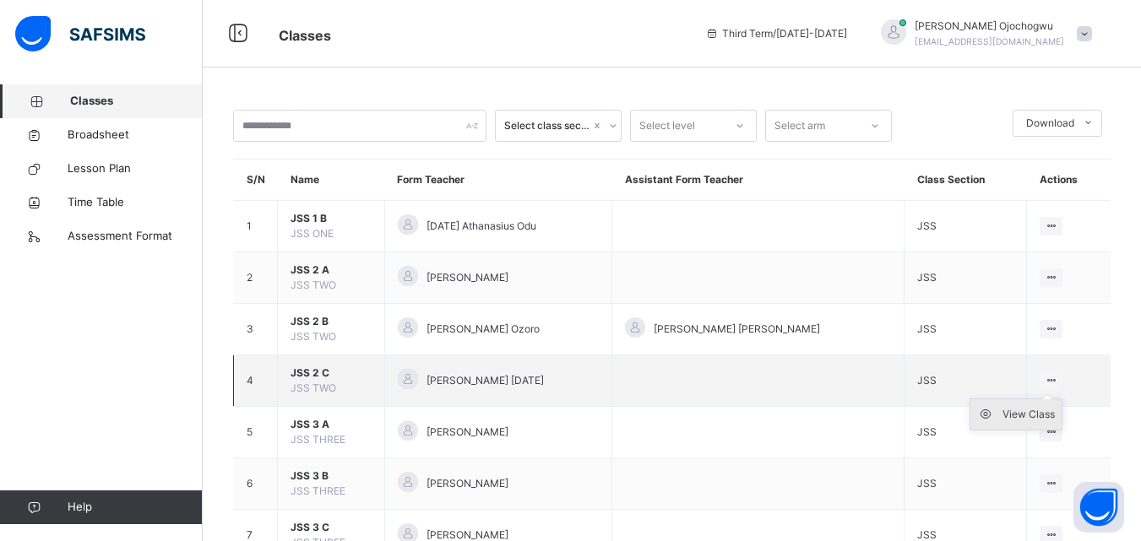
click at [1017, 412] on div "View Class" at bounding box center [1028, 414] width 52 height 17
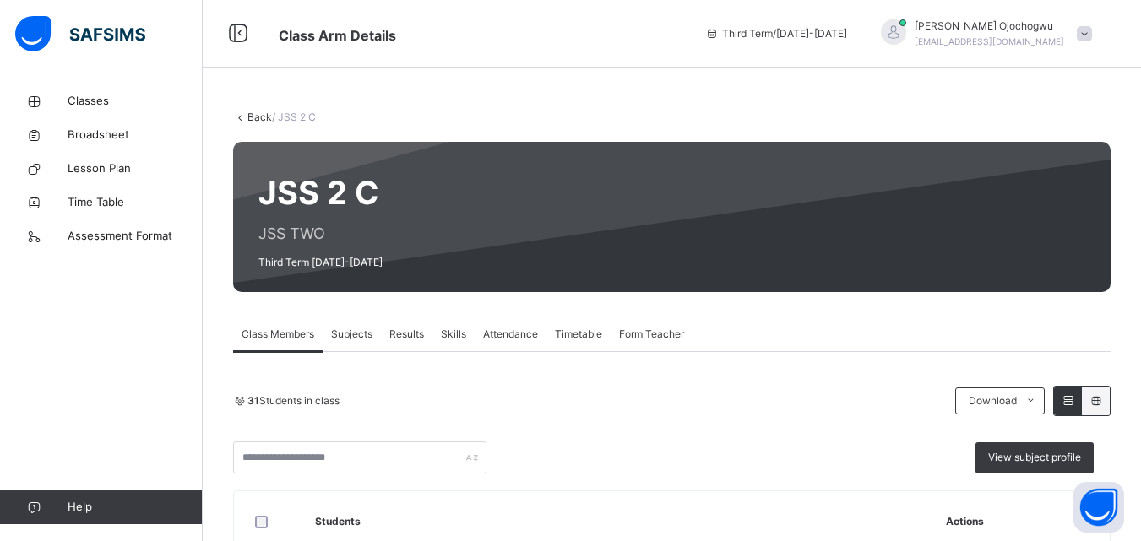
click at [355, 333] on span "Subjects" at bounding box center [351, 334] width 41 height 15
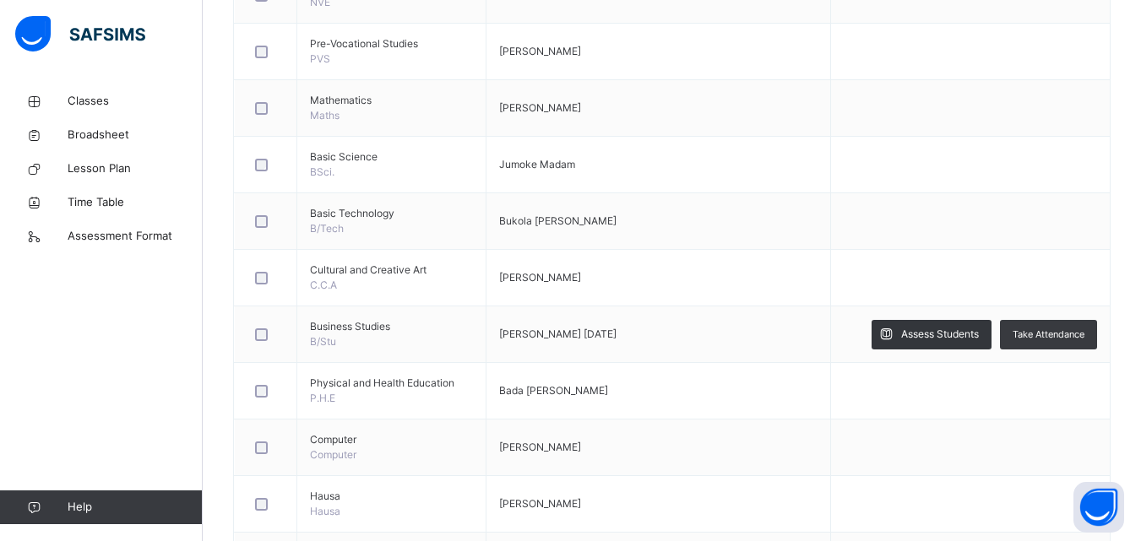
scroll to position [579, 0]
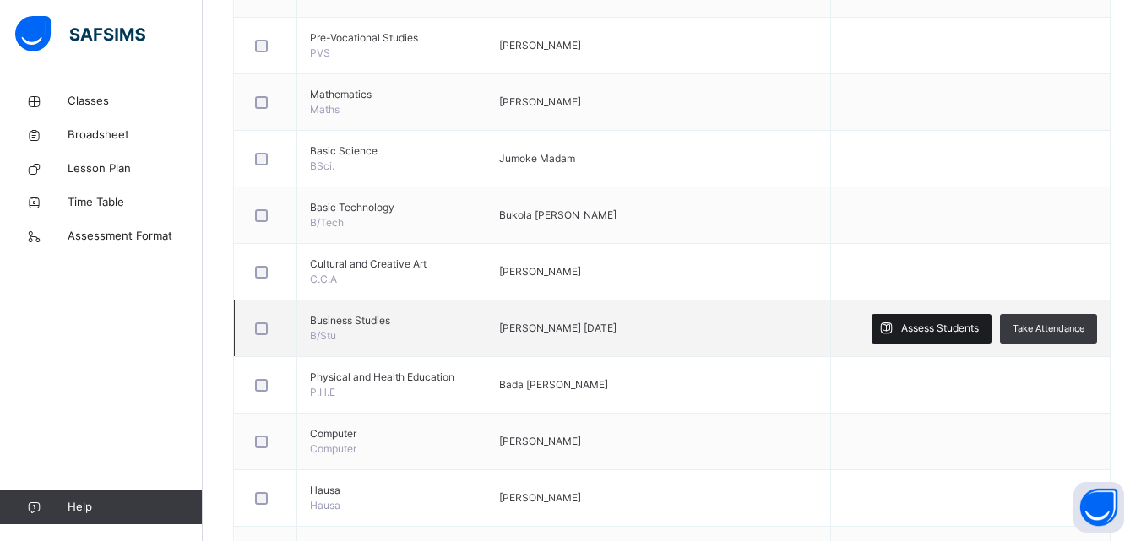
click at [963, 333] on span "Assess Students" at bounding box center [940, 328] width 78 height 15
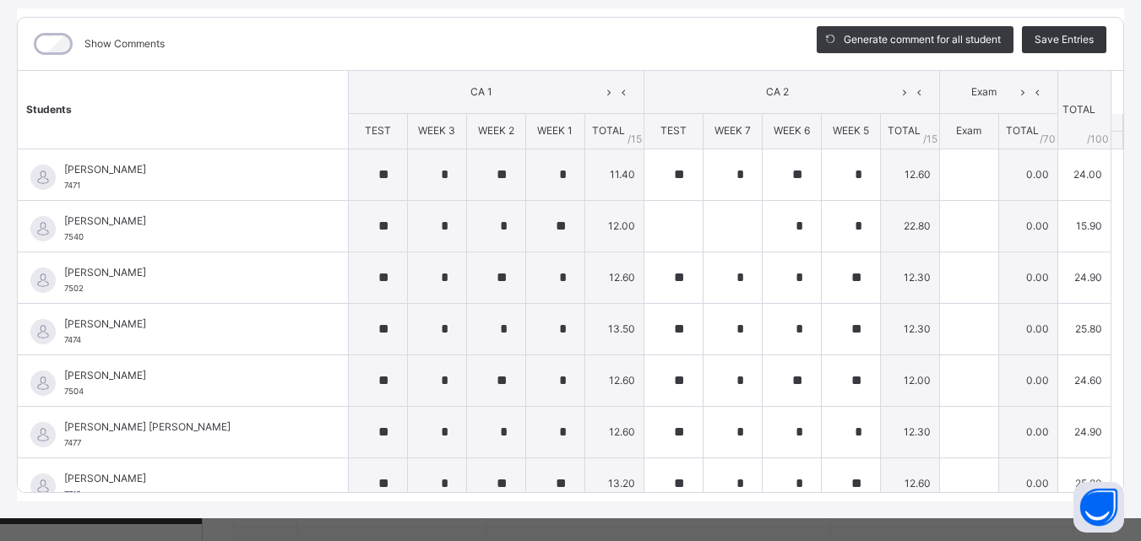
scroll to position [228, 0]
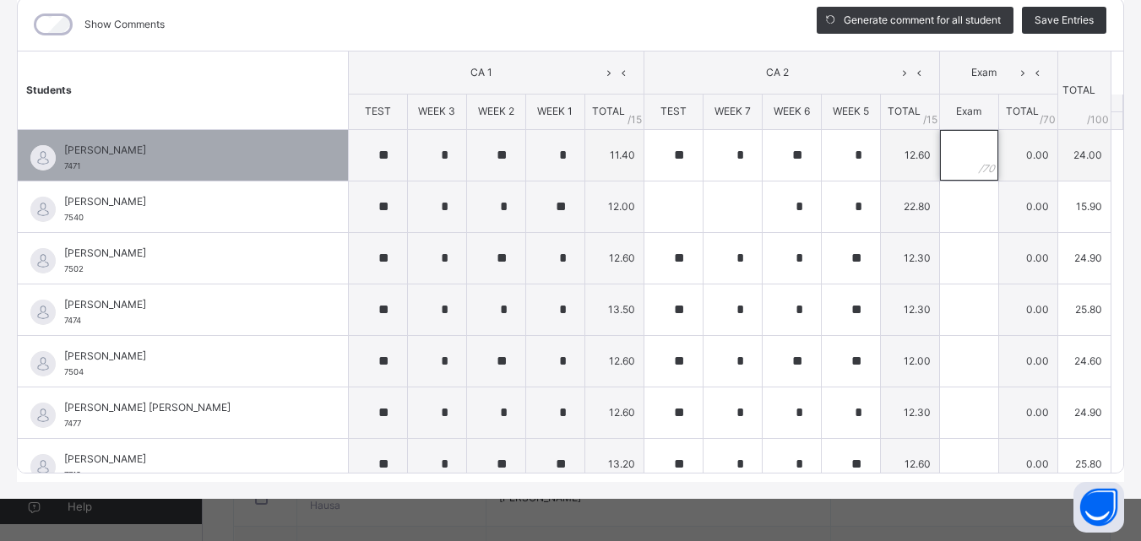
click at [952, 157] on input "text" at bounding box center [969, 155] width 58 height 51
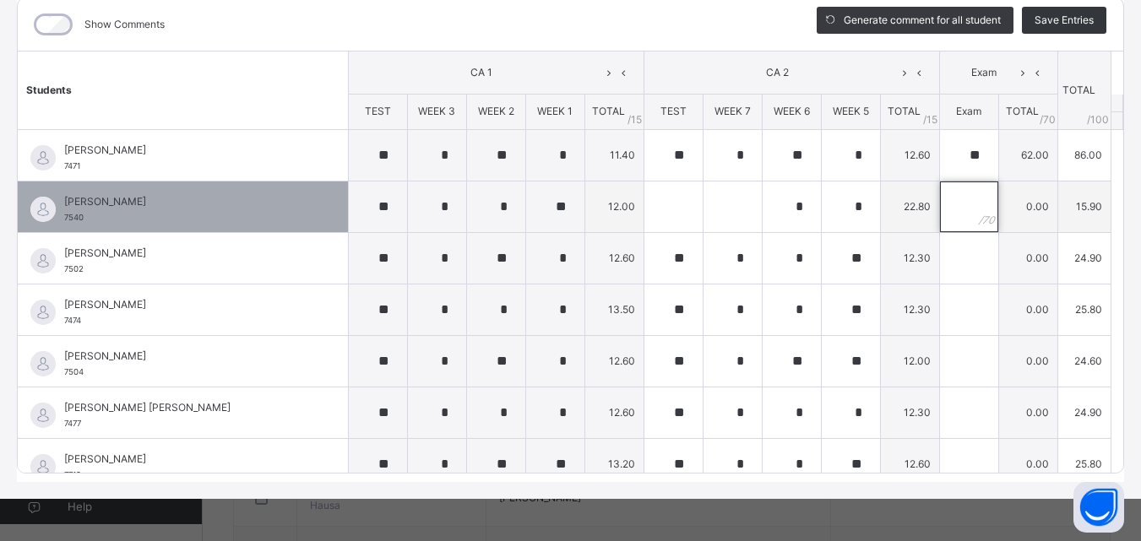
click at [957, 209] on div at bounding box center [969, 207] width 58 height 51
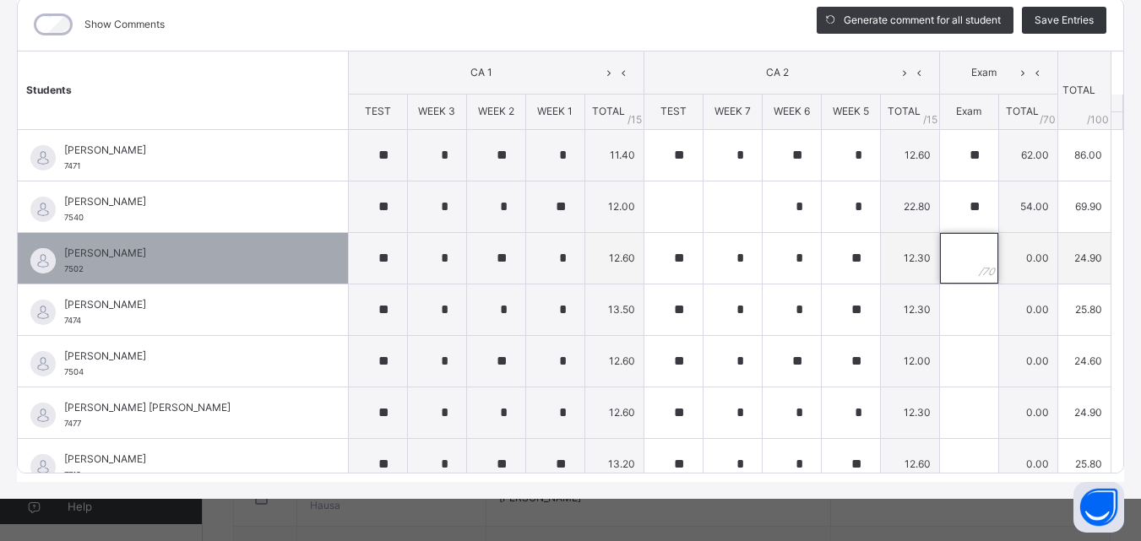
click at [950, 255] on input "text" at bounding box center [969, 258] width 58 height 51
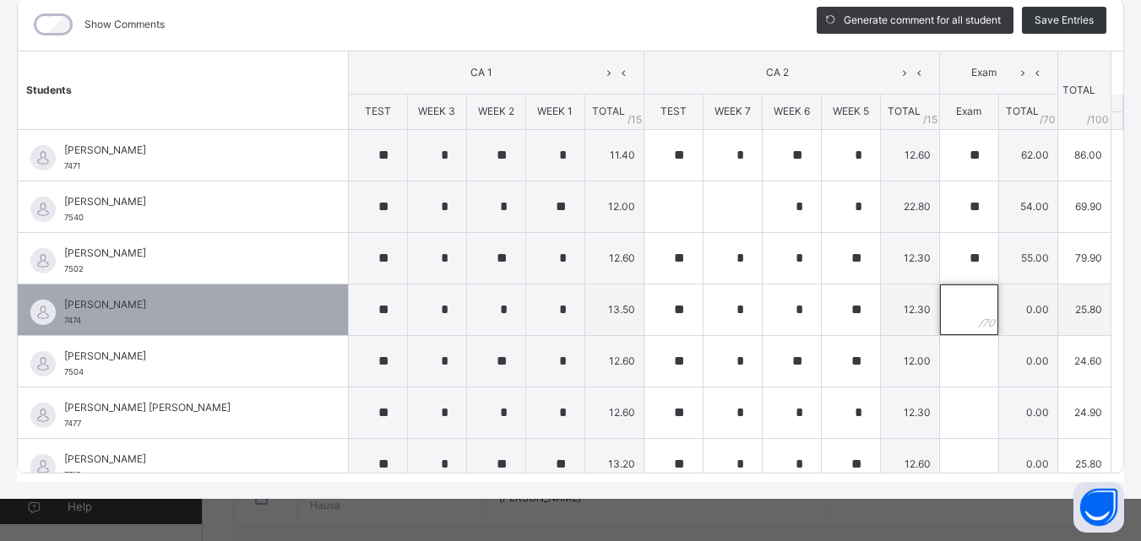
click at [943, 308] on input "text" at bounding box center [969, 310] width 58 height 51
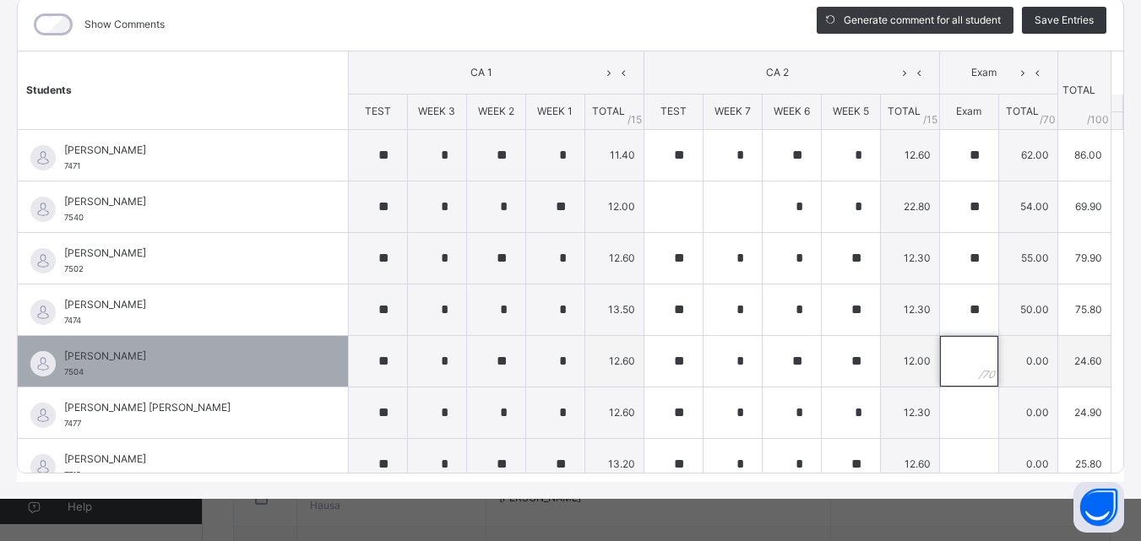
click at [946, 366] on input "text" at bounding box center [969, 361] width 58 height 51
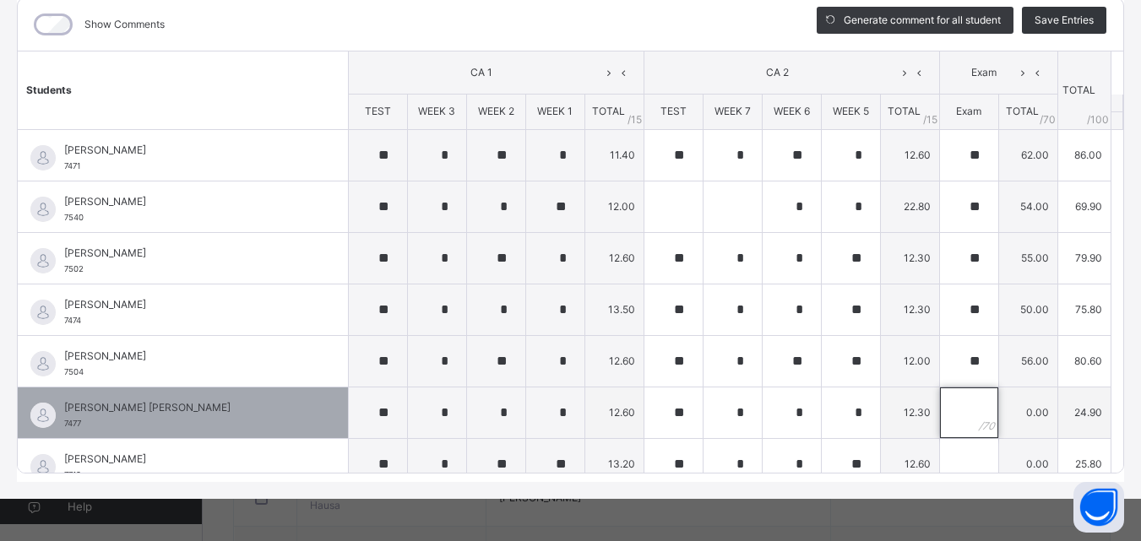
click at [952, 408] on div at bounding box center [969, 413] width 58 height 51
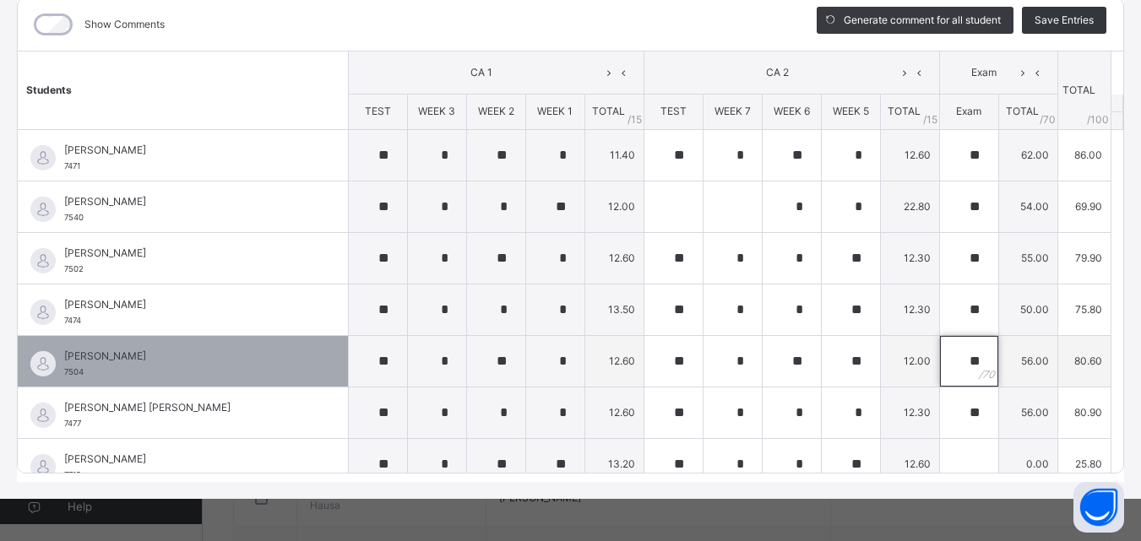
click at [963, 366] on div "**" at bounding box center [969, 361] width 58 height 51
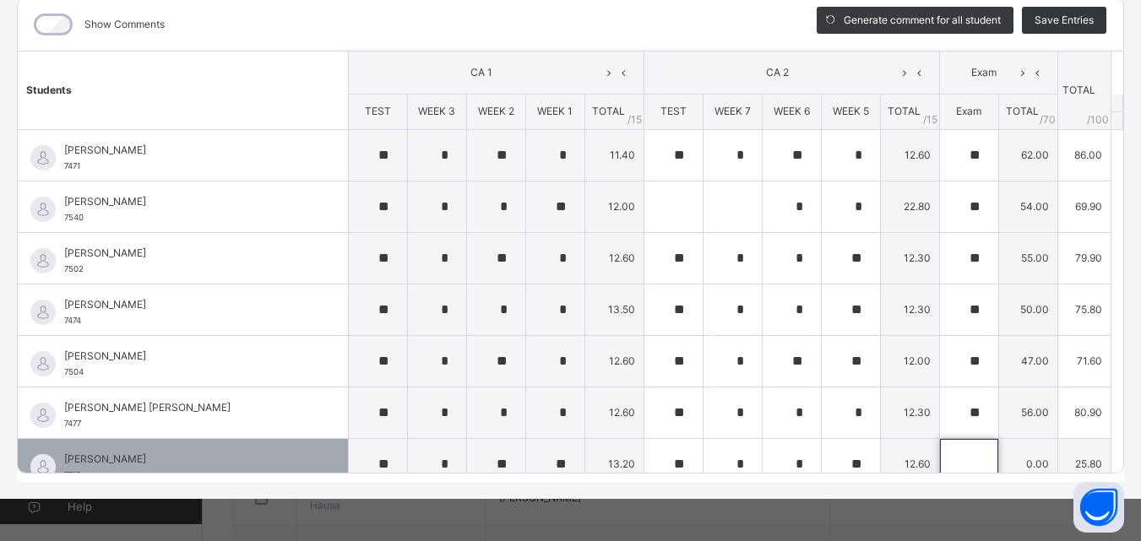
click at [957, 459] on div at bounding box center [969, 464] width 58 height 51
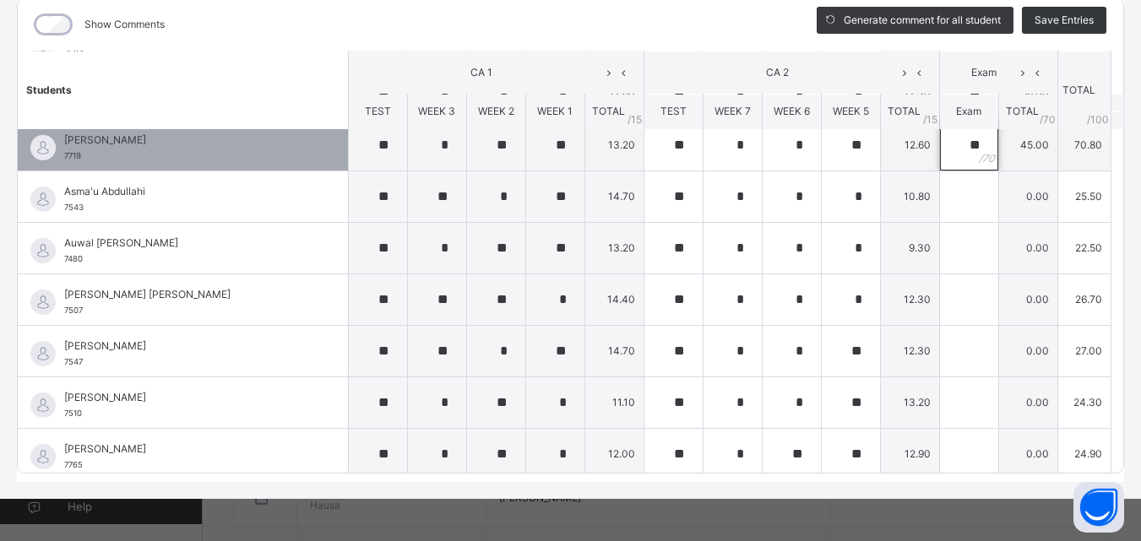
scroll to position [326, 0]
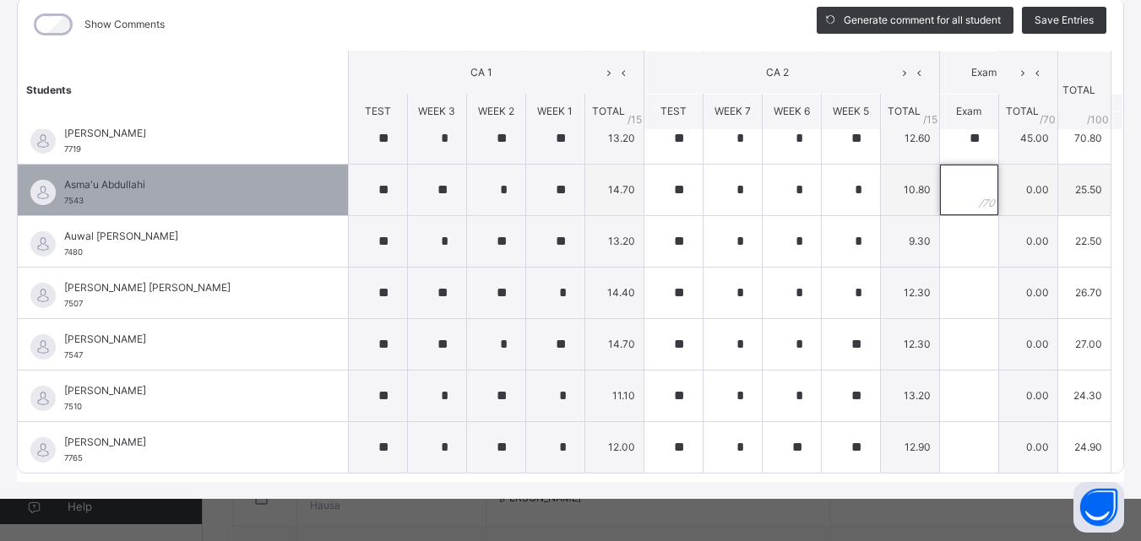
click at [947, 189] on input "text" at bounding box center [969, 190] width 58 height 51
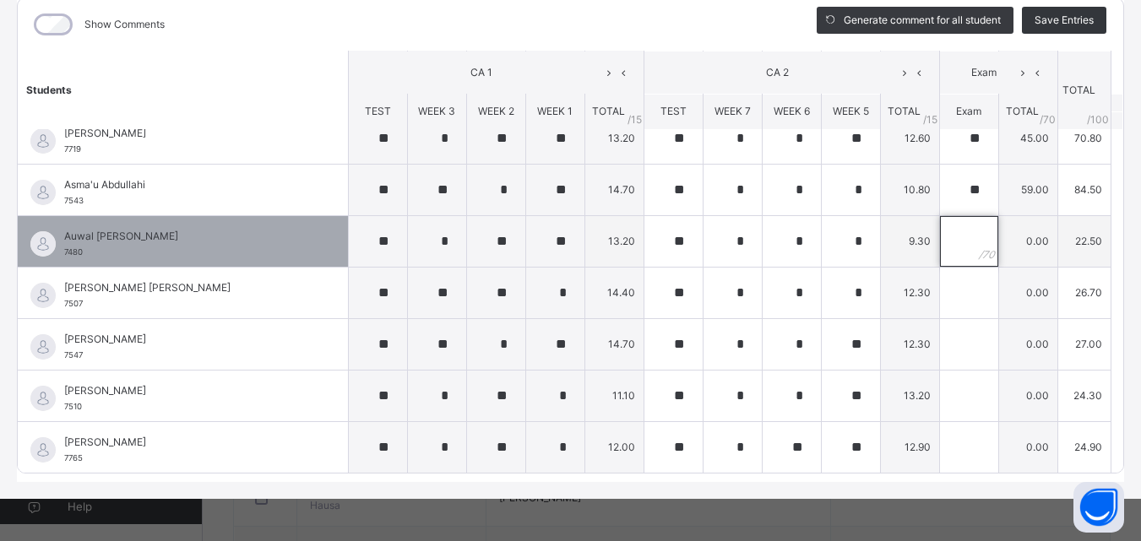
click at [952, 234] on input "text" at bounding box center [969, 241] width 58 height 51
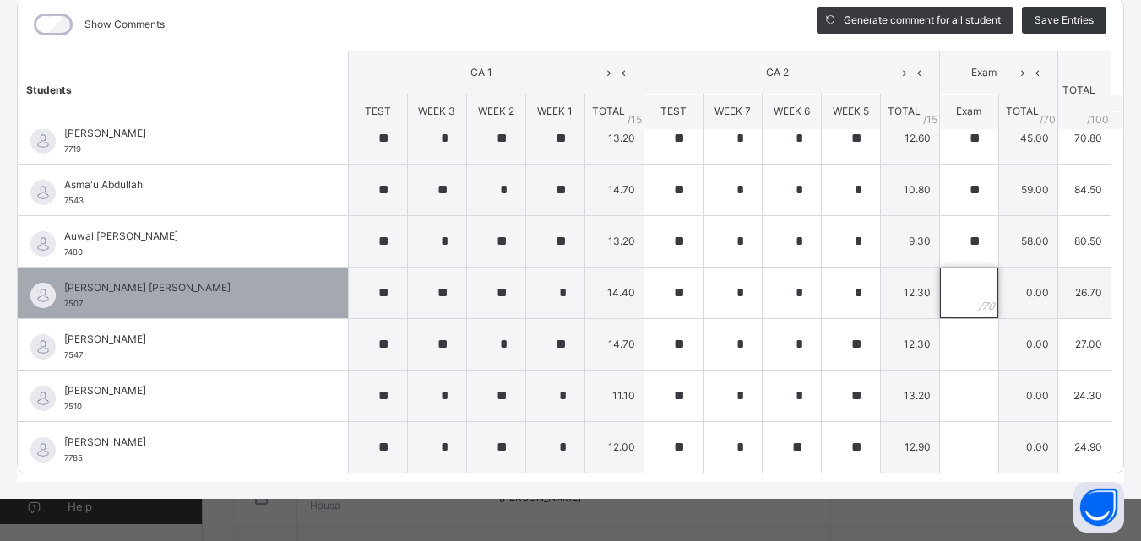
click at [958, 290] on div at bounding box center [969, 293] width 58 height 51
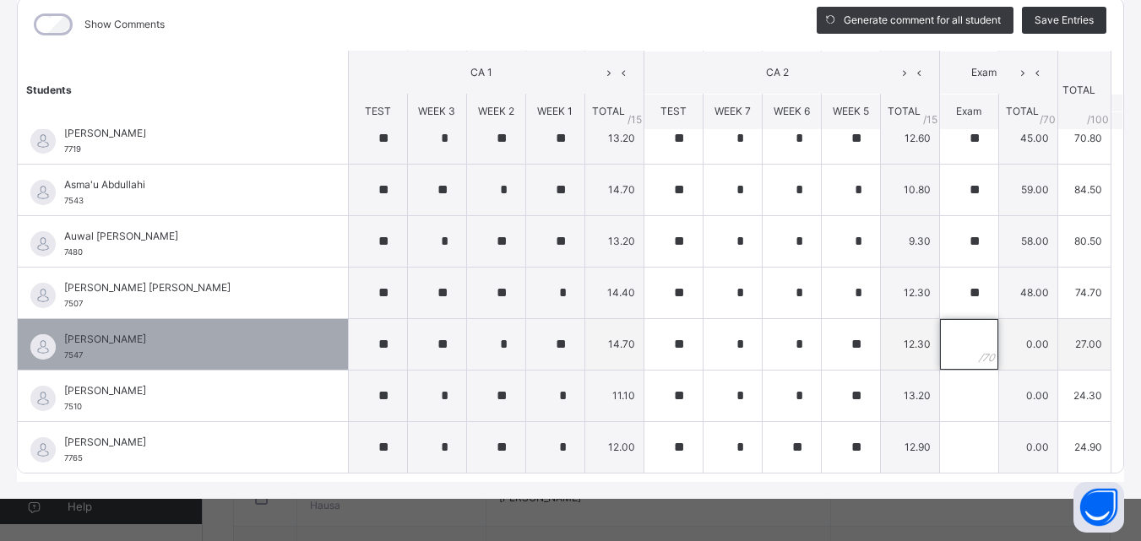
click at [951, 338] on input "text" at bounding box center [969, 344] width 58 height 51
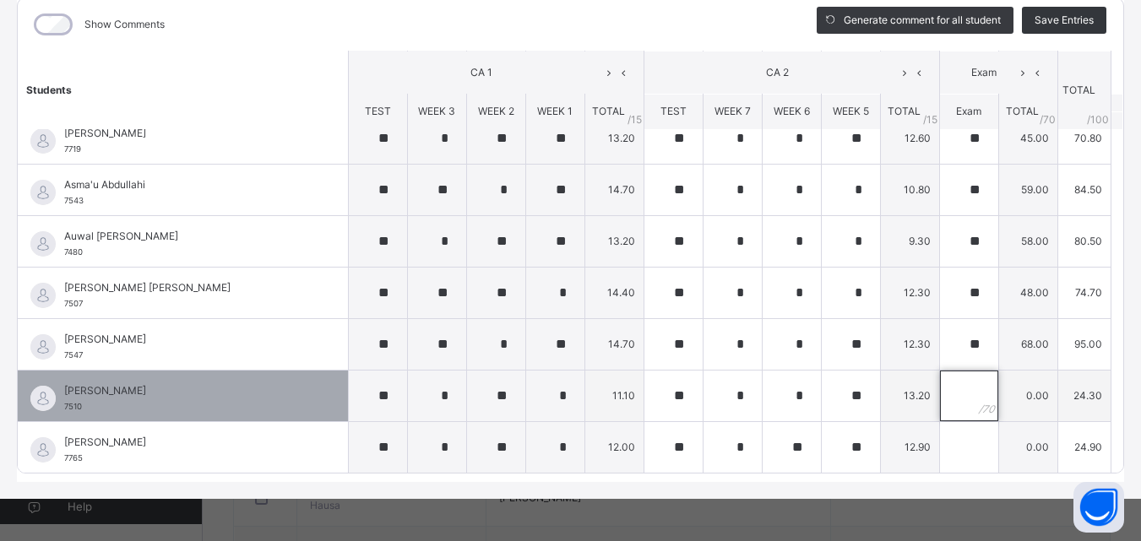
click at [943, 393] on input "text" at bounding box center [969, 396] width 58 height 51
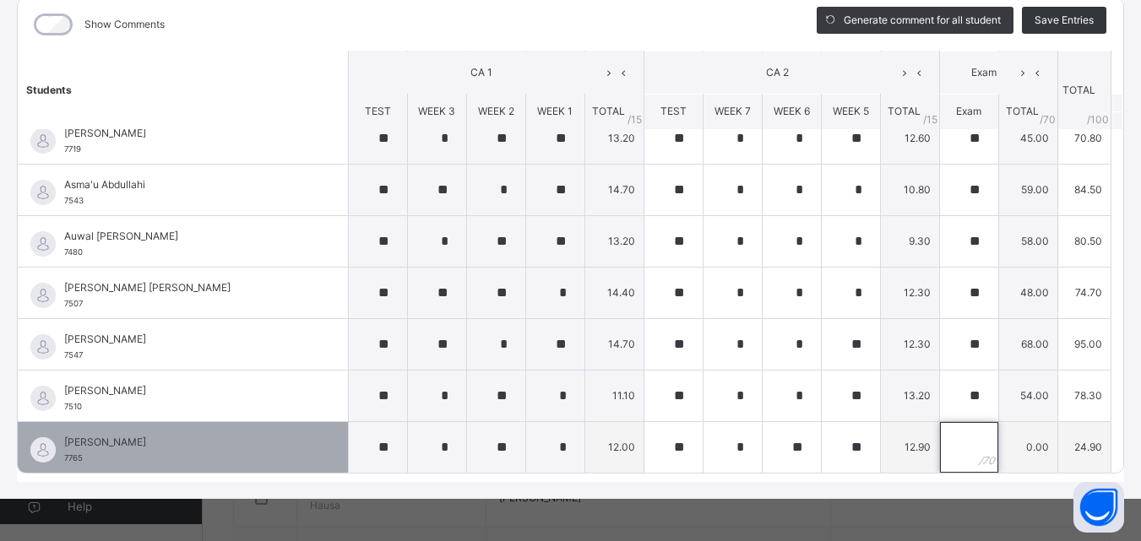
click at [944, 445] on input "text" at bounding box center [969, 447] width 58 height 51
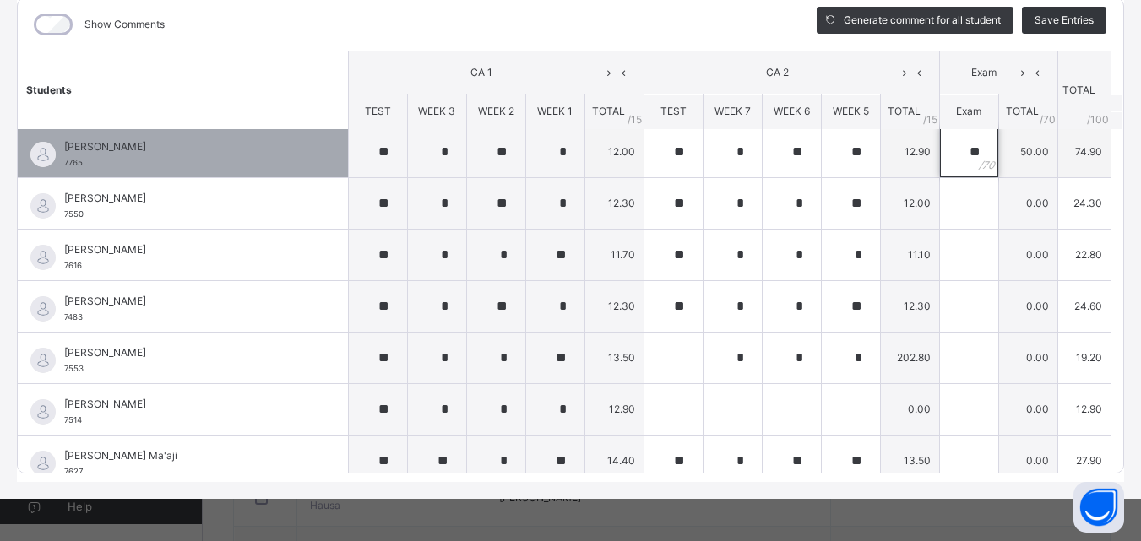
scroll to position [640, 0]
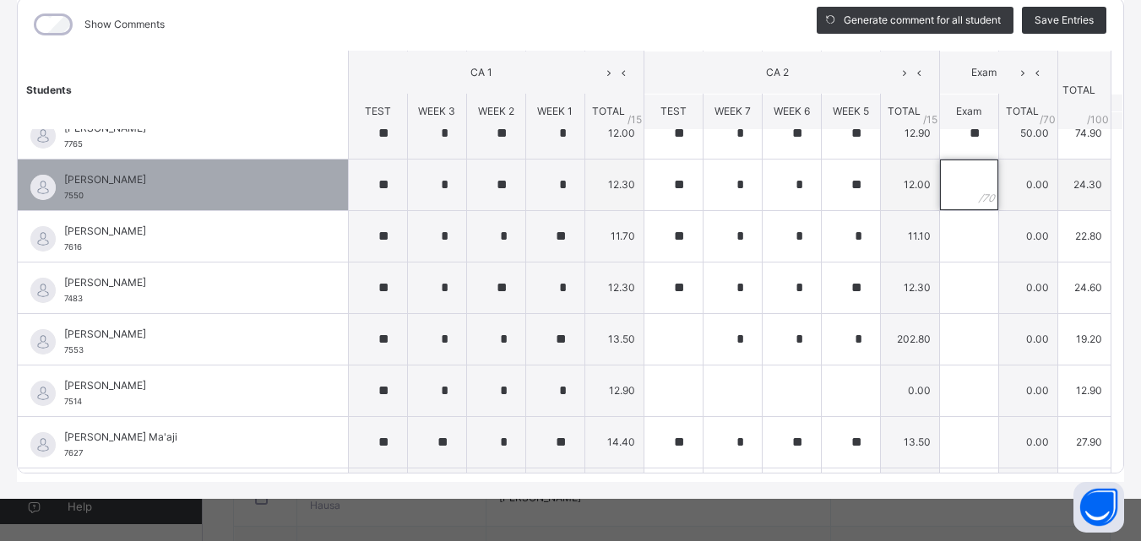
click at [951, 187] on input "text" at bounding box center [969, 185] width 58 height 51
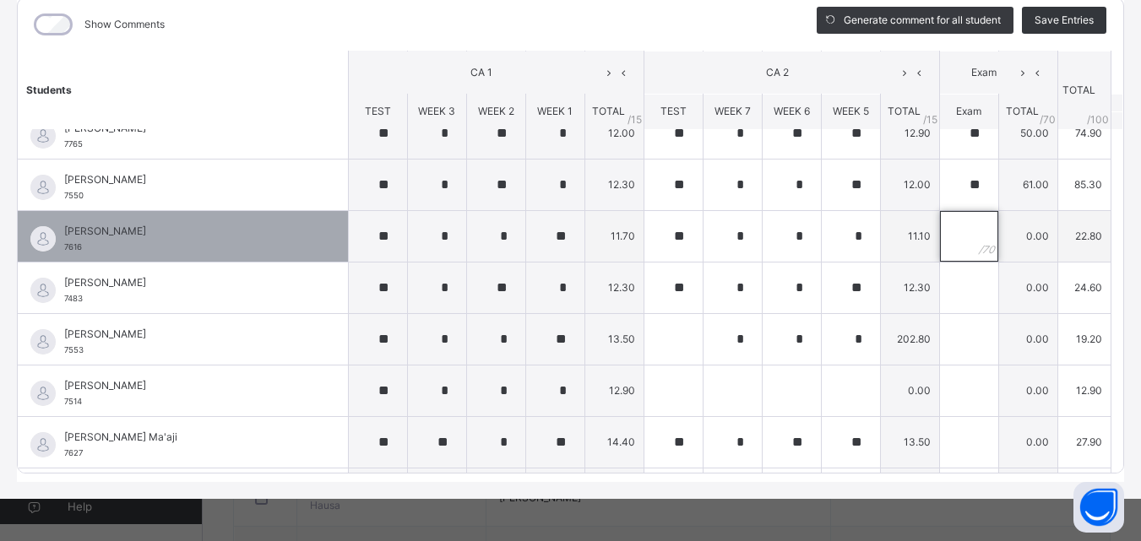
click at [952, 233] on input "text" at bounding box center [969, 236] width 58 height 51
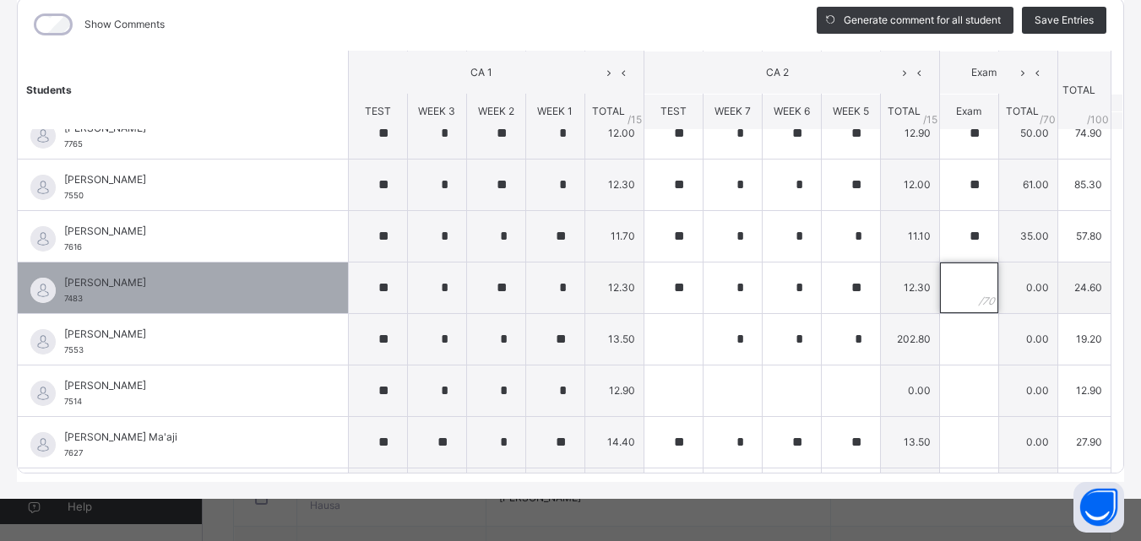
click at [957, 283] on div at bounding box center [969, 288] width 58 height 51
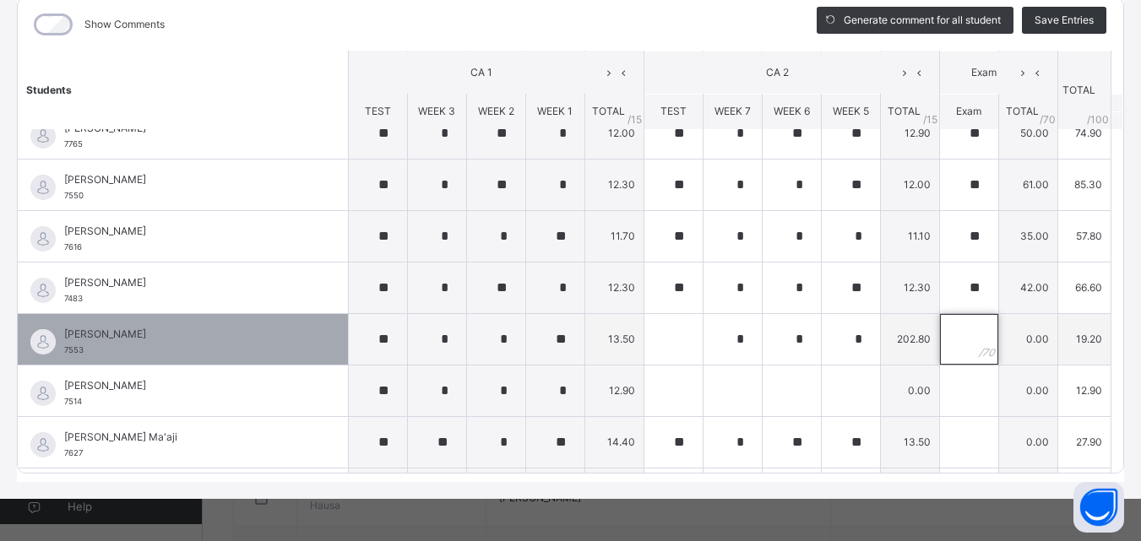
click at [951, 343] on input "text" at bounding box center [969, 339] width 58 height 51
click at [648, 333] on input "text" at bounding box center [673, 339] width 58 height 51
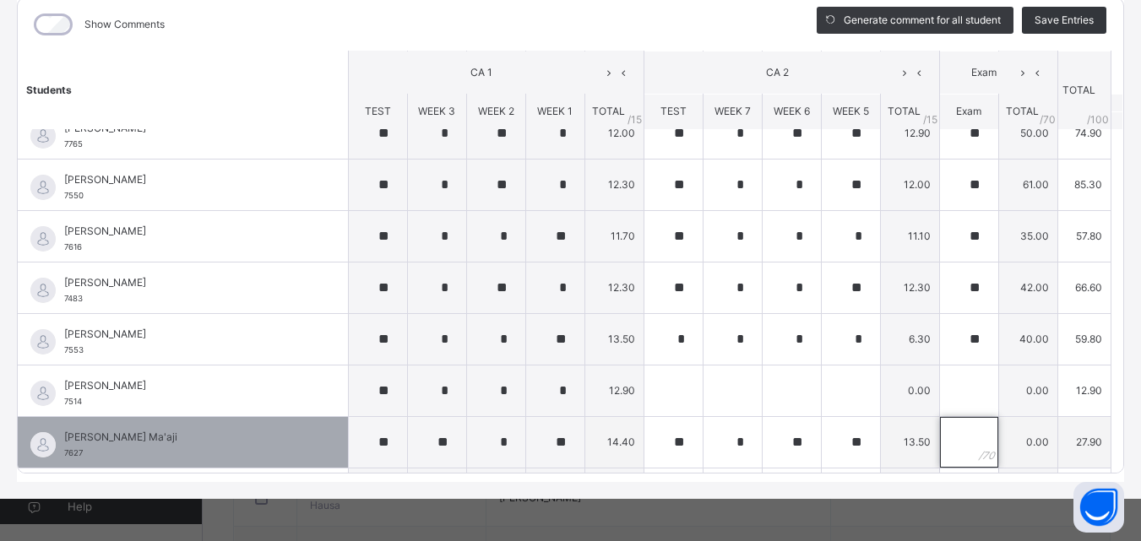
click at [940, 437] on input "text" at bounding box center [969, 442] width 58 height 51
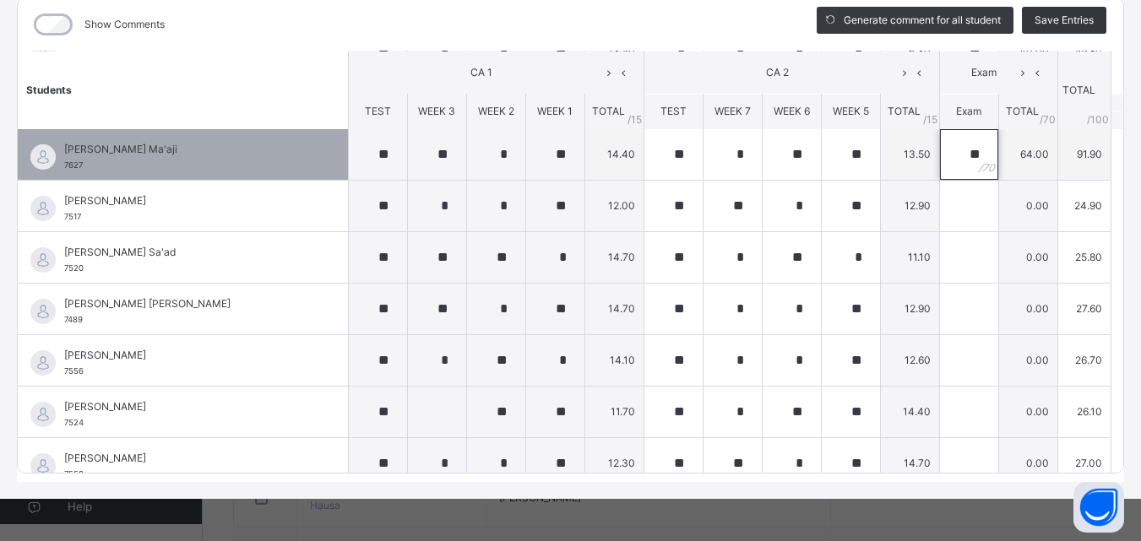
scroll to position [940, 0]
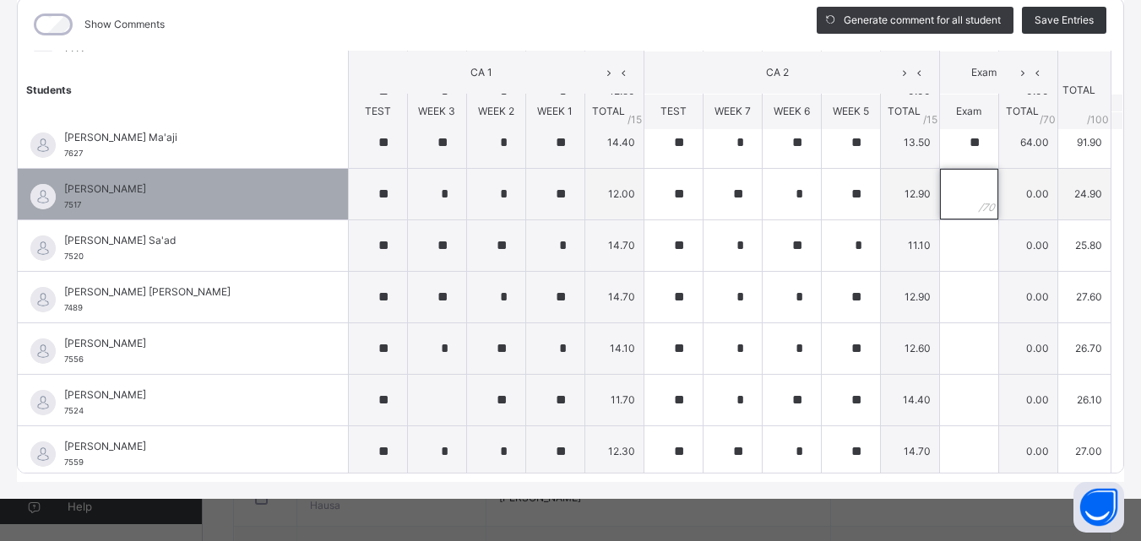
click at [947, 193] on input "text" at bounding box center [969, 194] width 58 height 51
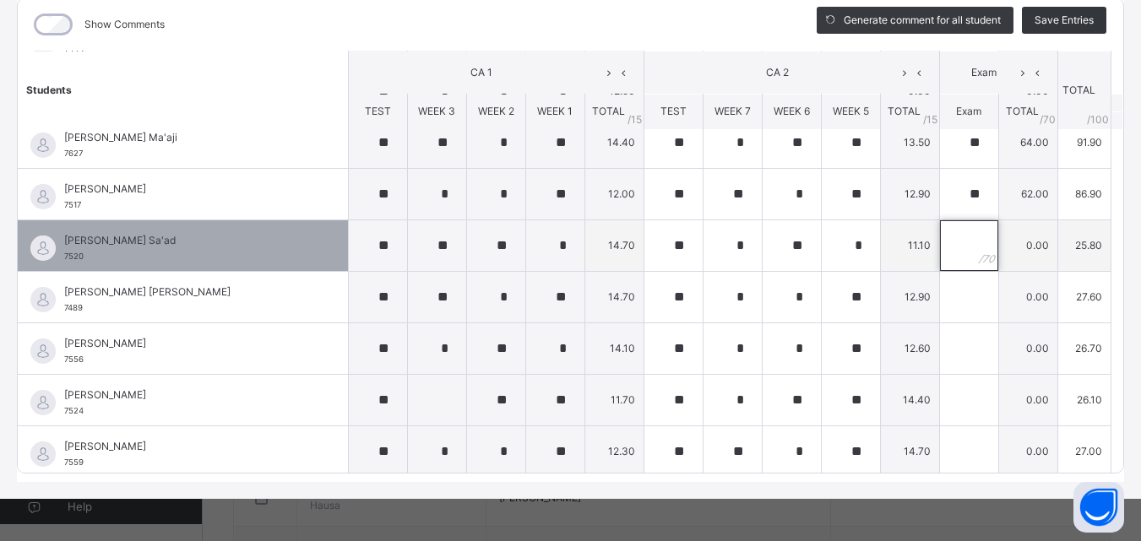
click at [946, 238] on input "text" at bounding box center [969, 245] width 58 height 51
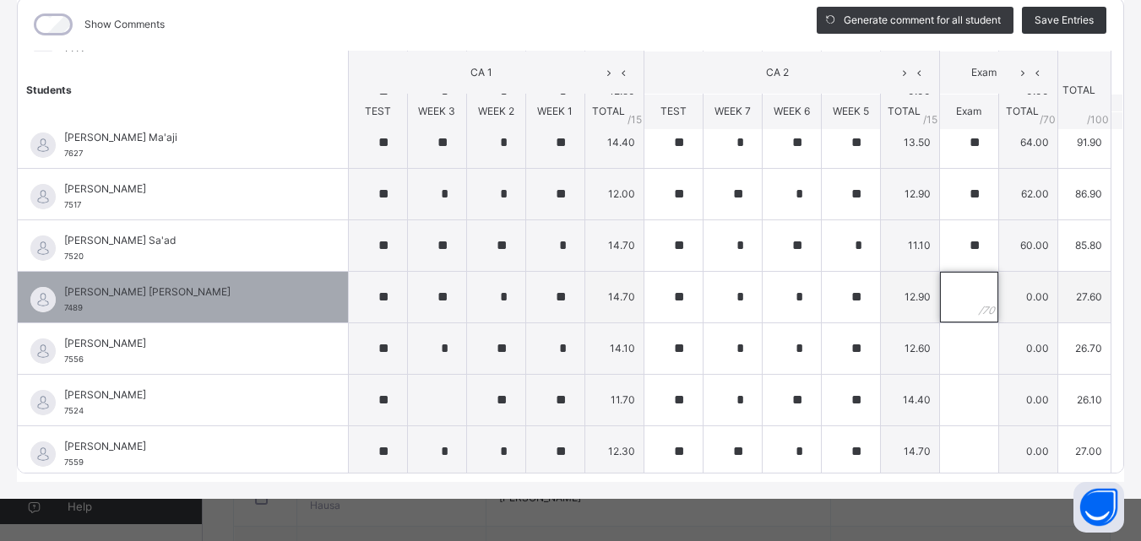
click at [948, 297] on input "text" at bounding box center [969, 297] width 58 height 51
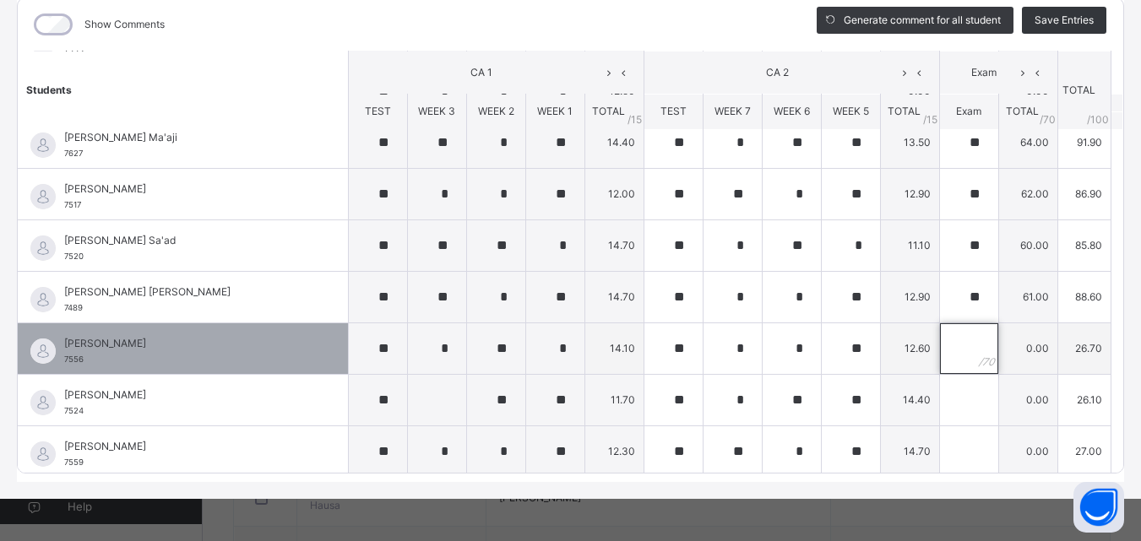
click at [946, 344] on input "text" at bounding box center [969, 348] width 58 height 51
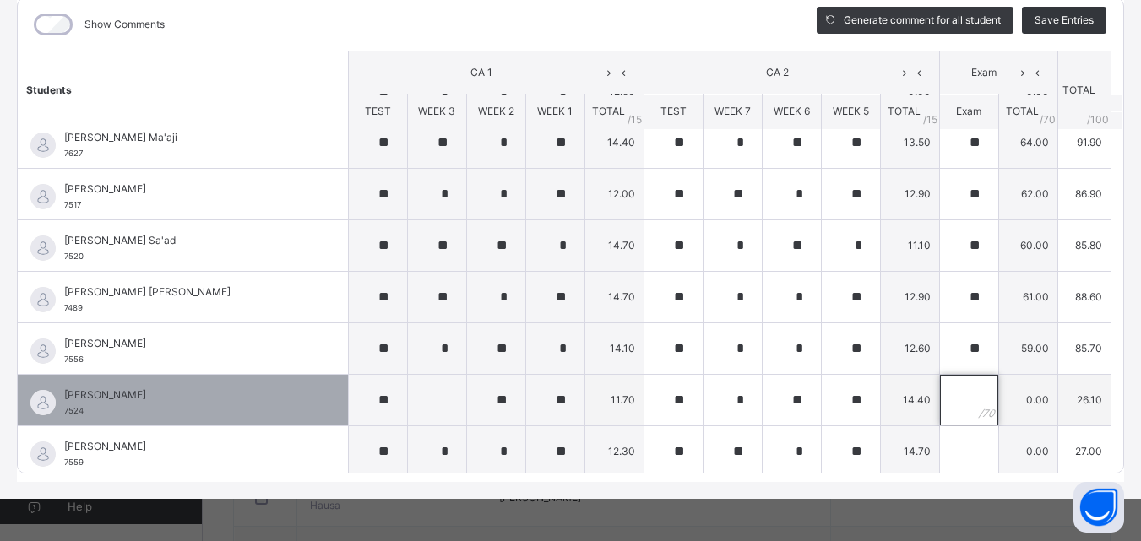
click at [940, 399] on input "text" at bounding box center [969, 400] width 58 height 51
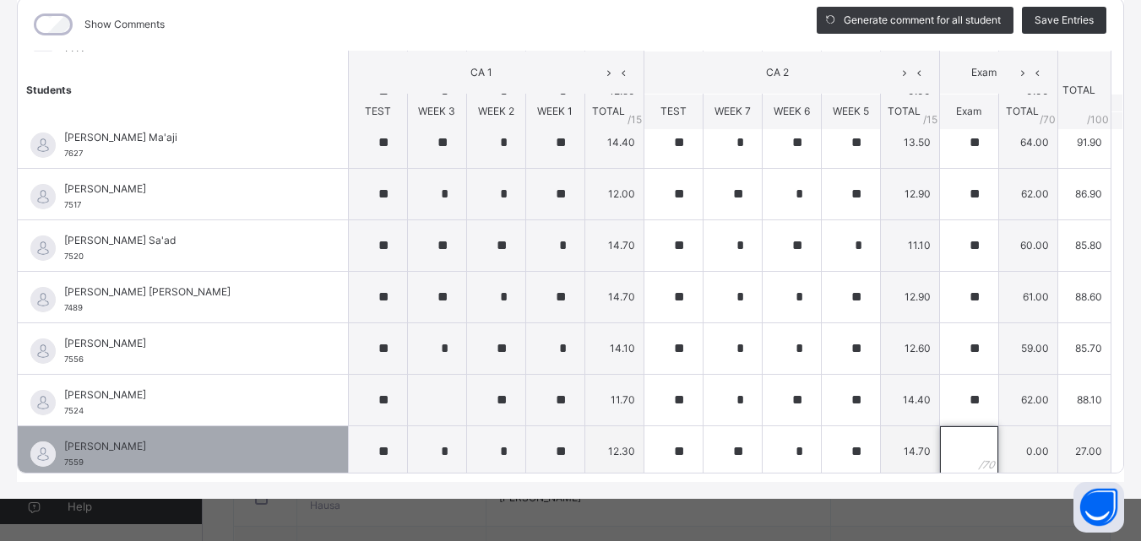
click at [940, 447] on input "text" at bounding box center [969, 451] width 58 height 51
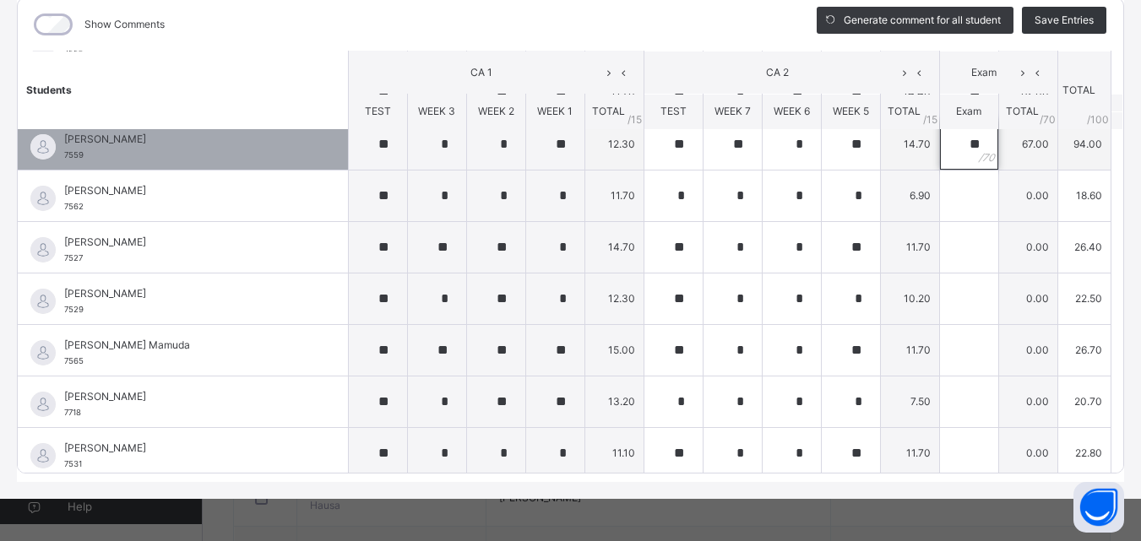
scroll to position [1254, 0]
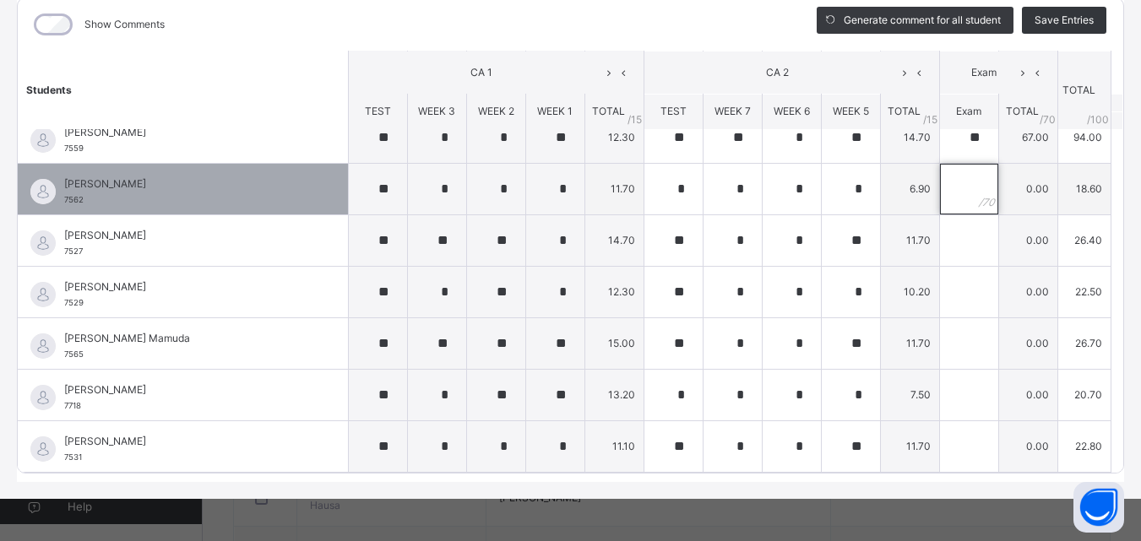
click at [951, 188] on input "text" at bounding box center [969, 189] width 58 height 51
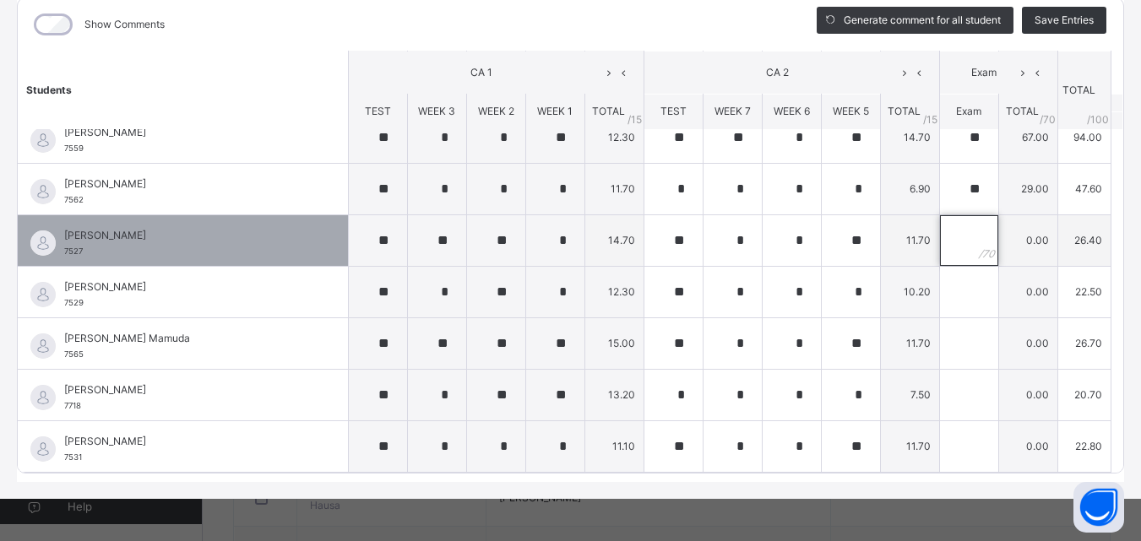
click at [946, 237] on input "text" at bounding box center [969, 240] width 58 height 51
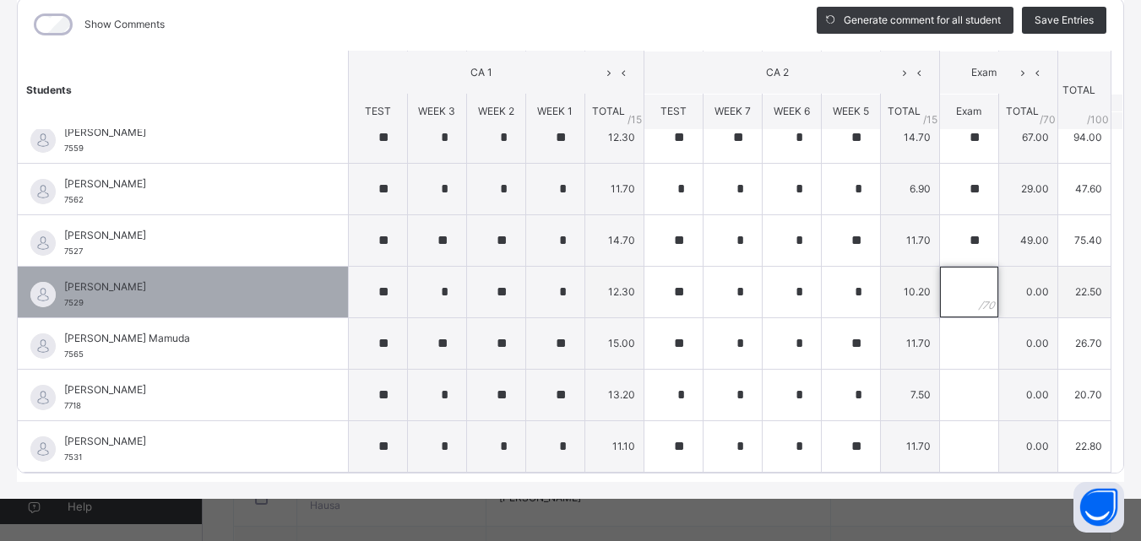
click at [946, 297] on input "text" at bounding box center [969, 292] width 58 height 51
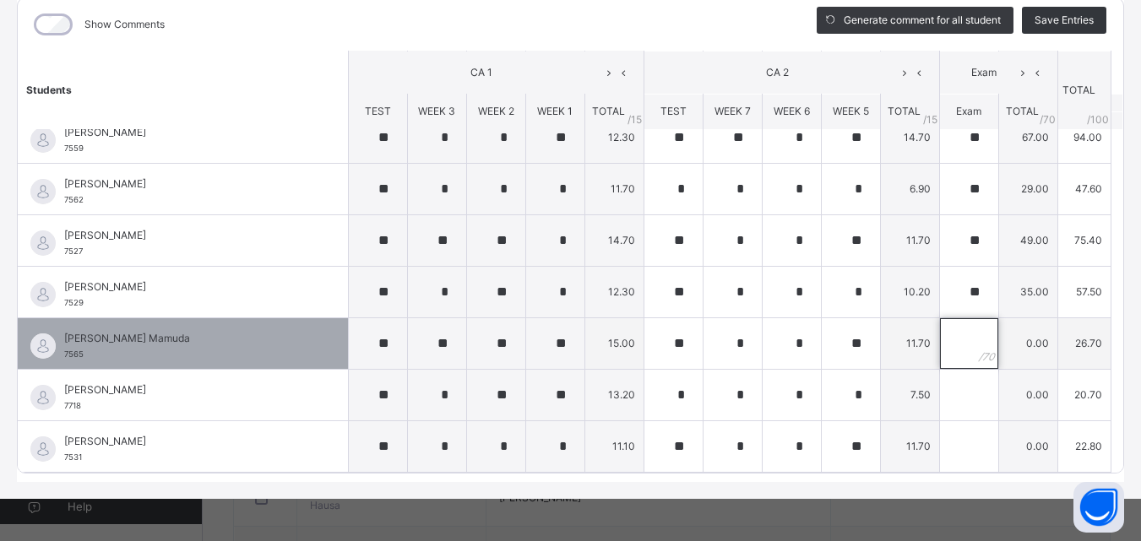
click at [941, 345] on input "text" at bounding box center [969, 343] width 58 height 51
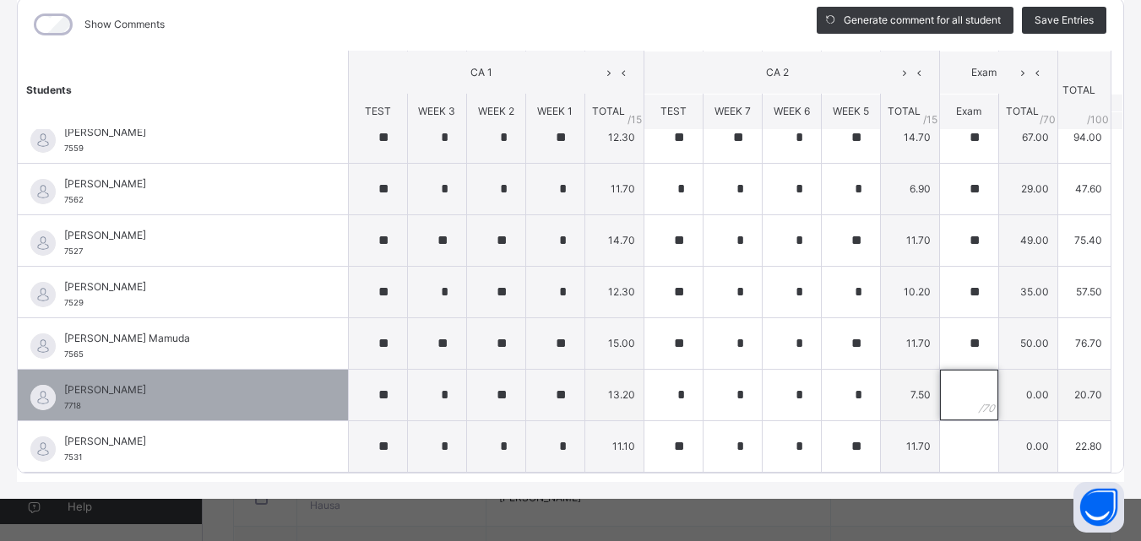
click at [946, 399] on input "text" at bounding box center [969, 395] width 58 height 51
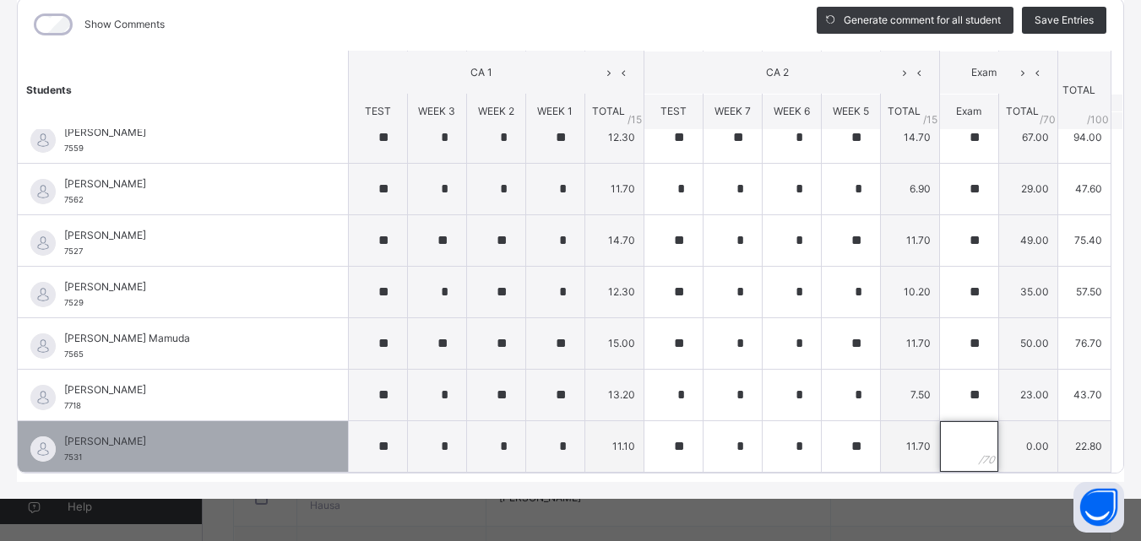
click at [940, 439] on input "text" at bounding box center [969, 446] width 58 height 51
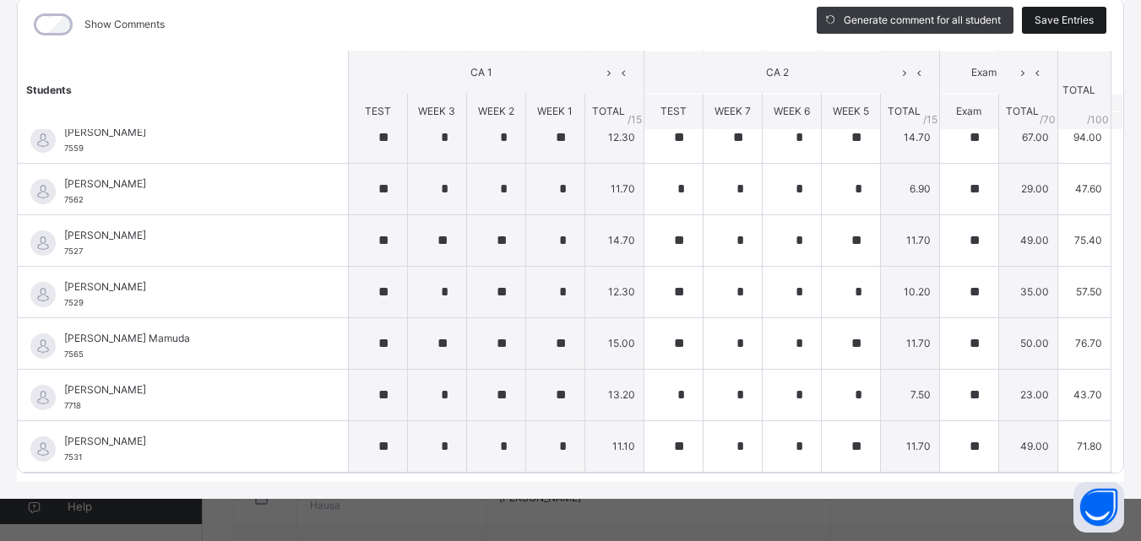
click at [1049, 19] on span "Save Entries" at bounding box center [1063, 20] width 59 height 15
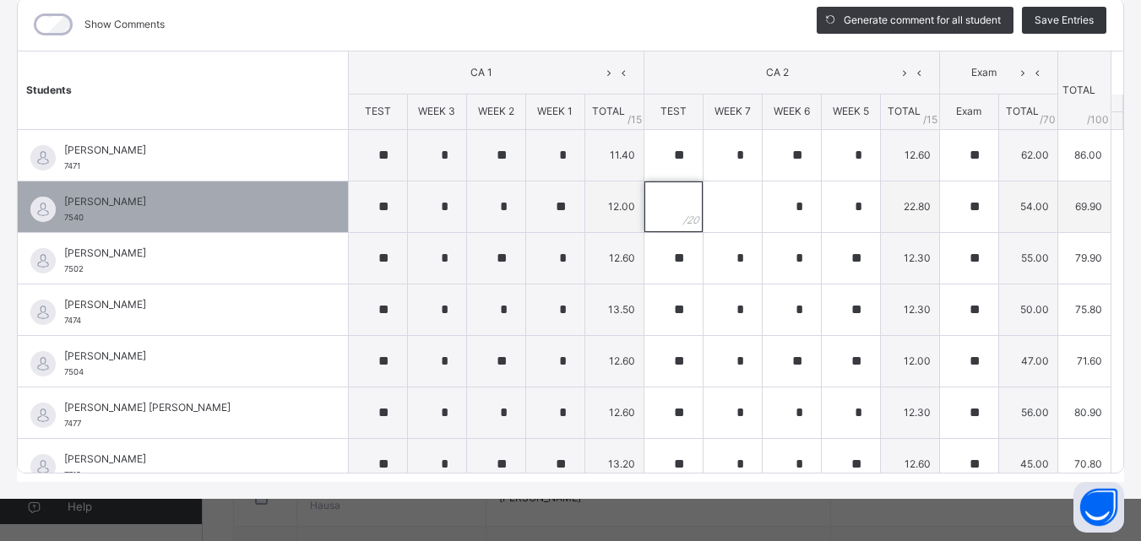
click at [648, 207] on input "text" at bounding box center [673, 207] width 58 height 51
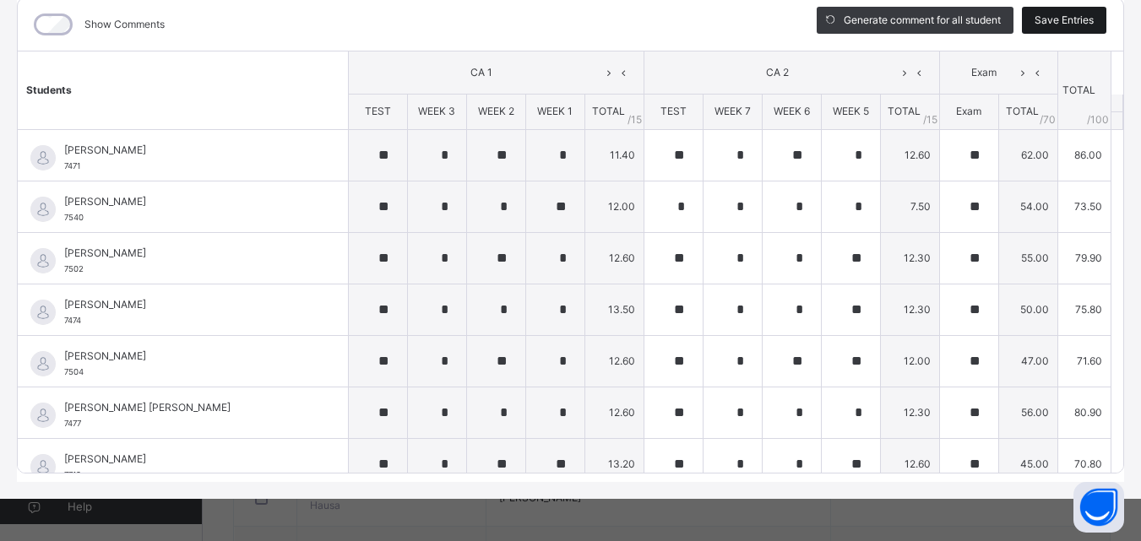
click at [1048, 19] on span "Save Entries" at bounding box center [1063, 20] width 59 height 15
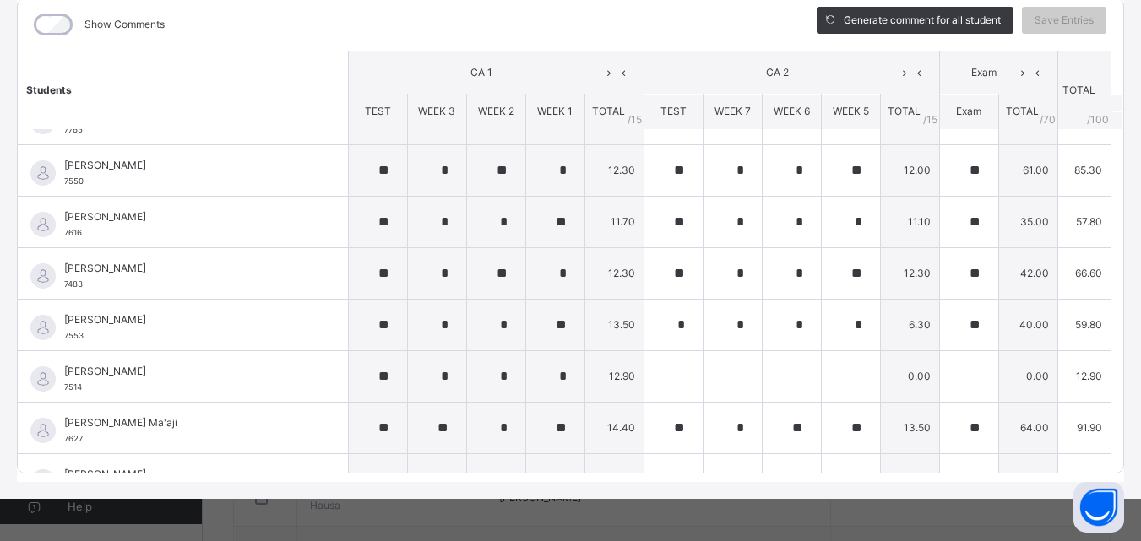
scroll to position [658, 0]
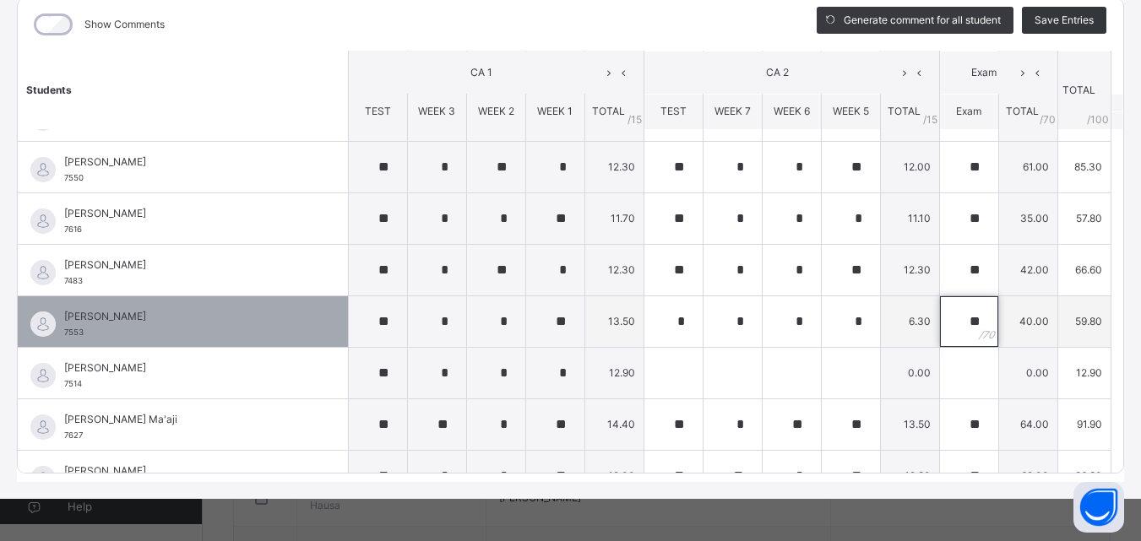
click at [946, 317] on input "**" at bounding box center [969, 321] width 58 height 51
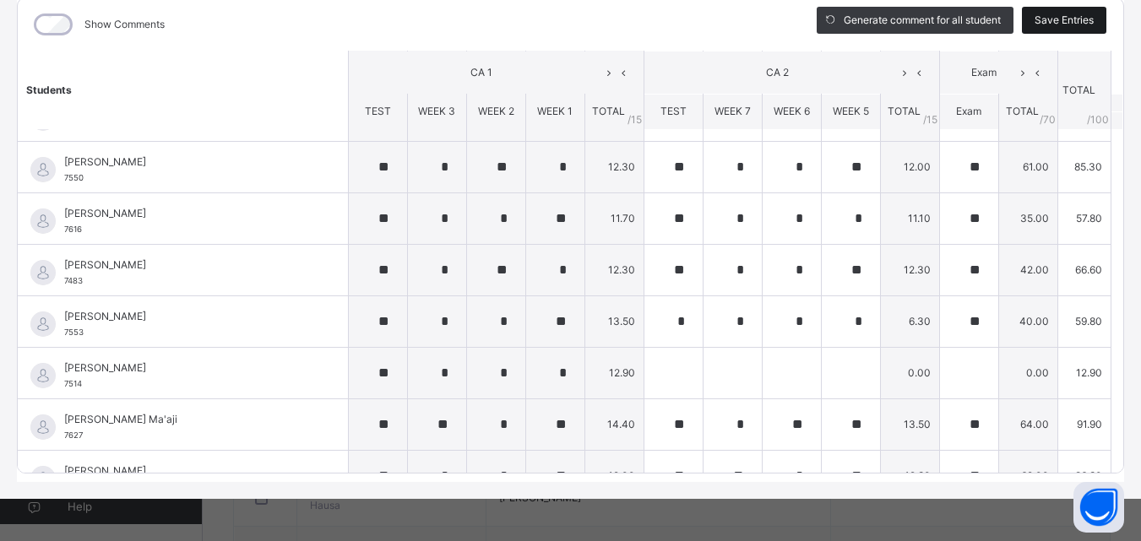
click at [1053, 19] on span "Save Entries" at bounding box center [1063, 20] width 59 height 15
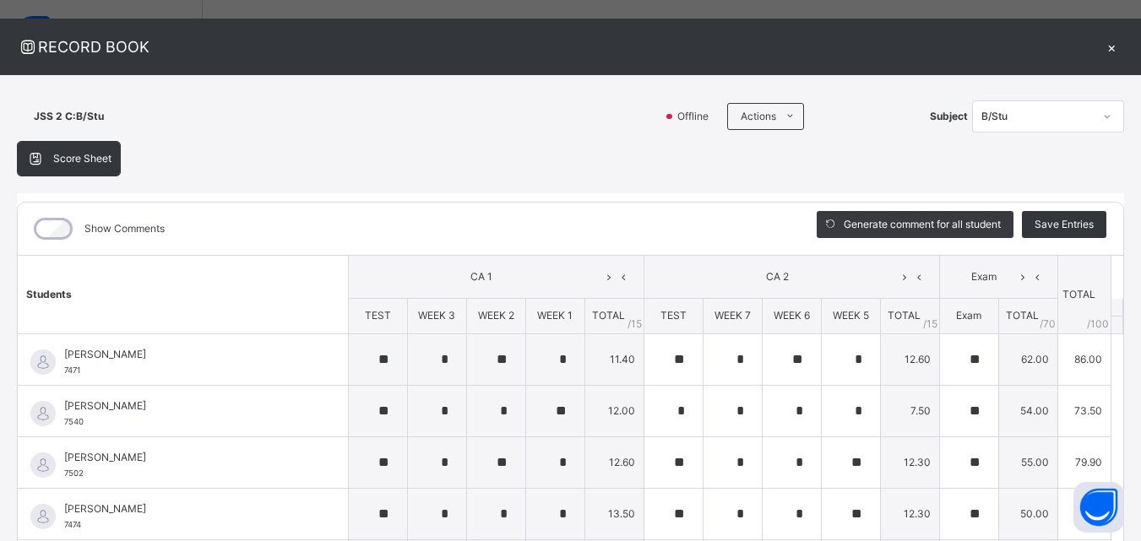
scroll to position [0, 0]
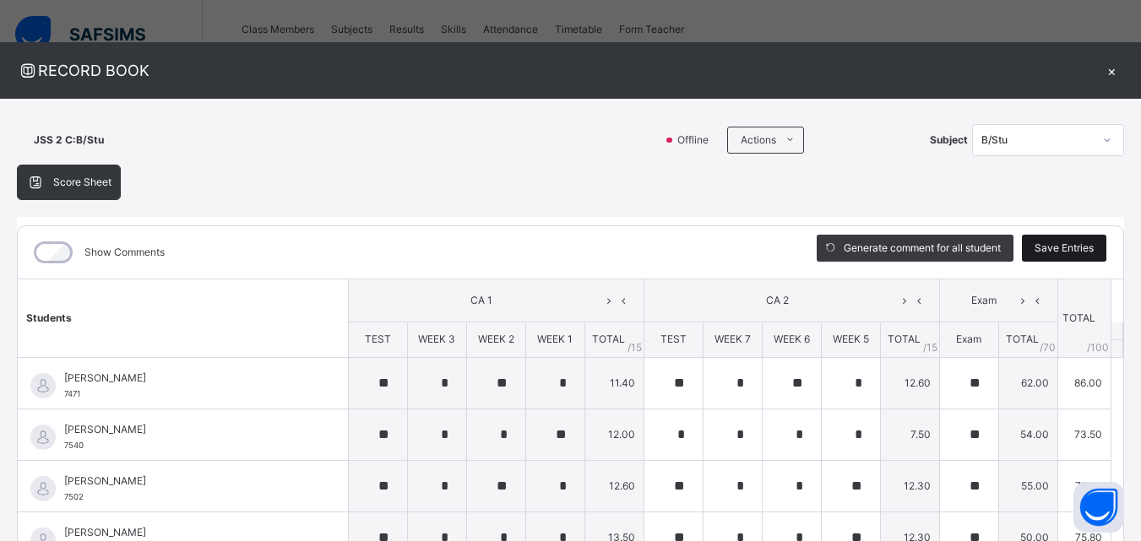
click at [1042, 241] on span "Save Entries" at bounding box center [1063, 248] width 59 height 15
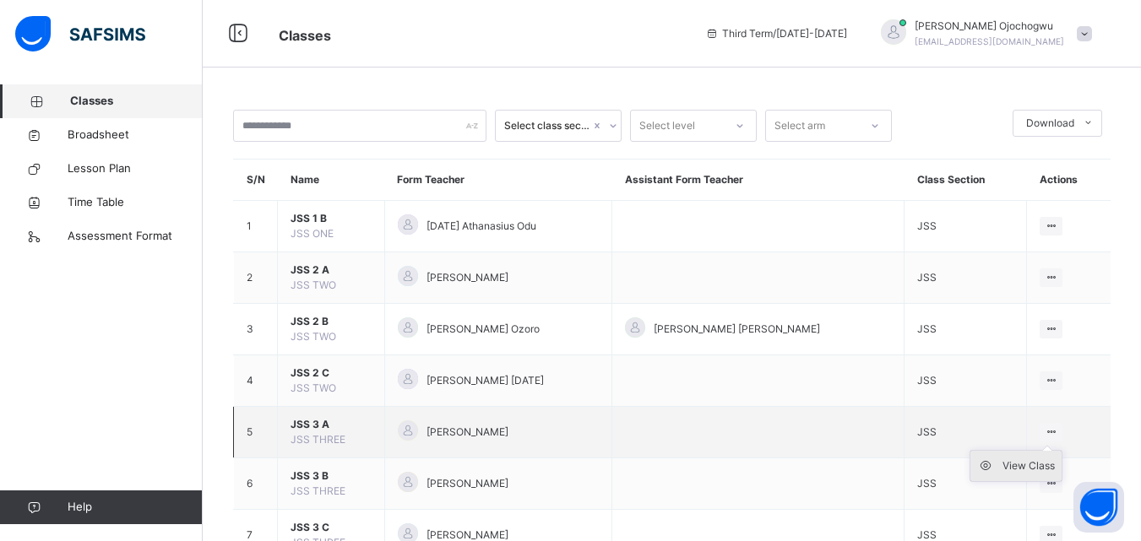
click at [1026, 463] on div "View Class" at bounding box center [1028, 466] width 52 height 17
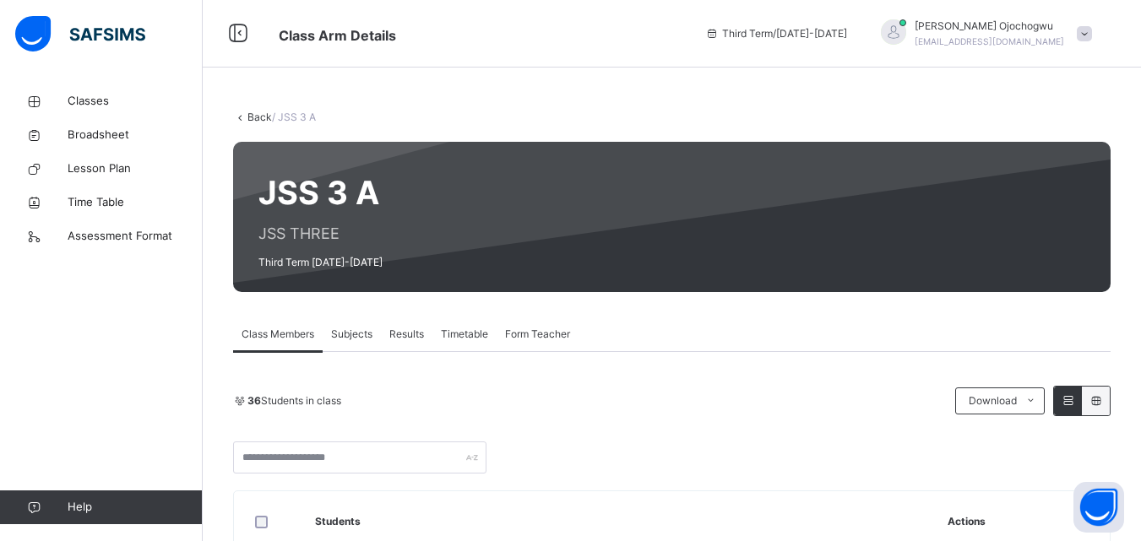
click at [364, 333] on span "Subjects" at bounding box center [351, 334] width 41 height 15
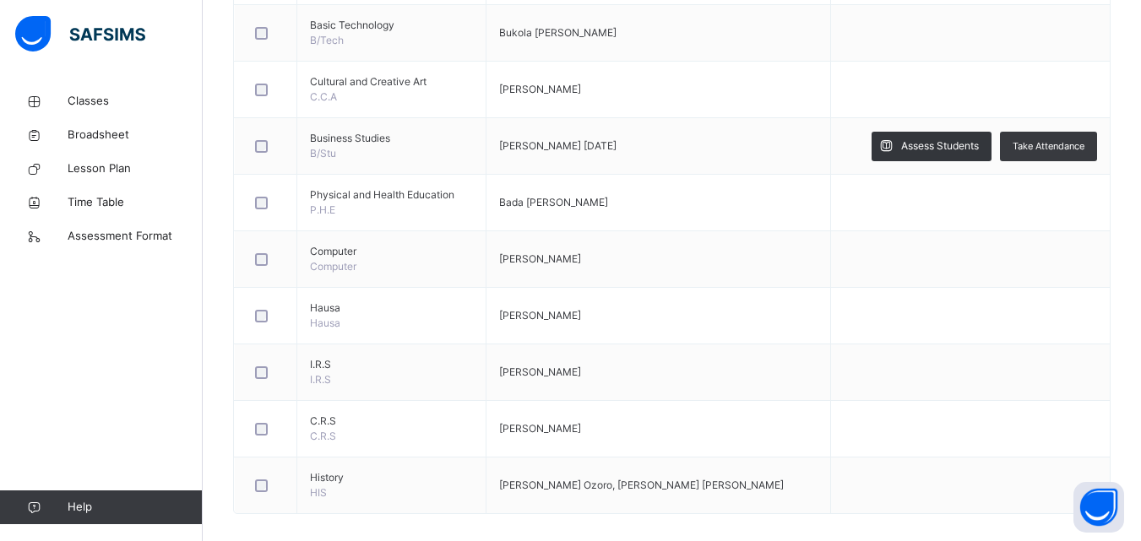
scroll to position [777, 0]
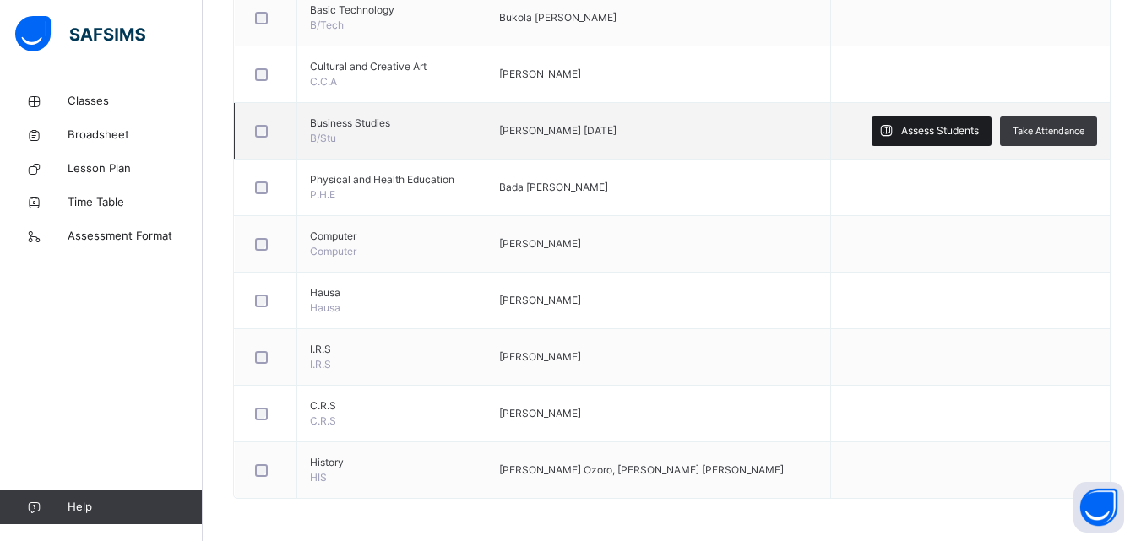
click at [960, 129] on span "Assess Students" at bounding box center [940, 130] width 78 height 15
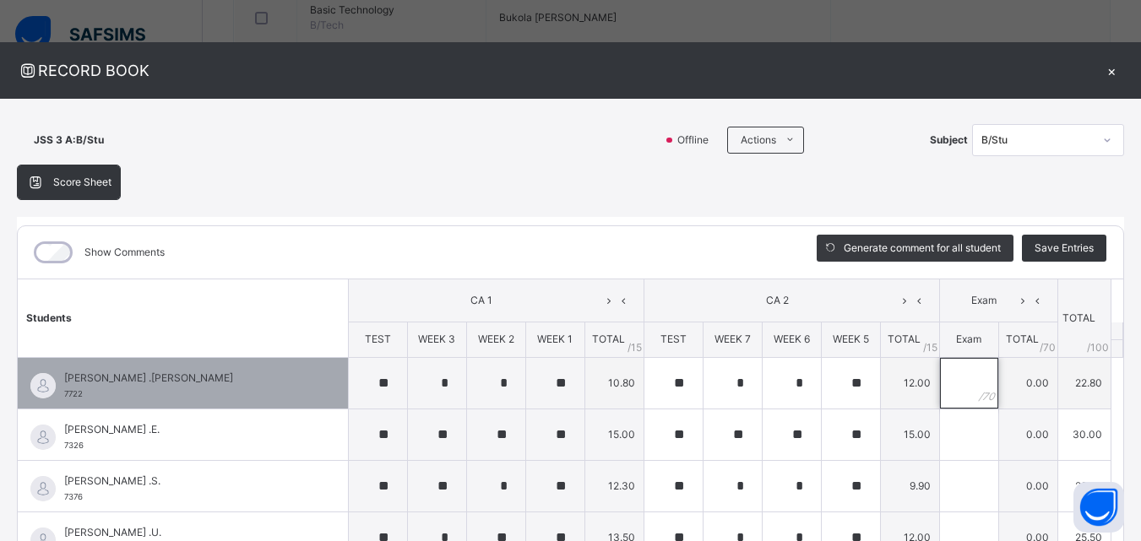
click at [951, 381] on input "text" at bounding box center [969, 383] width 58 height 51
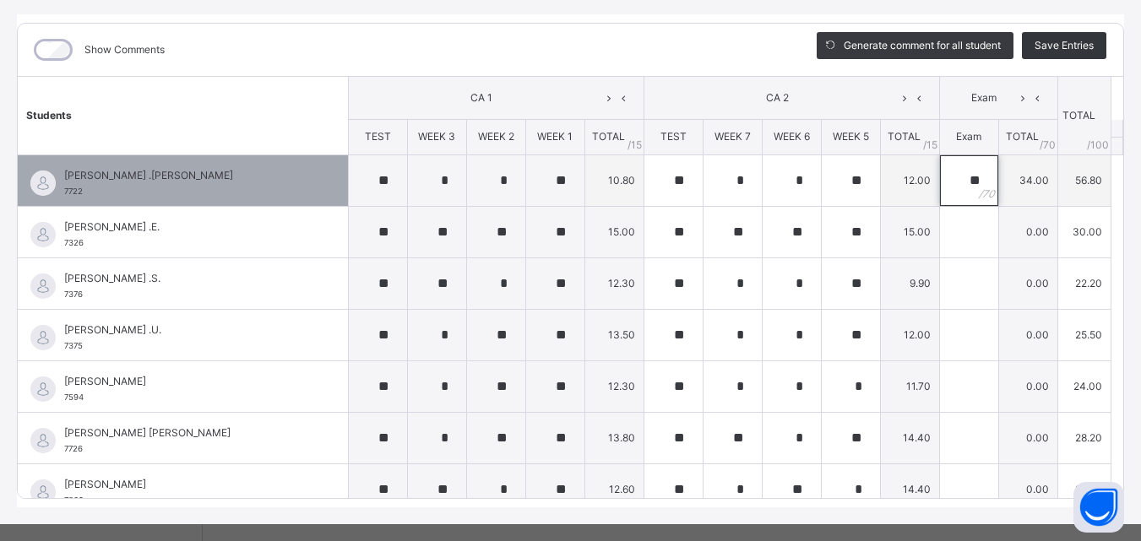
scroll to position [228, 0]
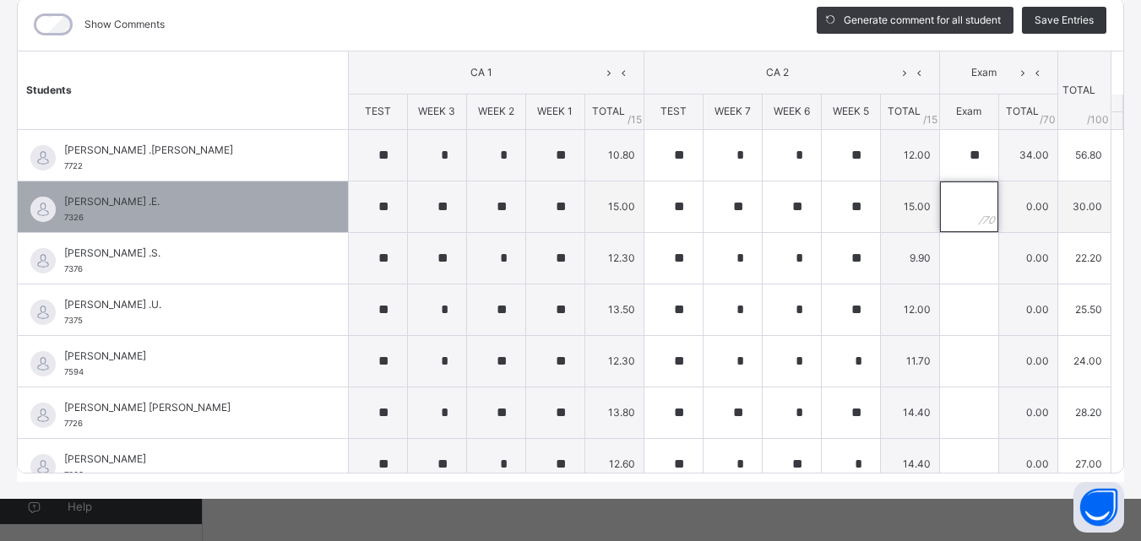
click at [952, 202] on input "text" at bounding box center [969, 207] width 58 height 51
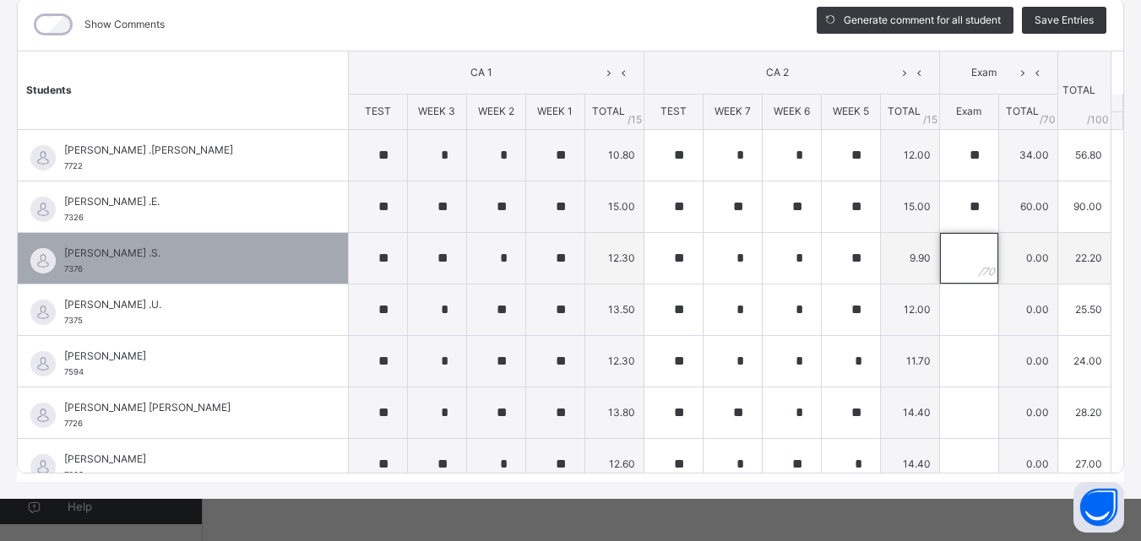
click at [952, 262] on input "text" at bounding box center [969, 258] width 58 height 51
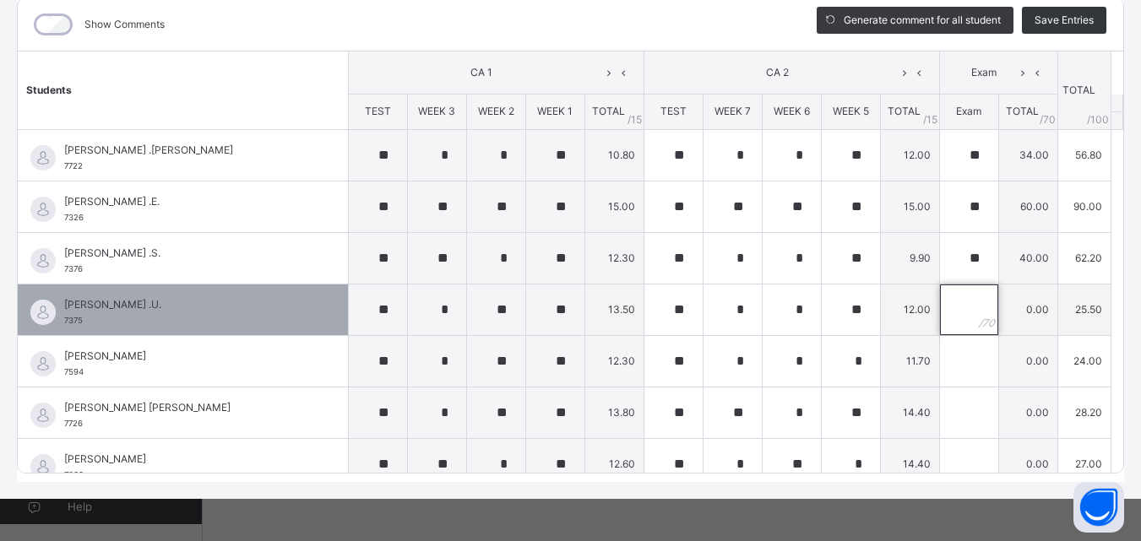
click at [953, 317] on div at bounding box center [969, 310] width 58 height 51
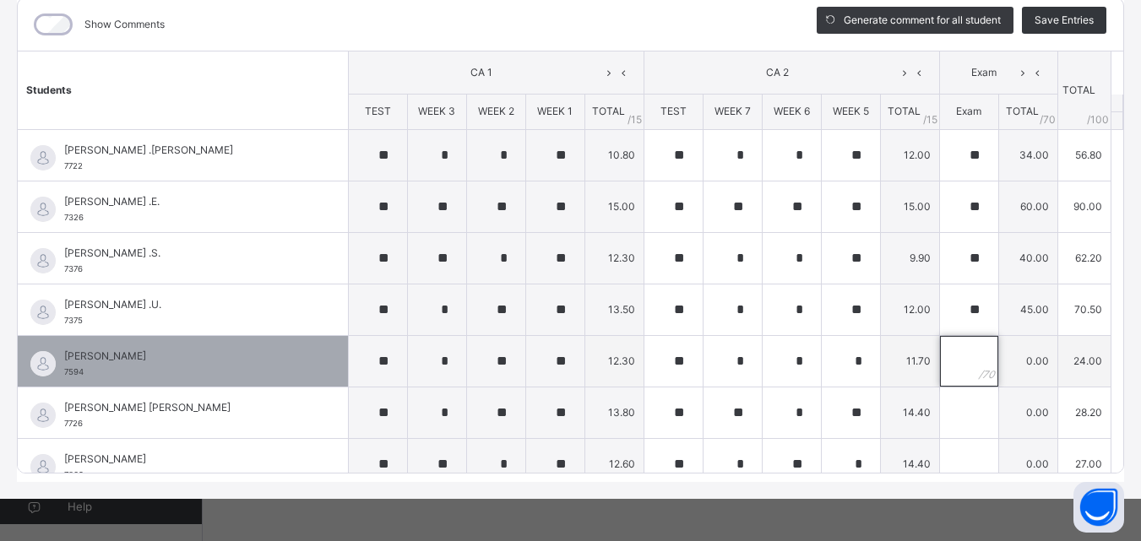
click at [950, 360] on input "text" at bounding box center [969, 361] width 58 height 51
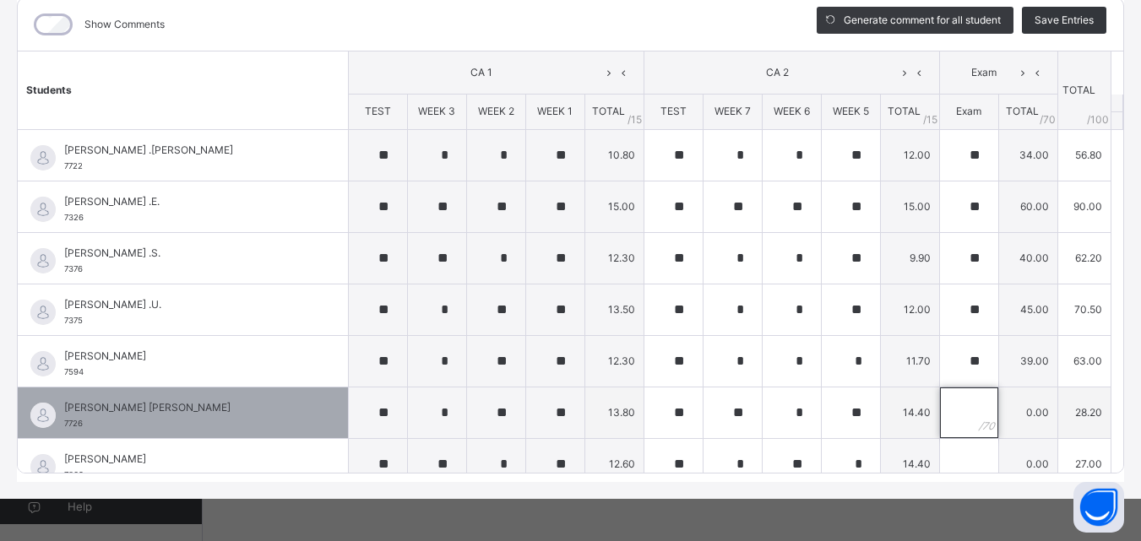
click at [940, 411] on input "text" at bounding box center [969, 413] width 58 height 51
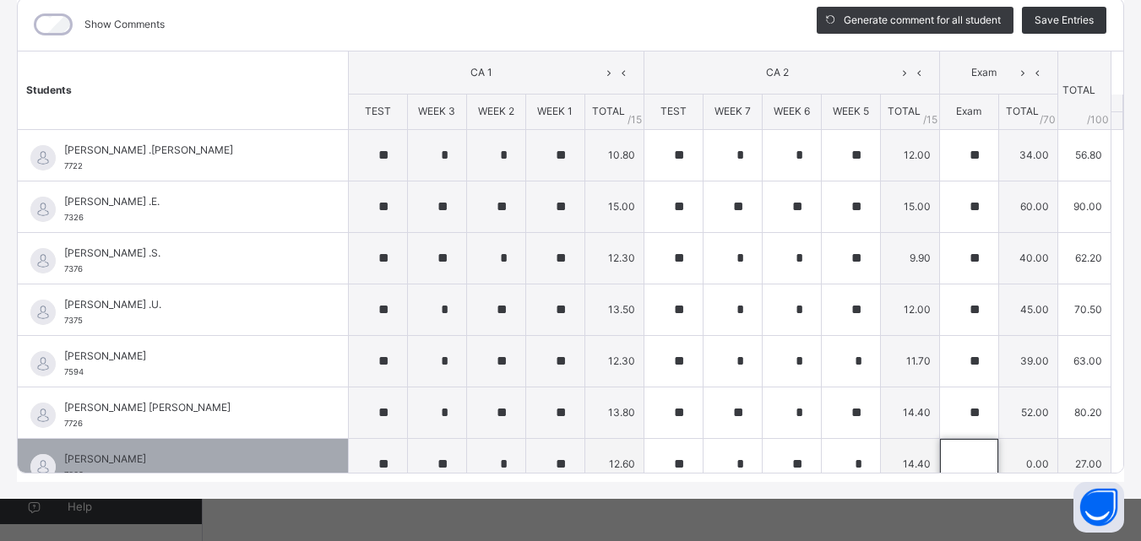
click at [940, 457] on input "text" at bounding box center [969, 464] width 58 height 51
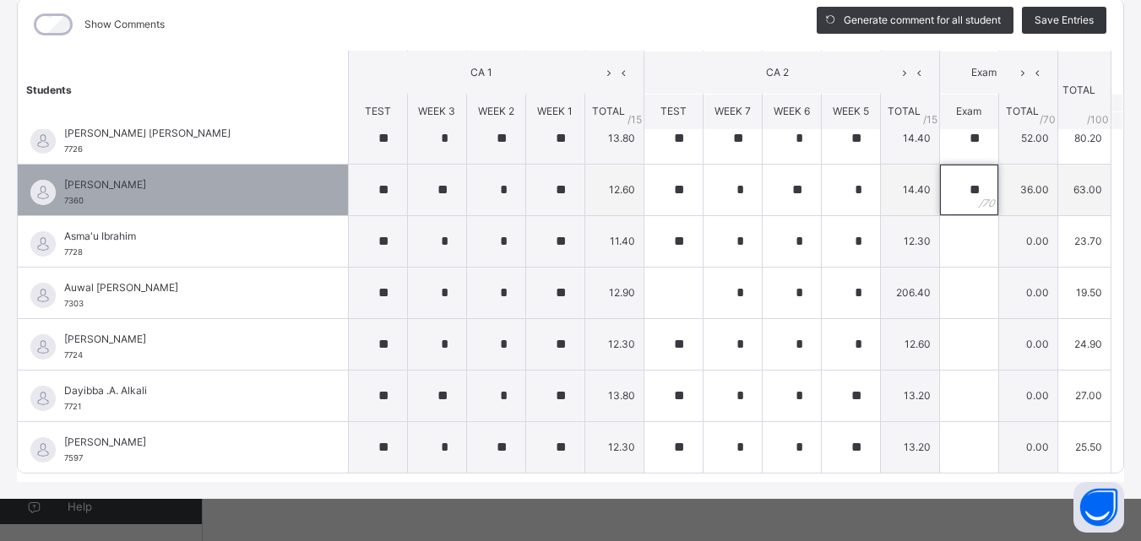
scroll to position [281, 0]
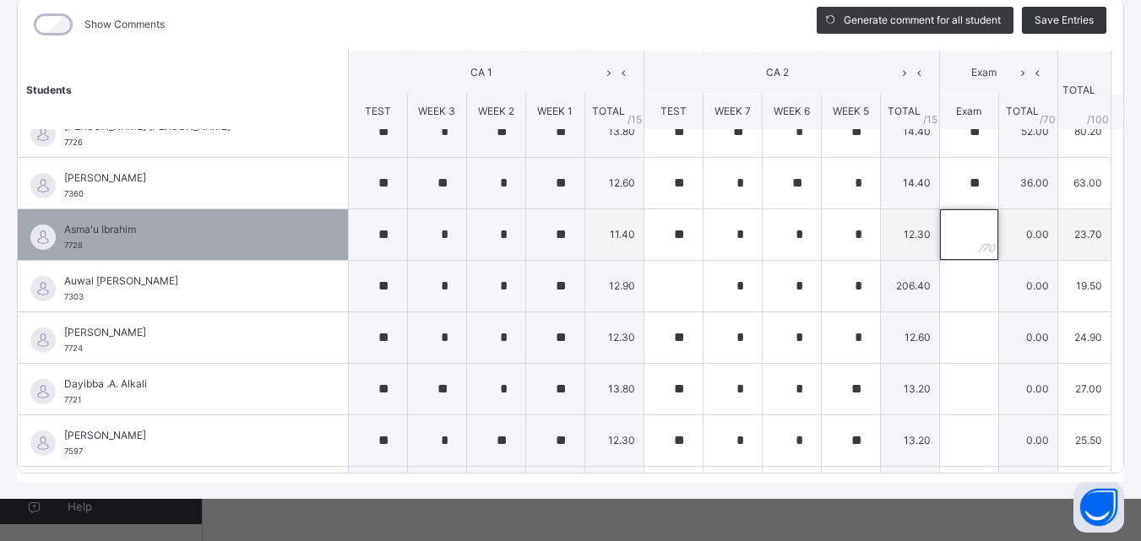
click at [940, 234] on input "text" at bounding box center [969, 234] width 58 height 51
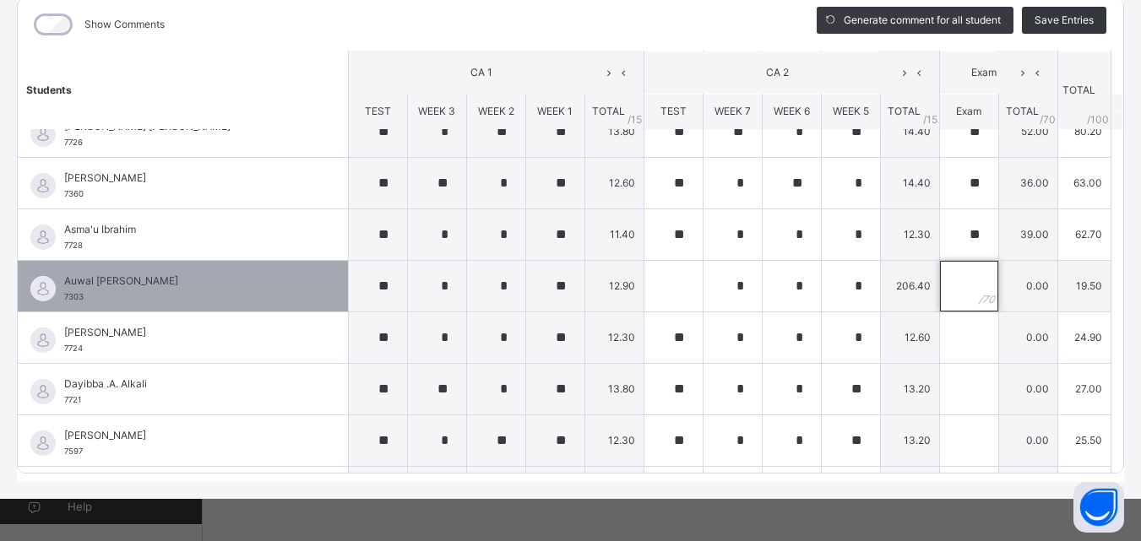
click at [941, 290] on input "text" at bounding box center [969, 286] width 58 height 51
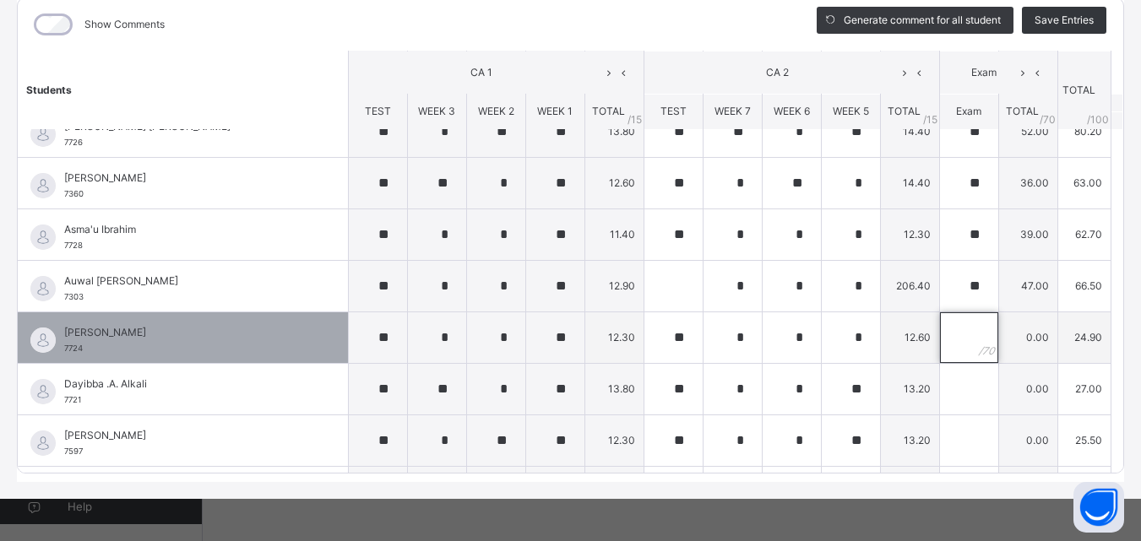
click at [940, 333] on input "text" at bounding box center [969, 337] width 58 height 51
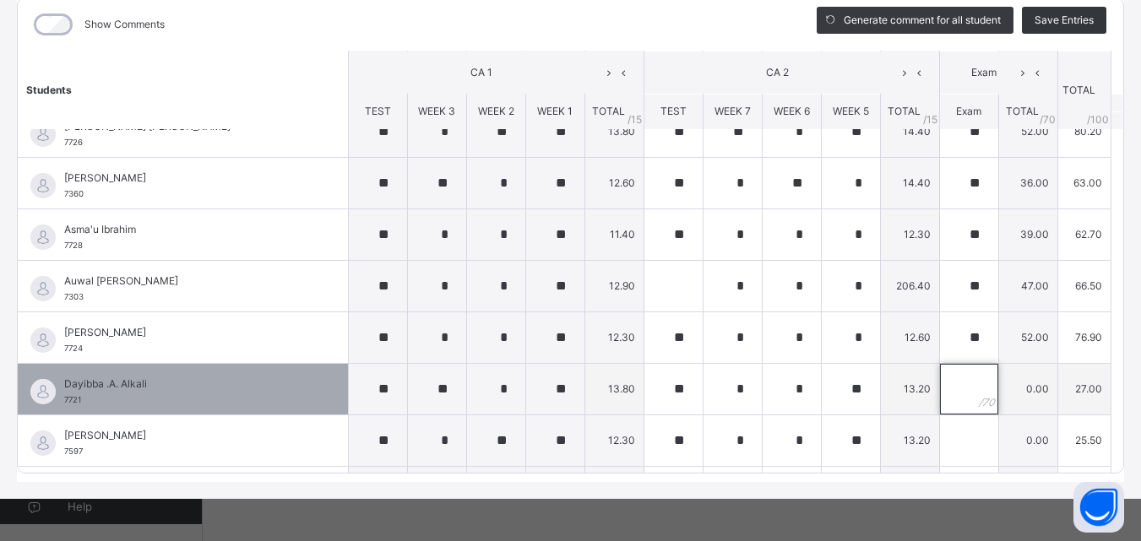
click at [941, 388] on input "text" at bounding box center [969, 389] width 58 height 51
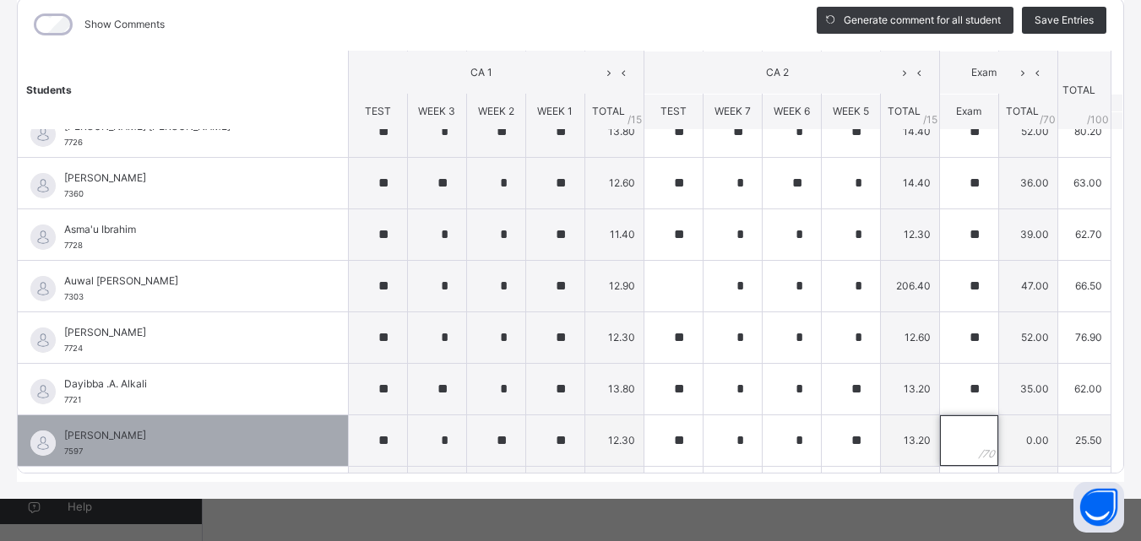
click at [949, 435] on input "text" at bounding box center [969, 440] width 58 height 51
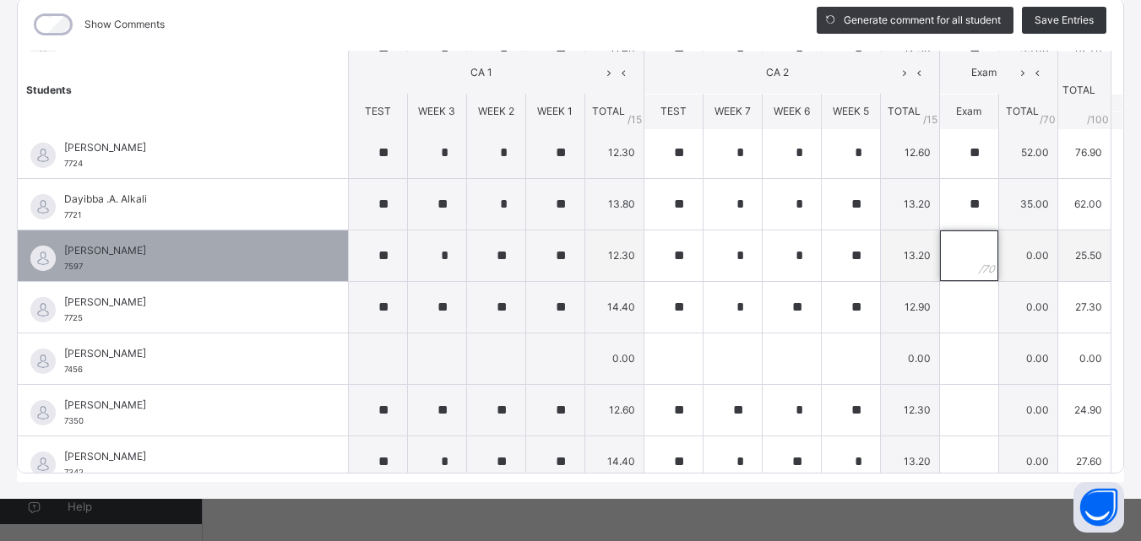
scroll to position [467, 0]
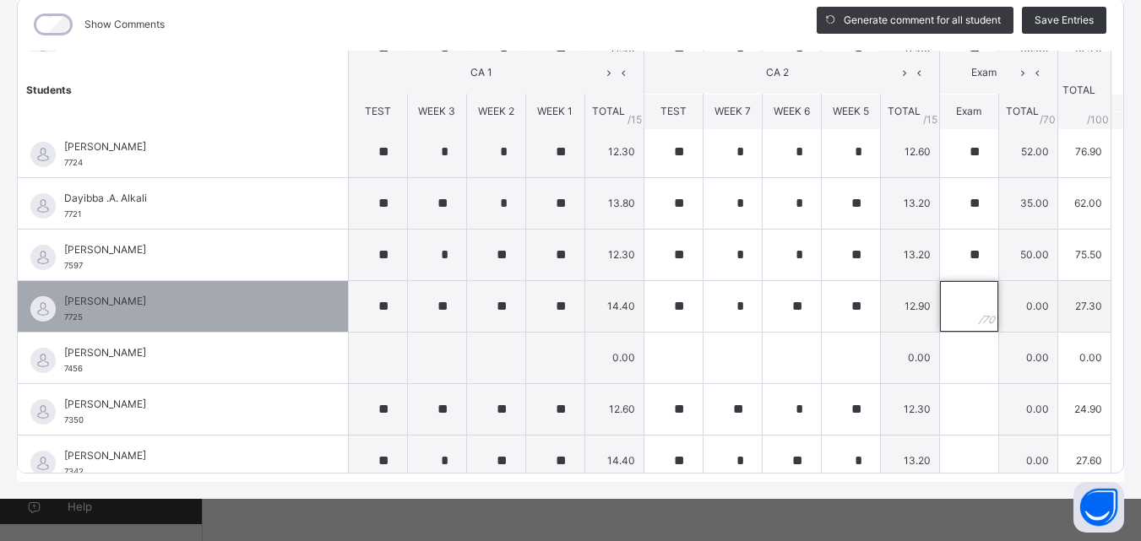
click at [940, 309] on input "text" at bounding box center [969, 306] width 58 height 51
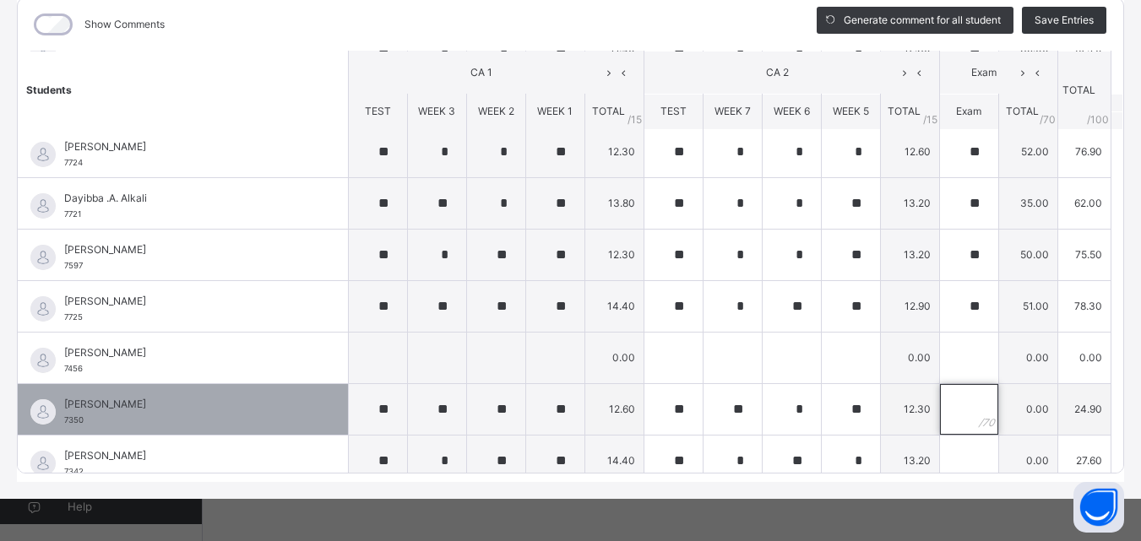
click at [940, 405] on input "text" at bounding box center [969, 409] width 58 height 51
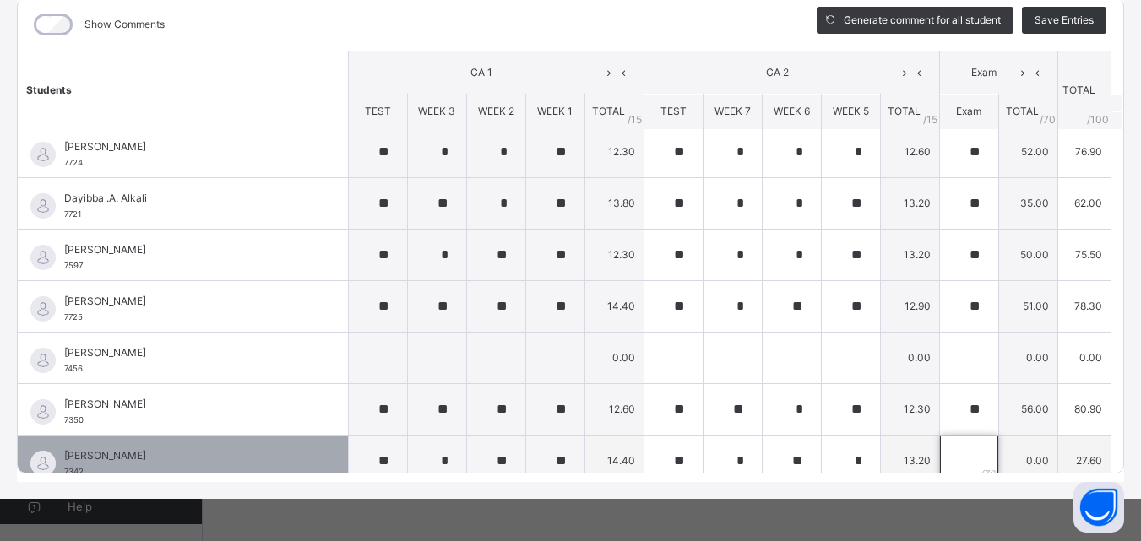
click at [945, 454] on input "text" at bounding box center [969, 461] width 58 height 51
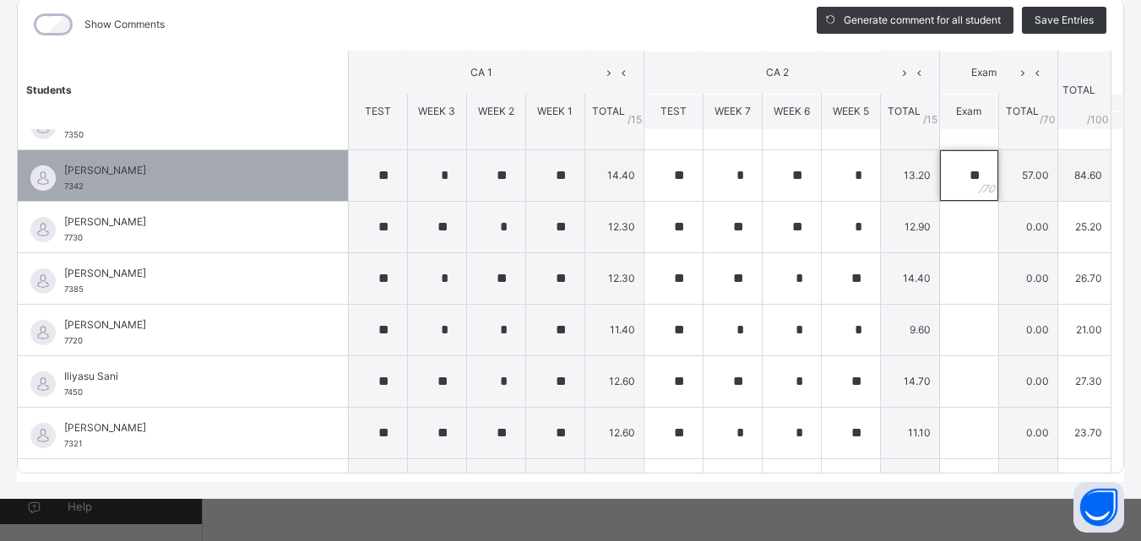
scroll to position [775, 0]
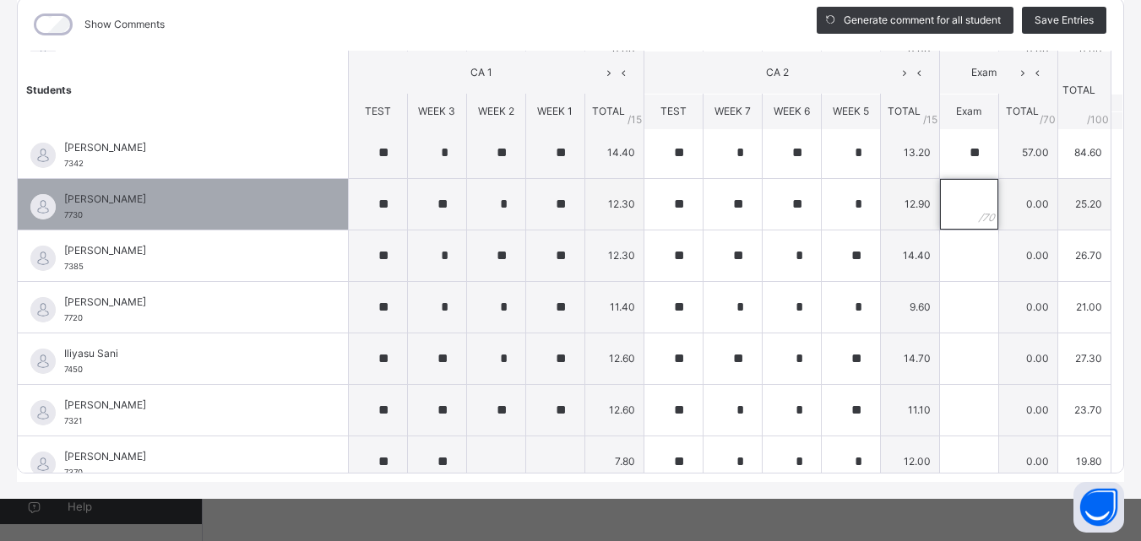
click at [947, 208] on input "text" at bounding box center [969, 204] width 58 height 51
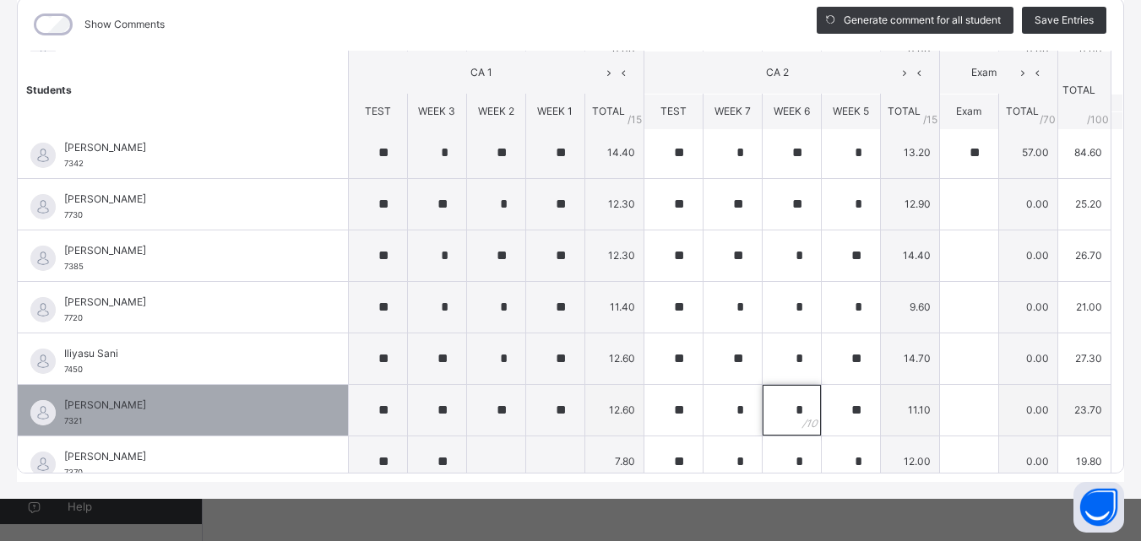
click at [779, 408] on div "*" at bounding box center [791, 410] width 58 height 51
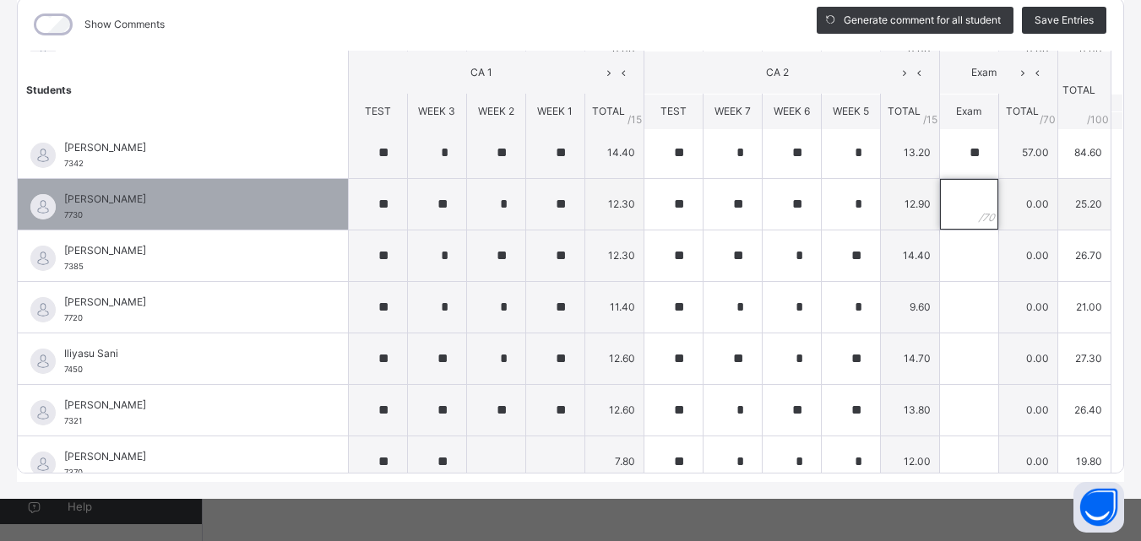
click at [946, 204] on input "text" at bounding box center [969, 204] width 58 height 51
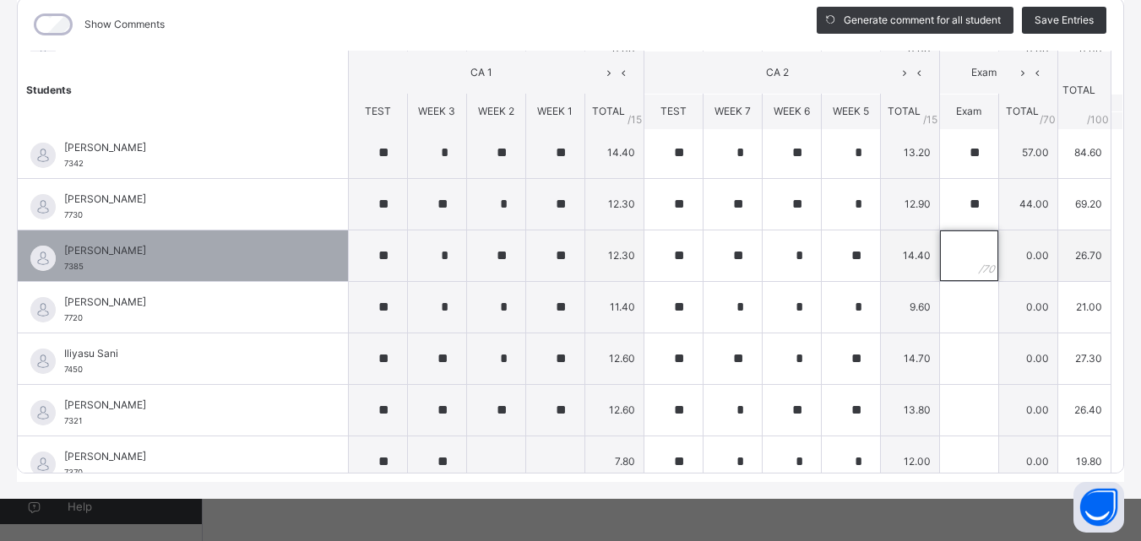
click at [940, 252] on input "text" at bounding box center [969, 255] width 58 height 51
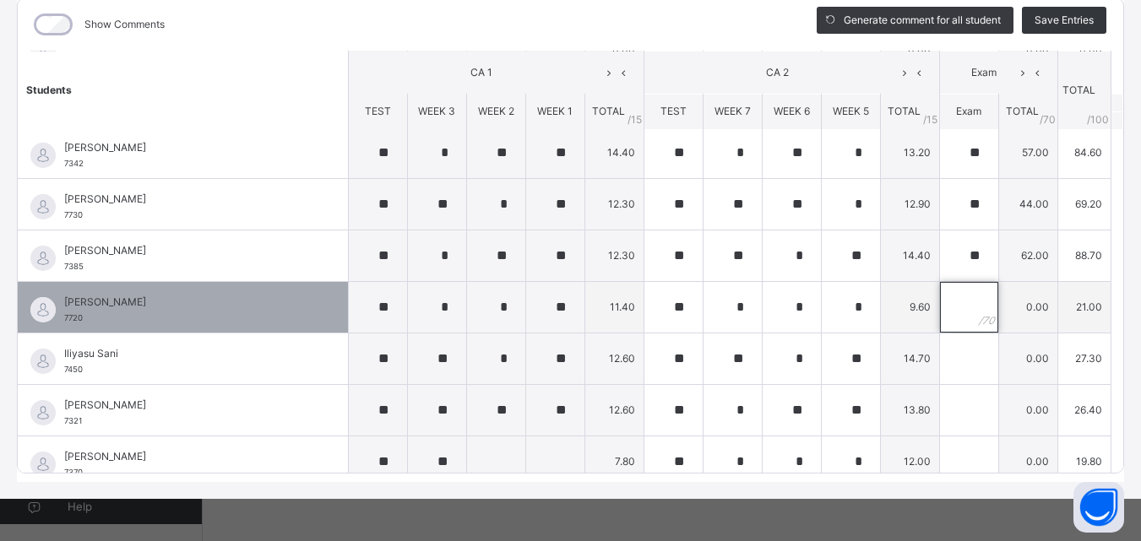
click at [951, 314] on input "text" at bounding box center [969, 307] width 58 height 51
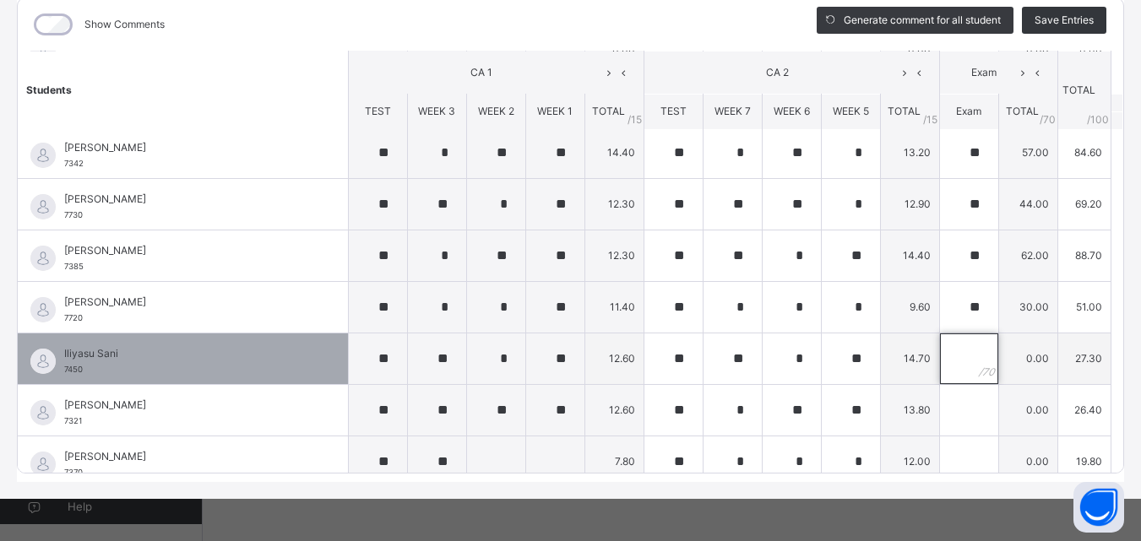
click at [940, 377] on input "text" at bounding box center [969, 358] width 58 height 51
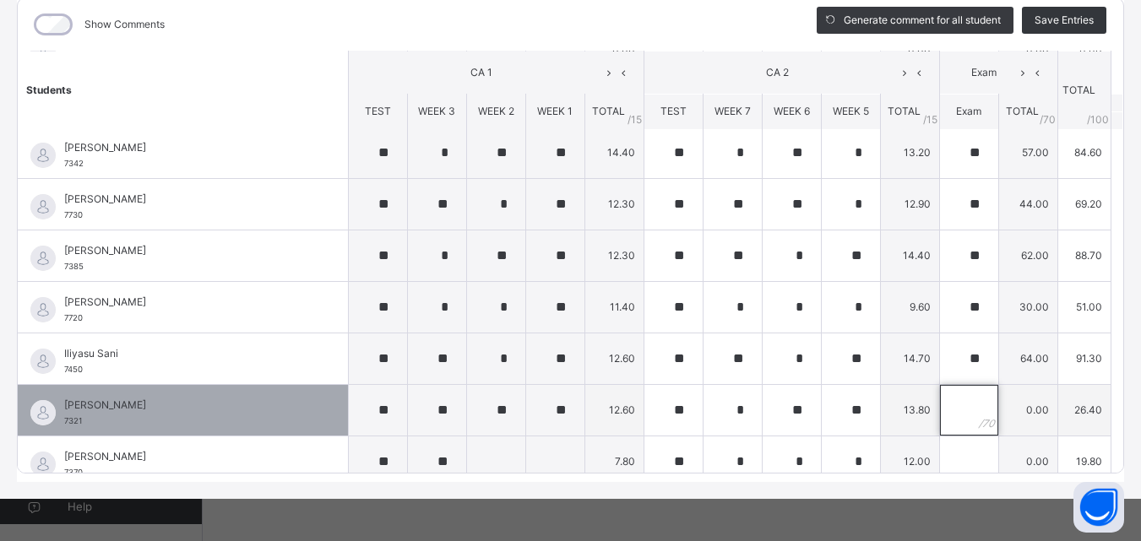
click at [957, 407] on div at bounding box center [969, 410] width 58 height 51
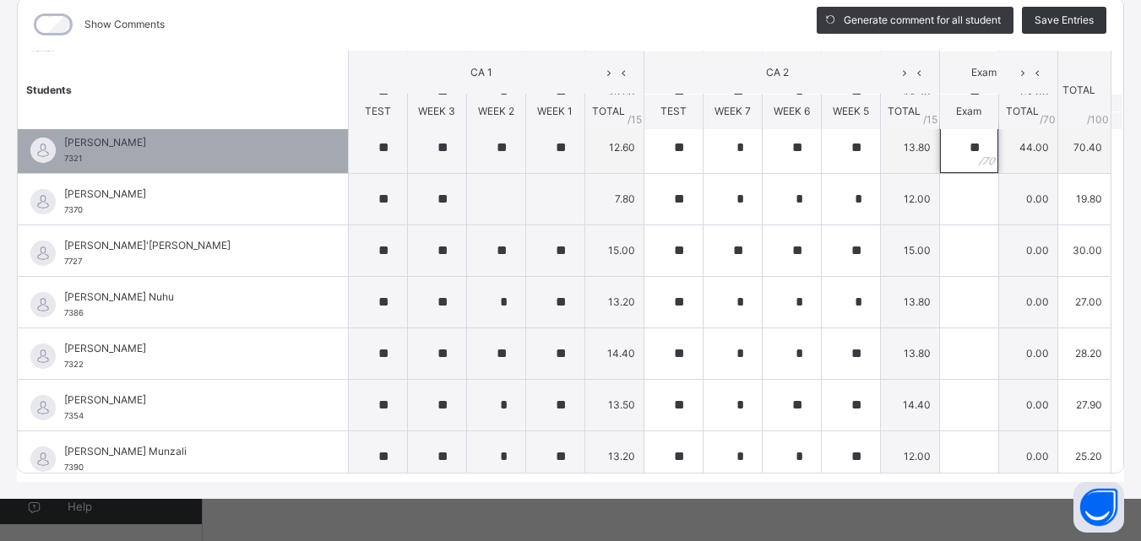
scroll to position [1044, 0]
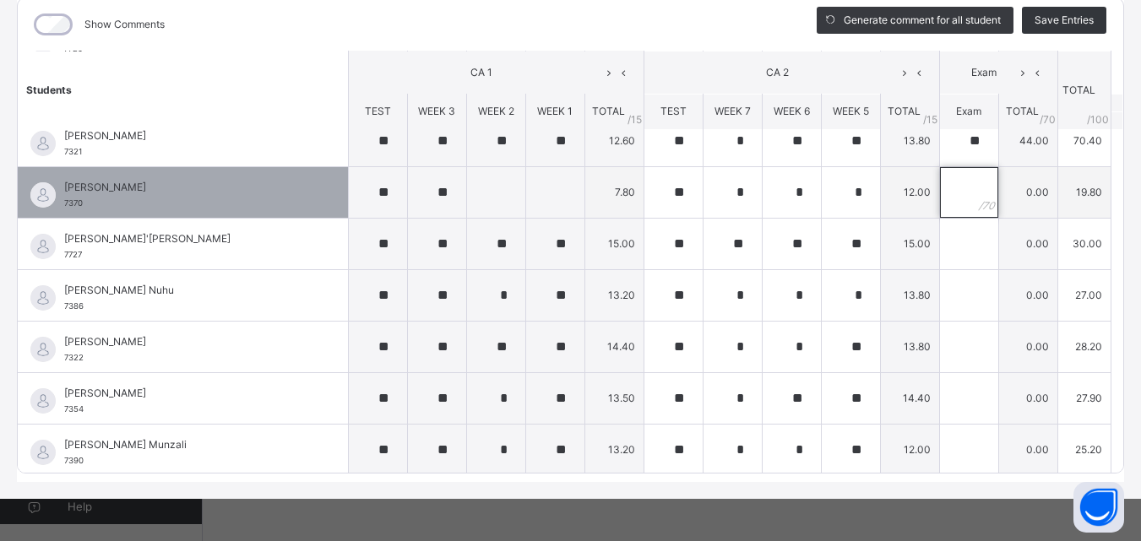
click at [943, 197] on input "text" at bounding box center [969, 192] width 58 height 51
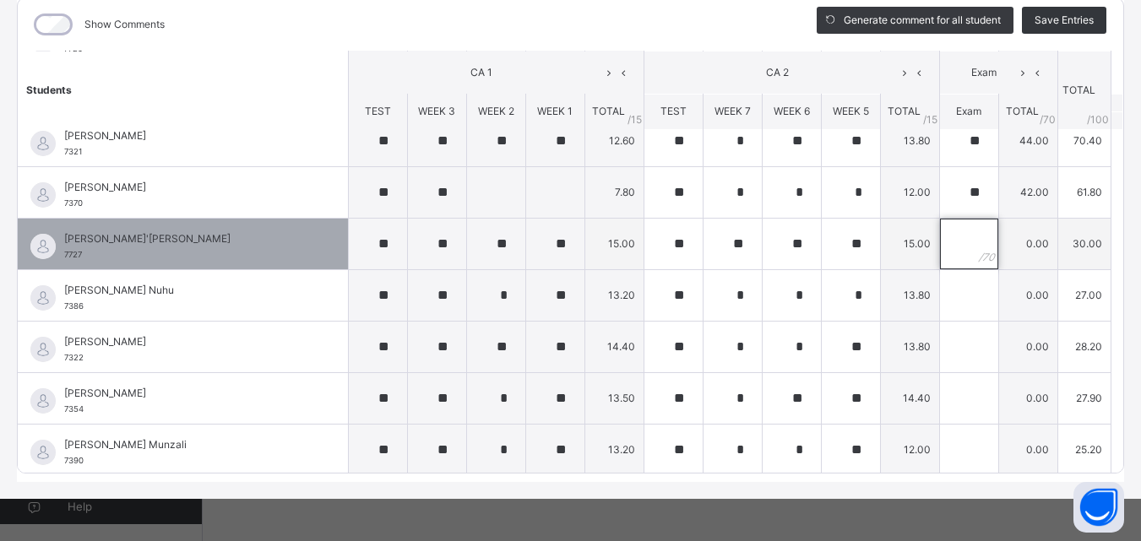
click at [952, 237] on div at bounding box center [969, 244] width 58 height 51
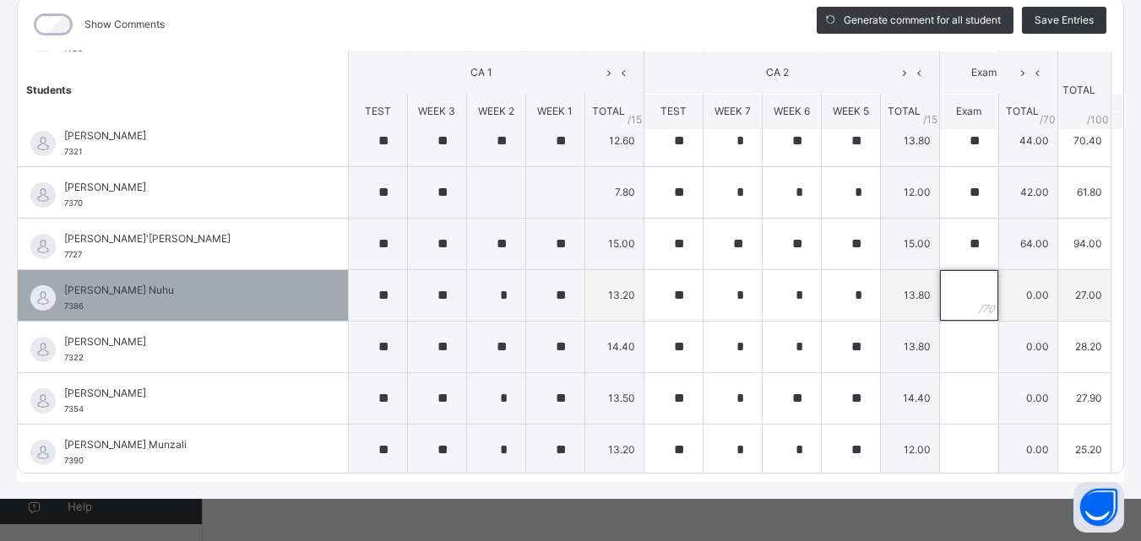
click at [943, 294] on input "text" at bounding box center [969, 295] width 58 height 51
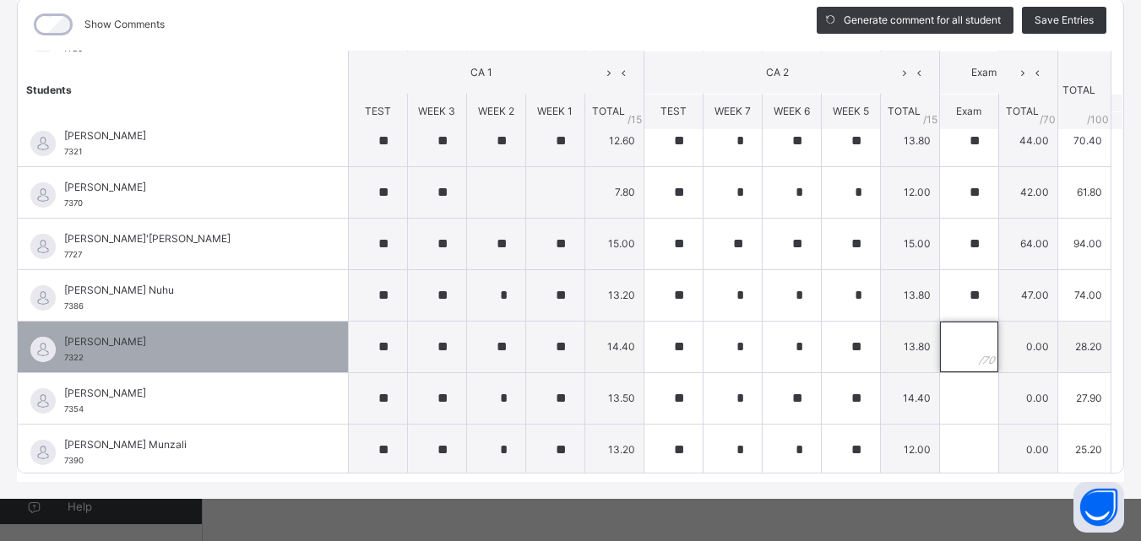
click at [943, 351] on input "text" at bounding box center [969, 347] width 58 height 51
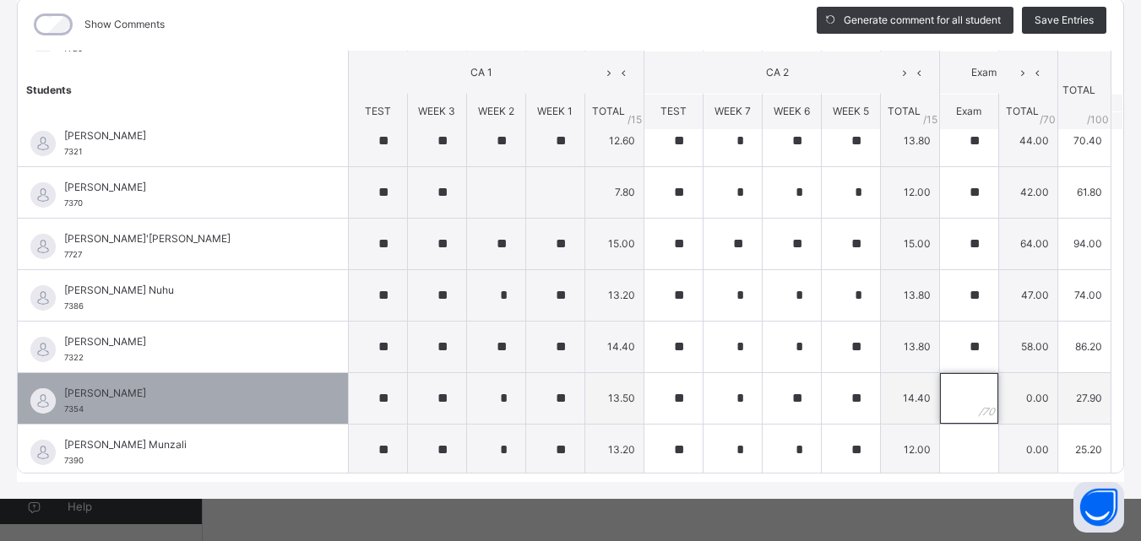
click at [940, 396] on input "text" at bounding box center [969, 398] width 58 height 51
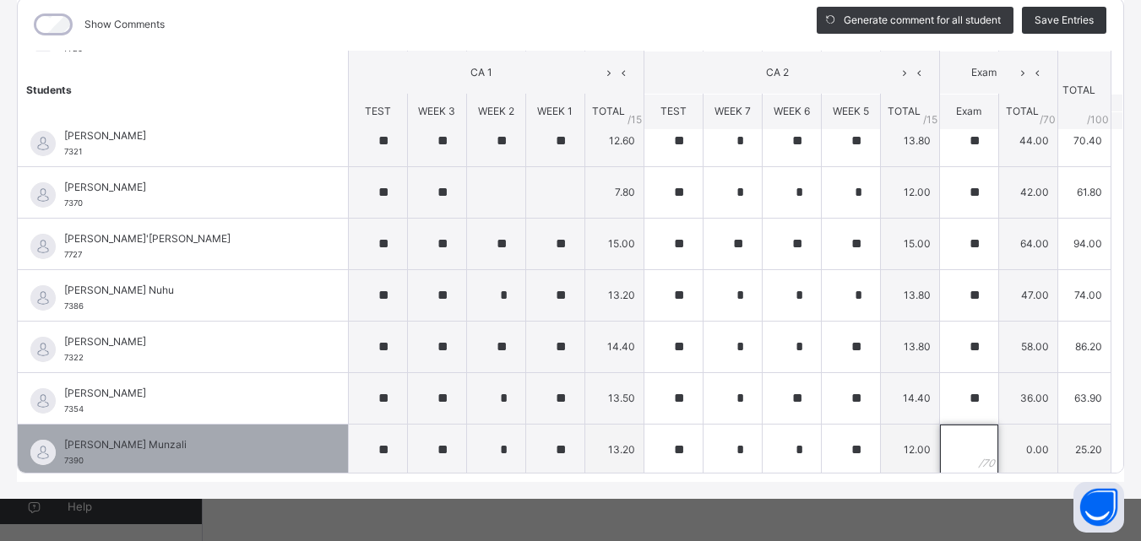
click at [940, 445] on input "text" at bounding box center [969, 450] width 58 height 51
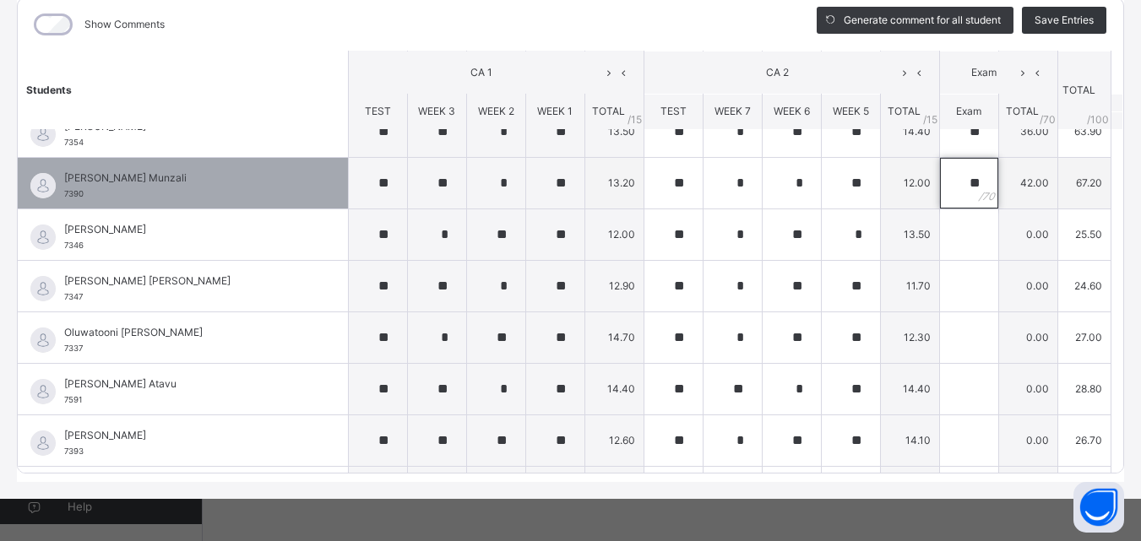
scroll to position [1320, 0]
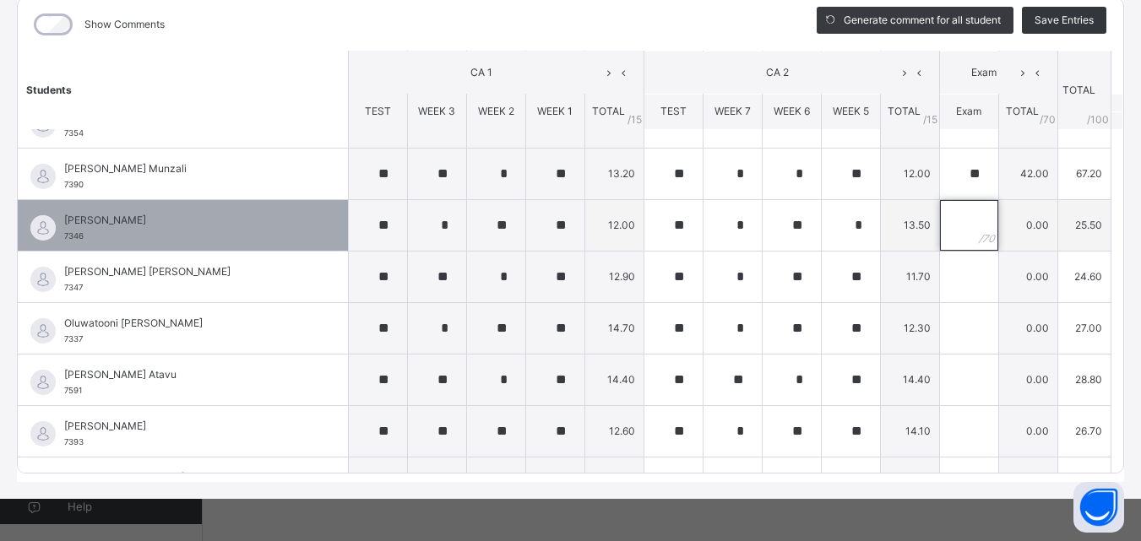
click at [940, 221] on input "text" at bounding box center [969, 225] width 58 height 51
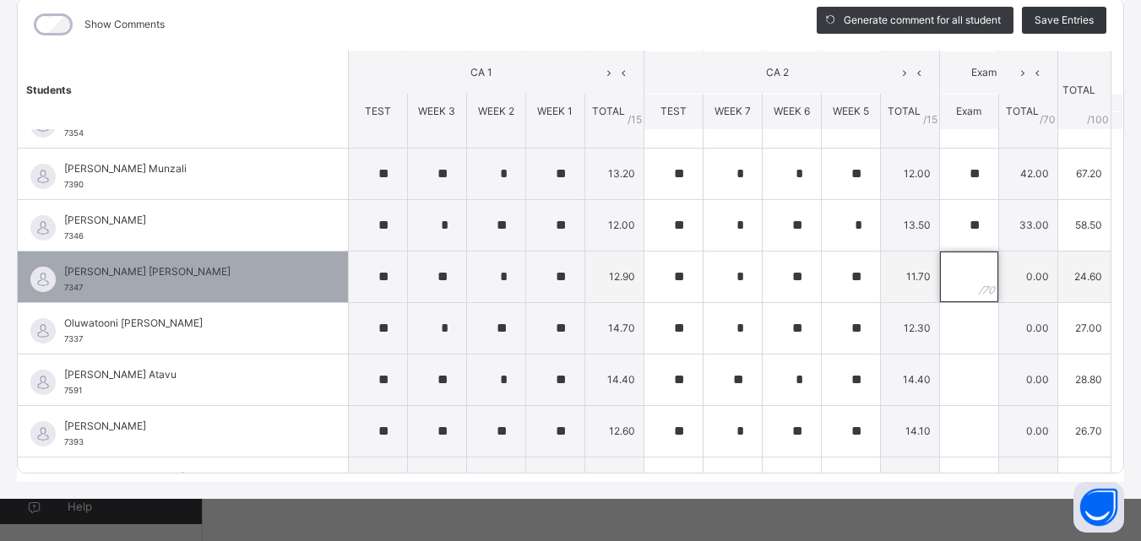
click at [945, 281] on input "text" at bounding box center [969, 277] width 58 height 51
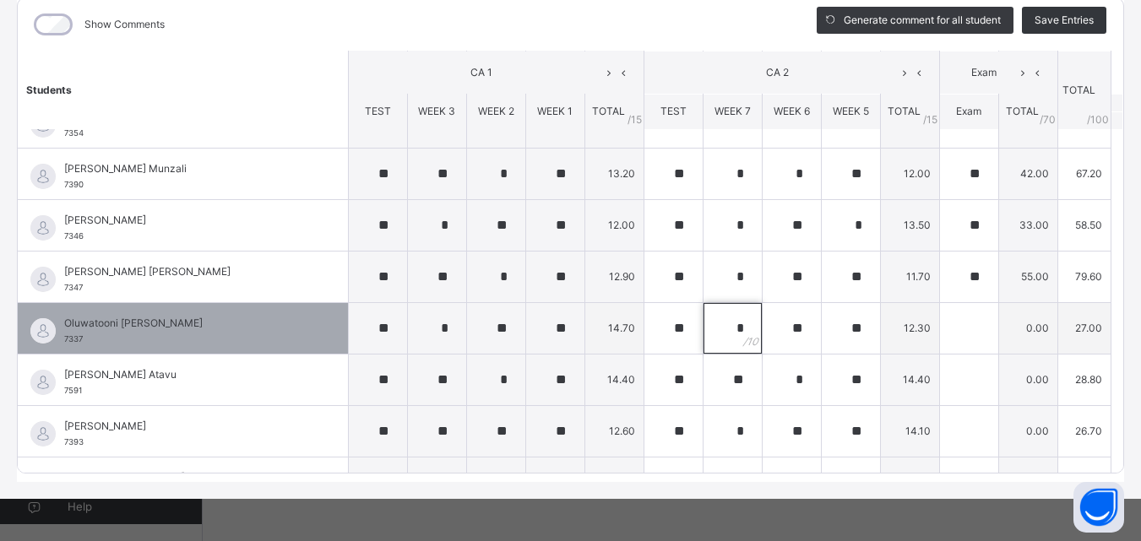
click at [718, 324] on div "*" at bounding box center [732, 328] width 58 height 51
click at [722, 326] on div "*" at bounding box center [732, 328] width 58 height 51
click at [735, 328] on div "*" at bounding box center [732, 328] width 58 height 51
click at [942, 334] on input "text" at bounding box center [969, 328] width 58 height 51
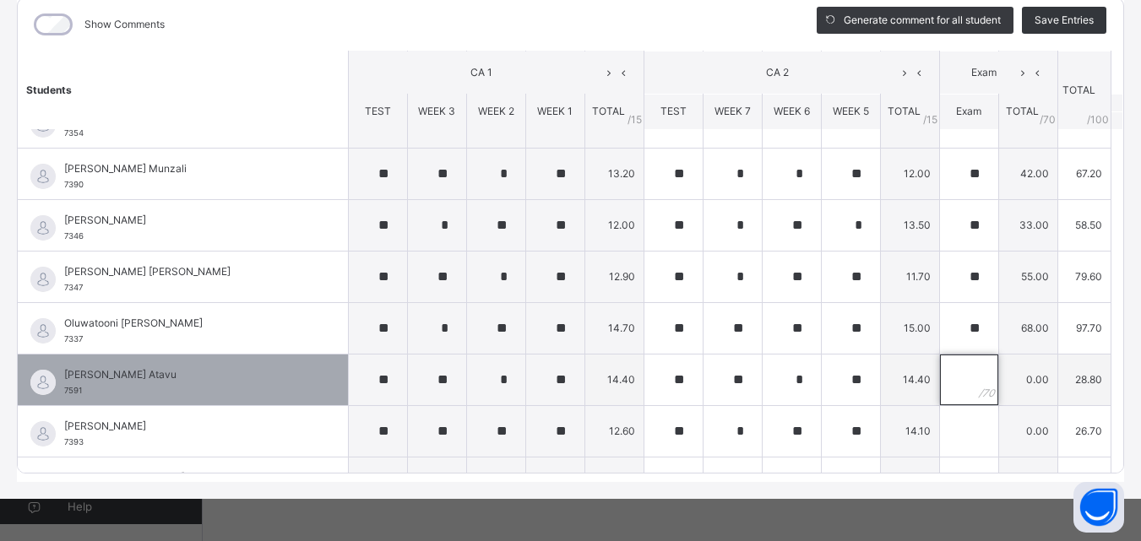
click at [946, 380] on input "text" at bounding box center [969, 380] width 58 height 51
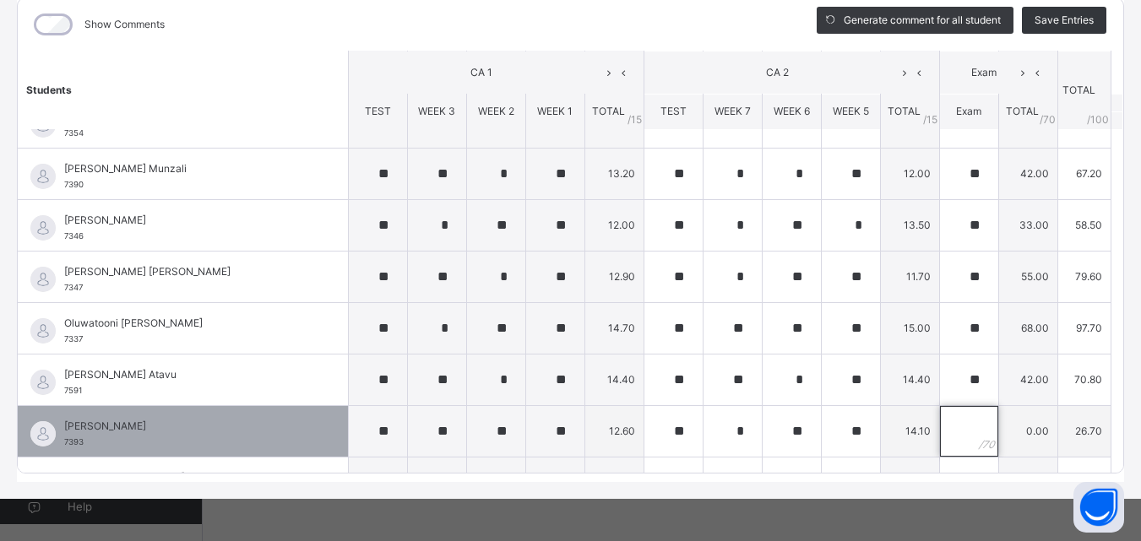
click at [940, 430] on input "text" at bounding box center [969, 431] width 58 height 51
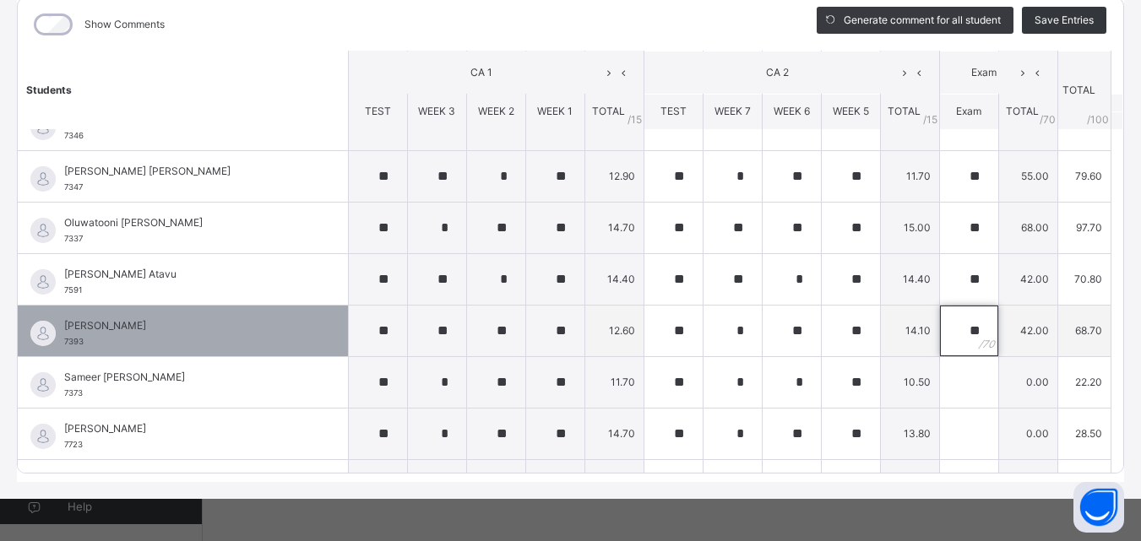
scroll to position [1511, 0]
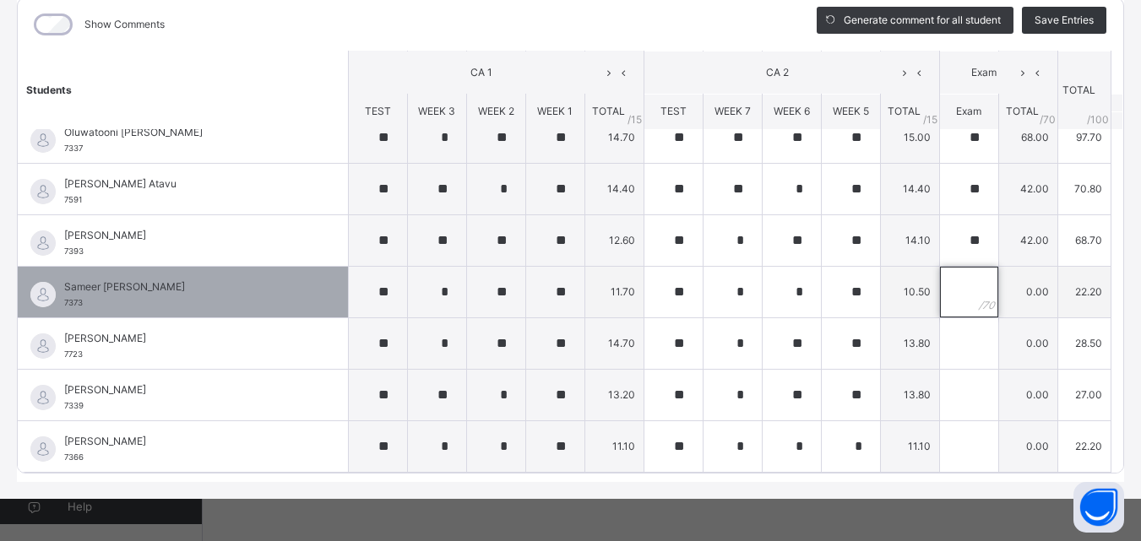
click at [940, 294] on input "text" at bounding box center [969, 292] width 58 height 51
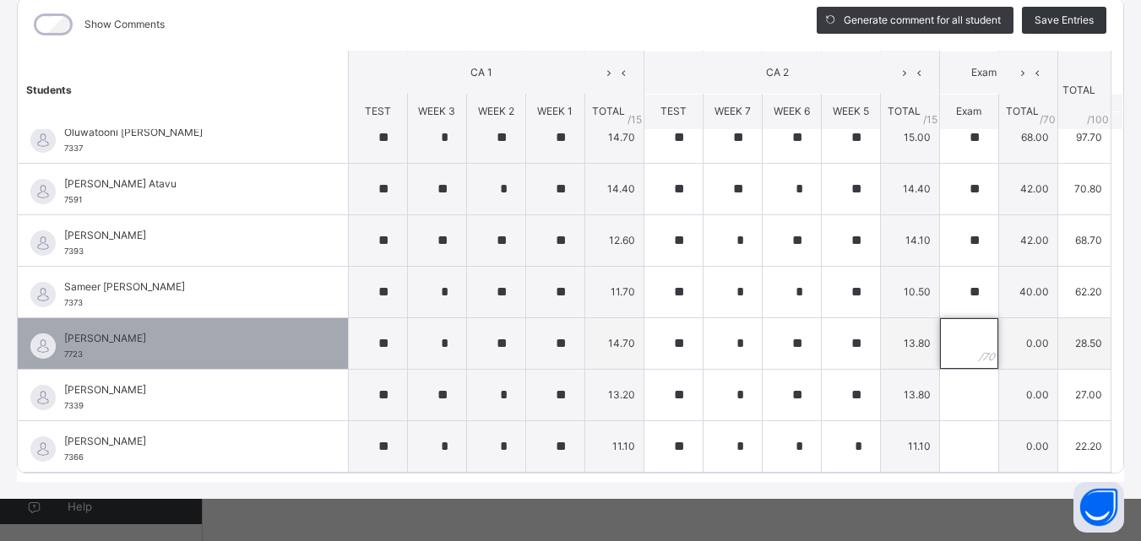
click at [940, 338] on input "text" at bounding box center [969, 343] width 58 height 51
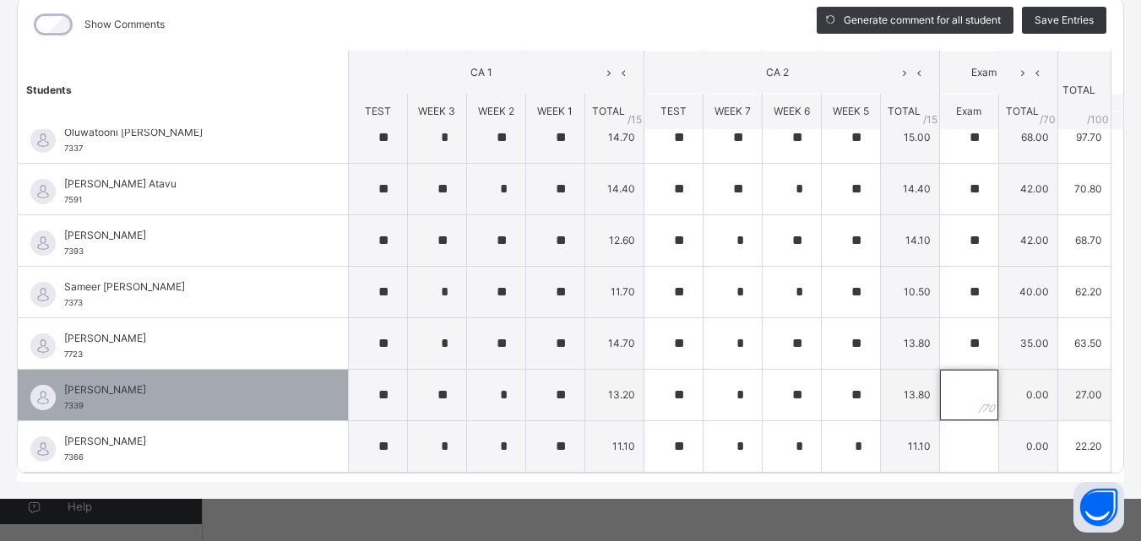
click at [940, 399] on input "text" at bounding box center [969, 395] width 58 height 51
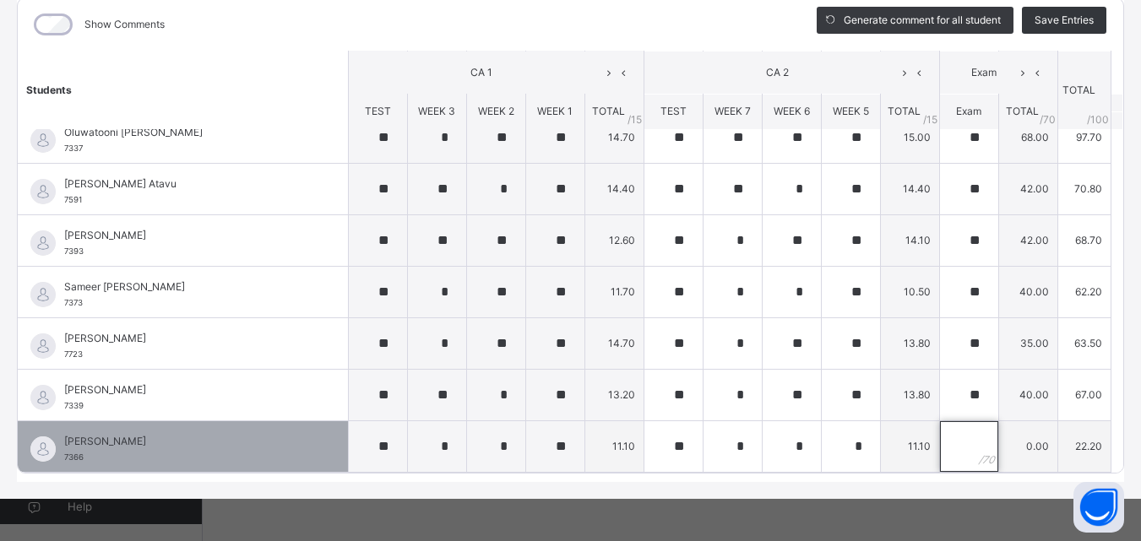
click at [950, 451] on input "text" at bounding box center [969, 446] width 58 height 51
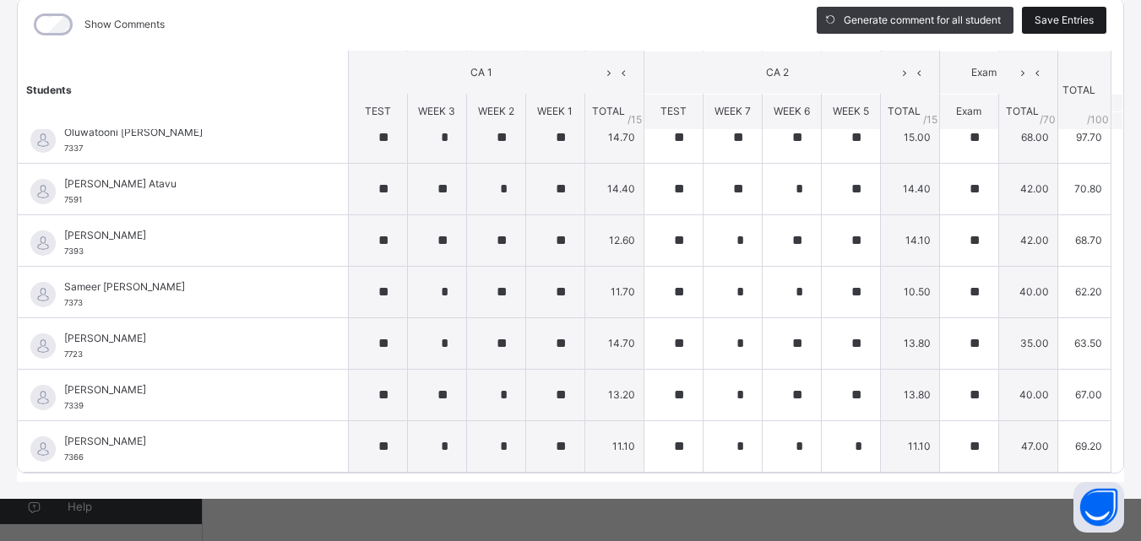
click at [1054, 24] on span "Save Entries" at bounding box center [1063, 20] width 59 height 15
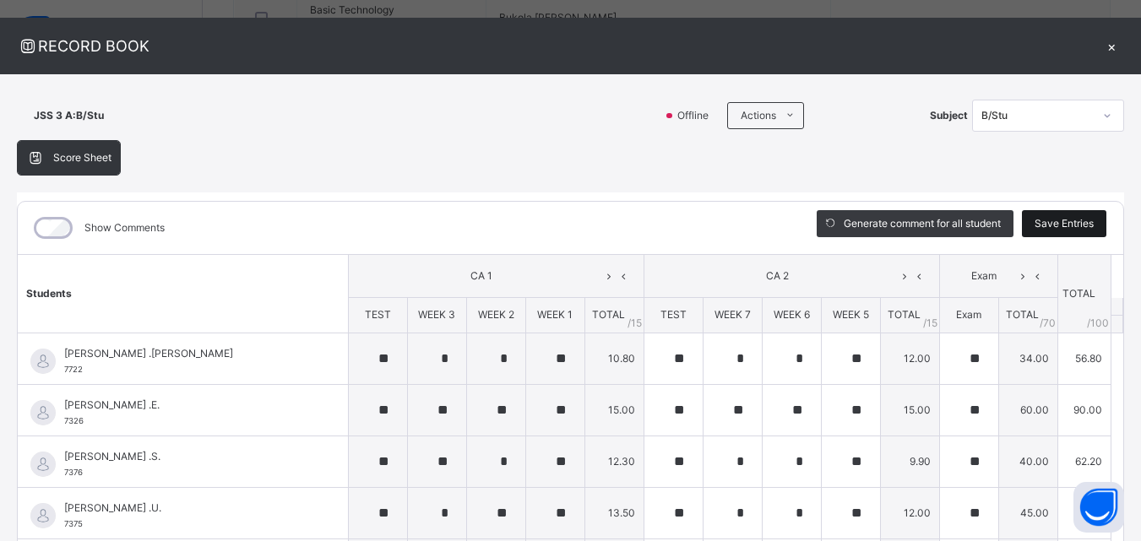
scroll to position [0, 0]
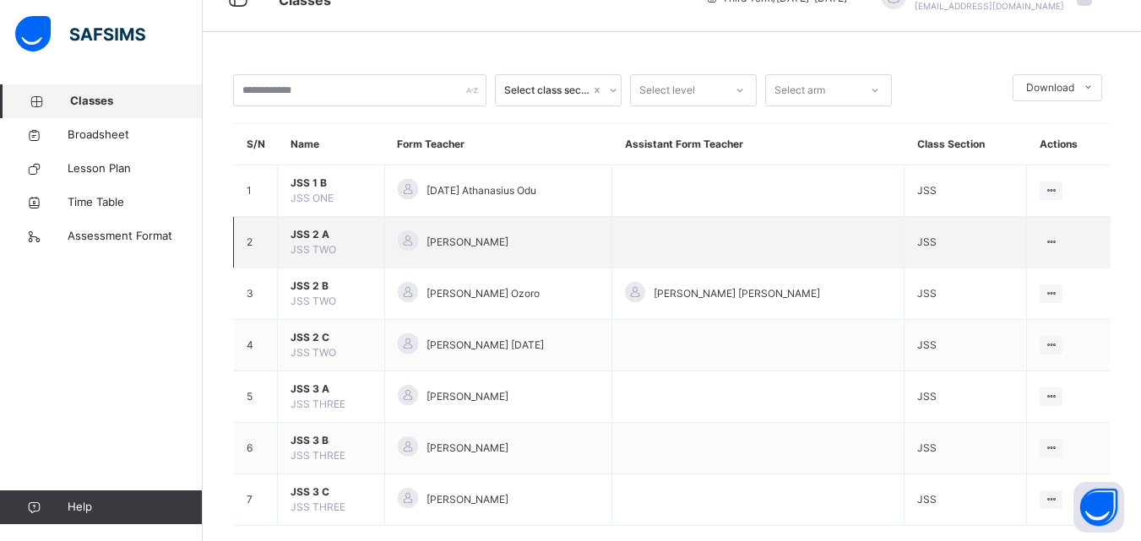
scroll to position [62, 0]
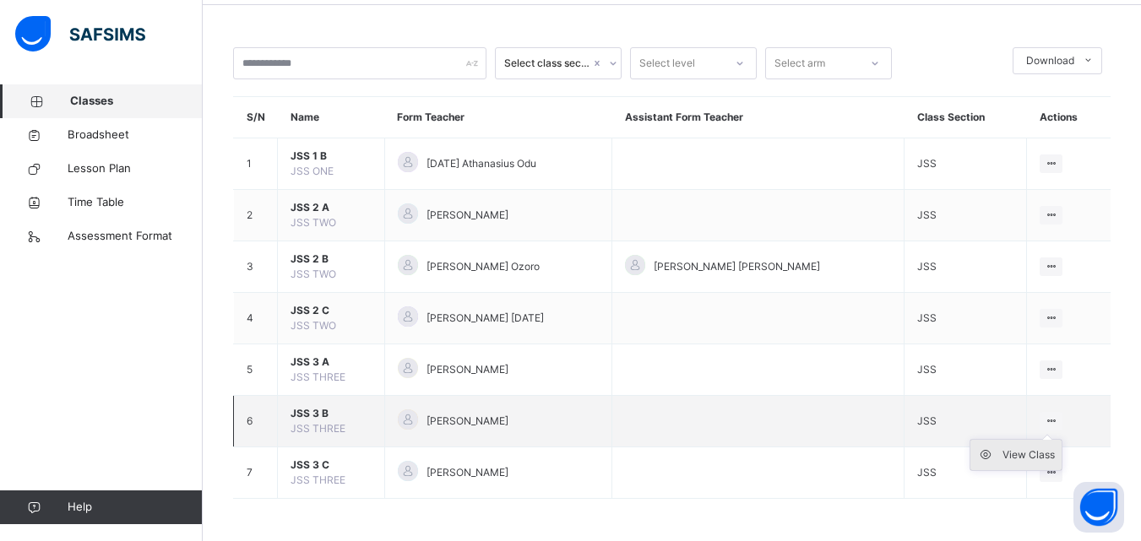
click at [1033, 452] on div "View Class" at bounding box center [1028, 455] width 52 height 17
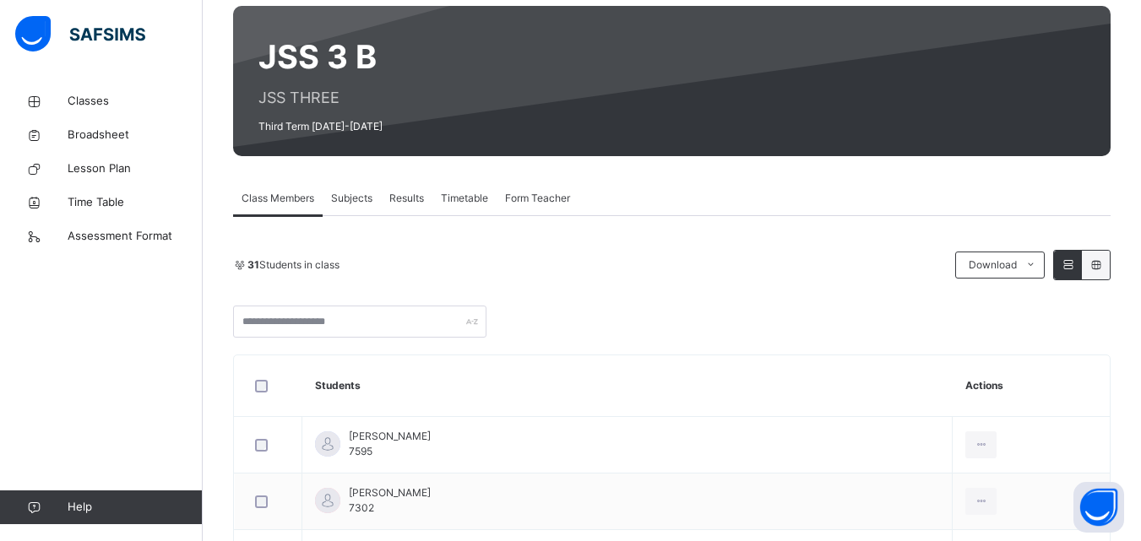
scroll to position [128, 0]
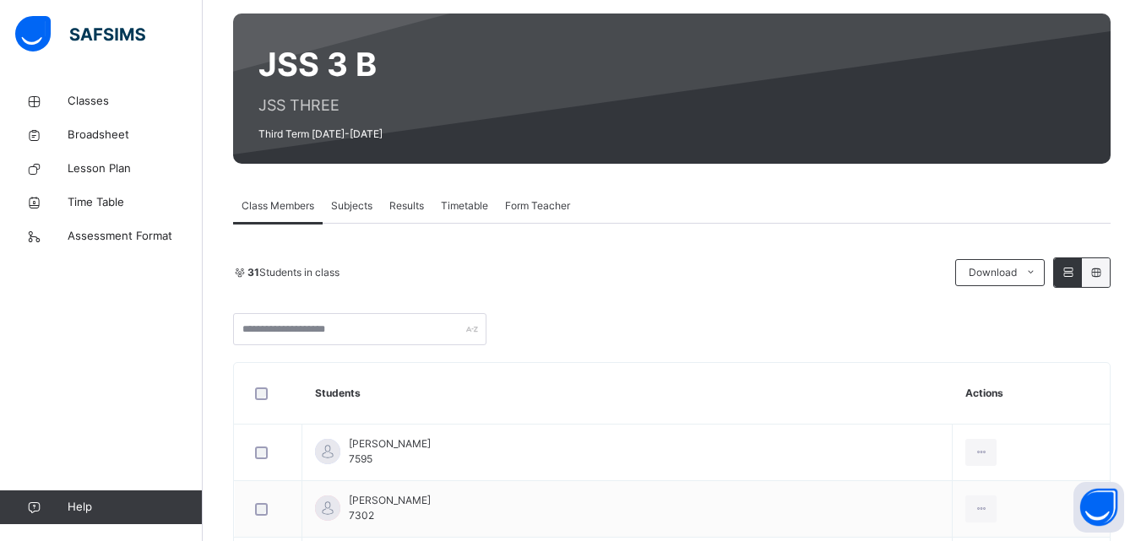
click at [355, 203] on span "Subjects" at bounding box center [351, 205] width 41 height 15
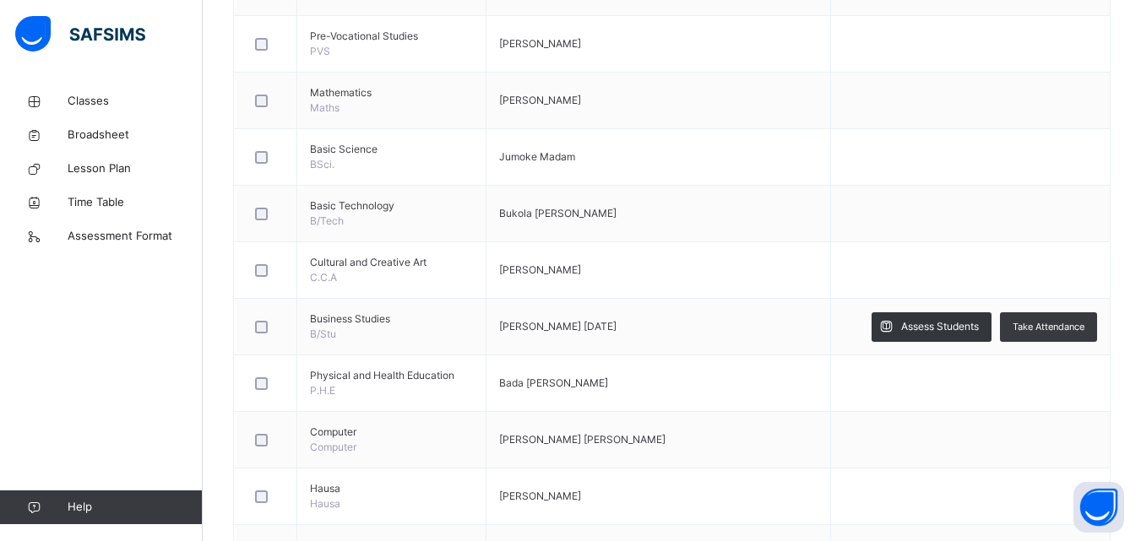
scroll to position [583, 0]
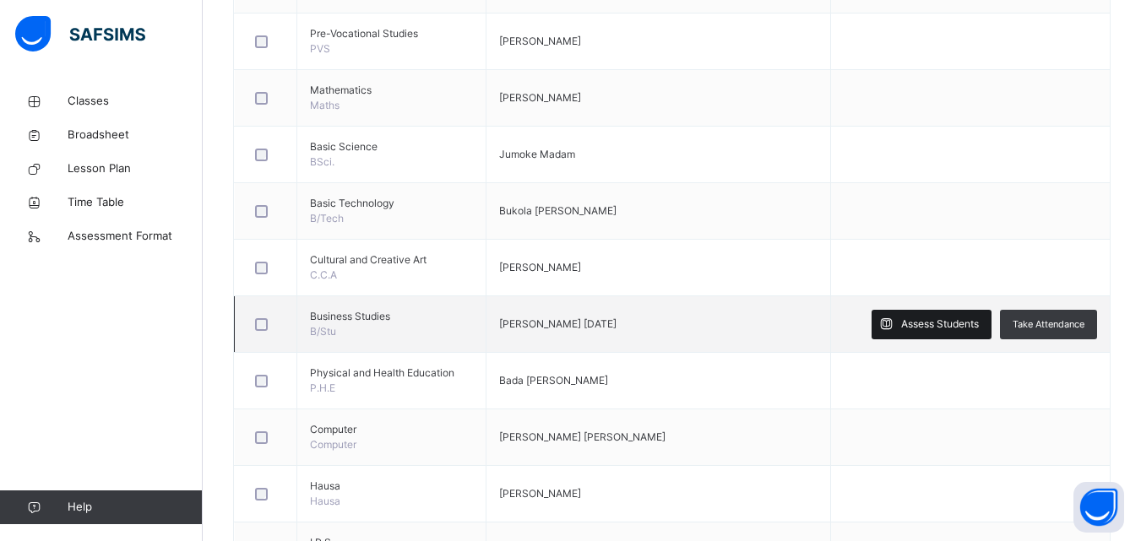
click at [963, 323] on span "Assess Students" at bounding box center [940, 324] width 78 height 15
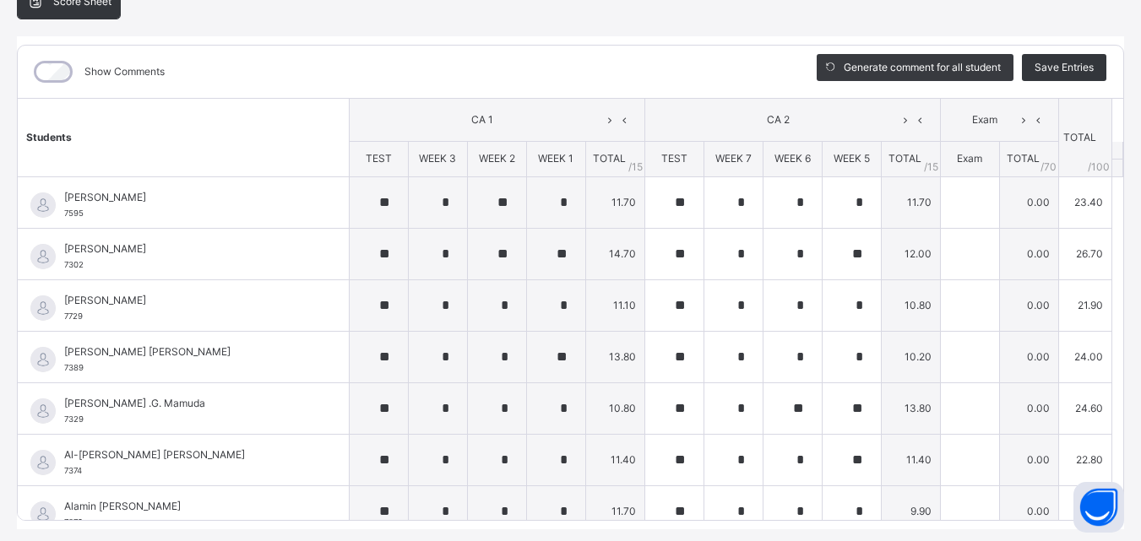
scroll to position [182, 0]
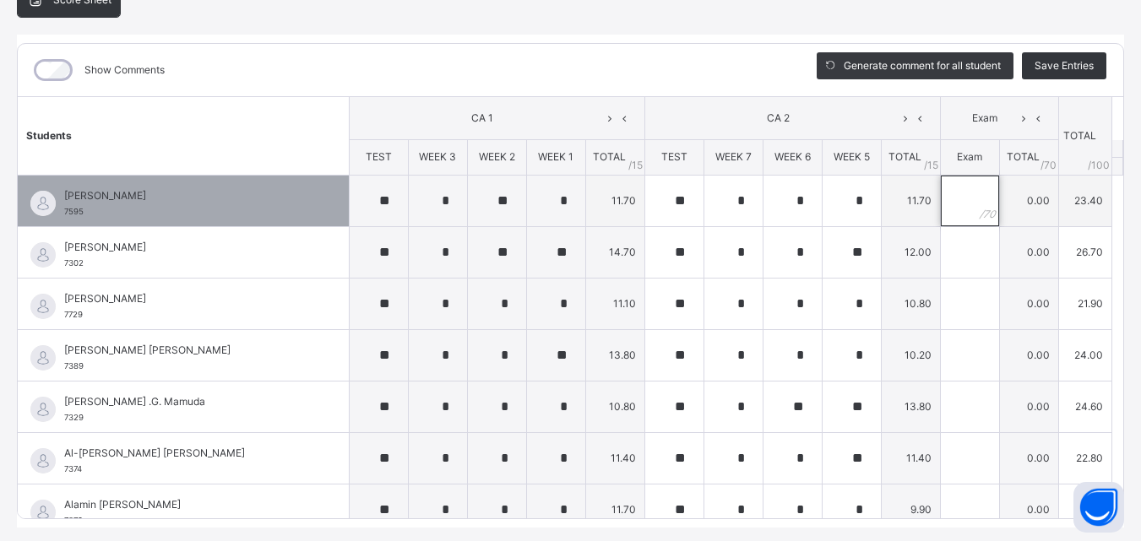
click at [946, 202] on input "text" at bounding box center [970, 201] width 58 height 51
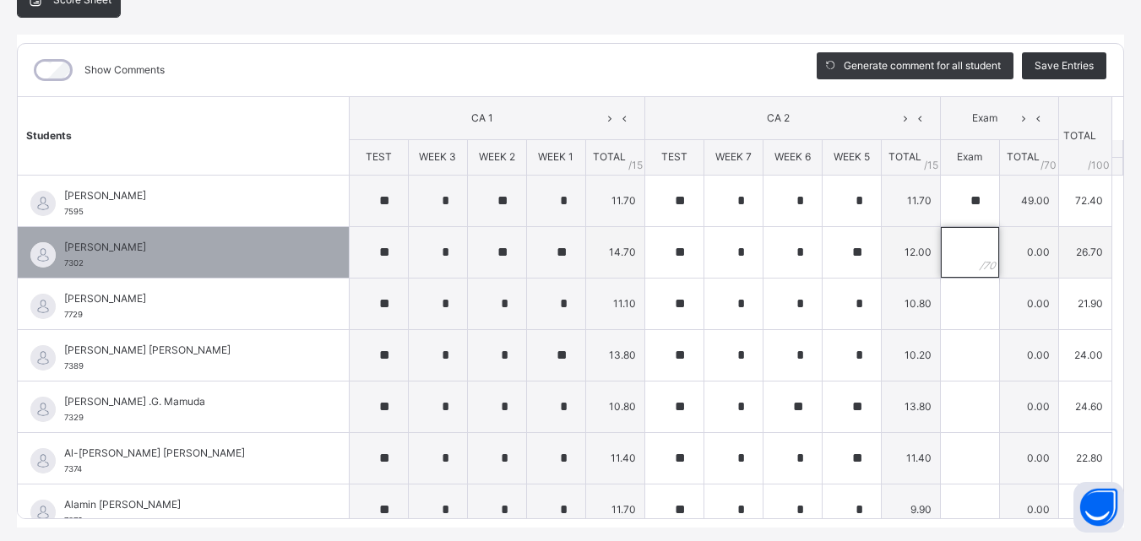
click at [941, 246] on input "text" at bounding box center [970, 252] width 58 height 51
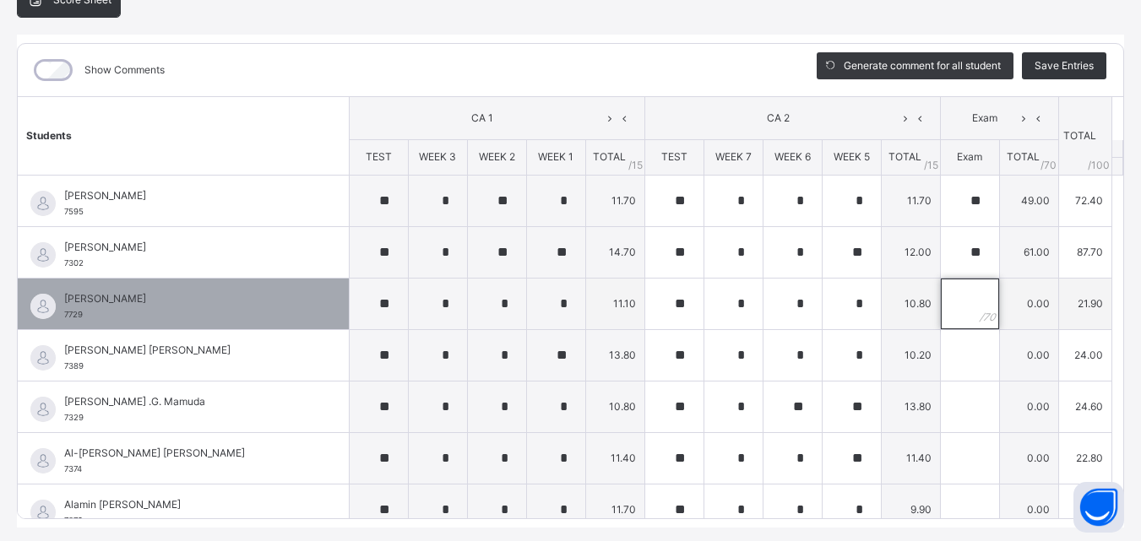
click at [941, 311] on input "text" at bounding box center [970, 304] width 58 height 51
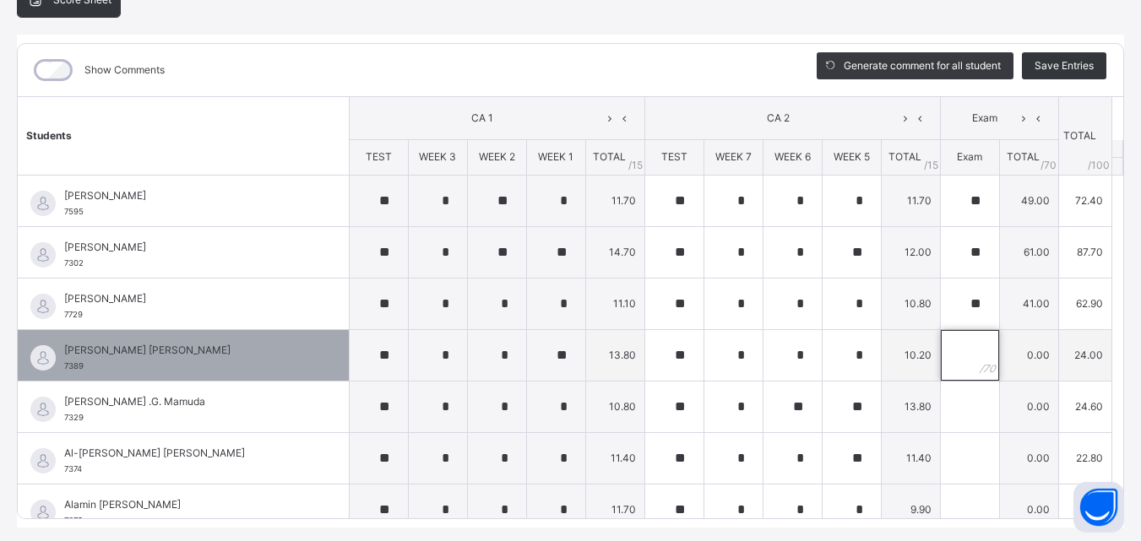
click at [941, 348] on input "text" at bounding box center [970, 355] width 58 height 51
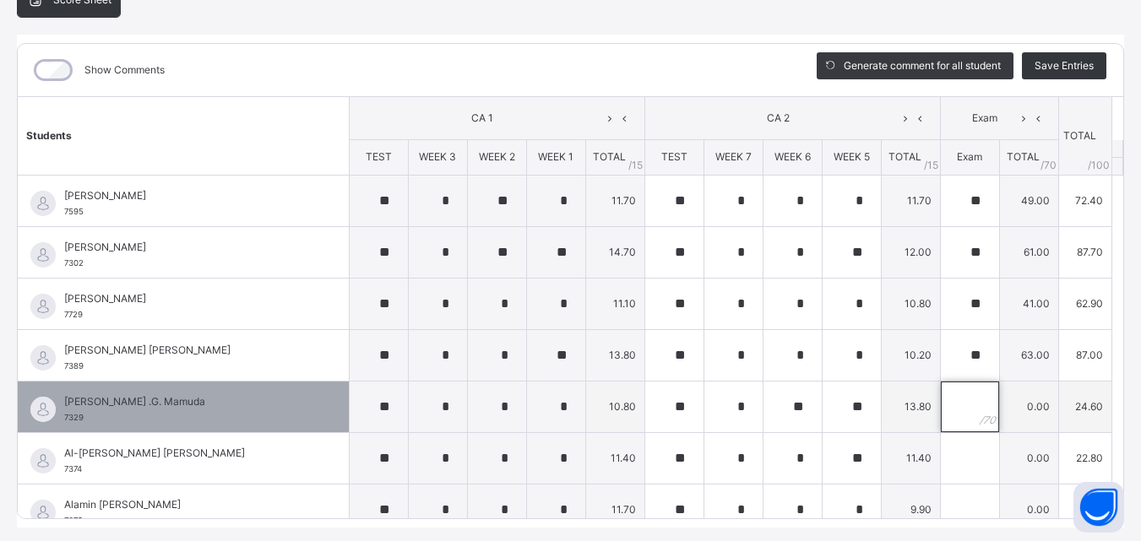
click at [941, 410] on input "text" at bounding box center [970, 407] width 58 height 51
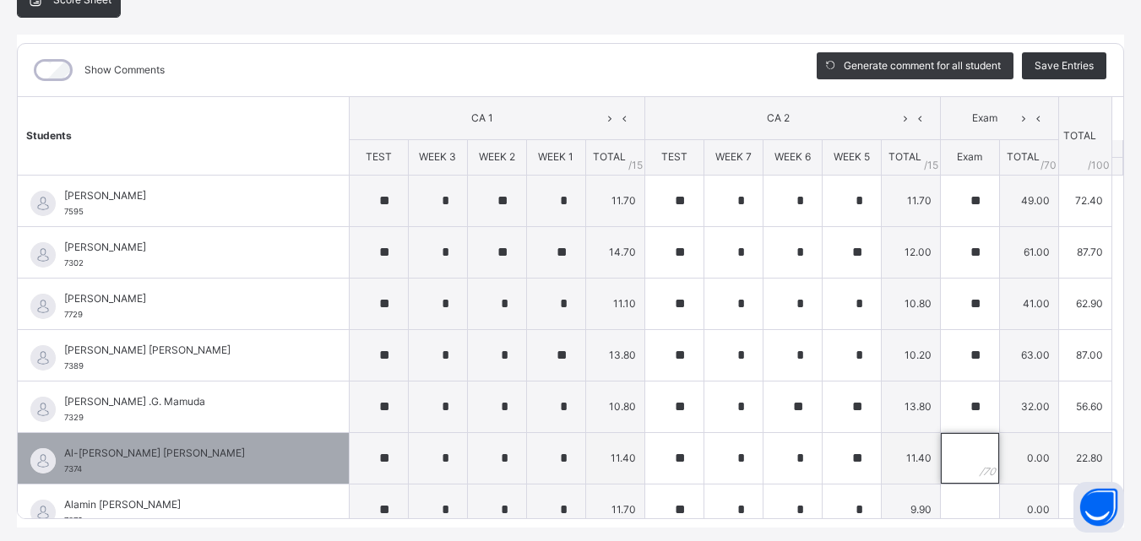
click at [941, 456] on input "text" at bounding box center [970, 458] width 58 height 51
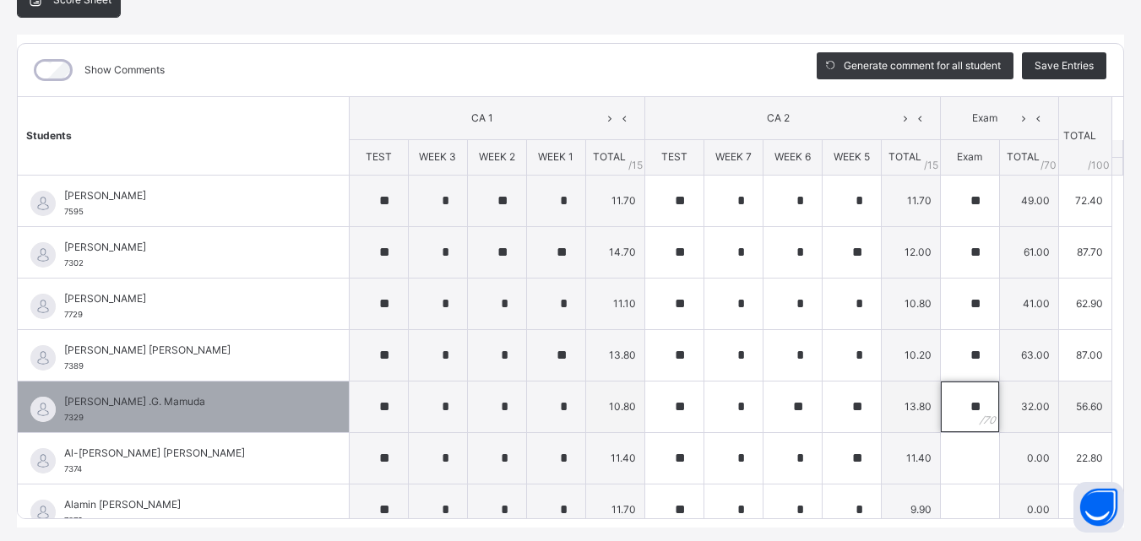
click at [958, 404] on div "**" at bounding box center [970, 407] width 58 height 51
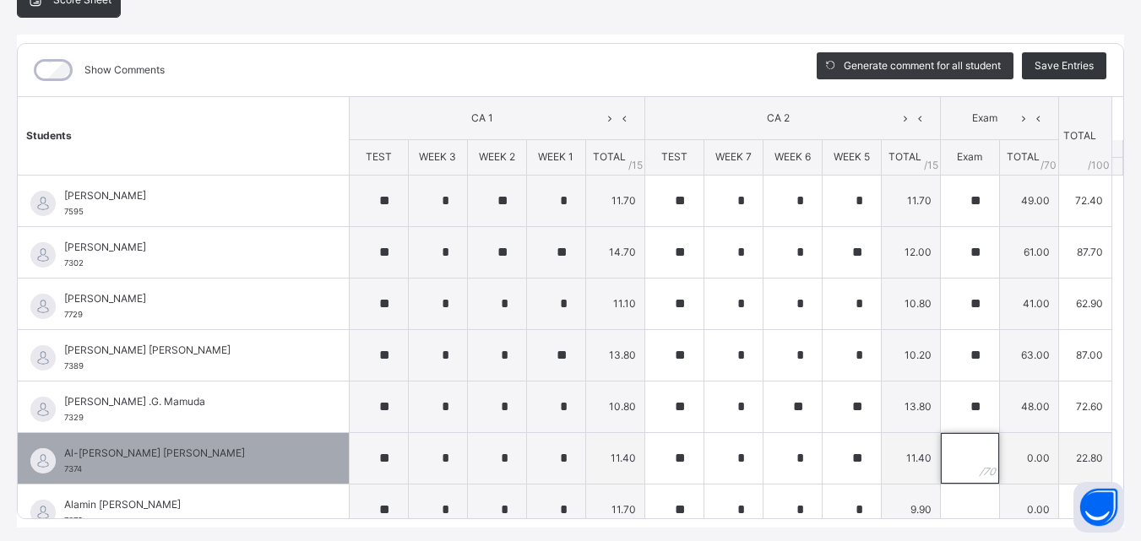
click at [946, 454] on input "text" at bounding box center [970, 458] width 58 height 51
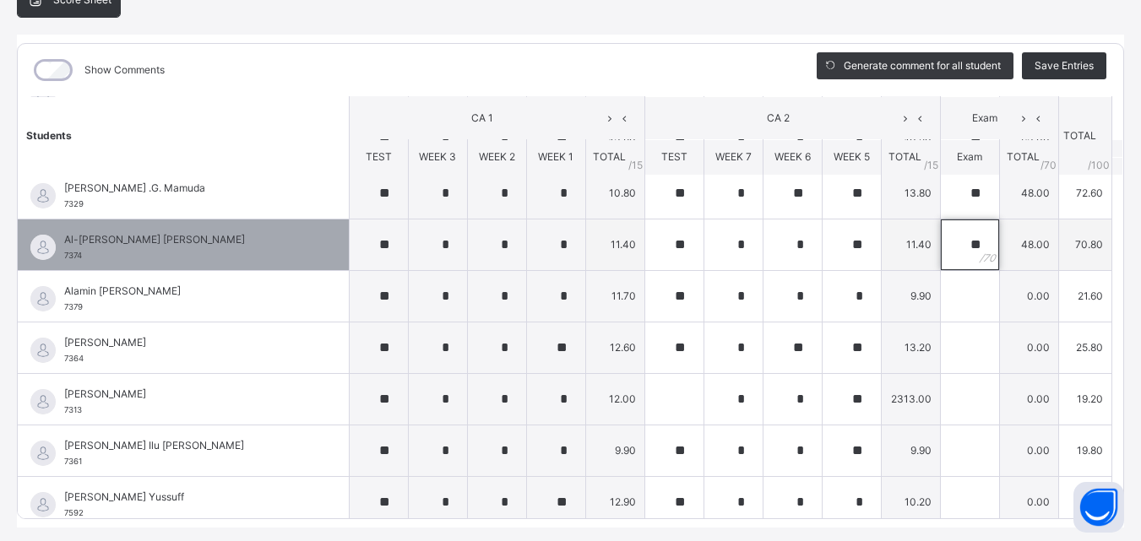
scroll to position [214, 0]
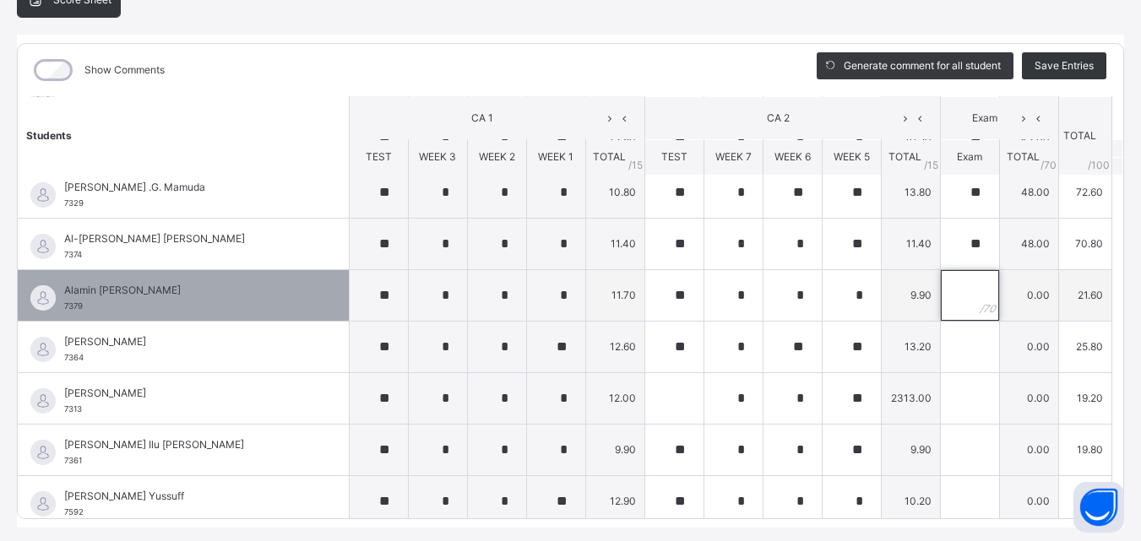
click at [941, 300] on input "text" at bounding box center [970, 295] width 58 height 51
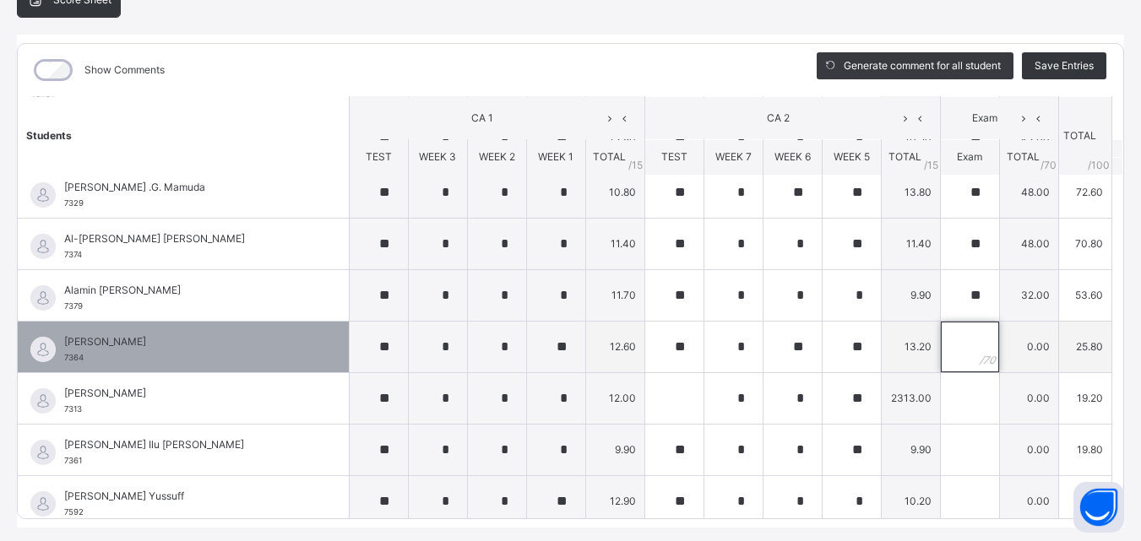
click at [941, 344] on input "text" at bounding box center [970, 347] width 58 height 51
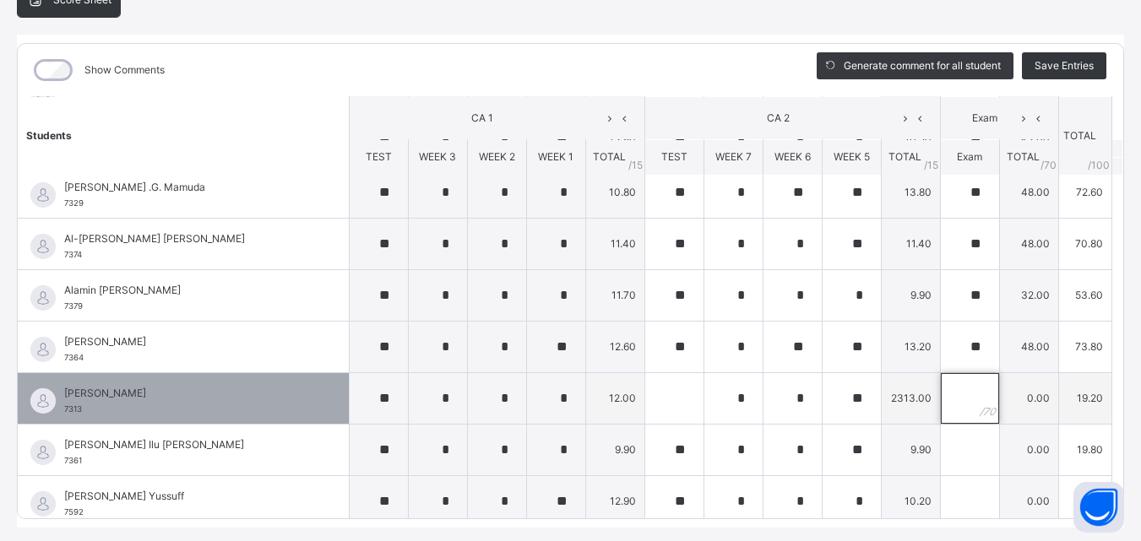
click at [941, 392] on input "text" at bounding box center [970, 398] width 58 height 51
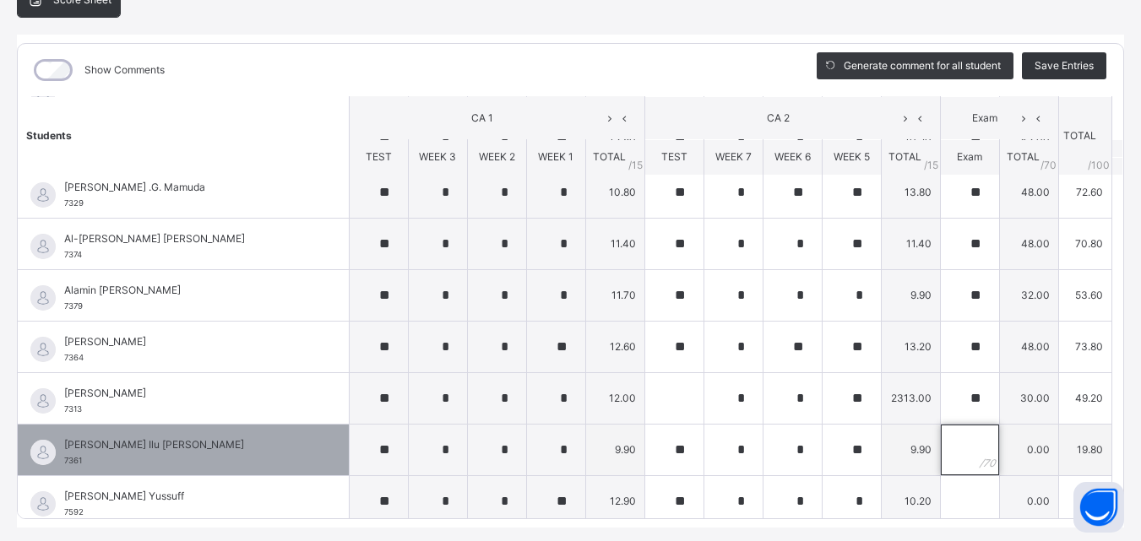
click at [941, 450] on input "text" at bounding box center [970, 450] width 58 height 51
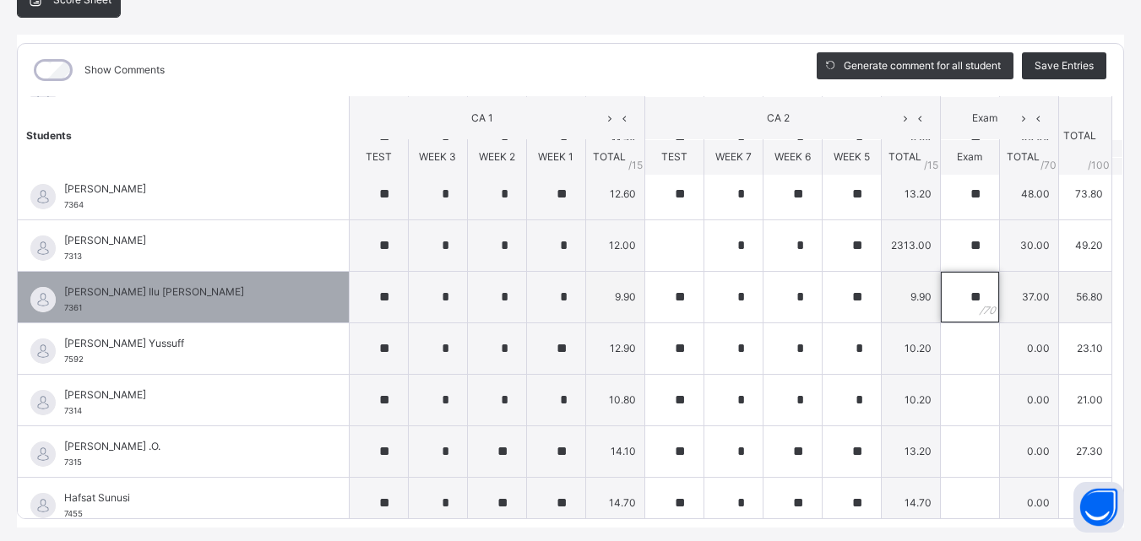
scroll to position [370, 0]
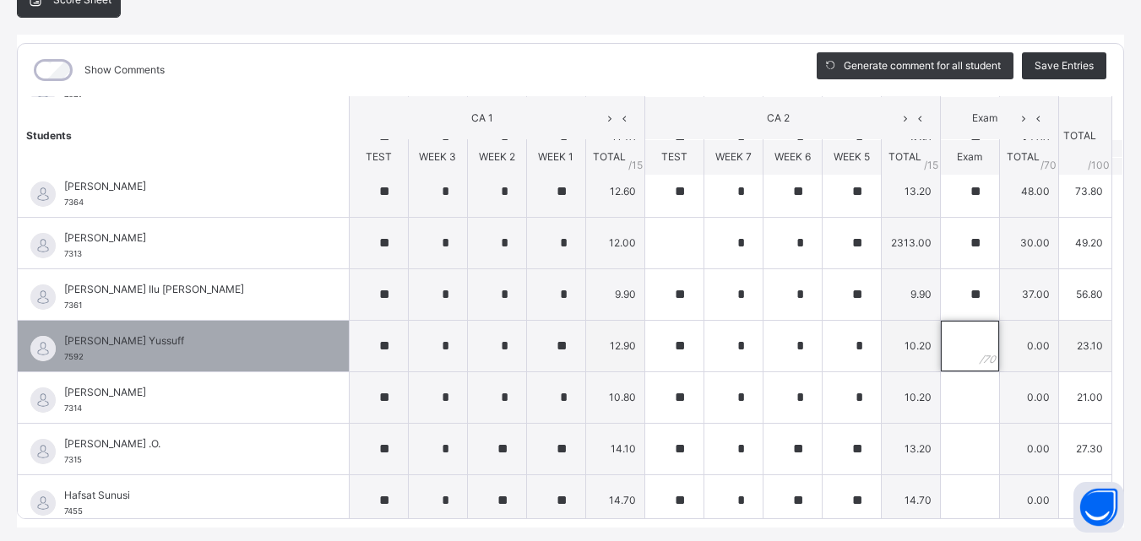
click at [943, 344] on input "text" at bounding box center [970, 346] width 58 height 51
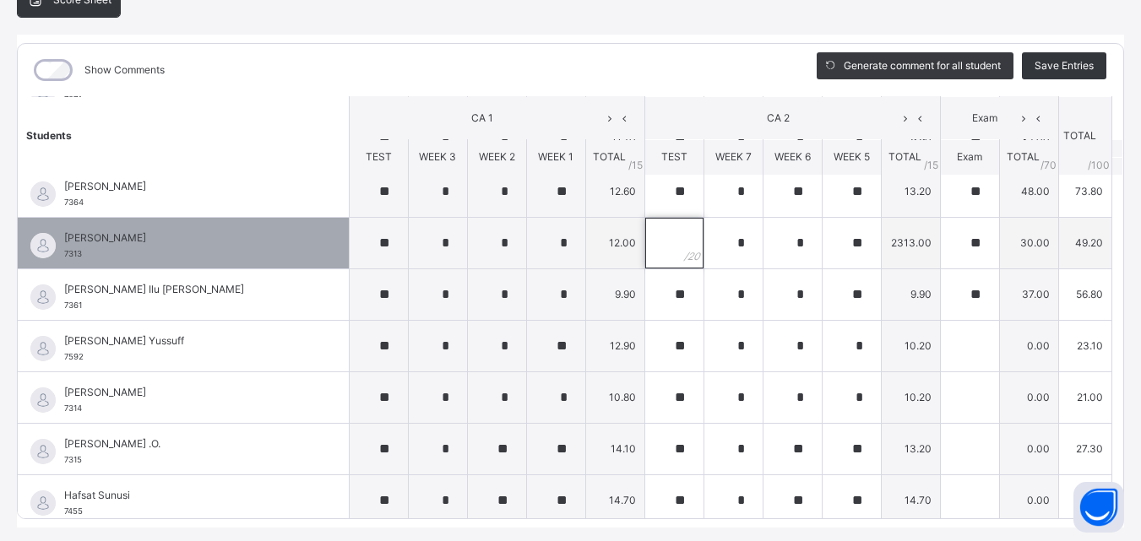
click at [650, 239] on input "text" at bounding box center [674, 243] width 58 height 51
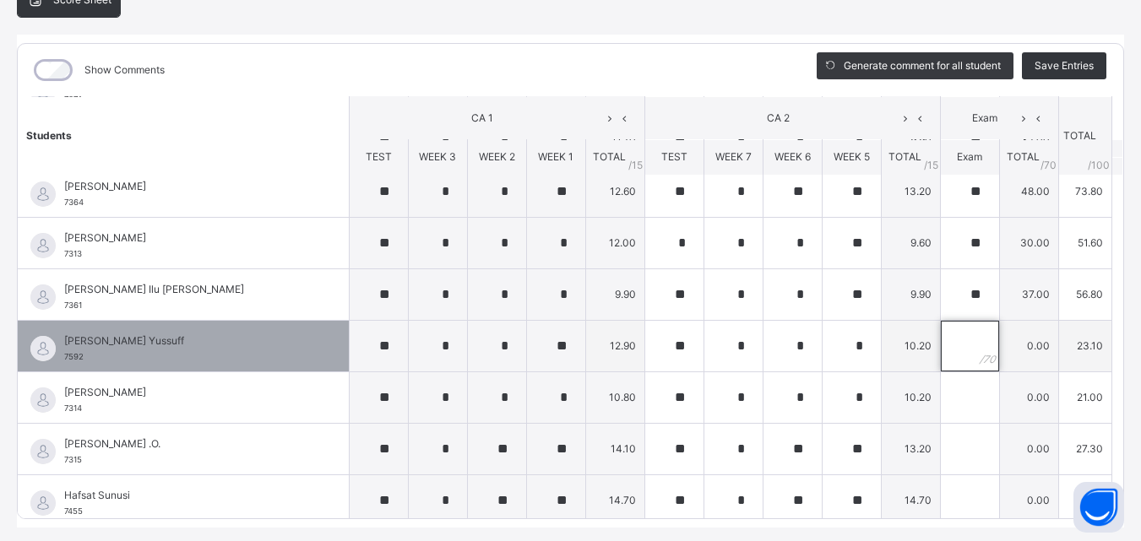
click at [941, 350] on input "text" at bounding box center [970, 346] width 58 height 51
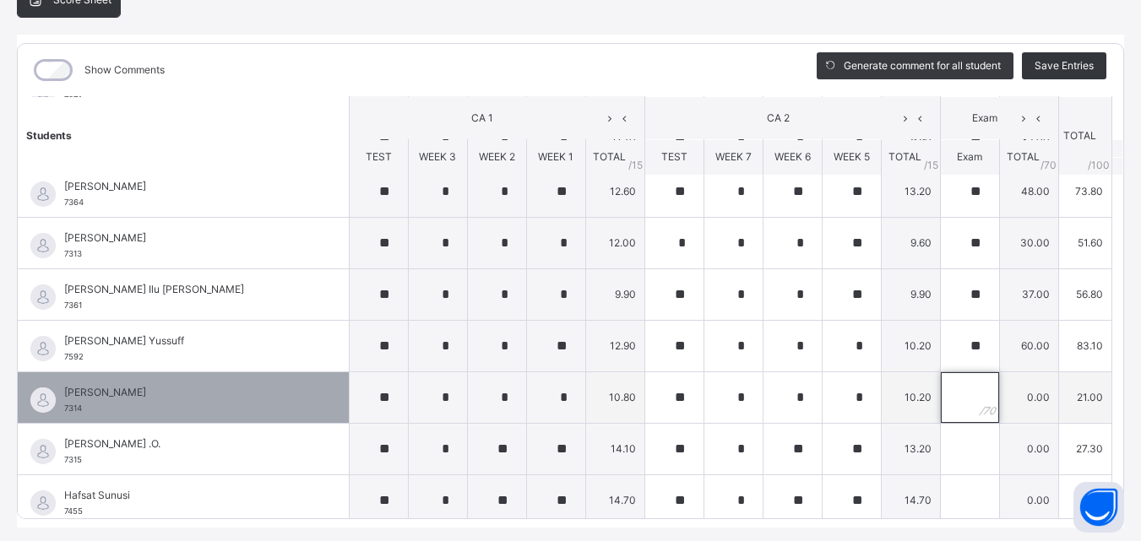
click at [949, 404] on input "text" at bounding box center [970, 397] width 58 height 51
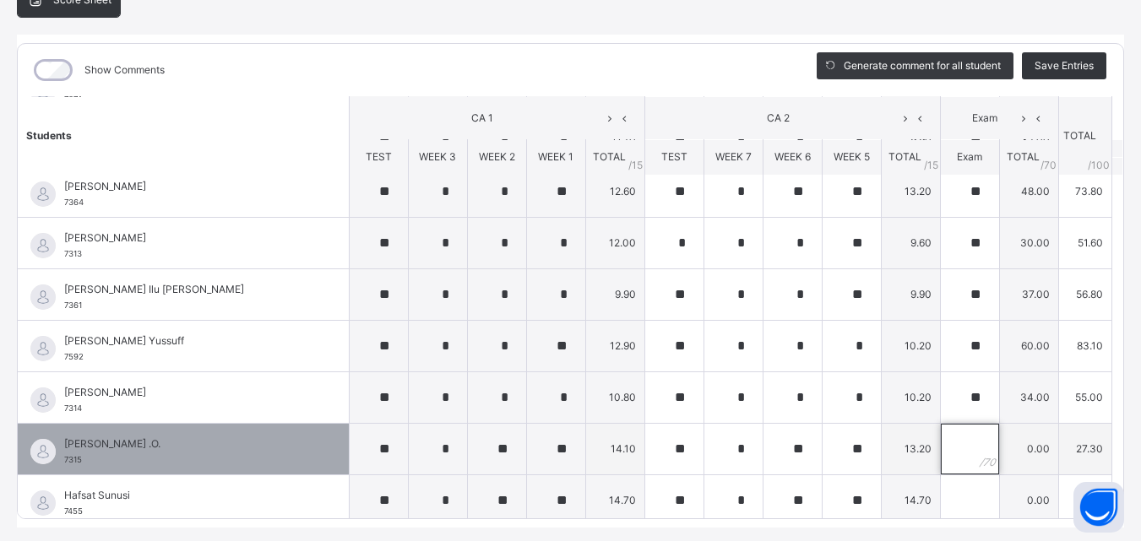
click at [941, 453] on input "text" at bounding box center [970, 449] width 58 height 51
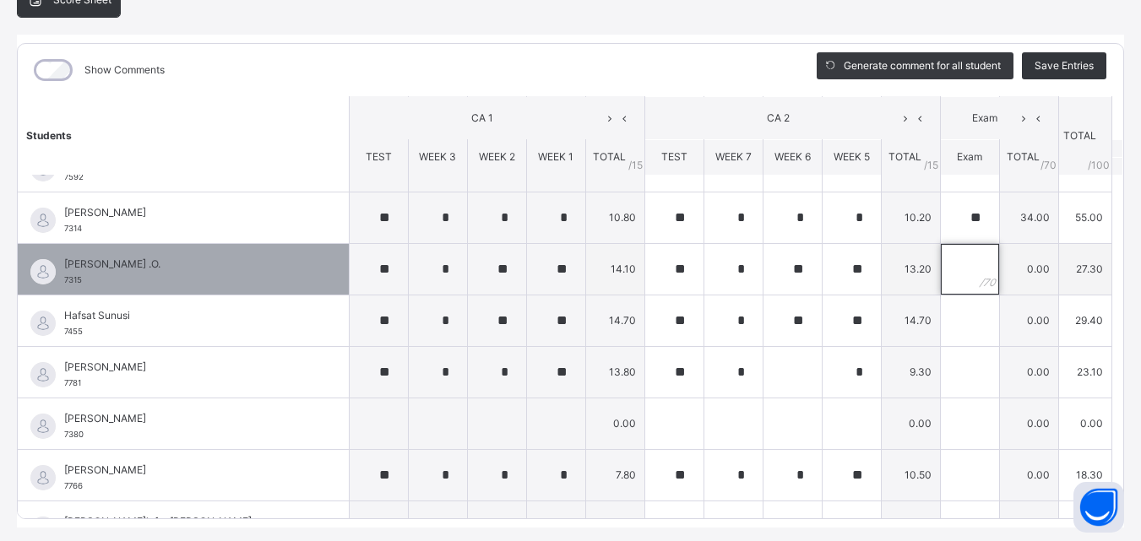
scroll to position [550, 0]
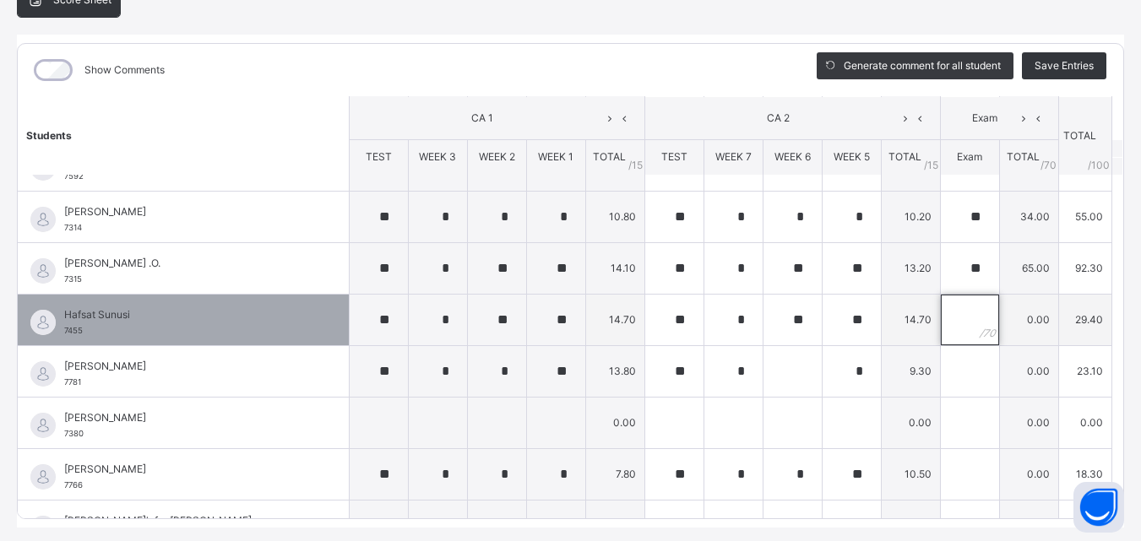
click at [953, 324] on div at bounding box center [970, 320] width 58 height 51
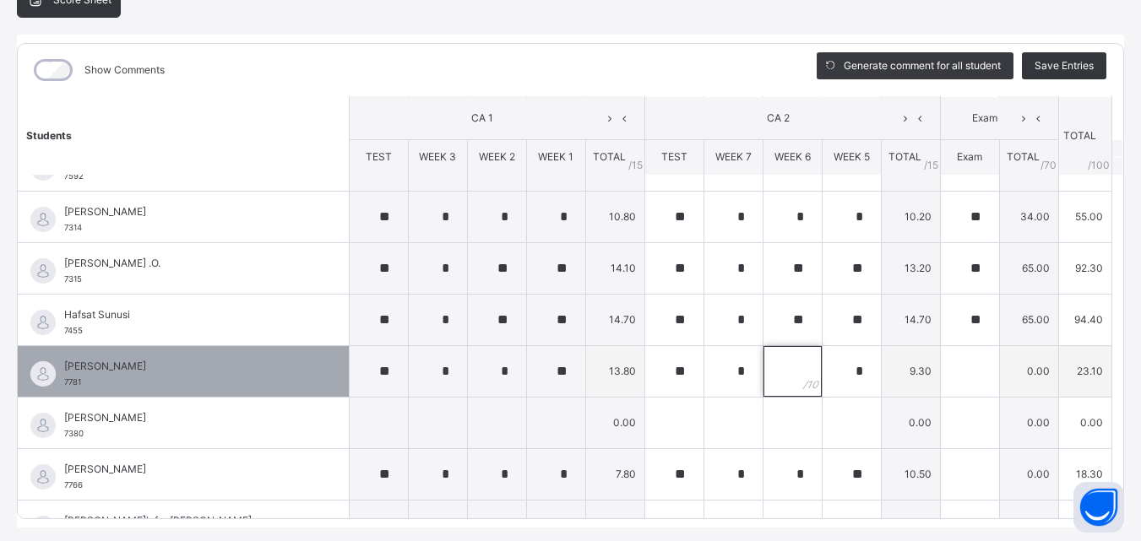
click at [779, 377] on div at bounding box center [792, 371] width 58 height 51
click at [941, 375] on input "text" at bounding box center [970, 371] width 58 height 51
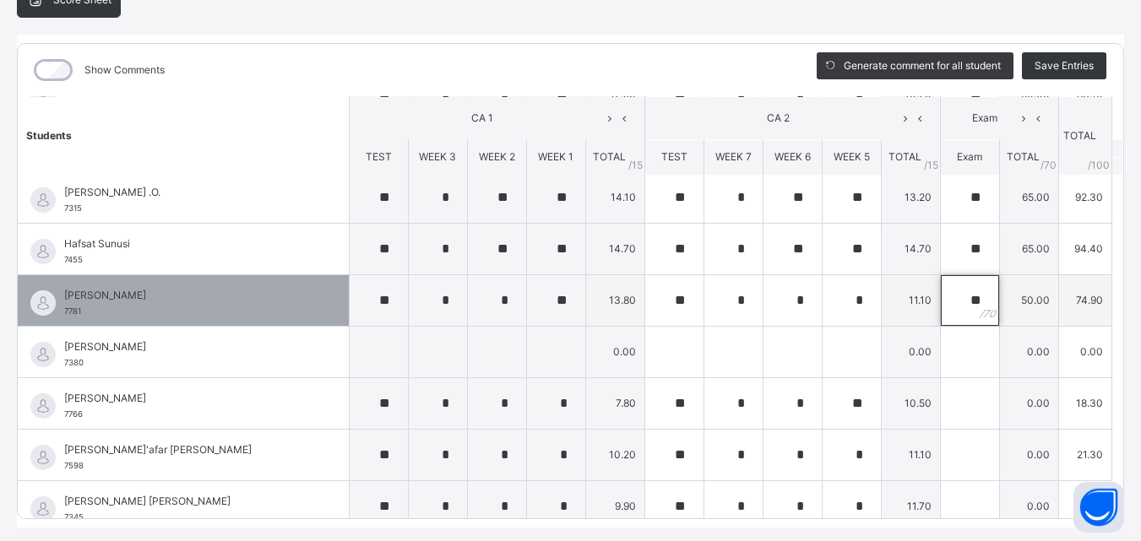
scroll to position [636, 0]
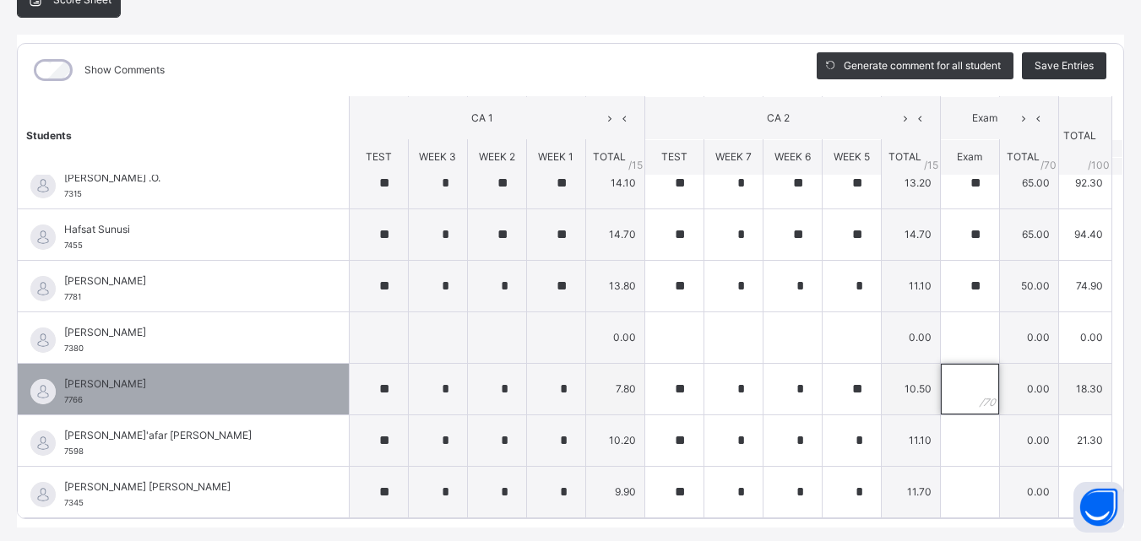
click at [941, 391] on input "text" at bounding box center [970, 389] width 58 height 51
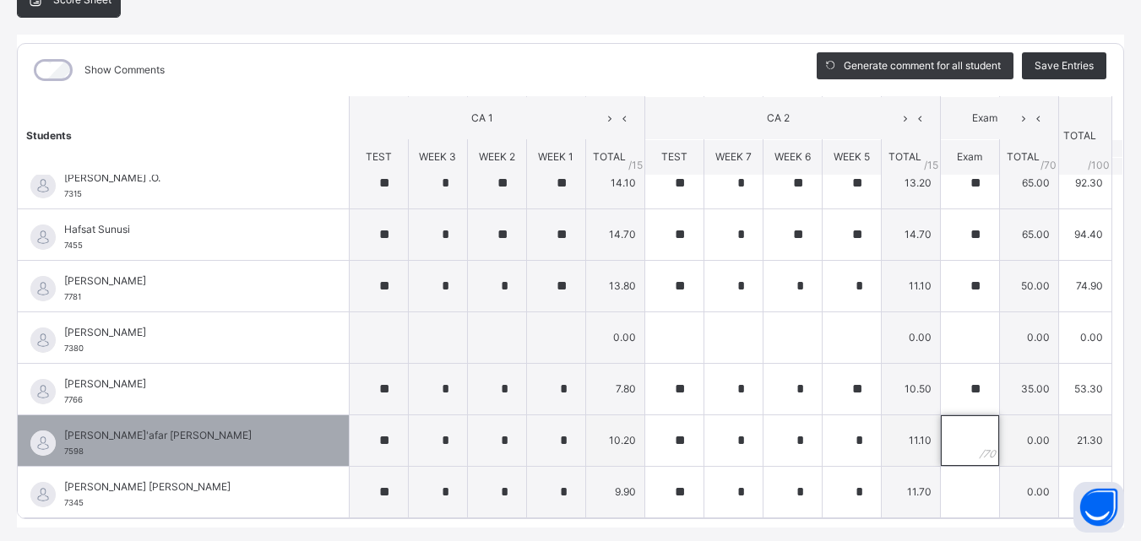
click at [941, 435] on input "text" at bounding box center [970, 440] width 58 height 51
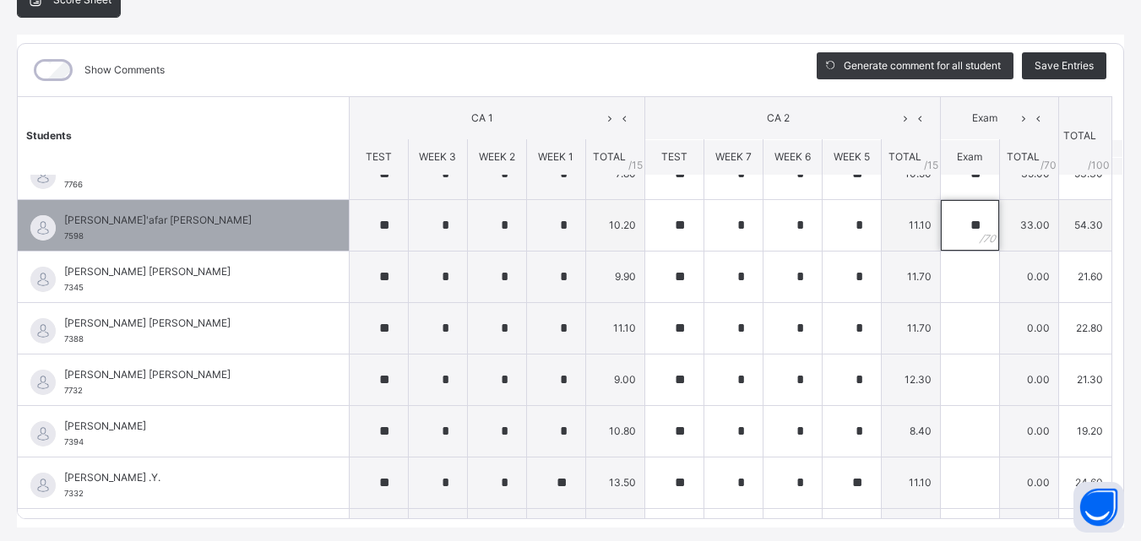
scroll to position [857, 0]
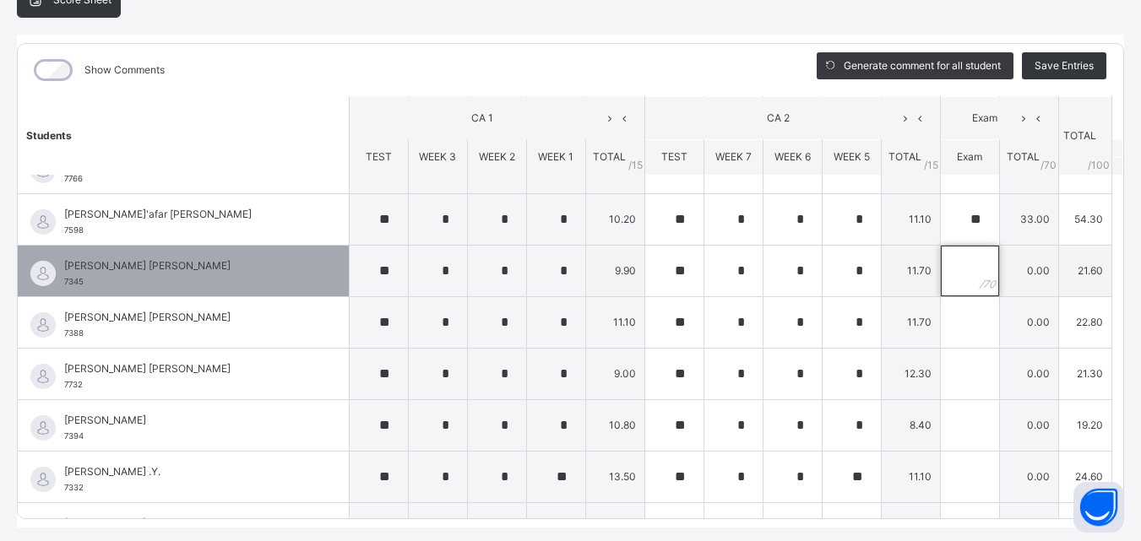
click at [947, 276] on input "text" at bounding box center [970, 271] width 58 height 51
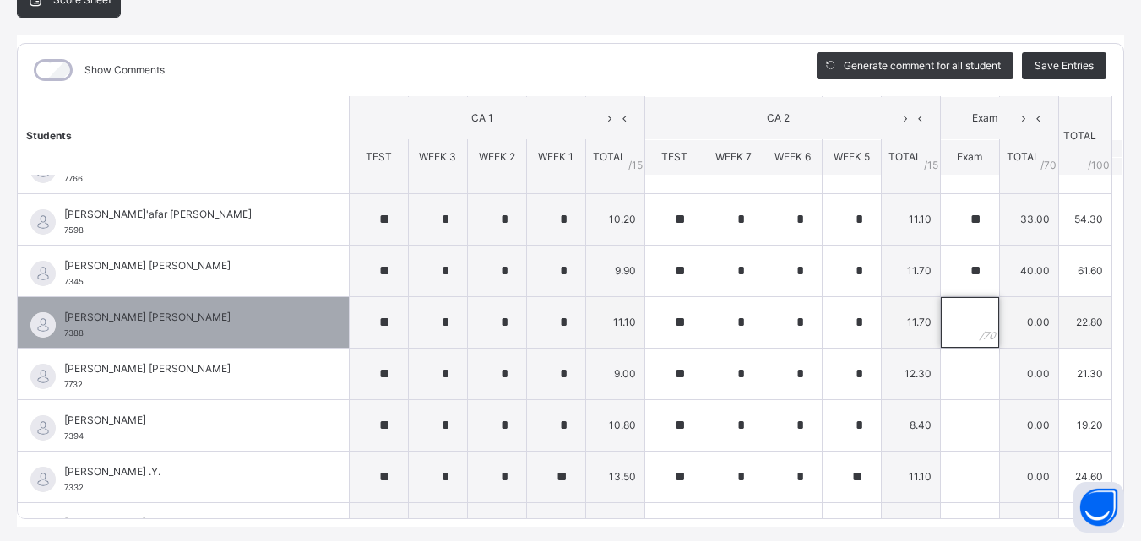
click at [945, 326] on input "text" at bounding box center [970, 322] width 58 height 51
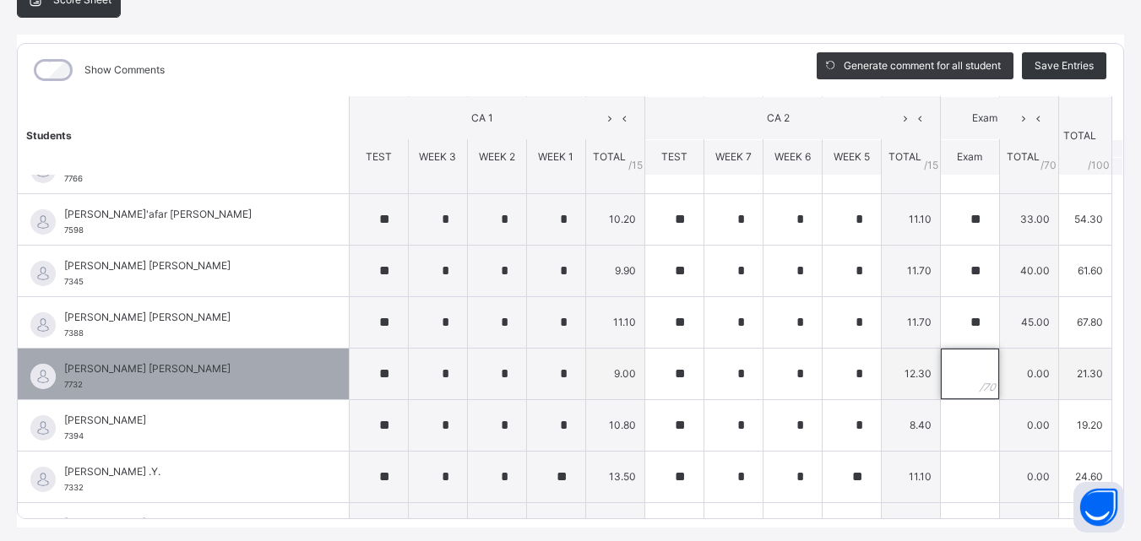
click at [957, 378] on div at bounding box center [970, 374] width 58 height 51
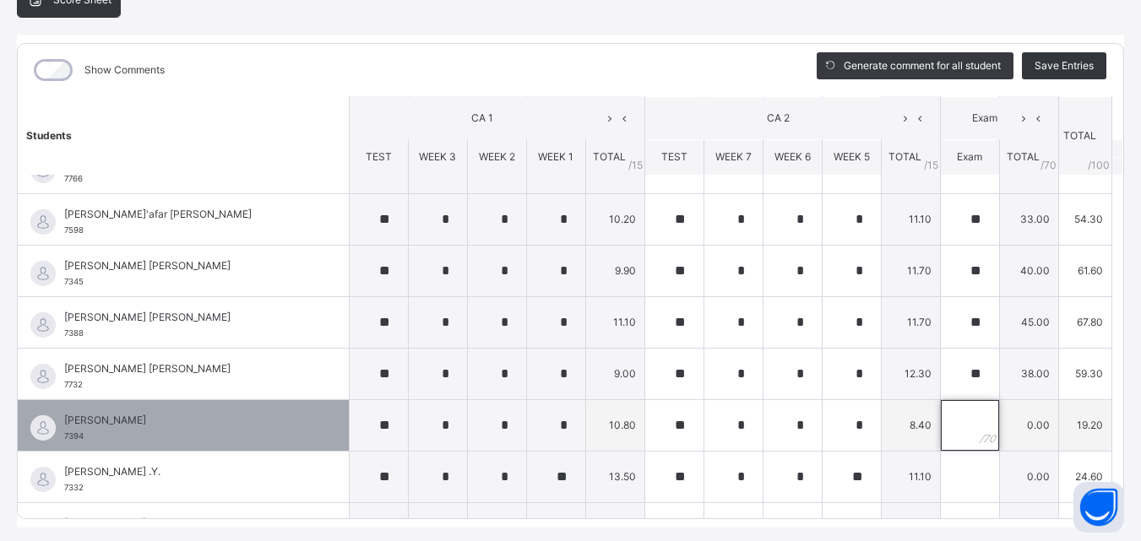
click at [949, 422] on input "text" at bounding box center [970, 425] width 58 height 51
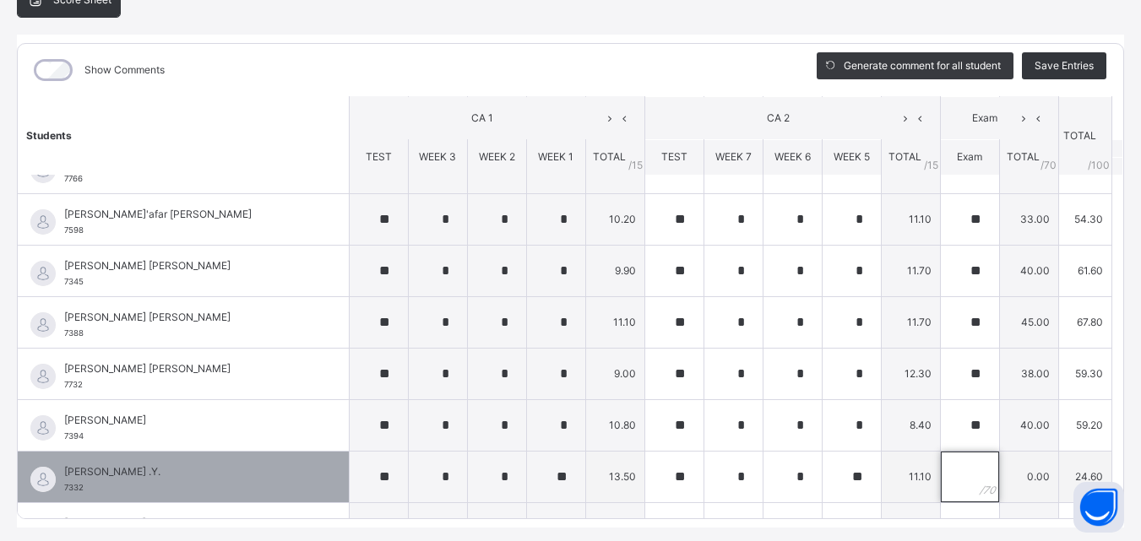
click at [941, 481] on input "text" at bounding box center [970, 477] width 58 height 51
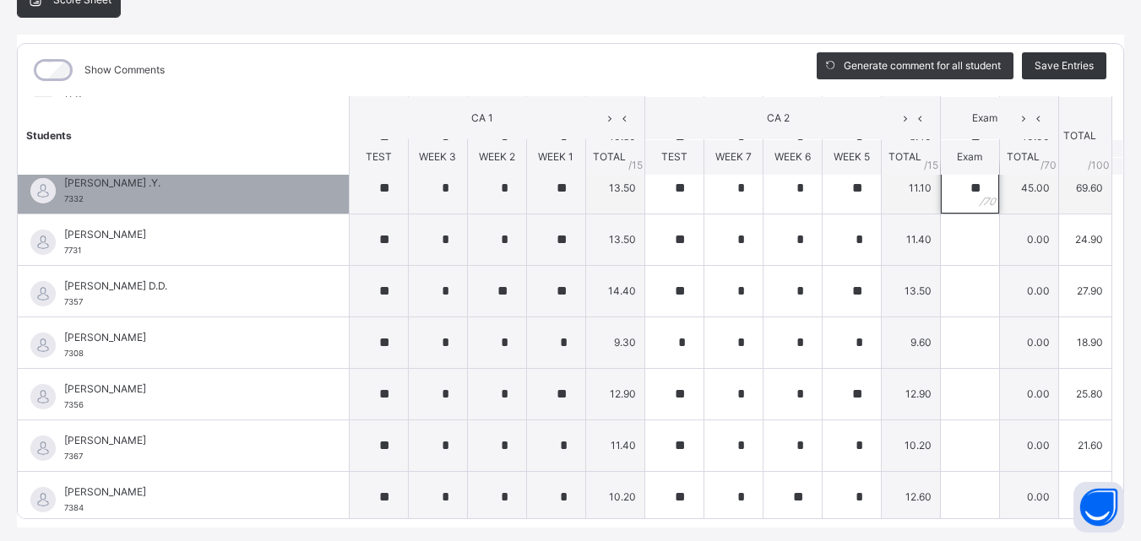
scroll to position [1149, 0]
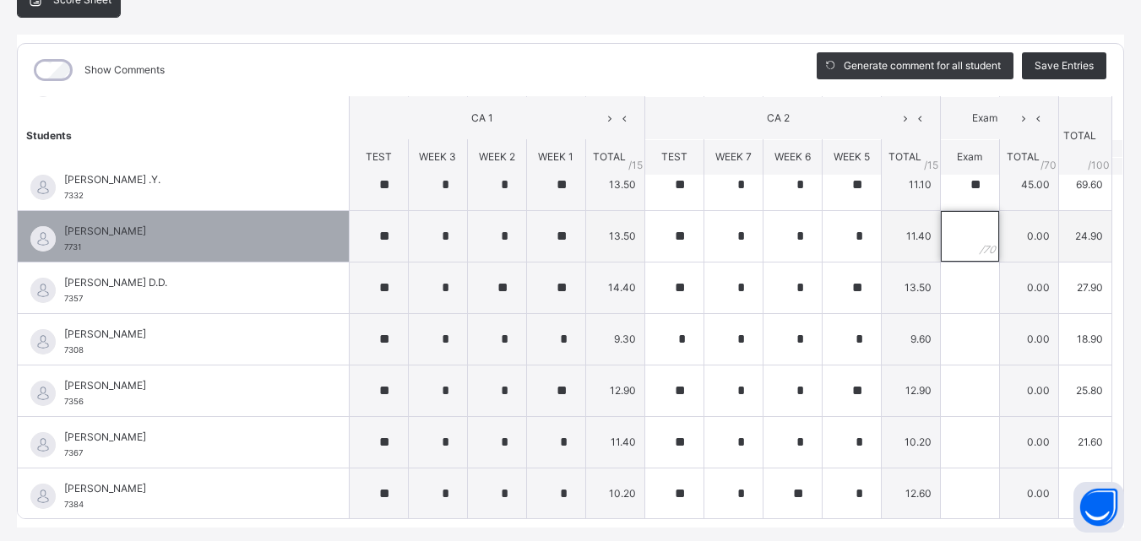
click at [941, 239] on input "text" at bounding box center [970, 236] width 58 height 51
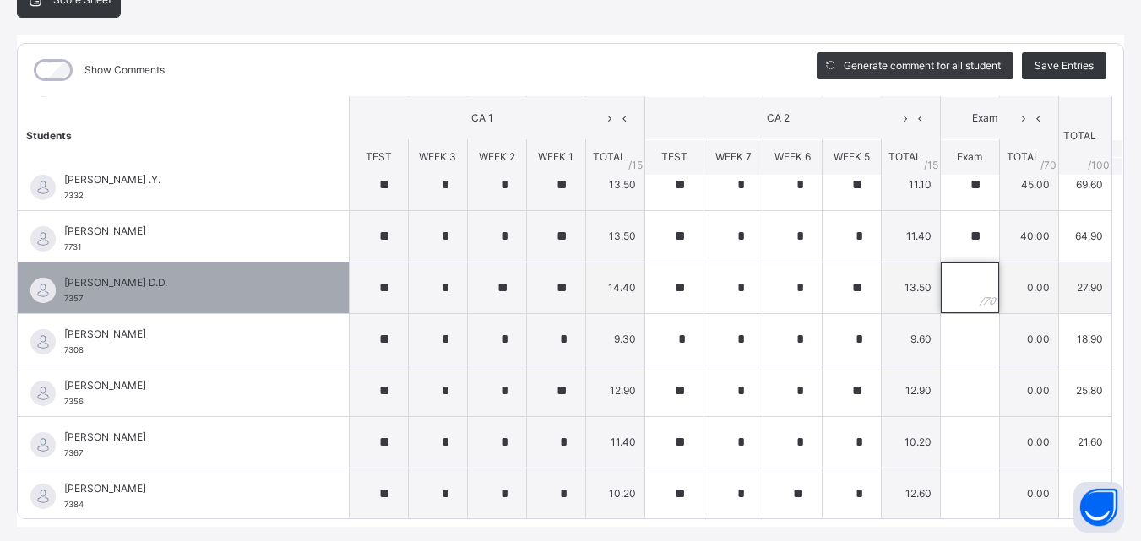
click at [946, 284] on input "text" at bounding box center [970, 288] width 58 height 51
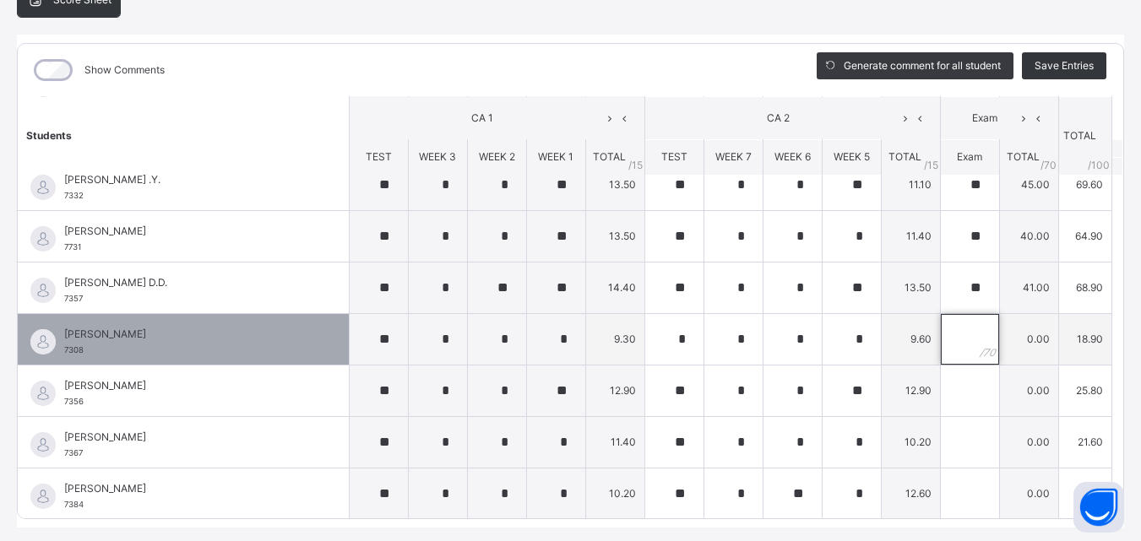
click at [941, 333] on input "text" at bounding box center [970, 339] width 58 height 51
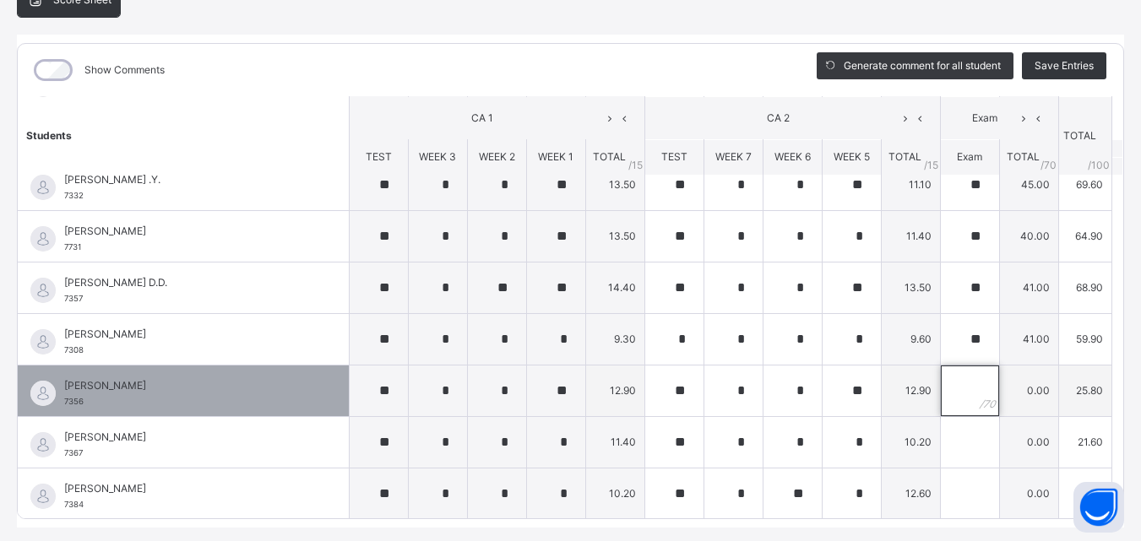
click at [952, 388] on input "text" at bounding box center [970, 391] width 58 height 51
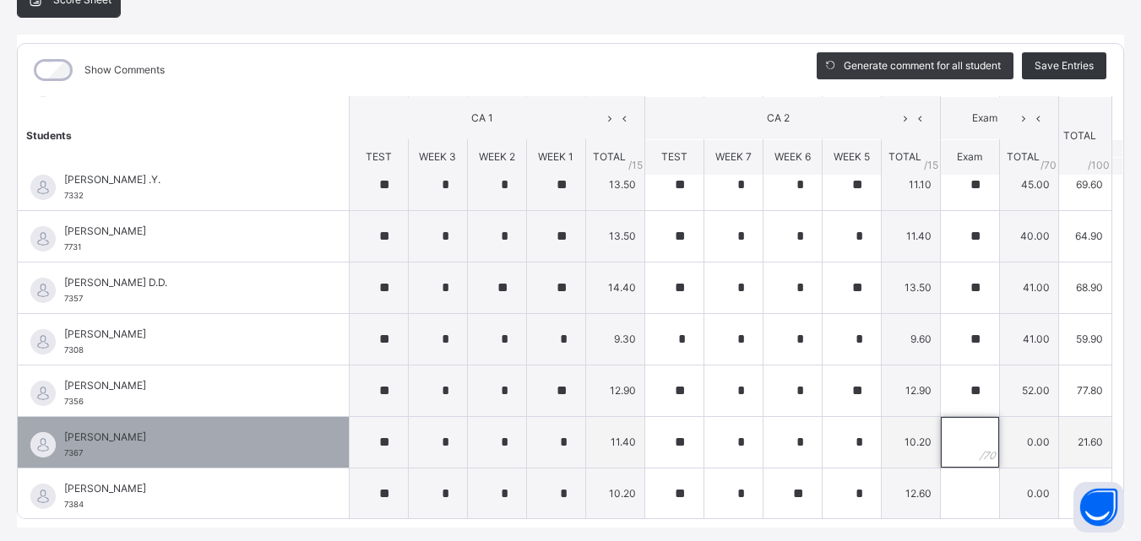
click at [941, 435] on input "text" at bounding box center [970, 442] width 58 height 51
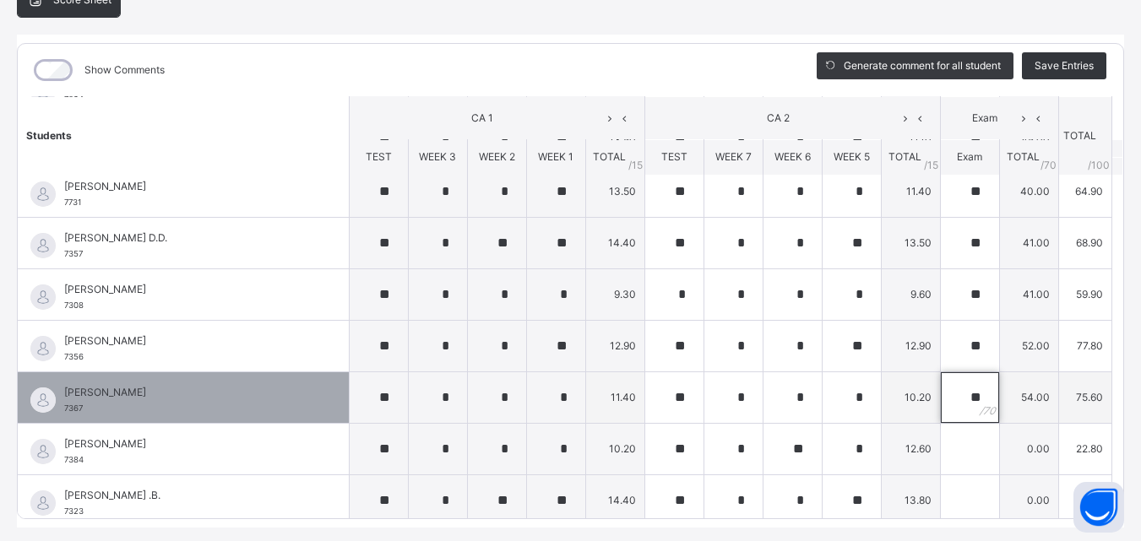
scroll to position [1254, 0]
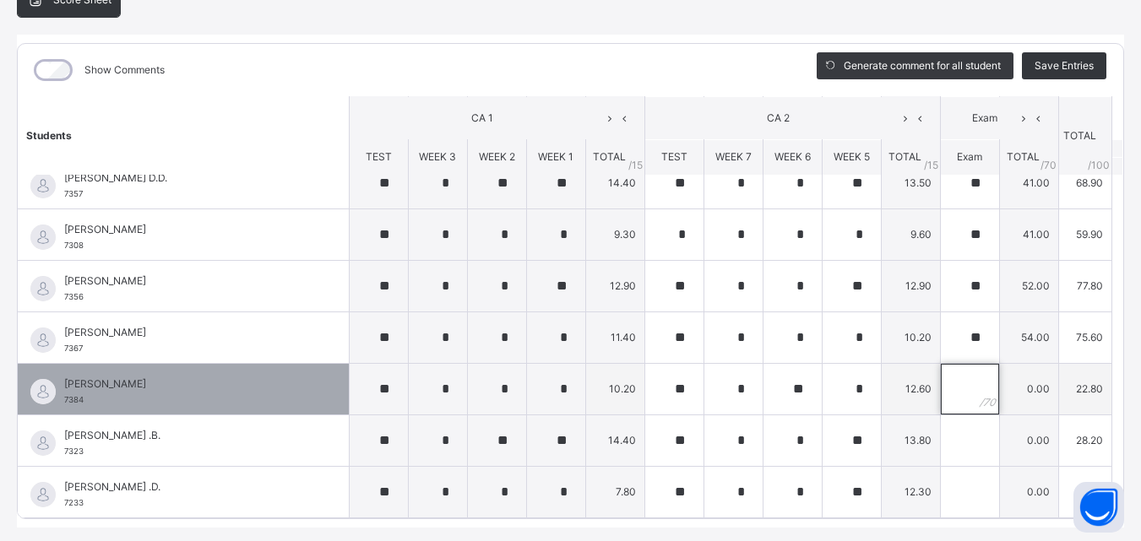
click at [942, 381] on input "text" at bounding box center [970, 389] width 58 height 51
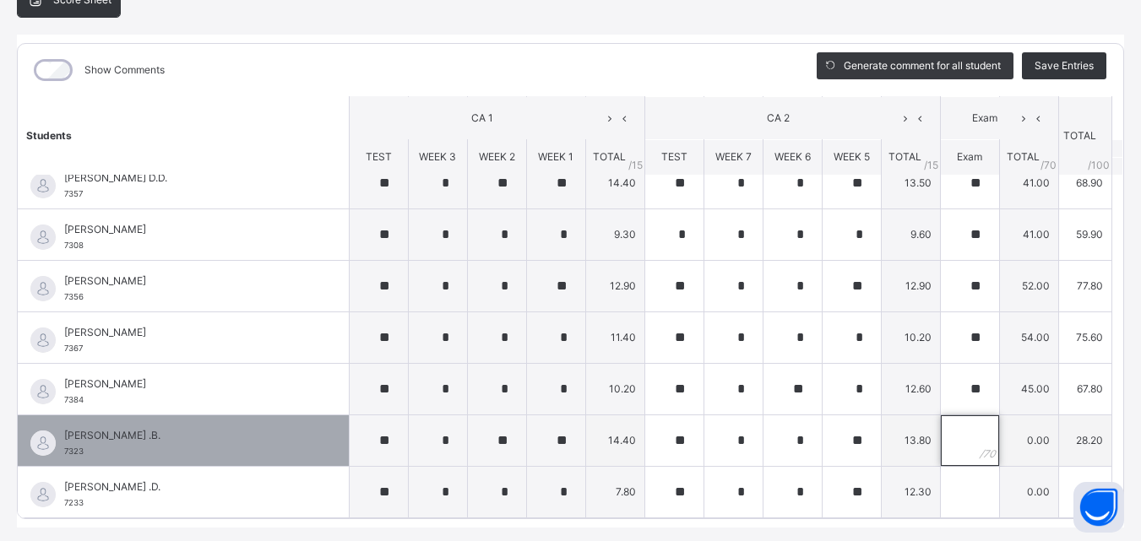
click at [941, 434] on input "text" at bounding box center [970, 440] width 58 height 51
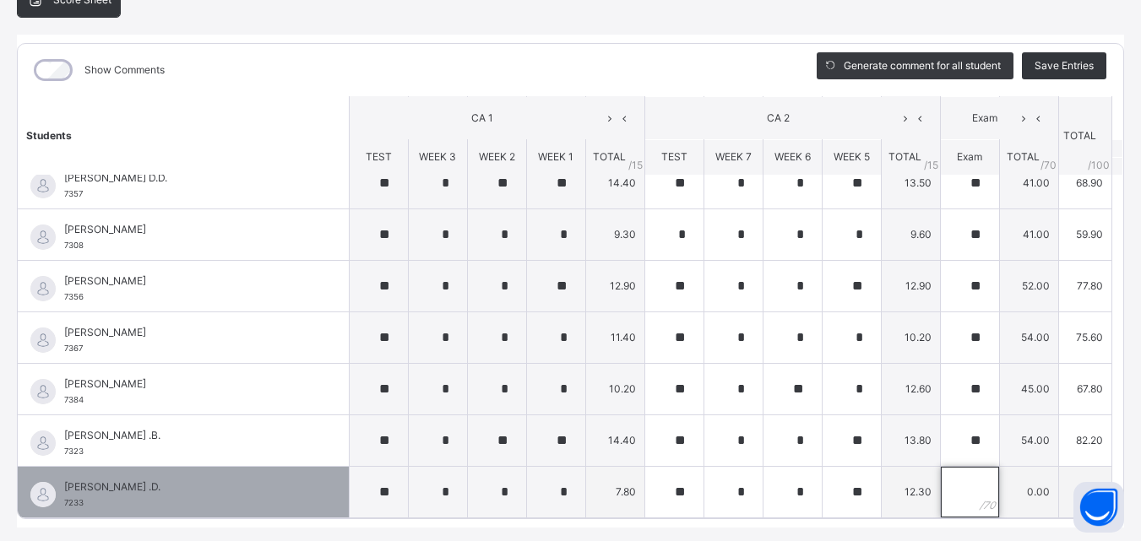
click at [950, 487] on input "text" at bounding box center [970, 492] width 58 height 51
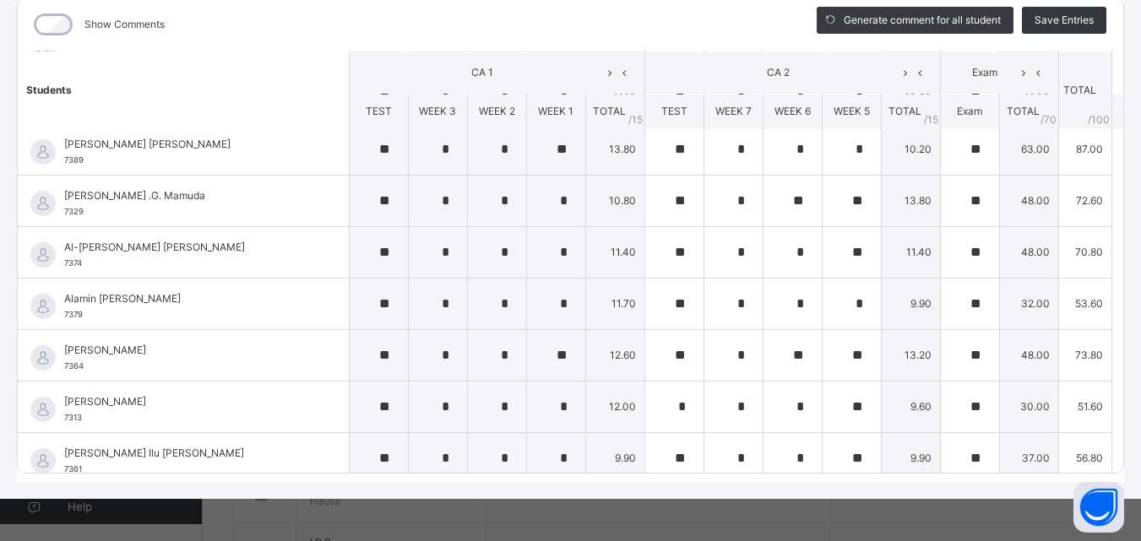
scroll to position [0, 0]
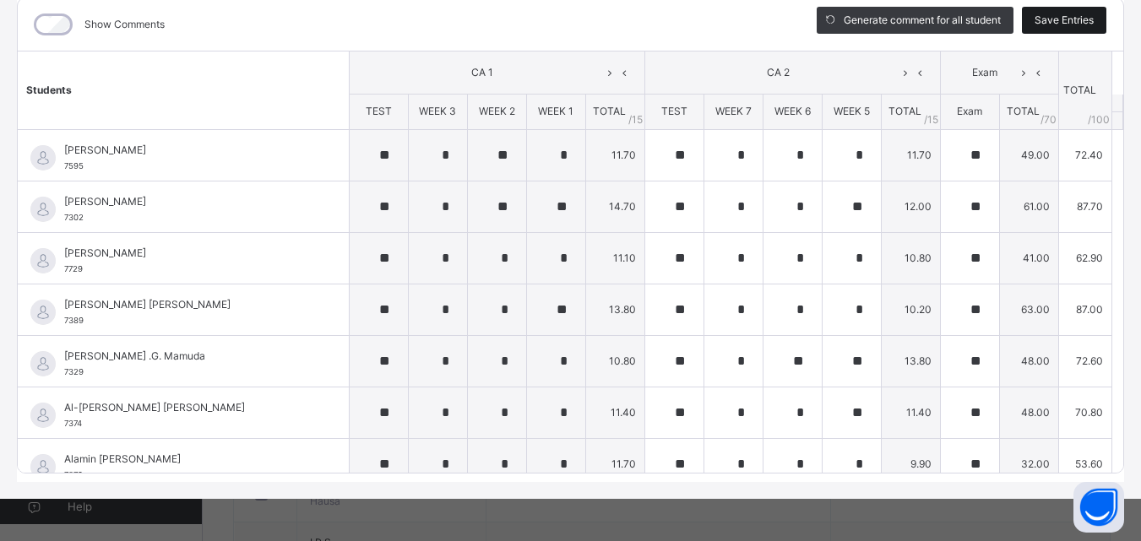
click at [1034, 16] on span "Save Entries" at bounding box center [1063, 20] width 59 height 15
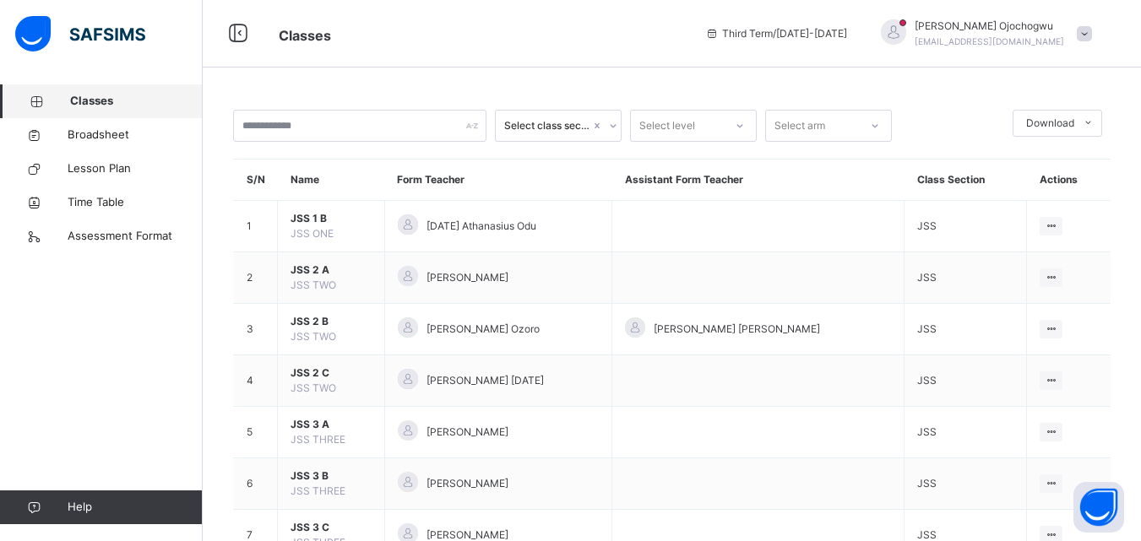
scroll to position [62, 0]
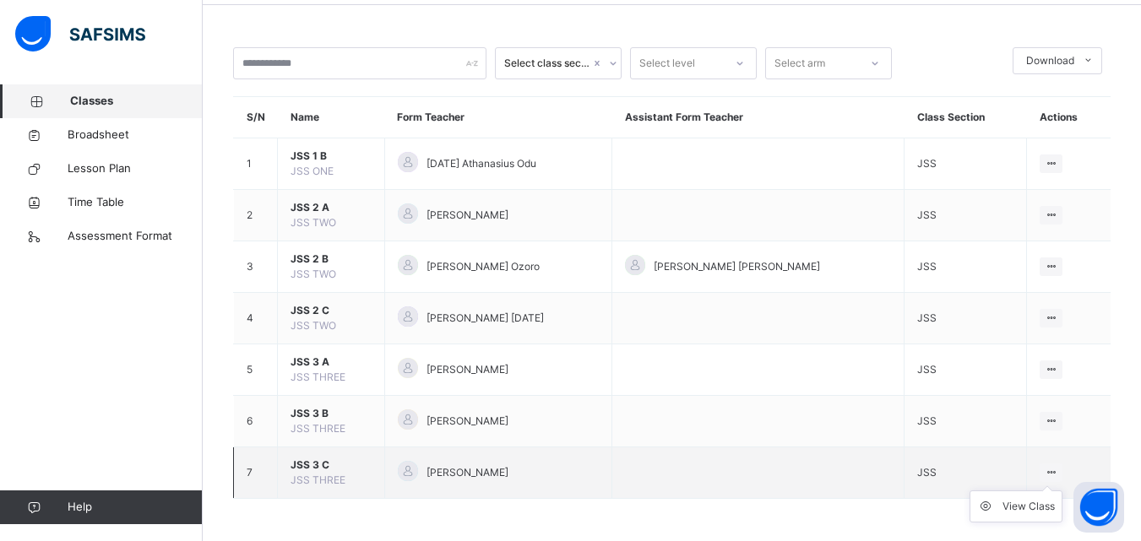
click at [1052, 471] on icon at bounding box center [1051, 472] width 14 height 13
click at [1022, 502] on div "View Class" at bounding box center [1028, 506] width 52 height 17
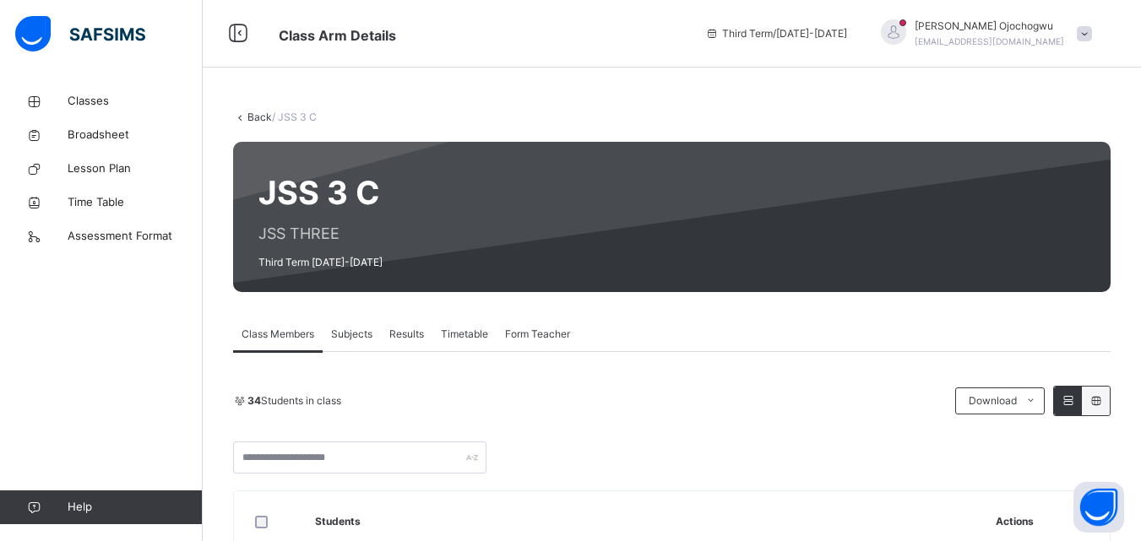
click at [356, 332] on span "Subjects" at bounding box center [351, 334] width 41 height 15
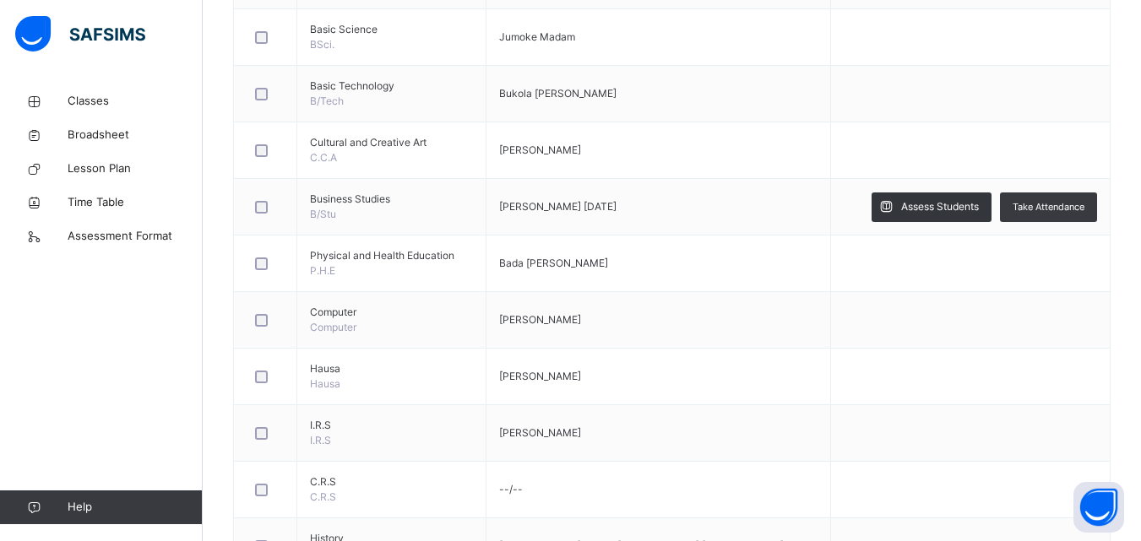
scroll to position [777, 0]
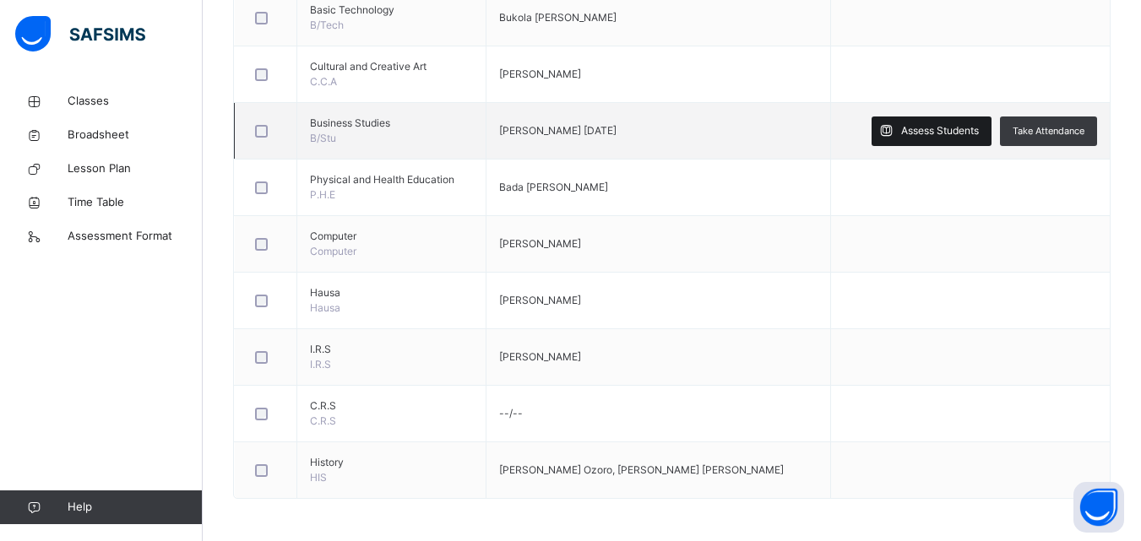
click at [956, 127] on span "Assess Students" at bounding box center [940, 130] width 78 height 15
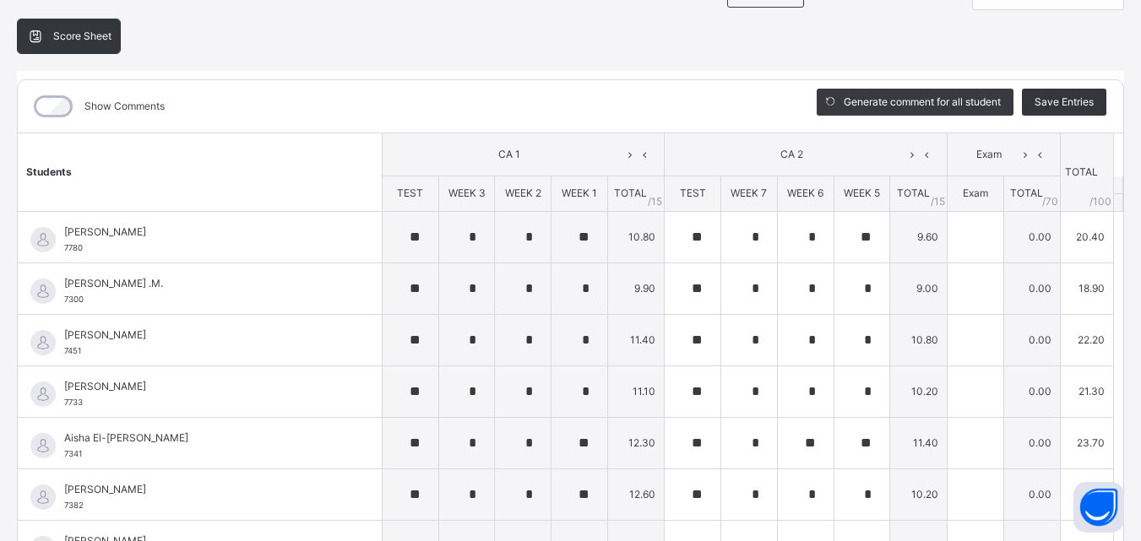
scroll to position [182, 0]
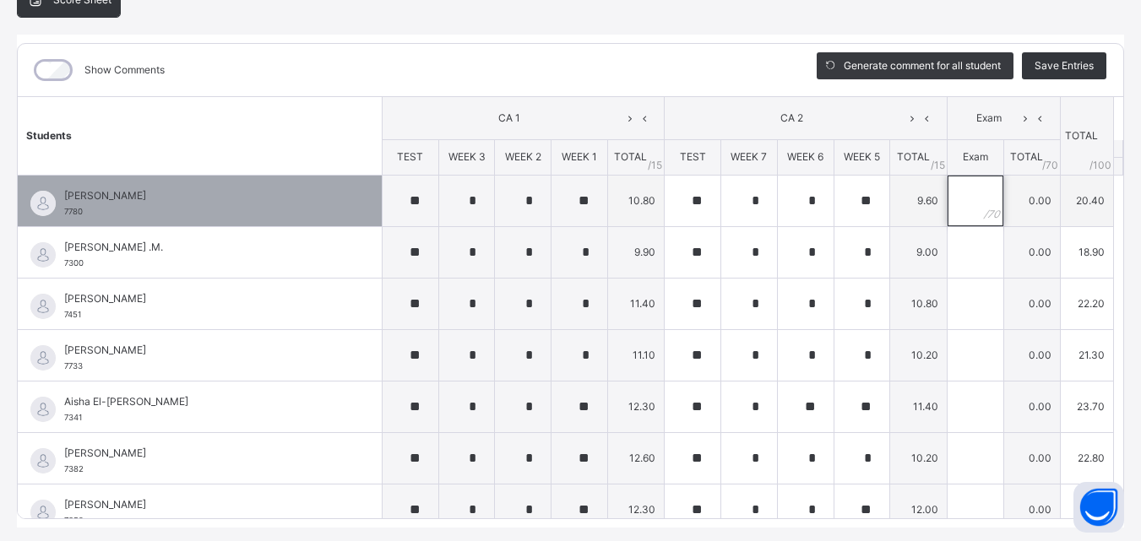
click at [947, 195] on input "text" at bounding box center [975, 201] width 56 height 51
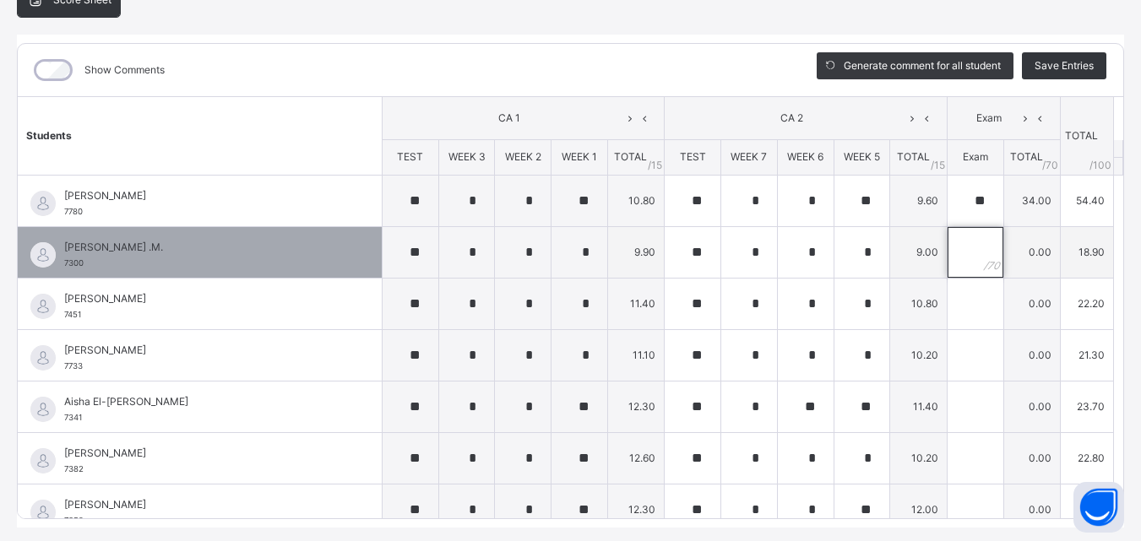
click at [958, 247] on div at bounding box center [975, 252] width 56 height 51
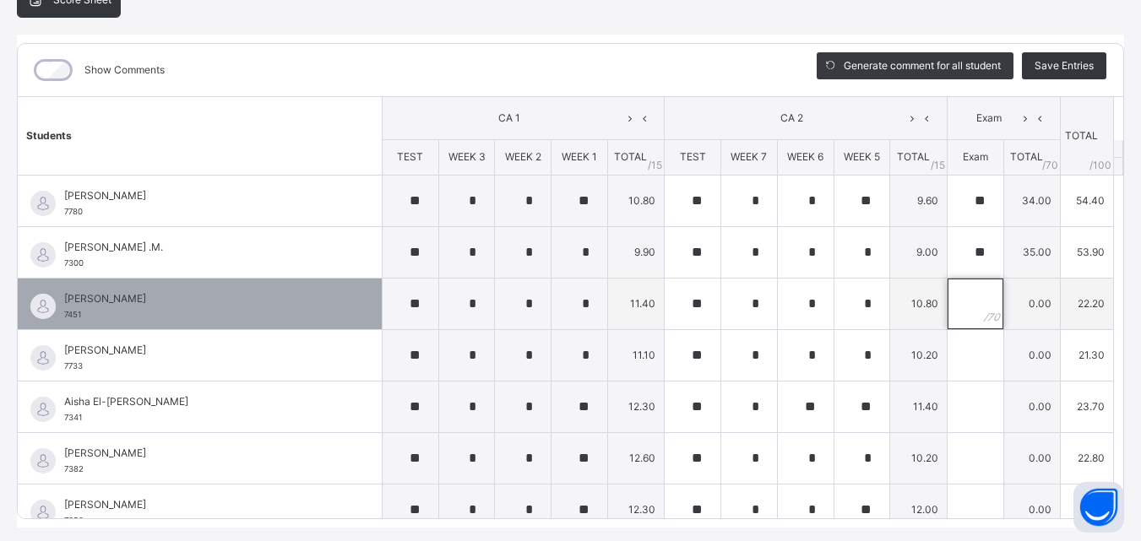
click at [947, 308] on input "text" at bounding box center [975, 304] width 56 height 51
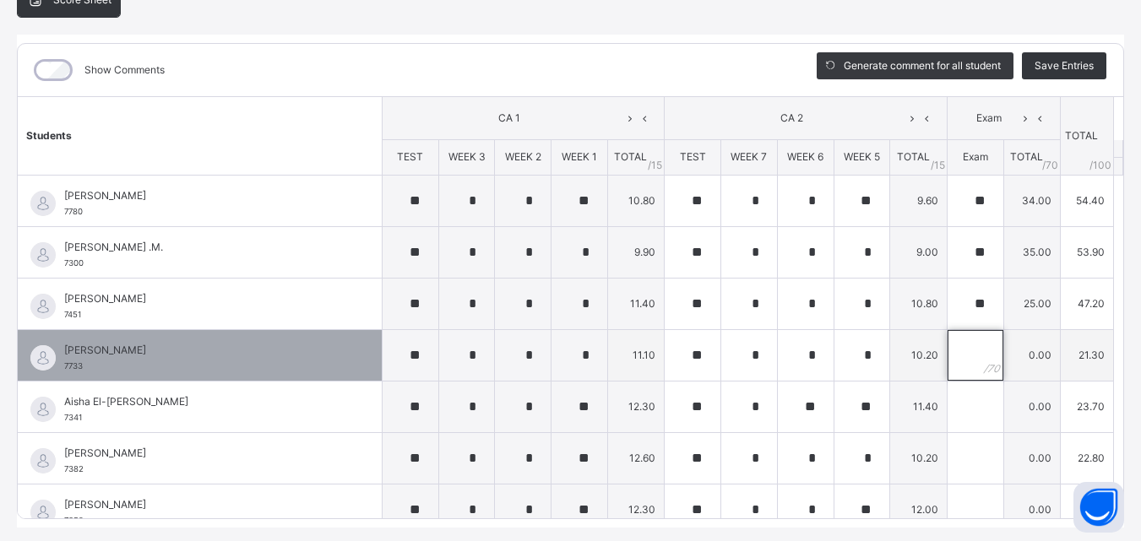
click at [947, 359] on input "text" at bounding box center [975, 355] width 56 height 51
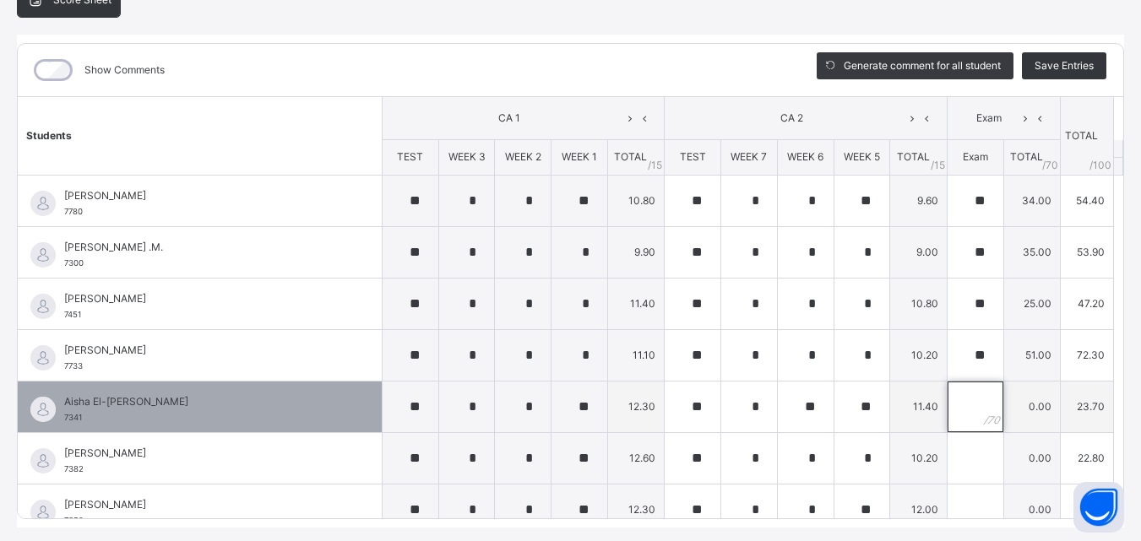
click at [947, 407] on input "text" at bounding box center [975, 407] width 56 height 51
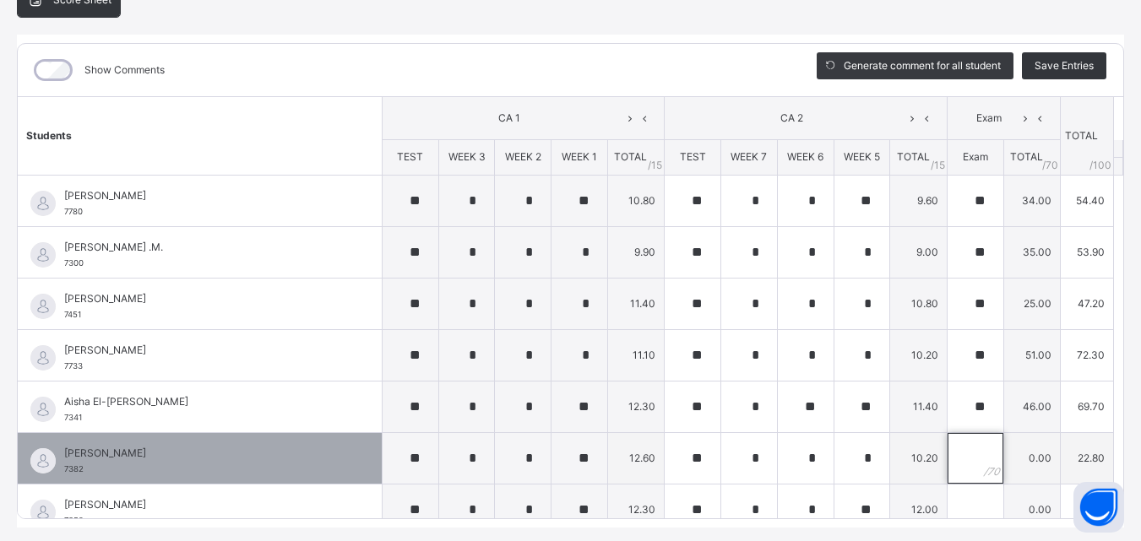
click at [947, 455] on input "text" at bounding box center [975, 458] width 56 height 51
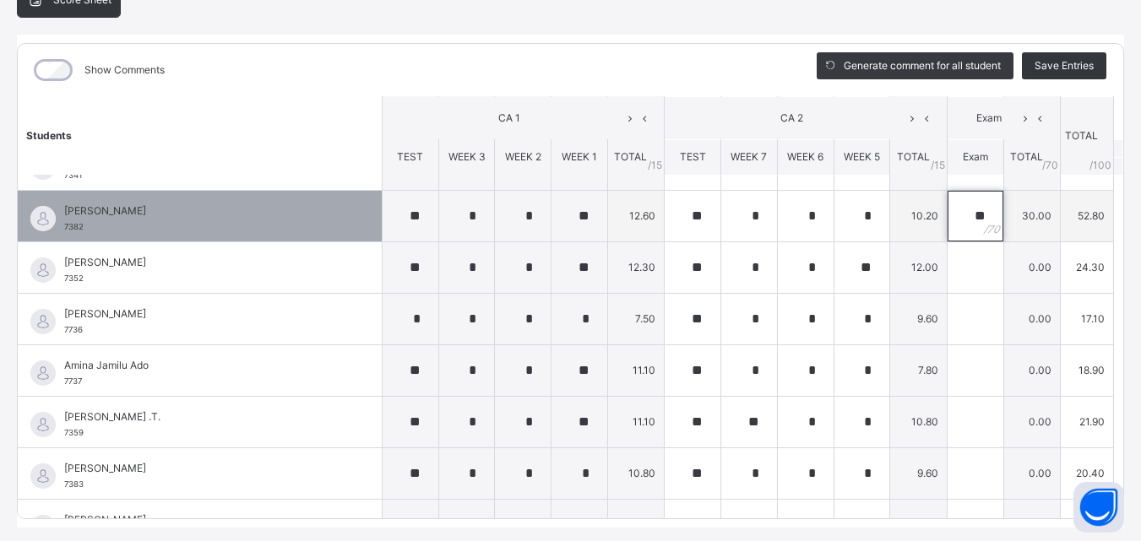
scroll to position [241, 0]
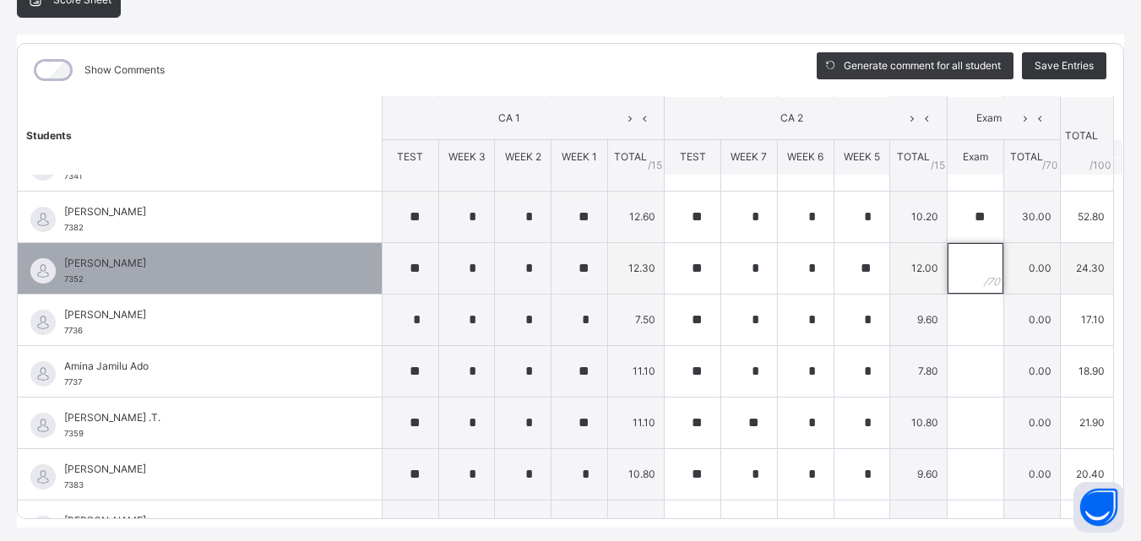
click at [951, 268] on input "text" at bounding box center [975, 268] width 56 height 51
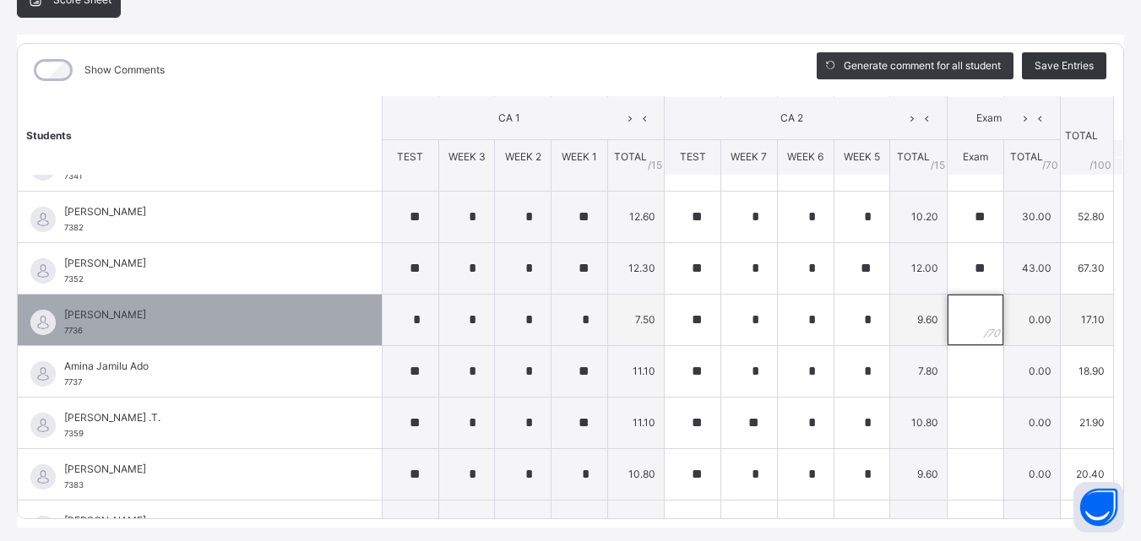
click at [947, 312] on input "text" at bounding box center [975, 320] width 56 height 51
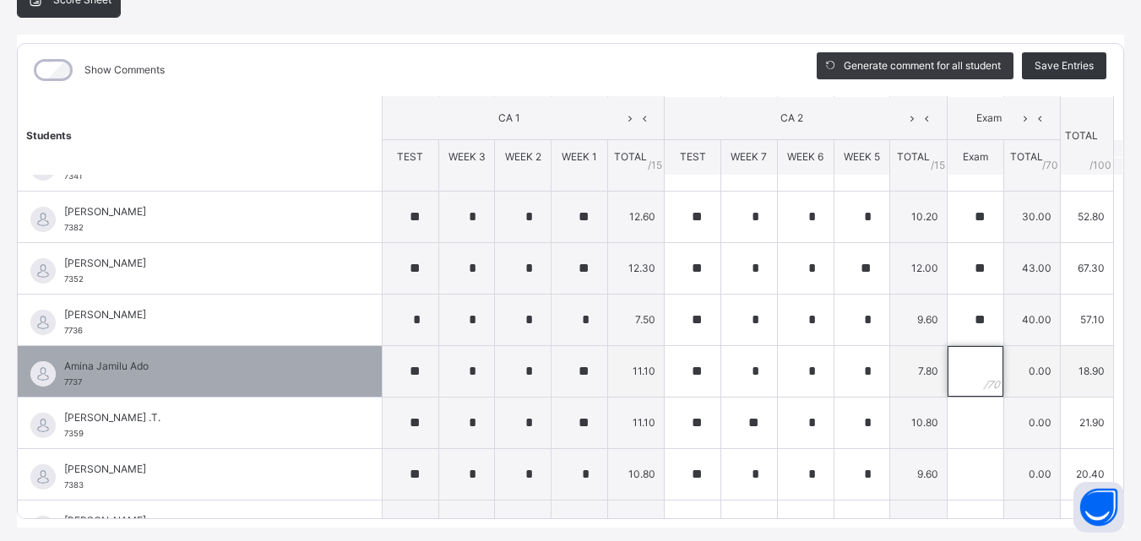
click at [947, 376] on input "text" at bounding box center [975, 371] width 56 height 51
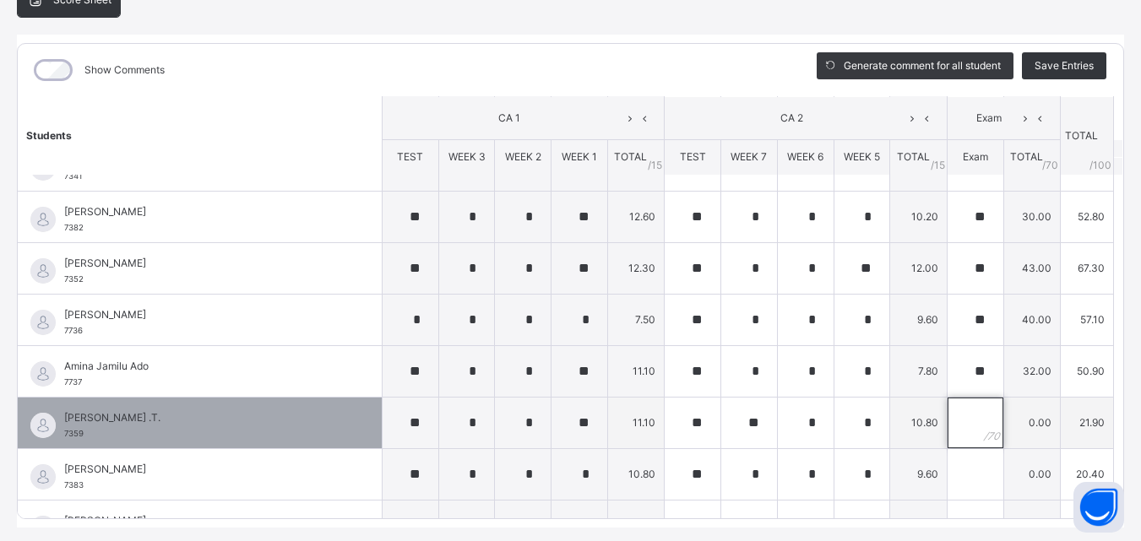
click at [947, 424] on input "text" at bounding box center [975, 423] width 56 height 51
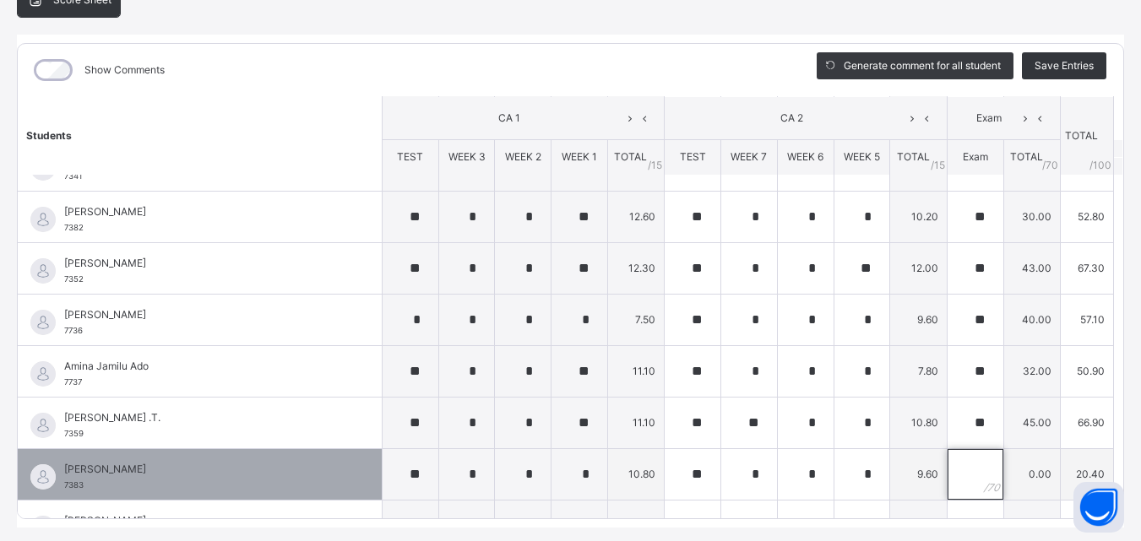
click at [947, 467] on input "text" at bounding box center [975, 474] width 56 height 51
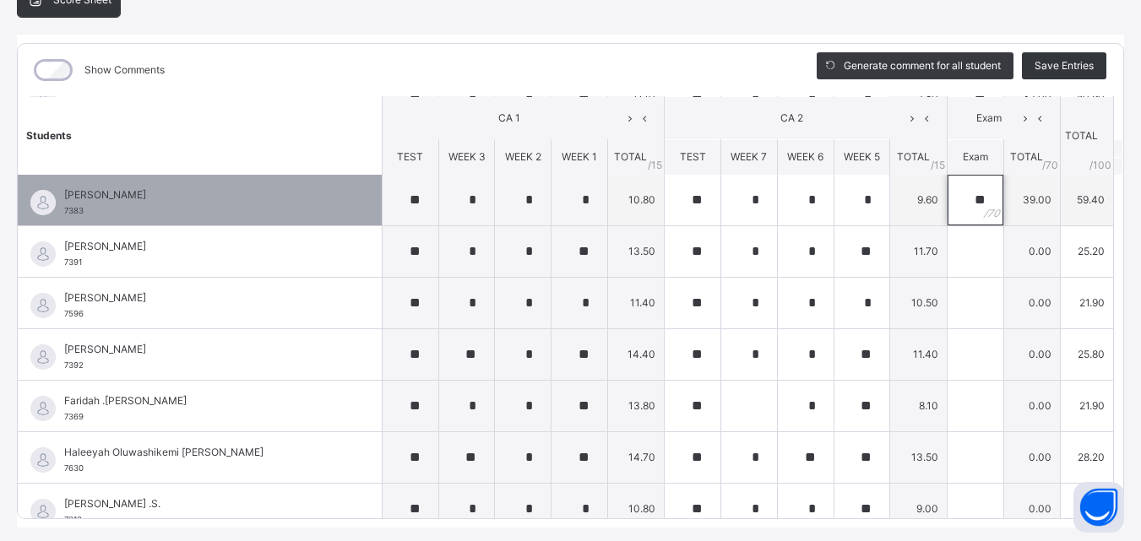
scroll to position [520, 0]
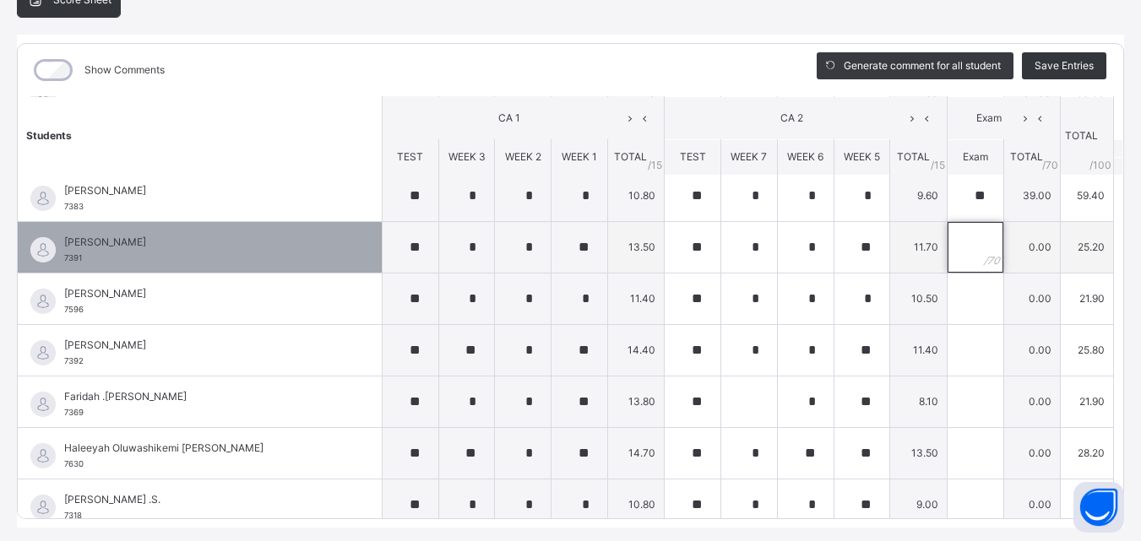
click at [947, 244] on input "text" at bounding box center [975, 247] width 56 height 51
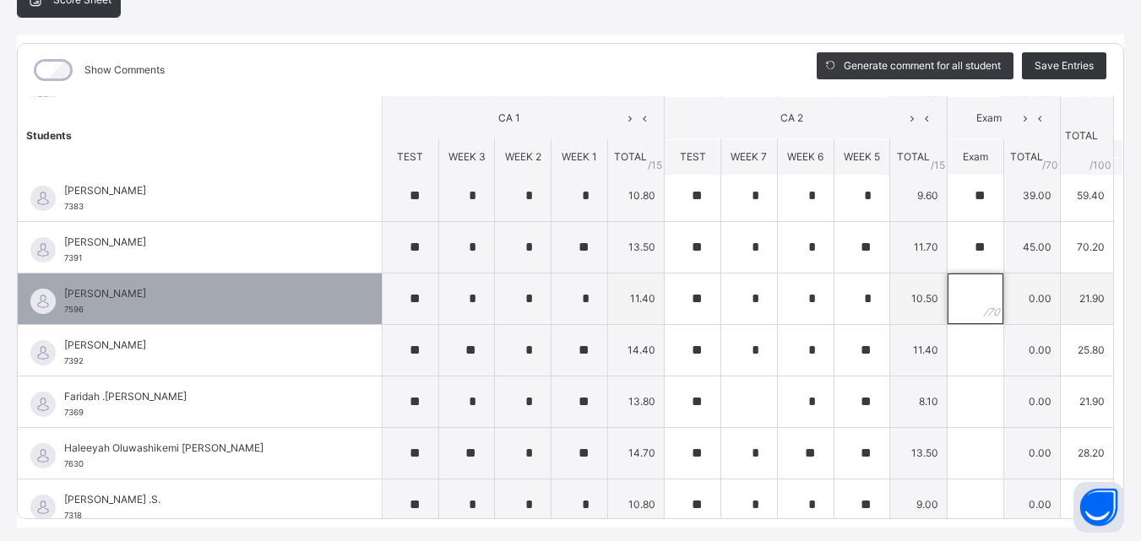
click at [947, 301] on input "text" at bounding box center [975, 299] width 56 height 51
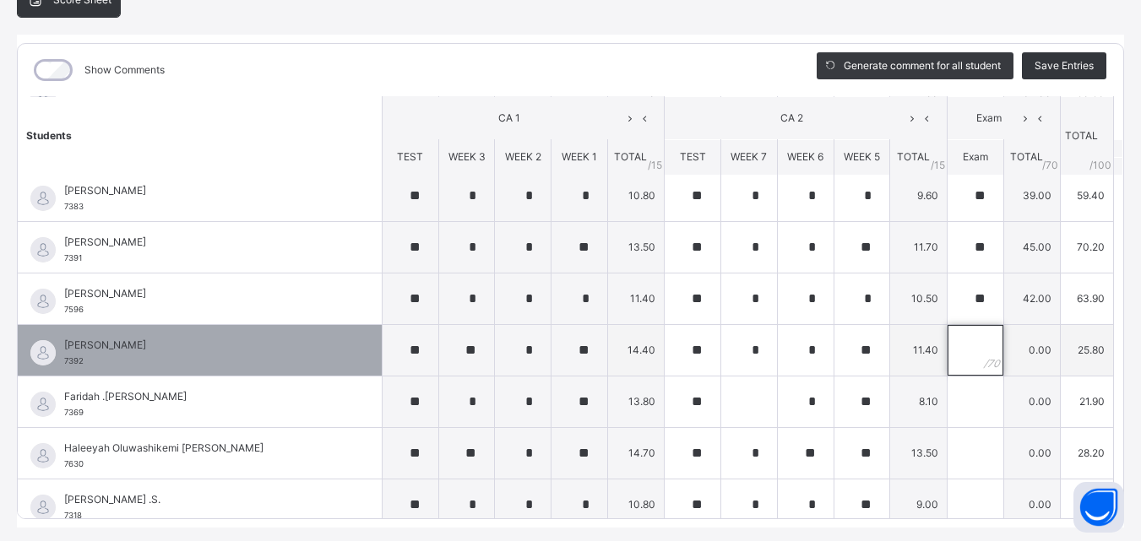
click at [947, 354] on input "text" at bounding box center [975, 350] width 56 height 51
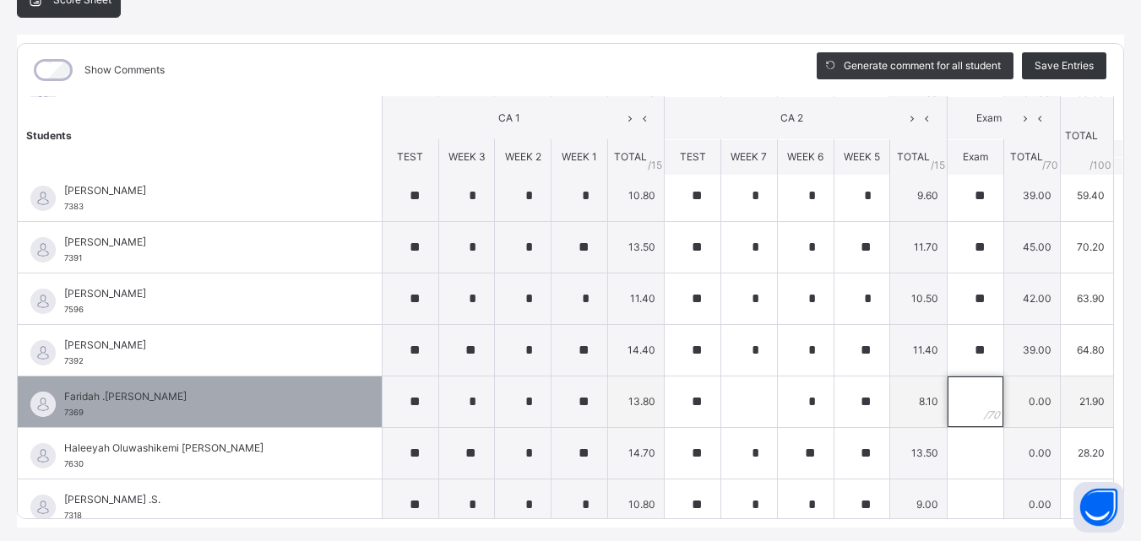
click at [947, 407] on input "text" at bounding box center [975, 402] width 56 height 51
click at [721, 396] on input "text" at bounding box center [749, 402] width 56 height 51
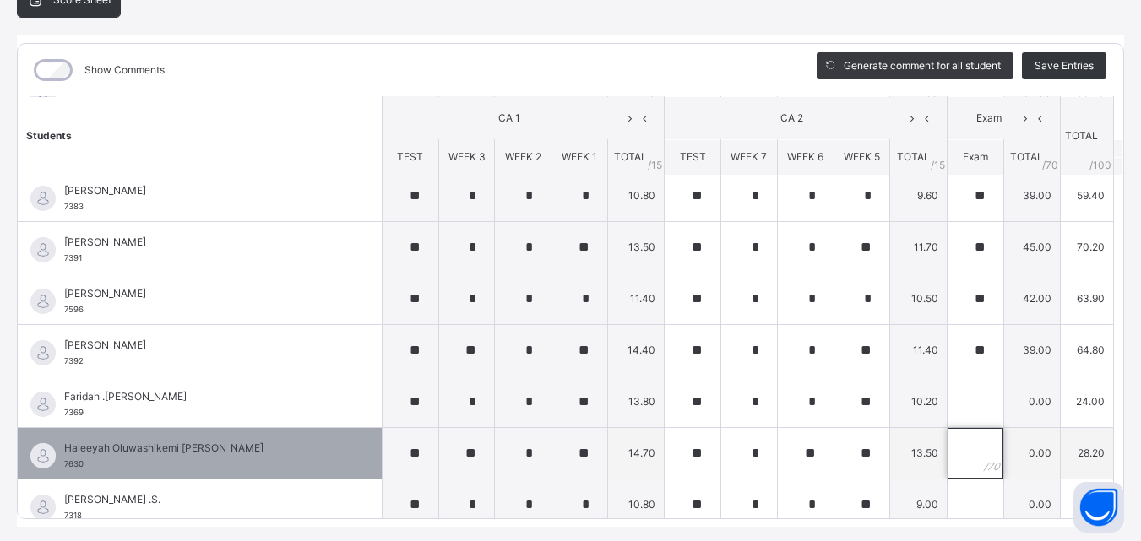
click at [947, 446] on input "text" at bounding box center [975, 453] width 56 height 51
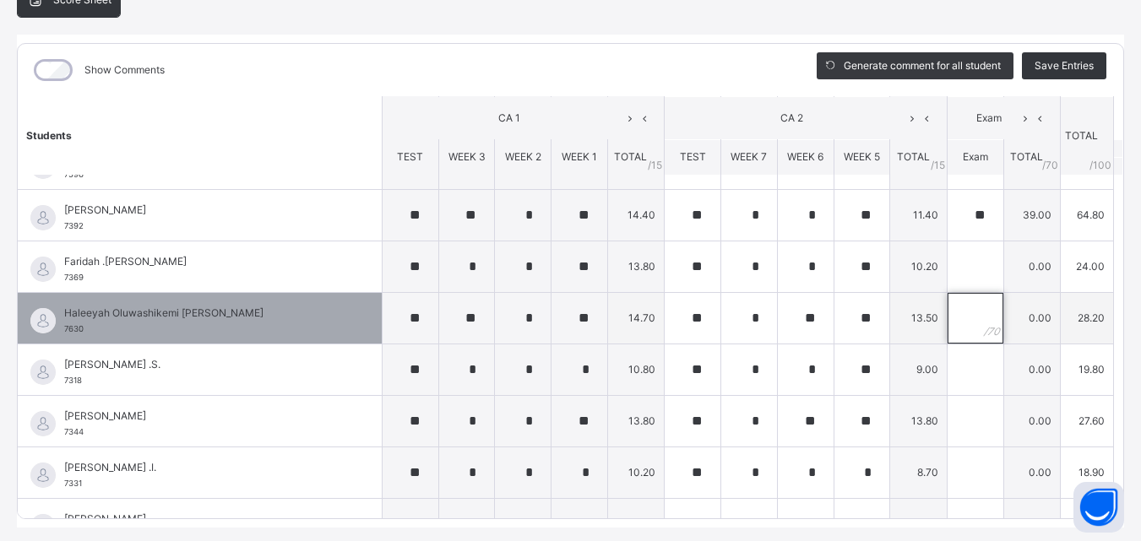
scroll to position [714, 0]
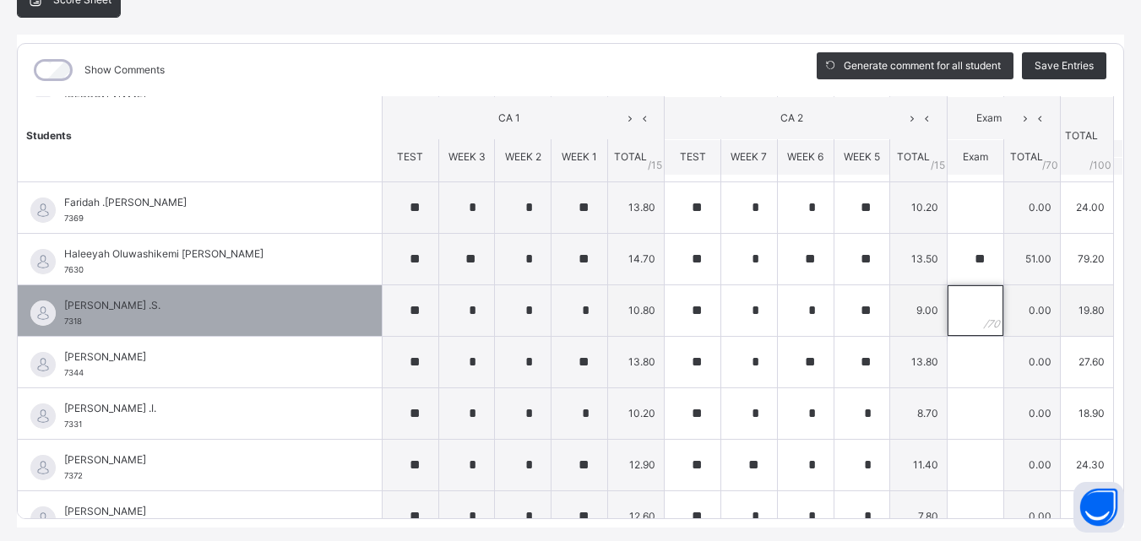
click at [947, 313] on input "text" at bounding box center [975, 310] width 56 height 51
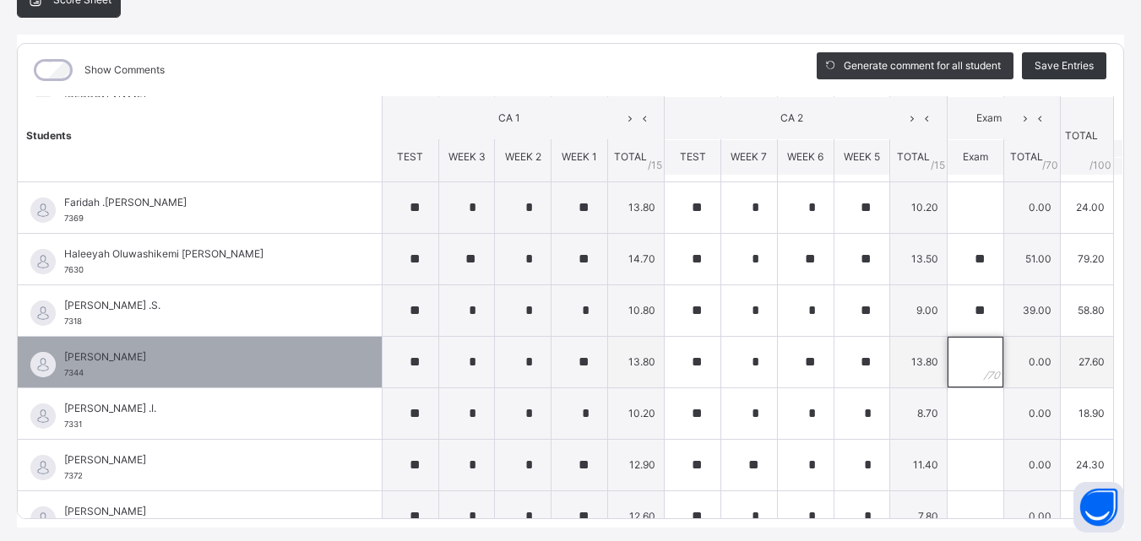
click at [947, 361] on input "text" at bounding box center [975, 362] width 56 height 51
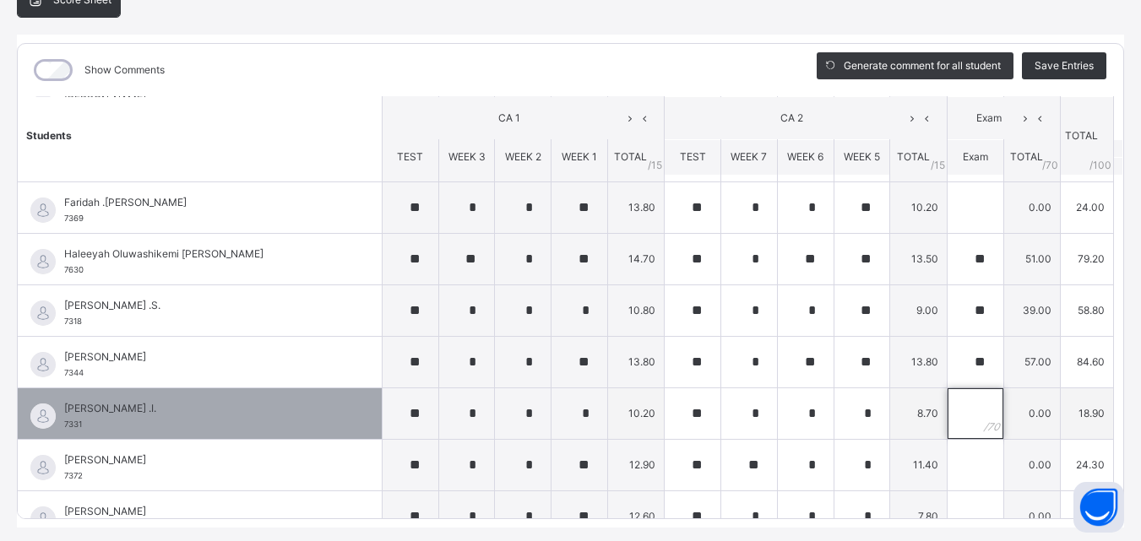
click at [947, 413] on input "text" at bounding box center [975, 413] width 56 height 51
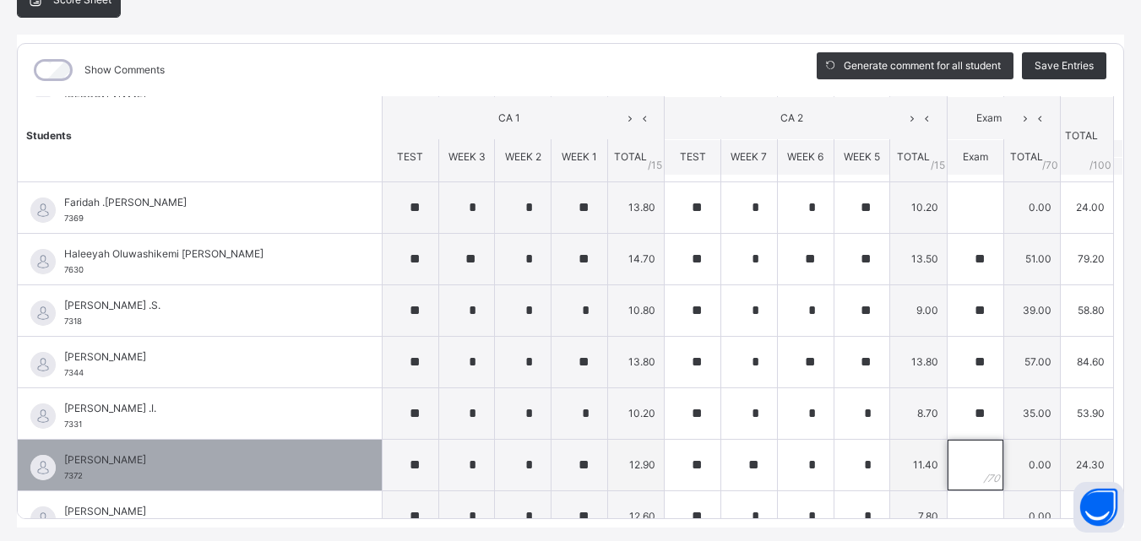
click at [947, 467] on input "text" at bounding box center [975, 465] width 56 height 51
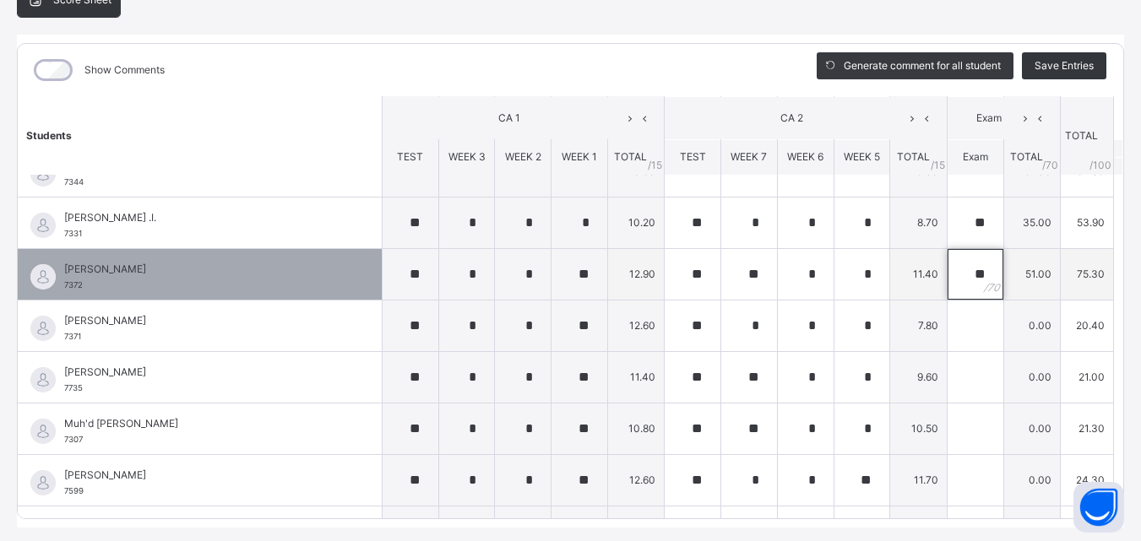
scroll to position [909, 0]
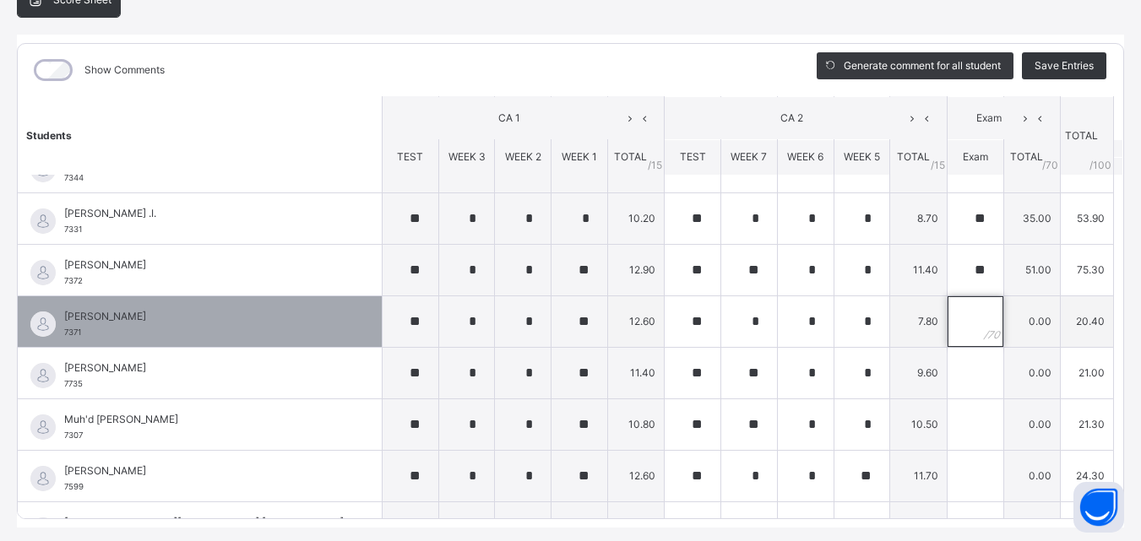
click at [947, 329] on input "text" at bounding box center [975, 321] width 56 height 51
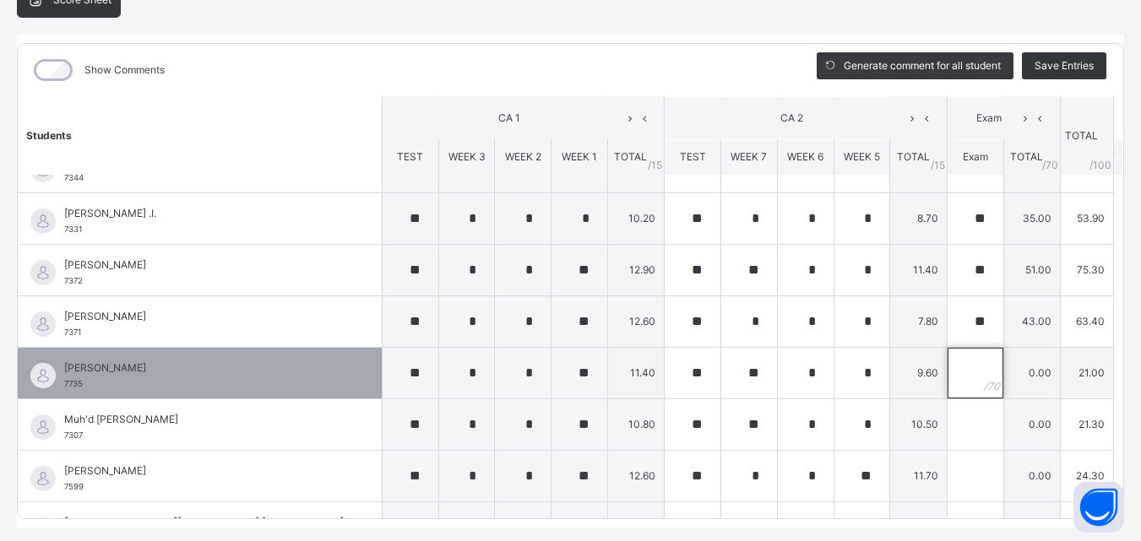
click at [947, 373] on input "text" at bounding box center [975, 373] width 56 height 51
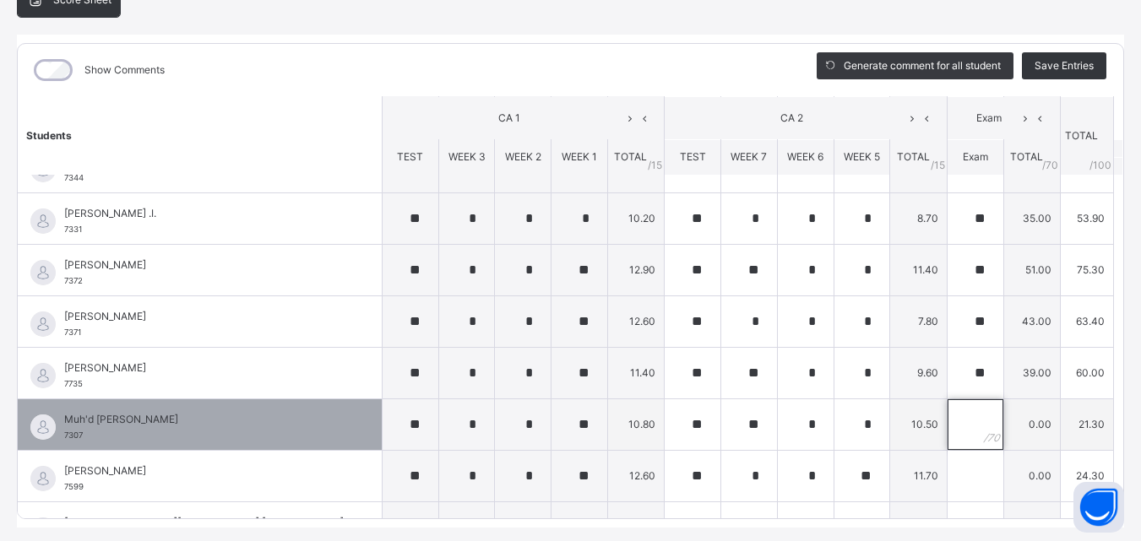
click at [949, 424] on input "text" at bounding box center [975, 424] width 56 height 51
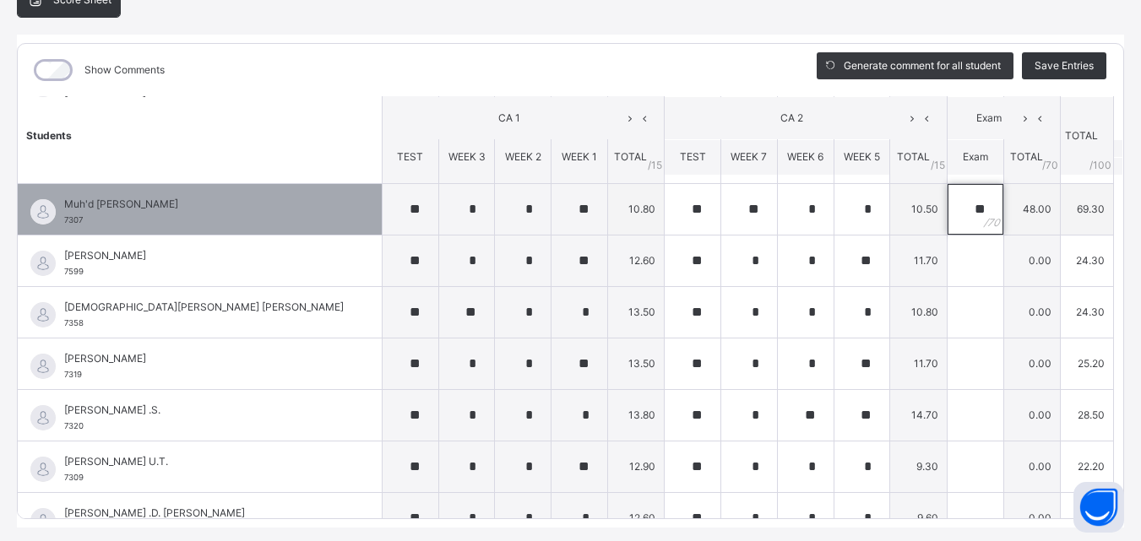
scroll to position [1136, 0]
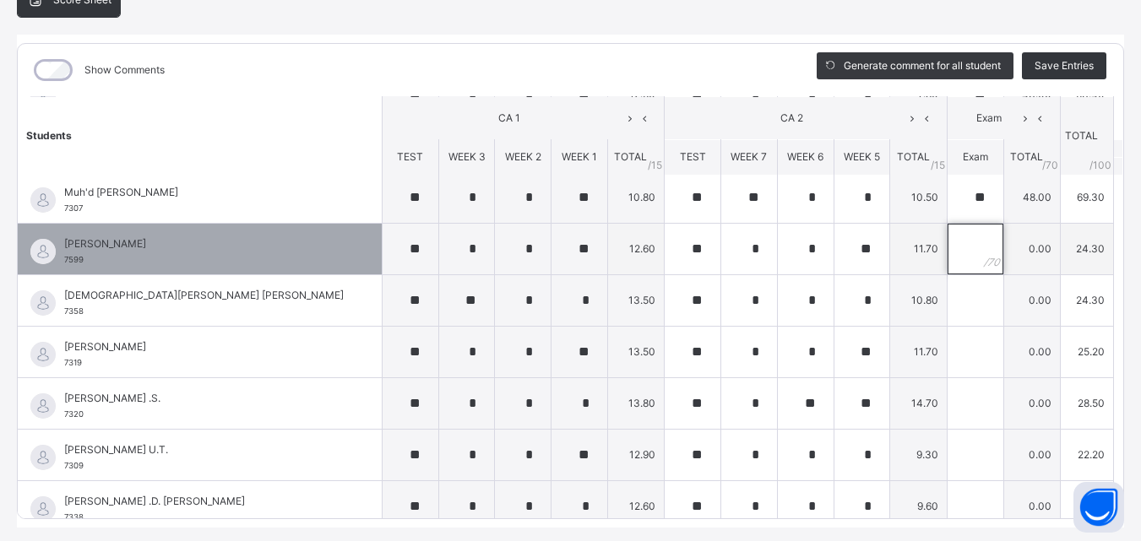
click at [947, 255] on input "text" at bounding box center [975, 249] width 56 height 51
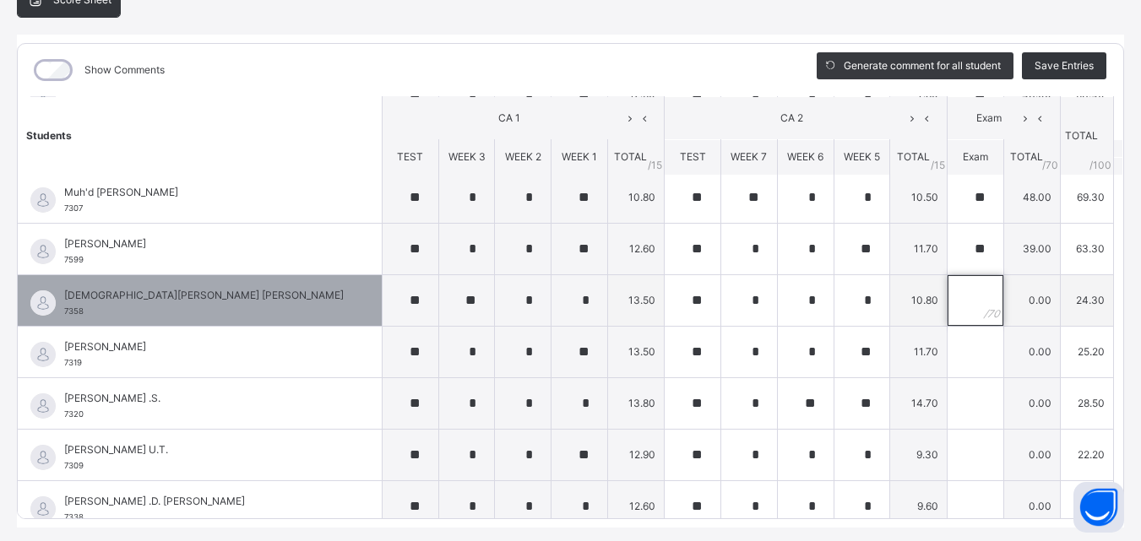
click at [954, 306] on div at bounding box center [975, 300] width 56 height 51
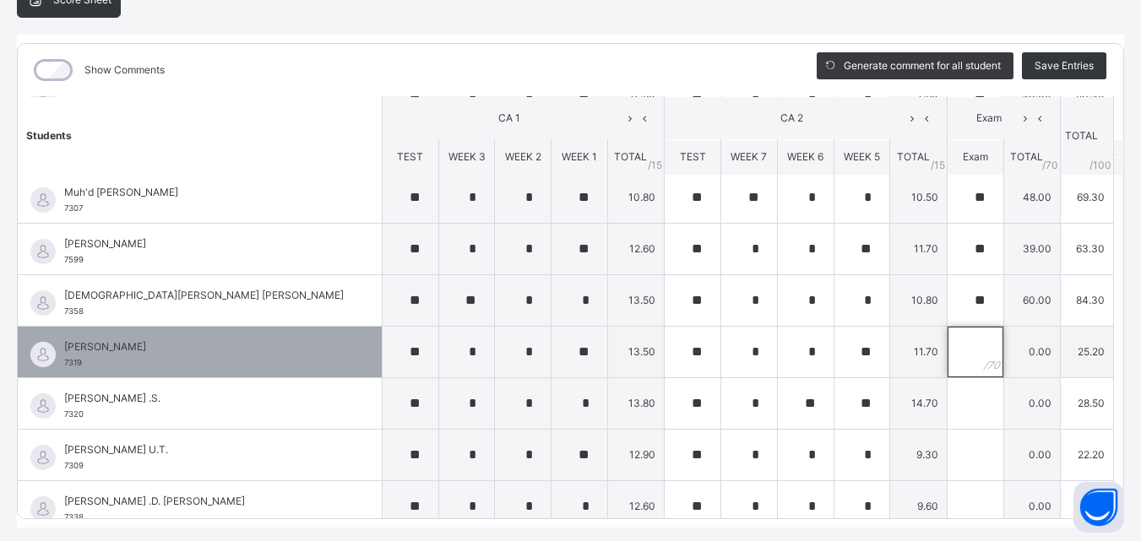
click at [947, 350] on input "text" at bounding box center [975, 352] width 56 height 51
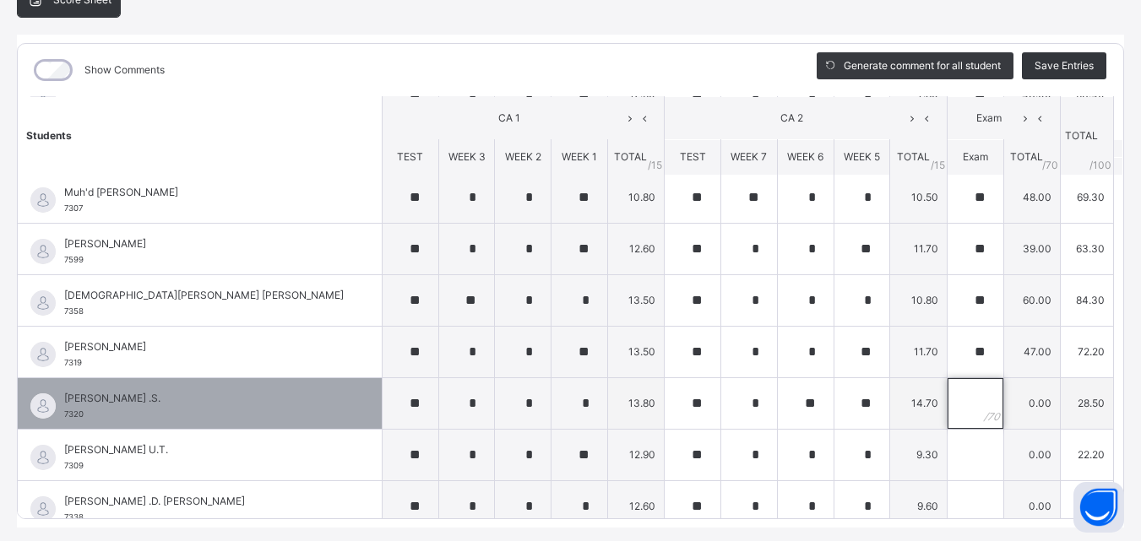
click at [947, 398] on input "text" at bounding box center [975, 403] width 56 height 51
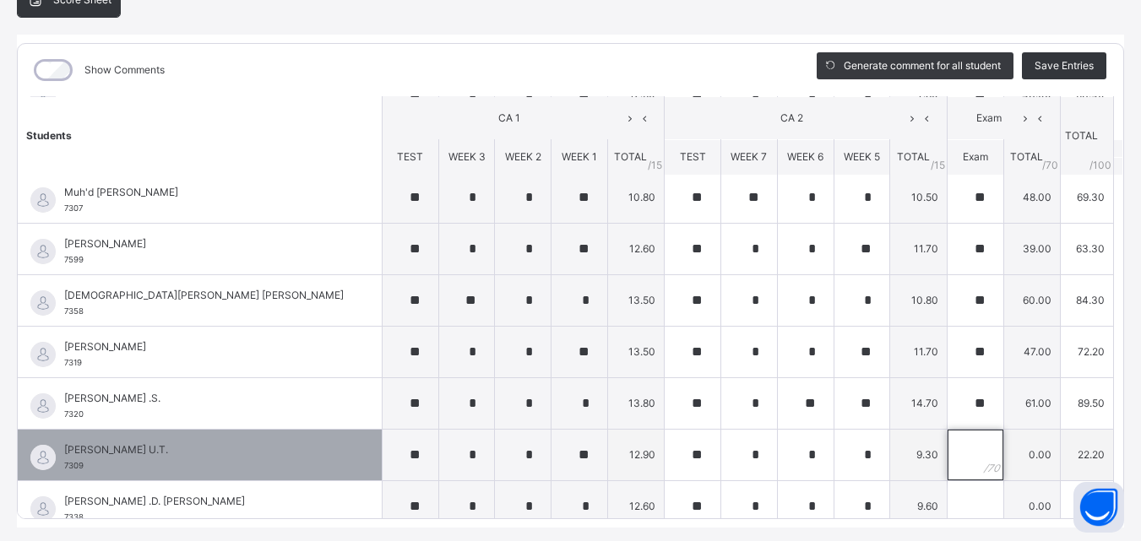
click at [947, 452] on input "text" at bounding box center [975, 455] width 56 height 51
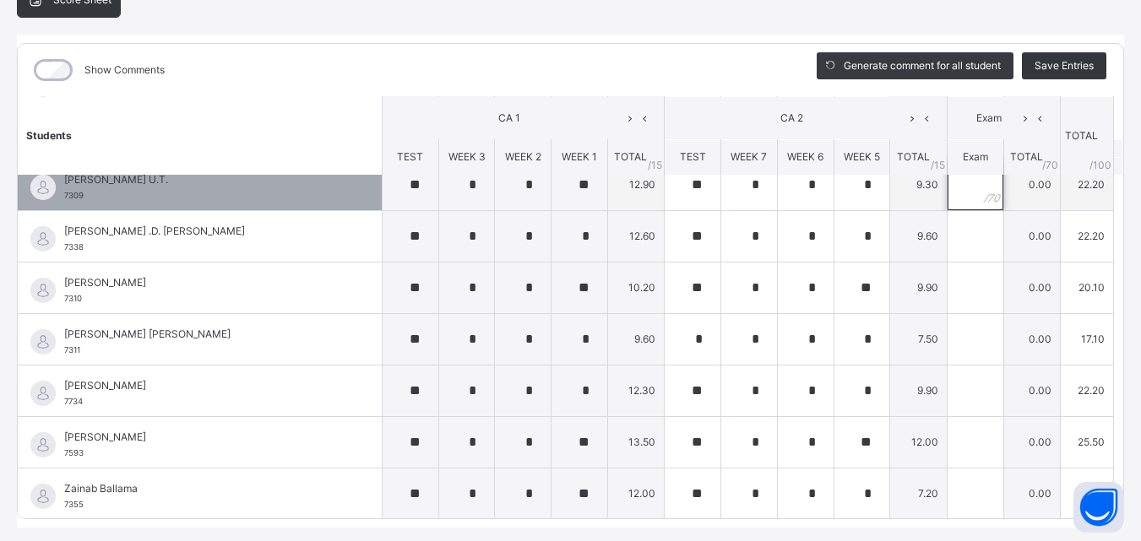
scroll to position [1403, 0]
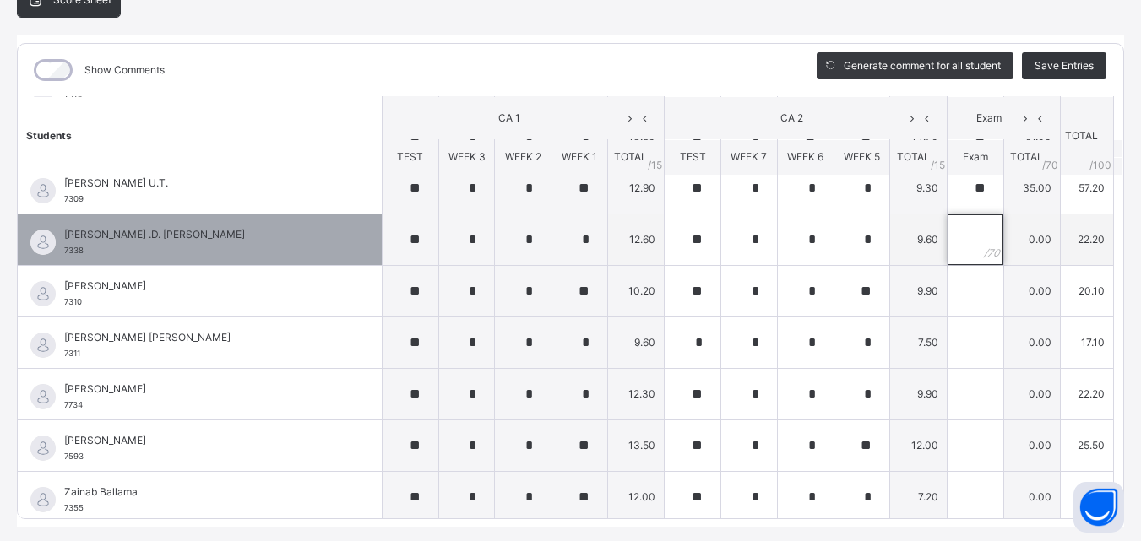
click at [949, 236] on input "text" at bounding box center [975, 239] width 56 height 51
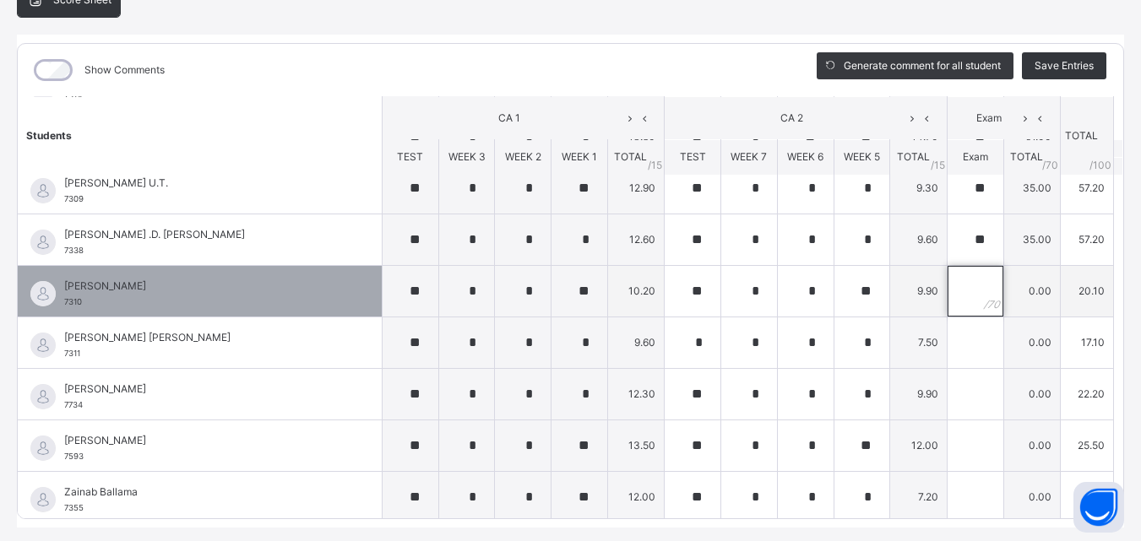
click at [947, 299] on input "text" at bounding box center [975, 291] width 56 height 51
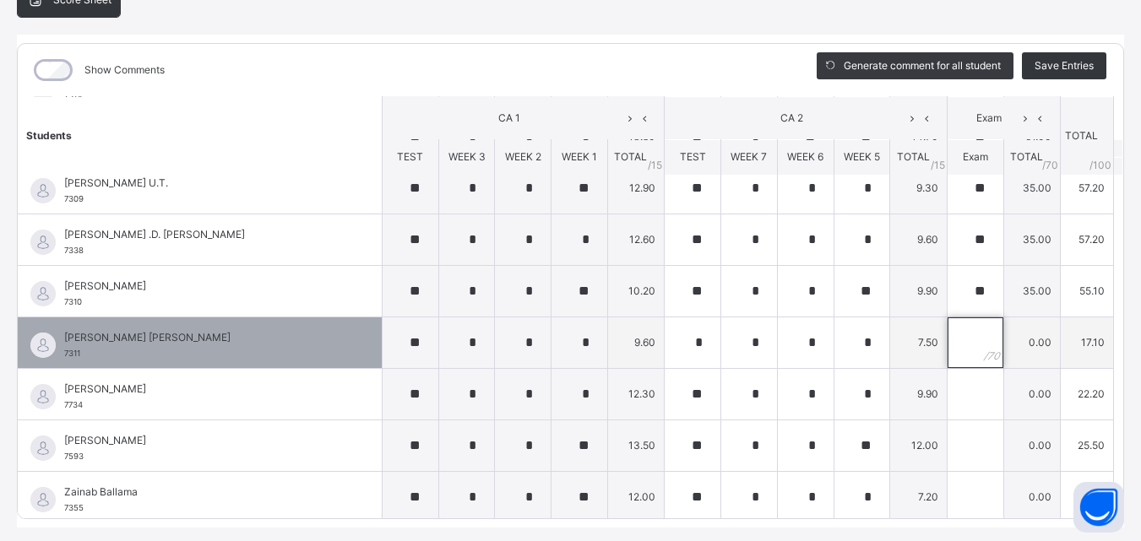
click at [947, 350] on input "text" at bounding box center [975, 342] width 56 height 51
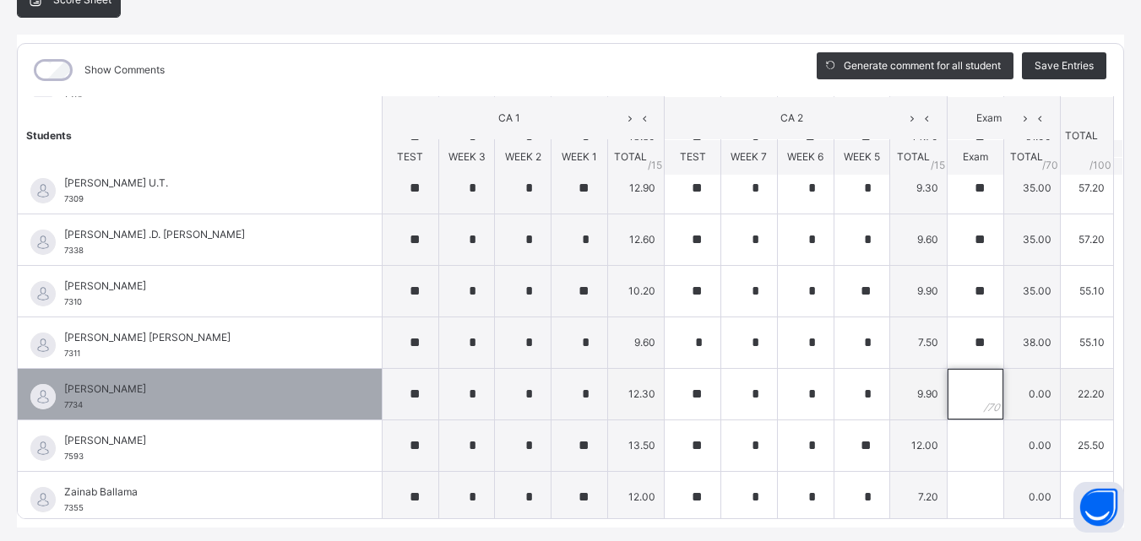
click at [947, 397] on input "text" at bounding box center [975, 394] width 56 height 51
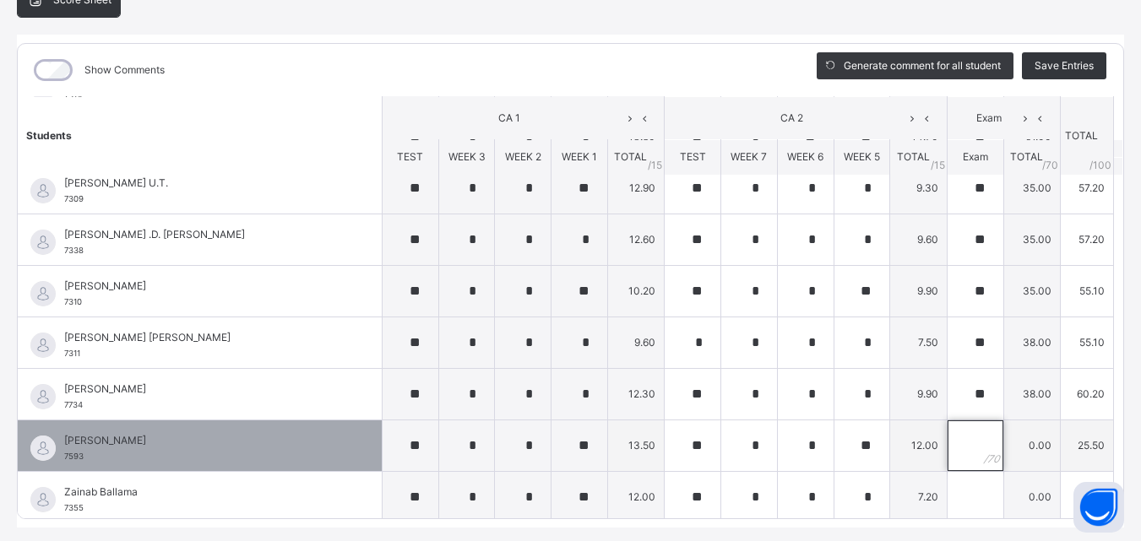
click at [948, 448] on input "text" at bounding box center [975, 445] width 56 height 51
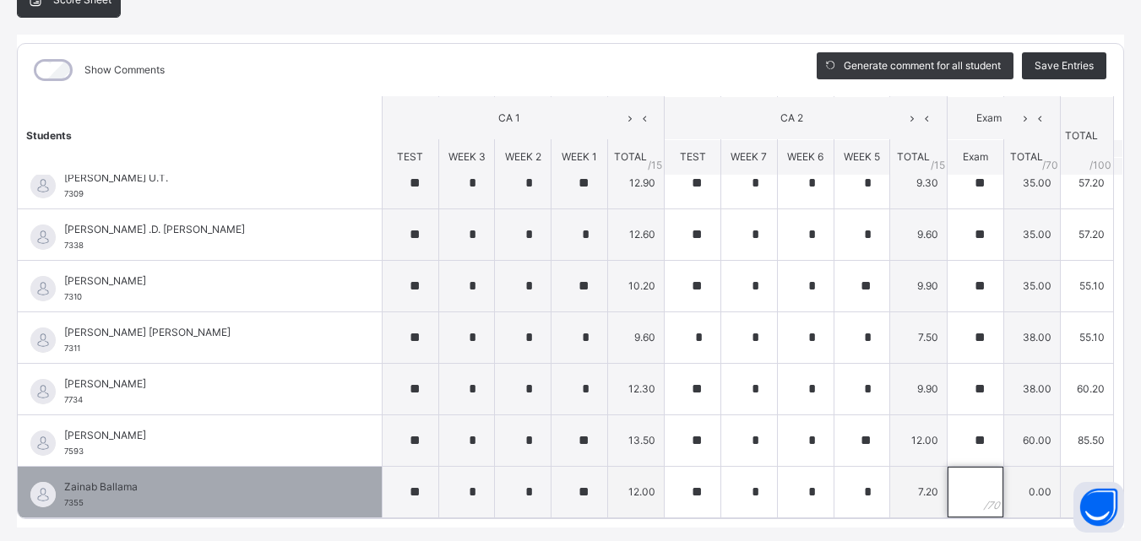
click at [947, 494] on input "text" at bounding box center [975, 492] width 56 height 51
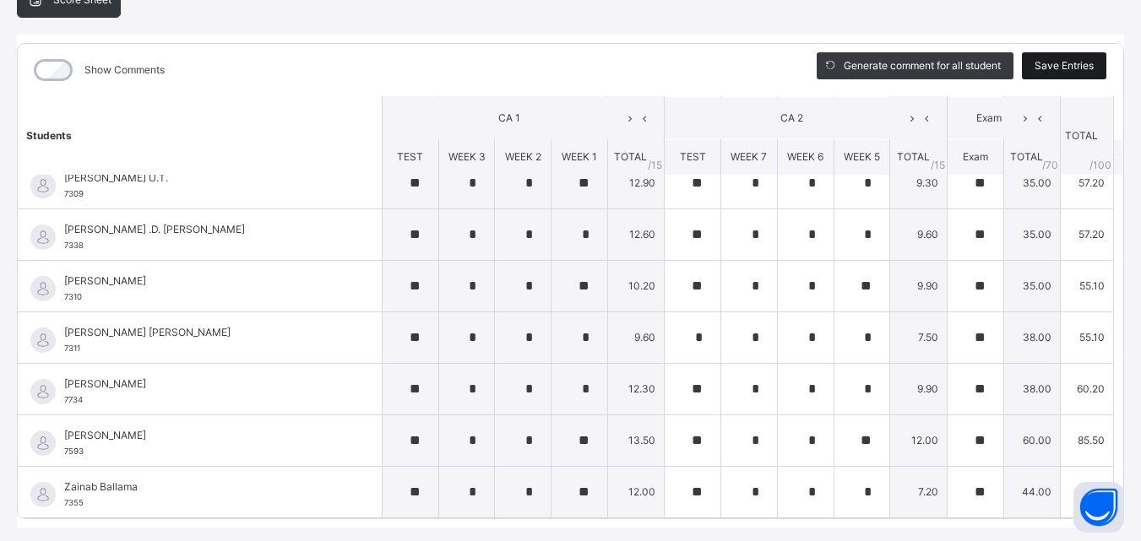
click at [1055, 68] on span "Save Entries" at bounding box center [1063, 65] width 59 height 15
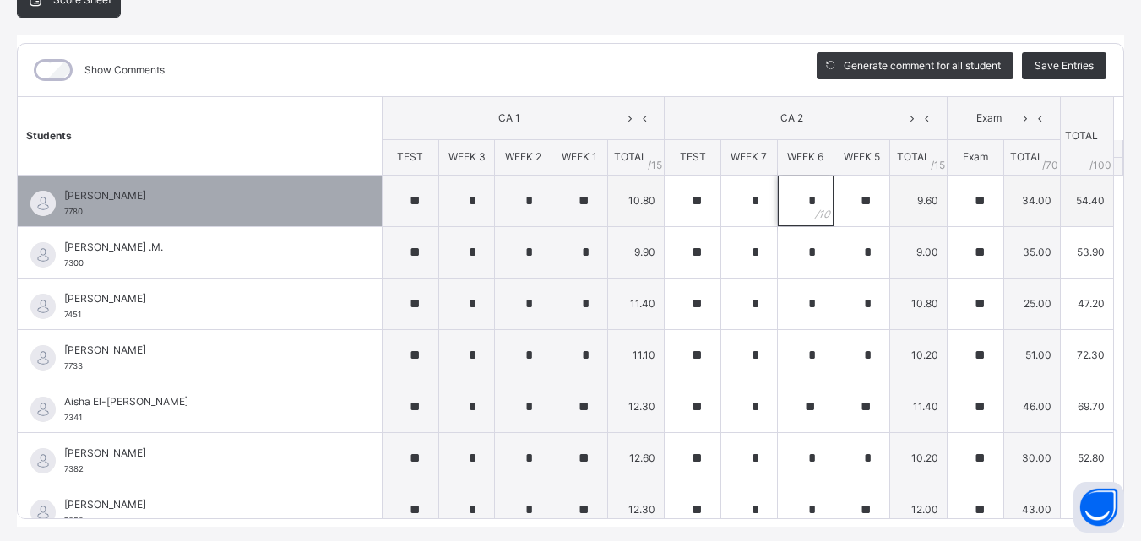
click at [779, 196] on div "*" at bounding box center [806, 201] width 56 height 51
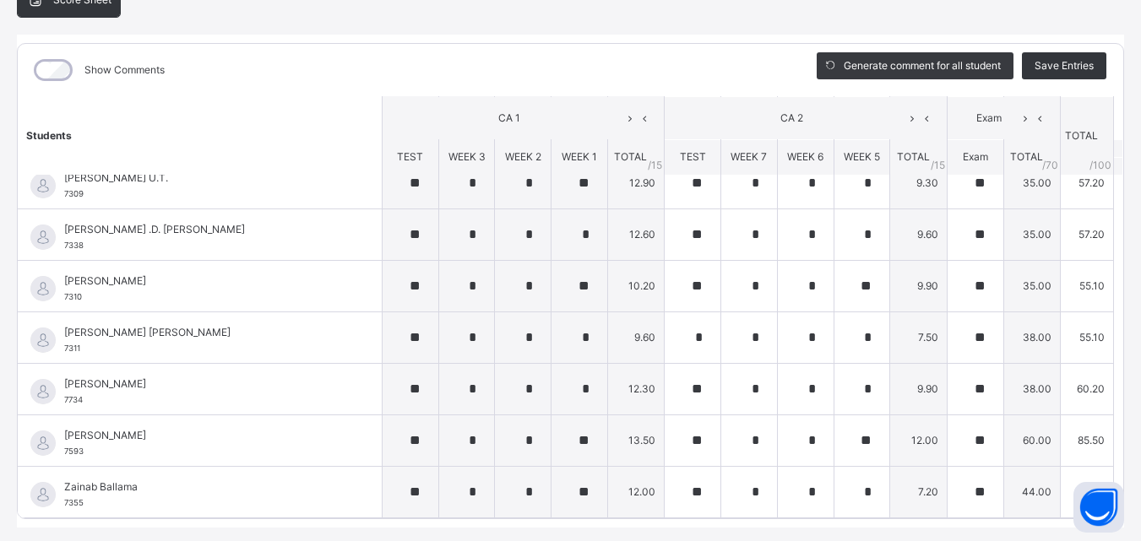
scroll to position [228, 0]
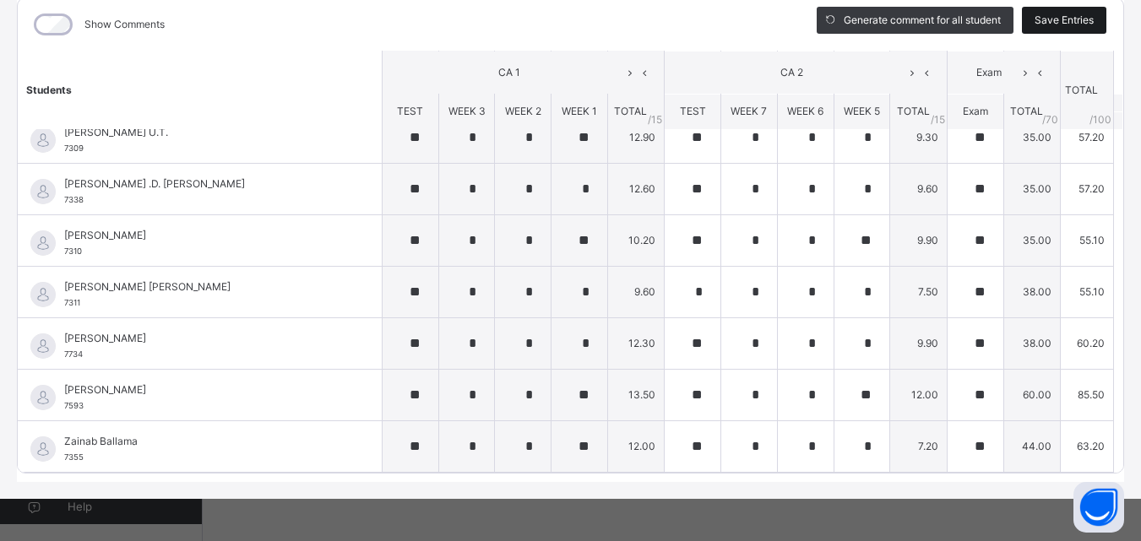
click at [1055, 21] on span "Save Entries" at bounding box center [1063, 20] width 59 height 15
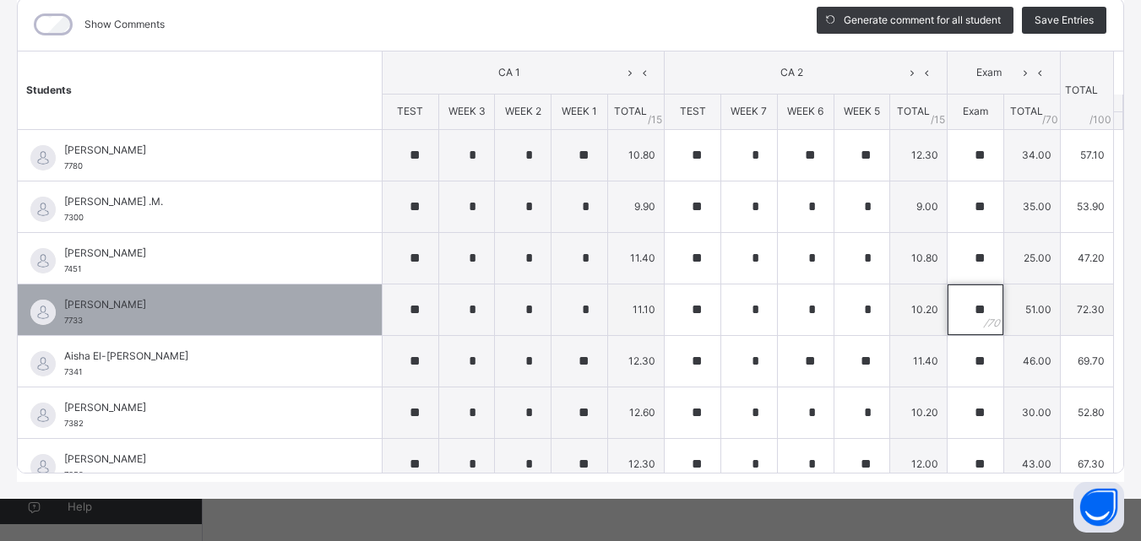
click at [947, 316] on input "**" at bounding box center [975, 310] width 56 height 51
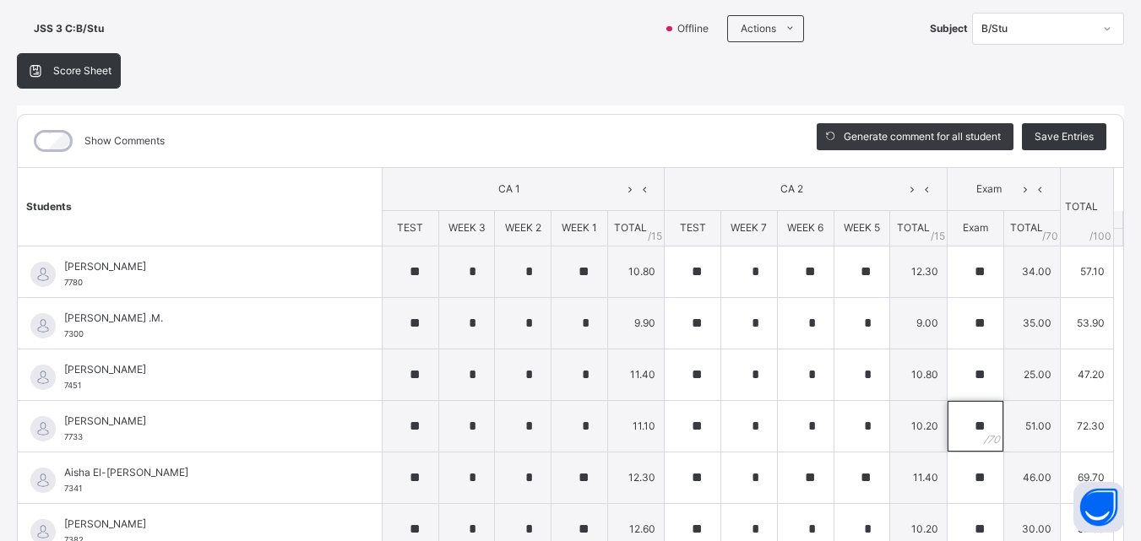
scroll to position [106, 0]
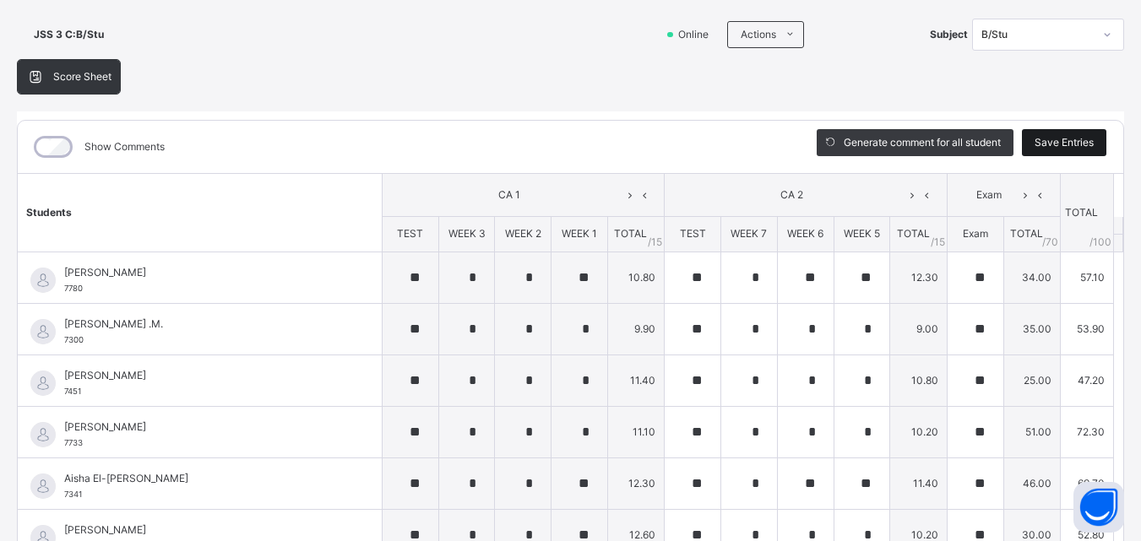
click at [1058, 142] on span "Save Entries" at bounding box center [1063, 142] width 59 height 15
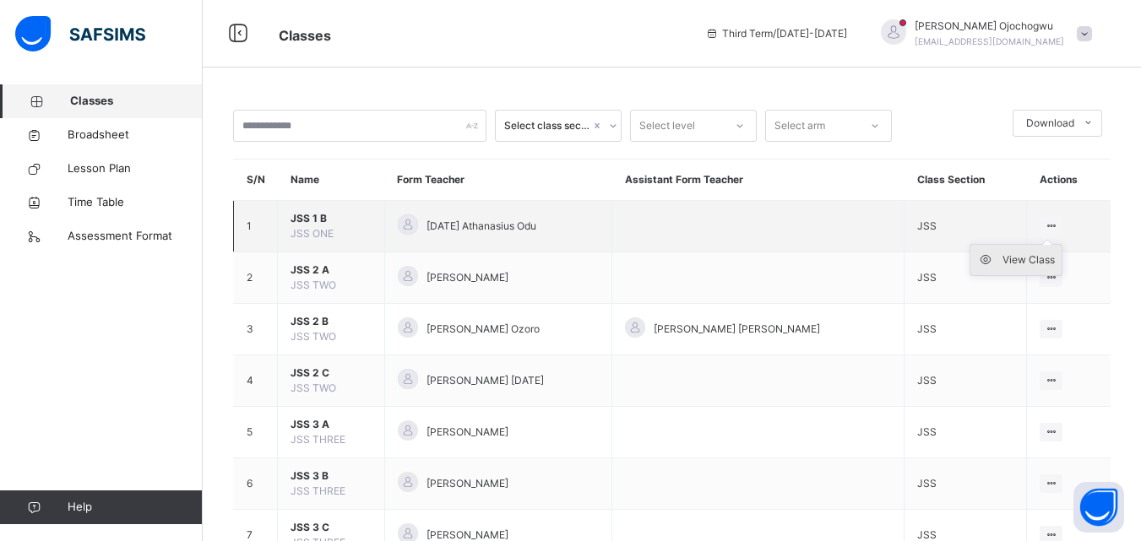
click at [1029, 259] on div "View Class" at bounding box center [1028, 260] width 52 height 17
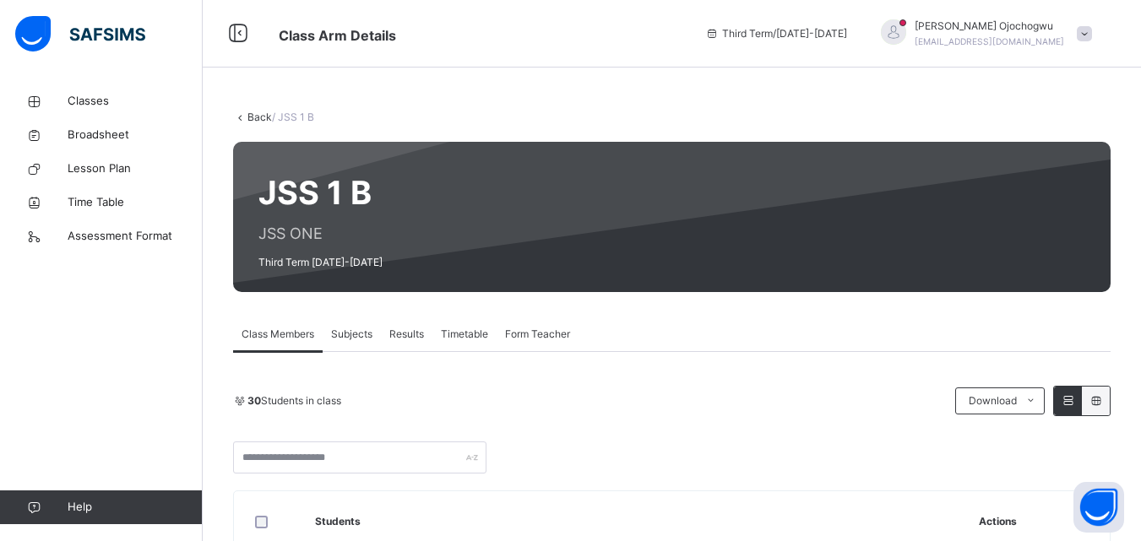
click at [349, 333] on span "Subjects" at bounding box center [351, 334] width 41 height 15
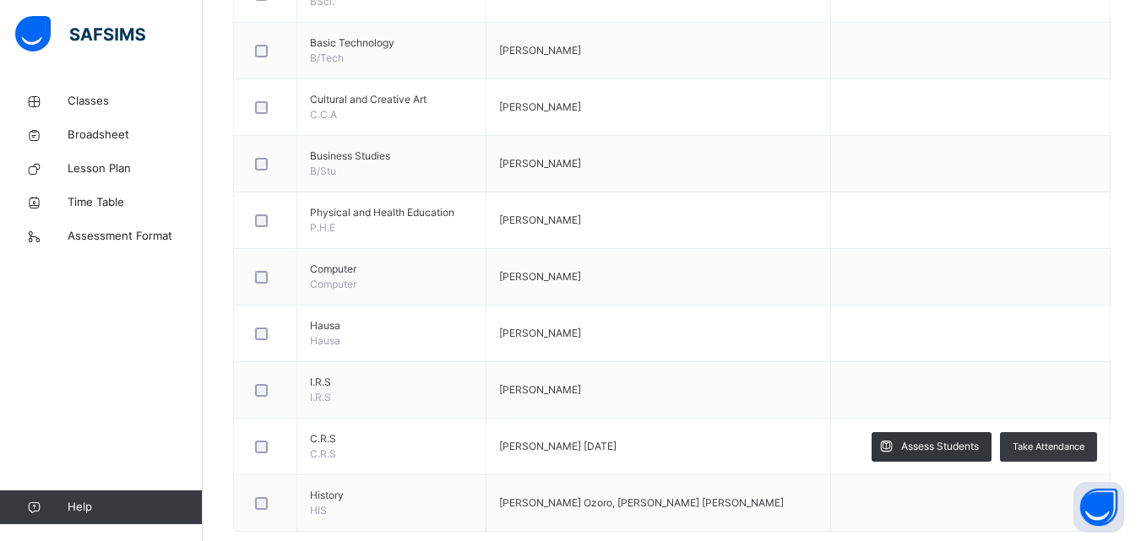
scroll to position [777, 0]
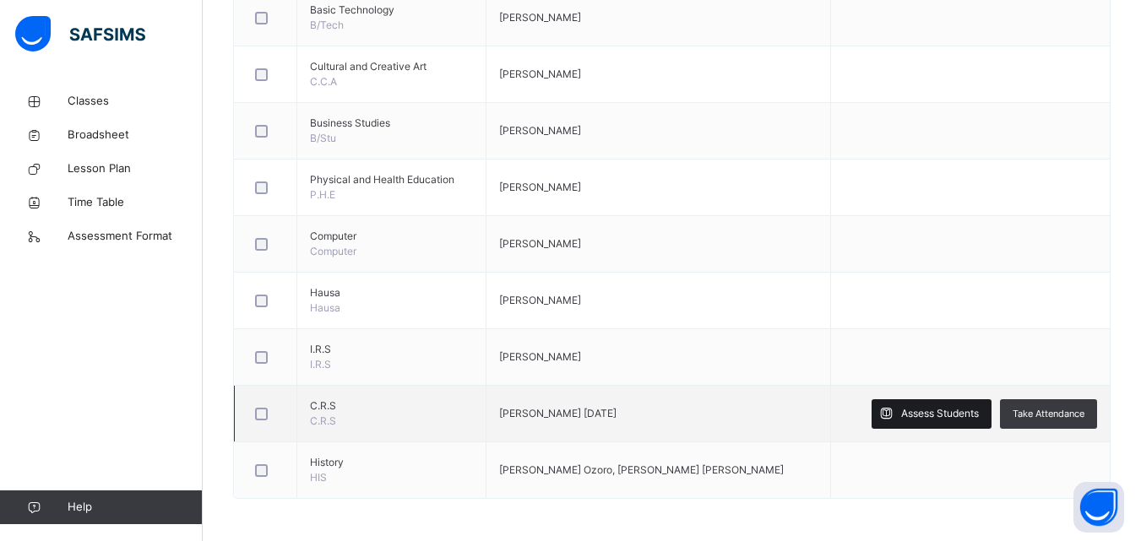
click at [963, 415] on span "Assess Students" at bounding box center [940, 413] width 78 height 15
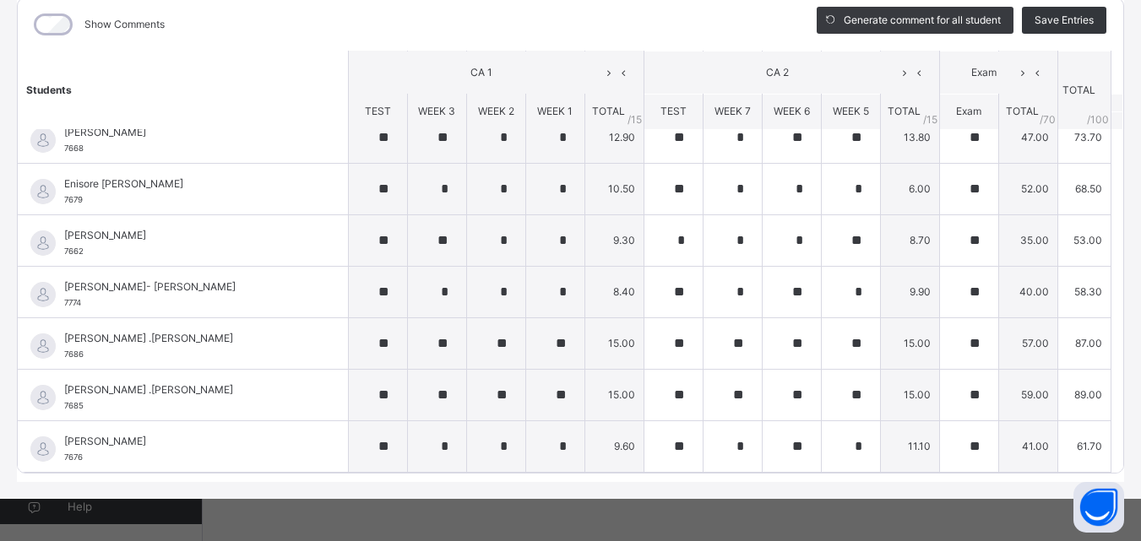
scroll to position [0, 0]
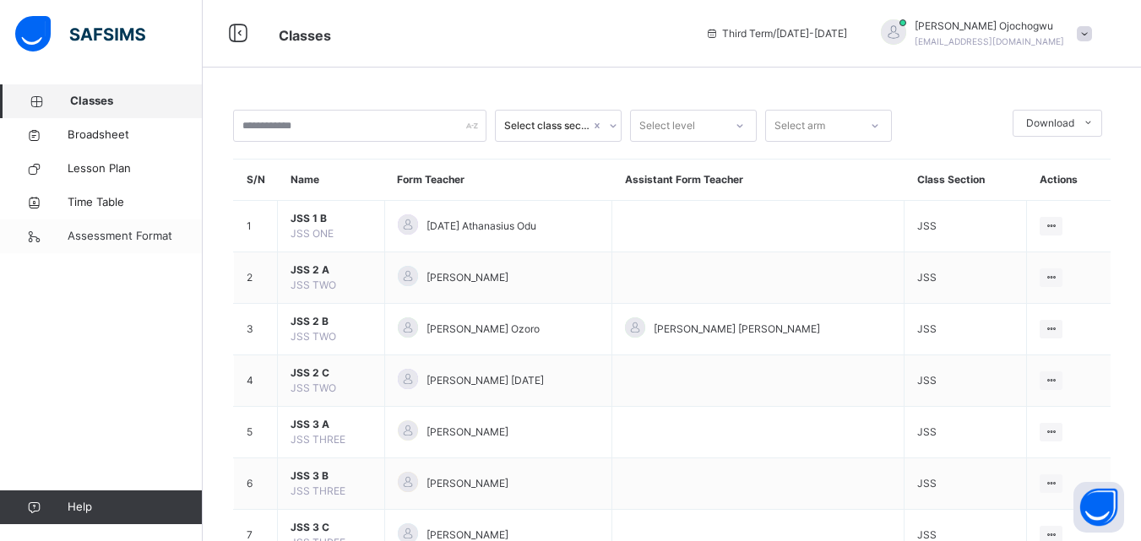
click at [127, 239] on span "Assessment Format" at bounding box center [135, 236] width 135 height 17
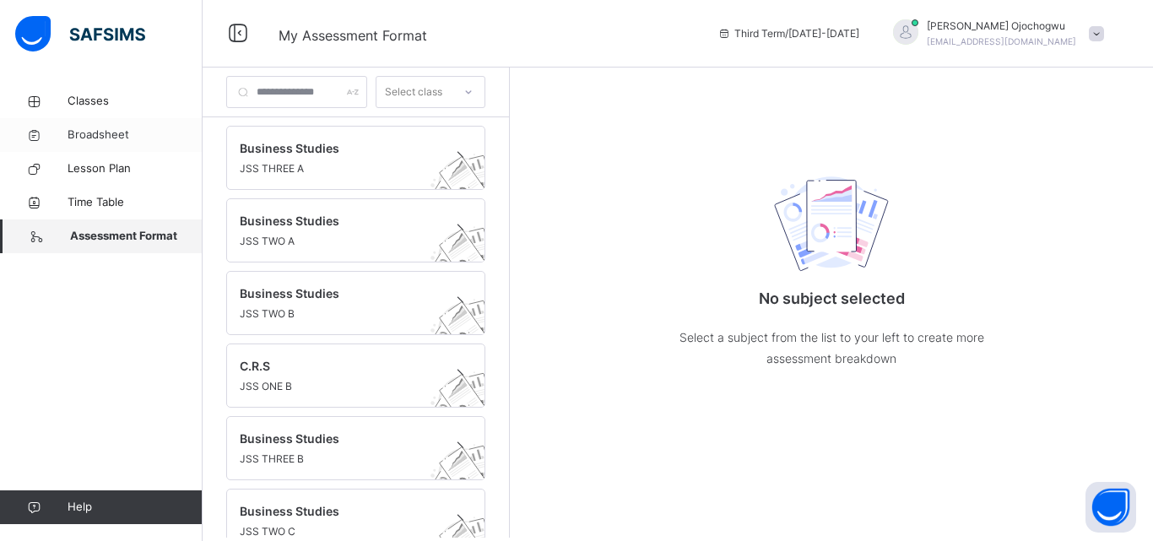
click at [102, 135] on span "Broadsheet" at bounding box center [135, 135] width 135 height 17
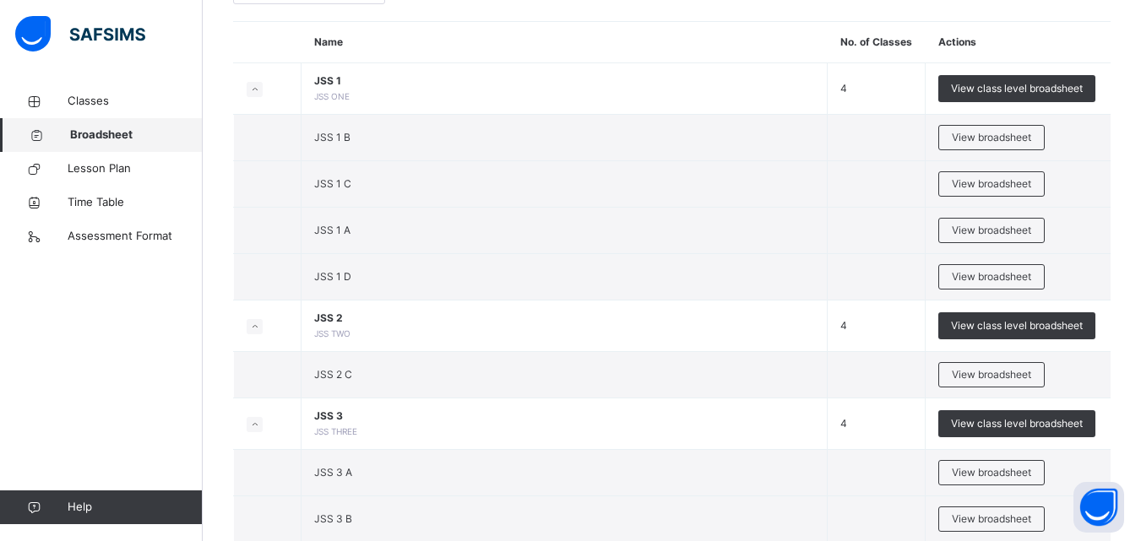
scroll to position [140, 0]
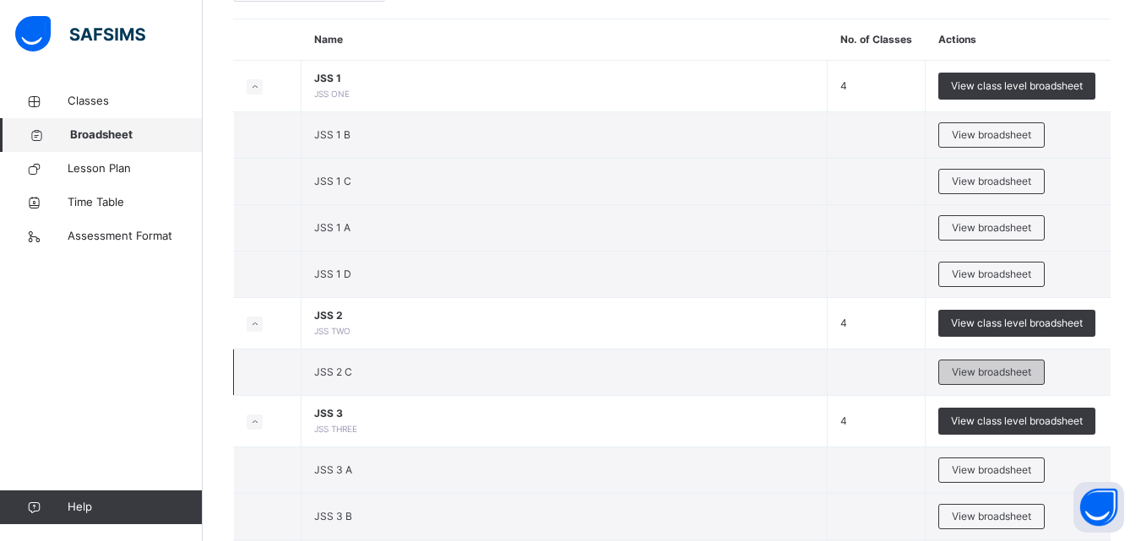
click at [1022, 371] on span "View broadsheet" at bounding box center [991, 372] width 79 height 15
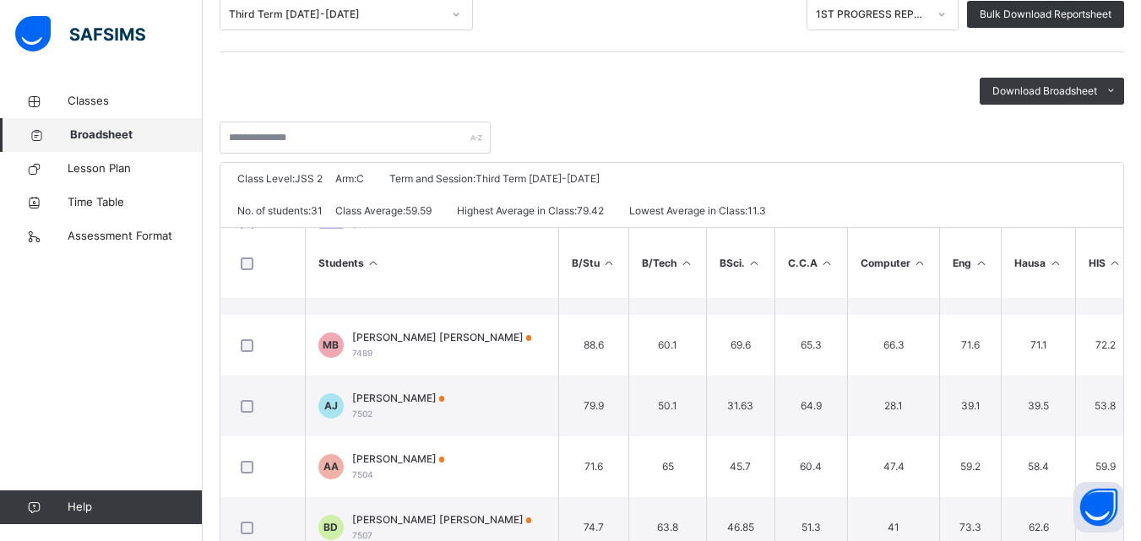
scroll to position [289, 0]
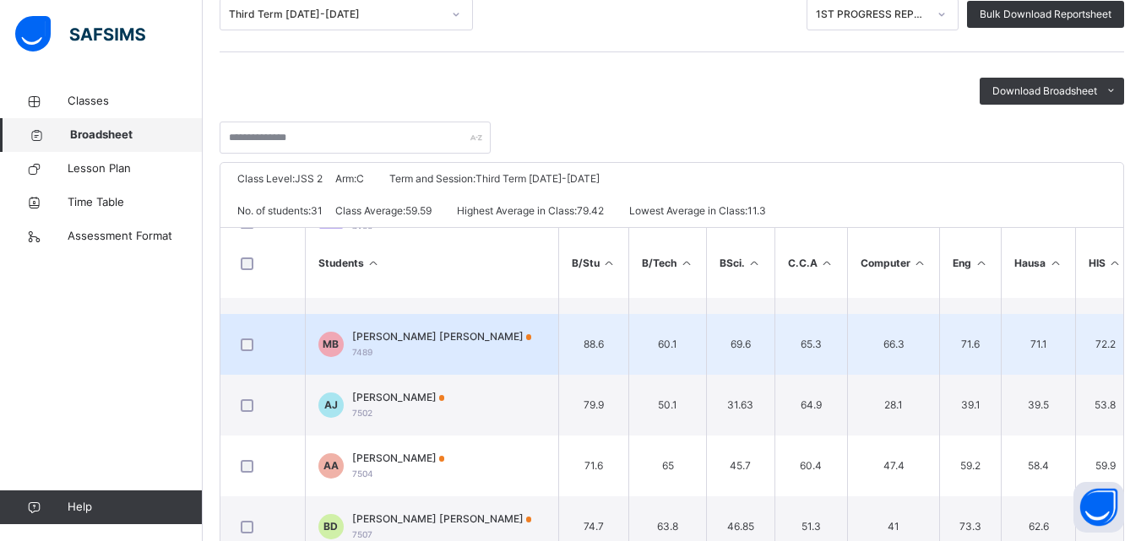
click at [945, 316] on td "71.6" at bounding box center [971, 344] width 62 height 61
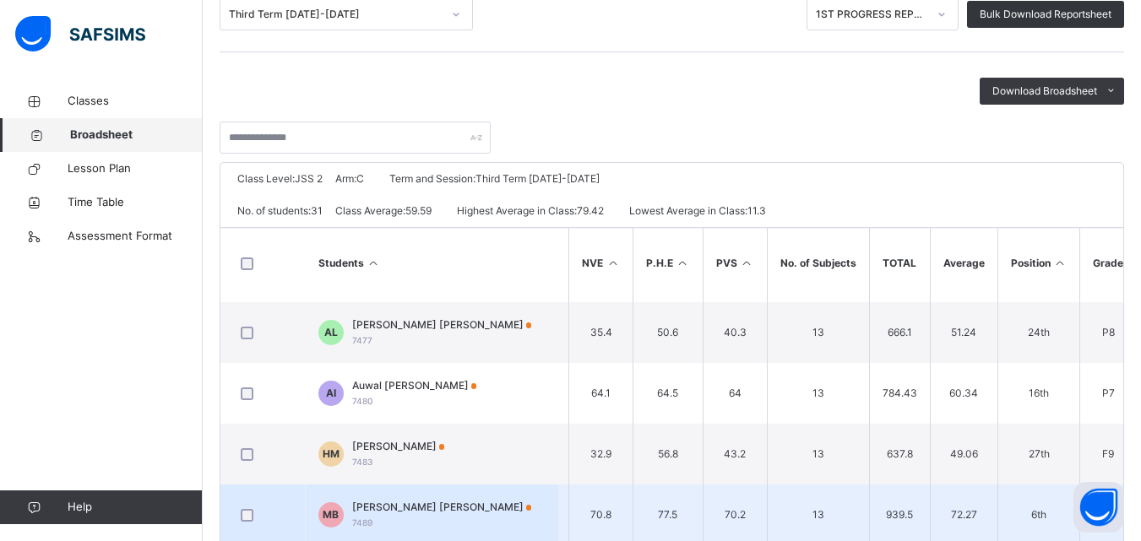
scroll to position [100, 706]
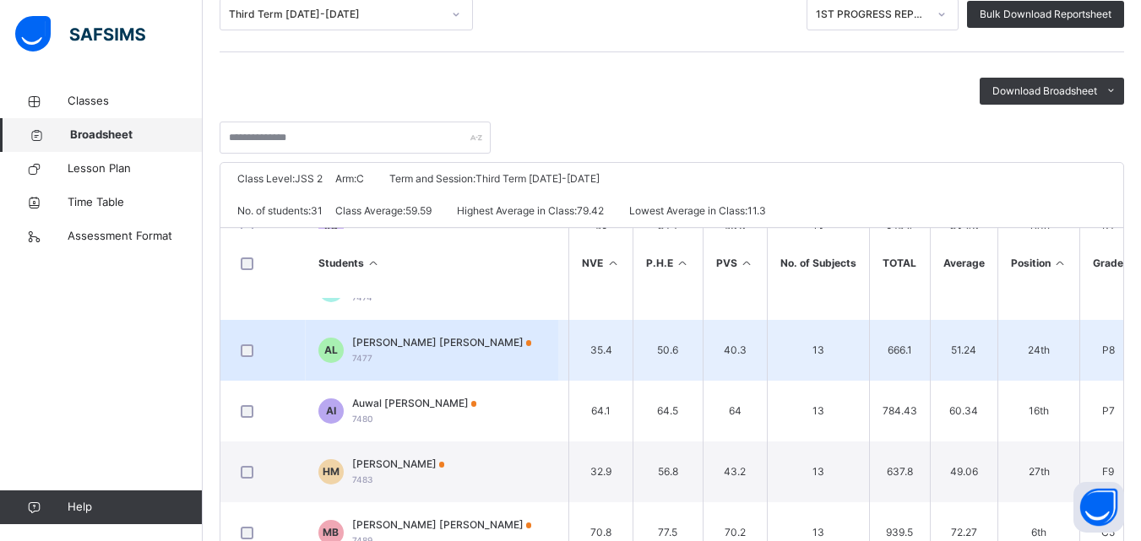
click at [650, 378] on td "50.6" at bounding box center [668, 350] width 70 height 61
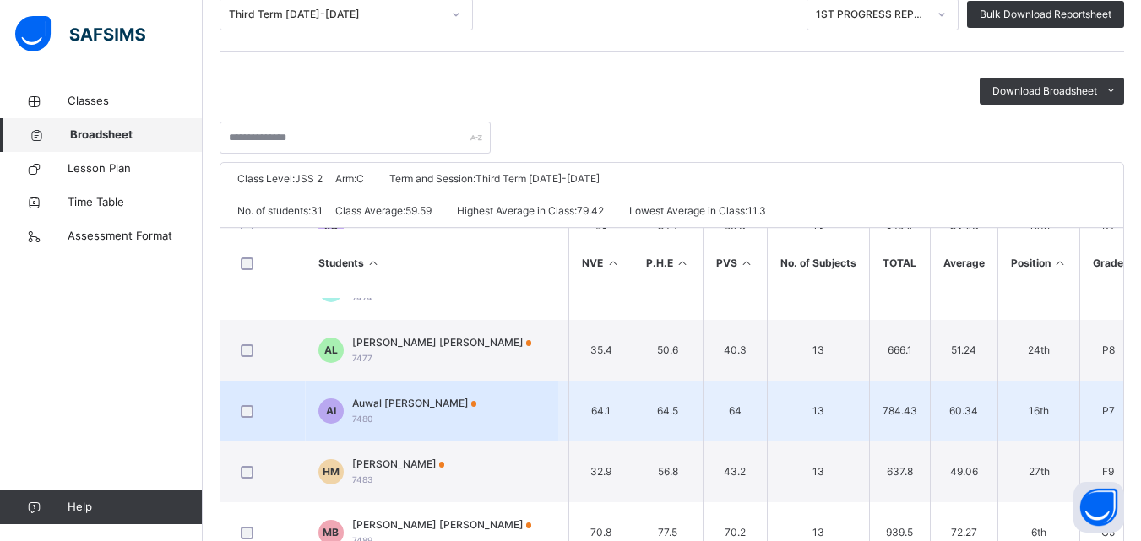
click at [605, 396] on td "64.1" at bounding box center [601, 411] width 64 height 61
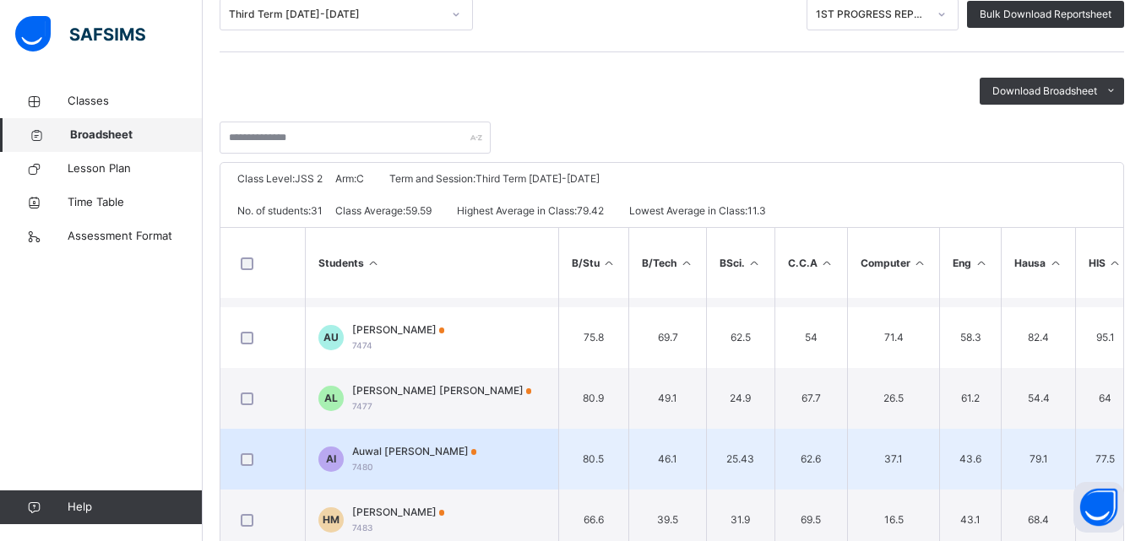
scroll to position [52, 0]
click at [777, 439] on td "62.6" at bounding box center [810, 460] width 73 height 61
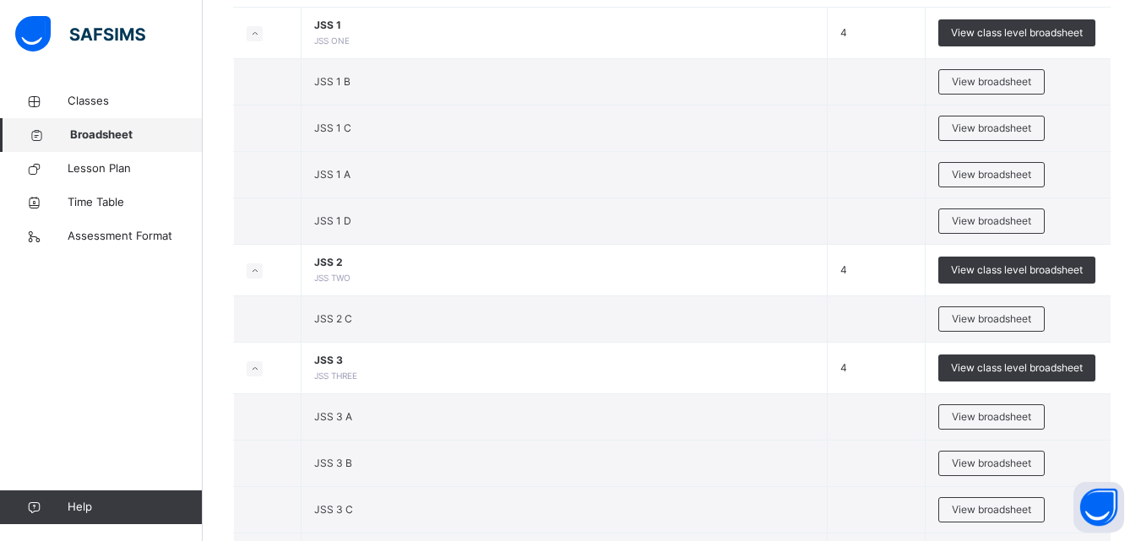
scroll to position [240, 0]
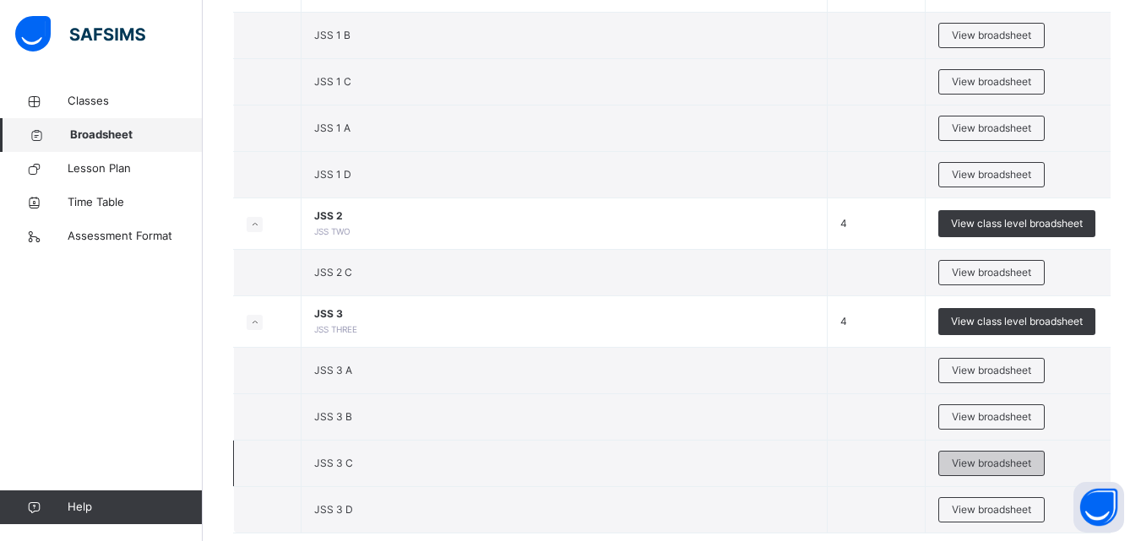
click at [1018, 466] on span "View broadsheet" at bounding box center [991, 463] width 79 height 15
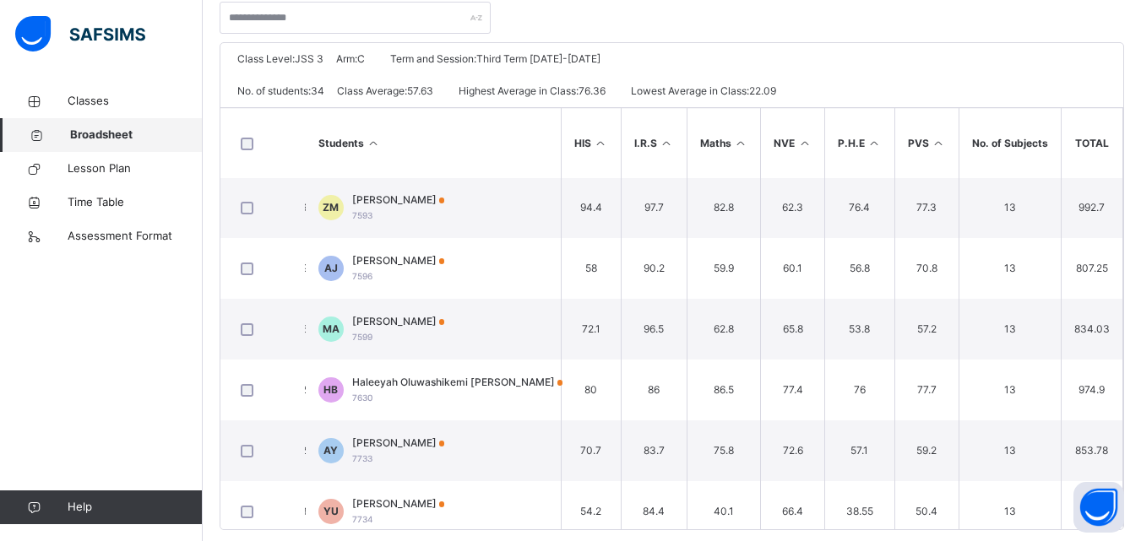
scroll to position [1461, 515]
